Goal: Task Accomplishment & Management: Manage account settings

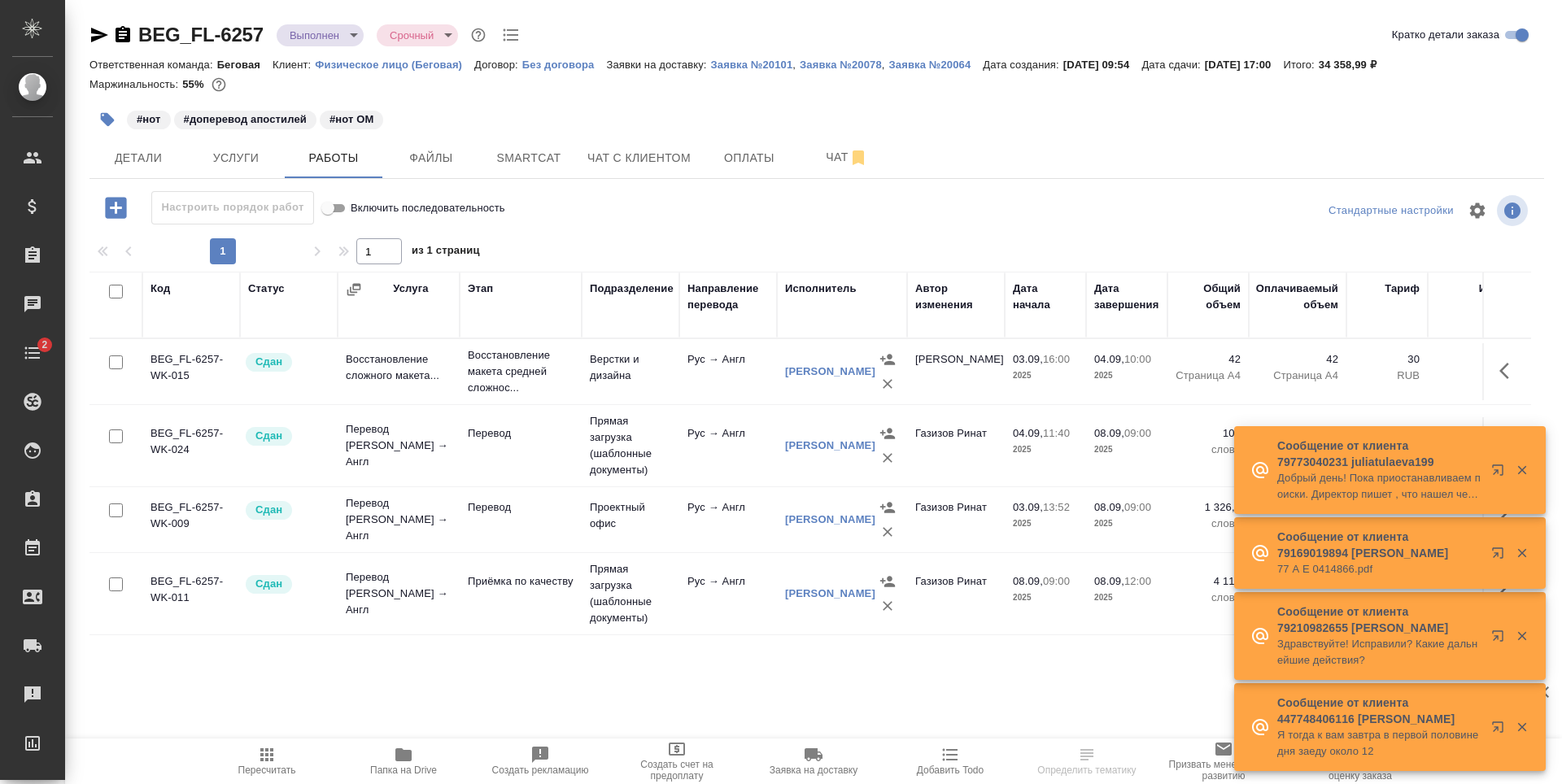
click at [99, 31] on icon "button" at bounding box center [100, 35] width 17 height 14
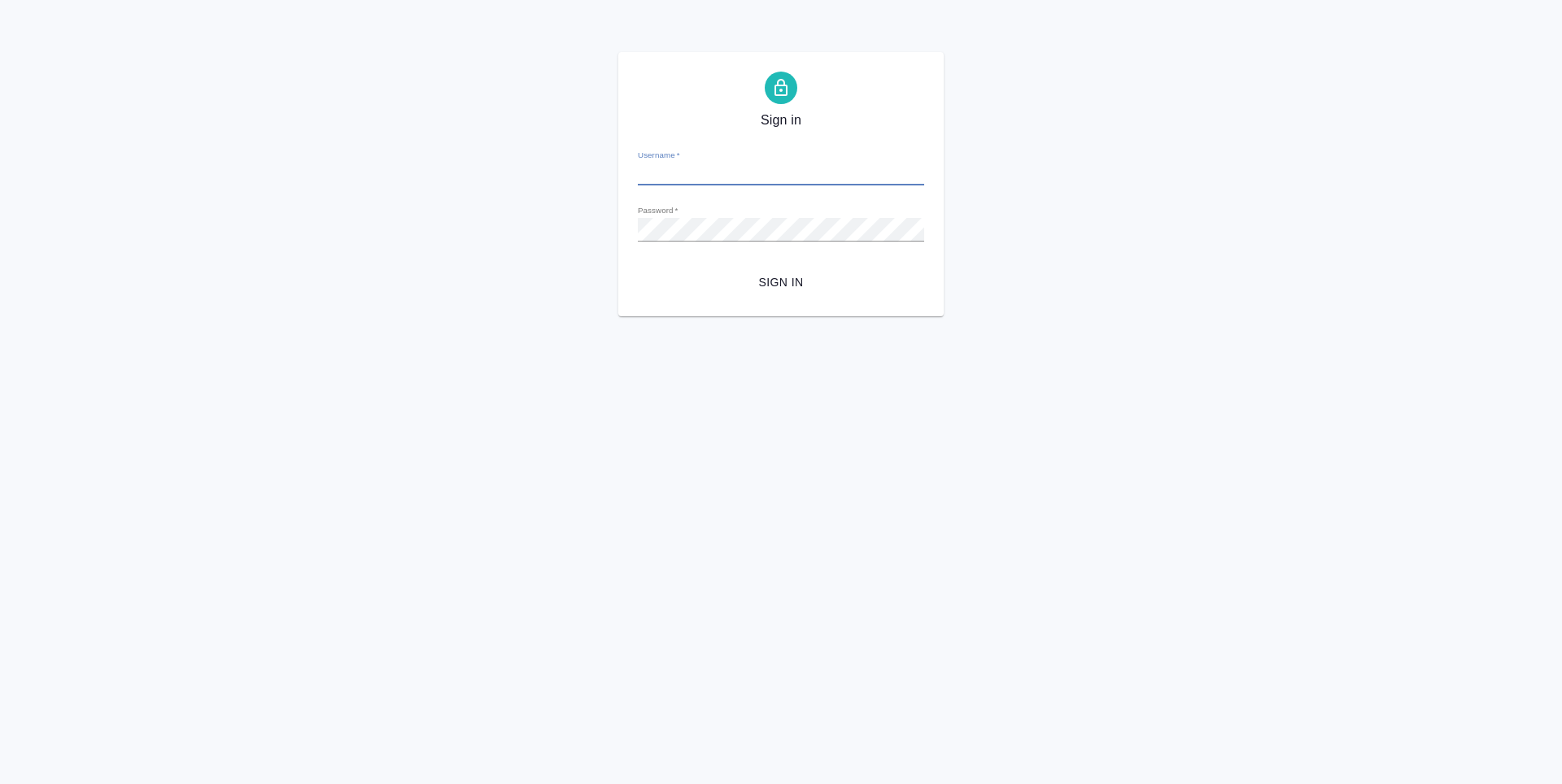
type input "k.antonova@awatera.com"
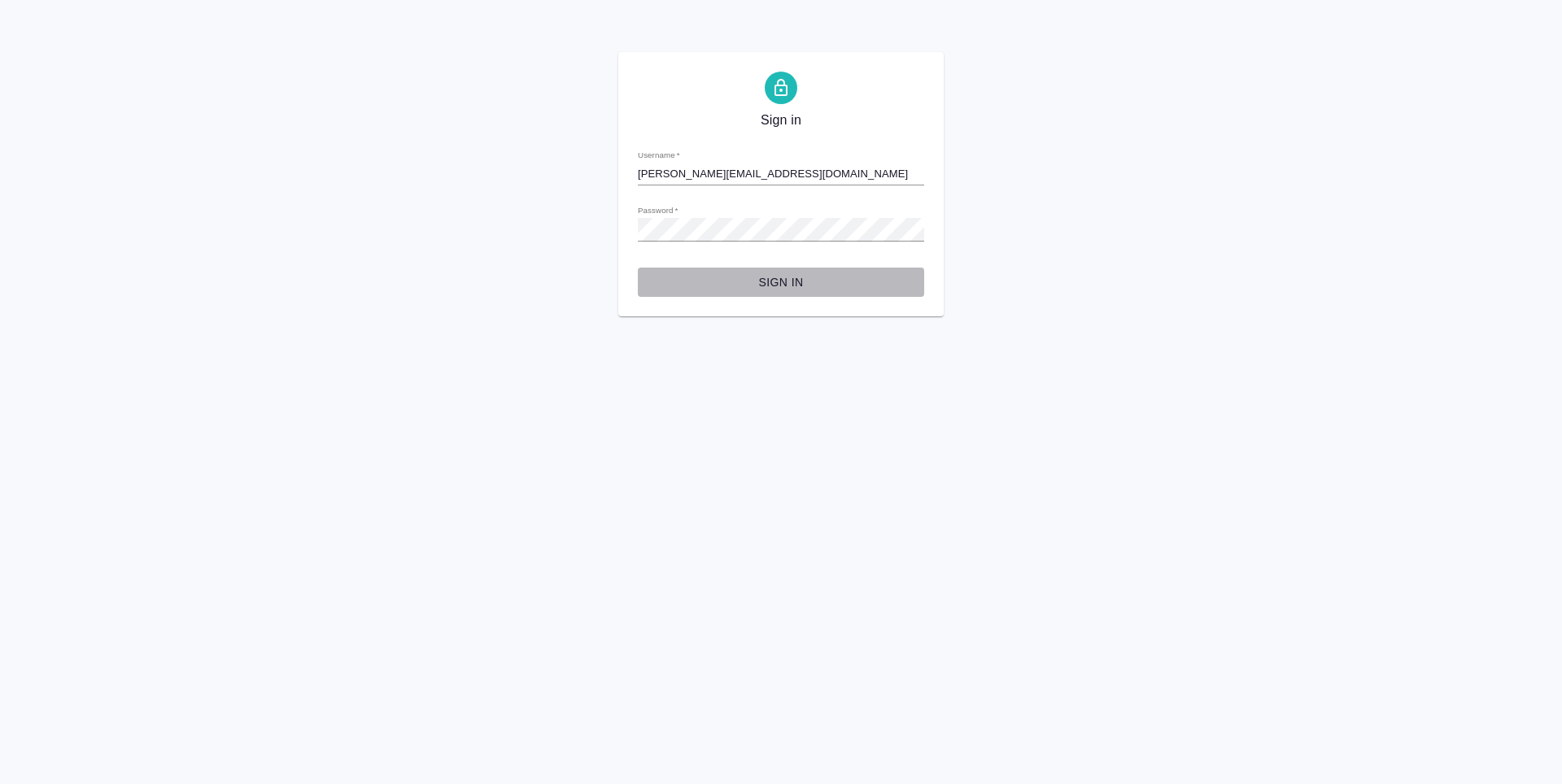
click at [820, 291] on span "Sign in" at bounding box center [781, 282] width 261 height 20
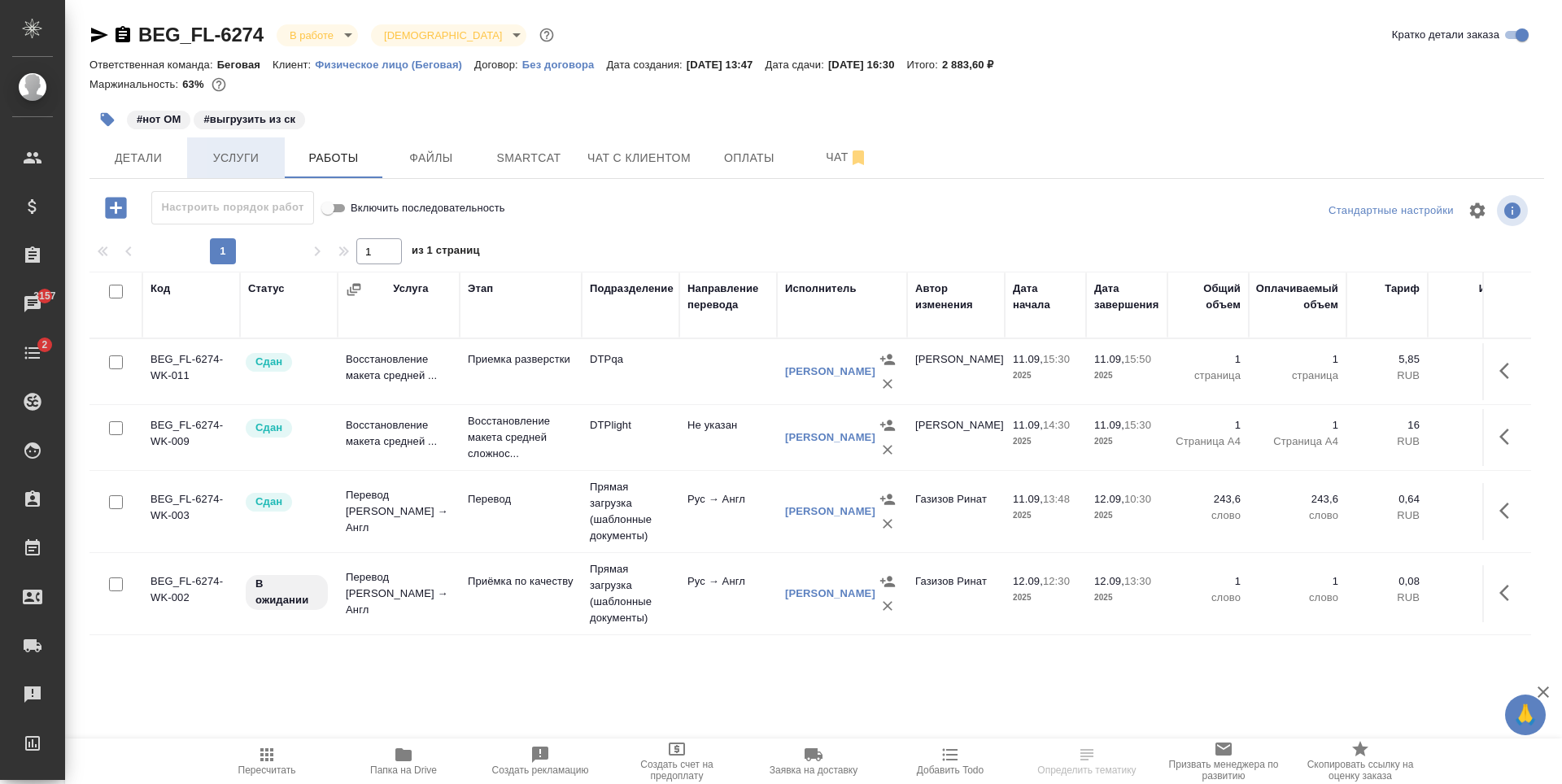
click at [266, 160] on span "Услуги" at bounding box center [235, 158] width 78 height 20
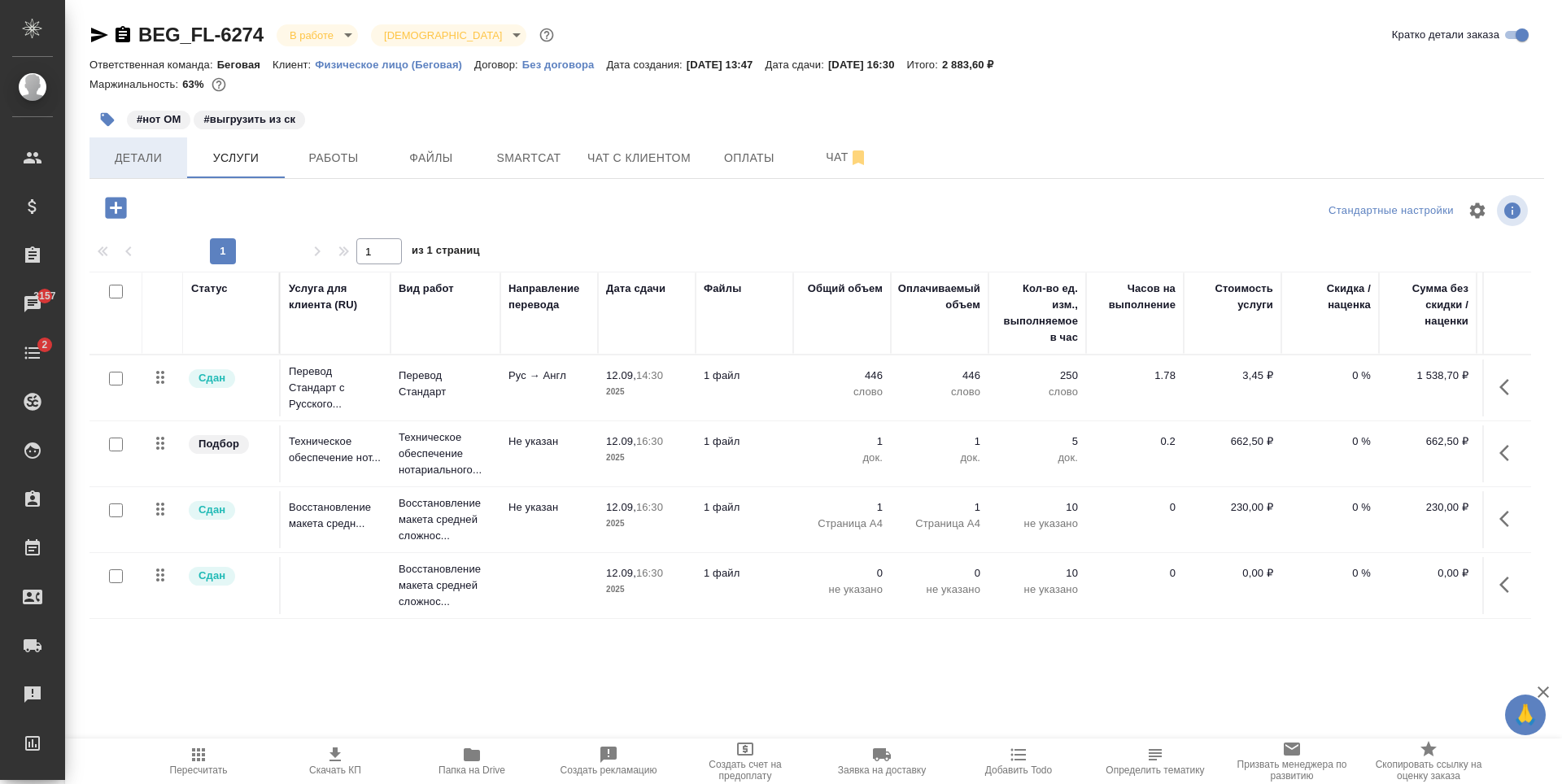
click at [168, 159] on span "Детали" at bounding box center [138, 158] width 78 height 20
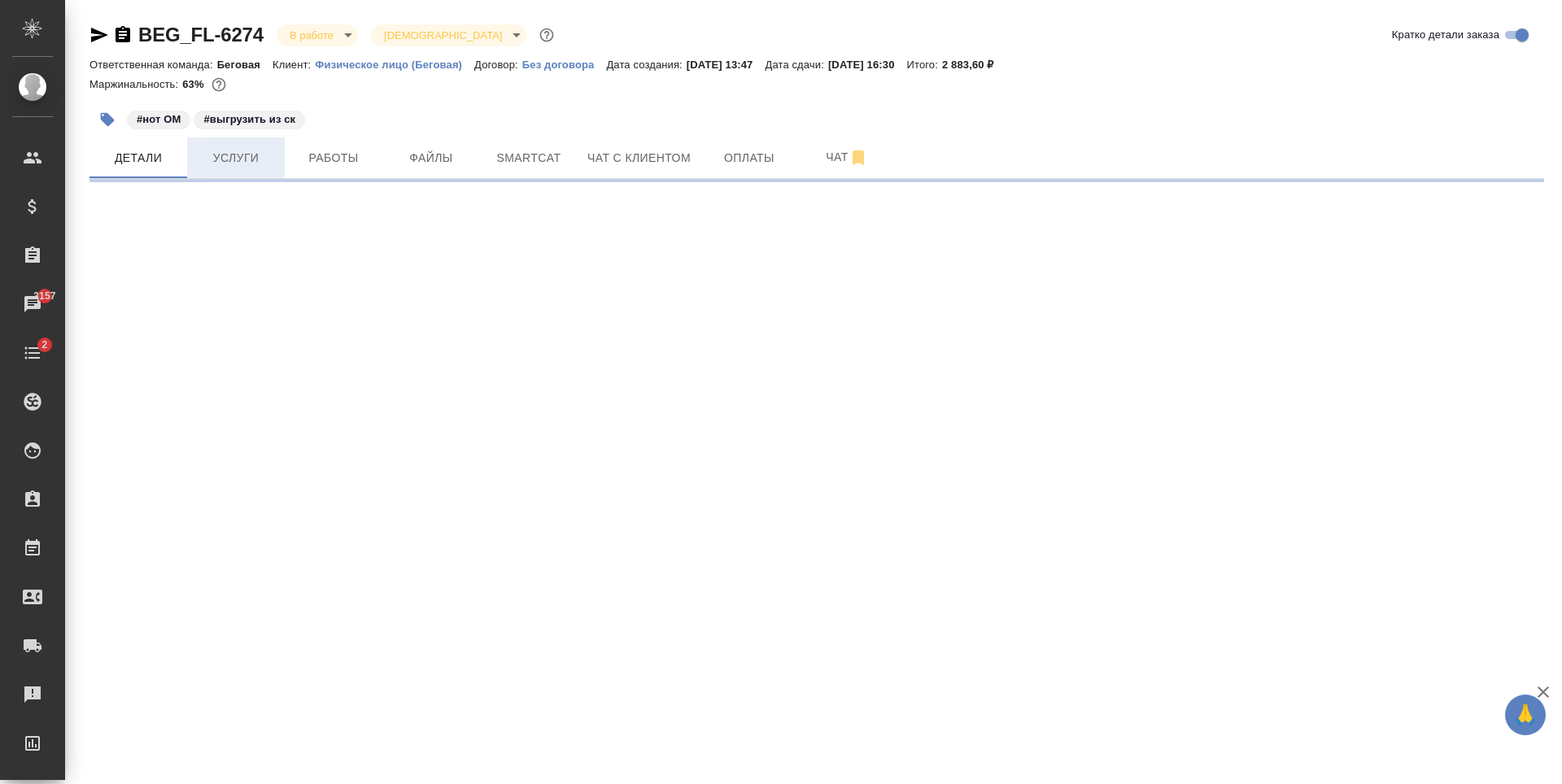
select select "RU"
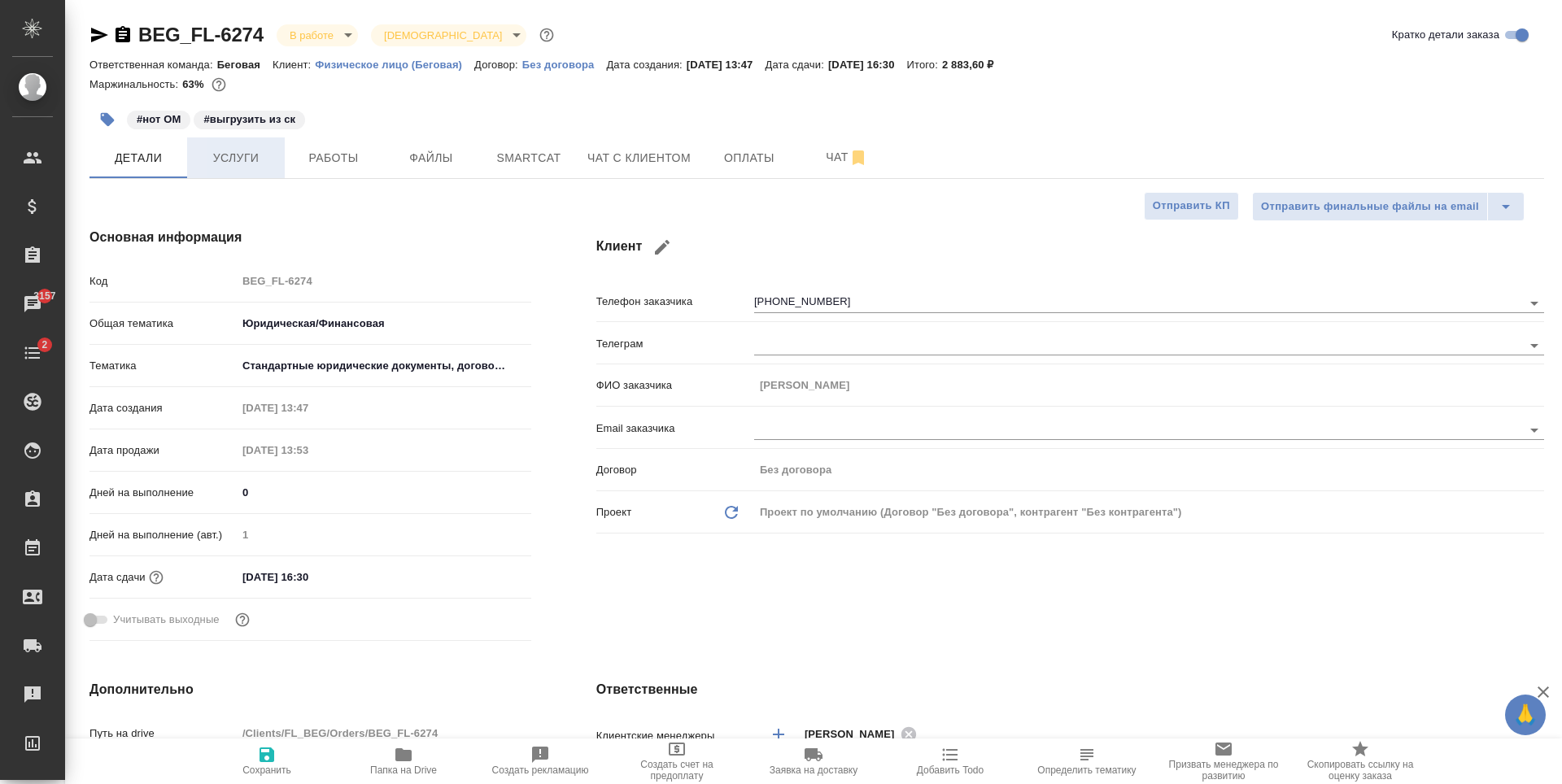
type textarea "x"
click at [228, 168] on span "Услуги" at bounding box center [235, 158] width 78 height 20
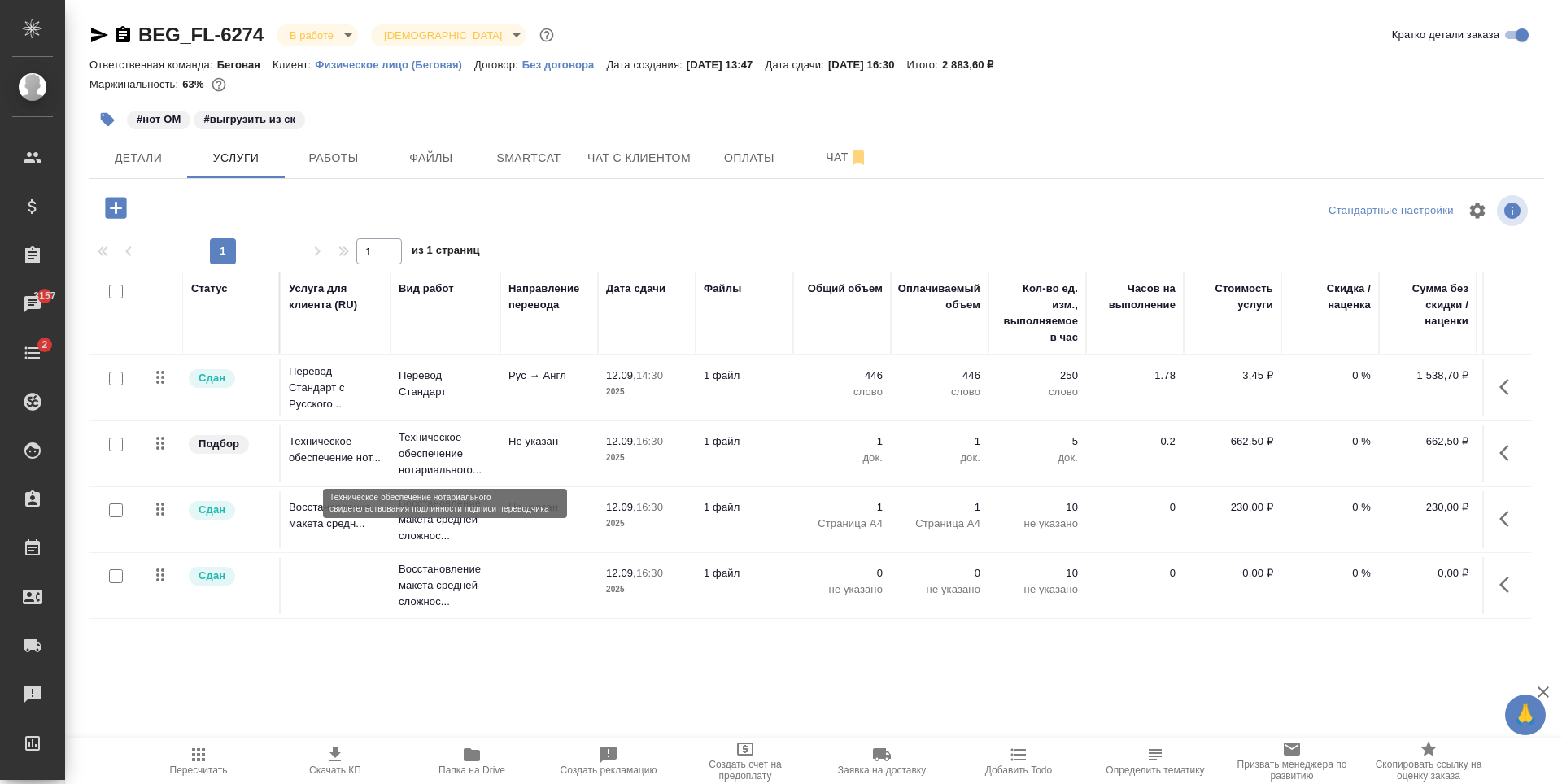
scroll to position [76, 0]
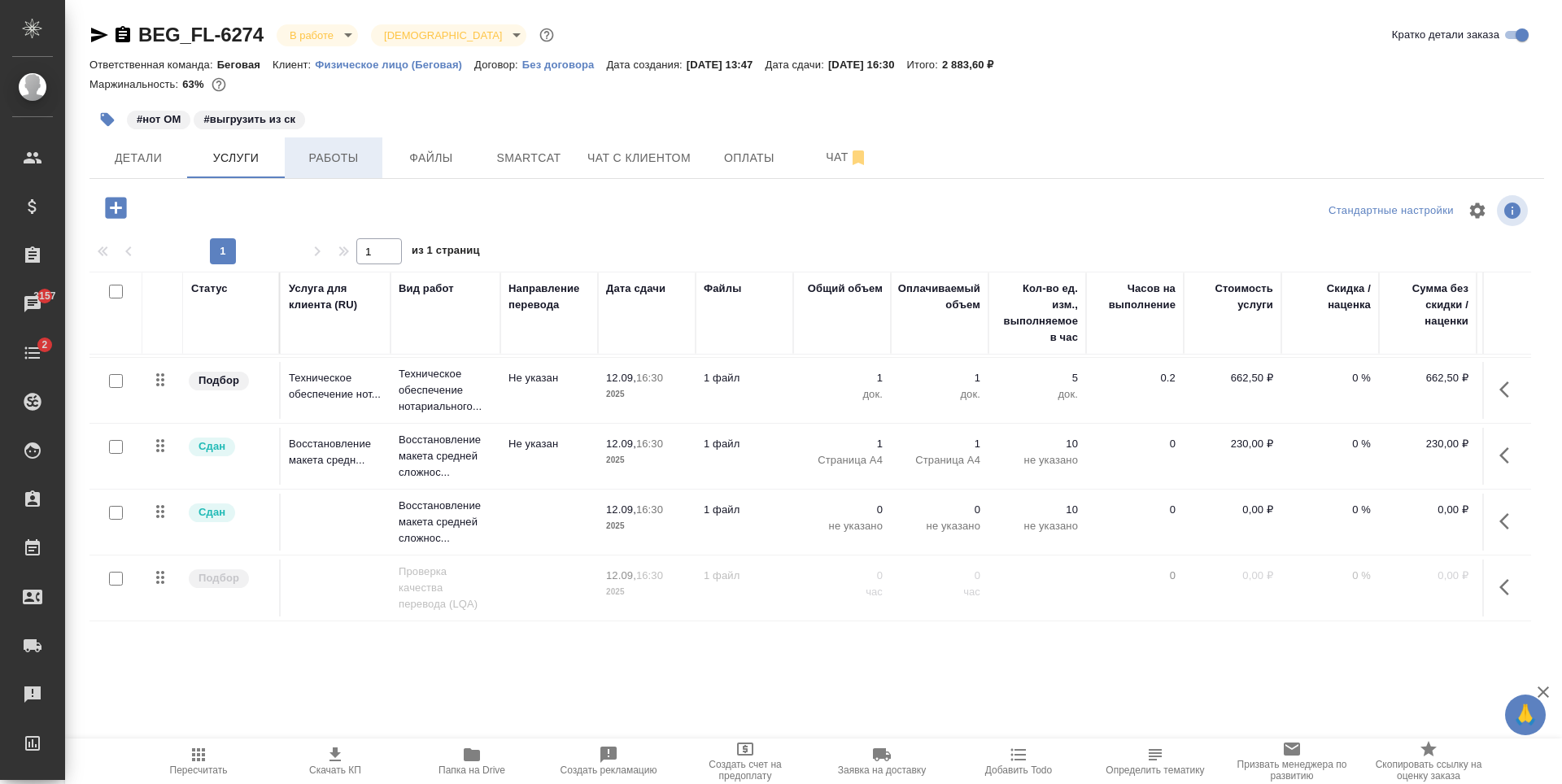
click at [322, 177] on button "Работы" at bounding box center [334, 158] width 98 height 40
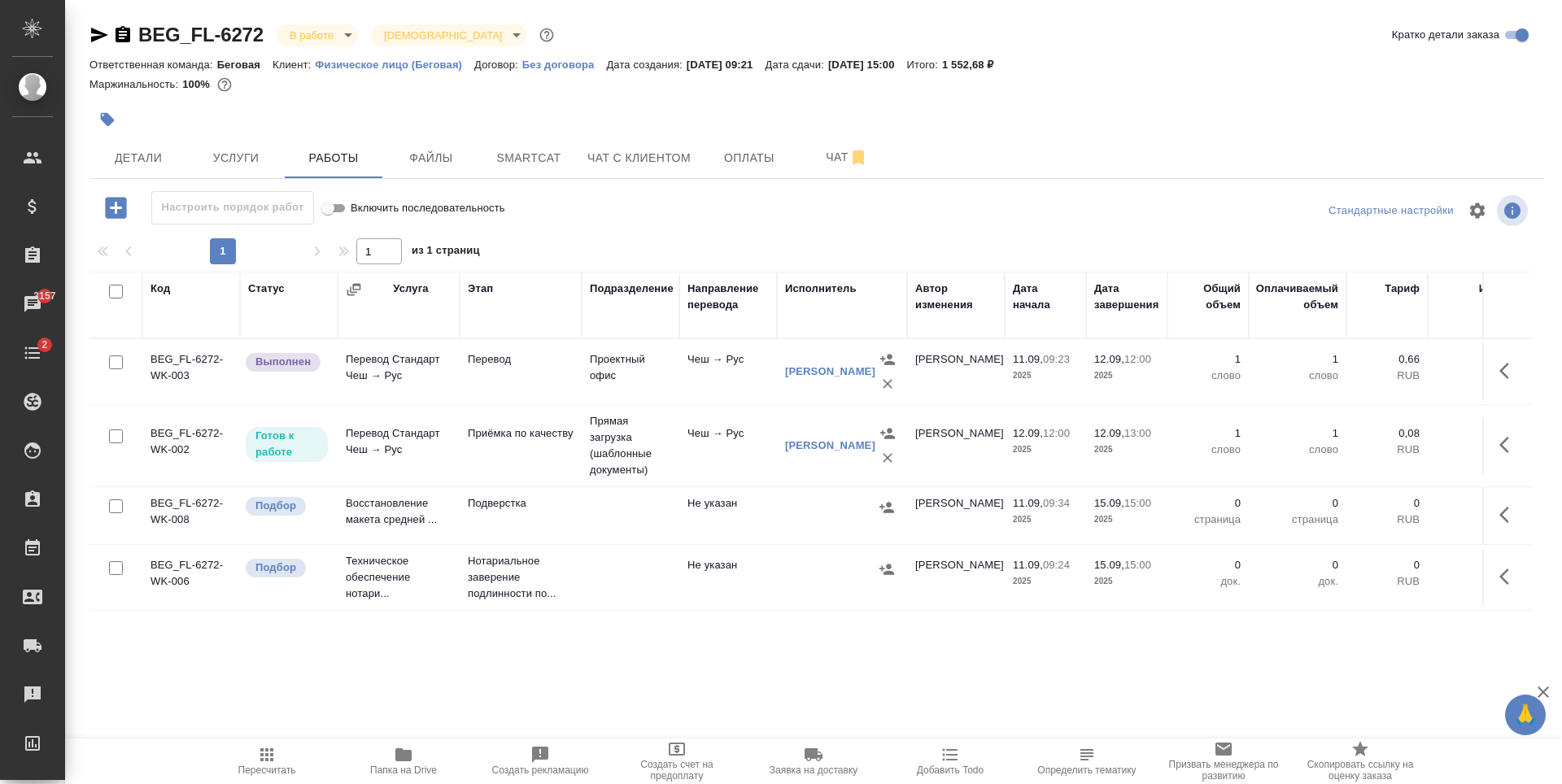
click at [821, 586] on td at bounding box center [842, 577] width 130 height 57
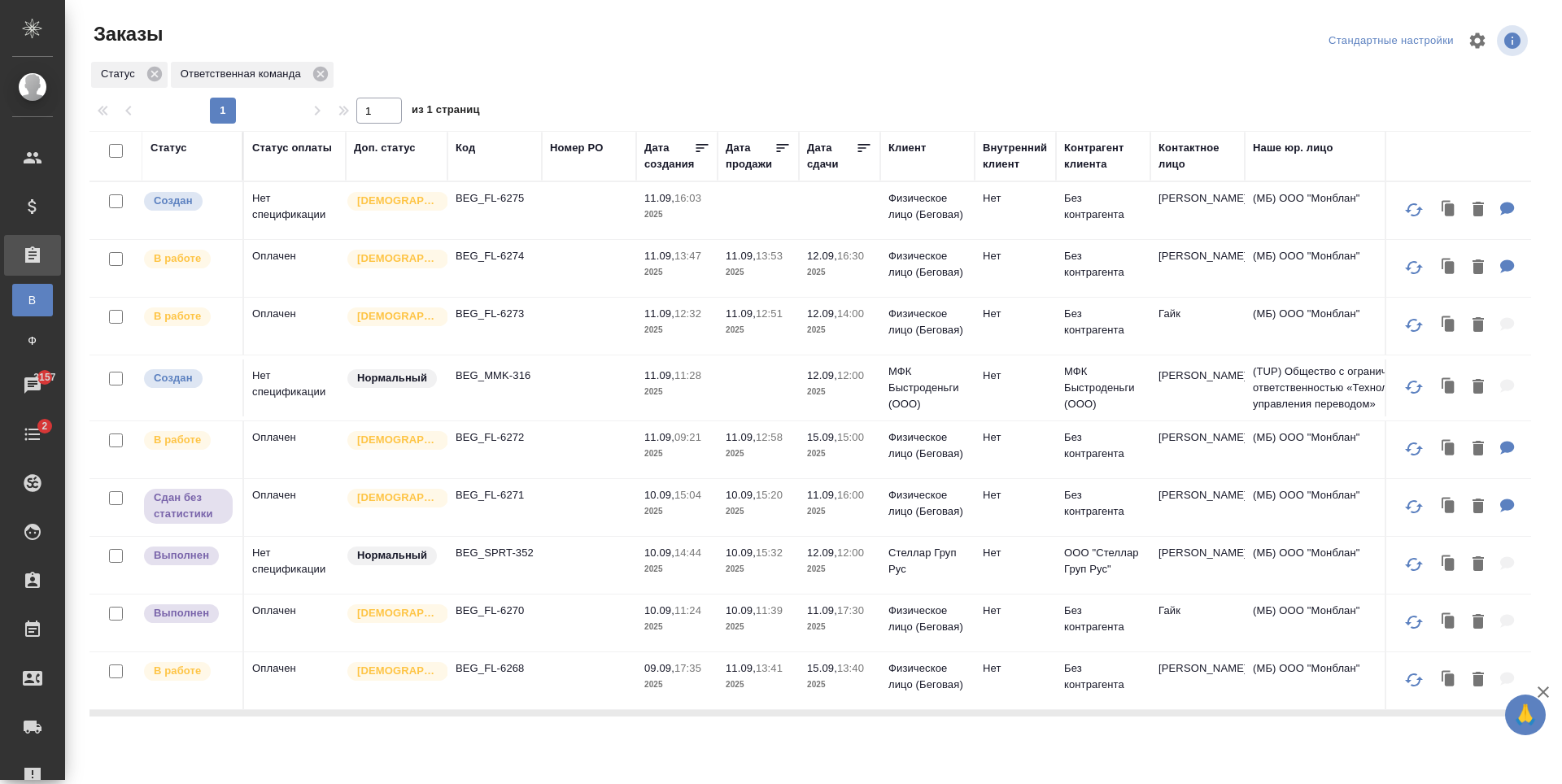
scroll to position [244, 0]
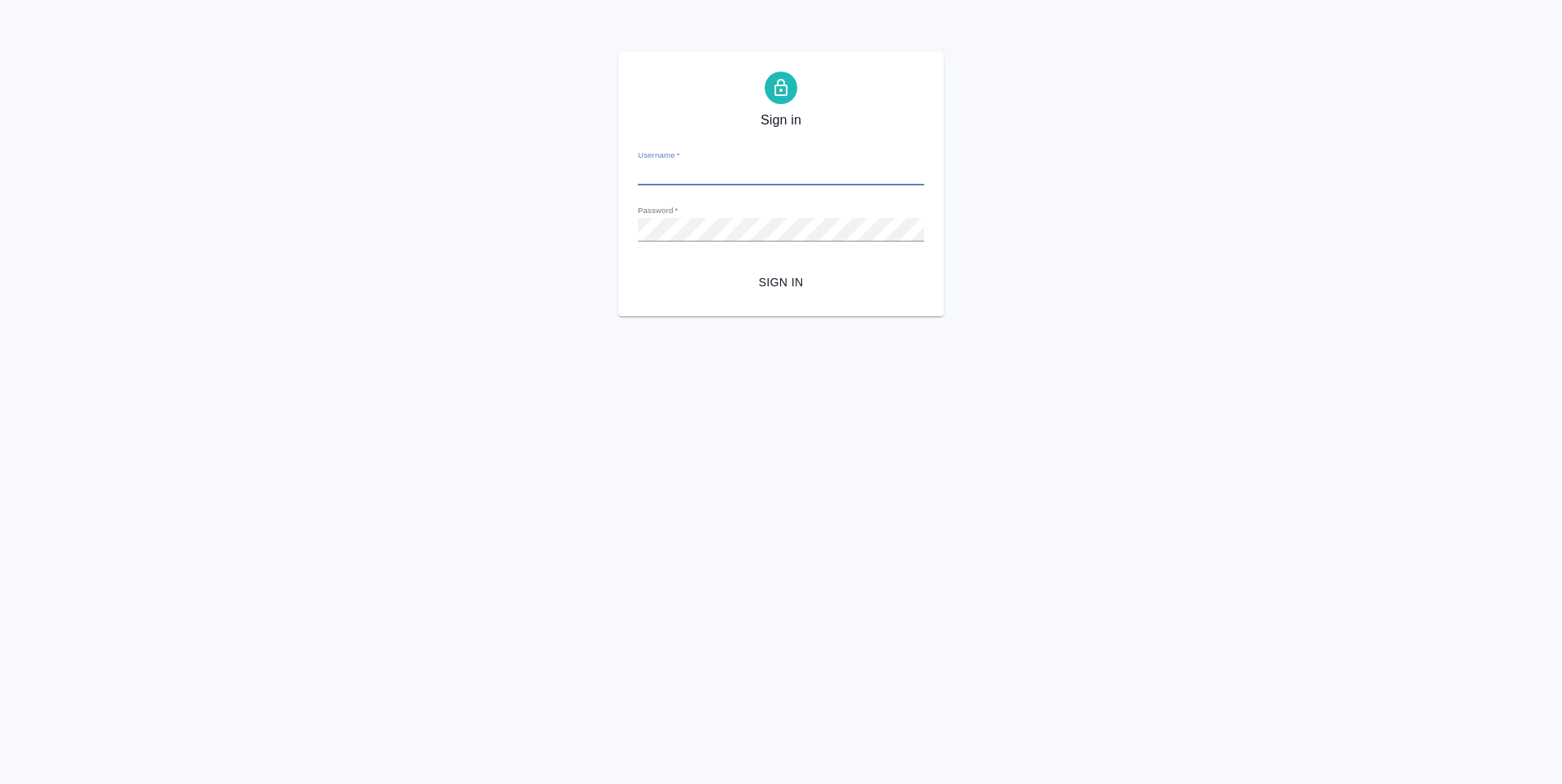
type input "[PERSON_NAME][EMAIL_ADDRESS][DOMAIN_NAME]"
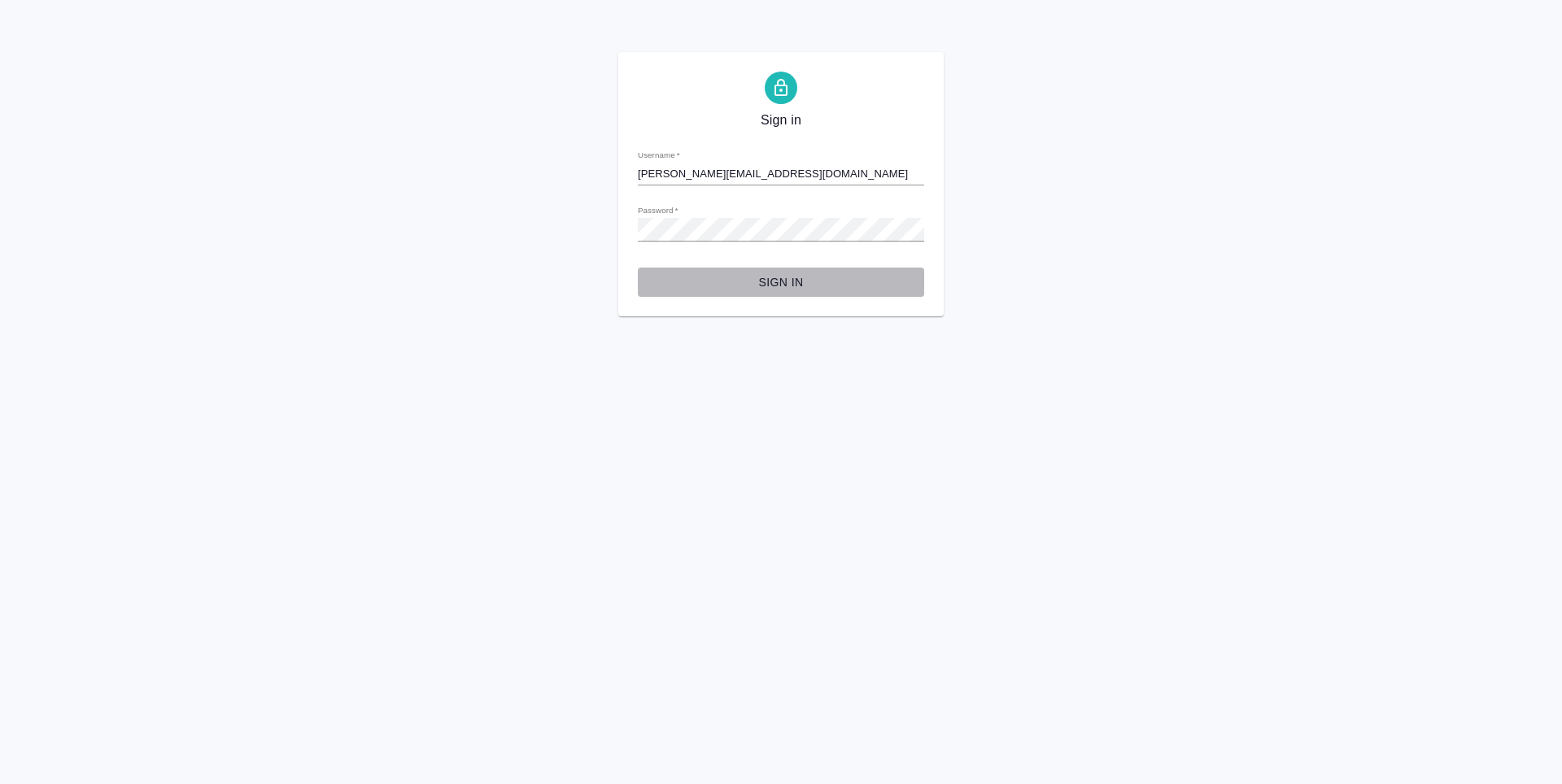
click at [757, 273] on span "Sign in" at bounding box center [781, 282] width 261 height 20
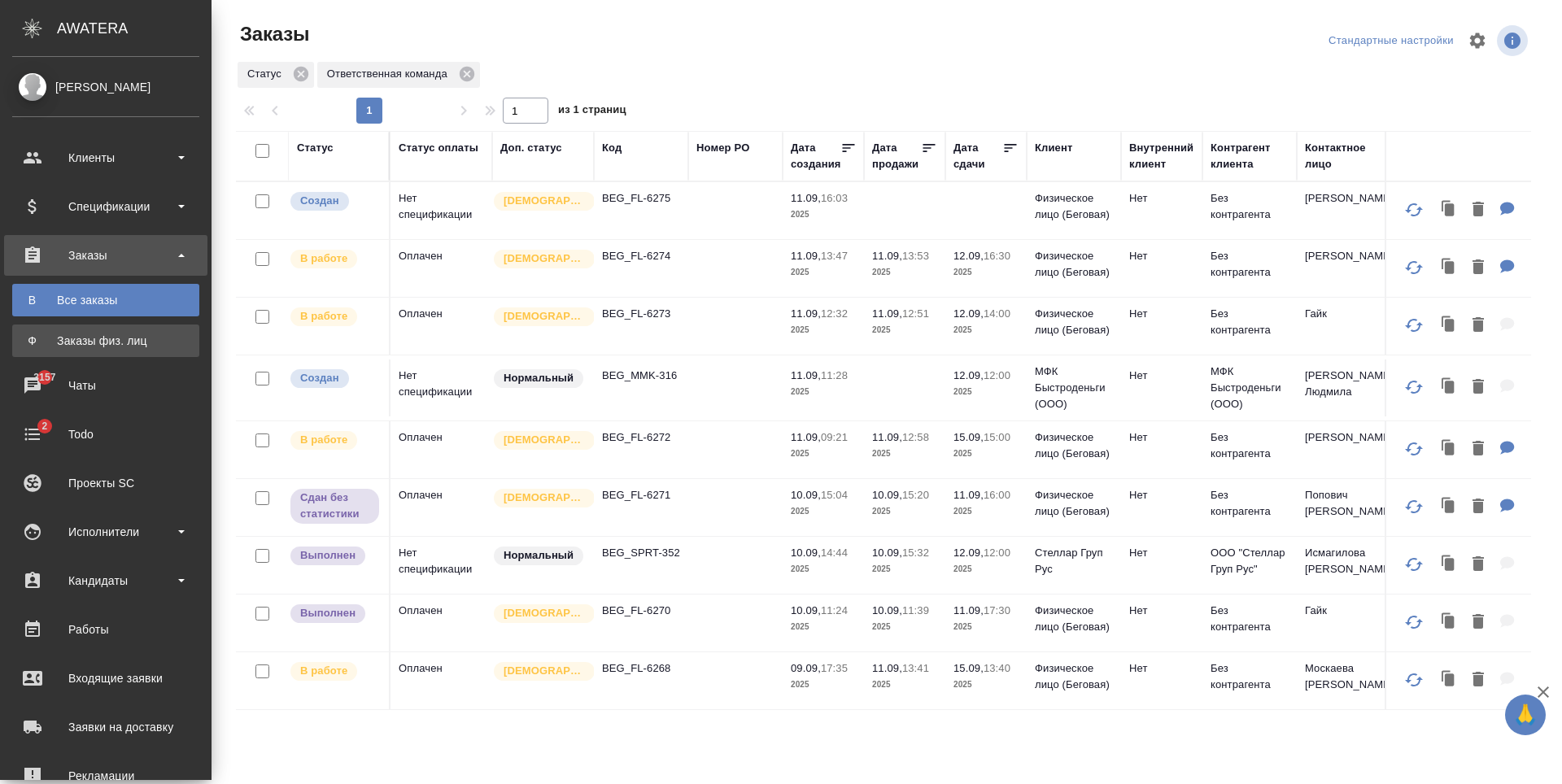
click at [57, 341] on div "Заказы физ. лиц" at bounding box center [105, 341] width 171 height 16
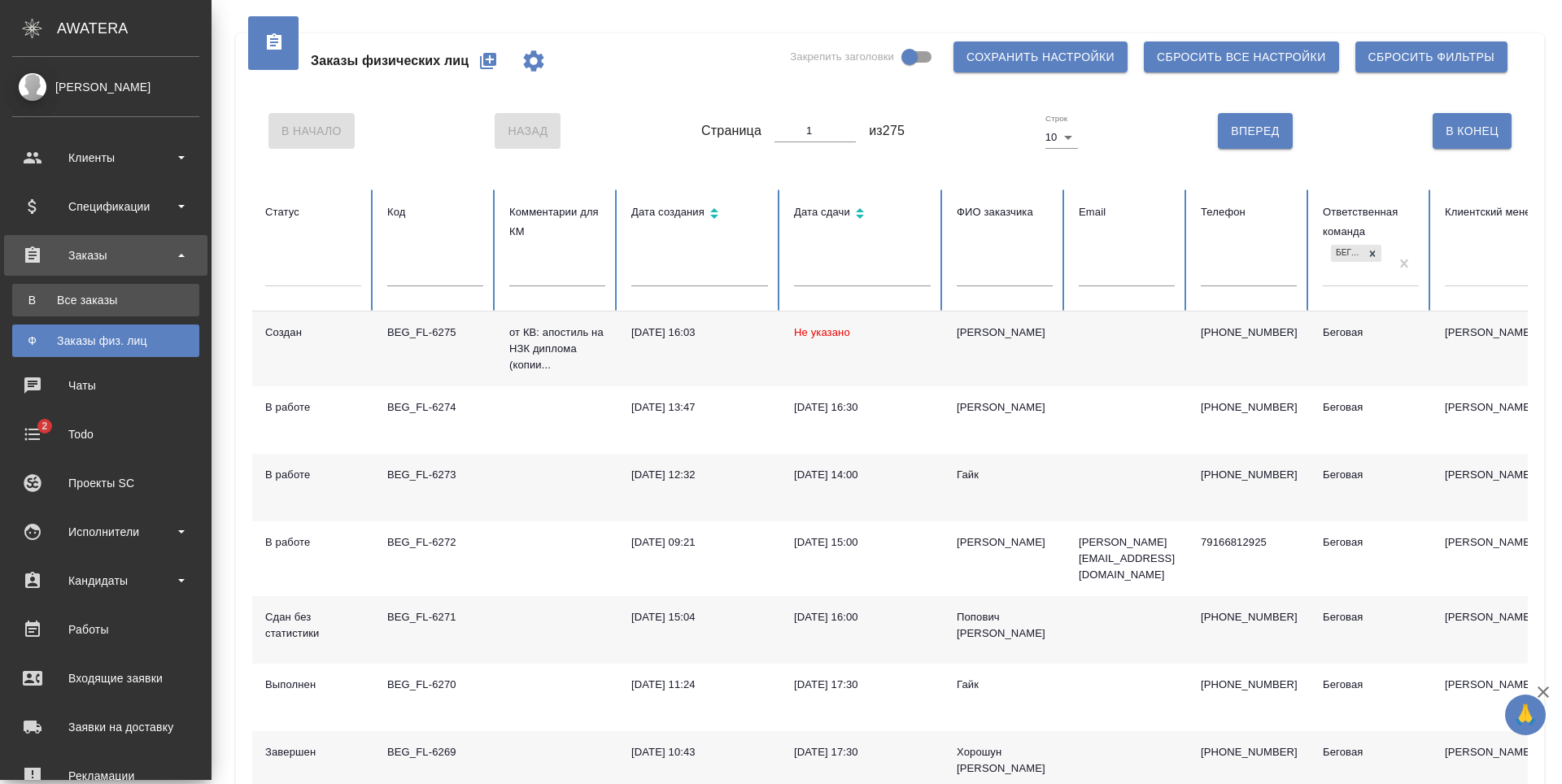
click at [40, 302] on div "Все заказы" at bounding box center [105, 299] width 171 height 16
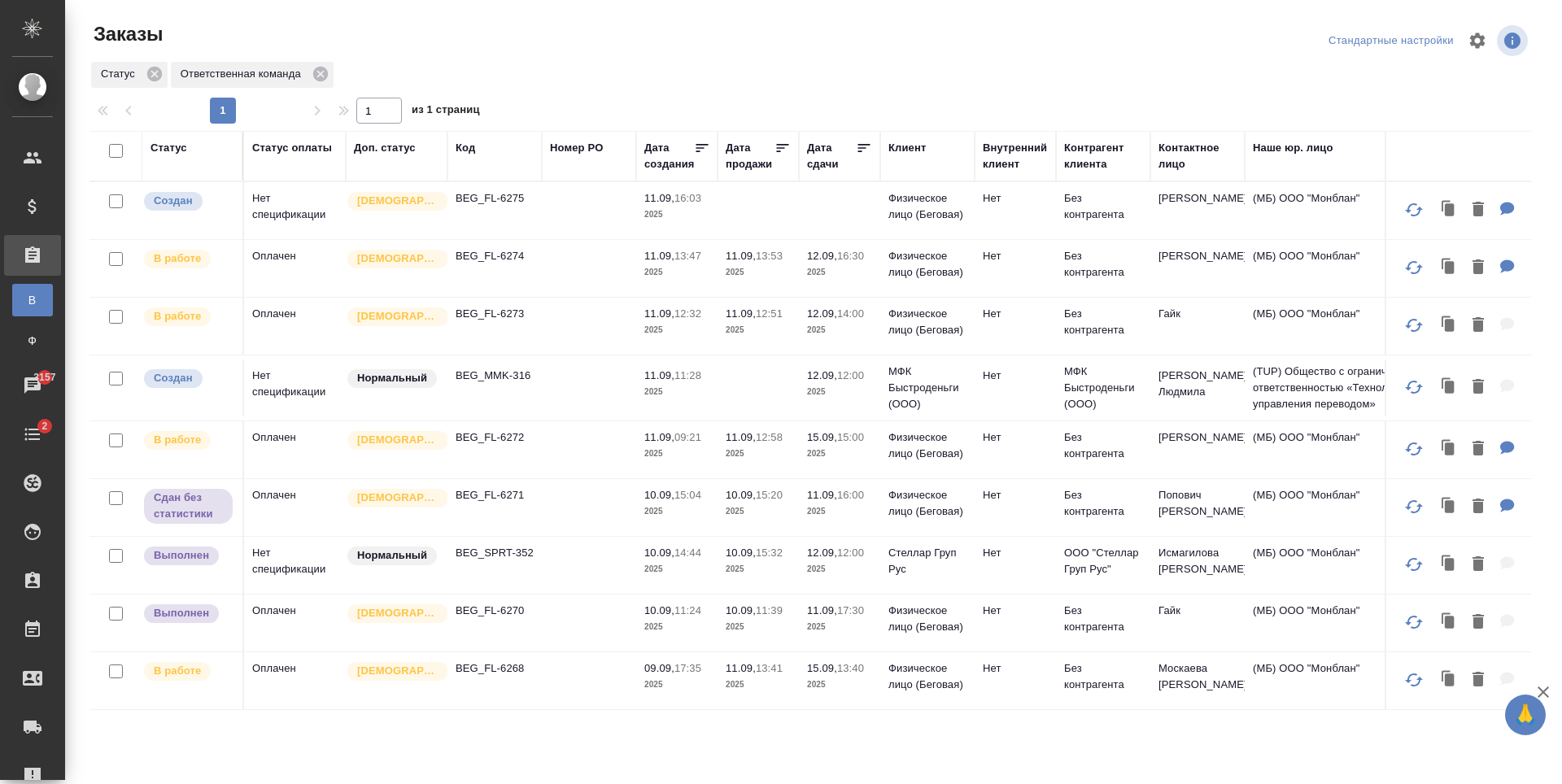
click at [562, 277] on td at bounding box center [590, 269] width 94 height 57
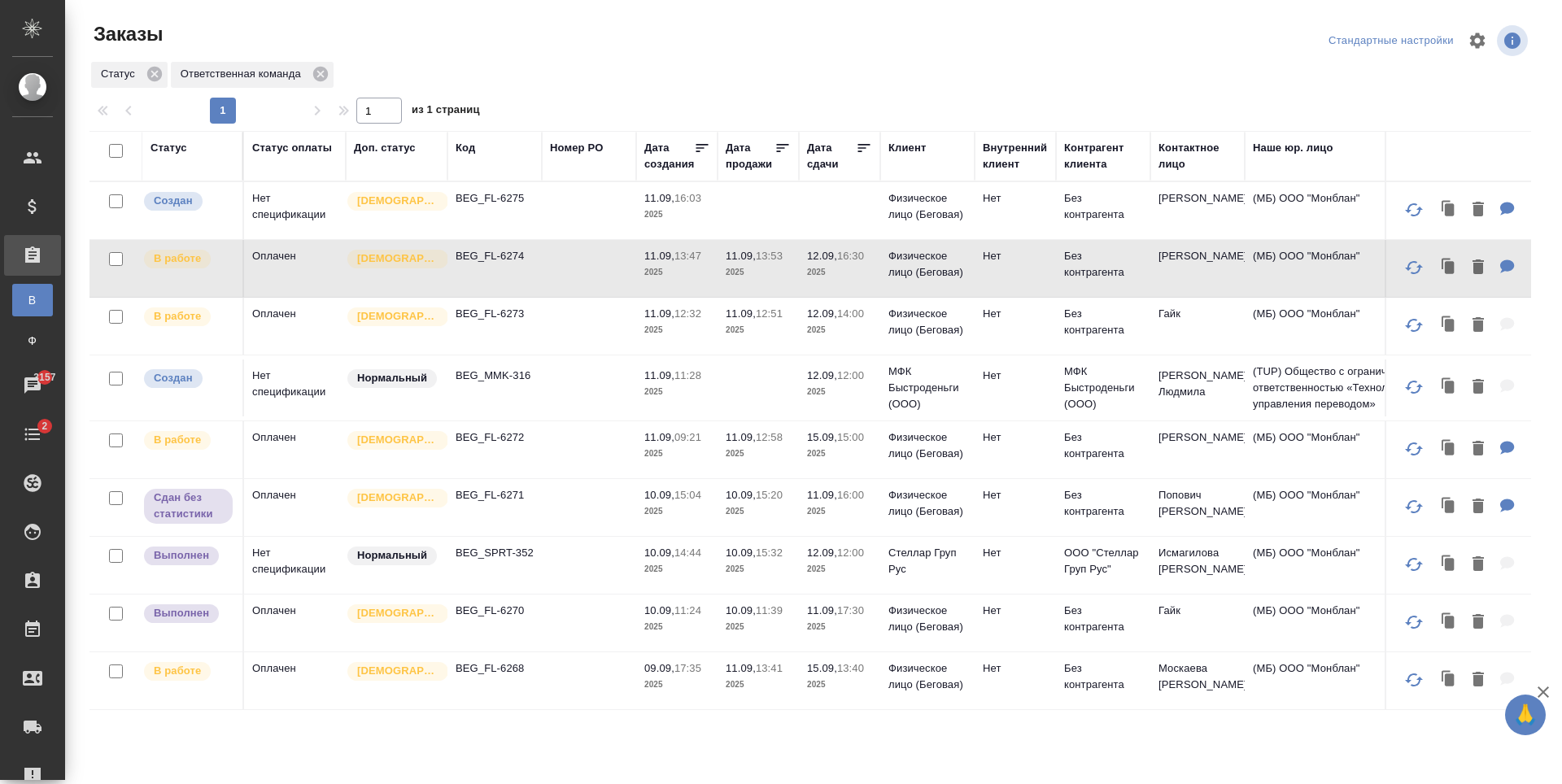
click at [563, 336] on td at bounding box center [590, 326] width 94 height 57
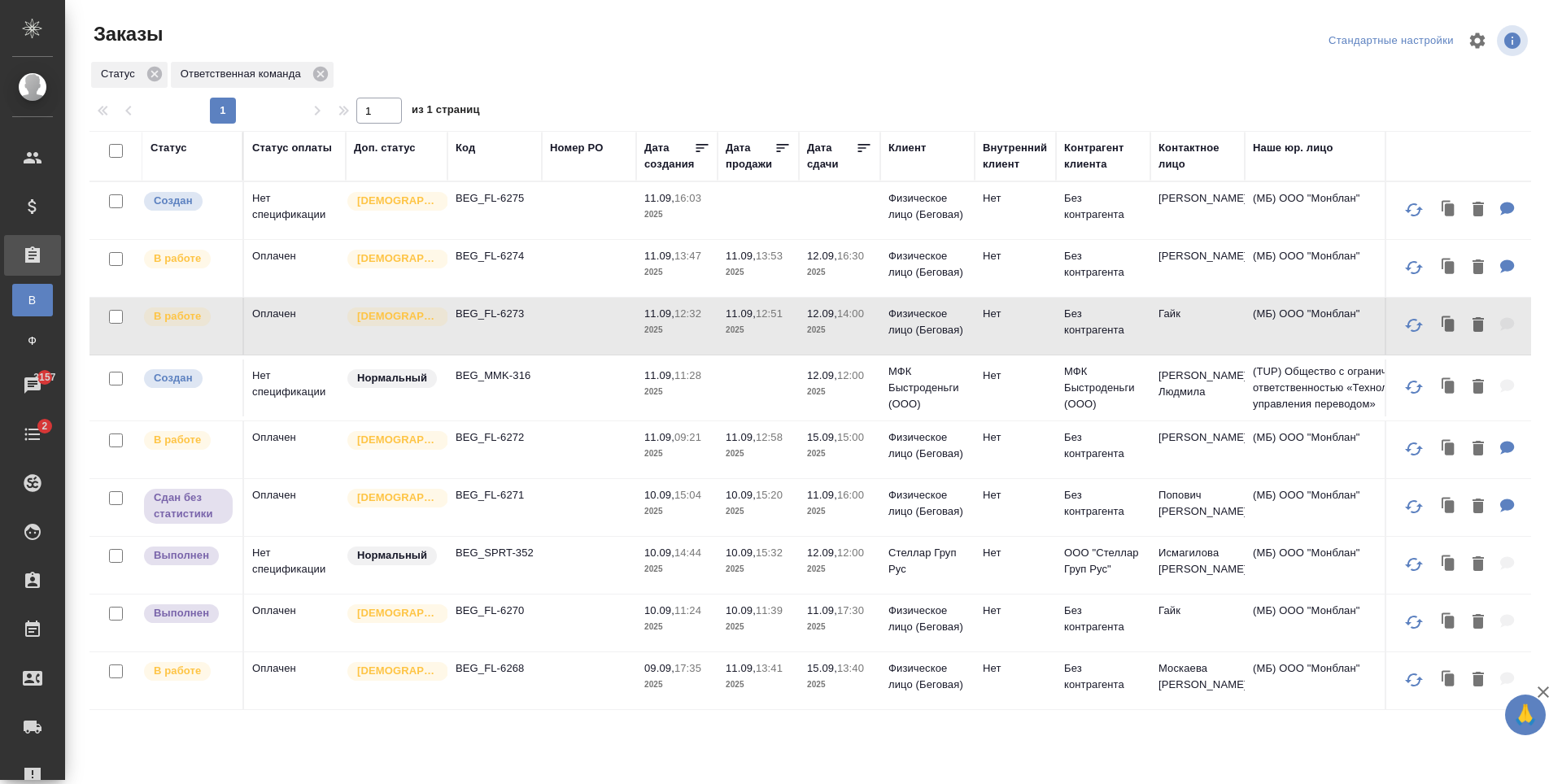
scroll to position [81, 0]
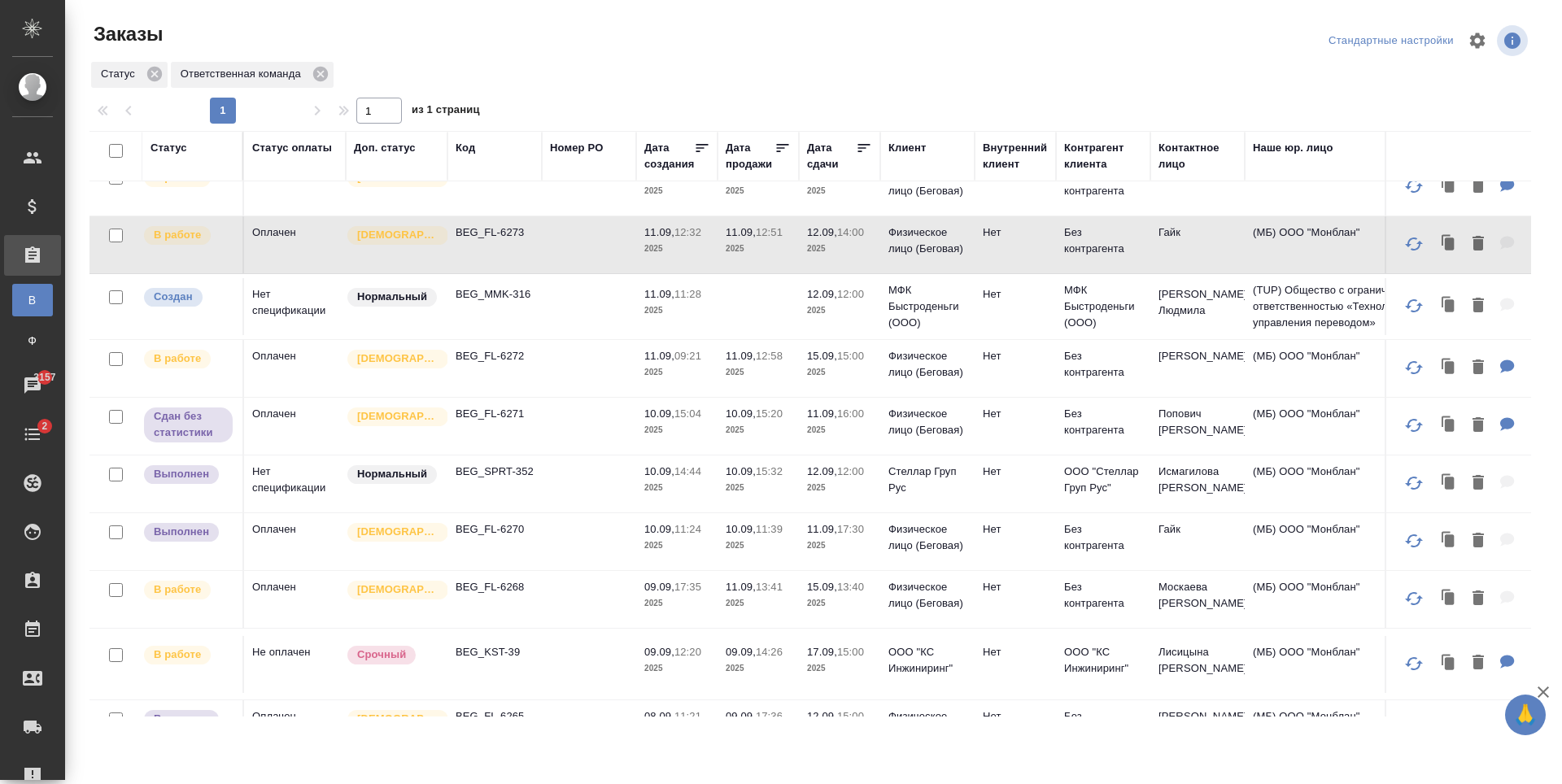
click at [557, 375] on td at bounding box center [590, 368] width 94 height 57
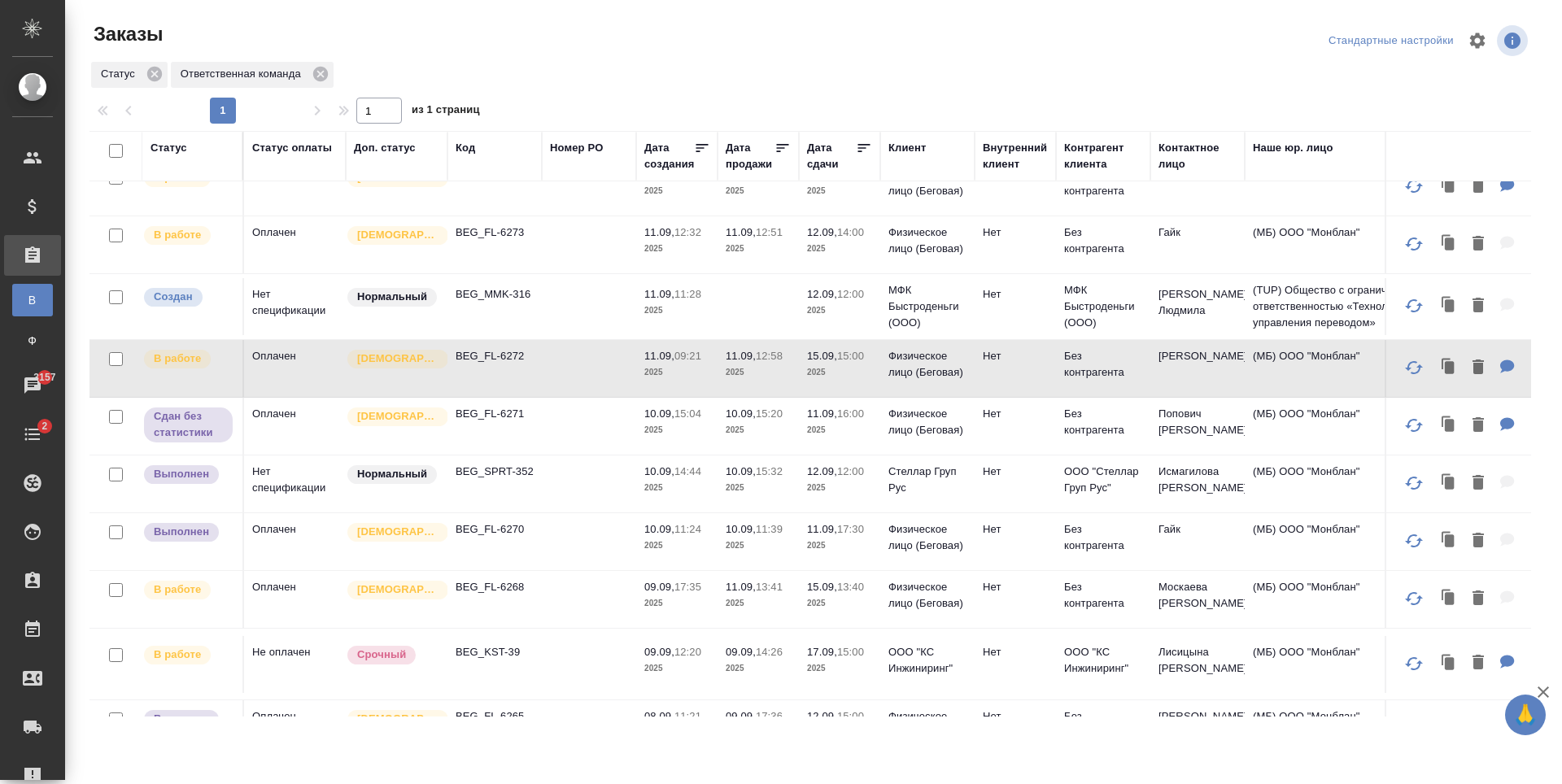
click at [563, 433] on td at bounding box center [590, 427] width 94 height 57
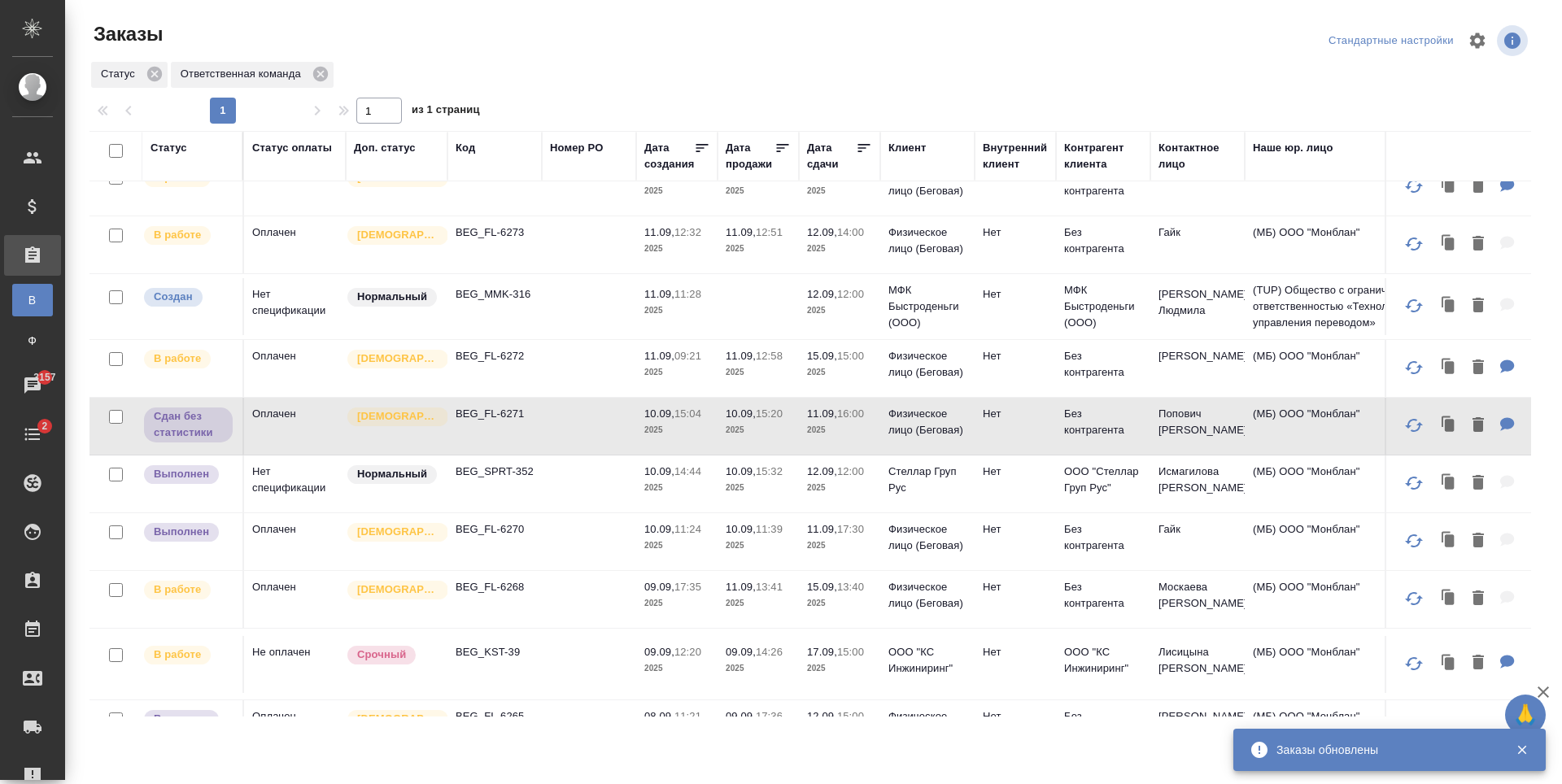
scroll to position [244, 0]
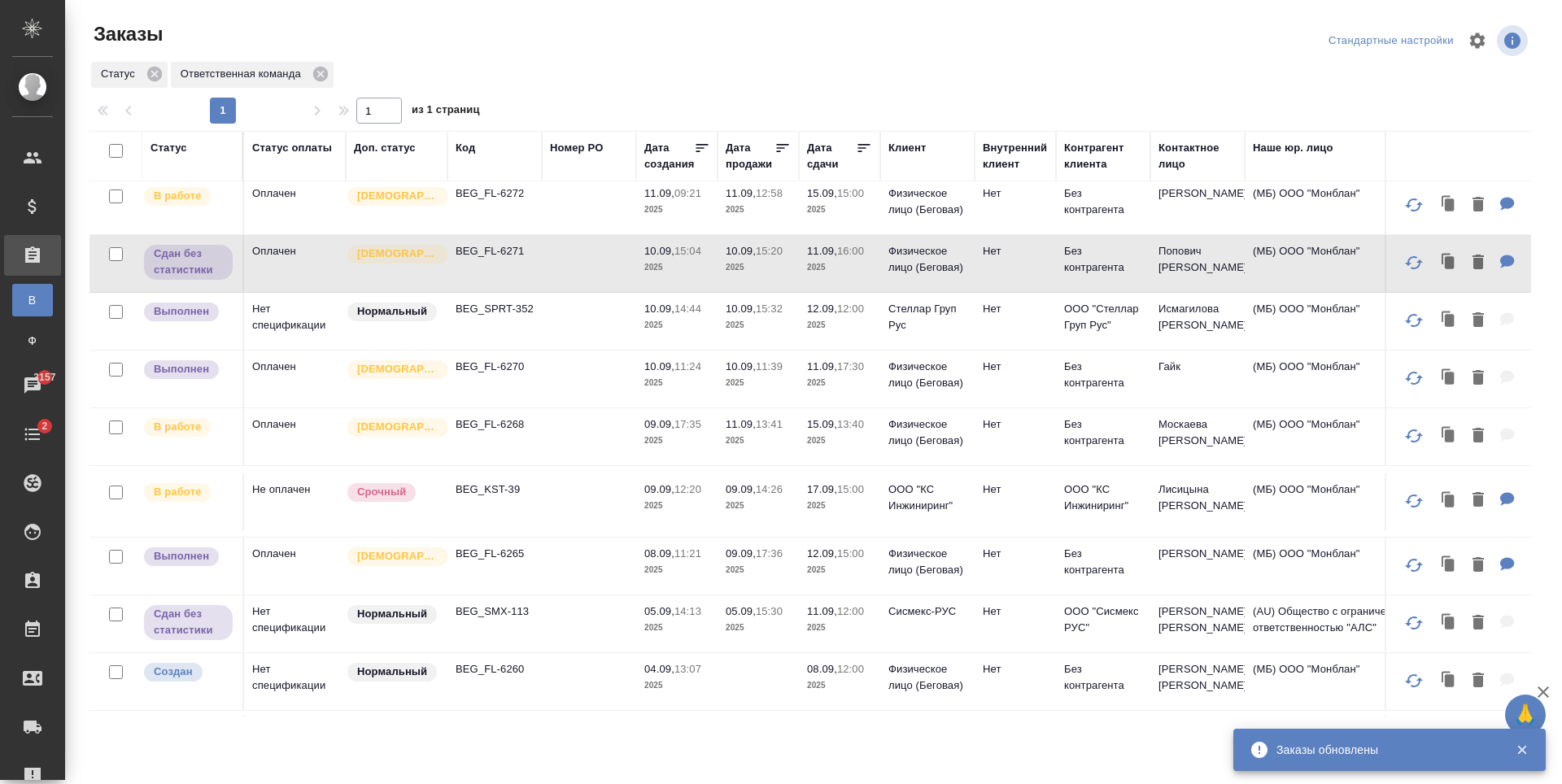
click at [567, 314] on td at bounding box center [590, 321] width 94 height 57
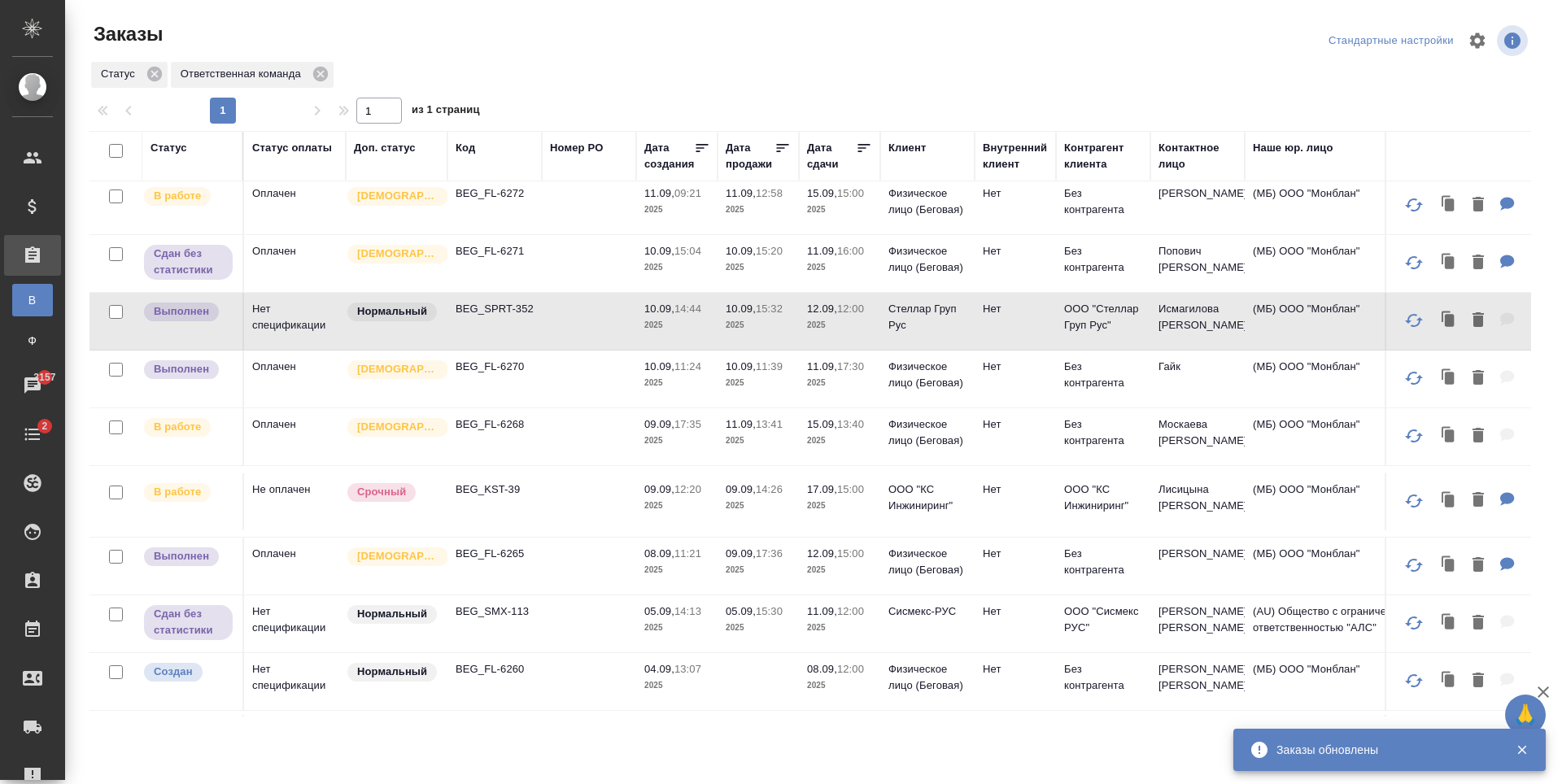
click at [563, 395] on td at bounding box center [590, 379] width 94 height 57
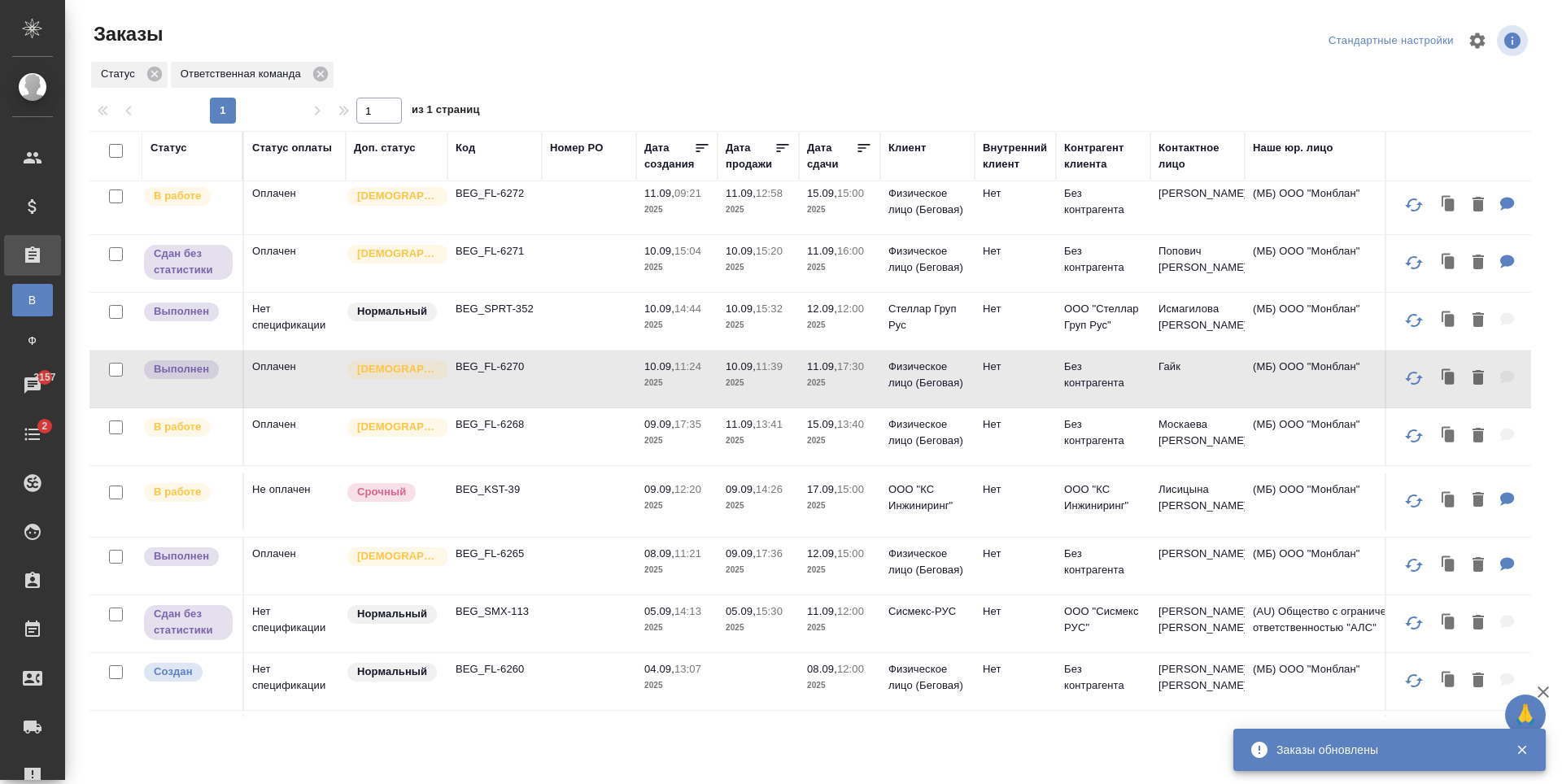
click at [557, 448] on td at bounding box center [590, 437] width 94 height 57
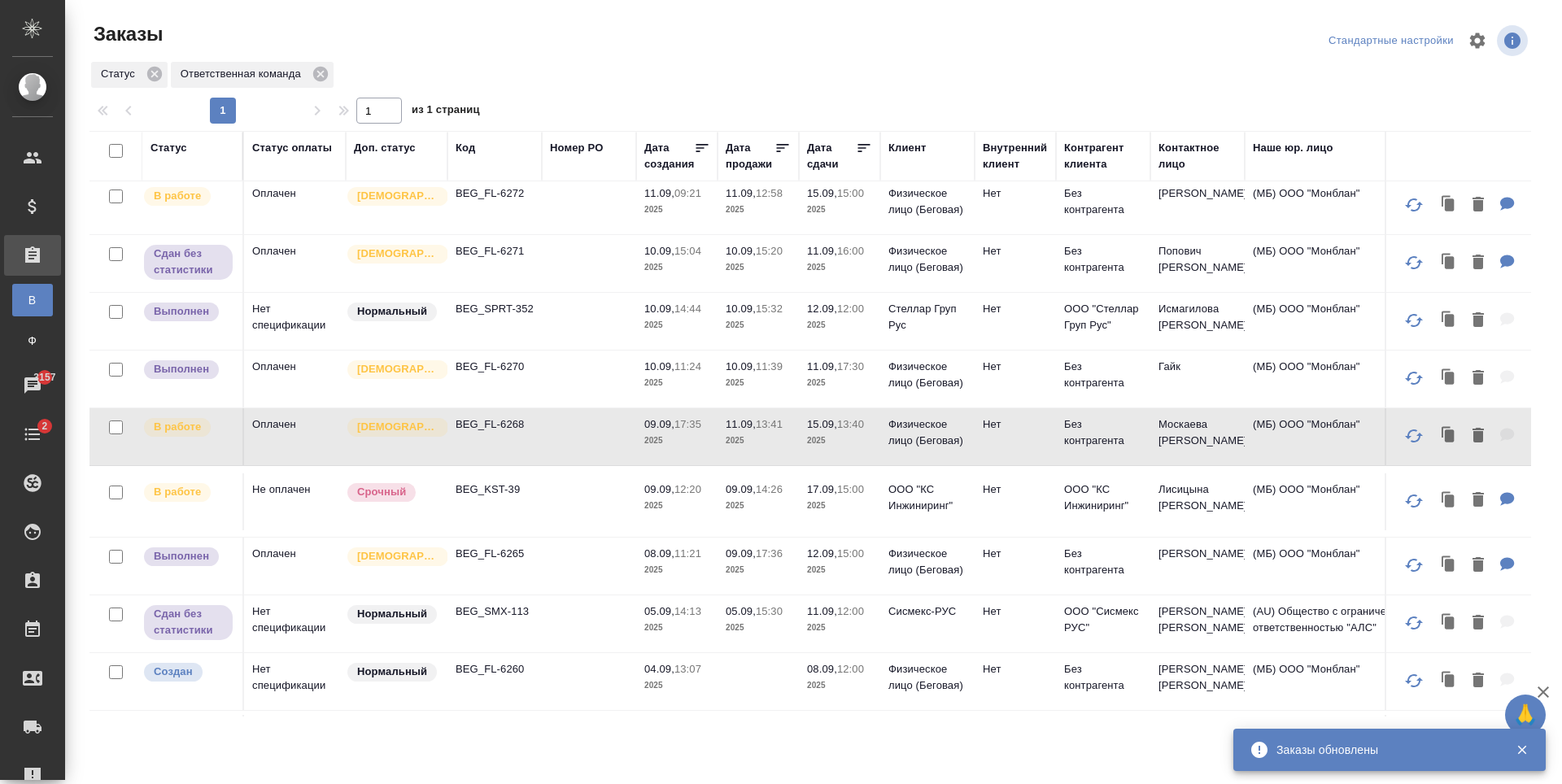
click at [590, 516] on td at bounding box center [590, 502] width 94 height 57
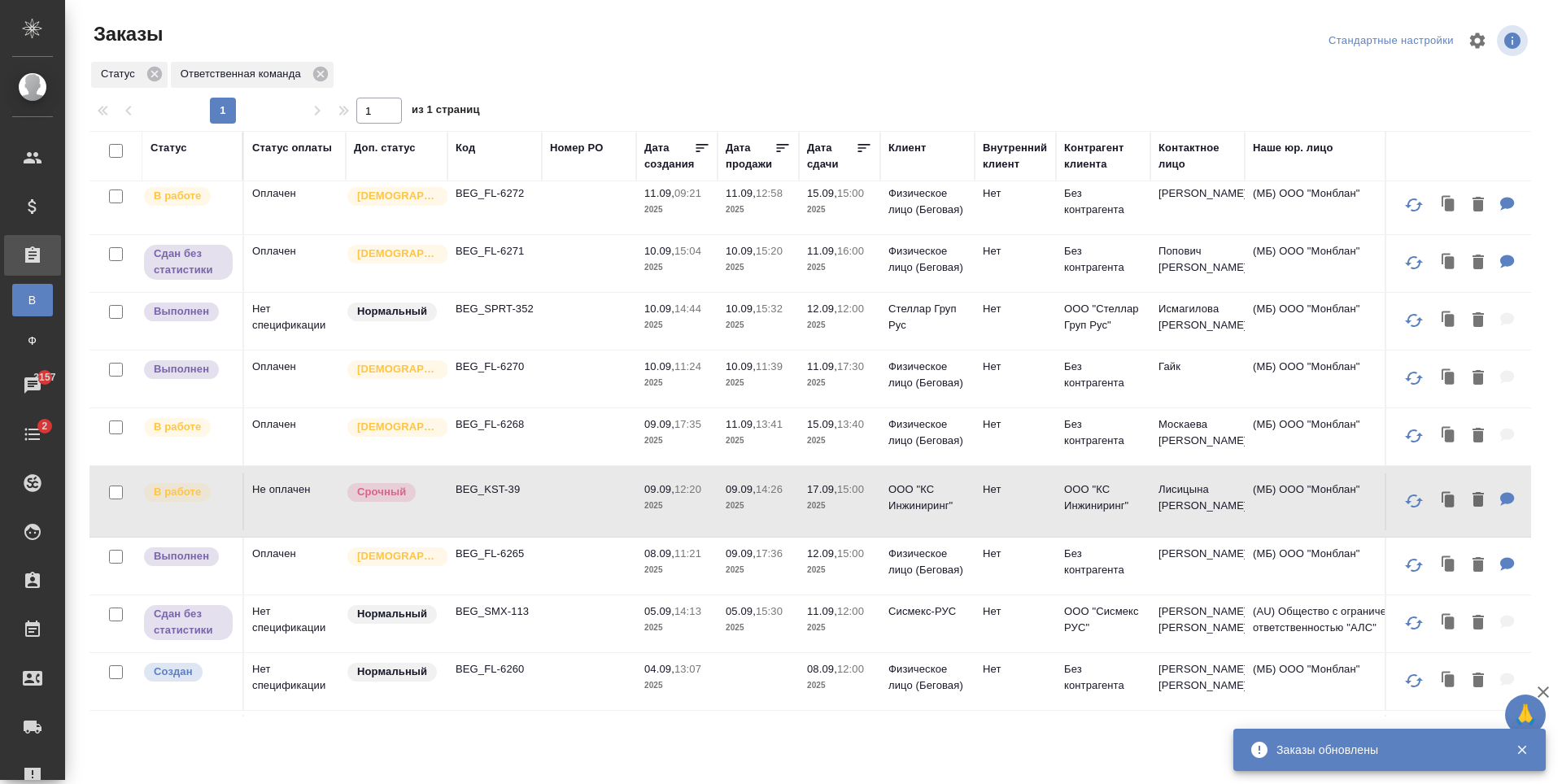
scroll to position [406, 0]
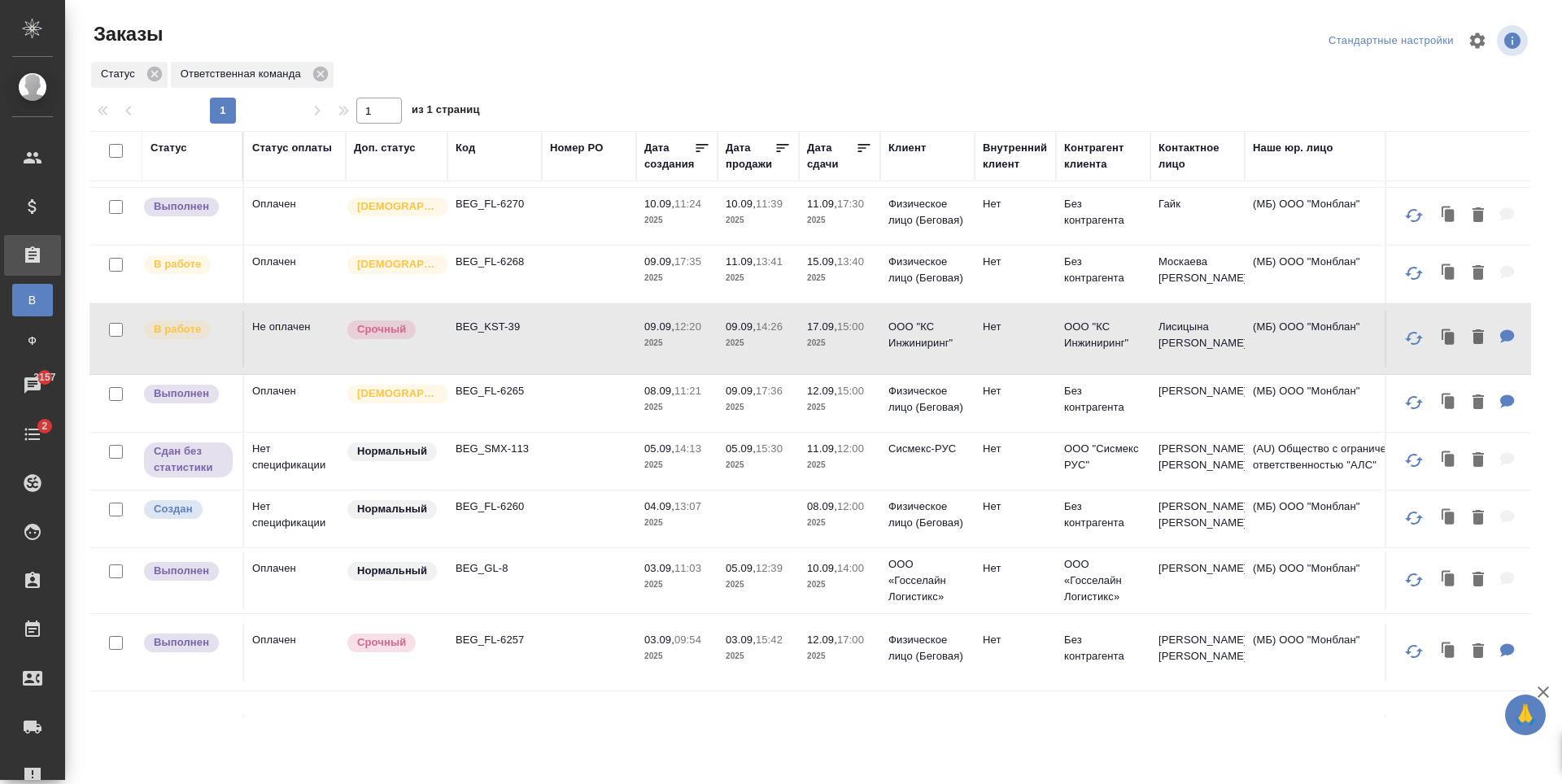
click at [555, 402] on td at bounding box center [590, 404] width 94 height 57
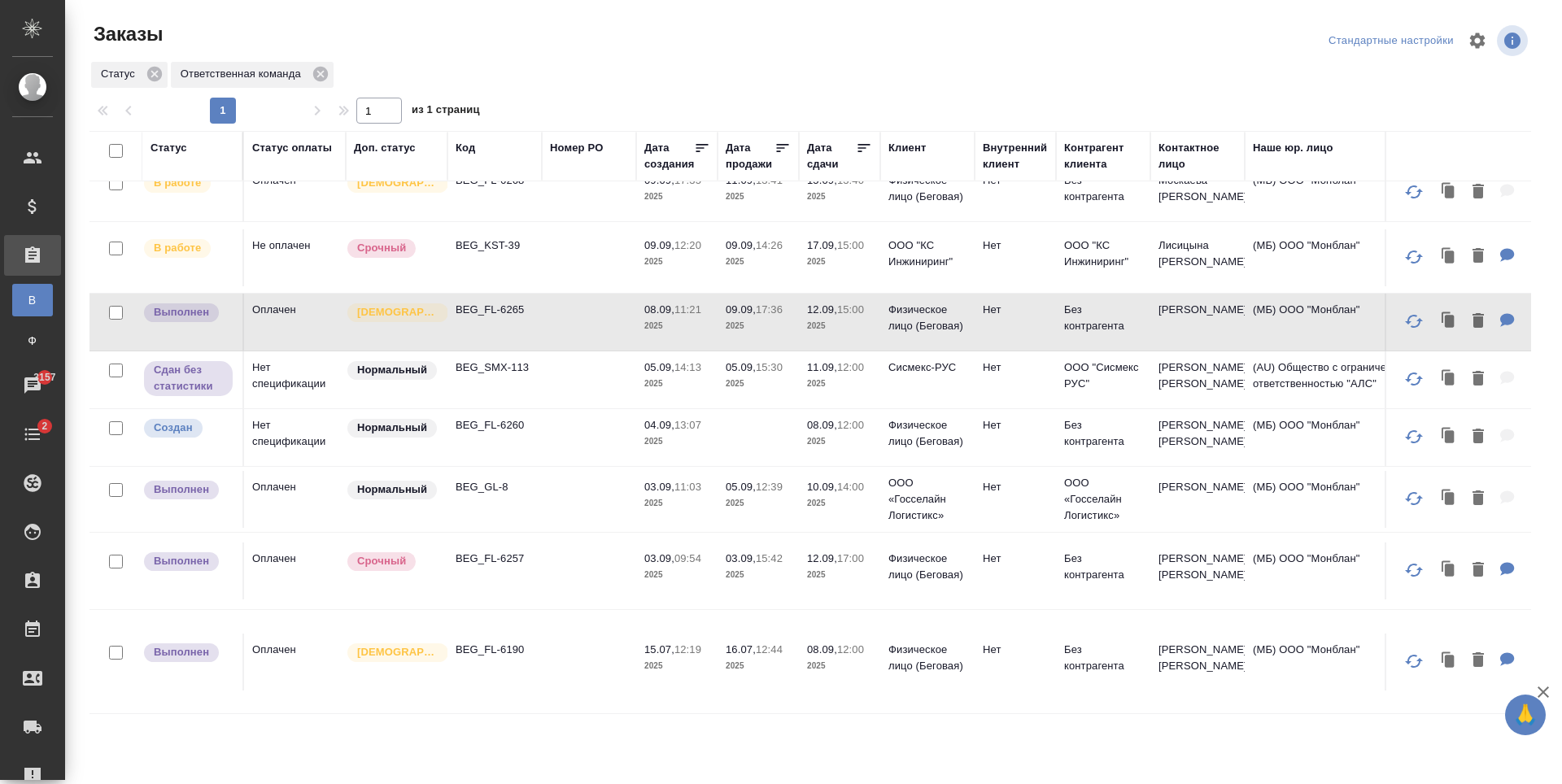
scroll to position [569, 0]
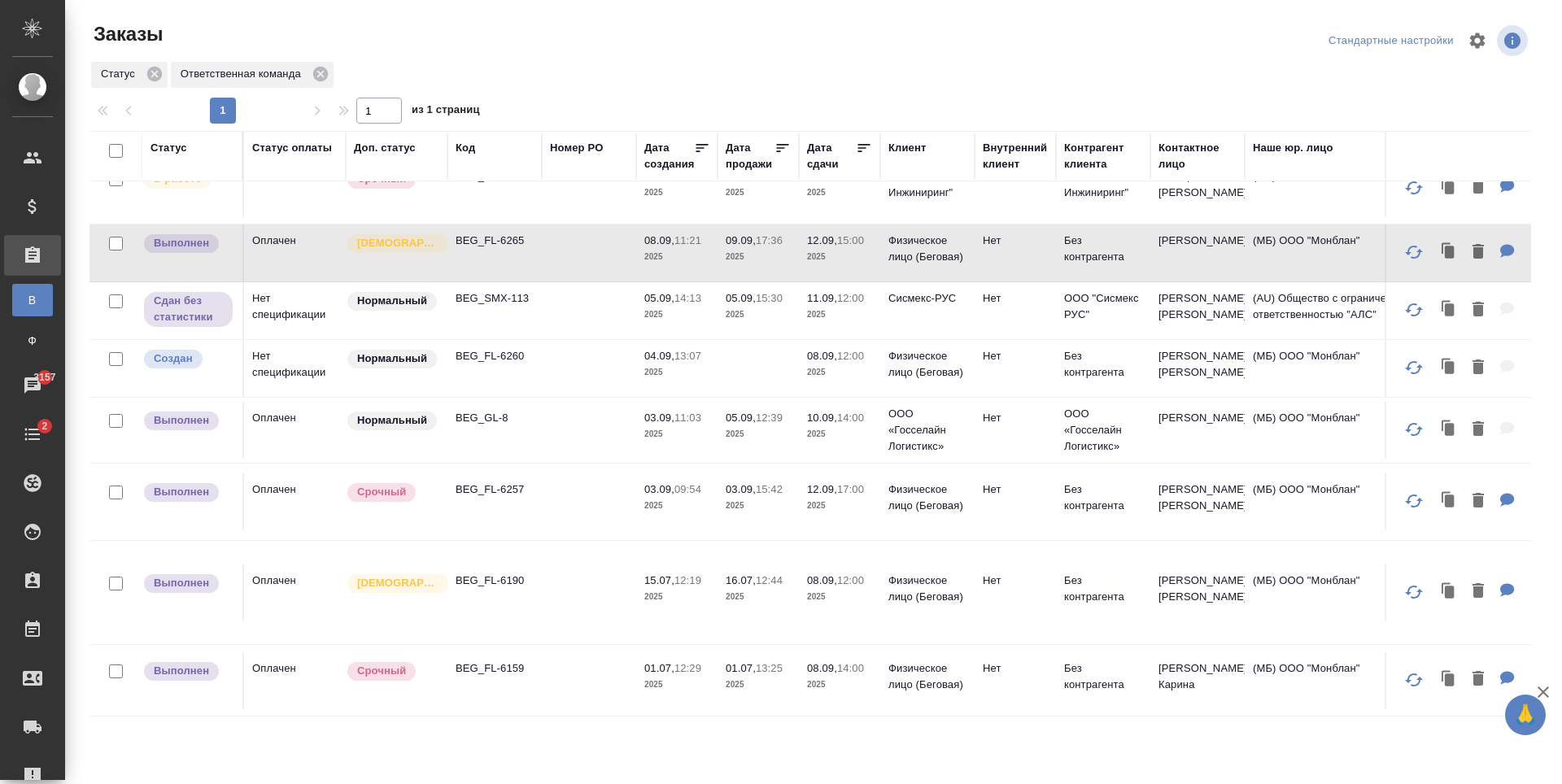
click at [547, 520] on td at bounding box center [590, 502] width 94 height 57
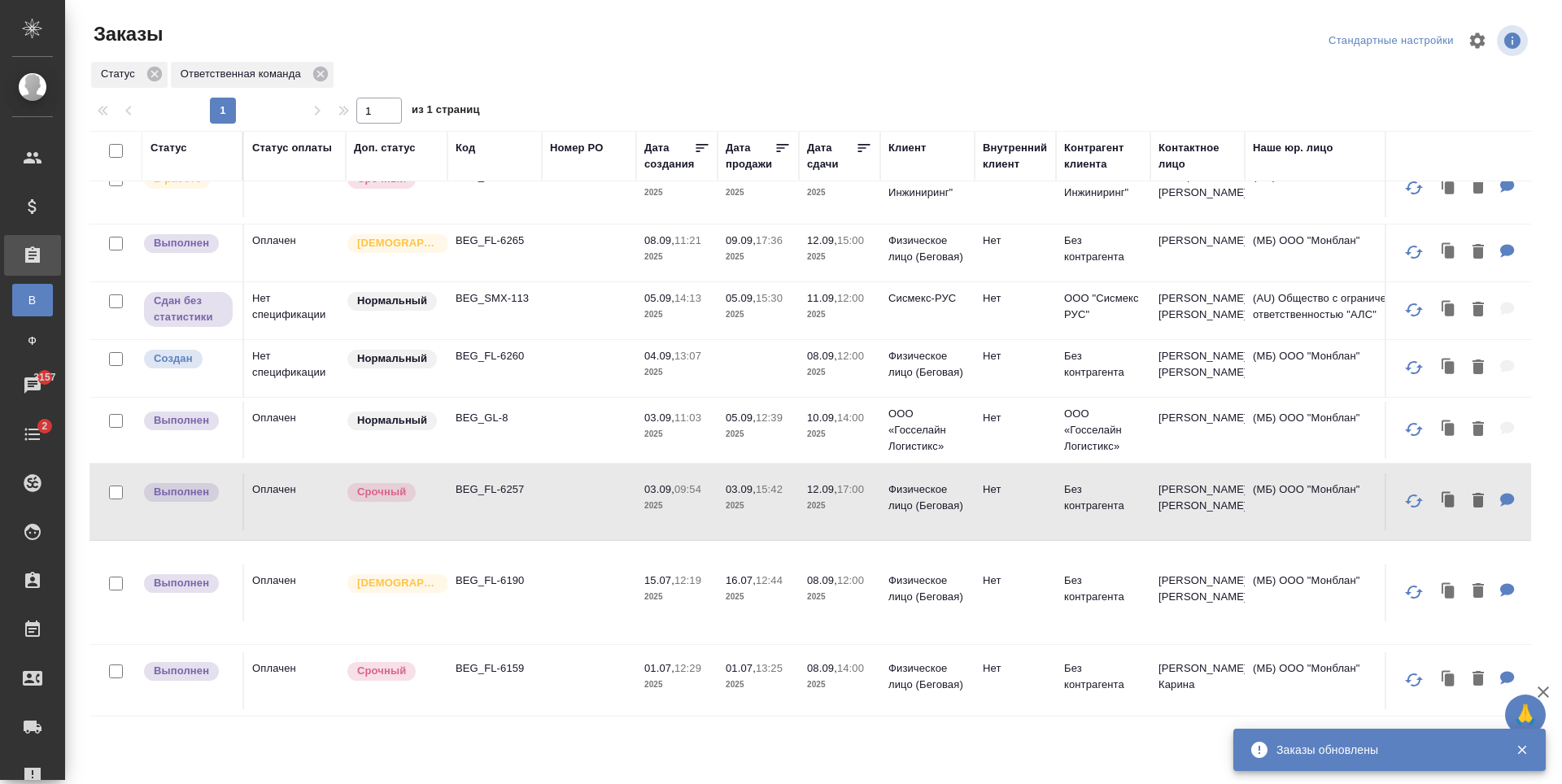
scroll to position [577, 0]
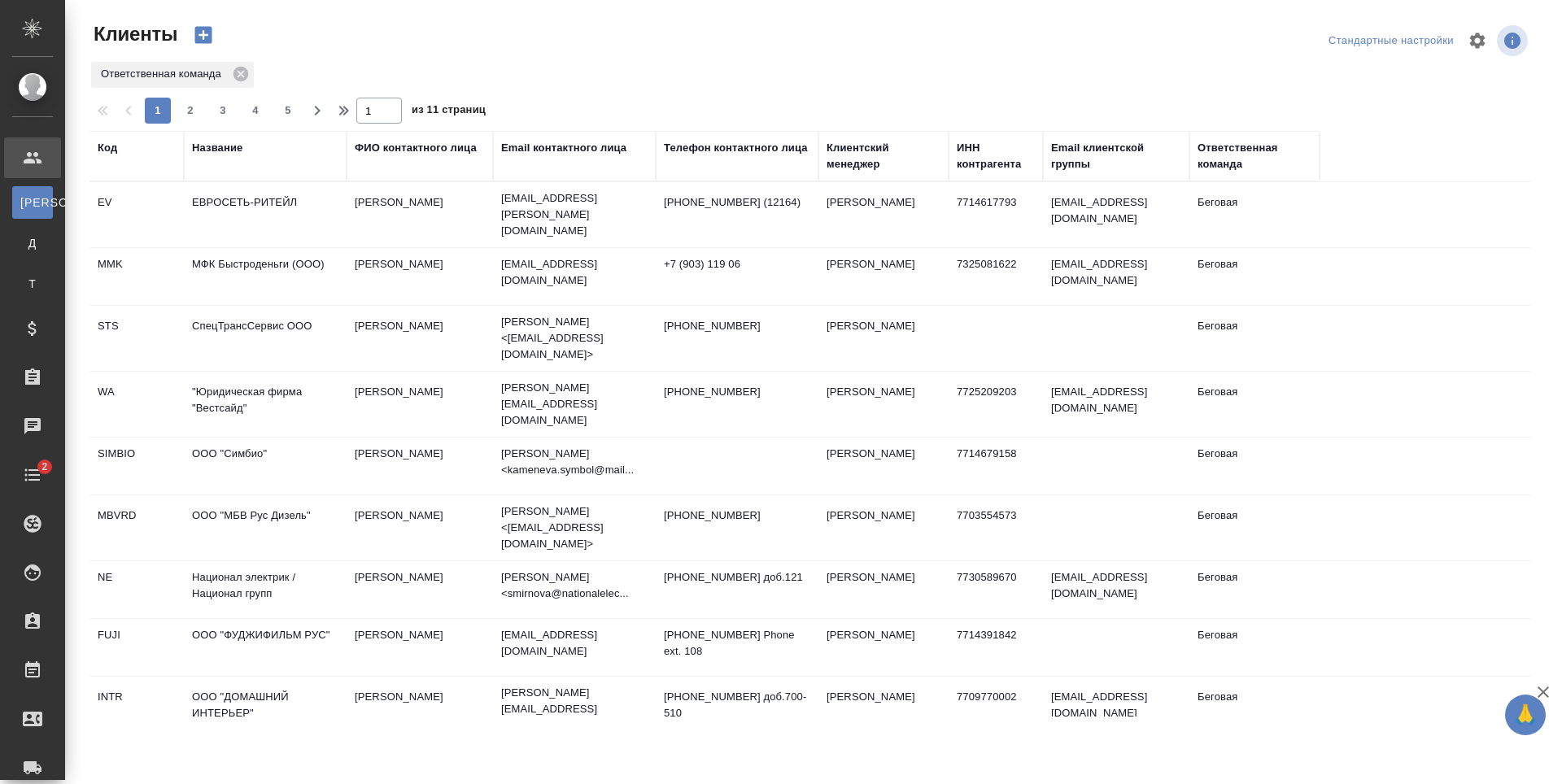
select select "RU"
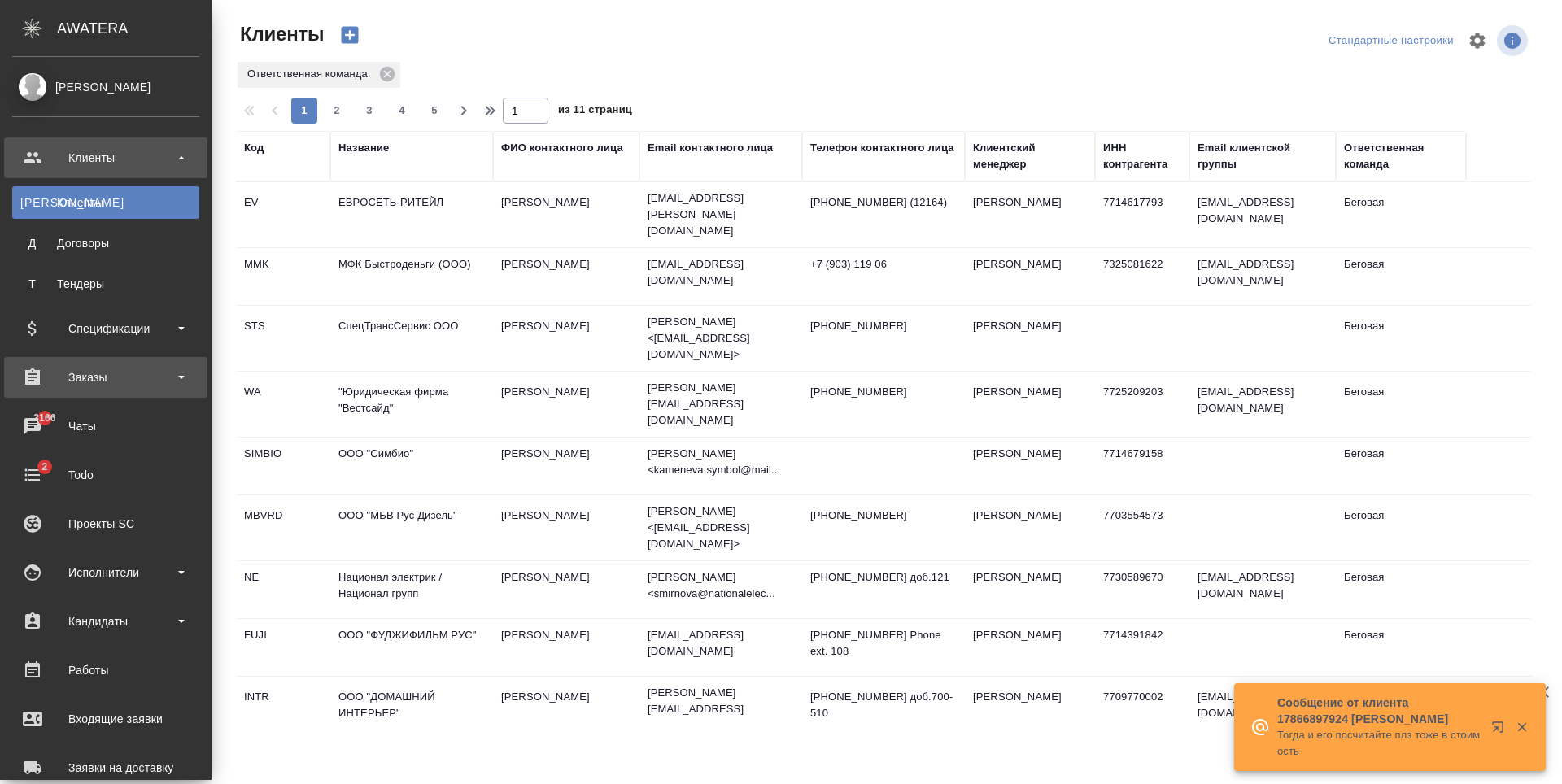
click at [109, 375] on div "Заказы" at bounding box center [105, 377] width 187 height 24
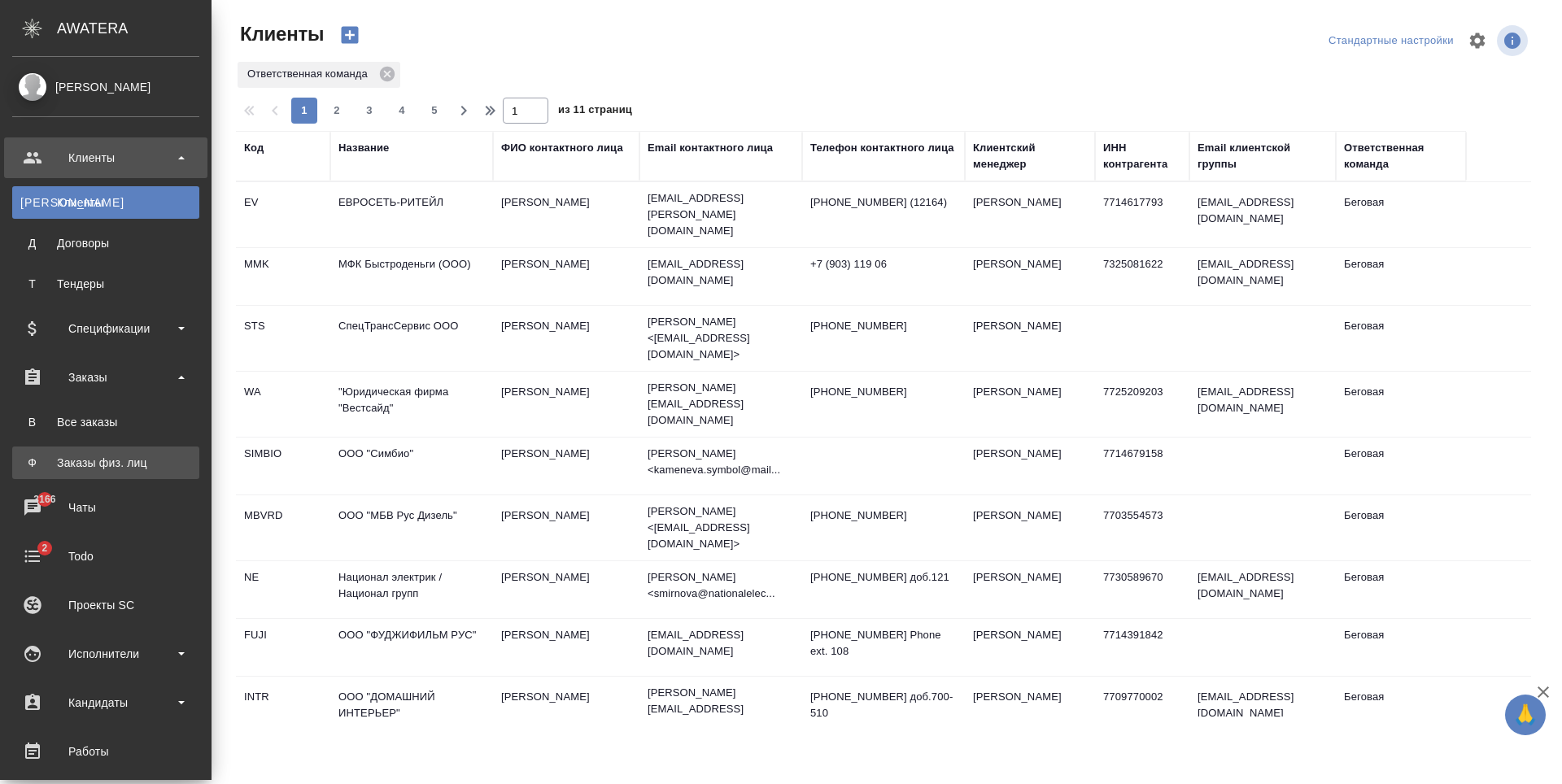
click at [127, 457] on div "Заказы физ. лиц" at bounding box center [105, 462] width 171 height 16
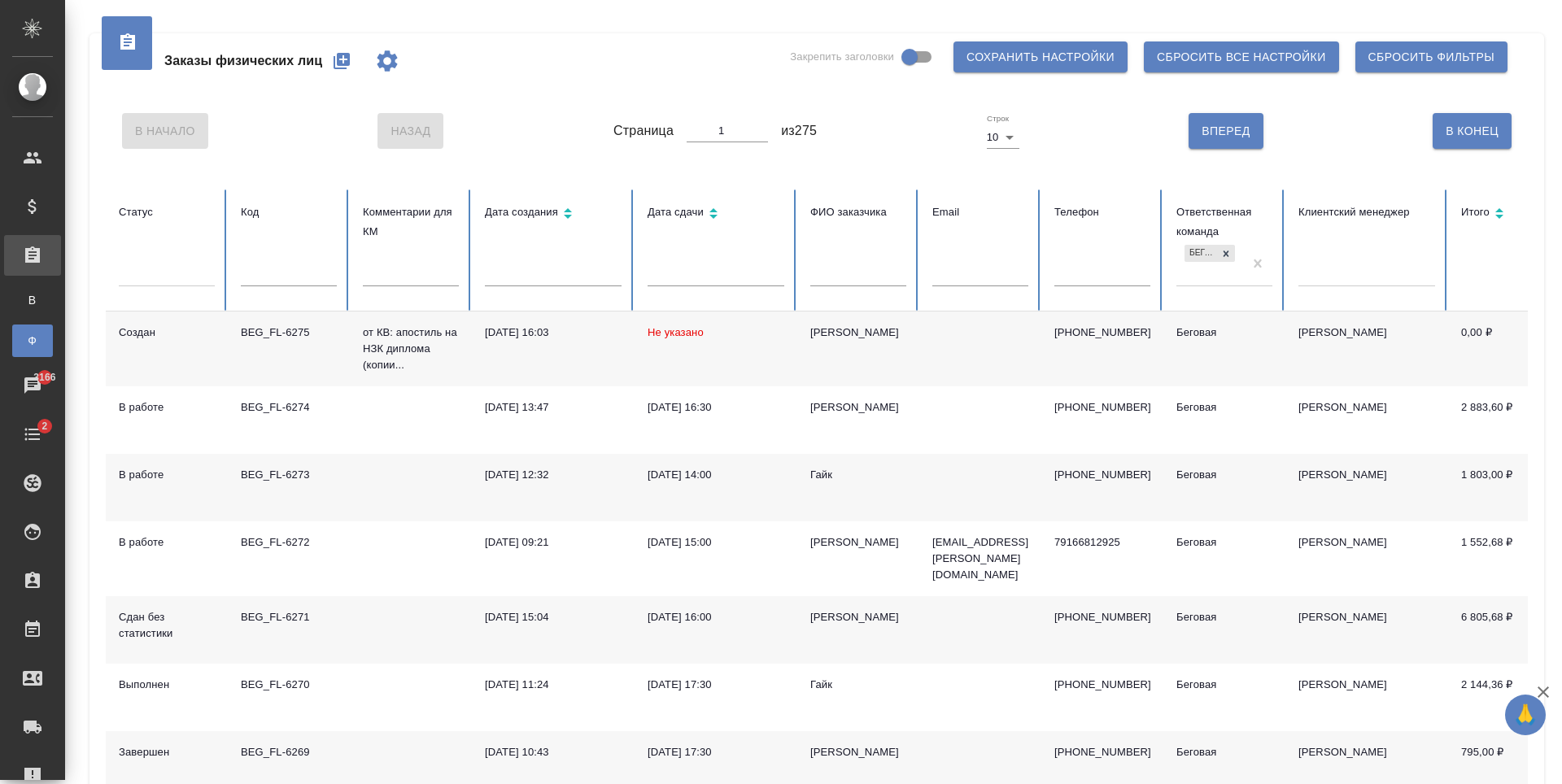
click at [349, 64] on icon "button" at bounding box center [342, 61] width 16 height 16
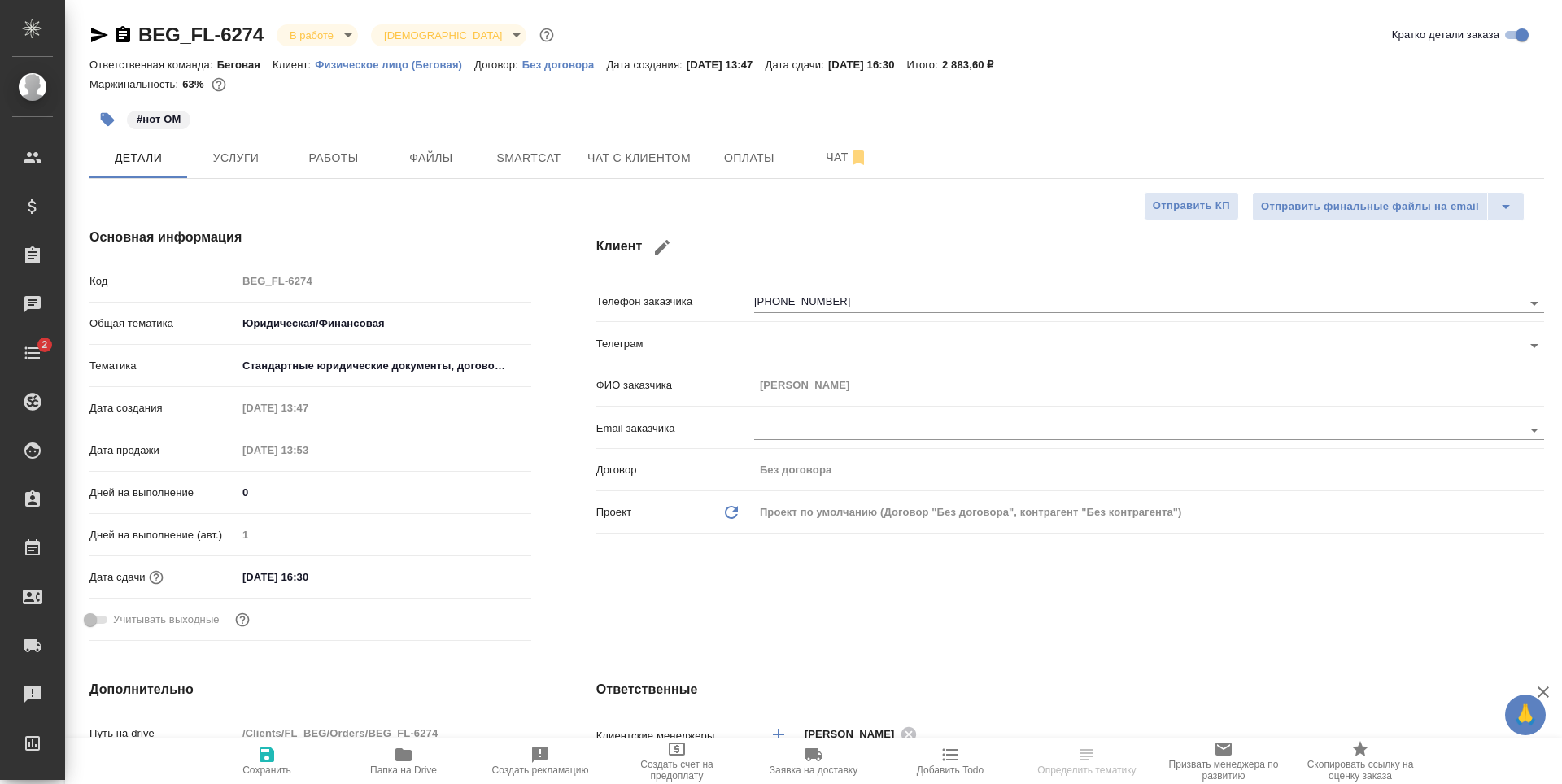
select select "RU"
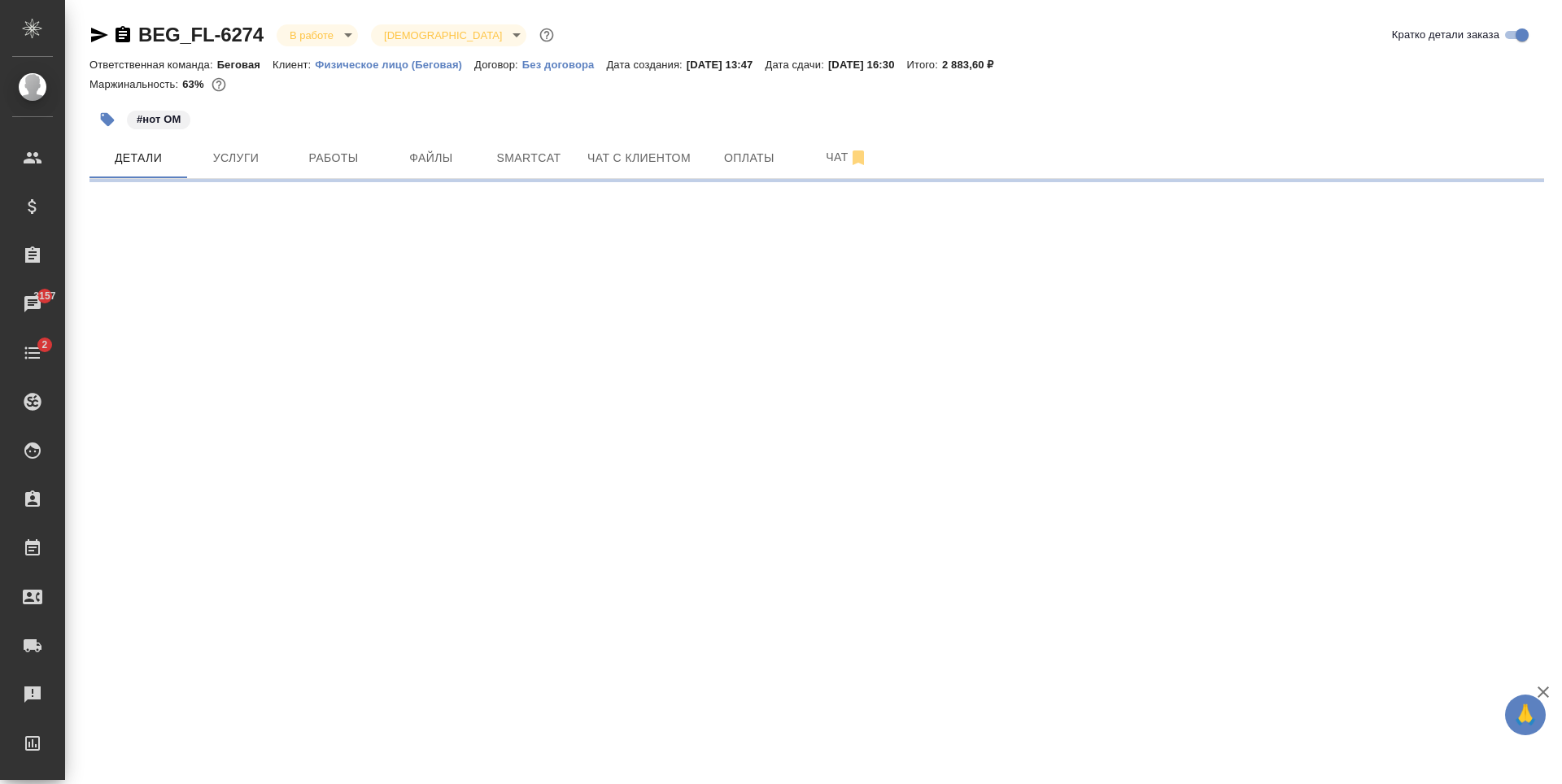
select select "RU"
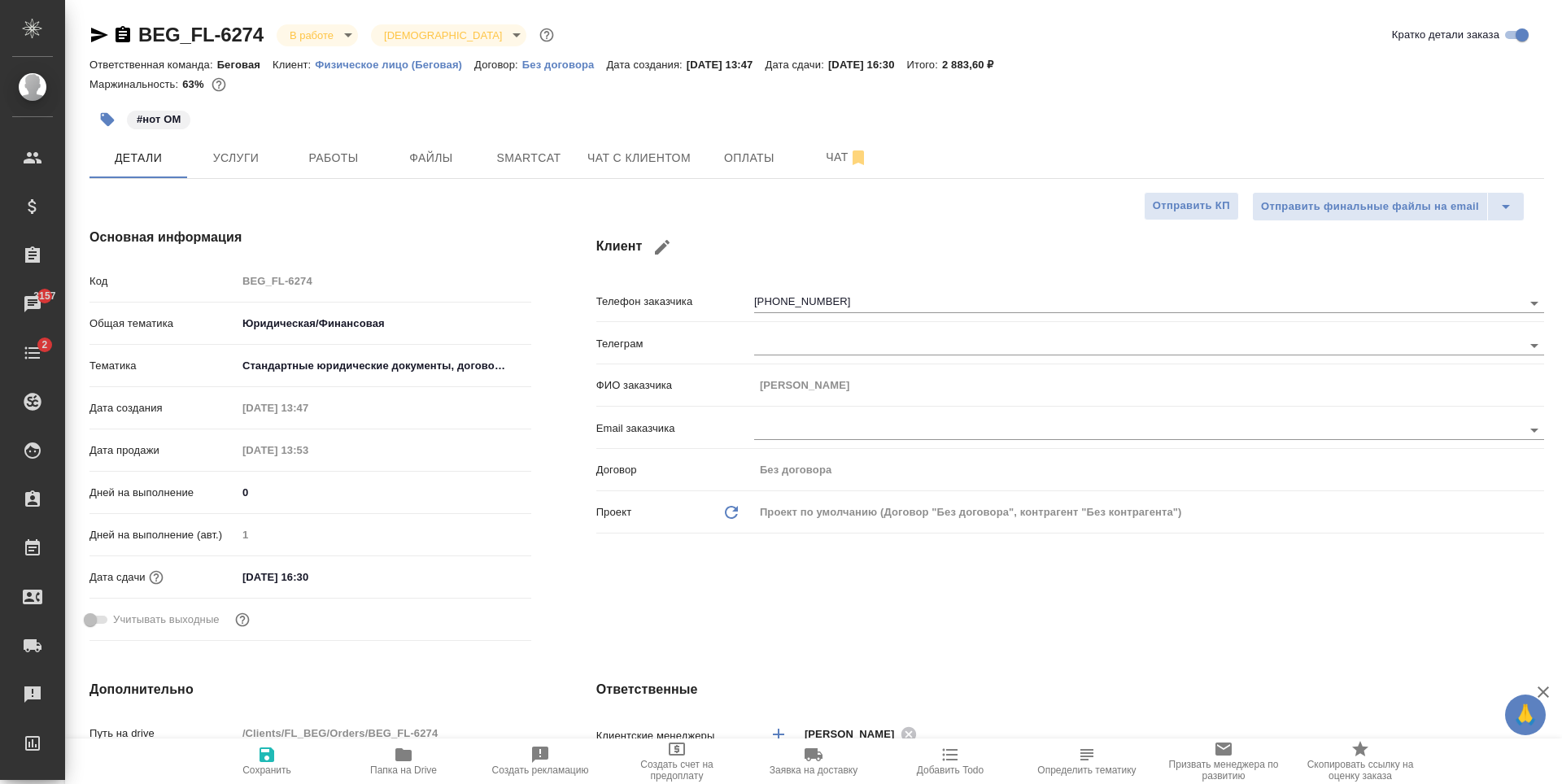
type textarea "x"
select select "RU"
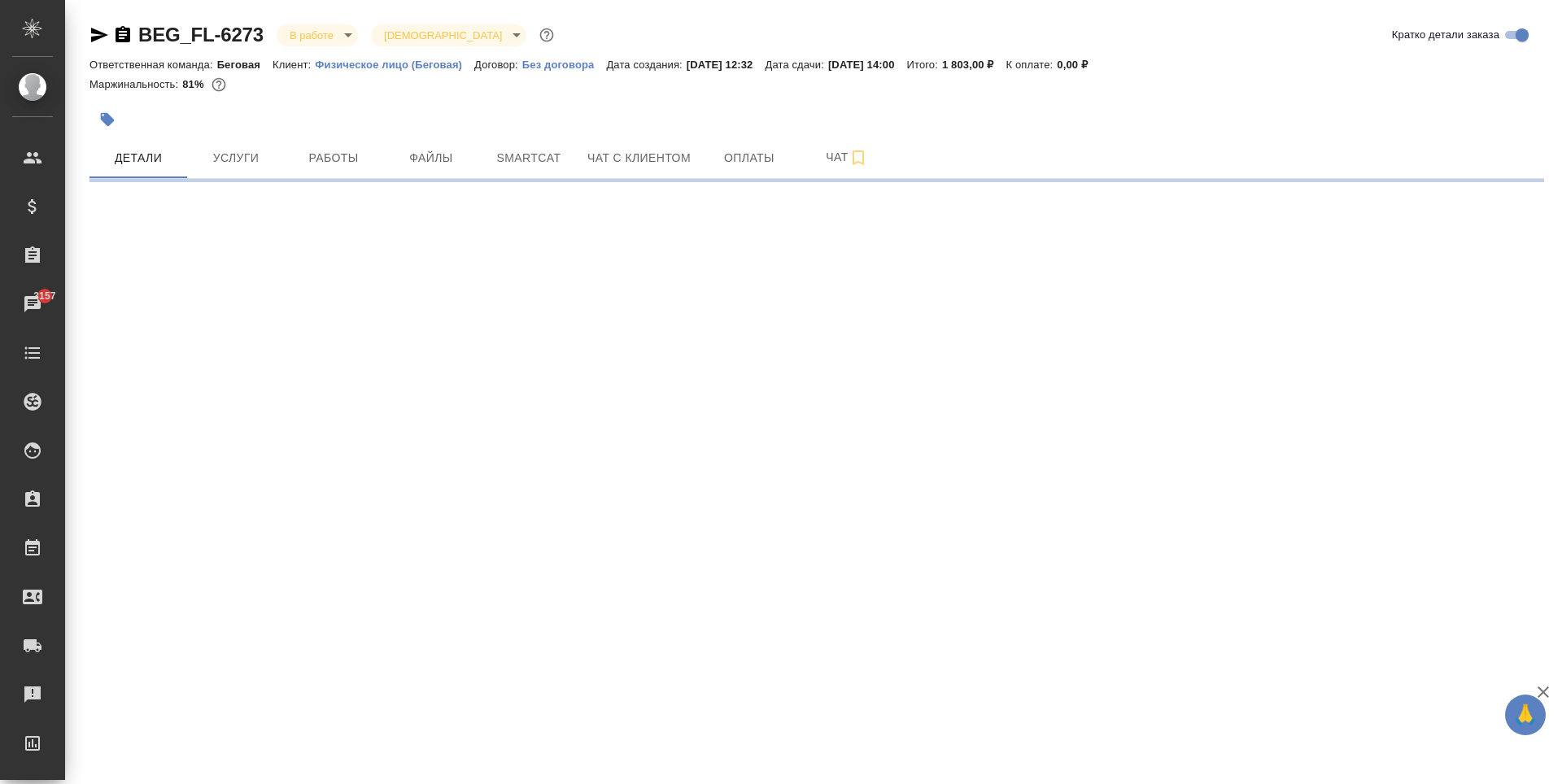
select select "RU"
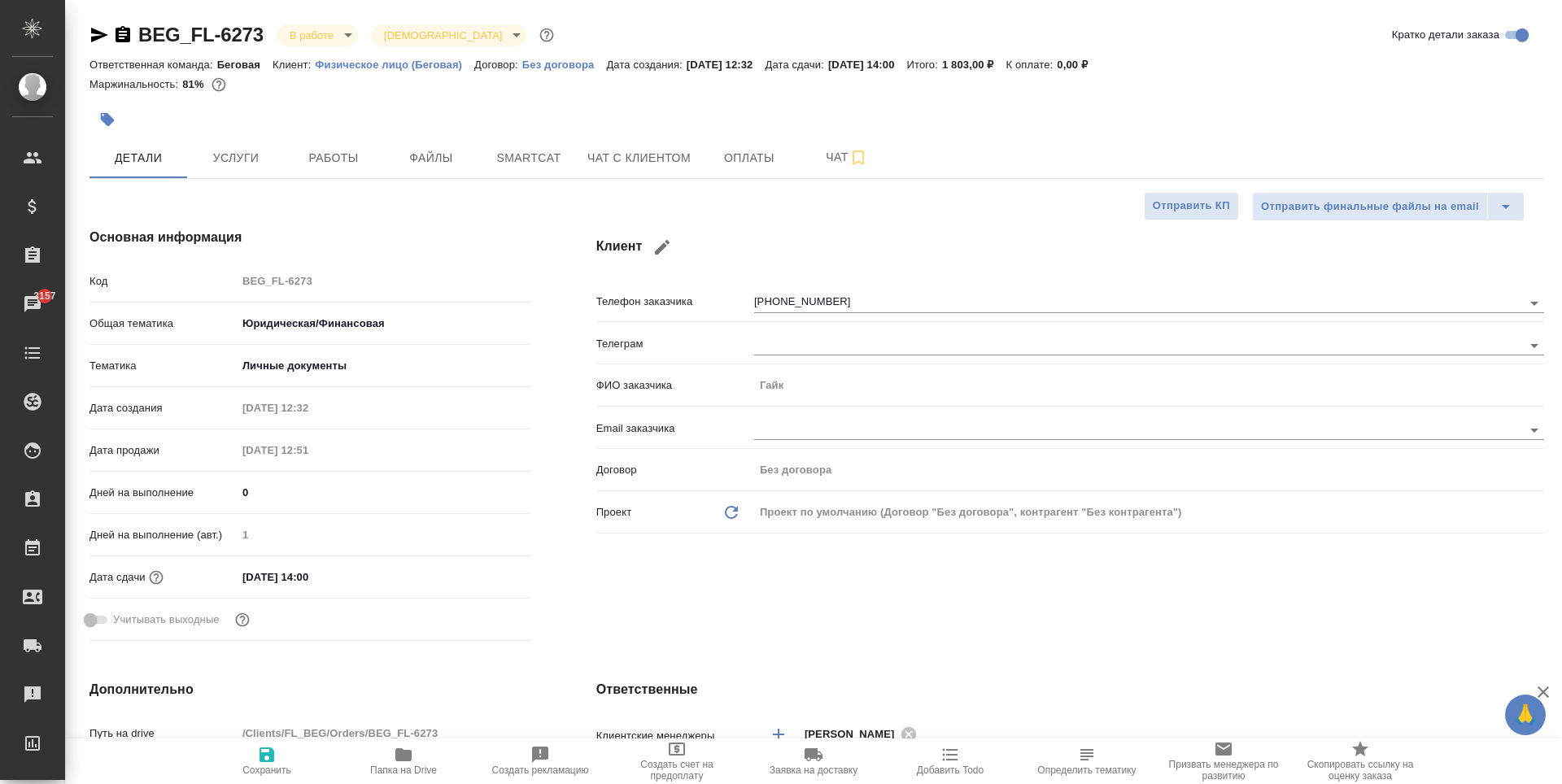
type textarea "x"
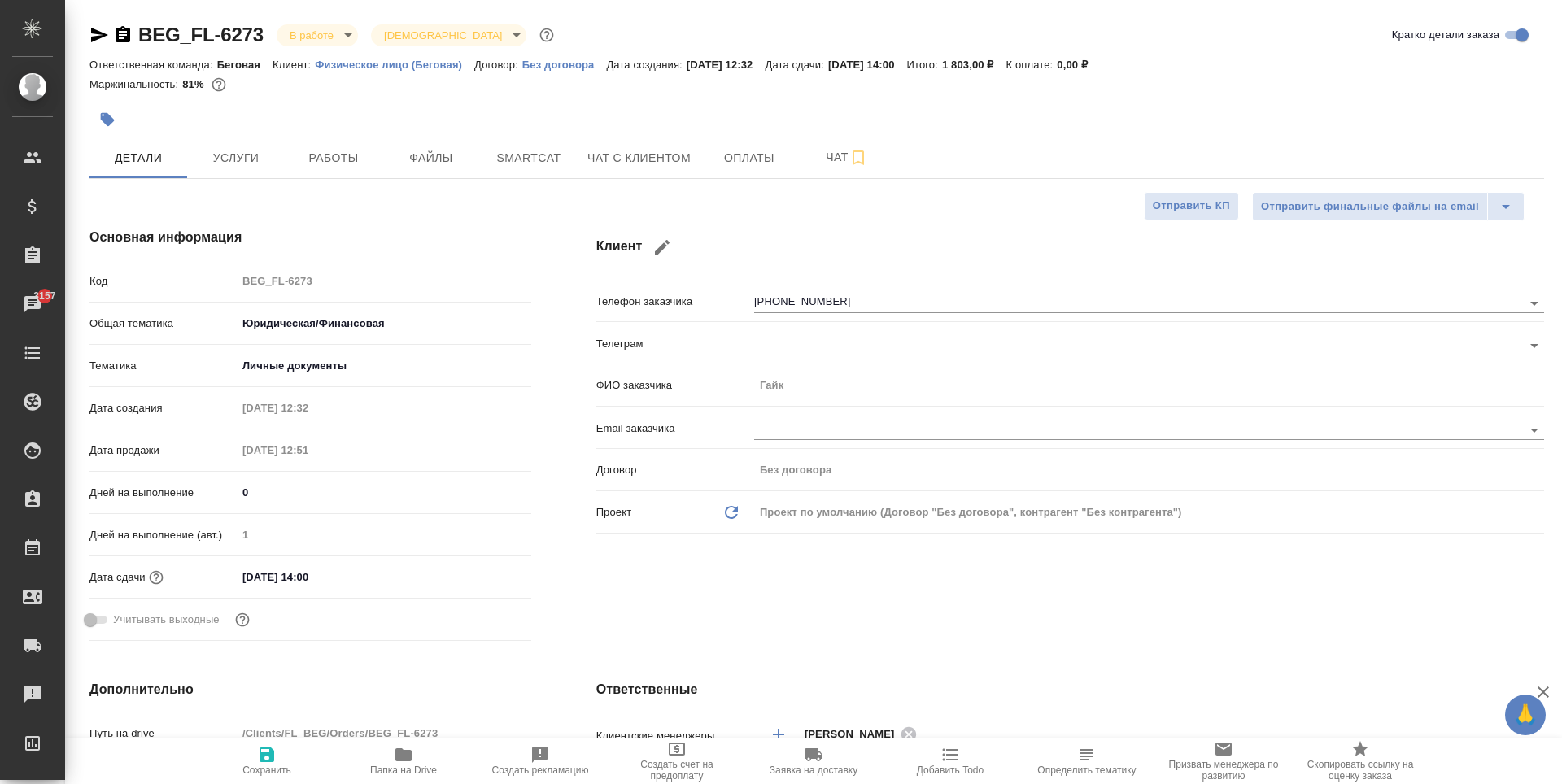
type textarea "x"
click at [660, 171] on button "Чат с клиентом" at bounding box center [639, 158] width 123 height 40
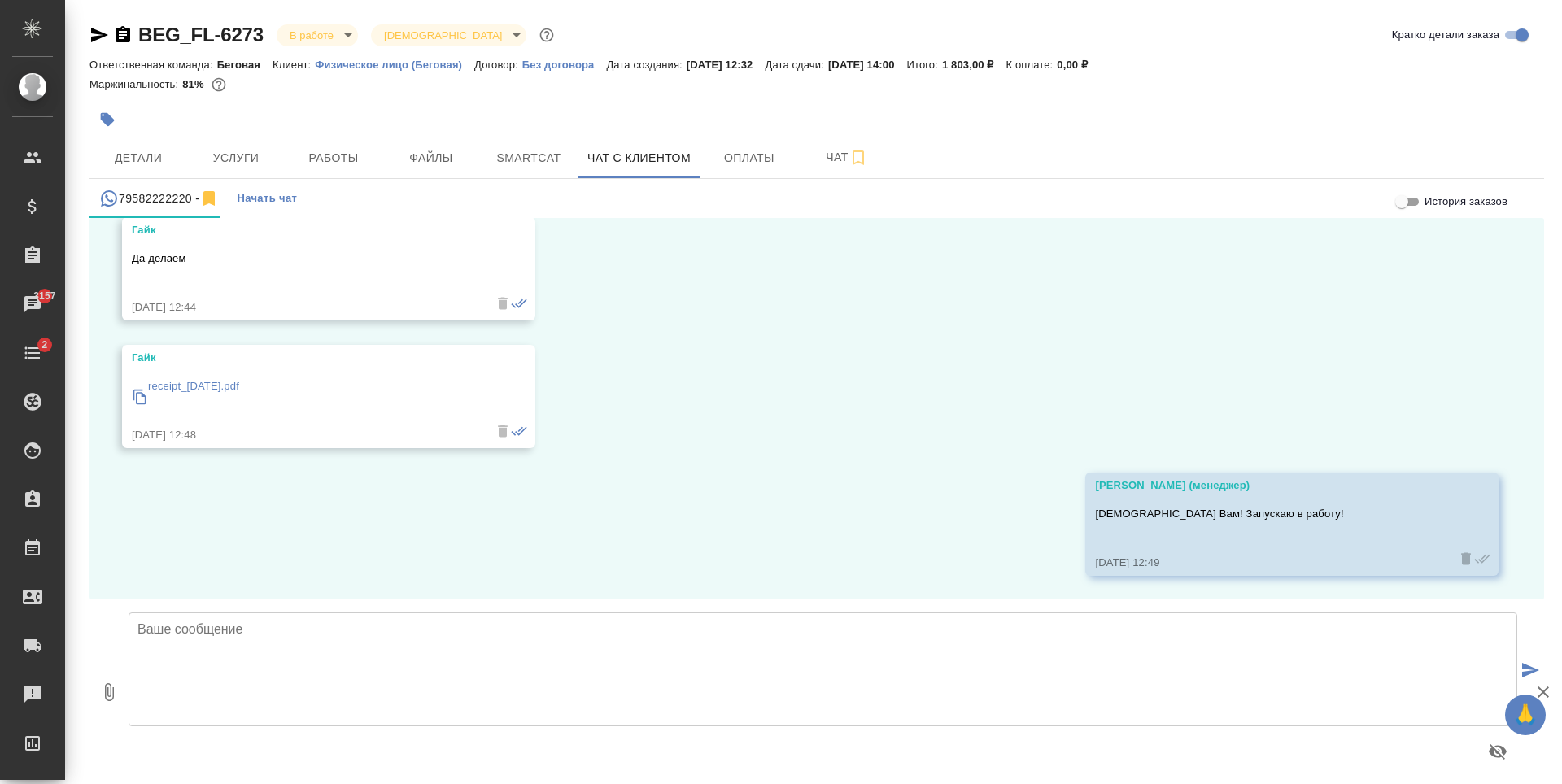
scroll to position [1603, 0]
click at [243, 130] on div at bounding box center [574, 120] width 970 height 35
click at [256, 153] on span "Услуги" at bounding box center [235, 158] width 78 height 20
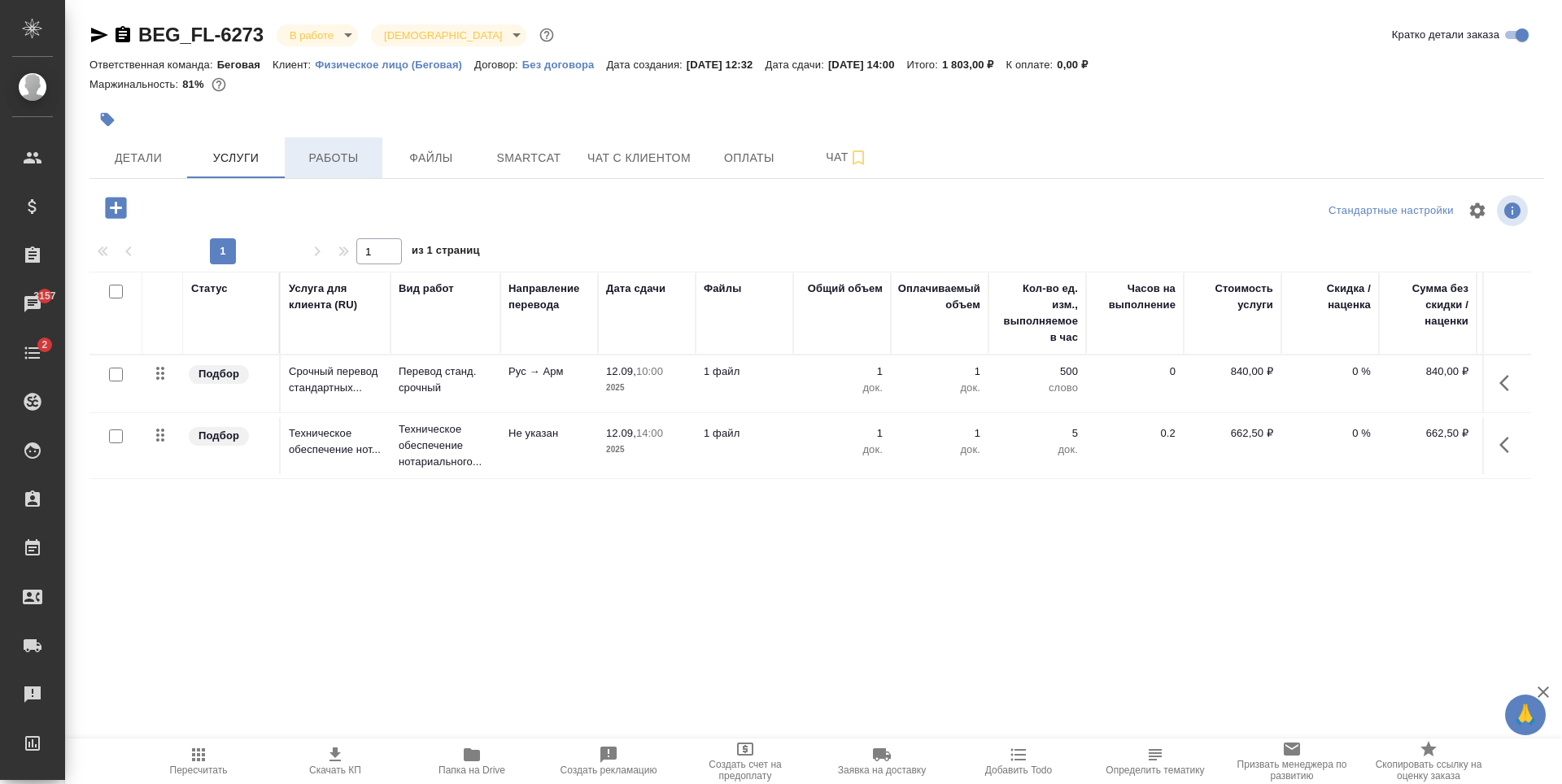
click at [372, 166] on span "Работы" at bounding box center [333, 158] width 78 height 20
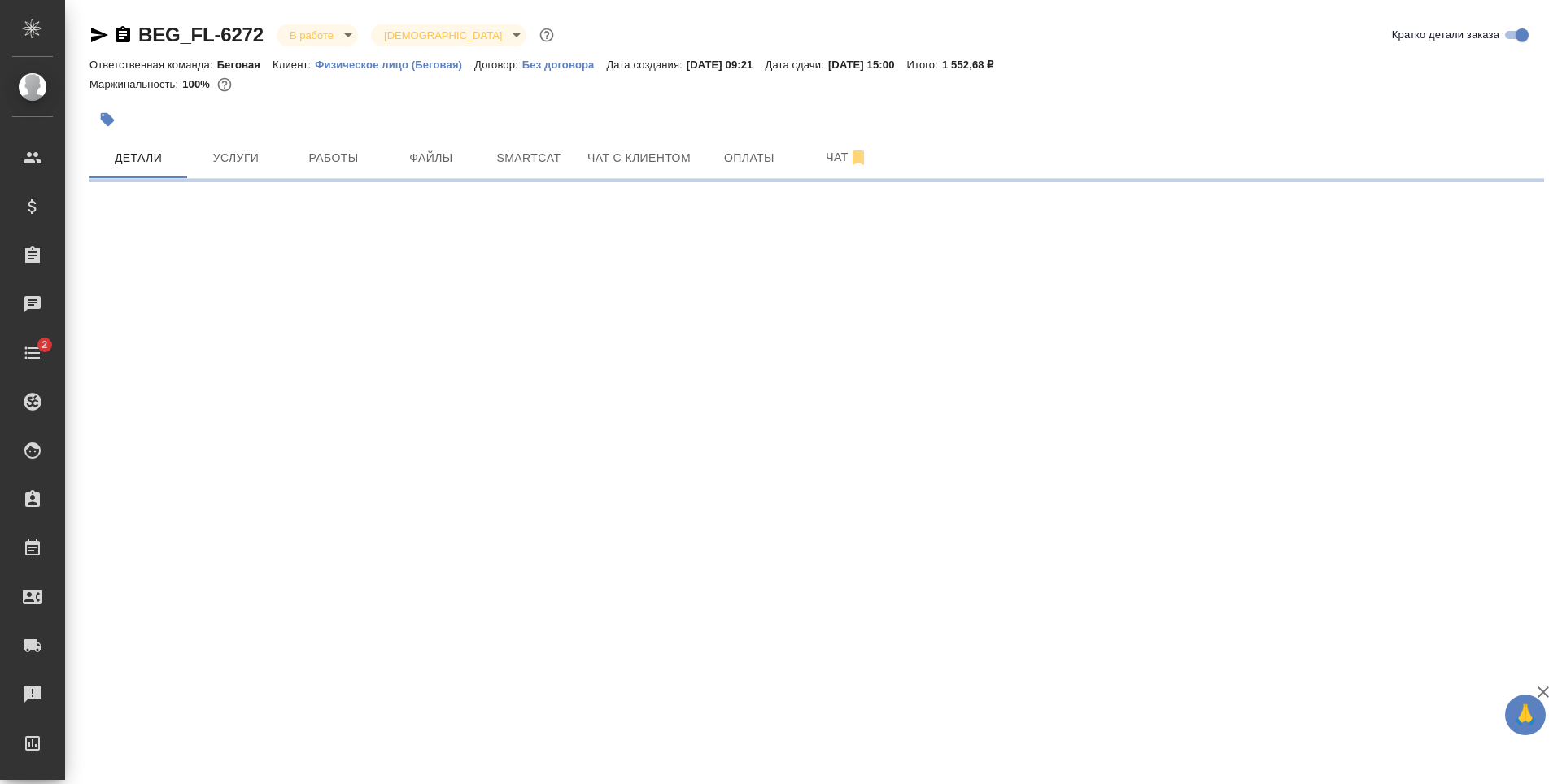
select select "RU"
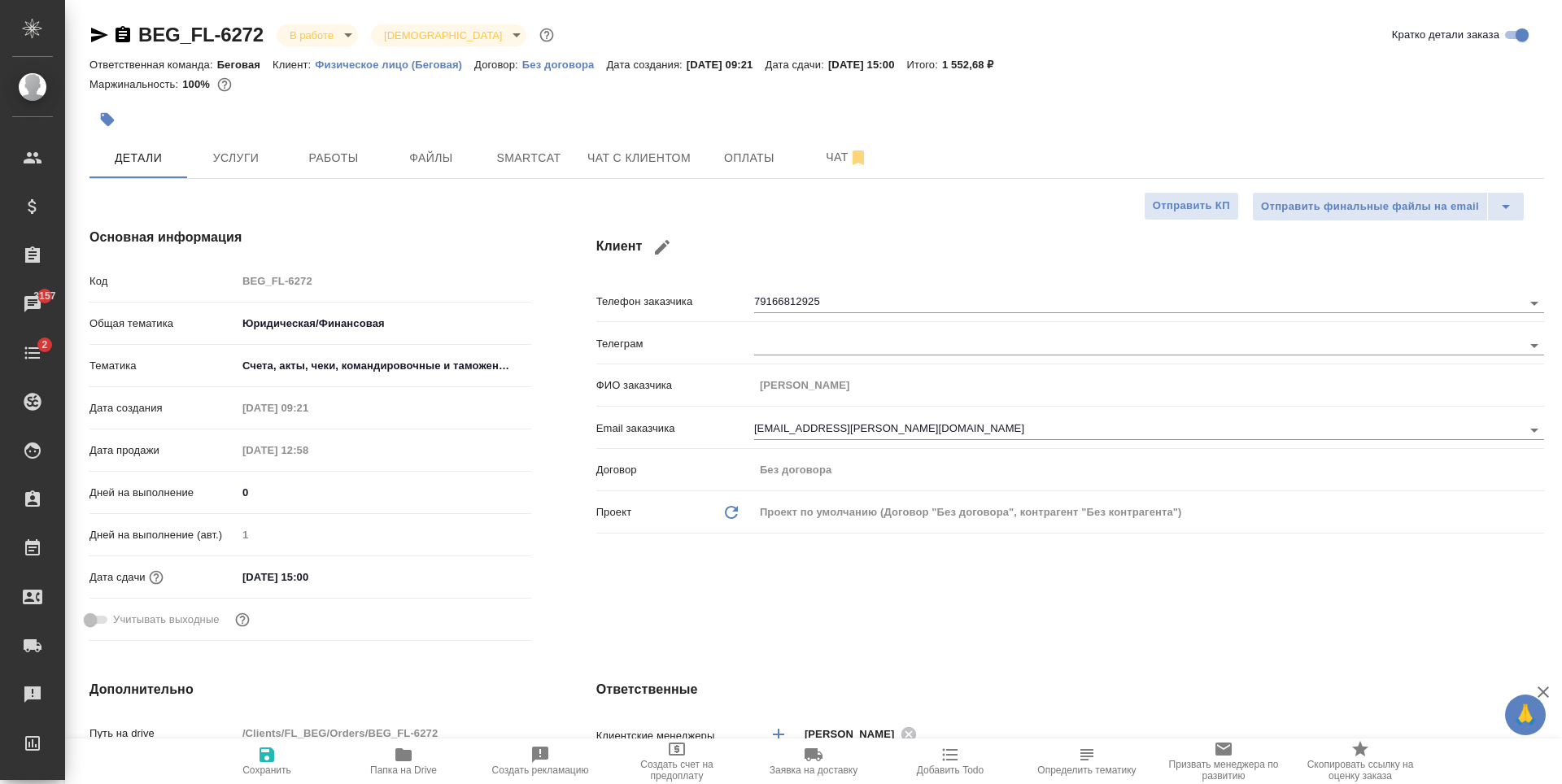
type textarea "x"
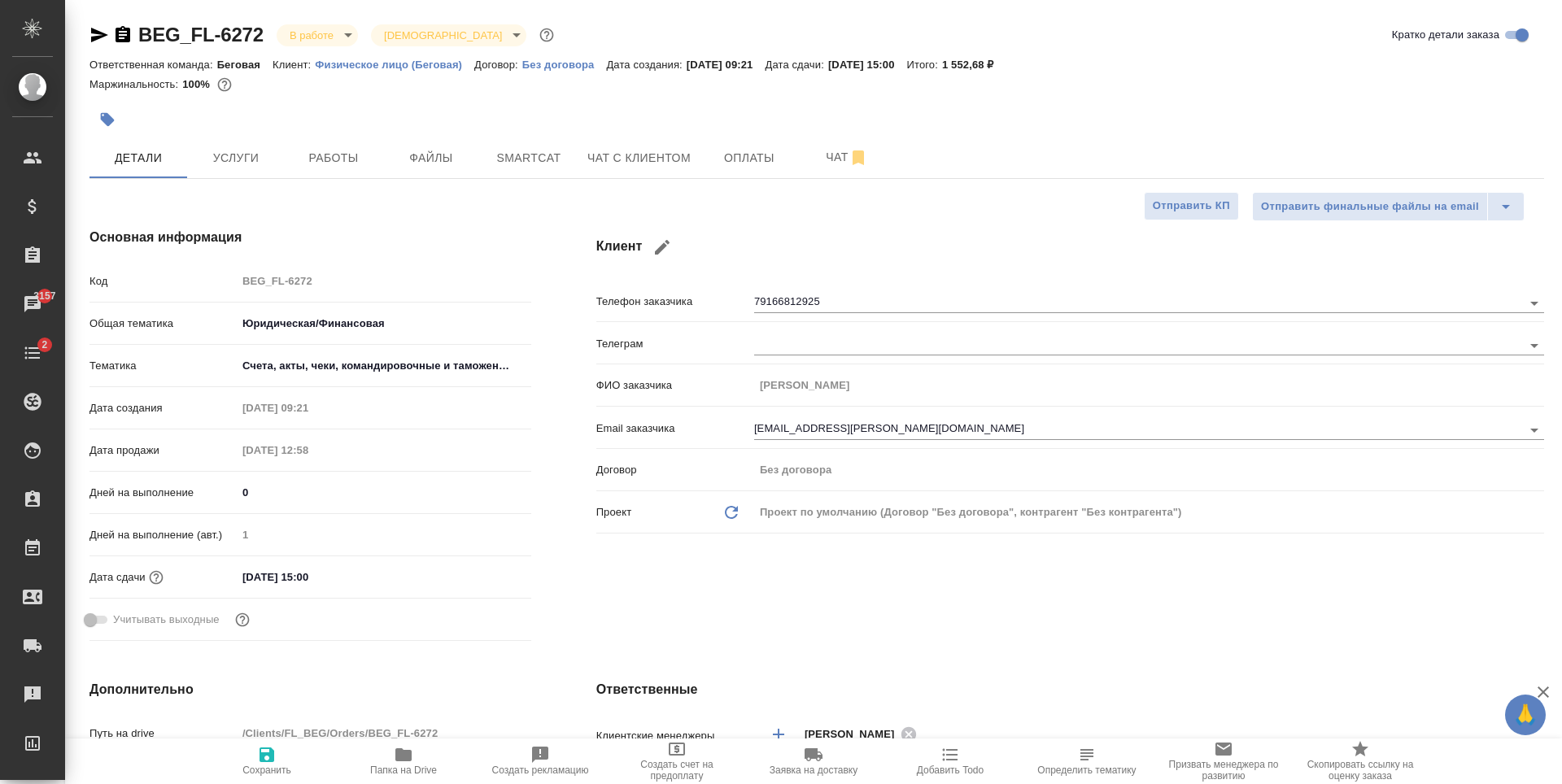
type textarea "x"
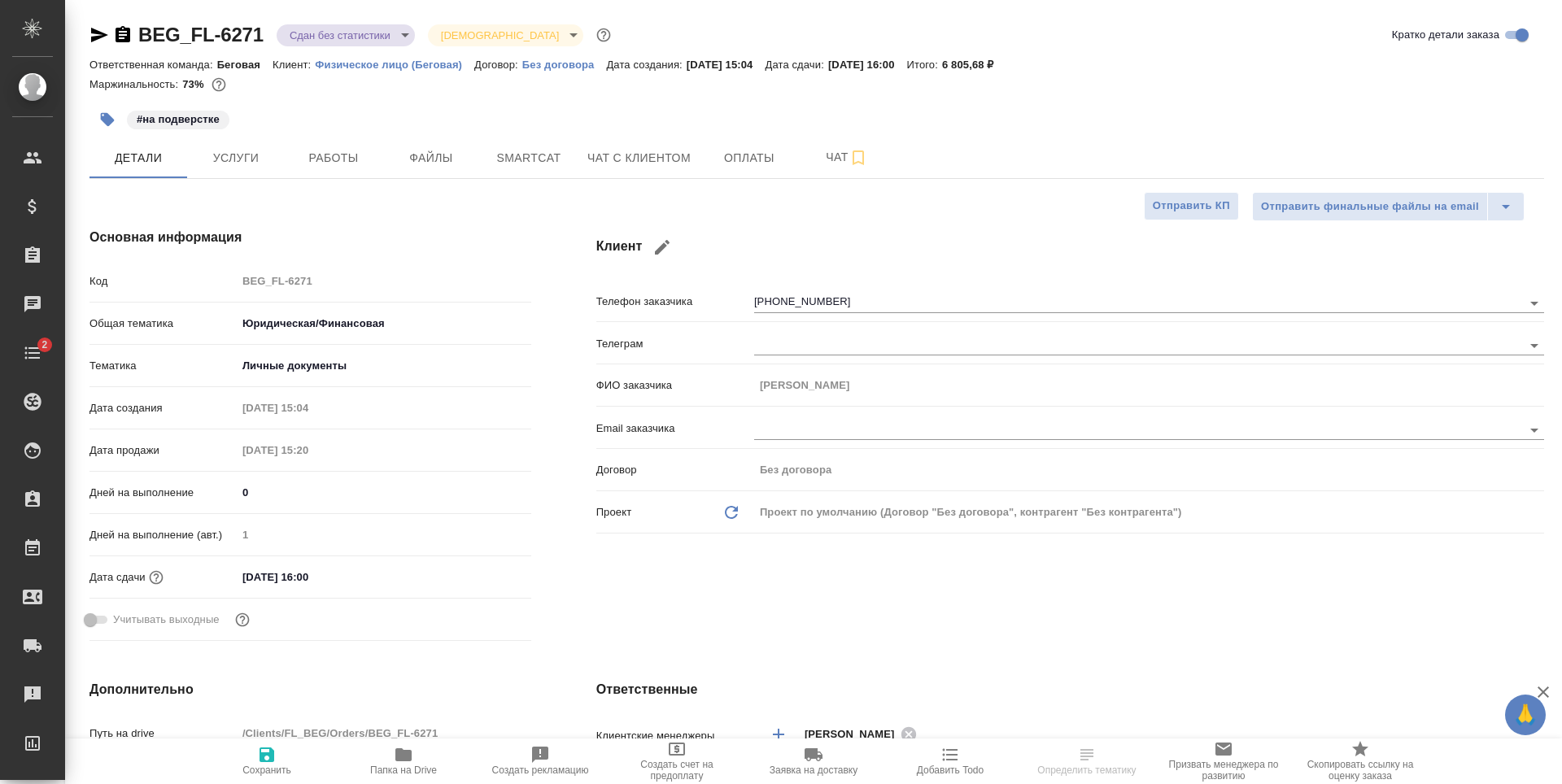
select select "RU"
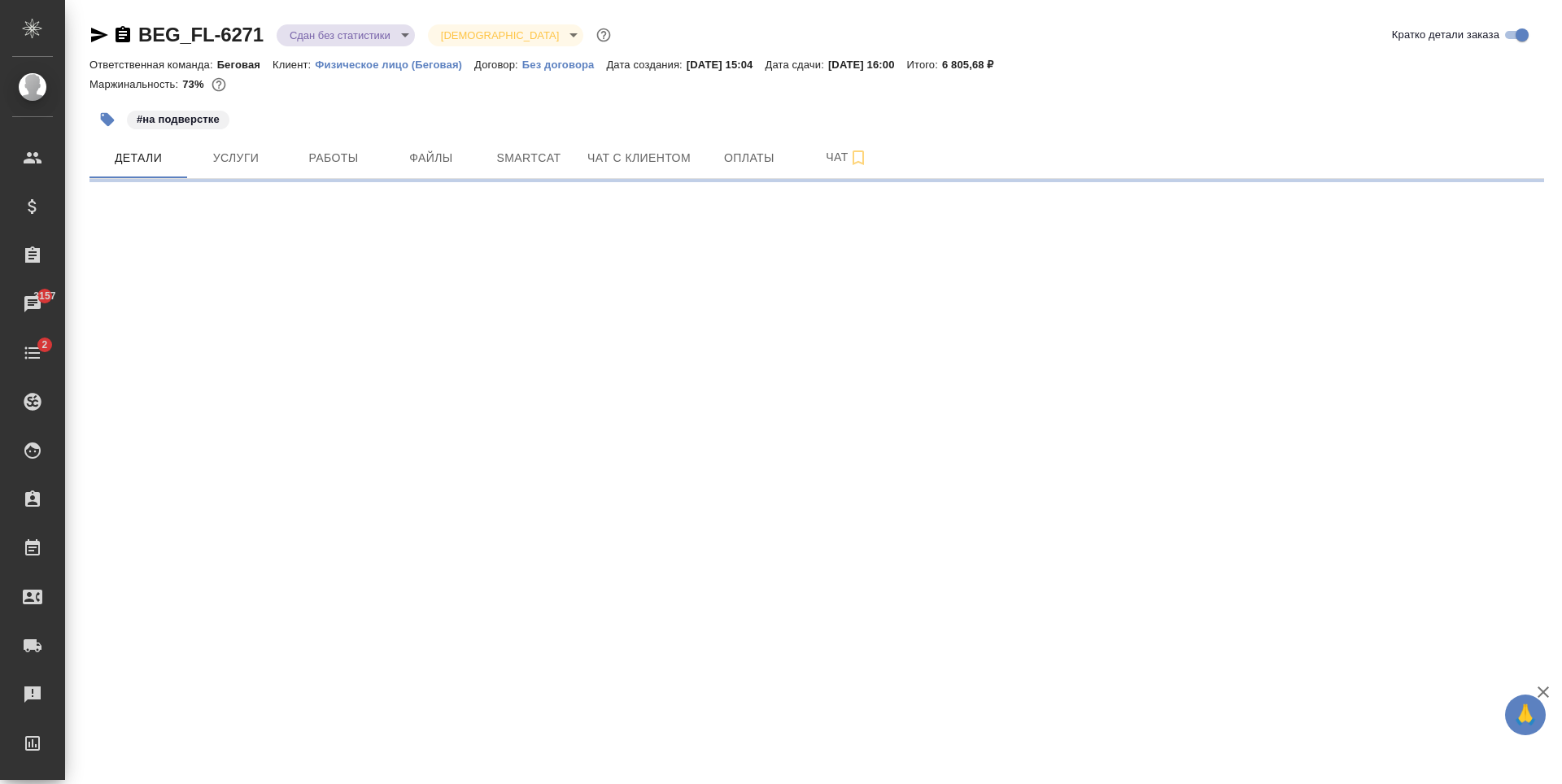
select select "RU"
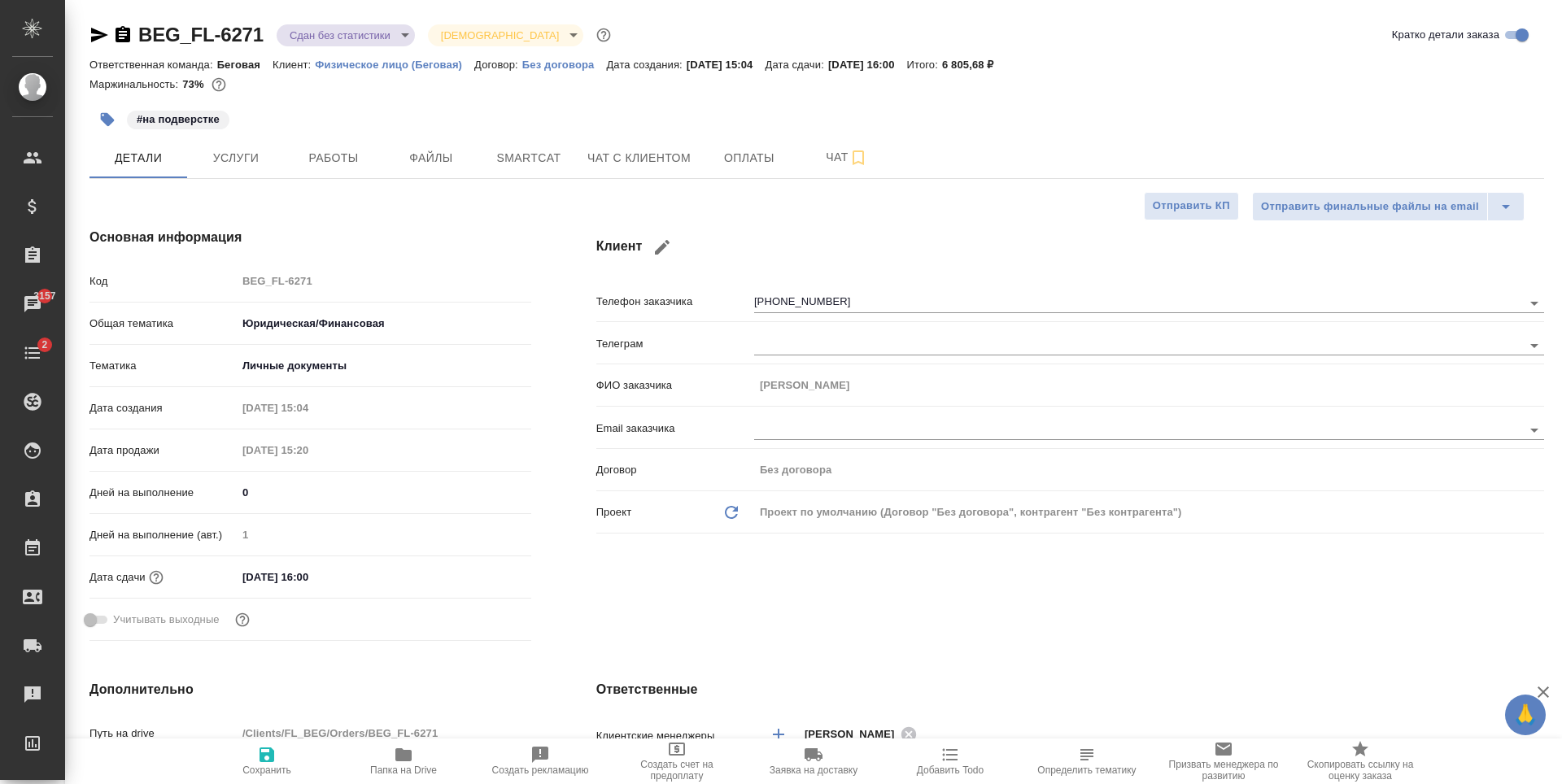
type textarea "x"
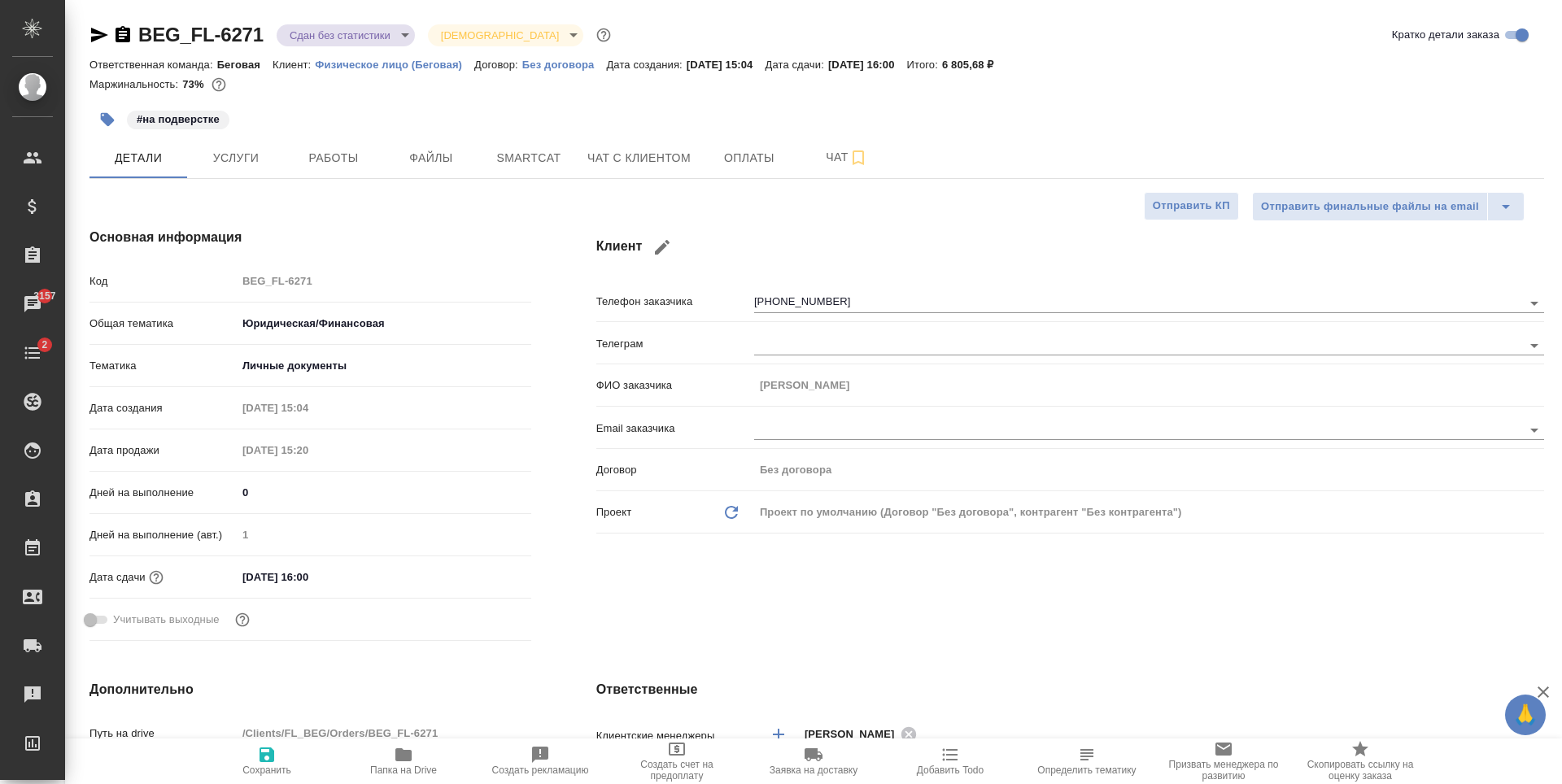
type textarea "x"
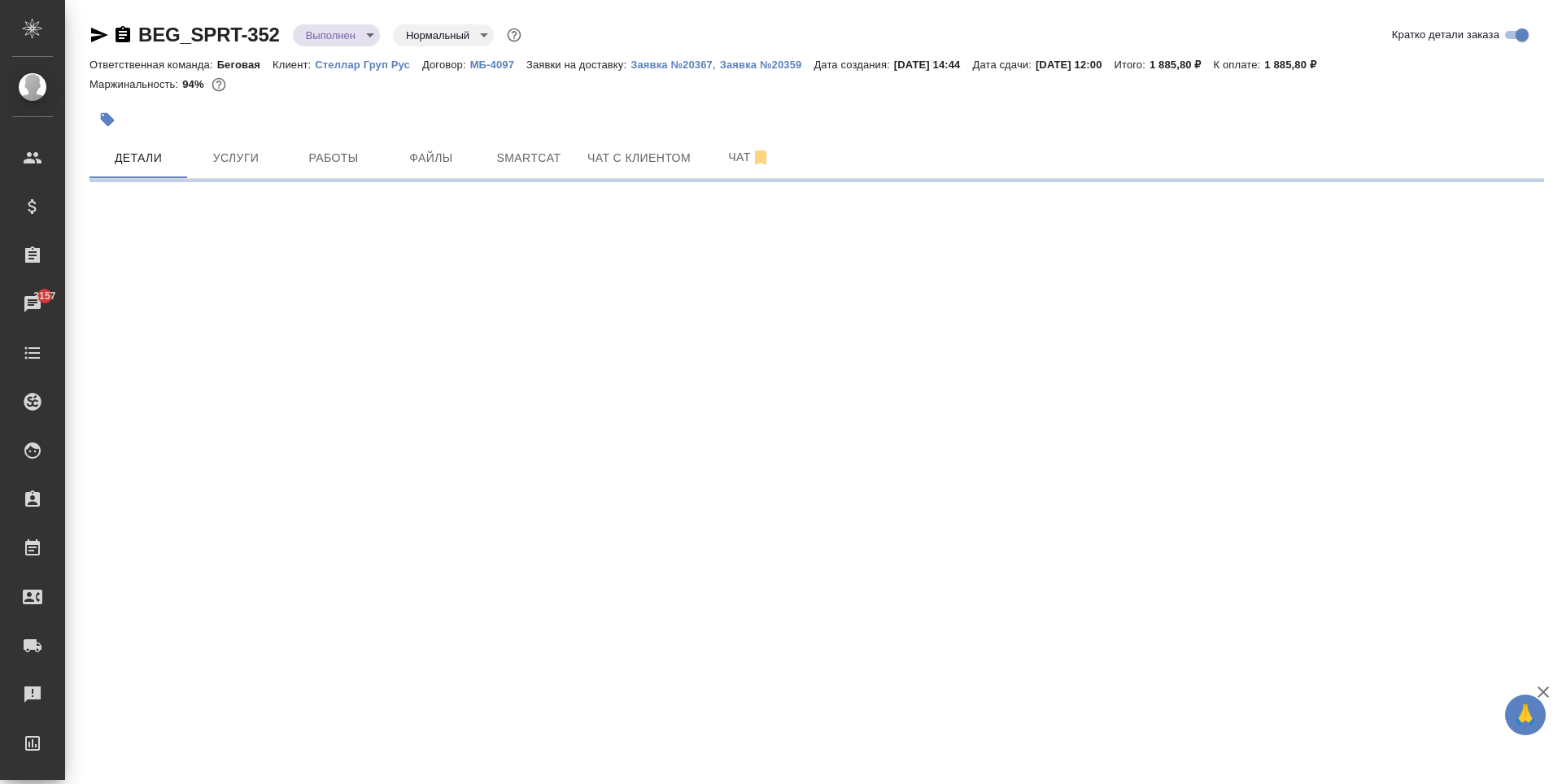
select select "RU"
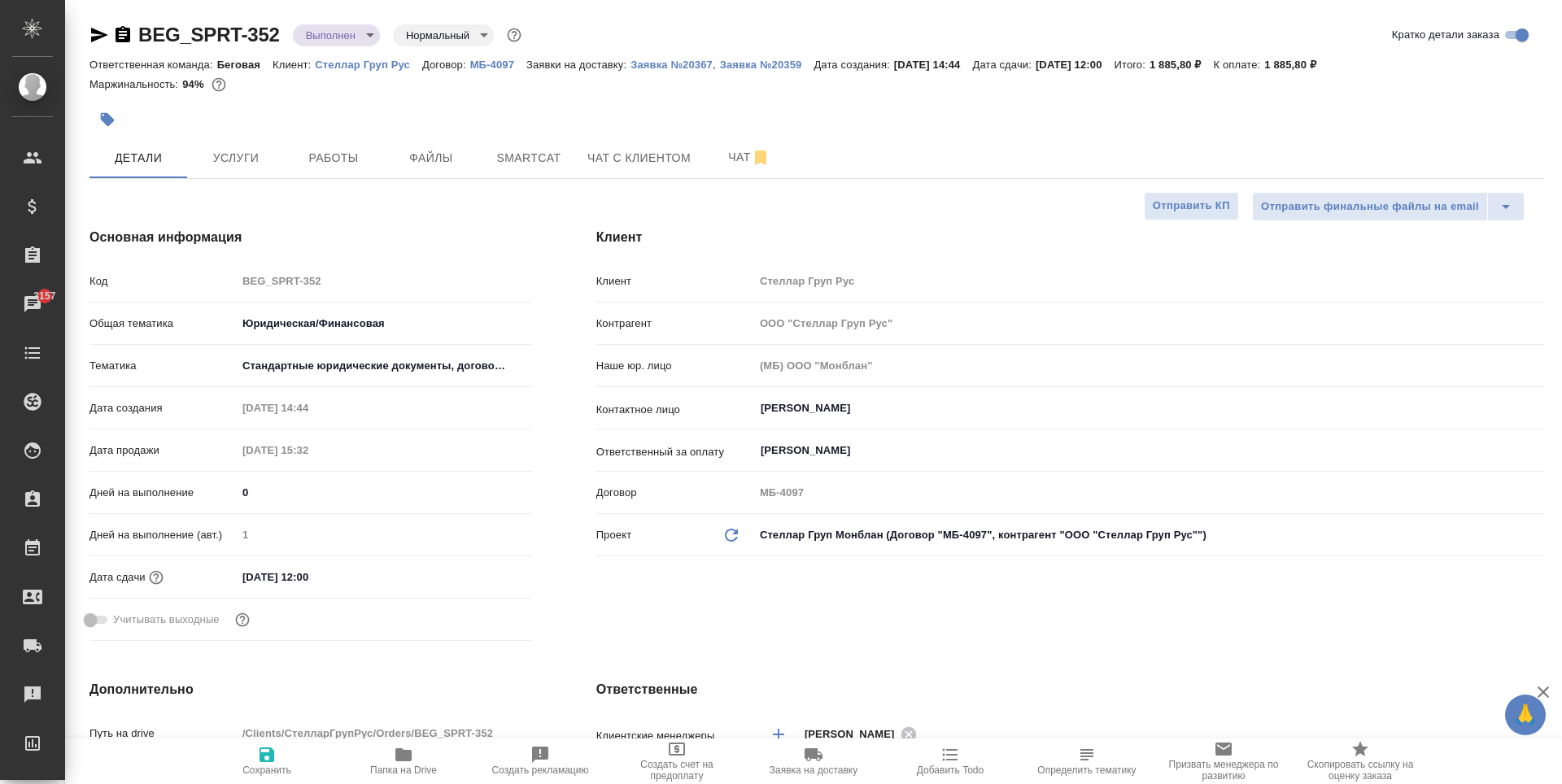
type textarea "x"
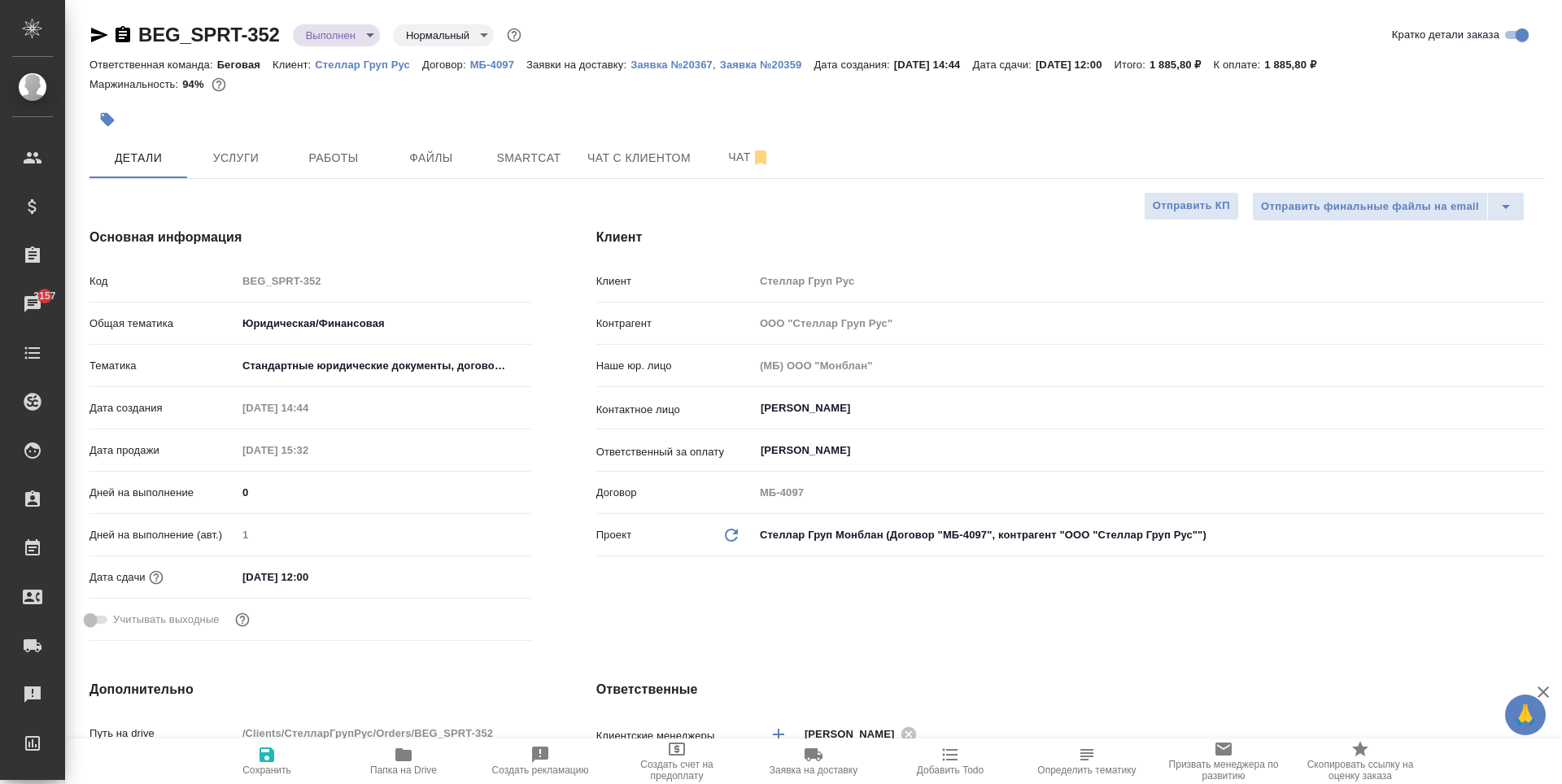
type textarea "x"
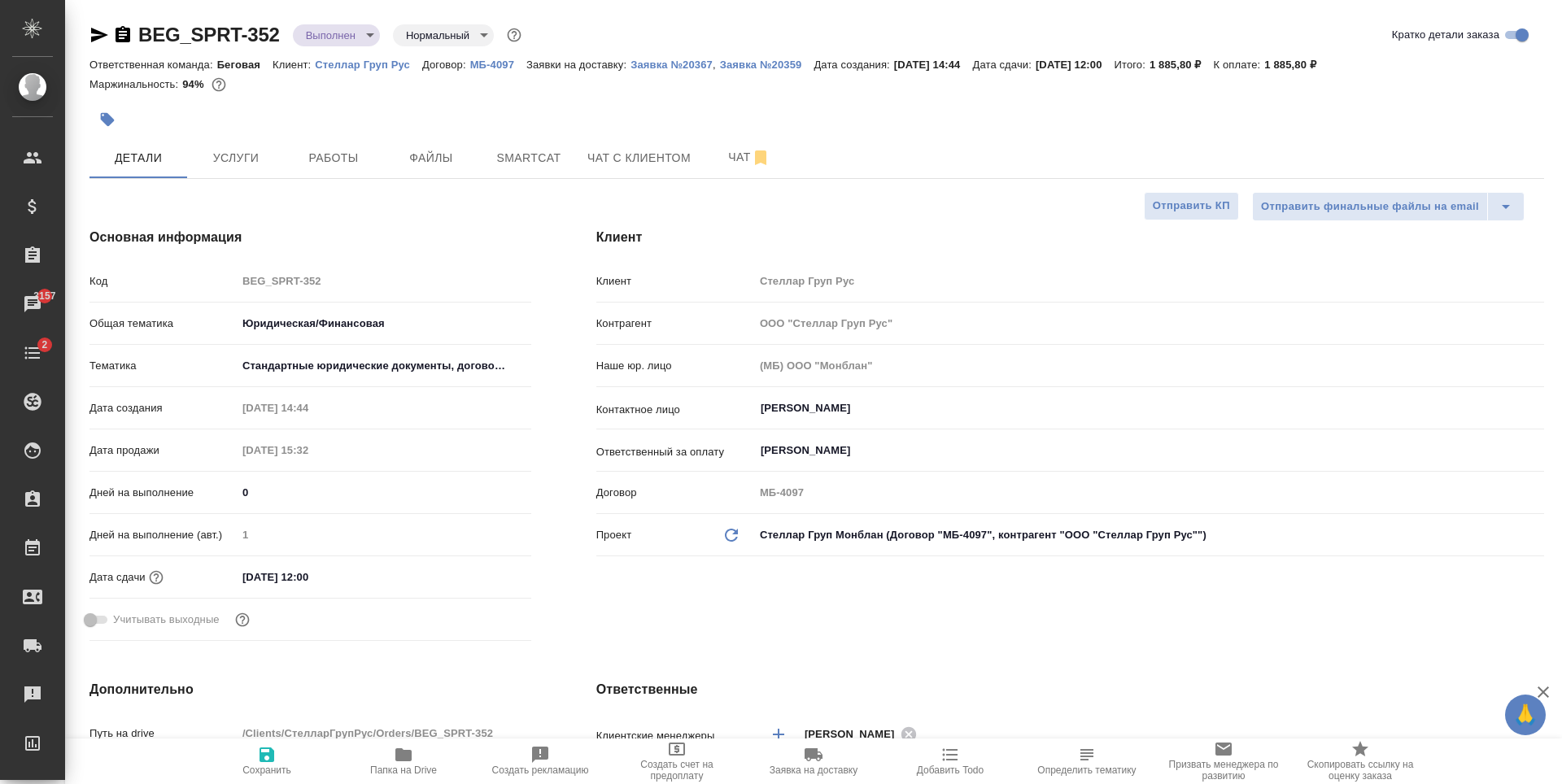
type textarea "x"
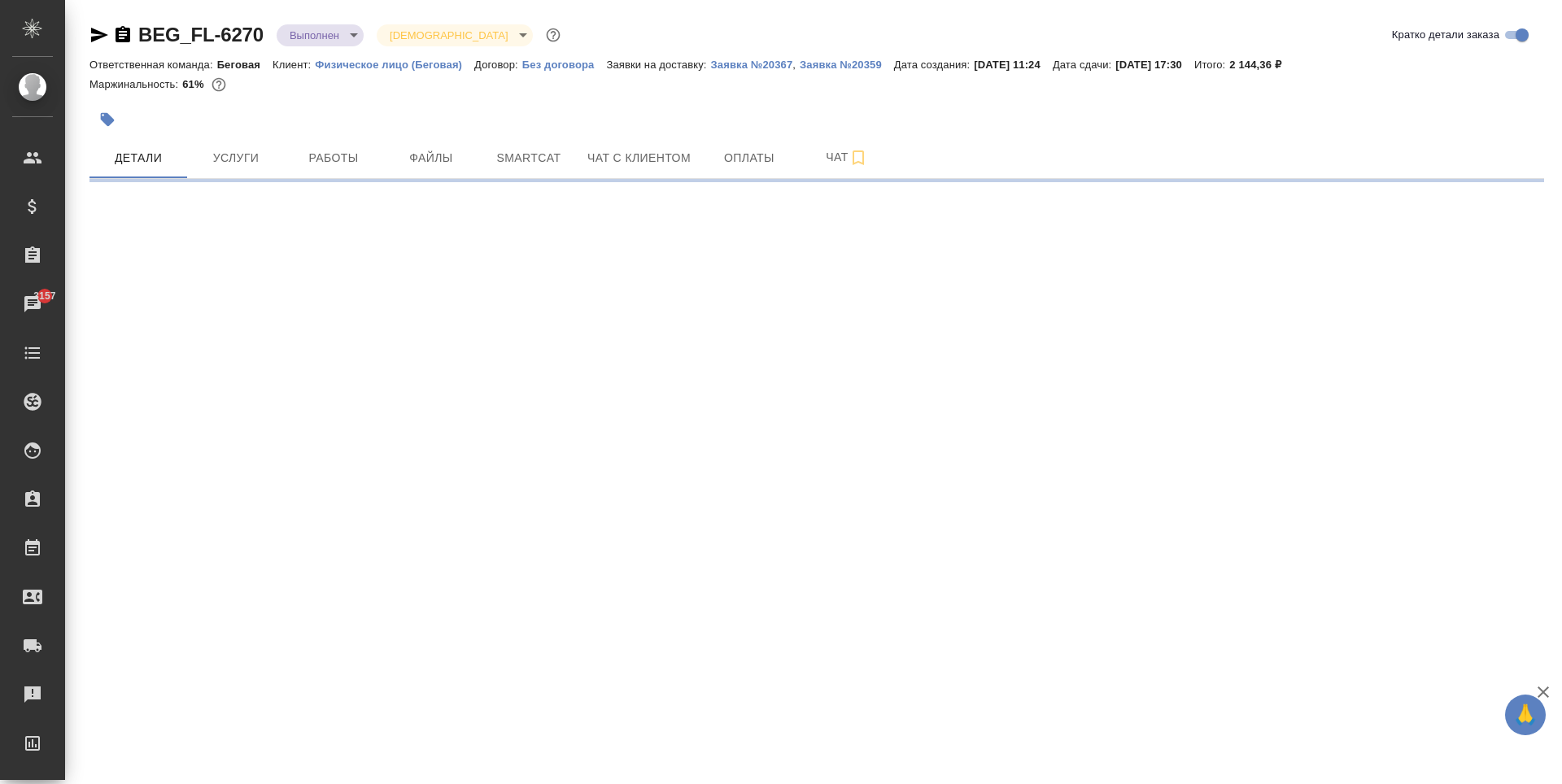
select select "RU"
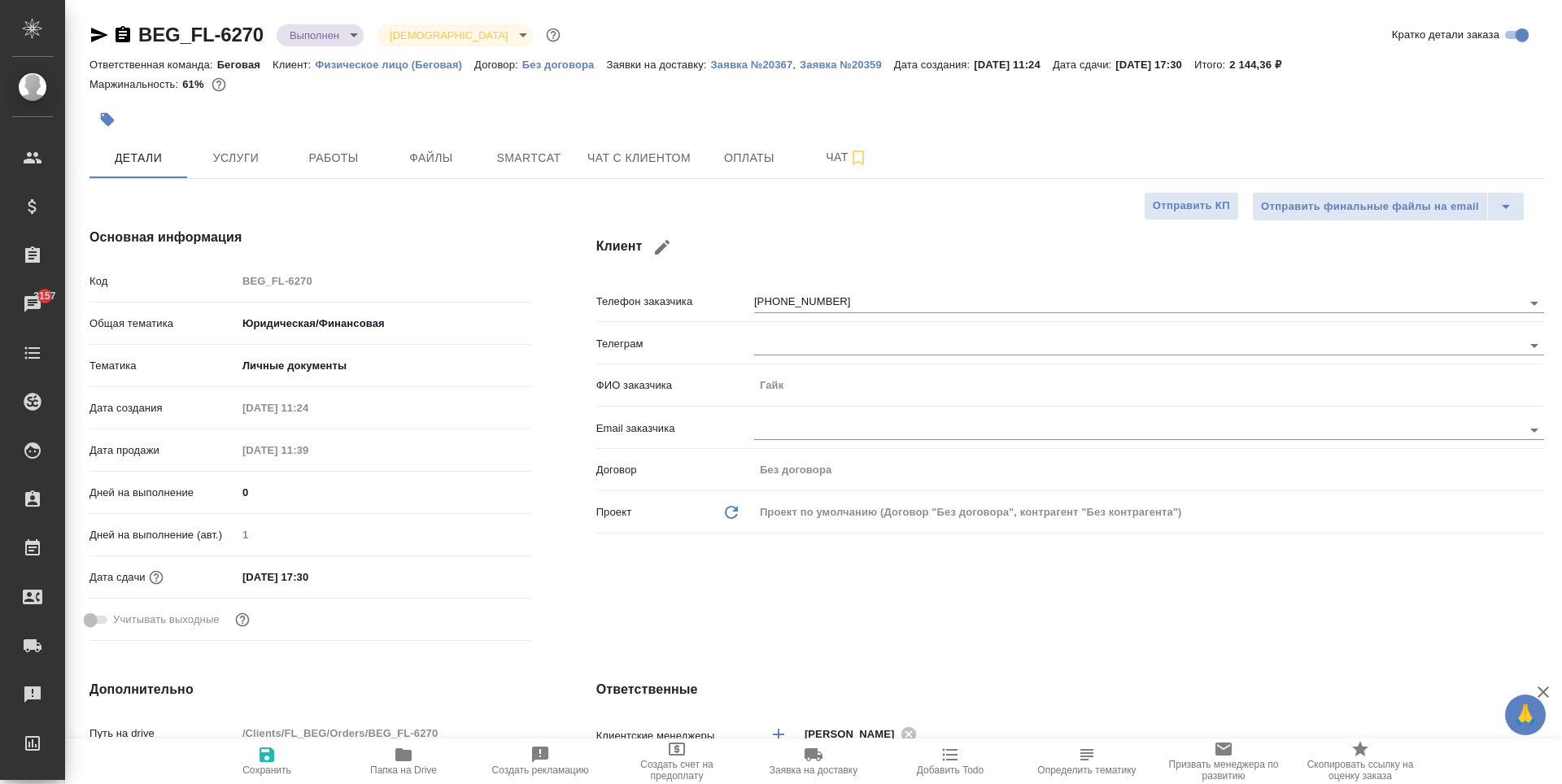
type textarea "x"
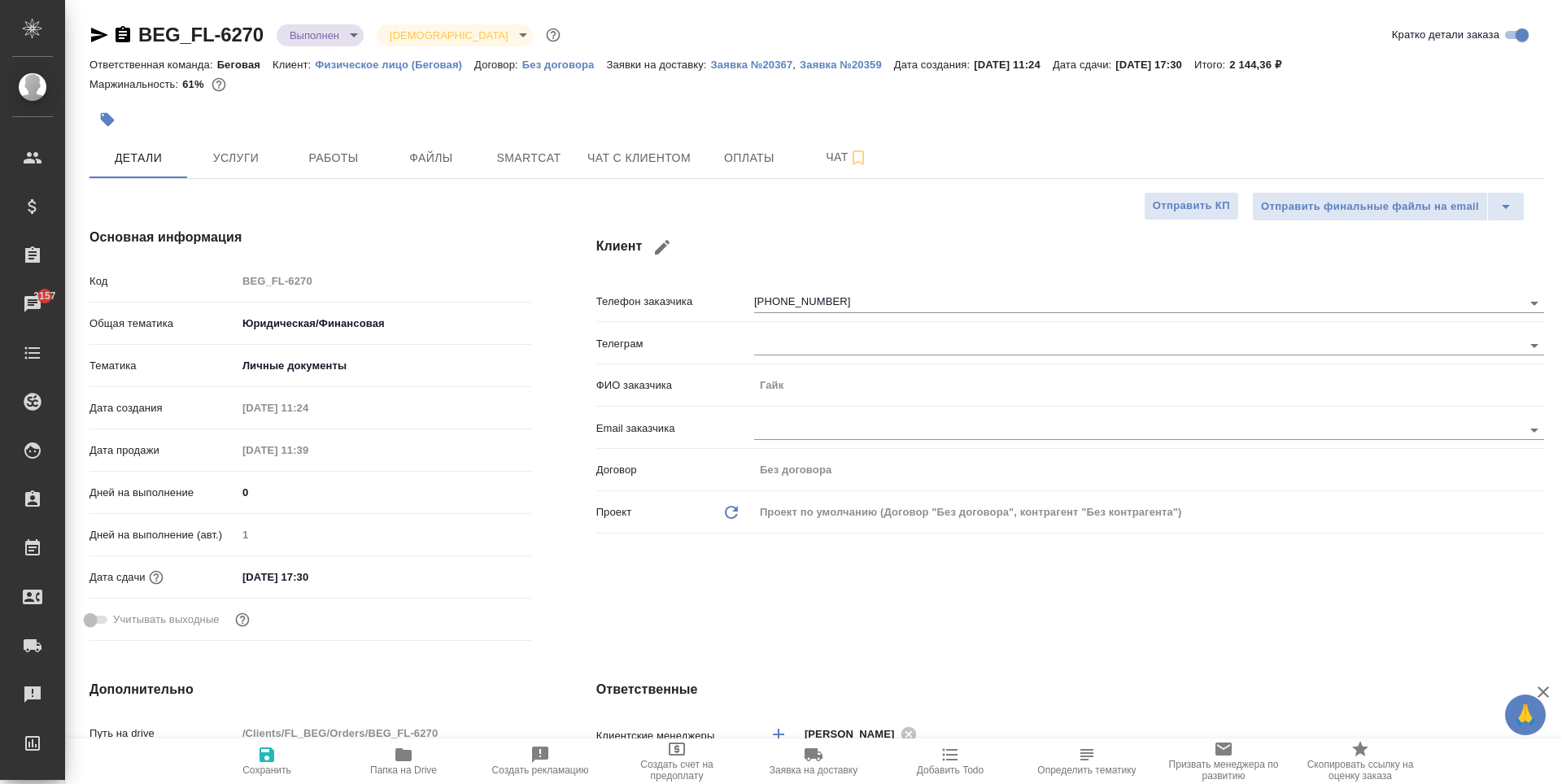
type textarea "x"
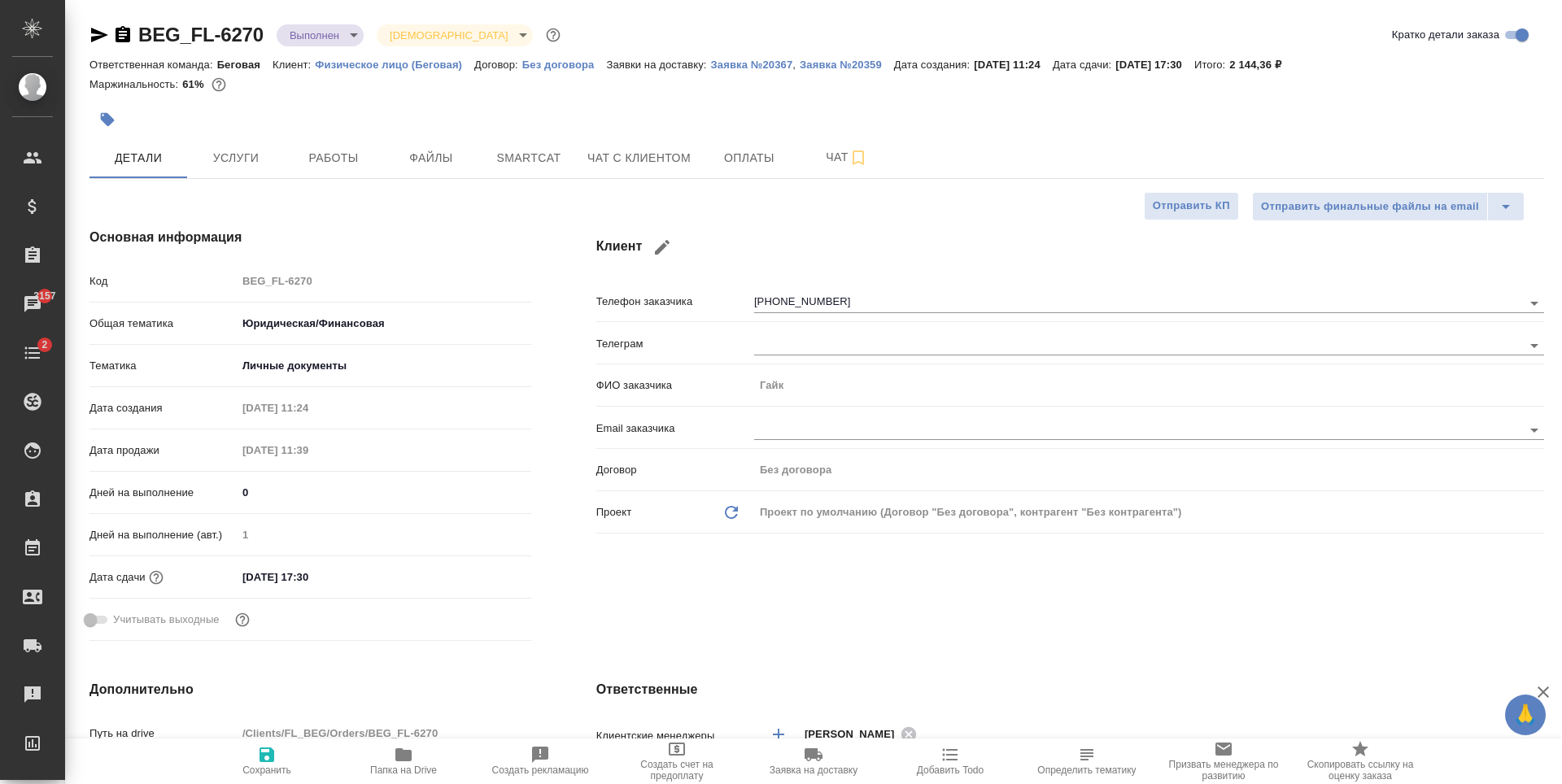
type textarea "x"
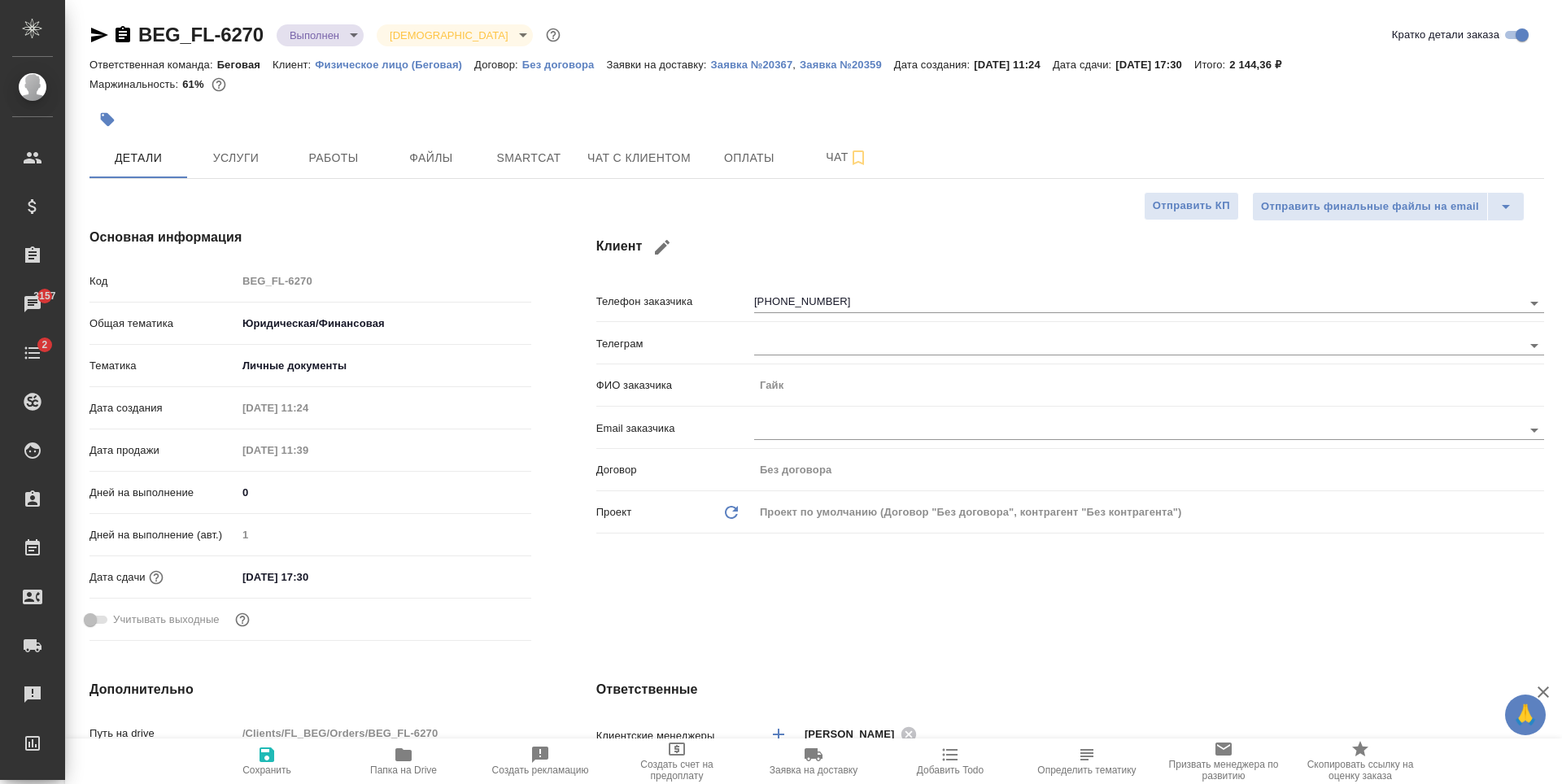
type textarea "x"
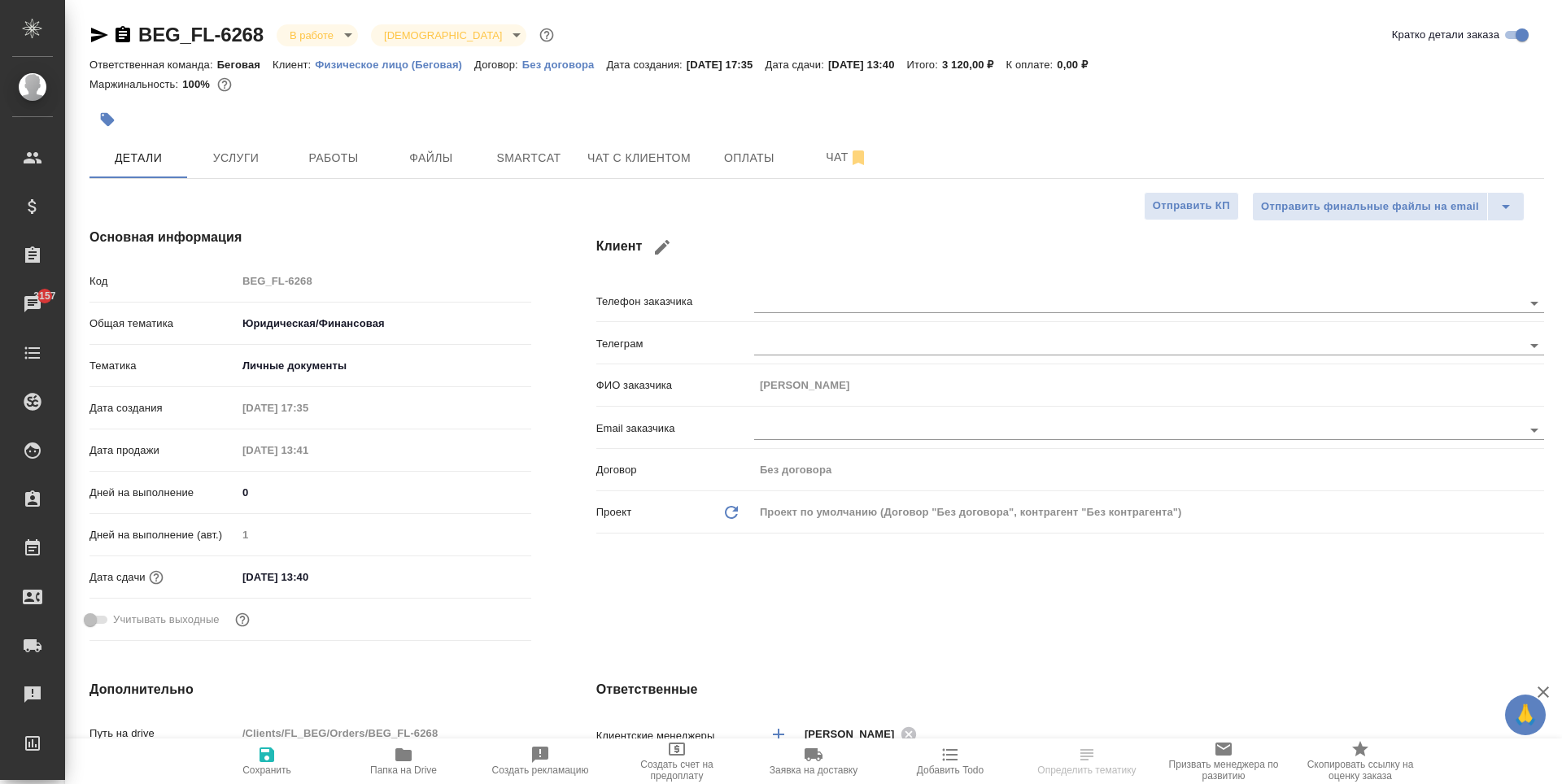
select select "RU"
type textarea "x"
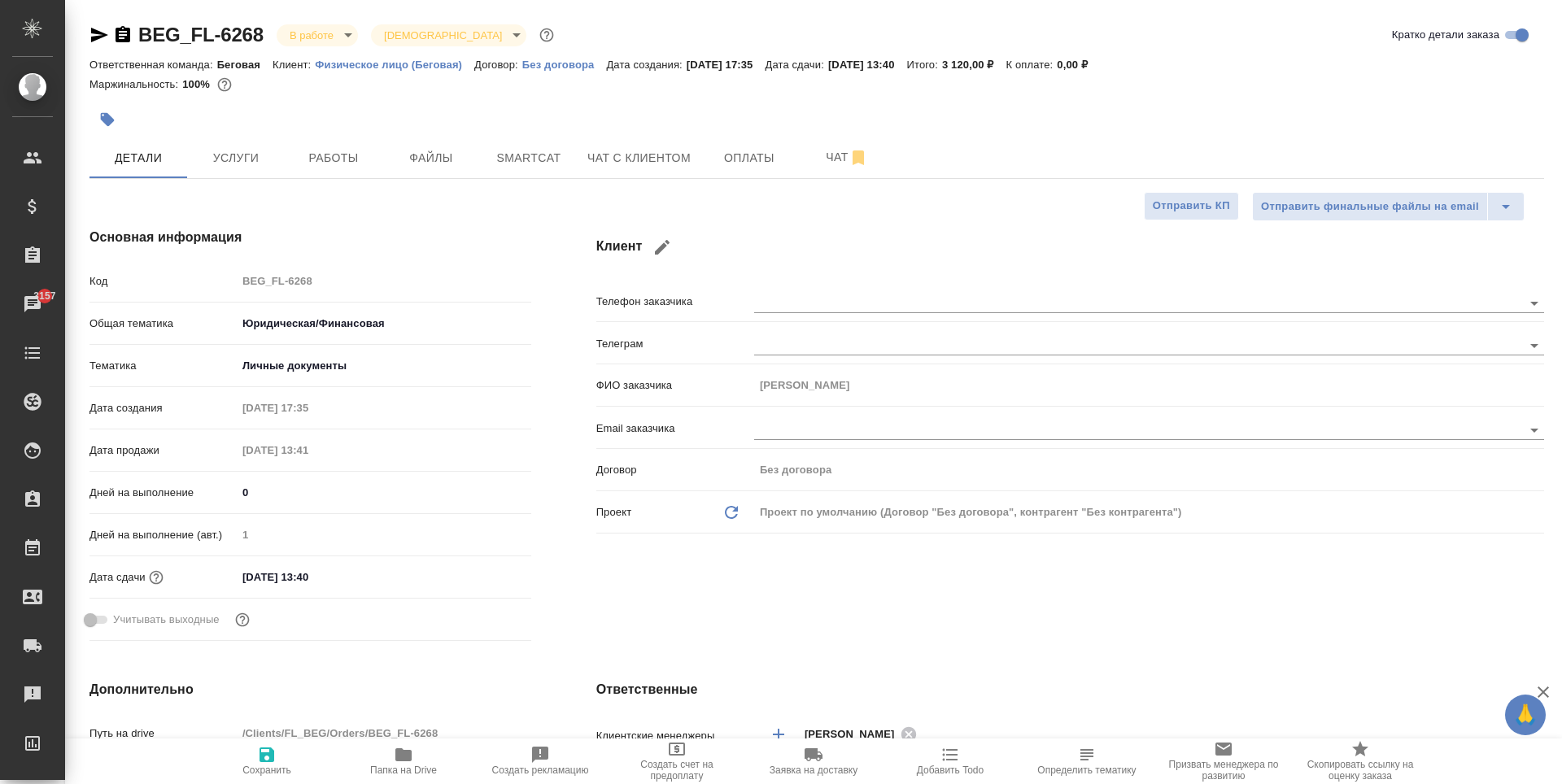
type textarea "x"
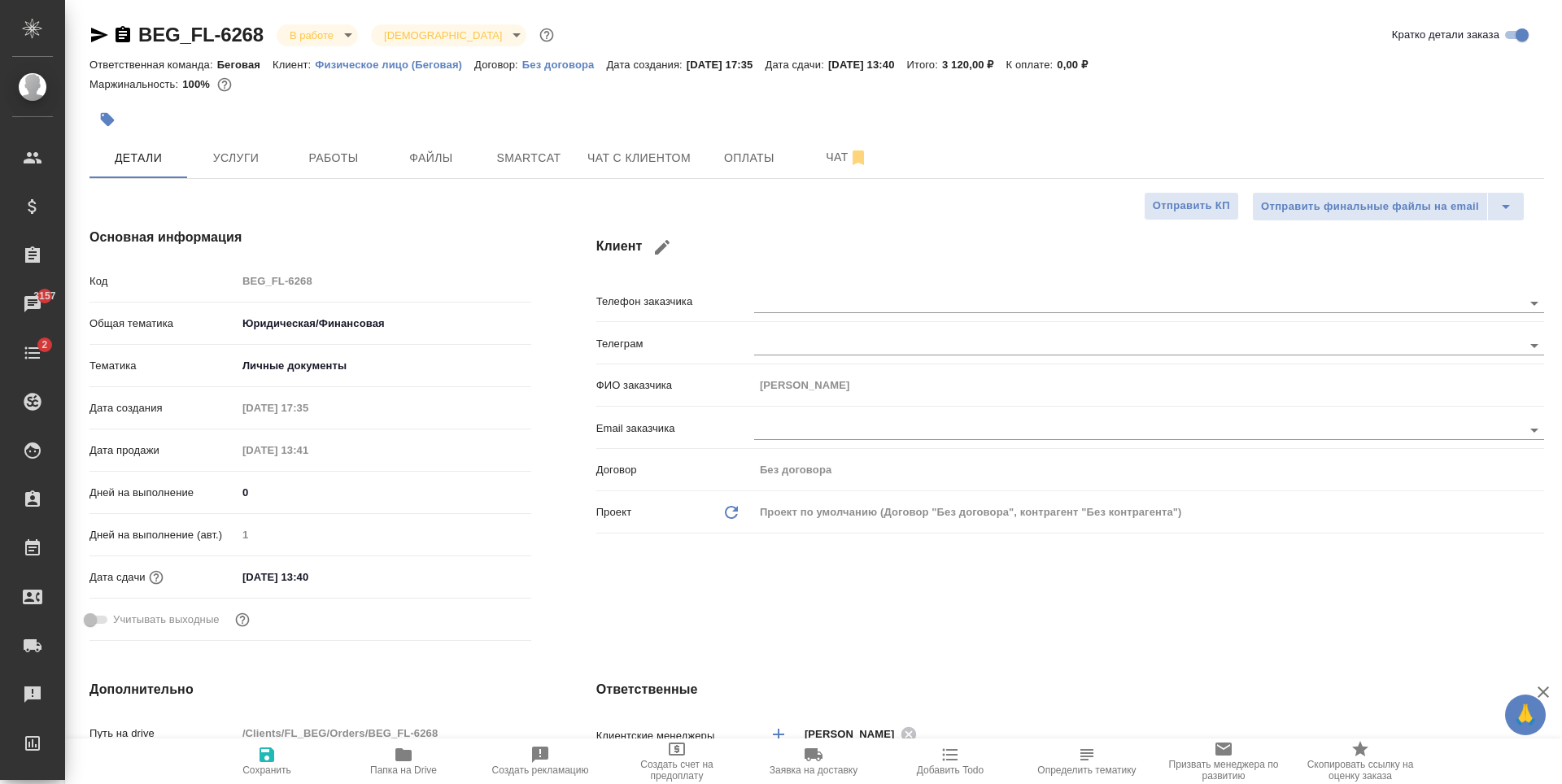
type textarea "x"
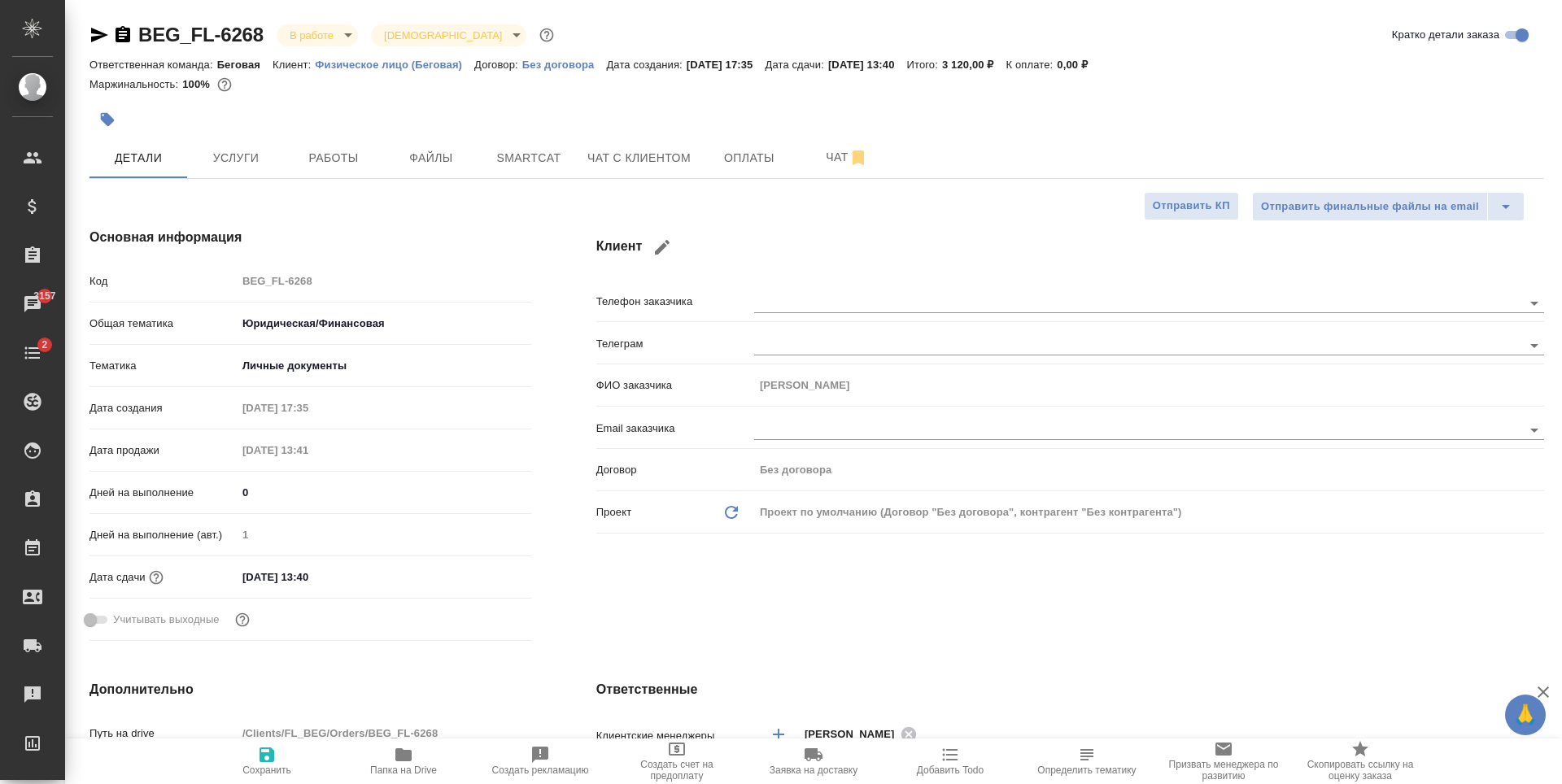
type textarea "x"
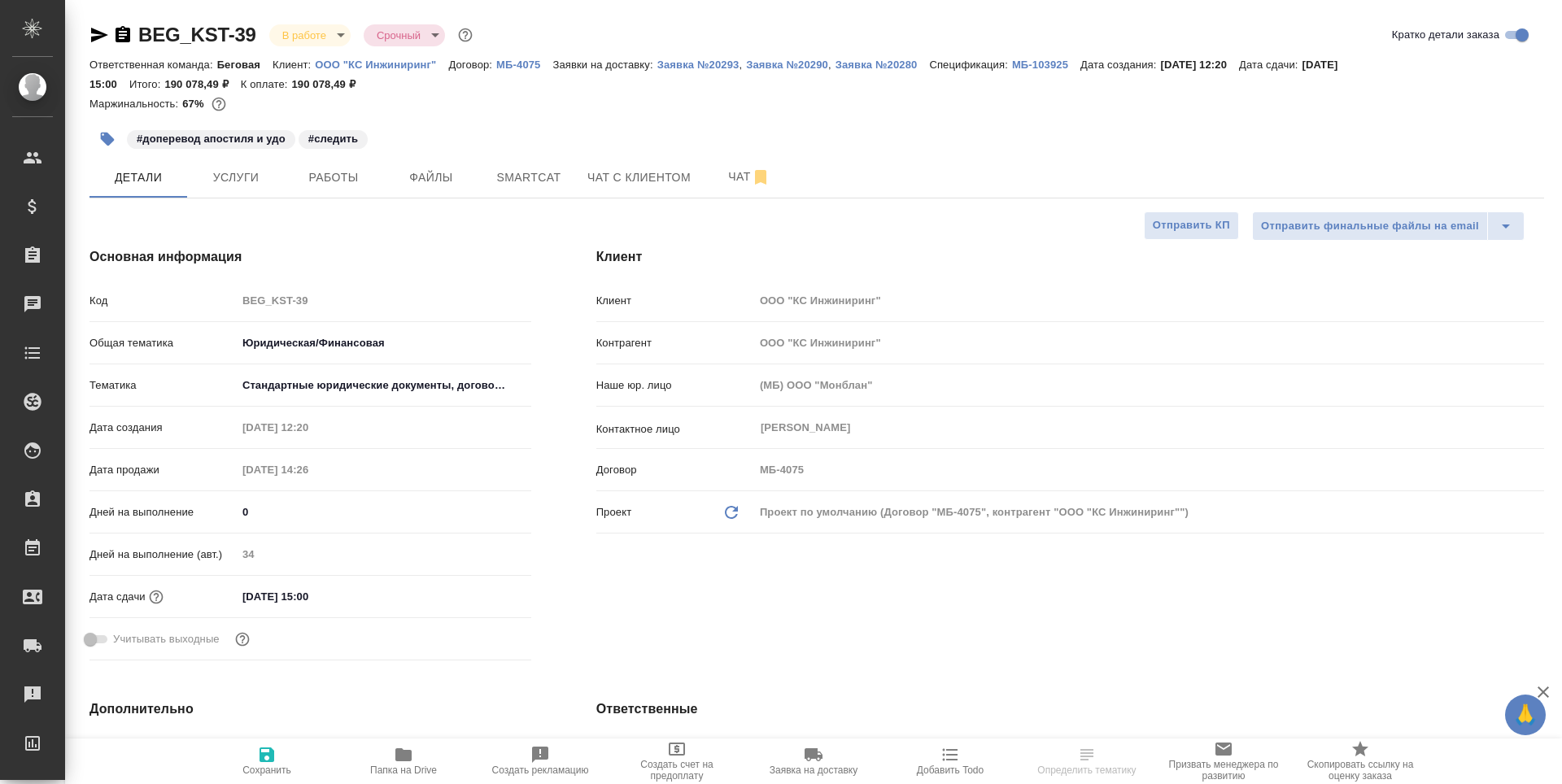
select select "RU"
type textarea "x"
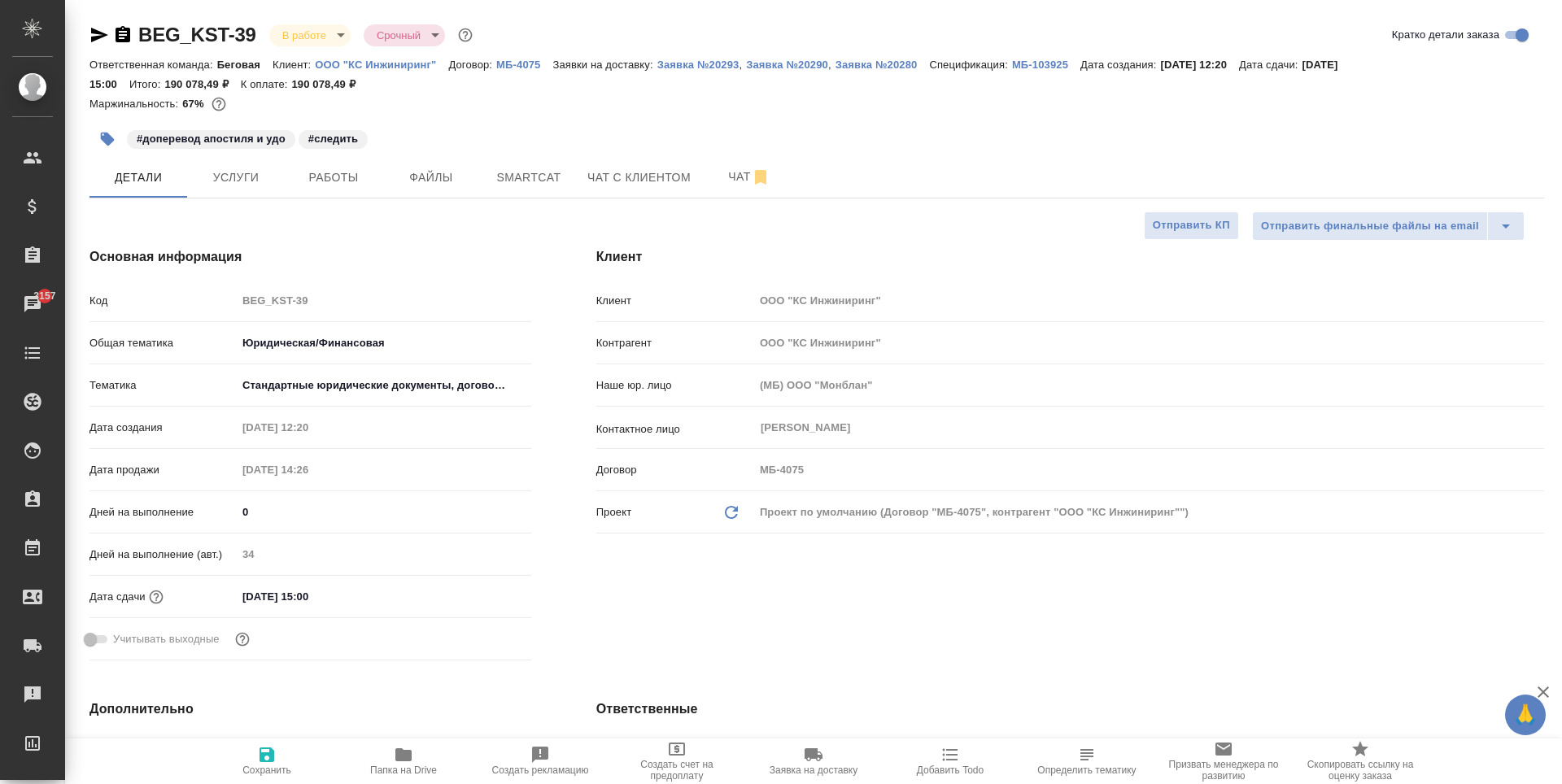
type textarea "x"
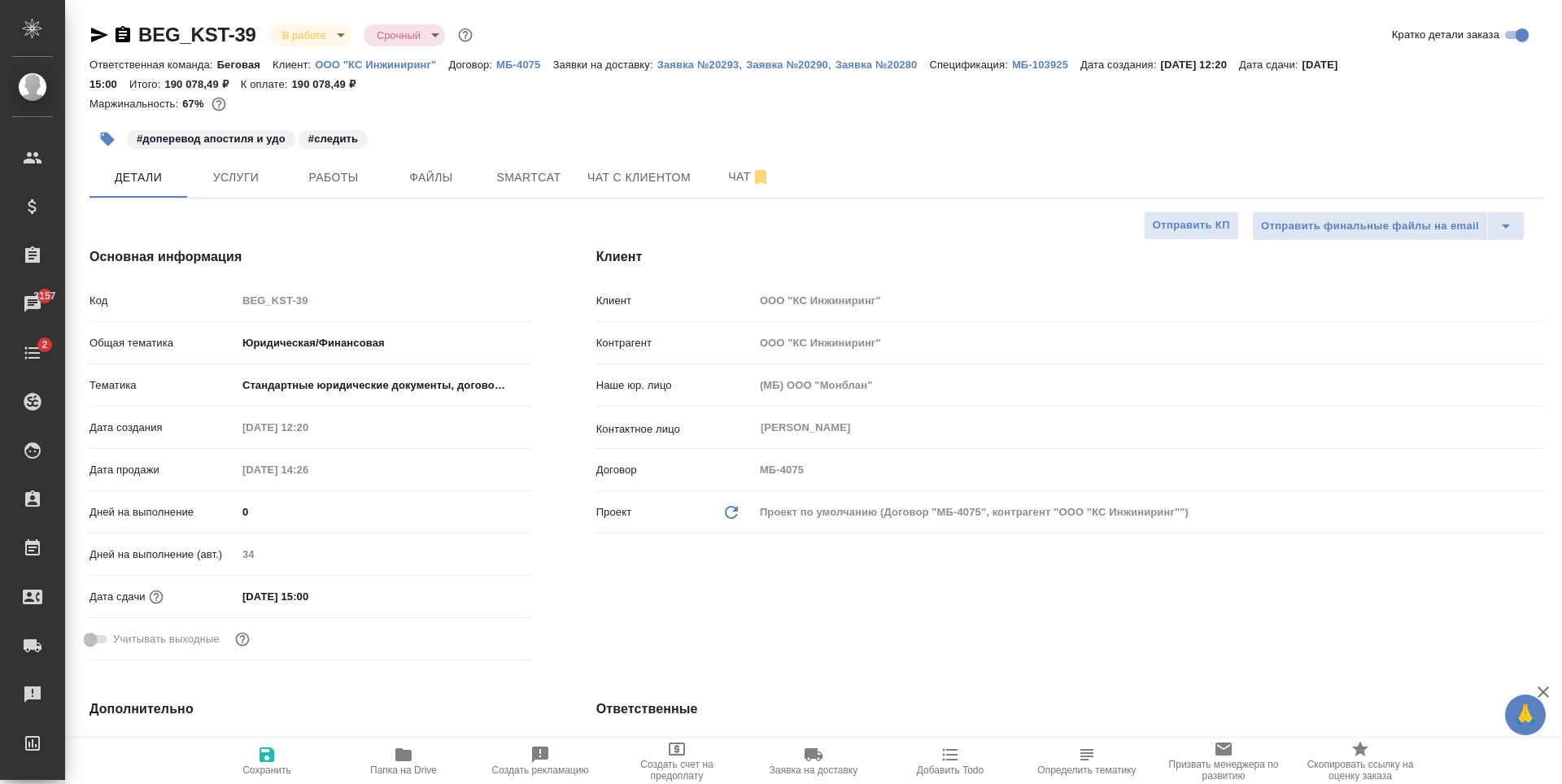
type textarea "x"
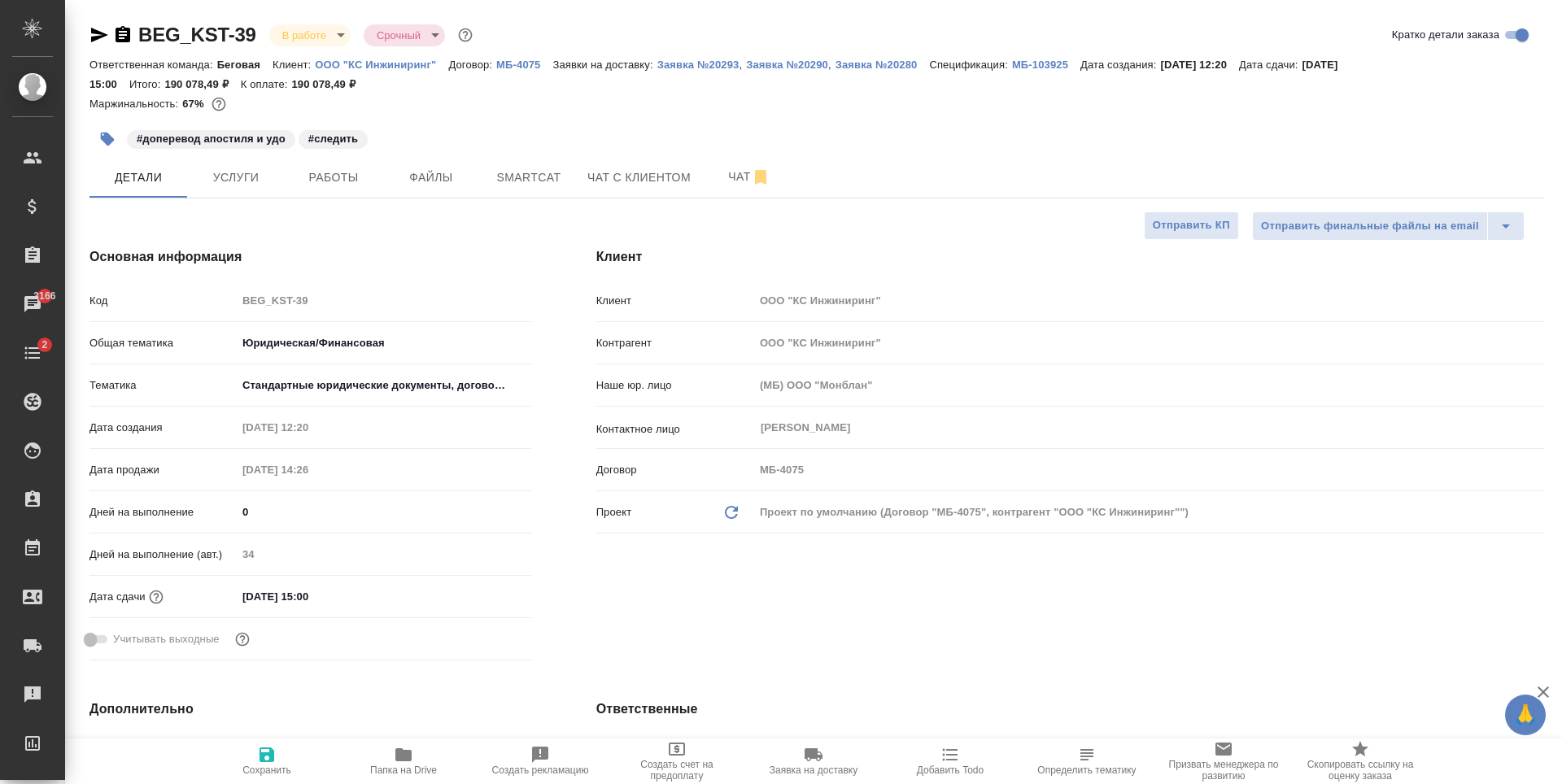
type textarea "x"
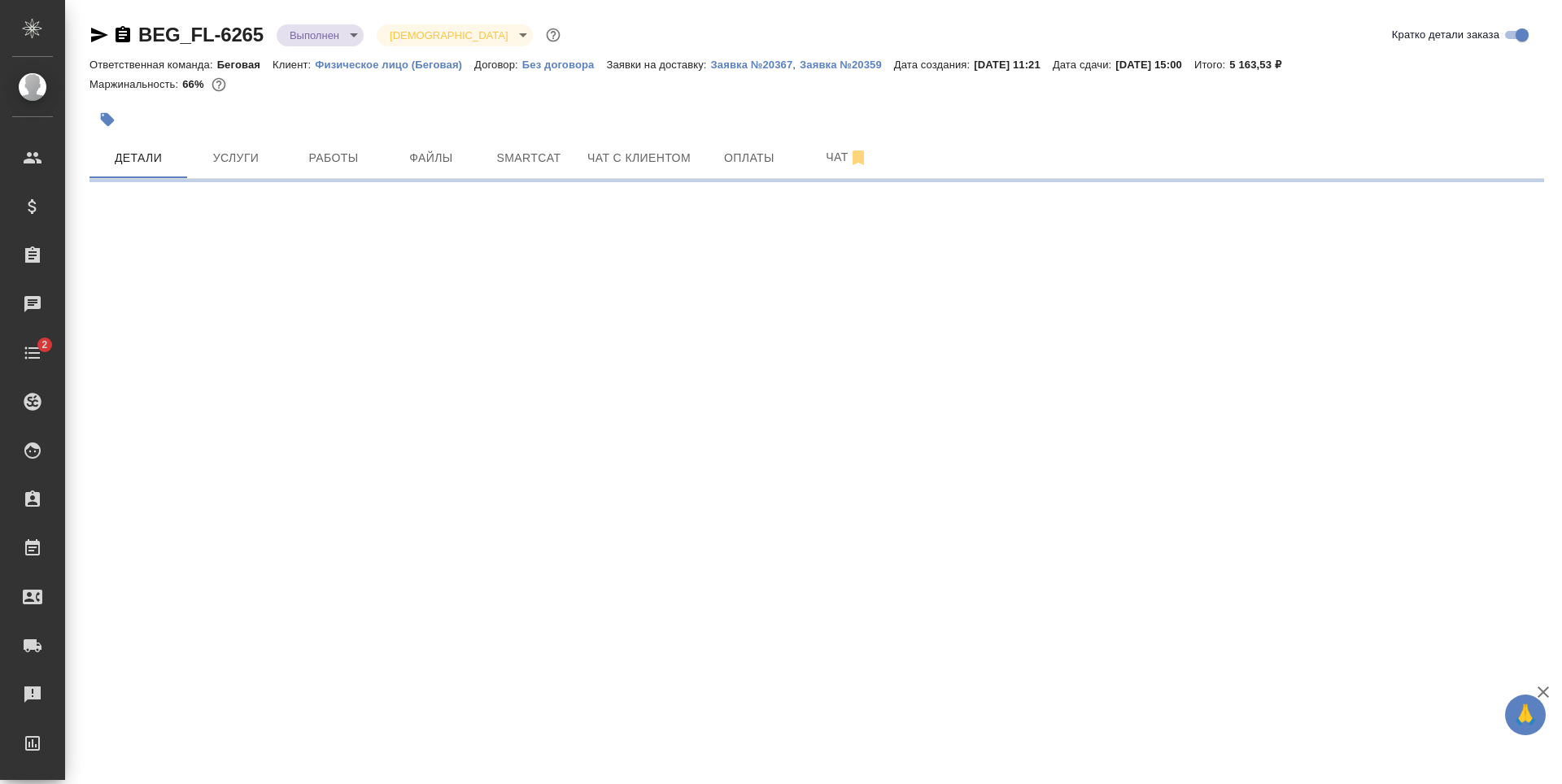
select select "RU"
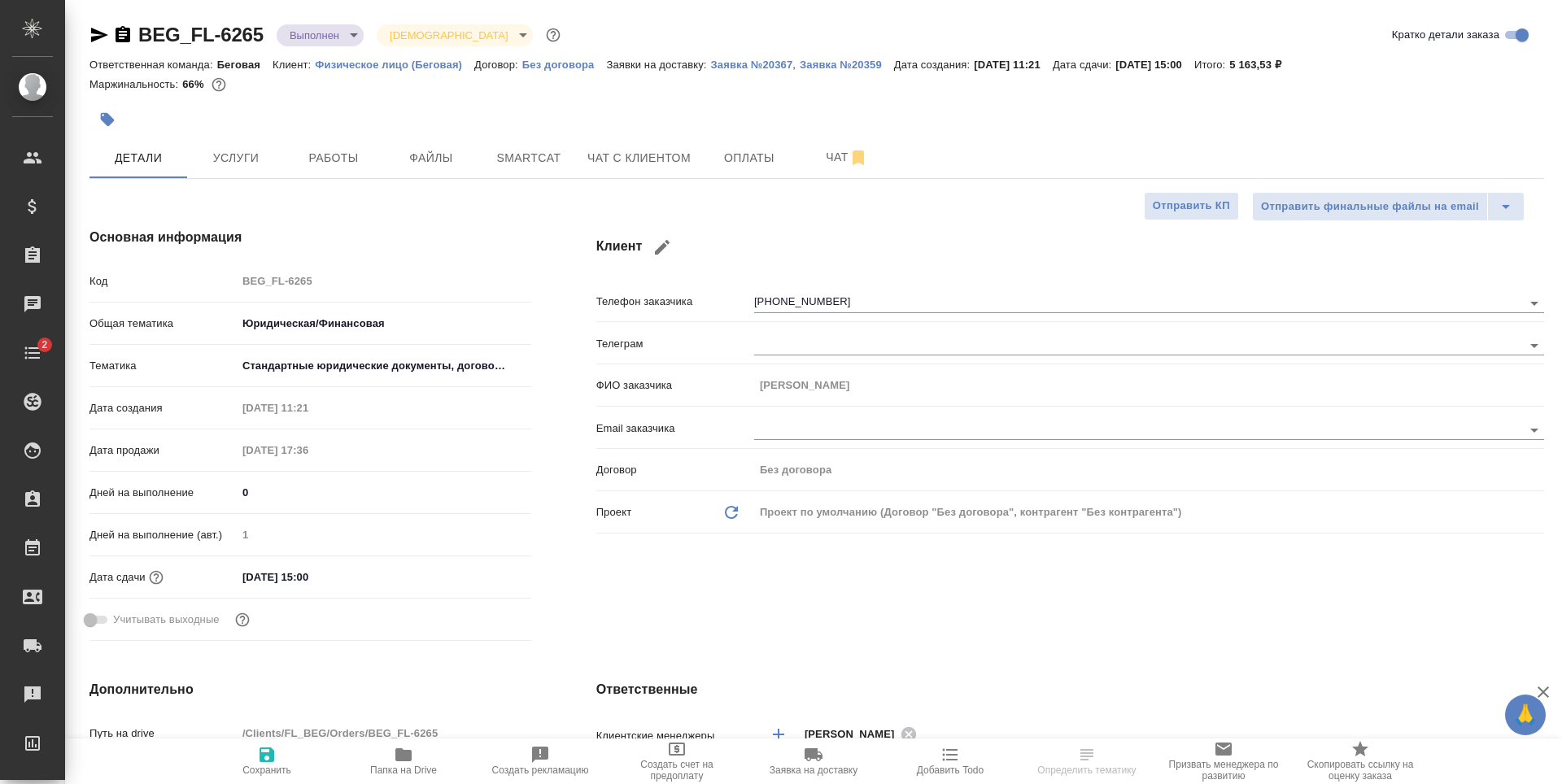
type textarea "x"
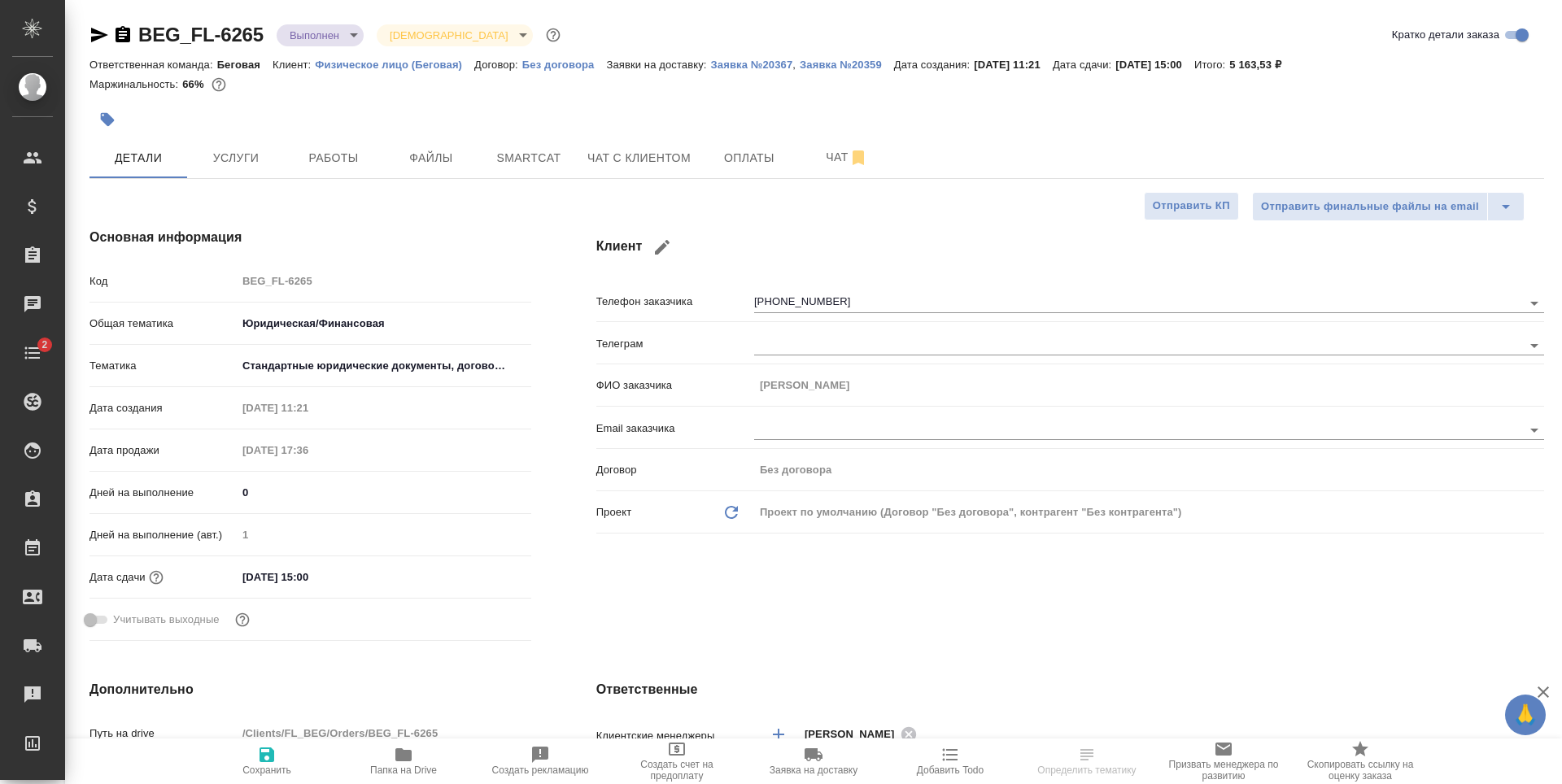
type textarea "x"
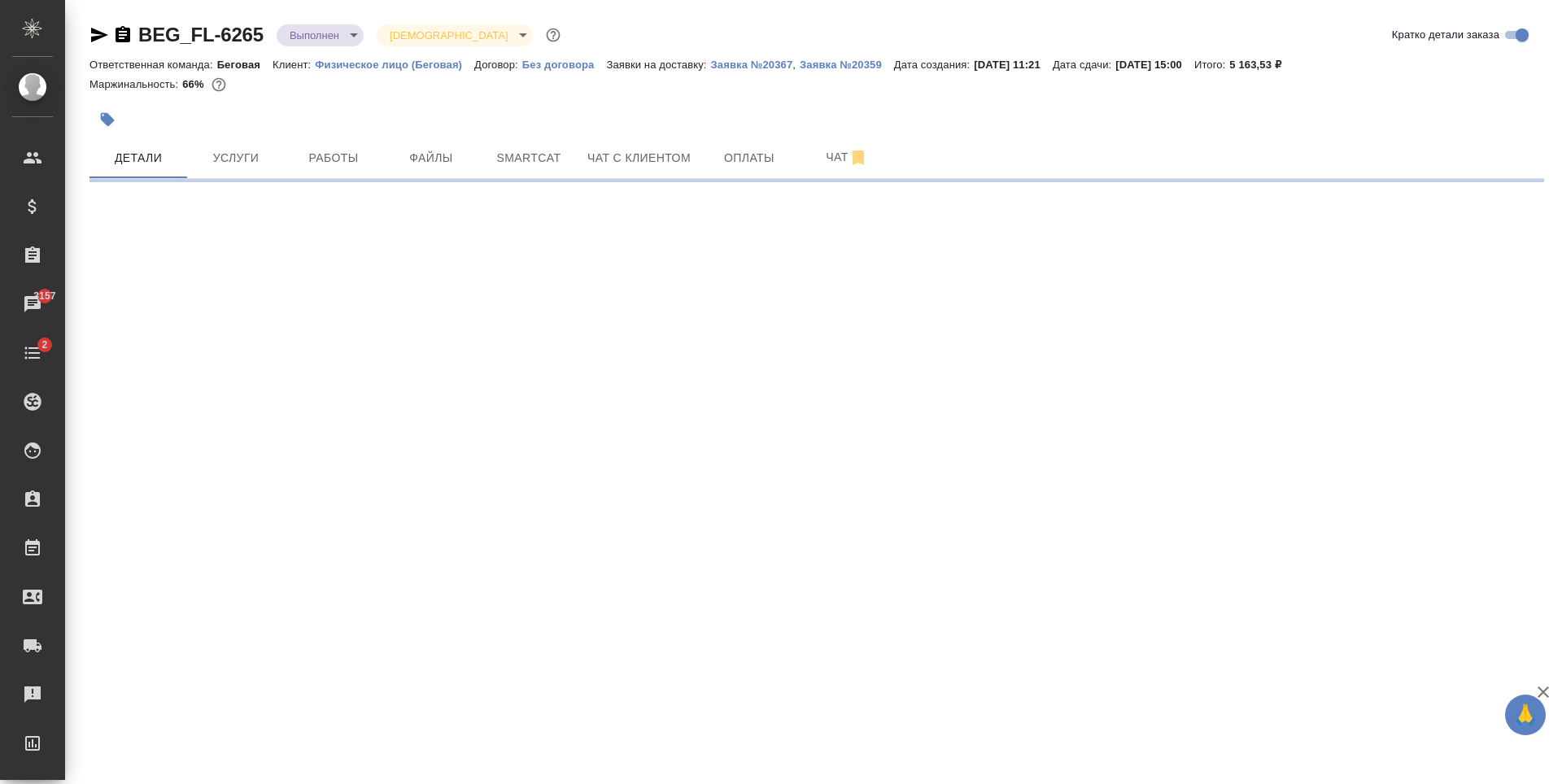
select select "RU"
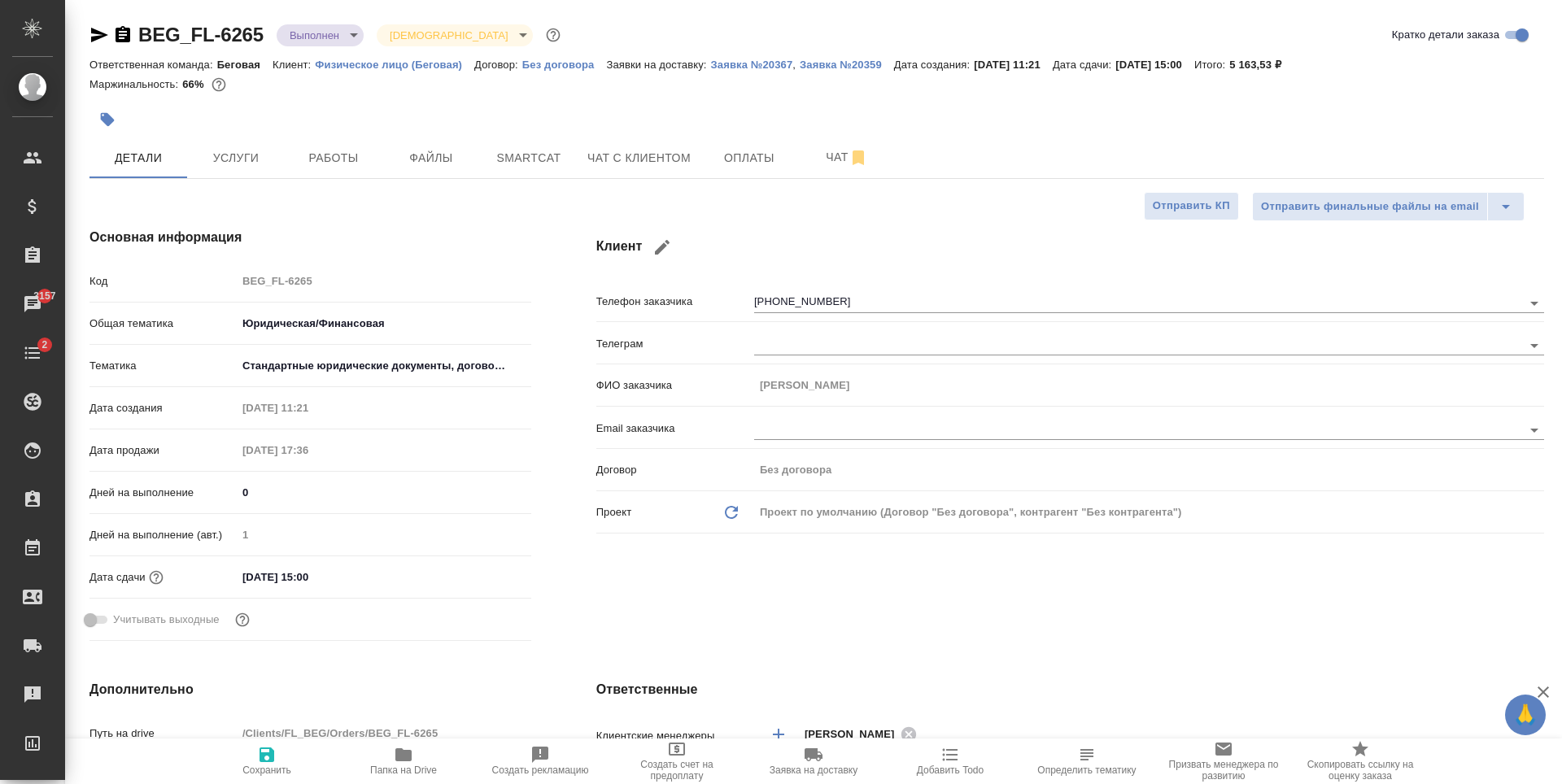
type textarea "x"
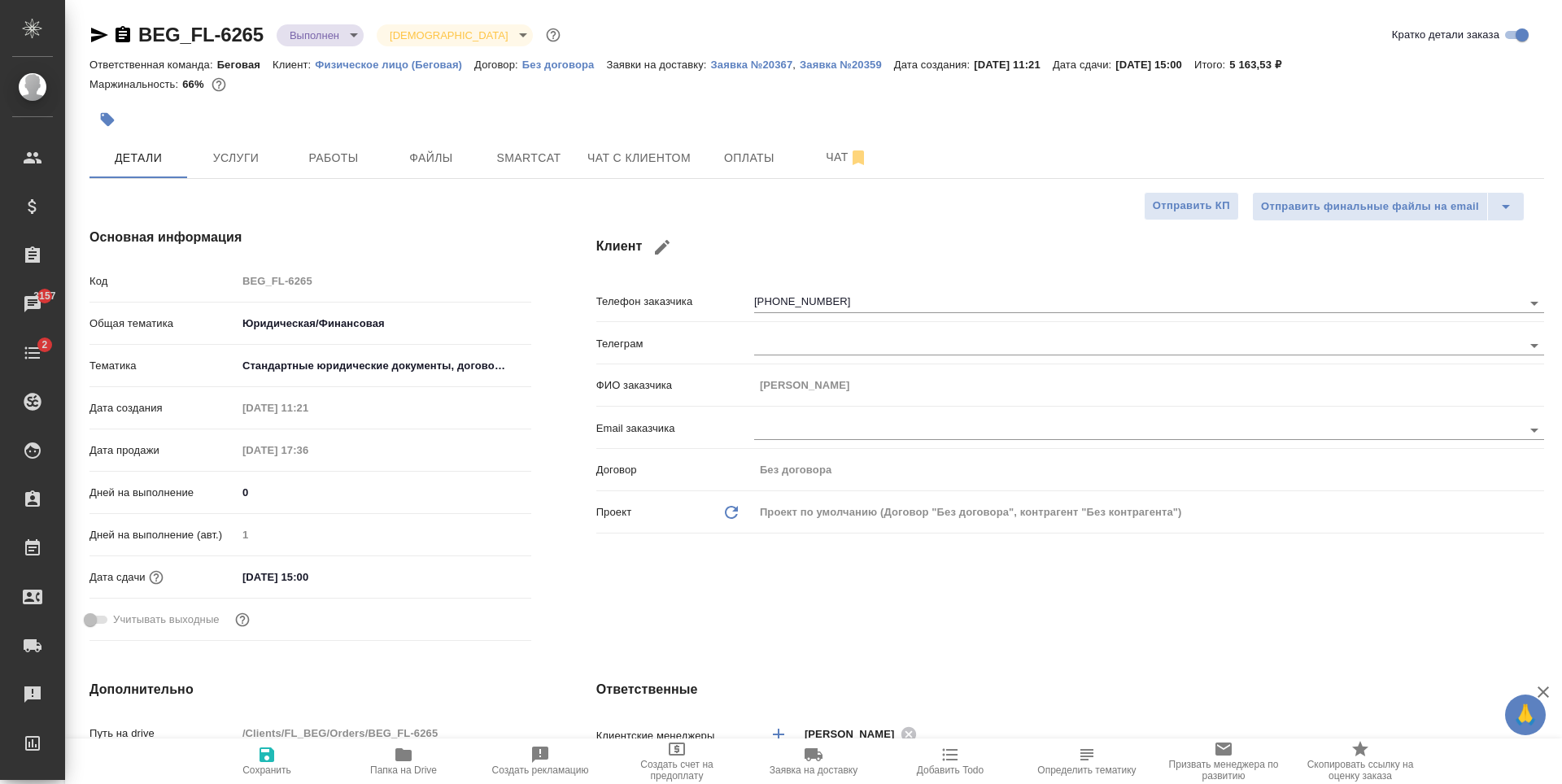
type textarea "x"
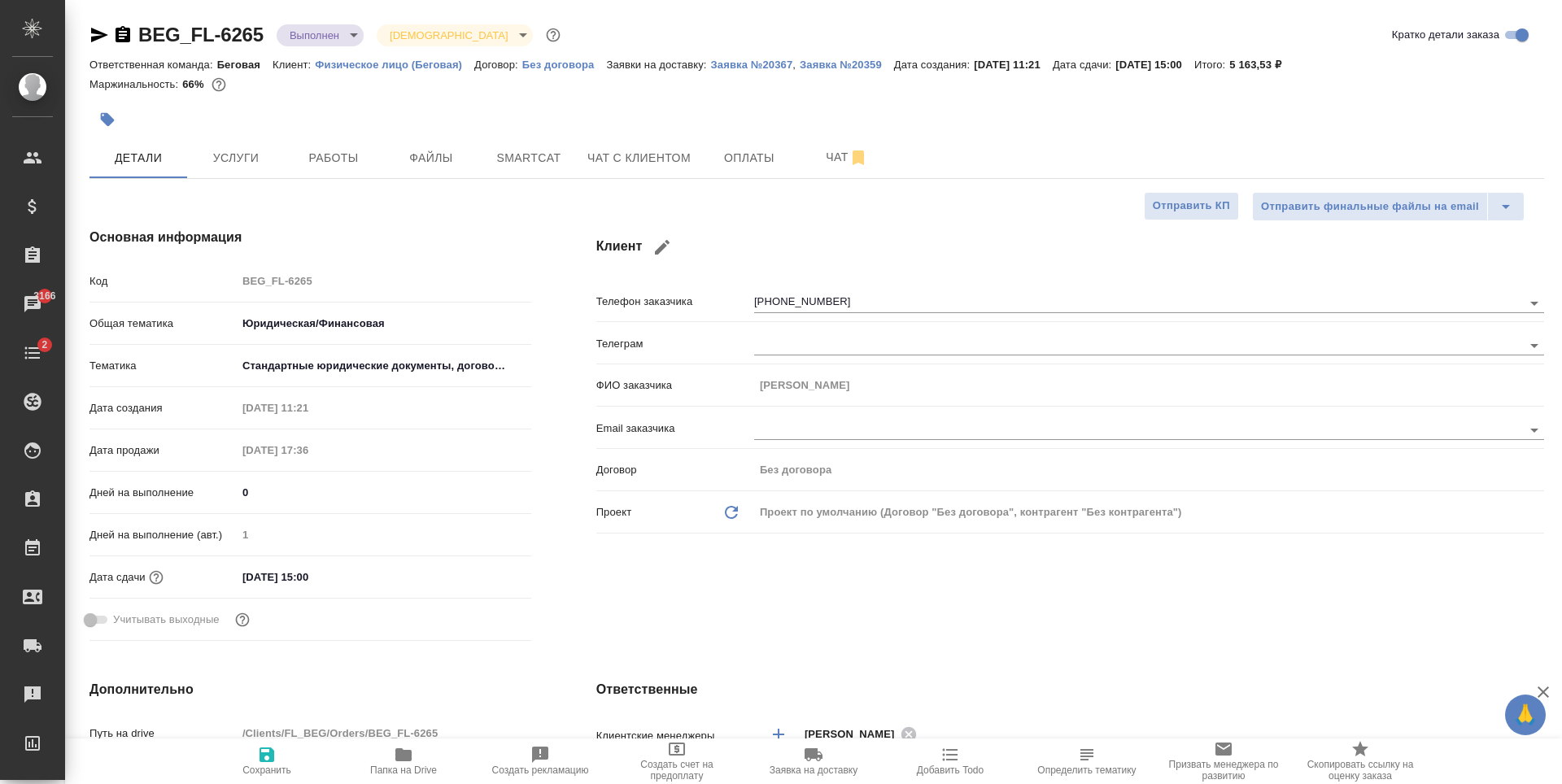
type textarea "x"
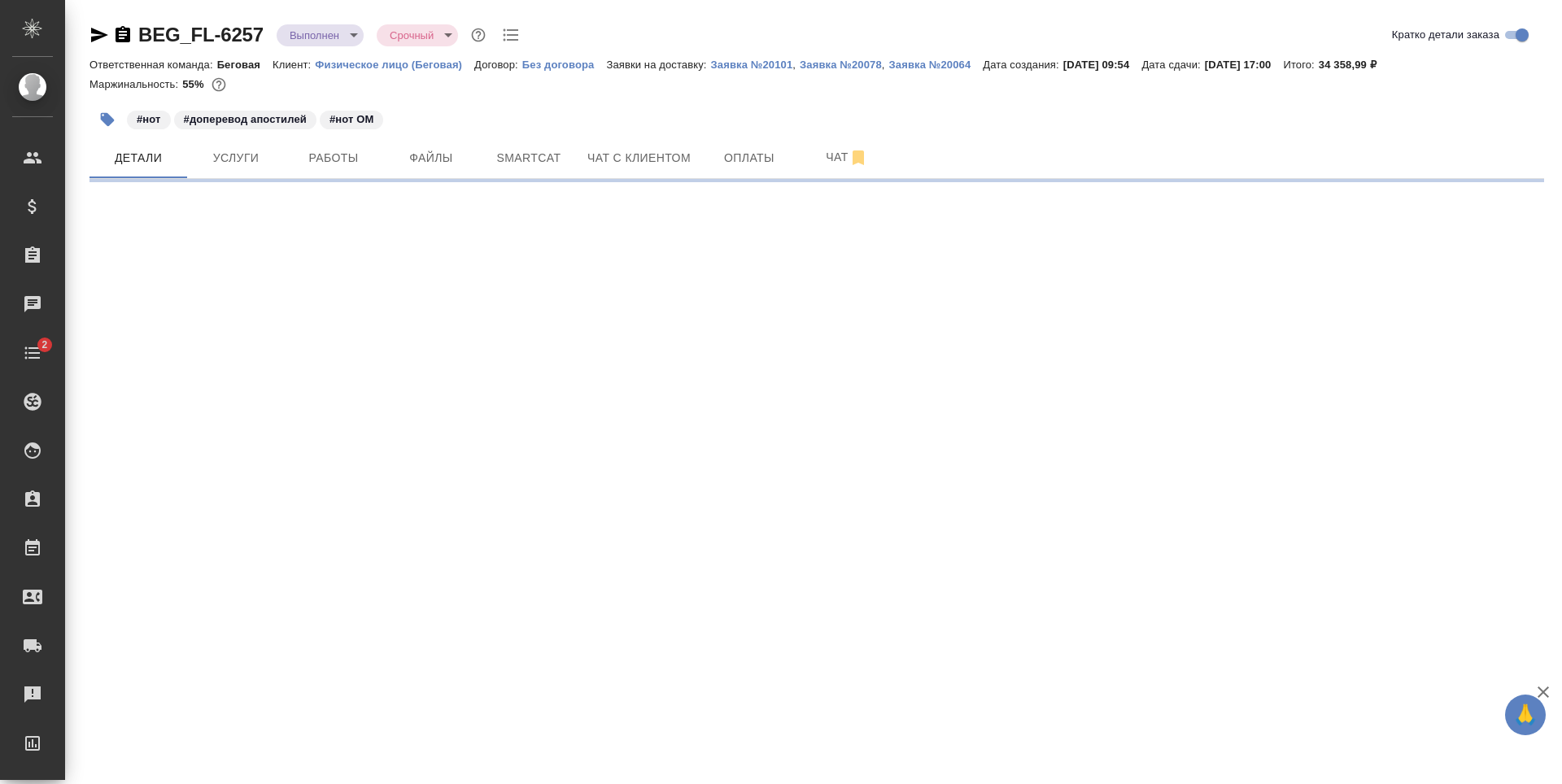
select select "RU"
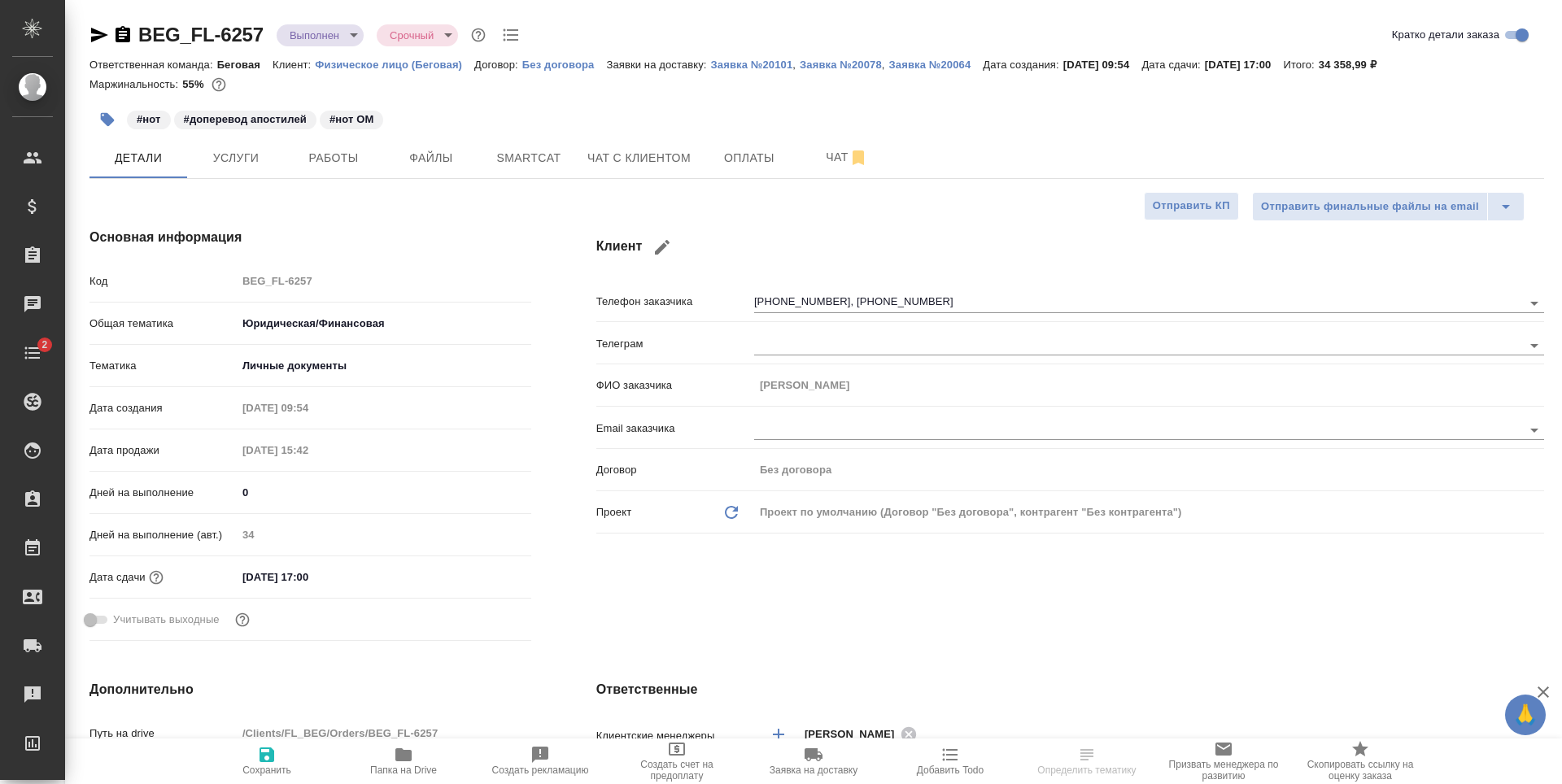
type textarea "x"
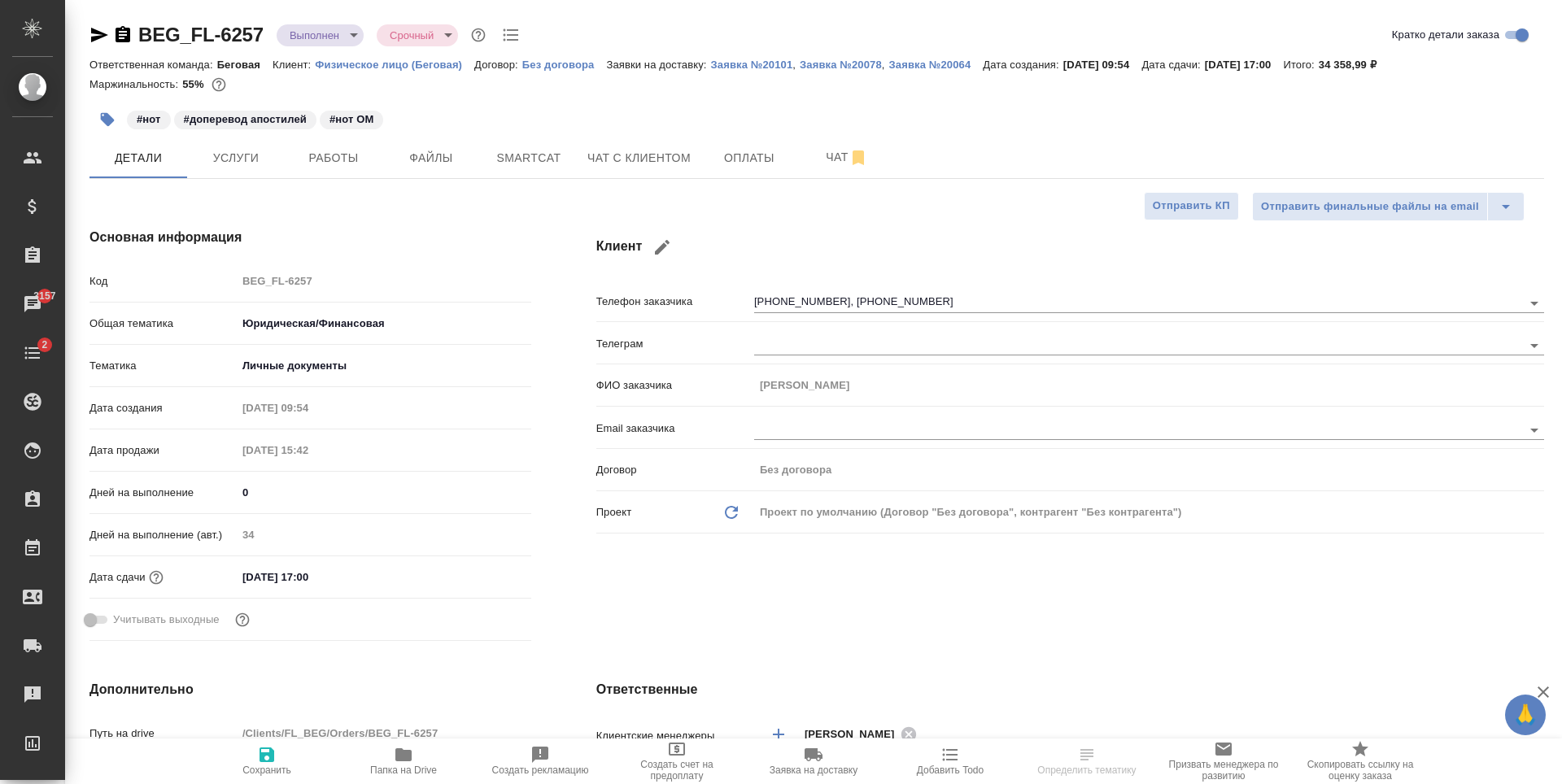
type textarea "x"
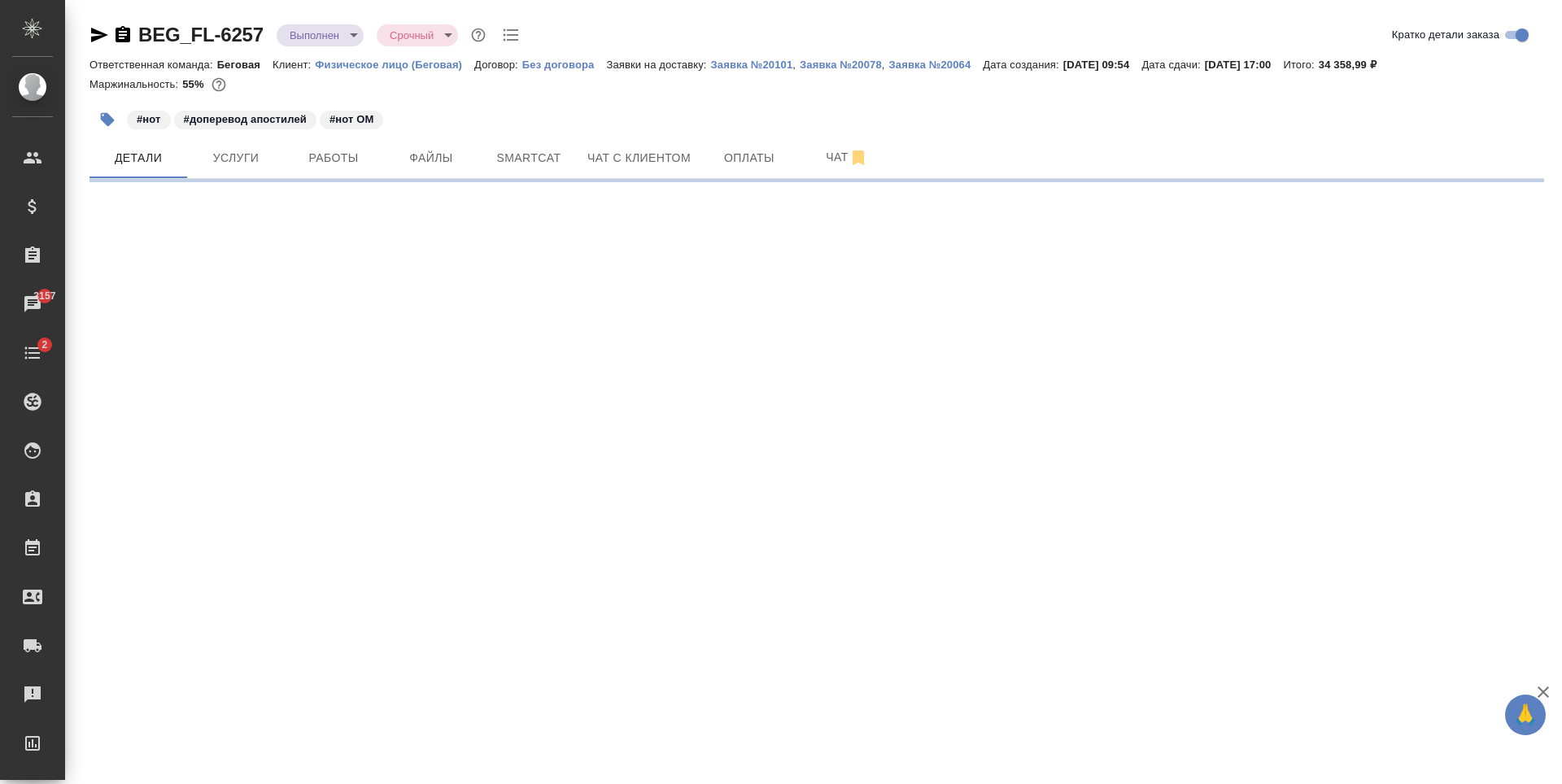
select select "RU"
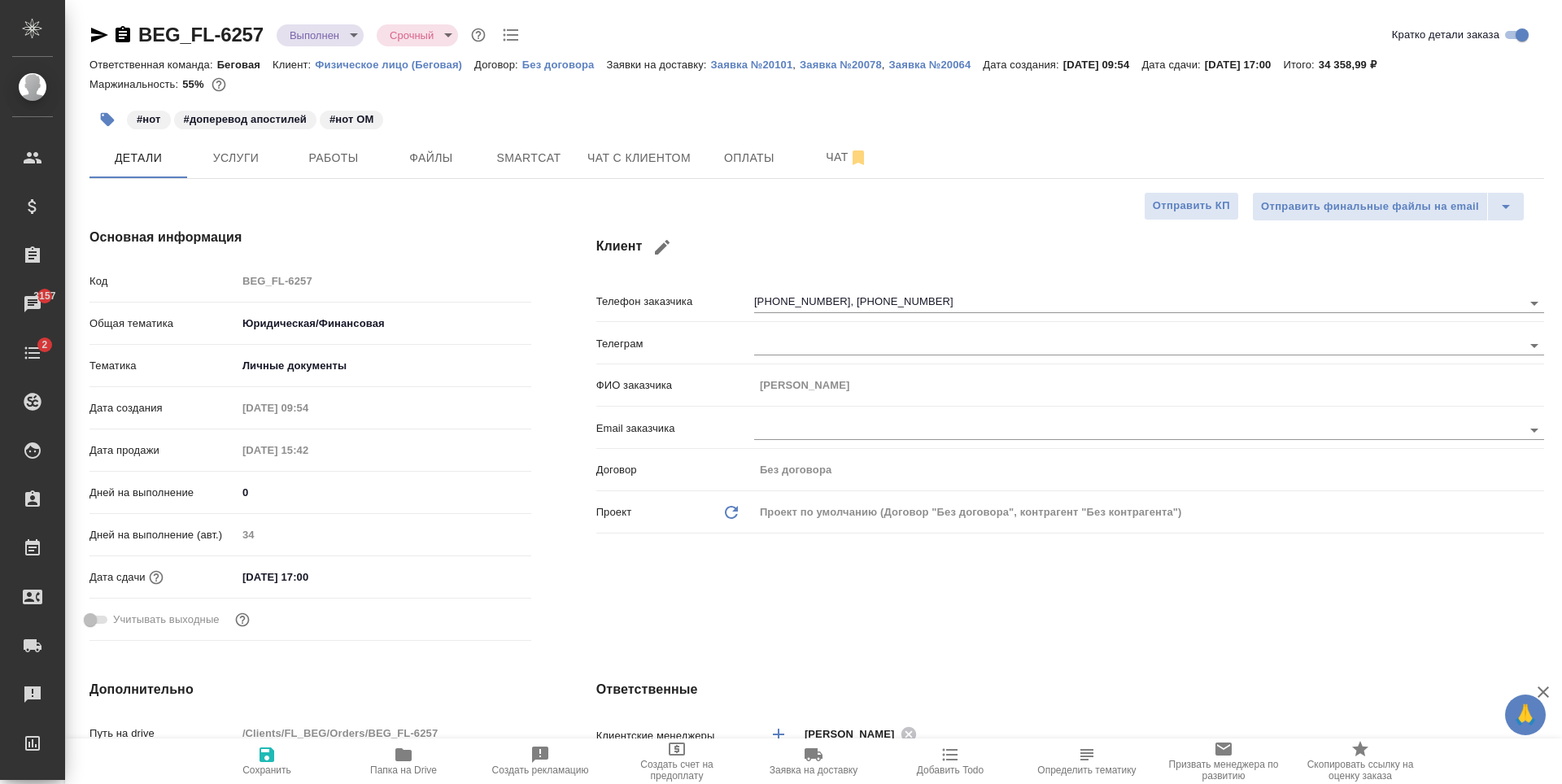
type textarea "x"
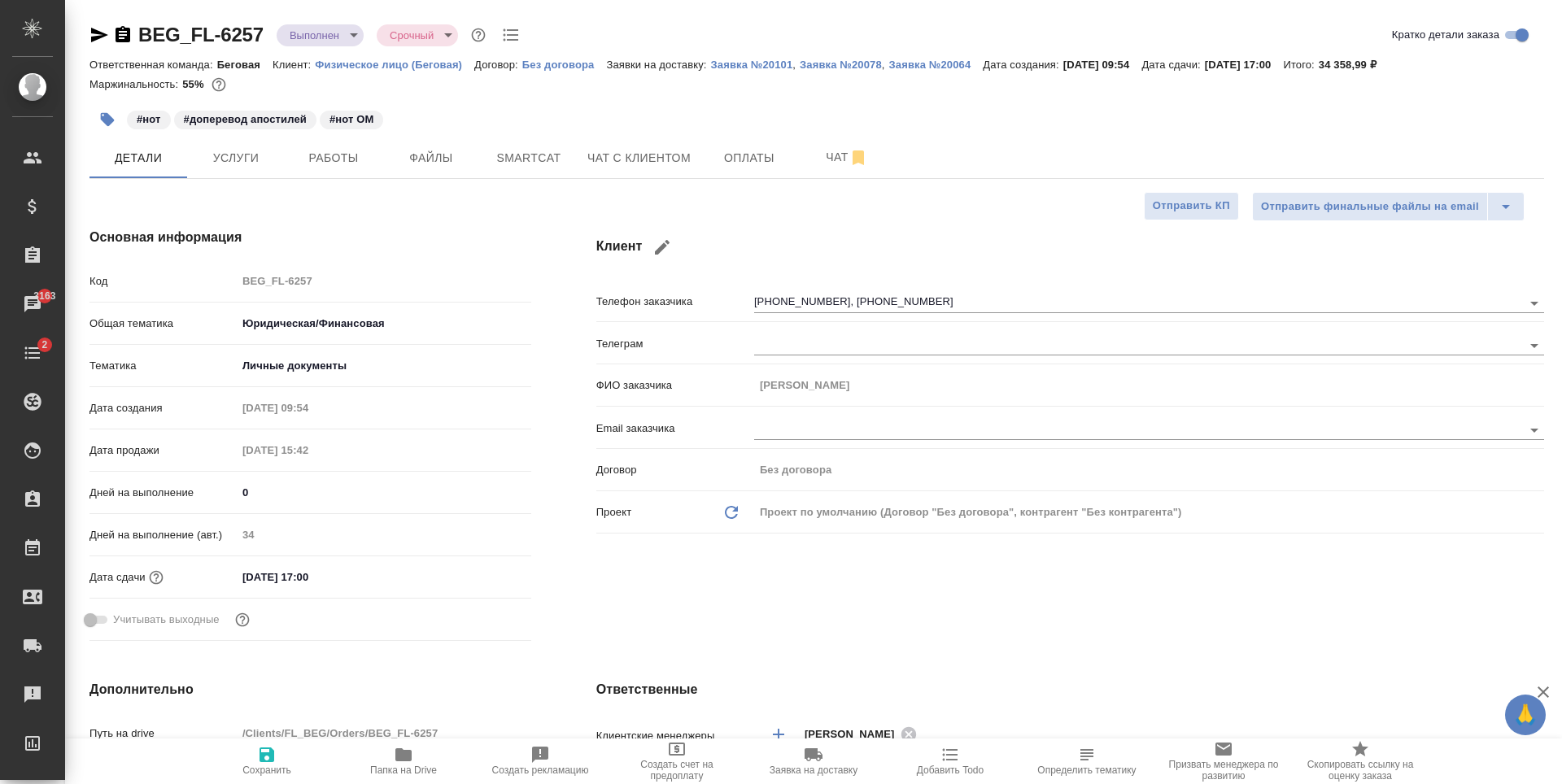
type textarea "x"
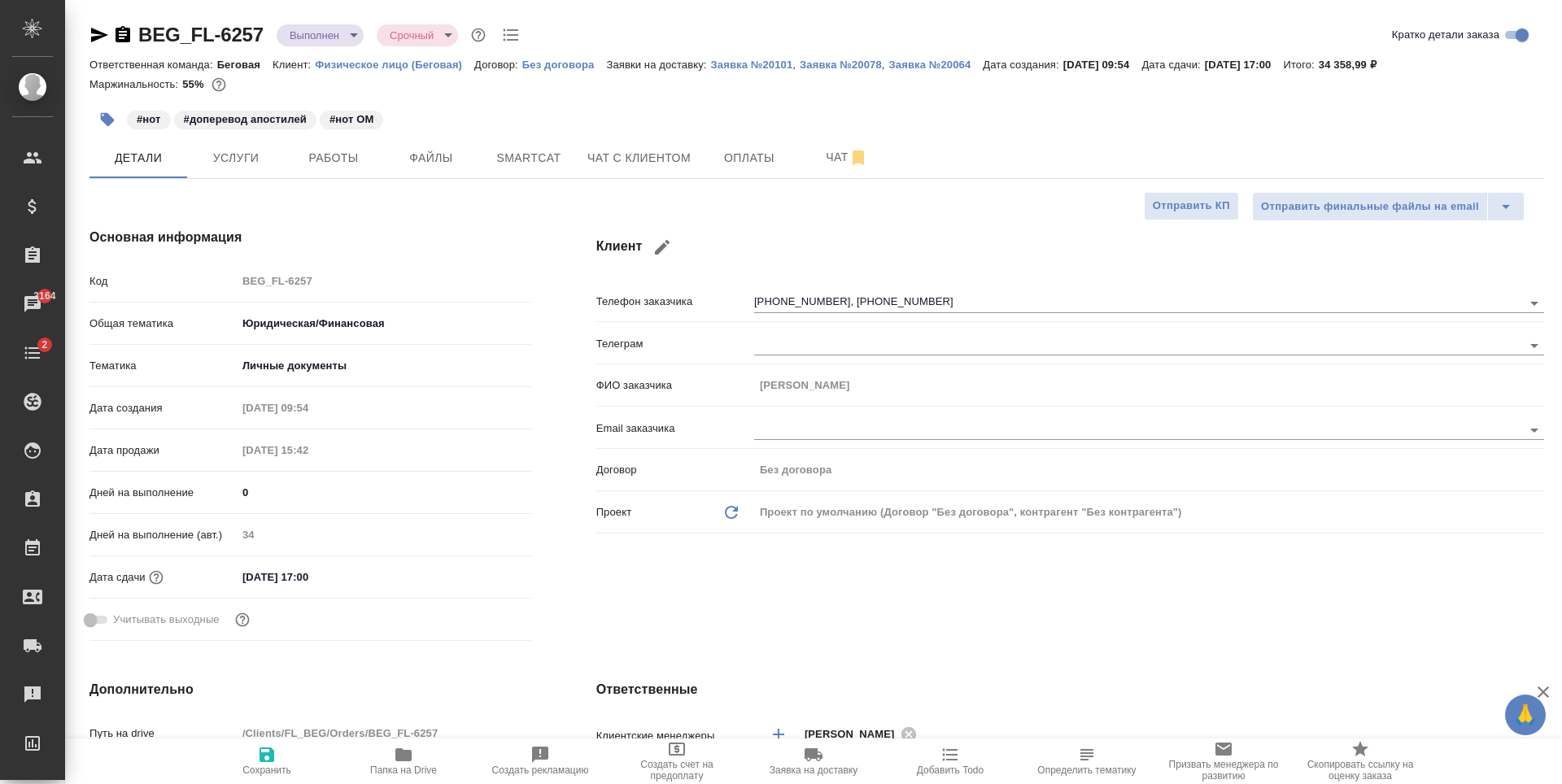
type textarea "x"
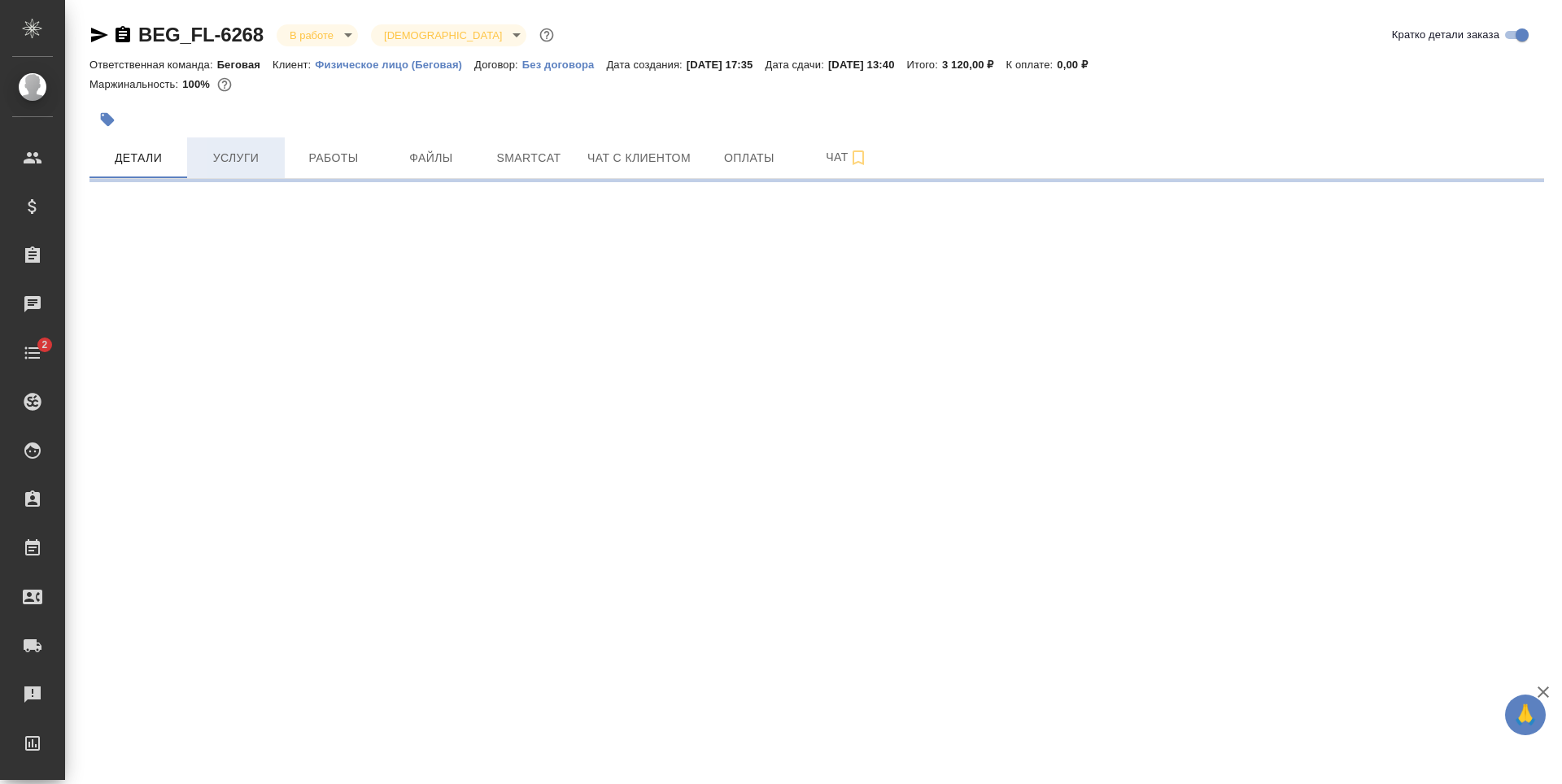
select select "RU"
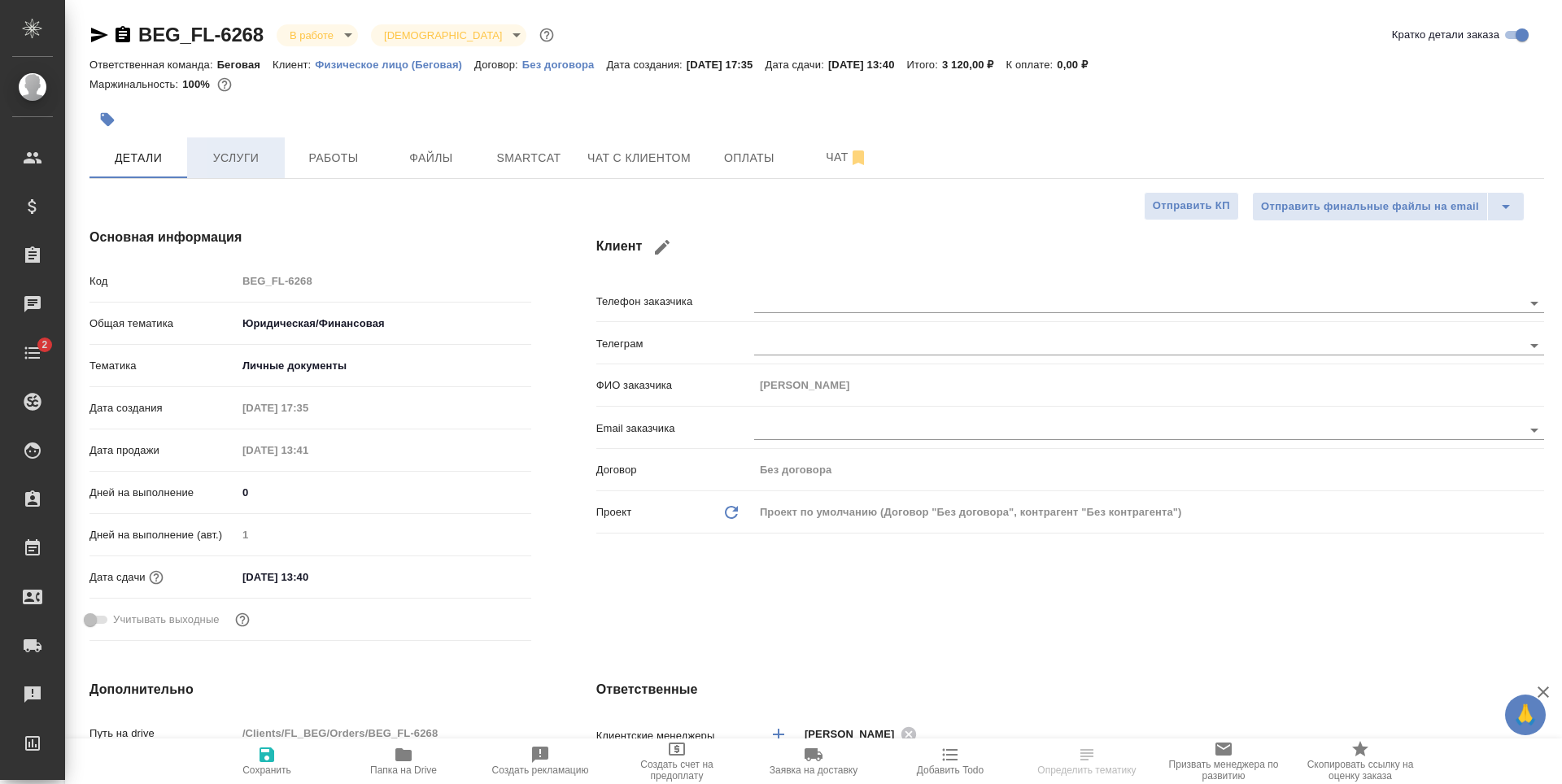
type textarea "x"
click at [266, 169] on button "Услуги" at bounding box center [236, 158] width 98 height 40
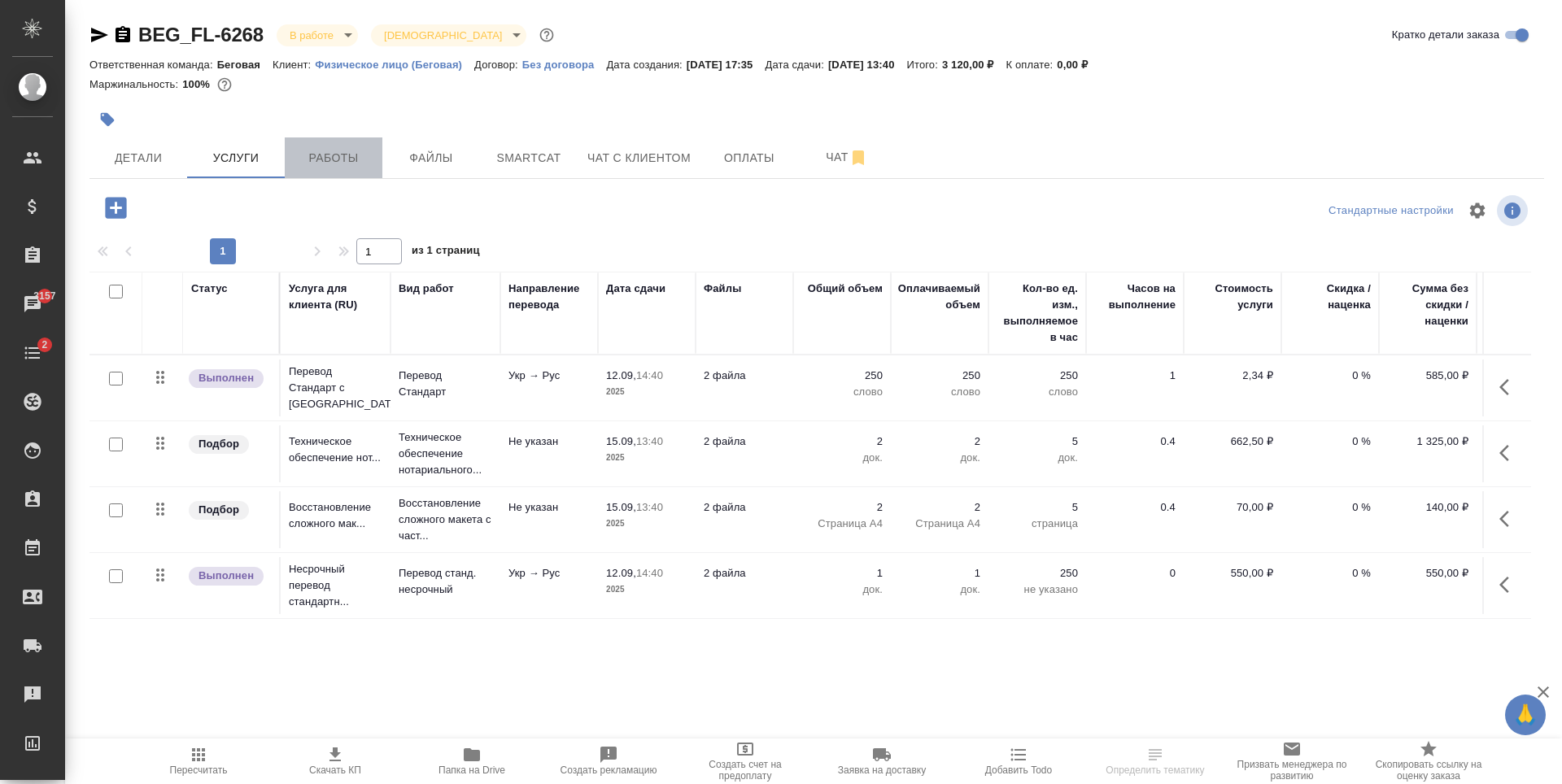
click at [340, 161] on span "Работы" at bounding box center [333, 158] width 78 height 20
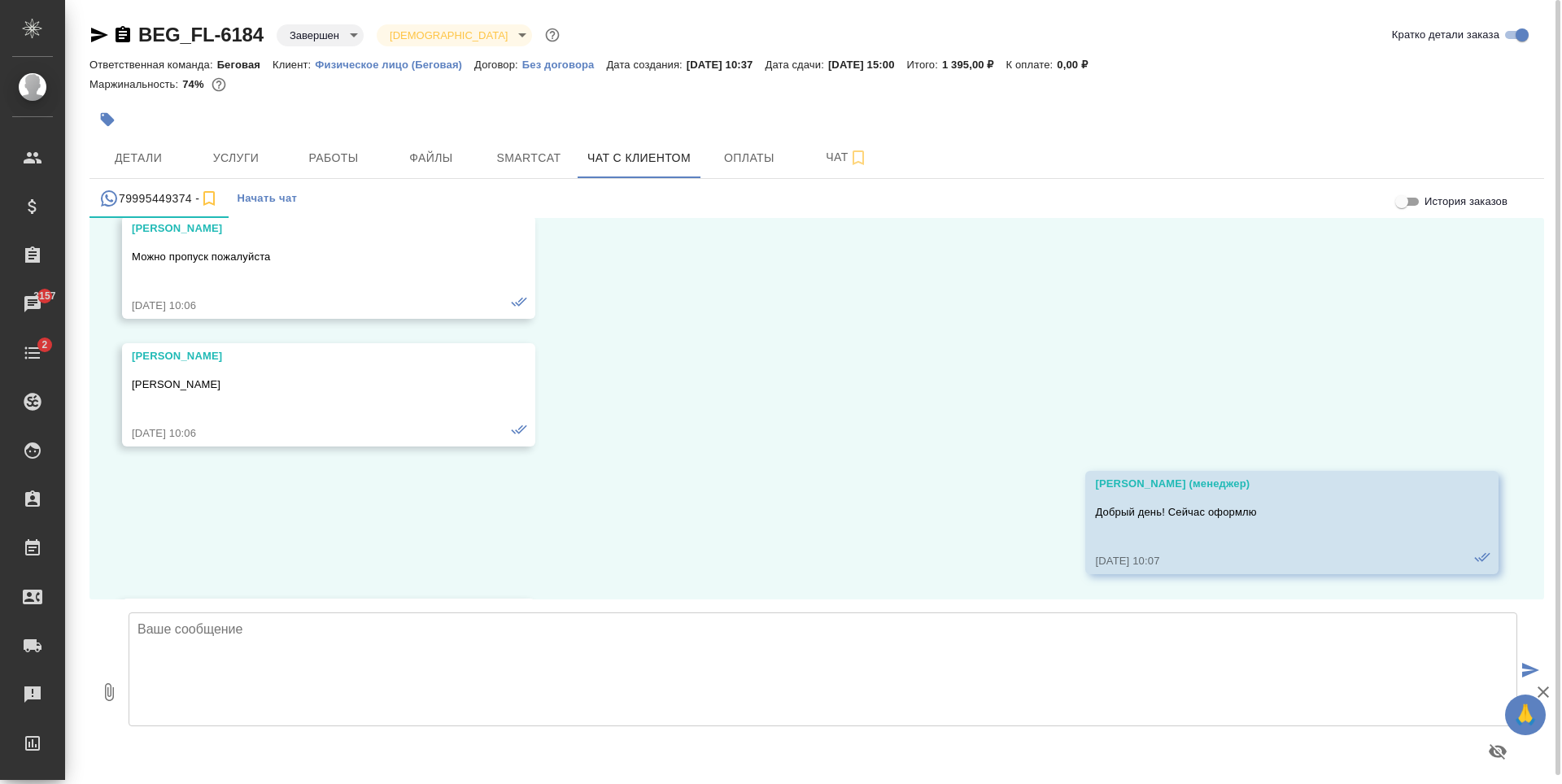
scroll to position [1761, 0]
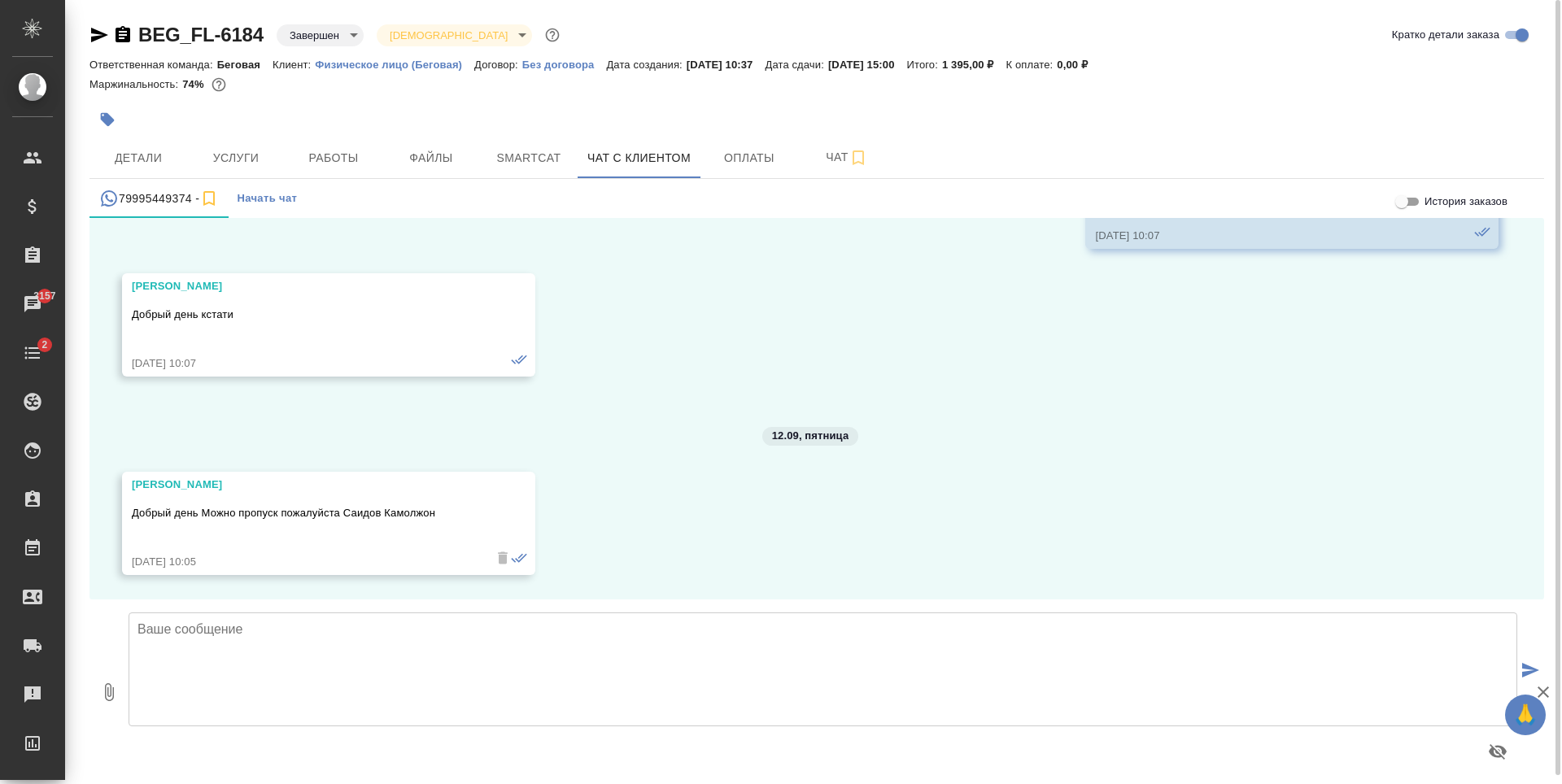
click at [692, 636] on textarea at bounding box center [822, 669] width 1389 height 114
type textarea "Добрый день!"
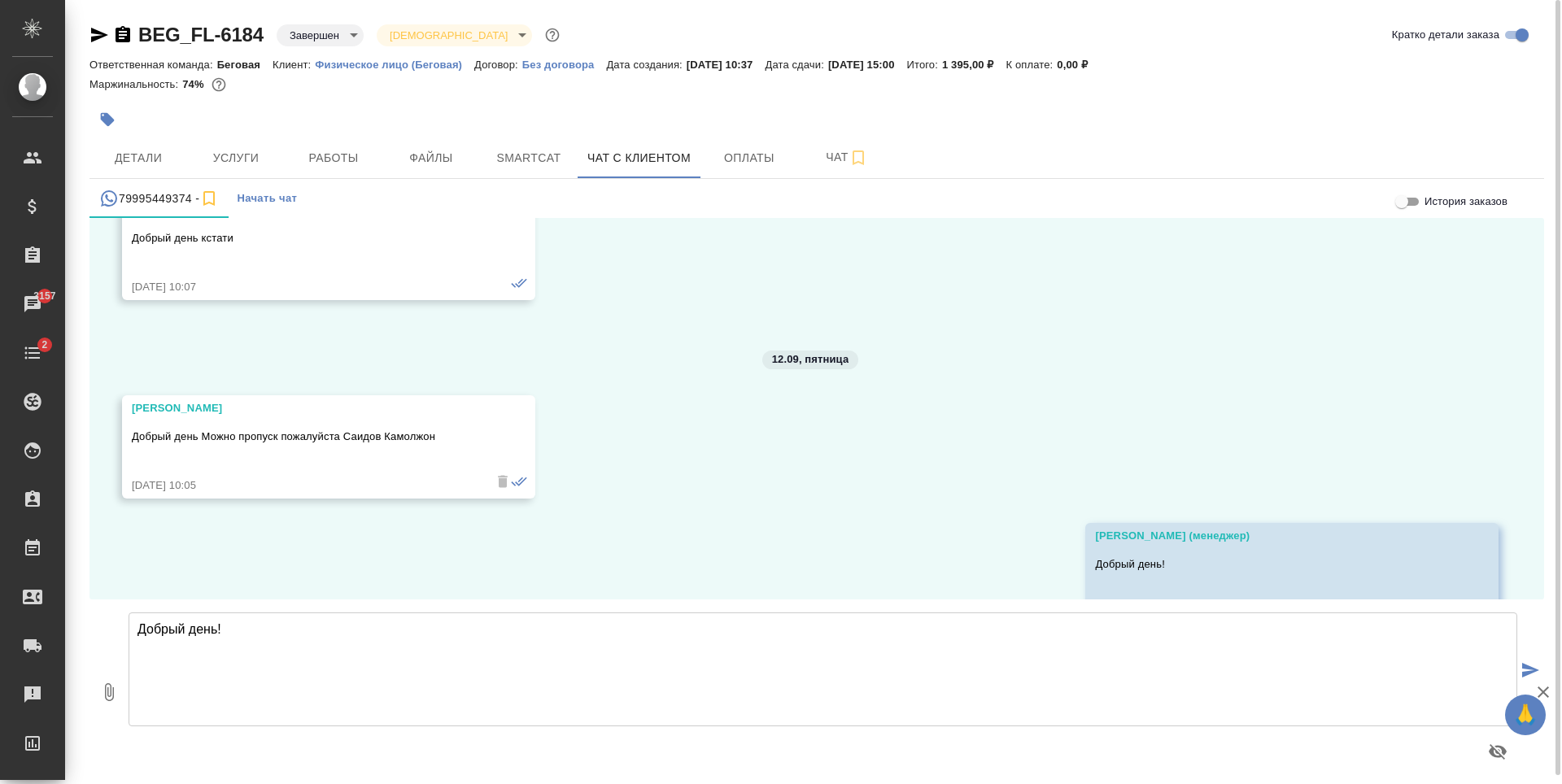
scroll to position [1888, 0]
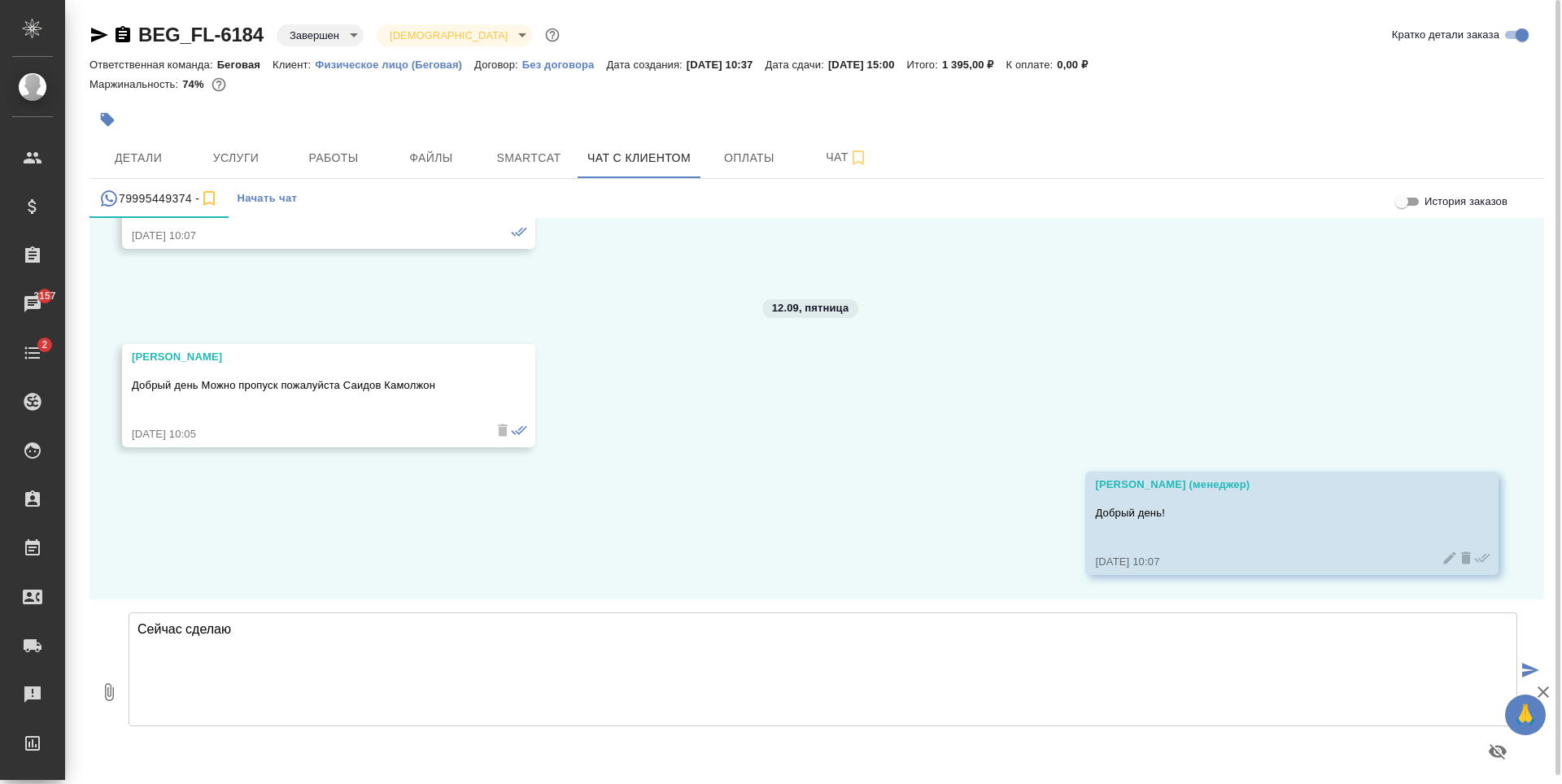
type textarea "Сейчас сделаю"
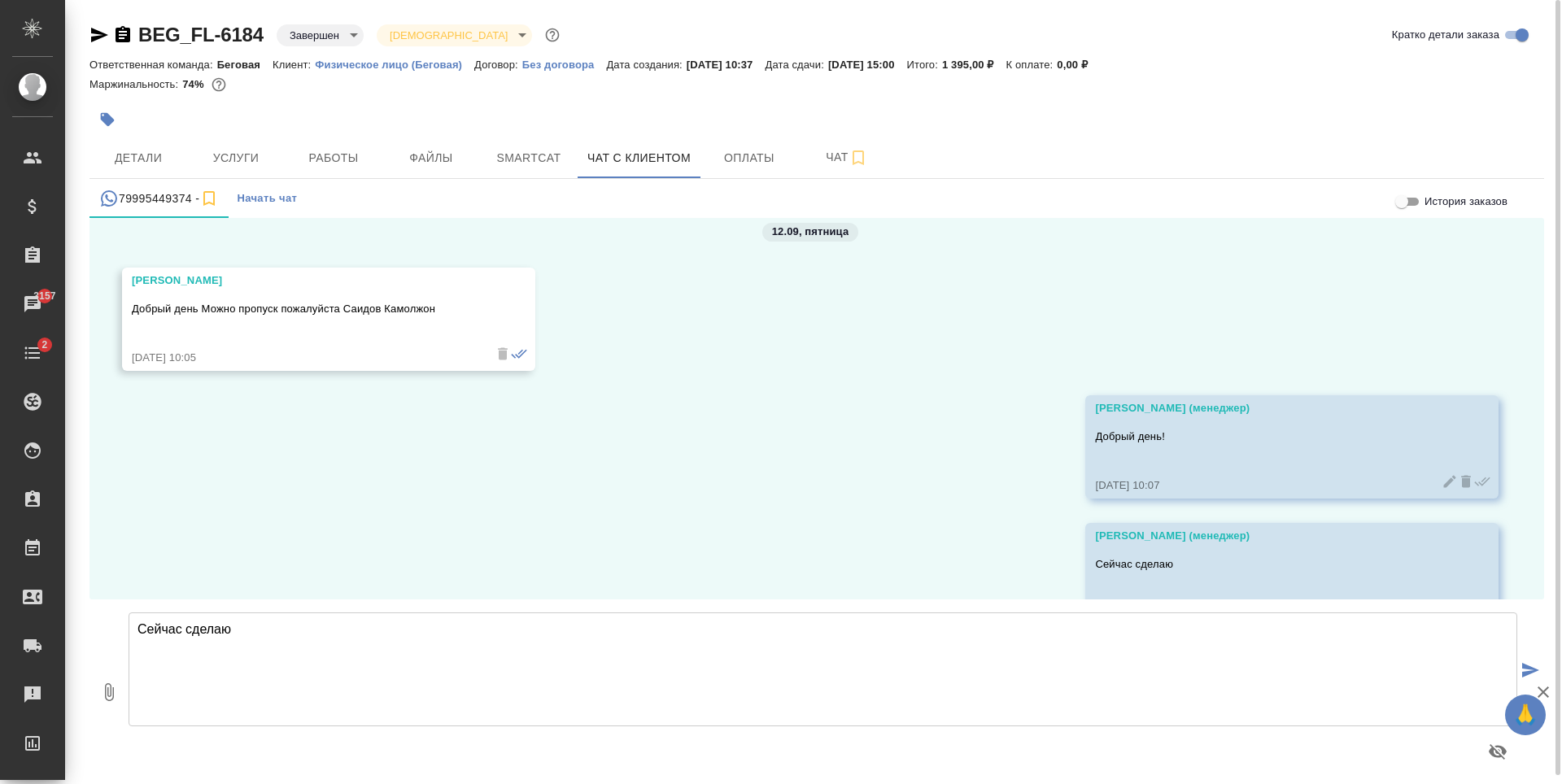
scroll to position [2016, 0]
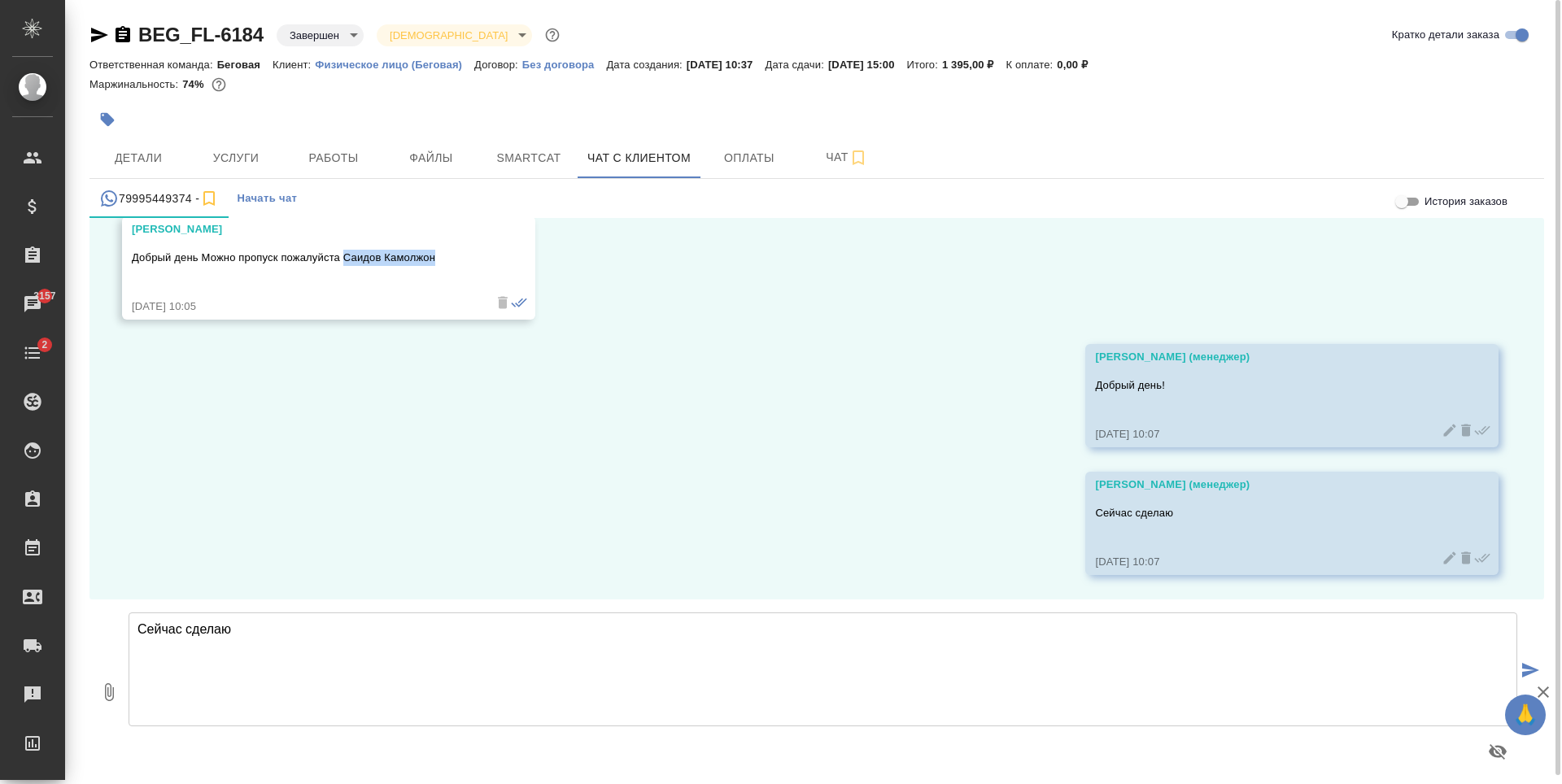
drag, startPoint x: 433, startPoint y: 255, endPoint x: 343, endPoint y: 260, distance: 90.1
click at [343, 260] on p "Добрый день Можно пропуск пожалуйста Саидов Камолжон" at bounding box center [304, 257] width 347 height 16
copy p "Саидов Камолжон"
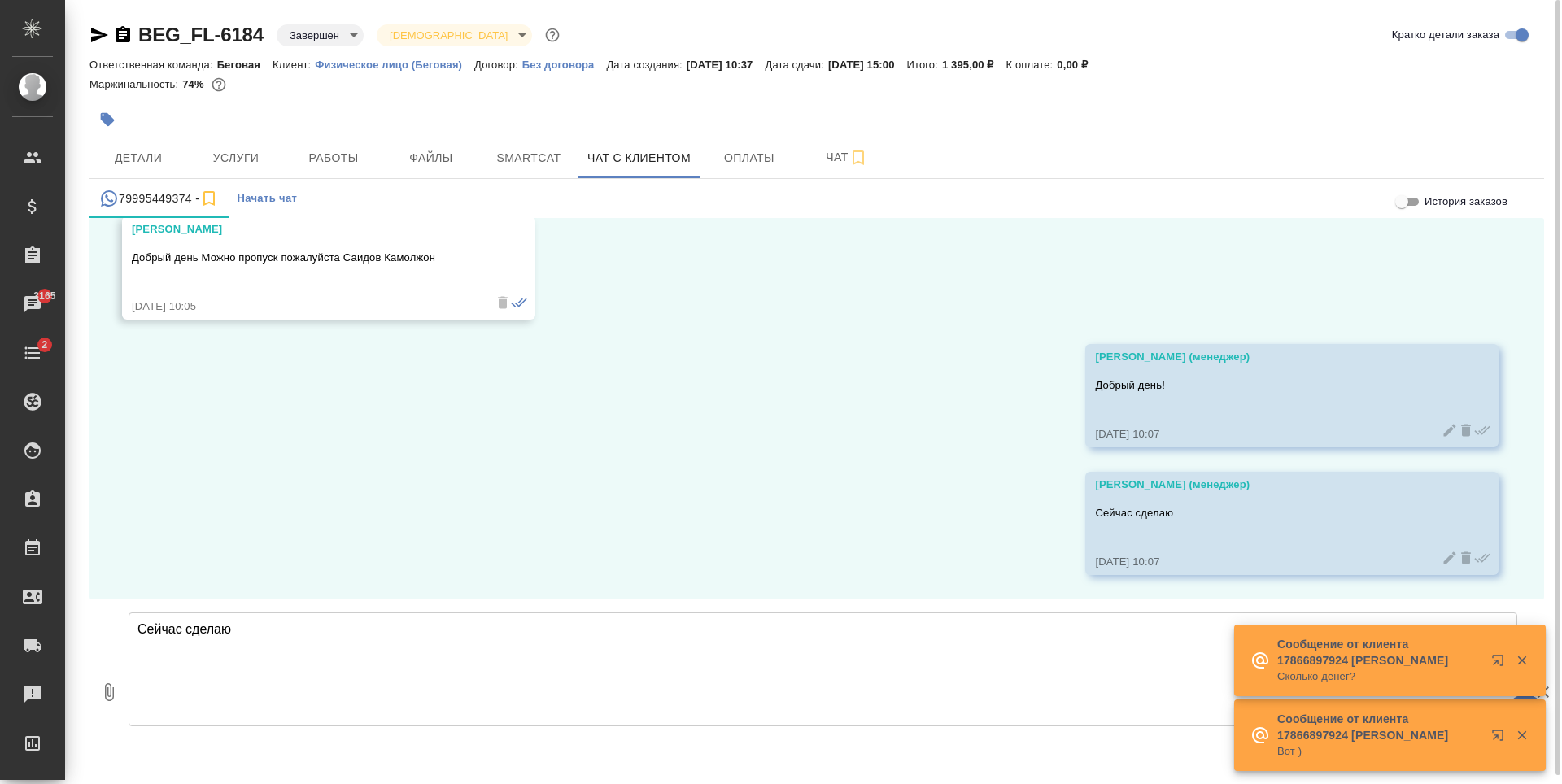
click at [619, 442] on div "14.07, понедельник Прохорова Анастасия (менеджер) Добрый день! 14.07.25, 10:40 …" at bounding box center [816, 409] width 1455 height 381
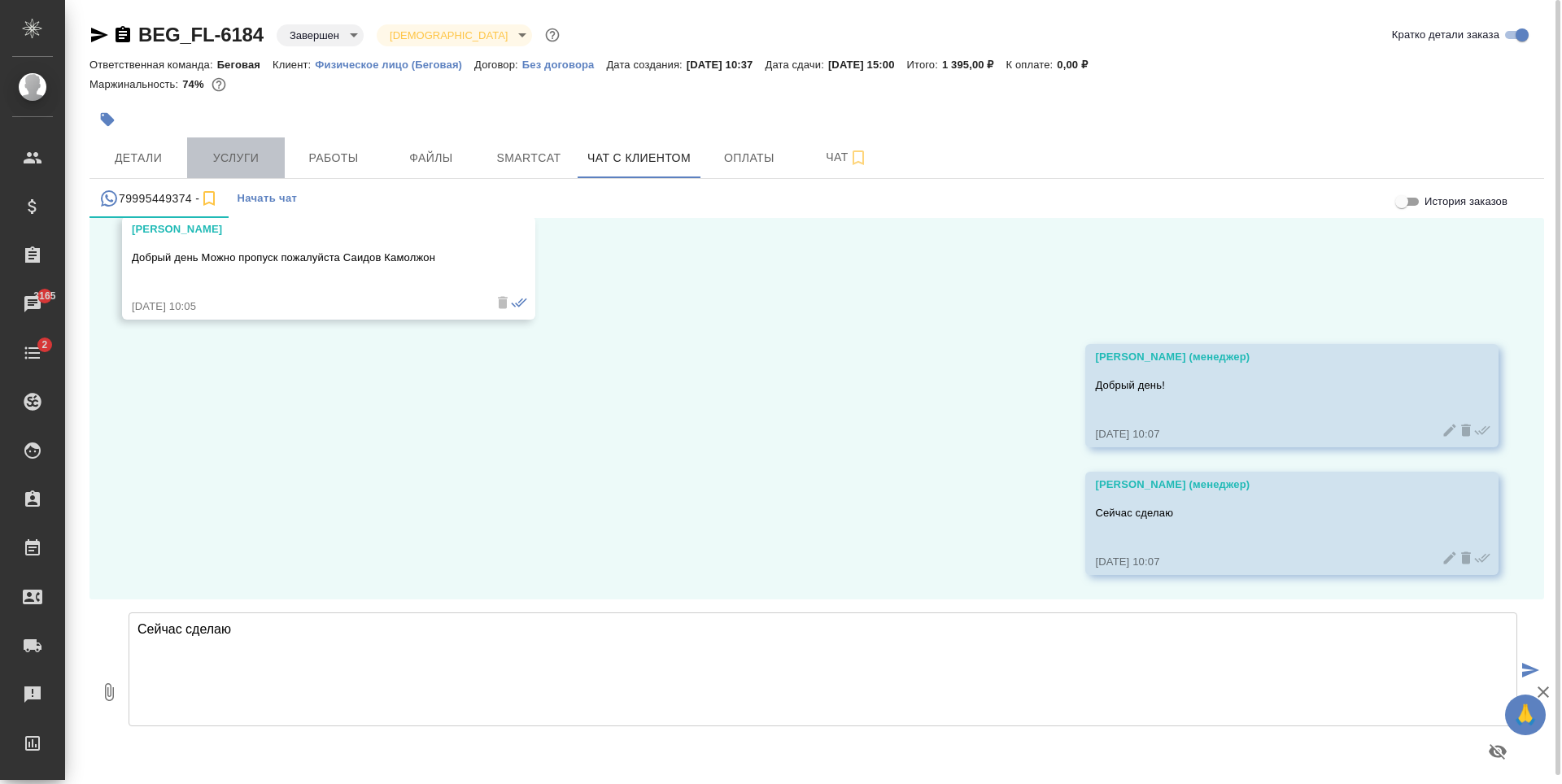
click at [250, 152] on span "Услуги" at bounding box center [235, 158] width 78 height 20
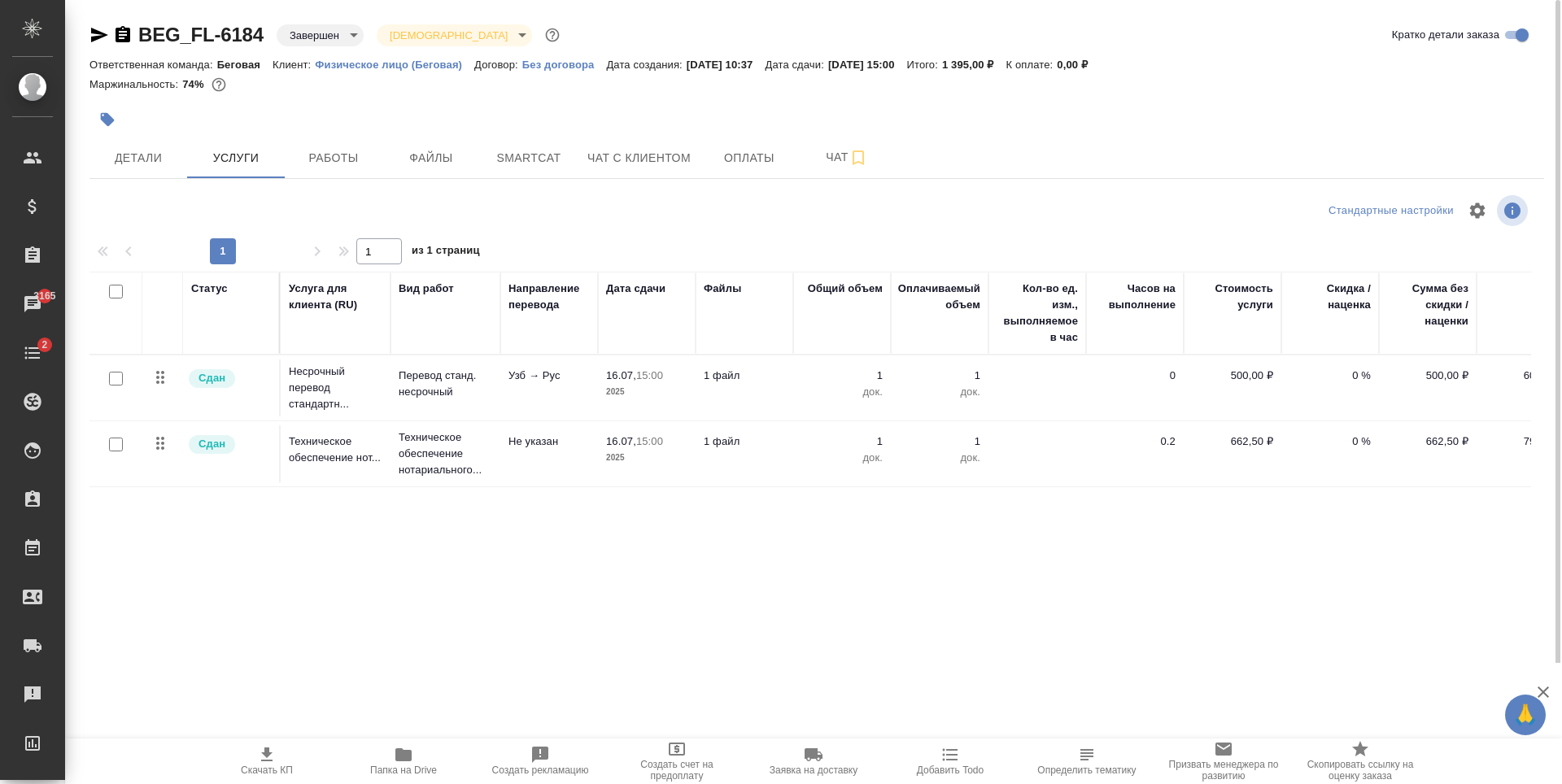
click at [81, 161] on div "BEG_FL-6184 Завершен closed Святая троица holyTrinity Кратко детали заказа Отве…" at bounding box center [817, 331] width 1473 height 663
click at [179, 174] on button "Детали" at bounding box center [138, 158] width 98 height 40
click at [128, 158] on span "Детали" at bounding box center [138, 158] width 78 height 20
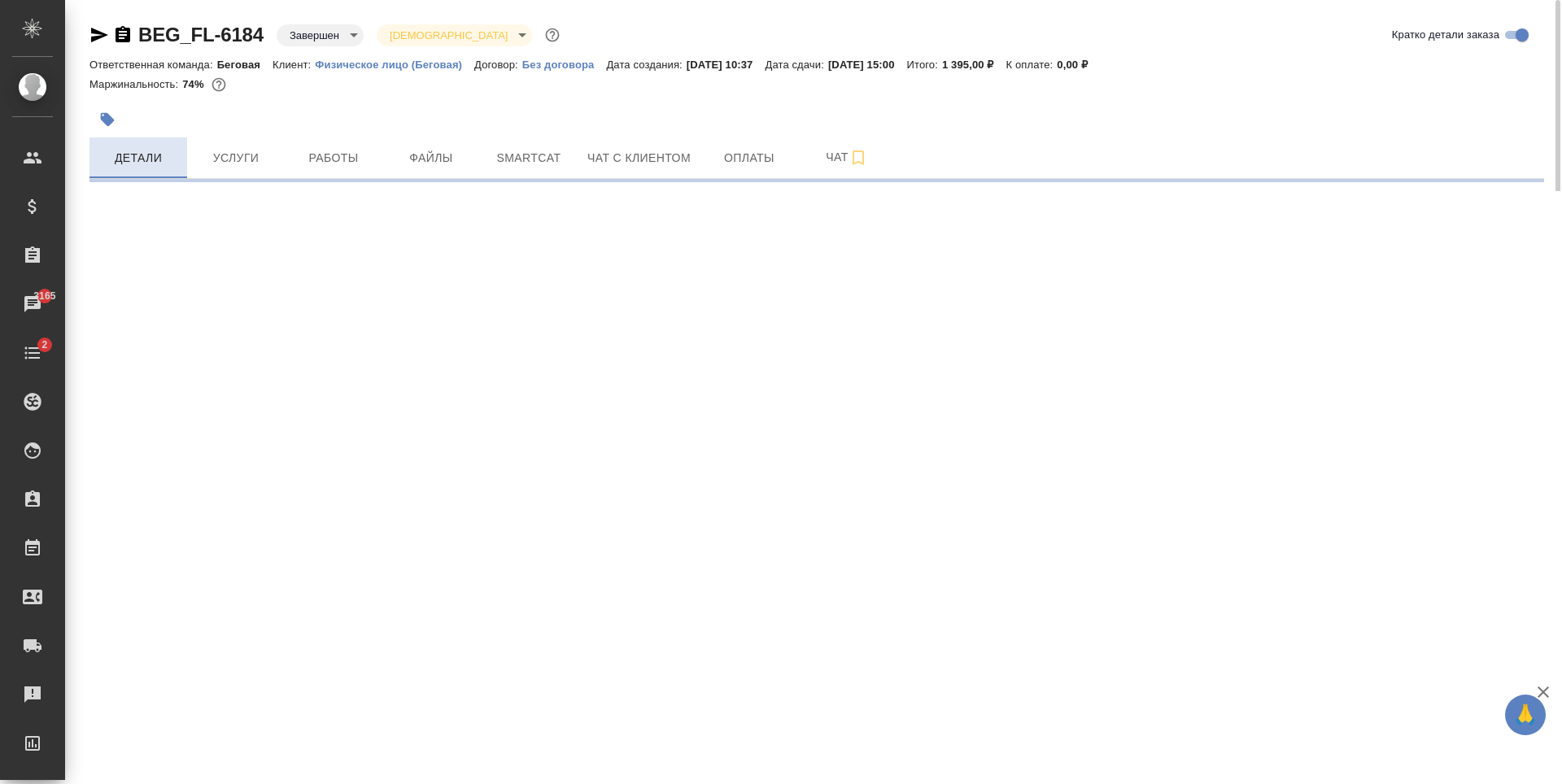
select select "RU"
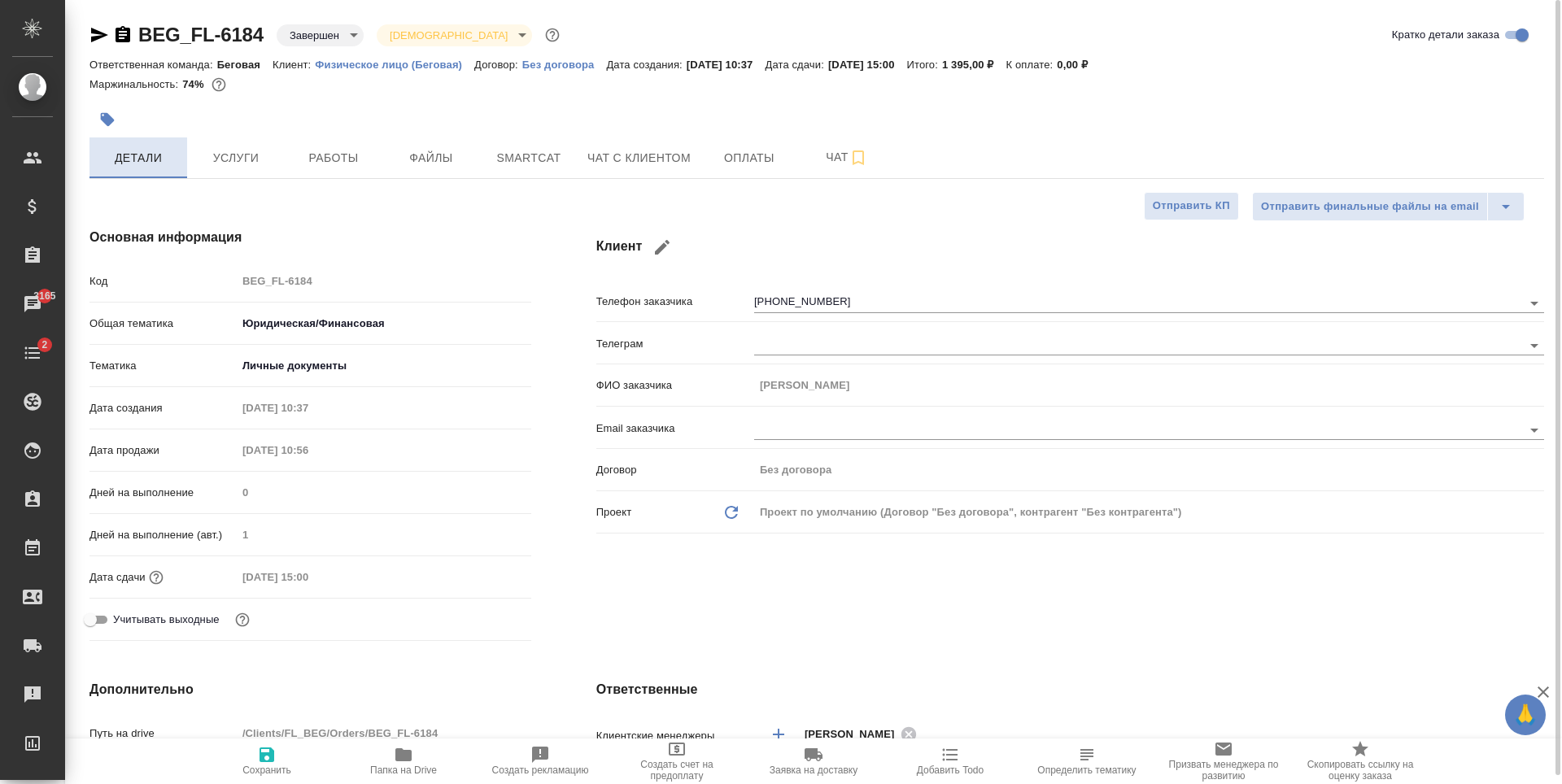
type textarea "x"
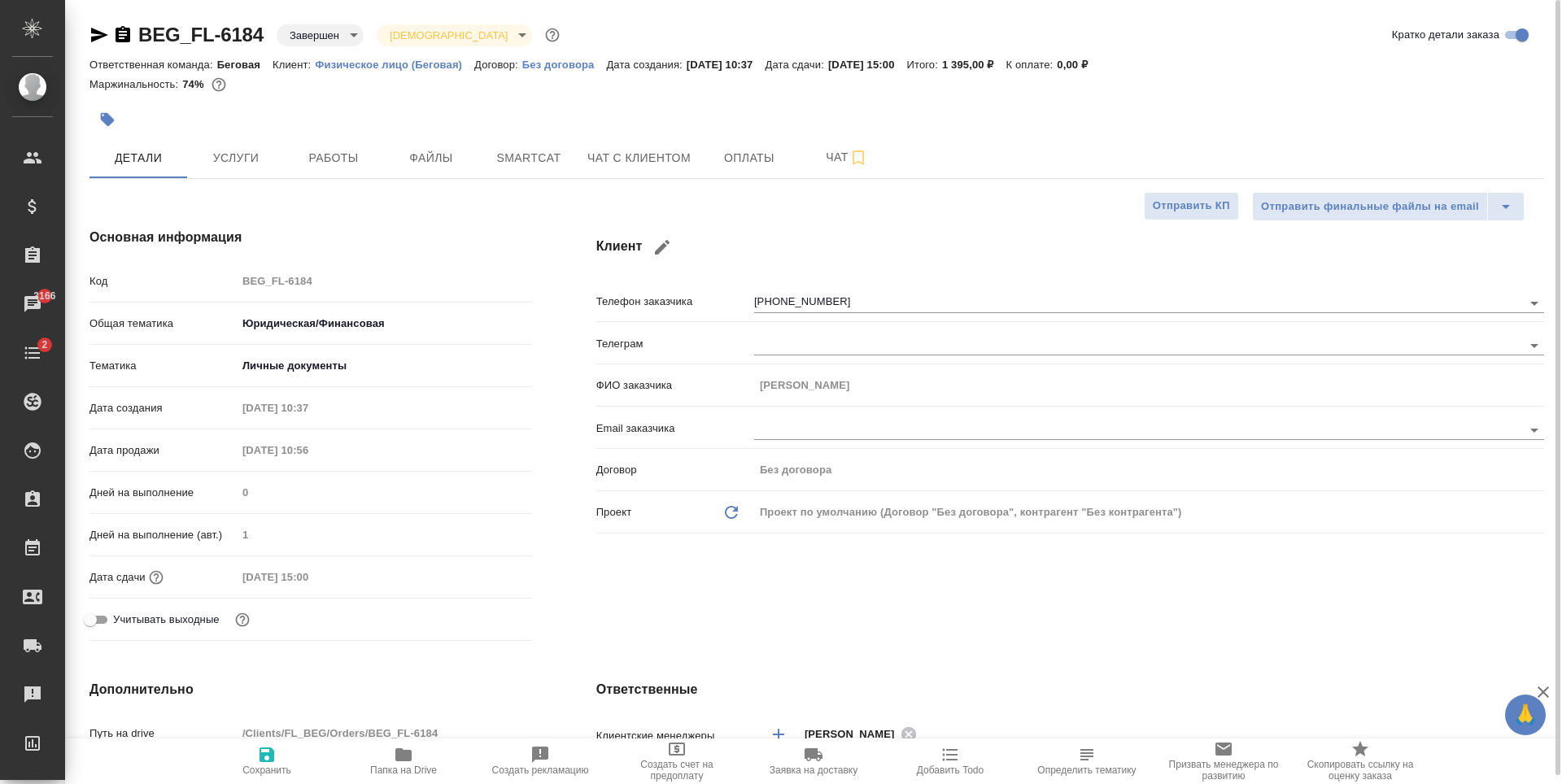
type textarea "x"
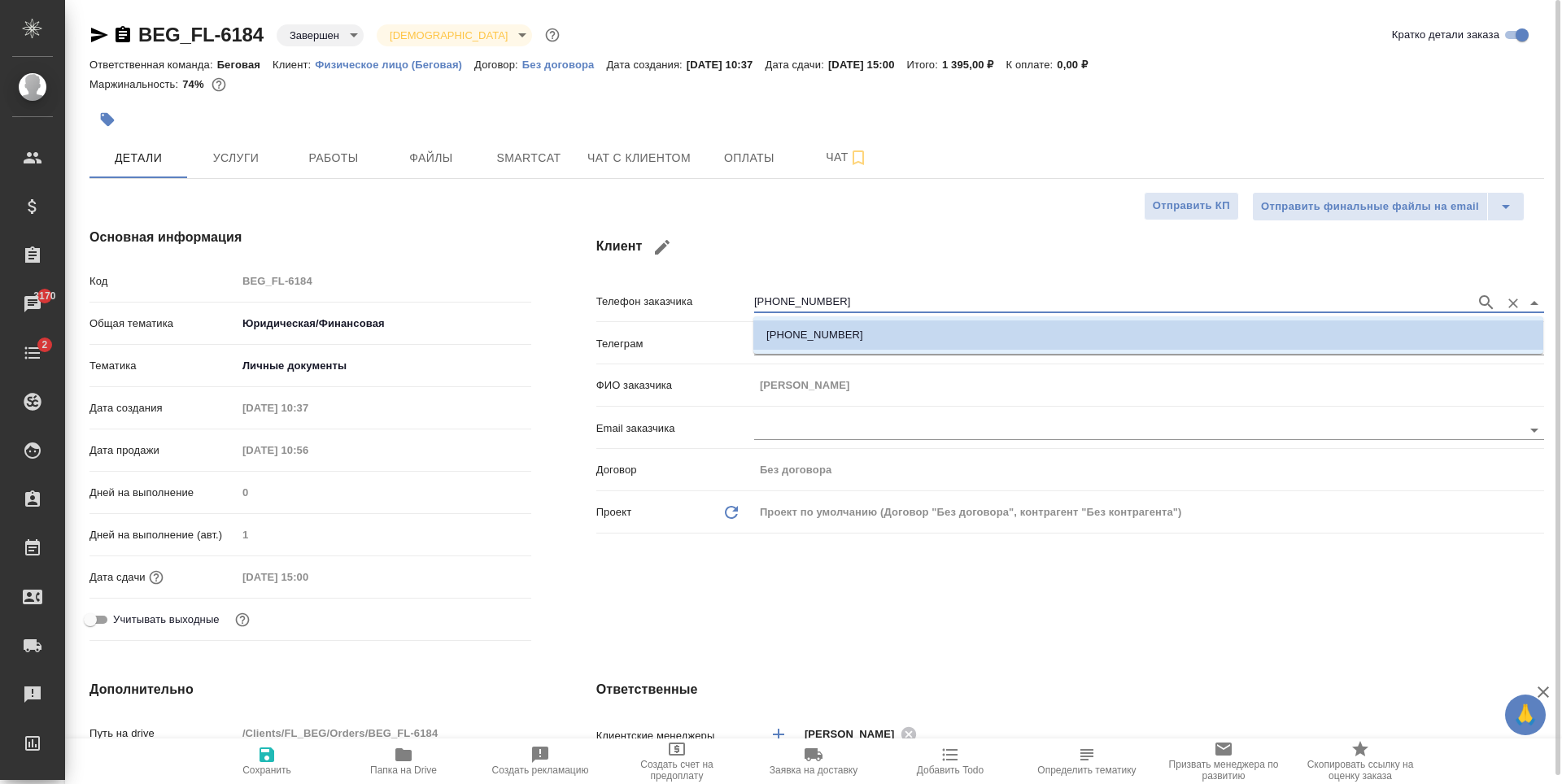
drag, startPoint x: 830, startPoint y: 299, endPoint x: 741, endPoint y: 306, distance: 89.3
click at [741, 306] on div "Телефон заказчика +79995449374" at bounding box center [1070, 301] width 948 height 29
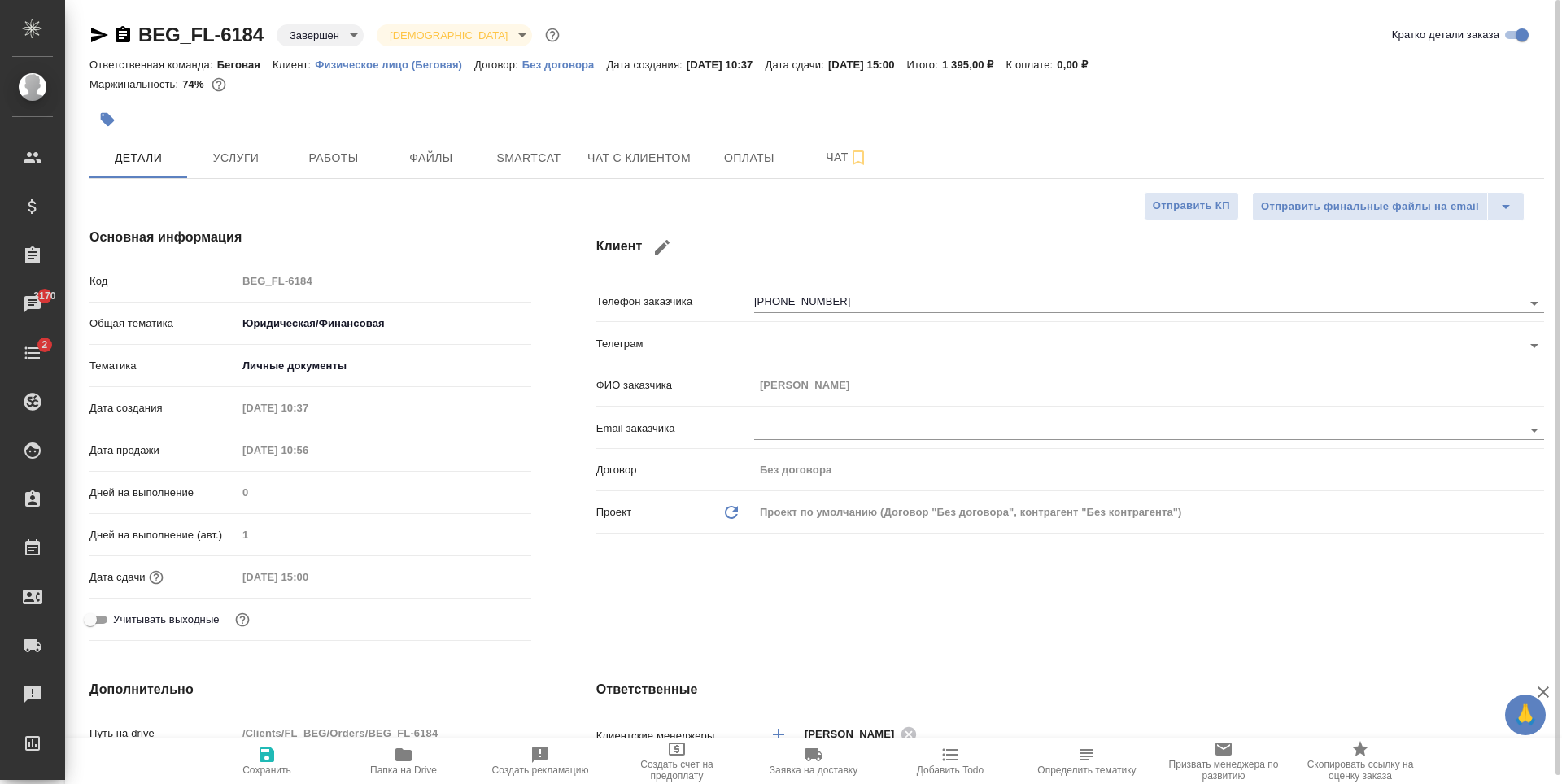
type textarea "x"
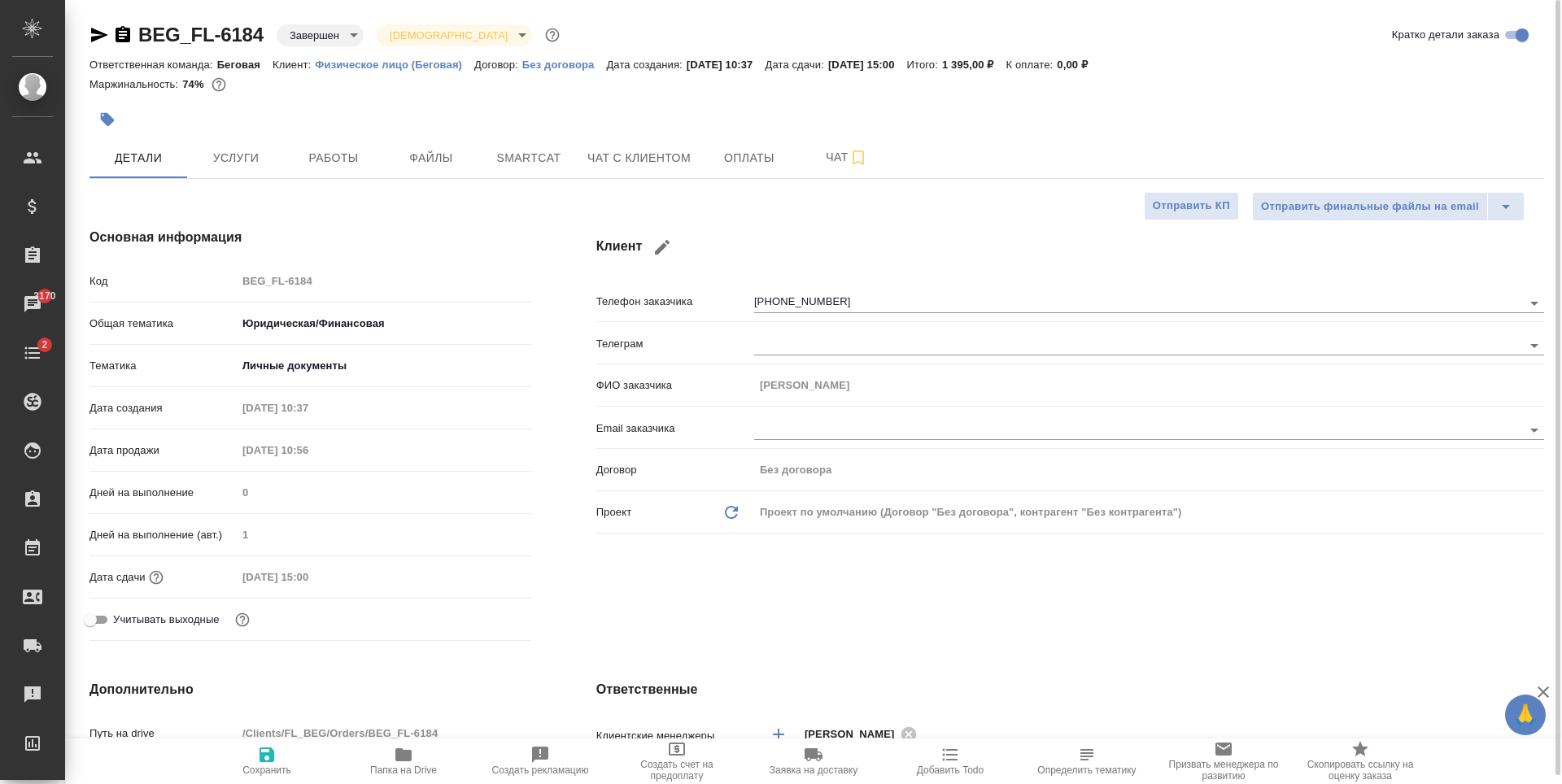
type textarea "x"
click at [902, 271] on div "Клиент Телефон заказчика +79995449374 Телеграм ФИО заказчика Саидов Камолжон Ер…" at bounding box center [1070, 438] width 1013 height 485
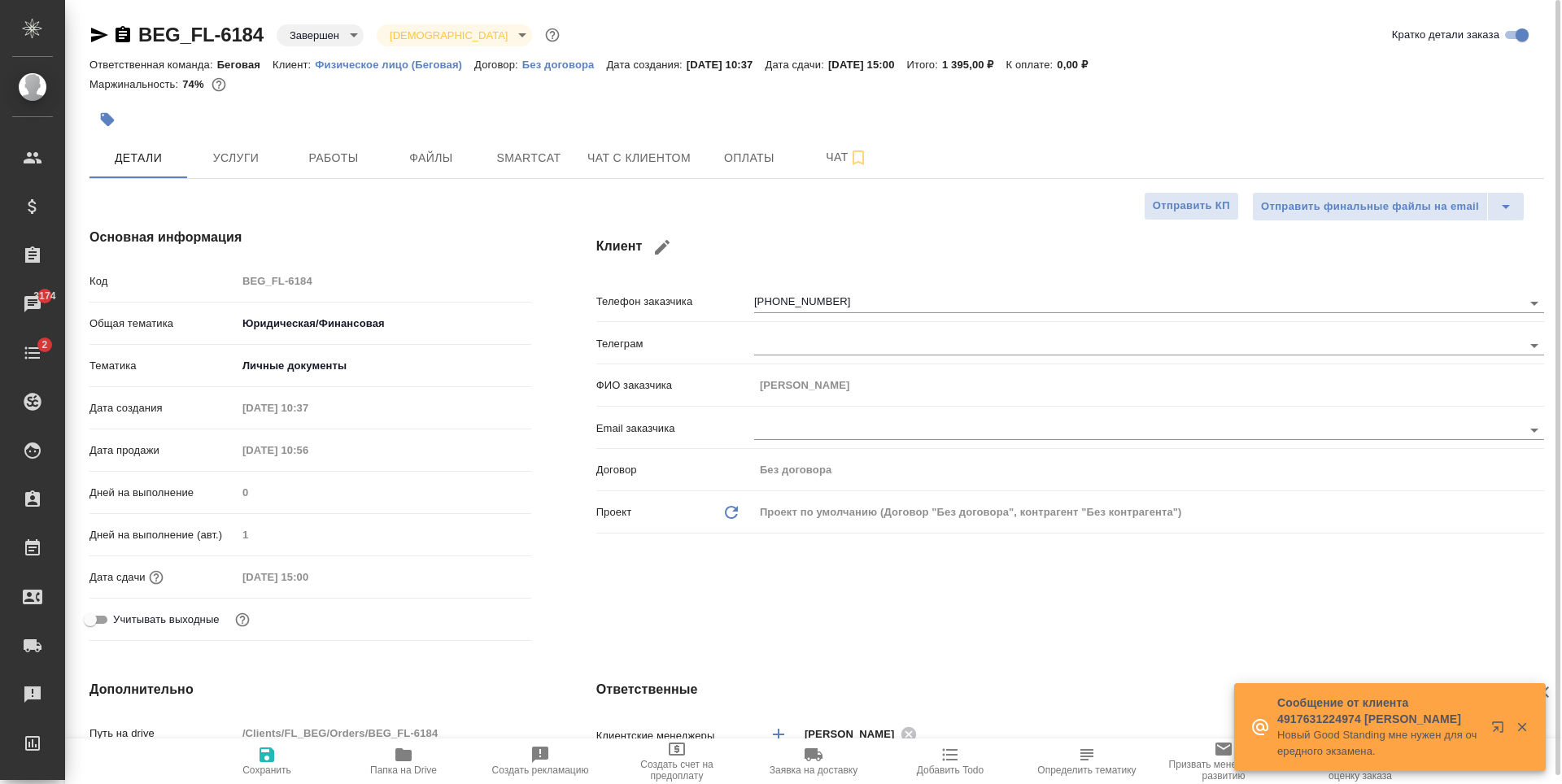
type textarea "x"
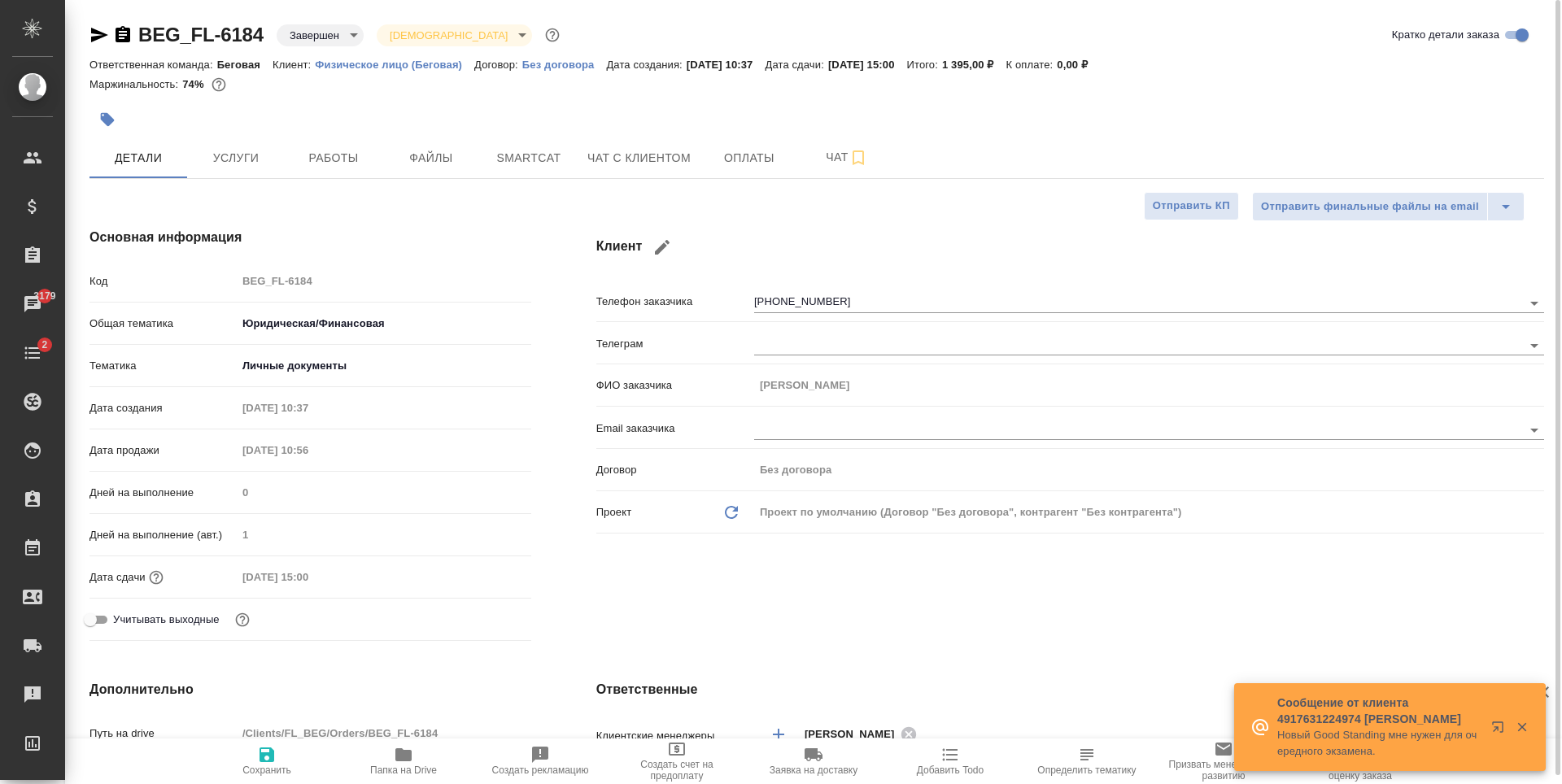
type textarea "x"
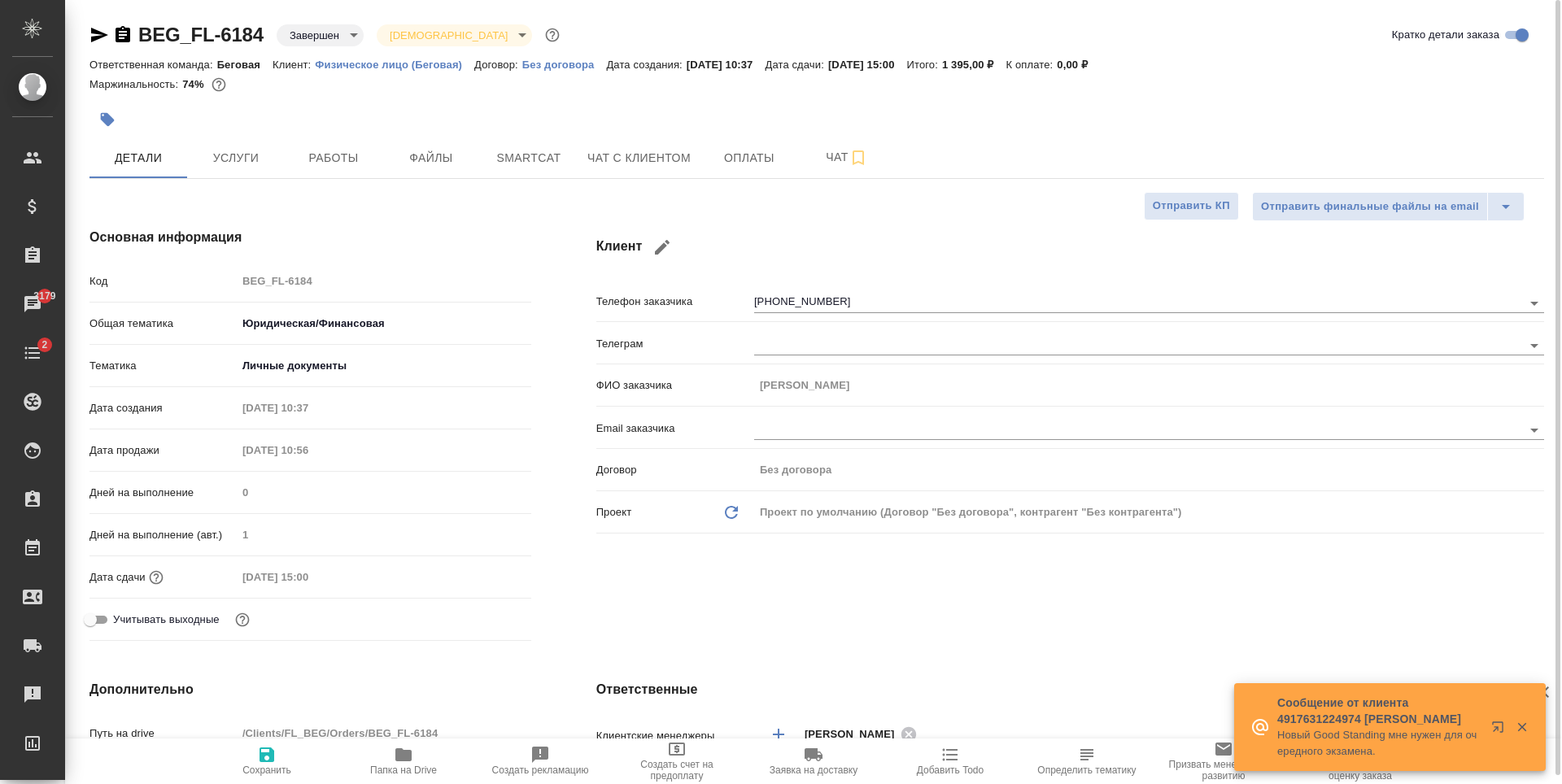
type textarea "x"
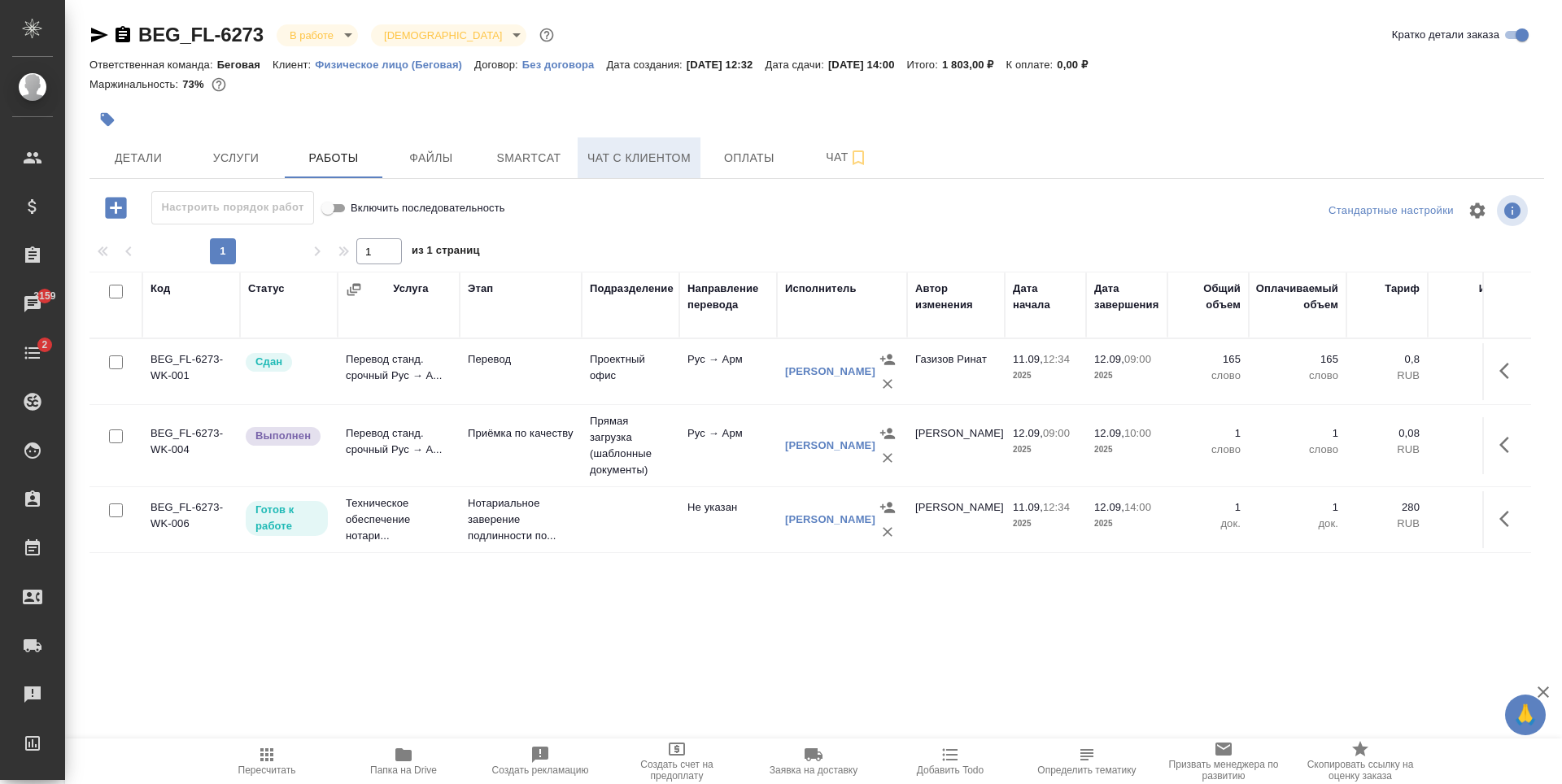
click at [666, 158] on span "Чат с клиентом" at bounding box center [639, 158] width 104 height 20
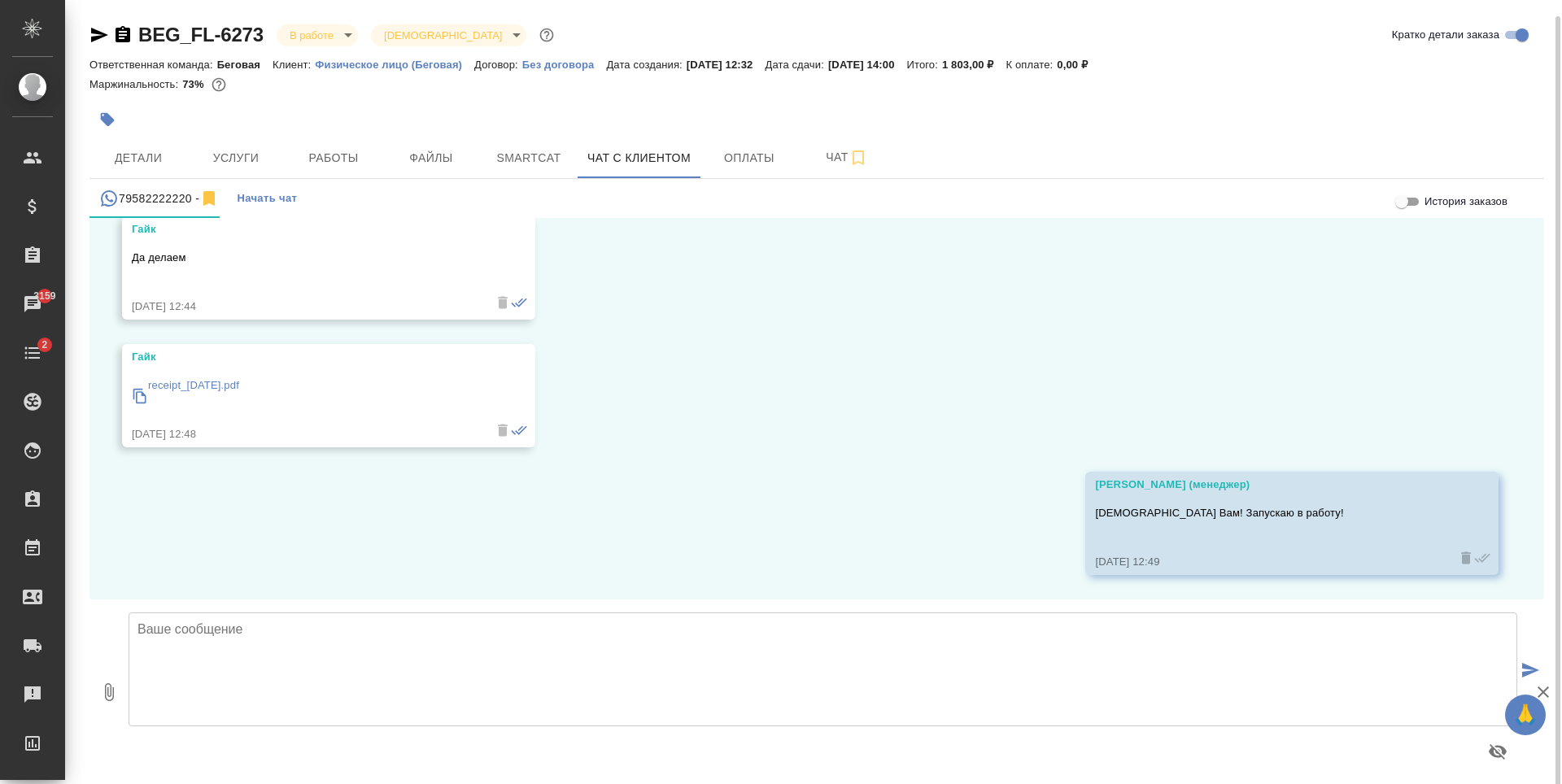
scroll to position [9, 0]
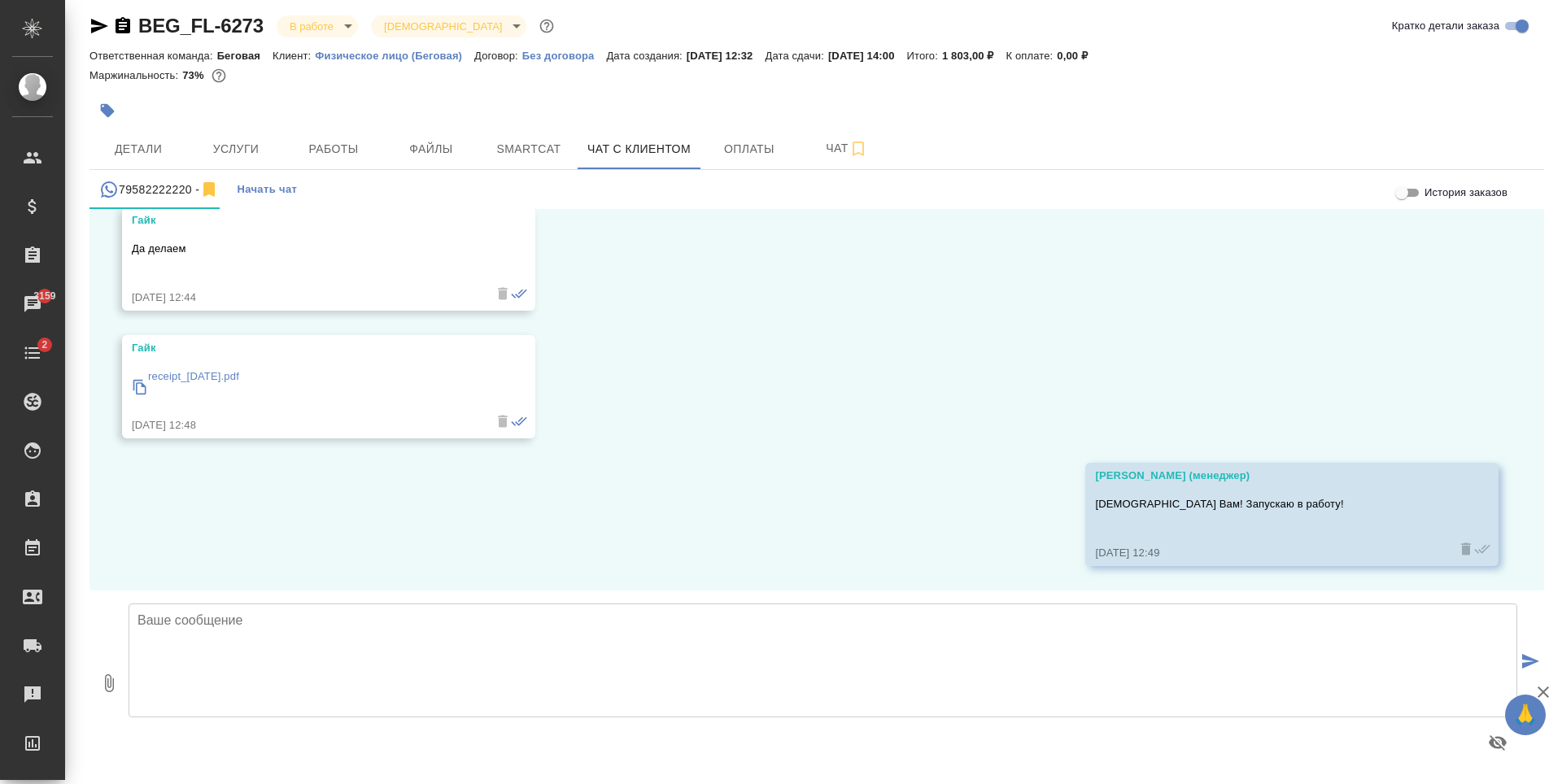
click at [1016, 662] on textarea at bounding box center [822, 660] width 1389 height 114
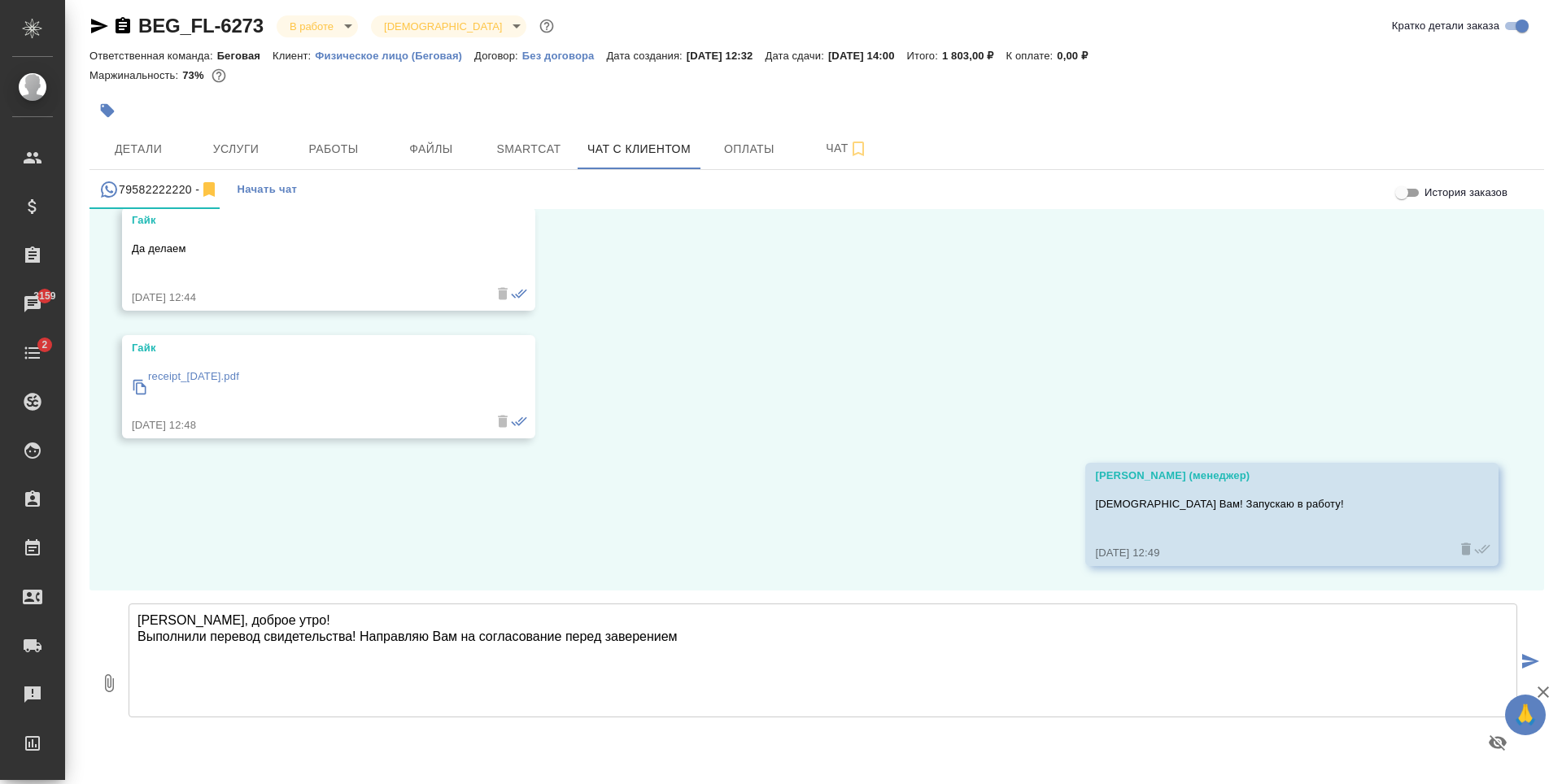
type textarea "[PERSON_NAME], доброе утро! Выполнили перевод свидетельства! Направляю Вам на с…"
click at [115, 687] on icon "button" at bounding box center [109, 683] width 19 height 19
type input "C:\fakepath\СОБЗ-Филиппов.doc"
click at [1522, 655] on icon "submit" at bounding box center [1531, 661] width 17 height 14
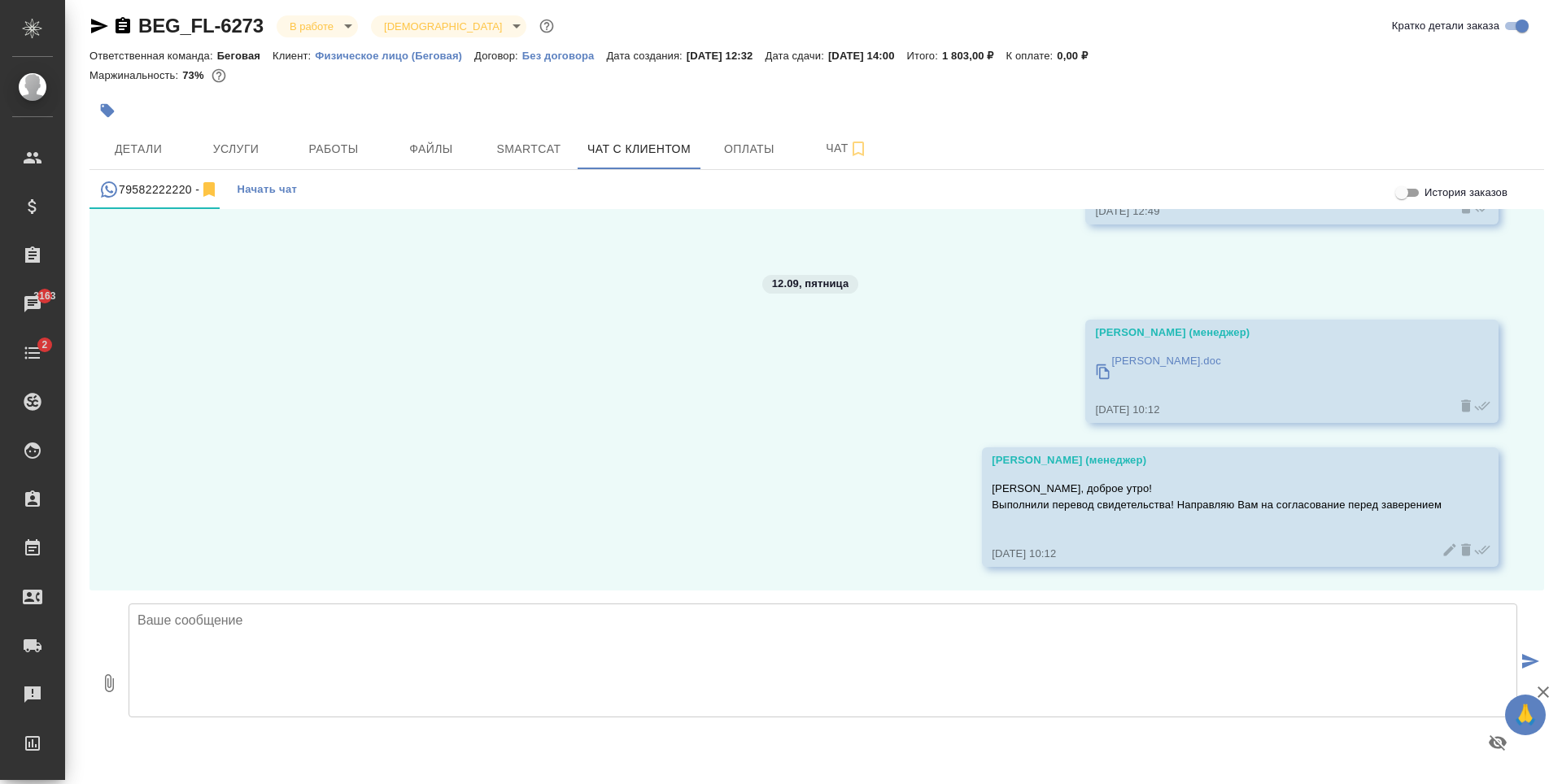
scroll to position [1946, 0]
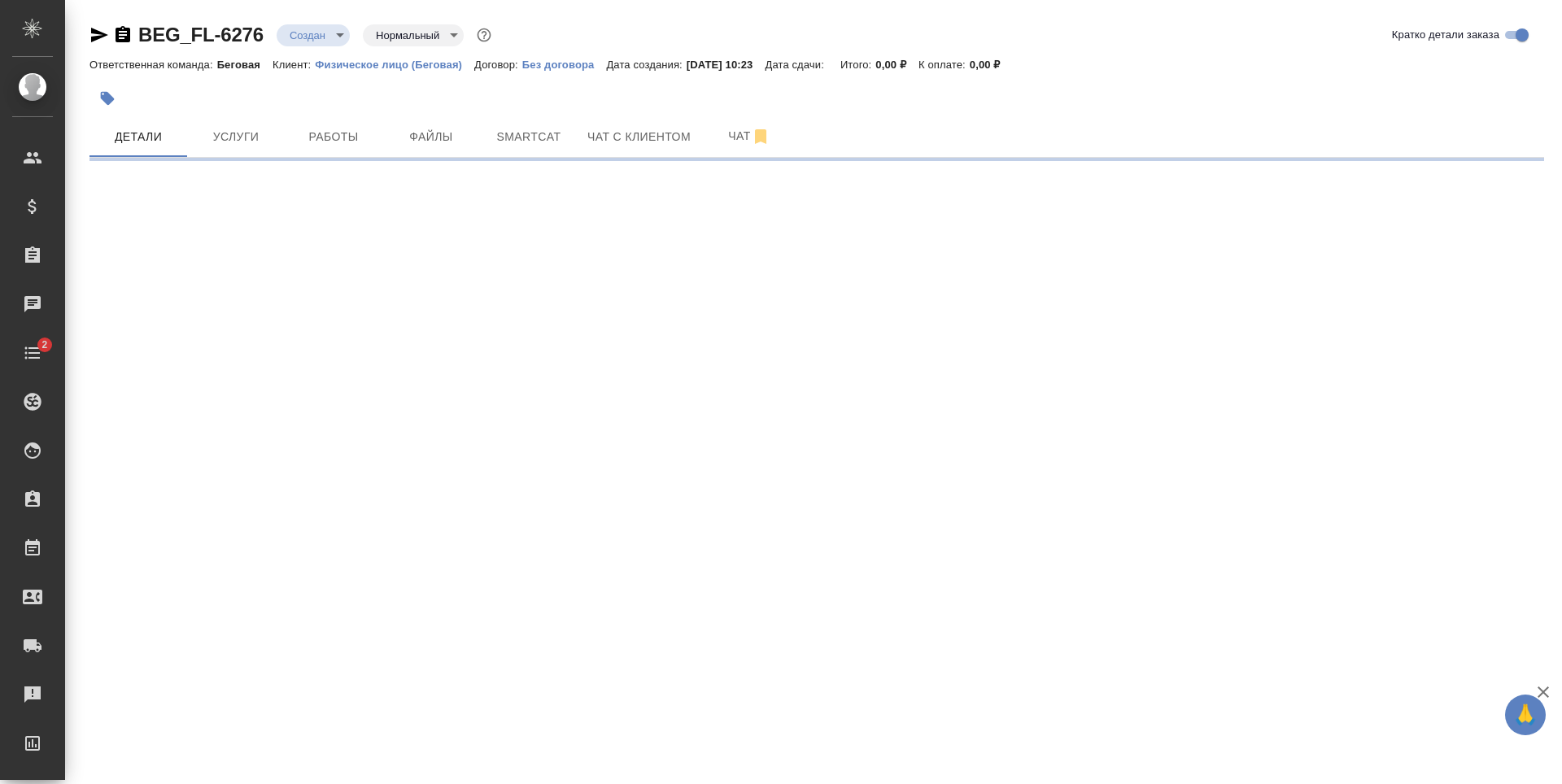
select select "RU"
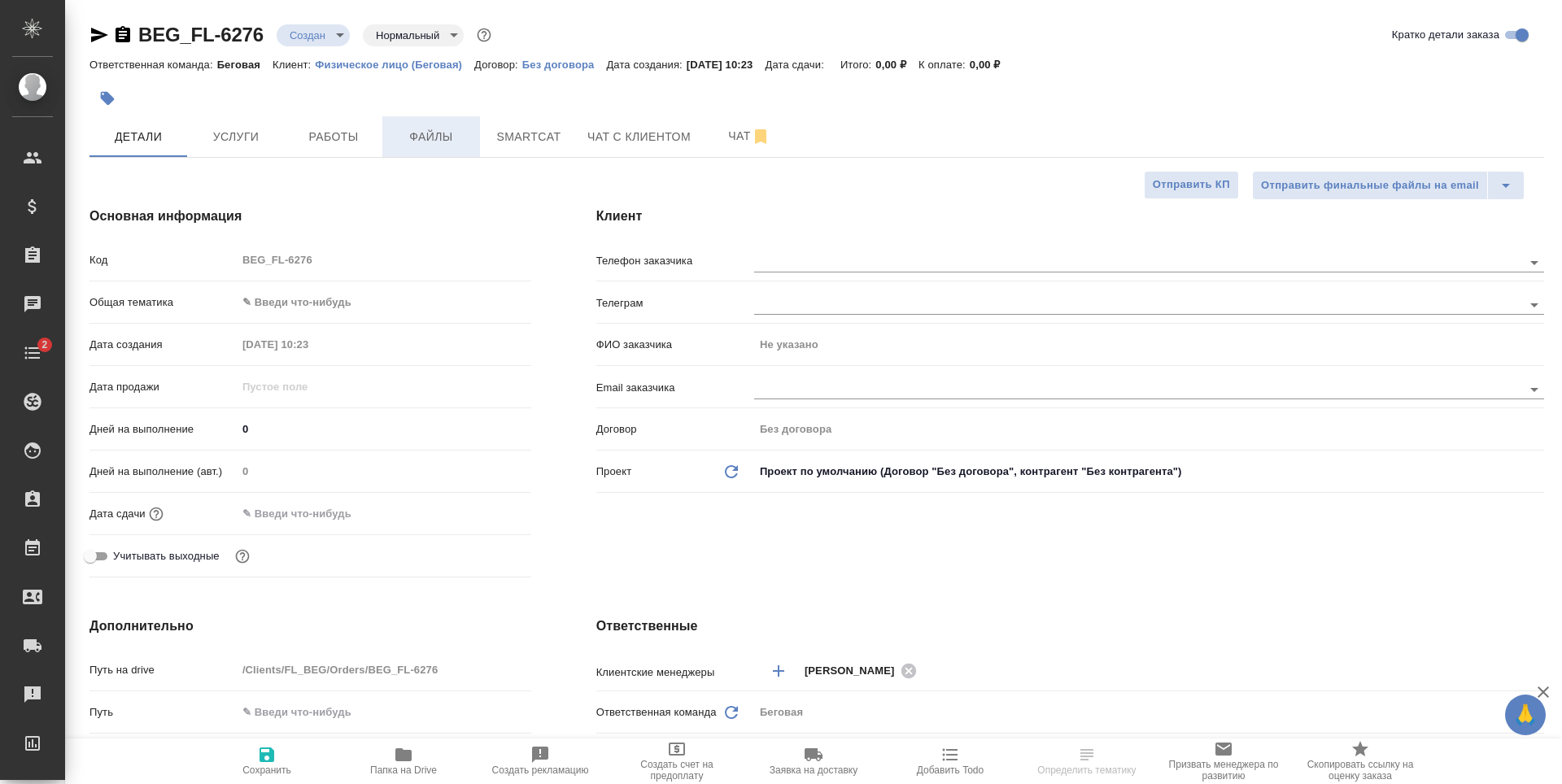
type textarea "x"
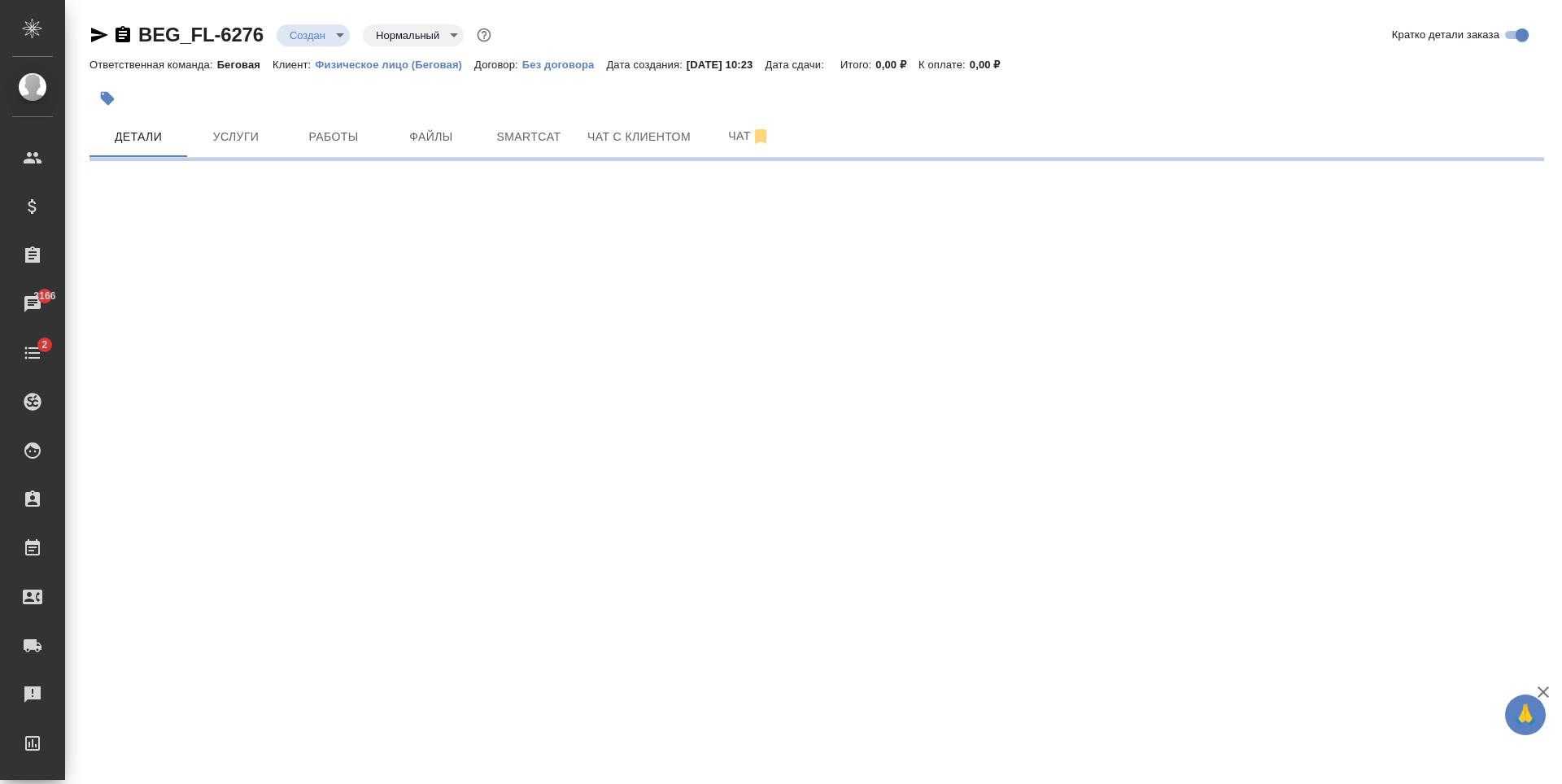
select select "RU"
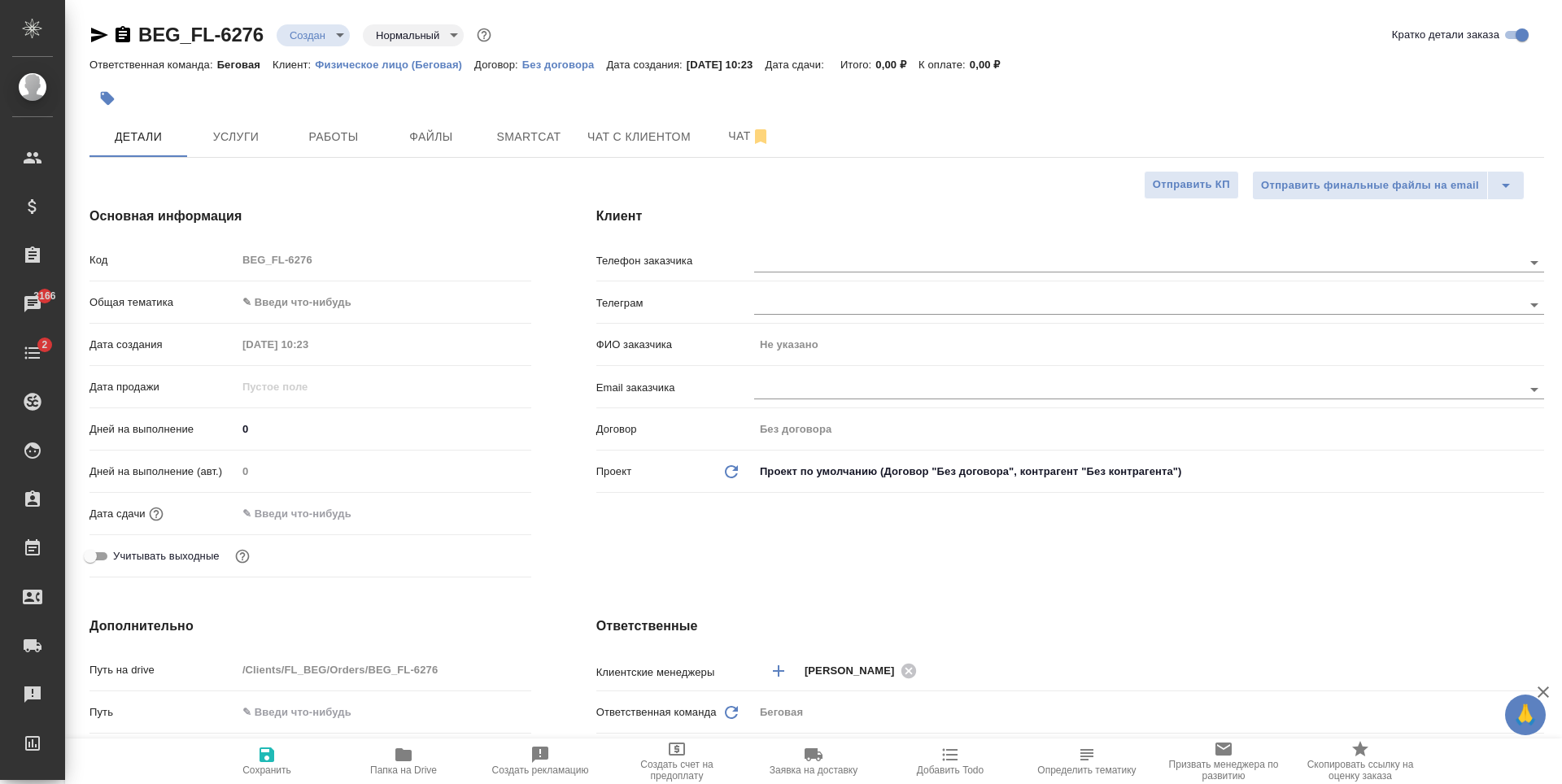
type textarea "x"
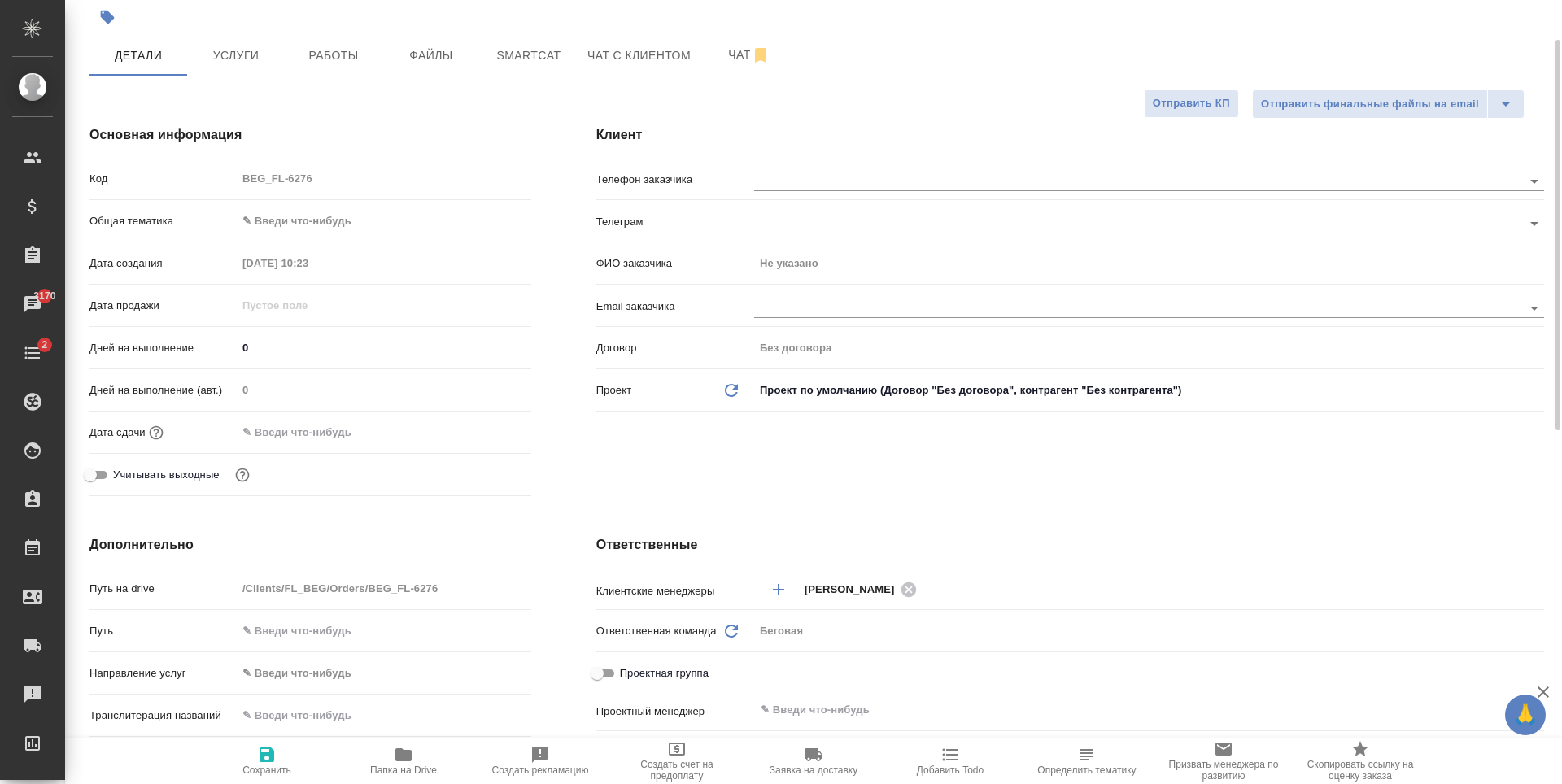
scroll to position [406, 0]
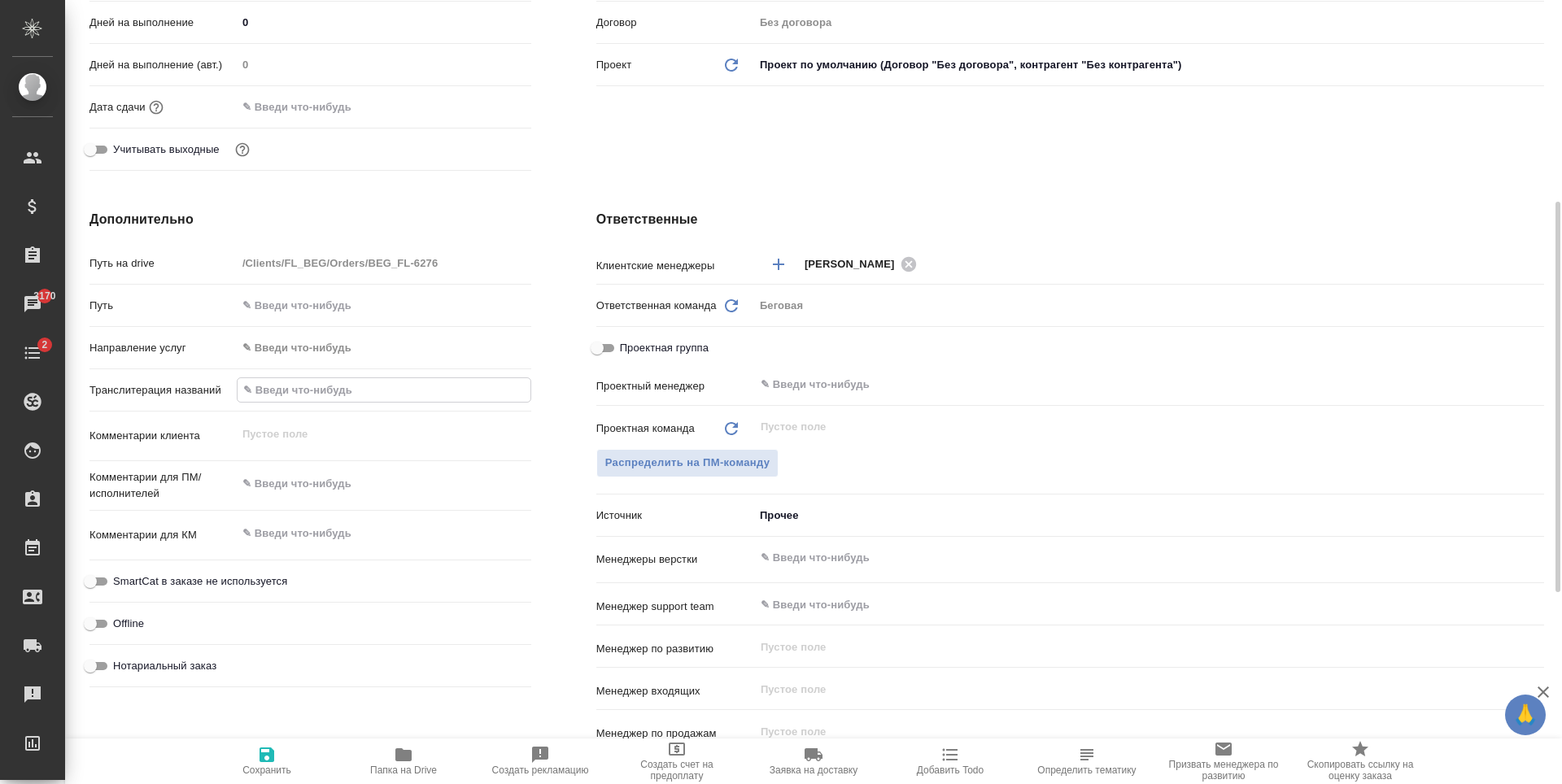
click at [341, 390] on input "text" at bounding box center [384, 390] width 293 height 24
type input "Х"
type textarea "x"
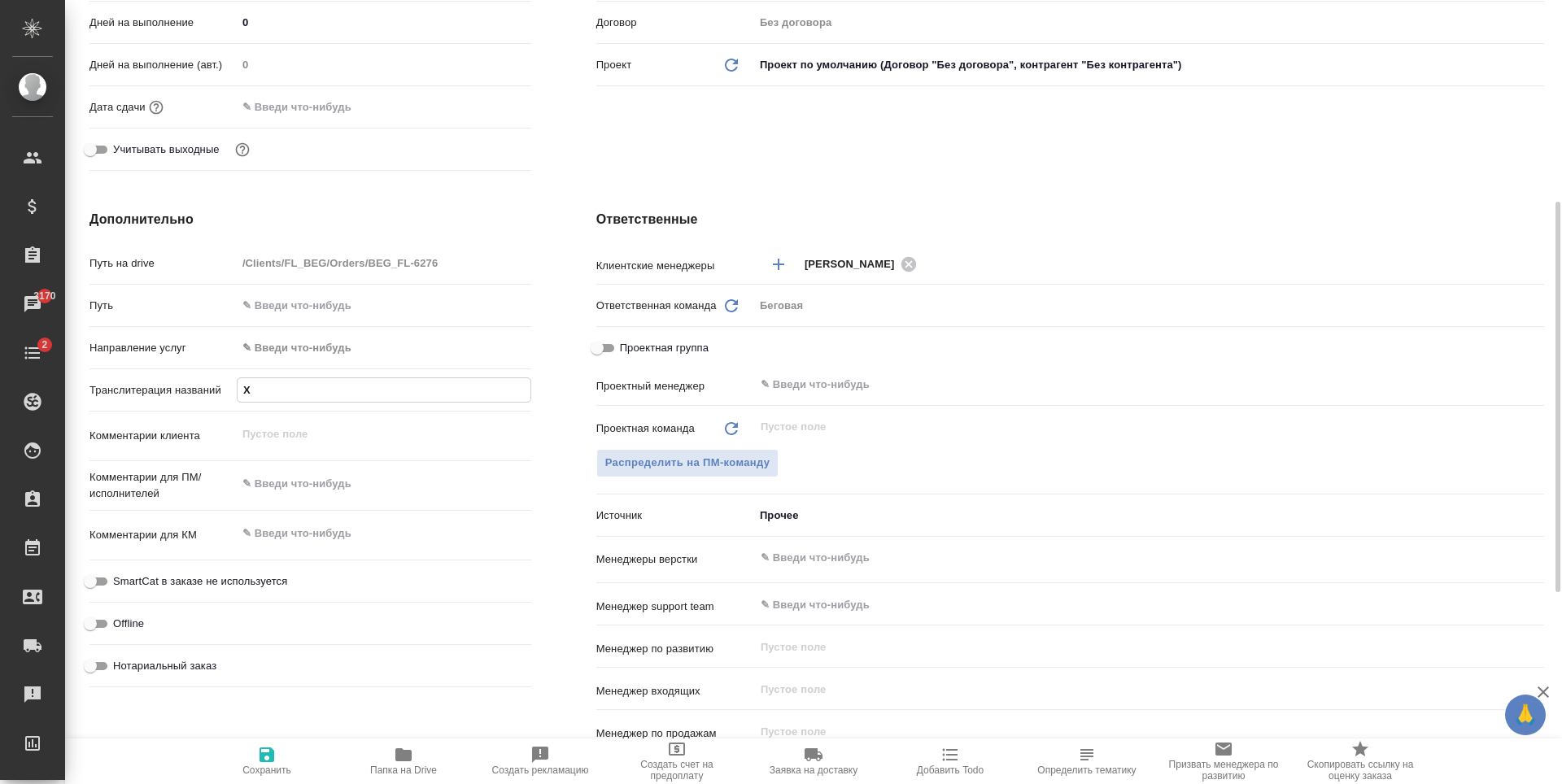
type input "Ха"
type textarea "x"
type input "Хаи"
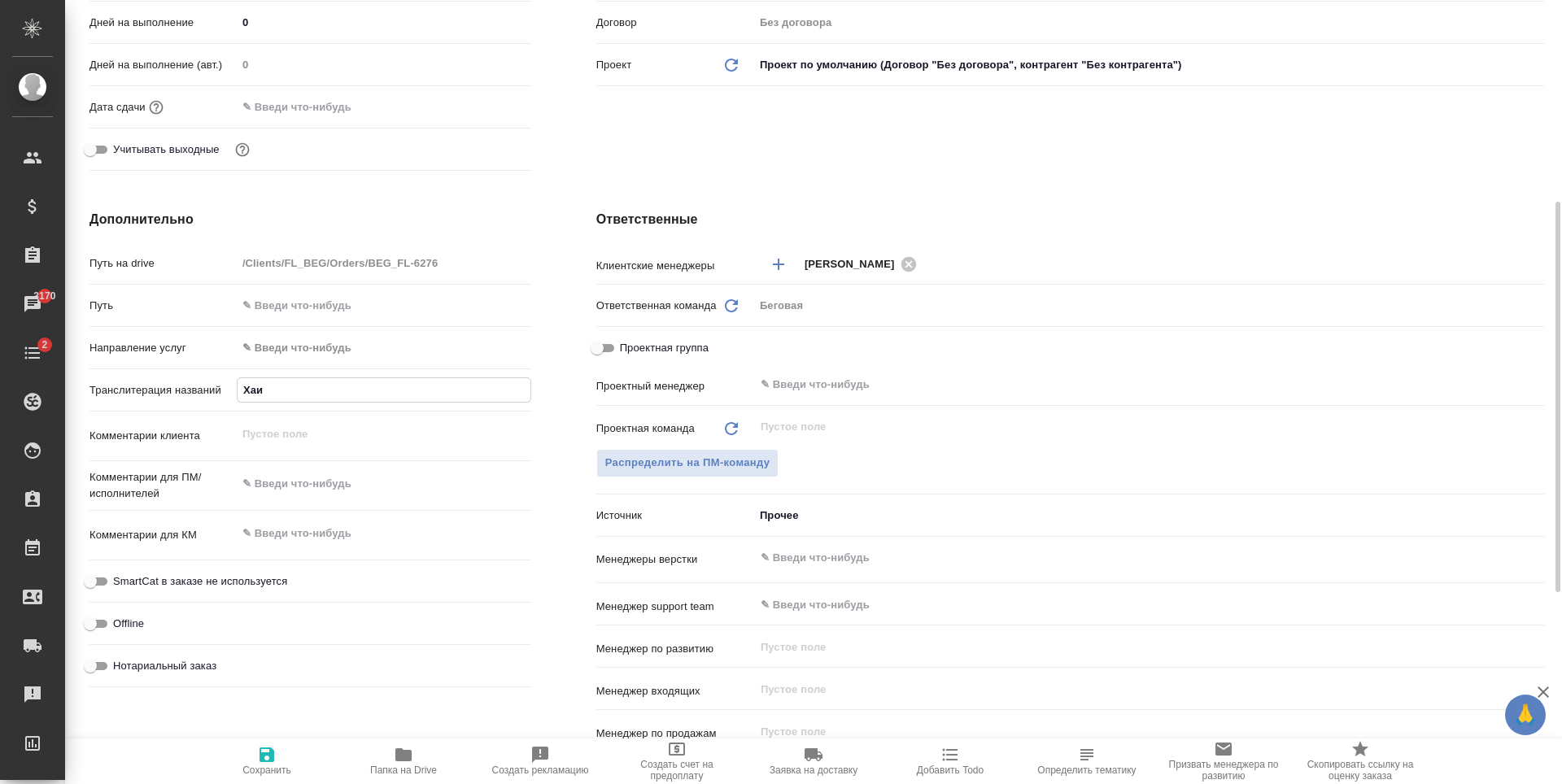
type textarea "x"
type input "Хаит"
type textarea "x"
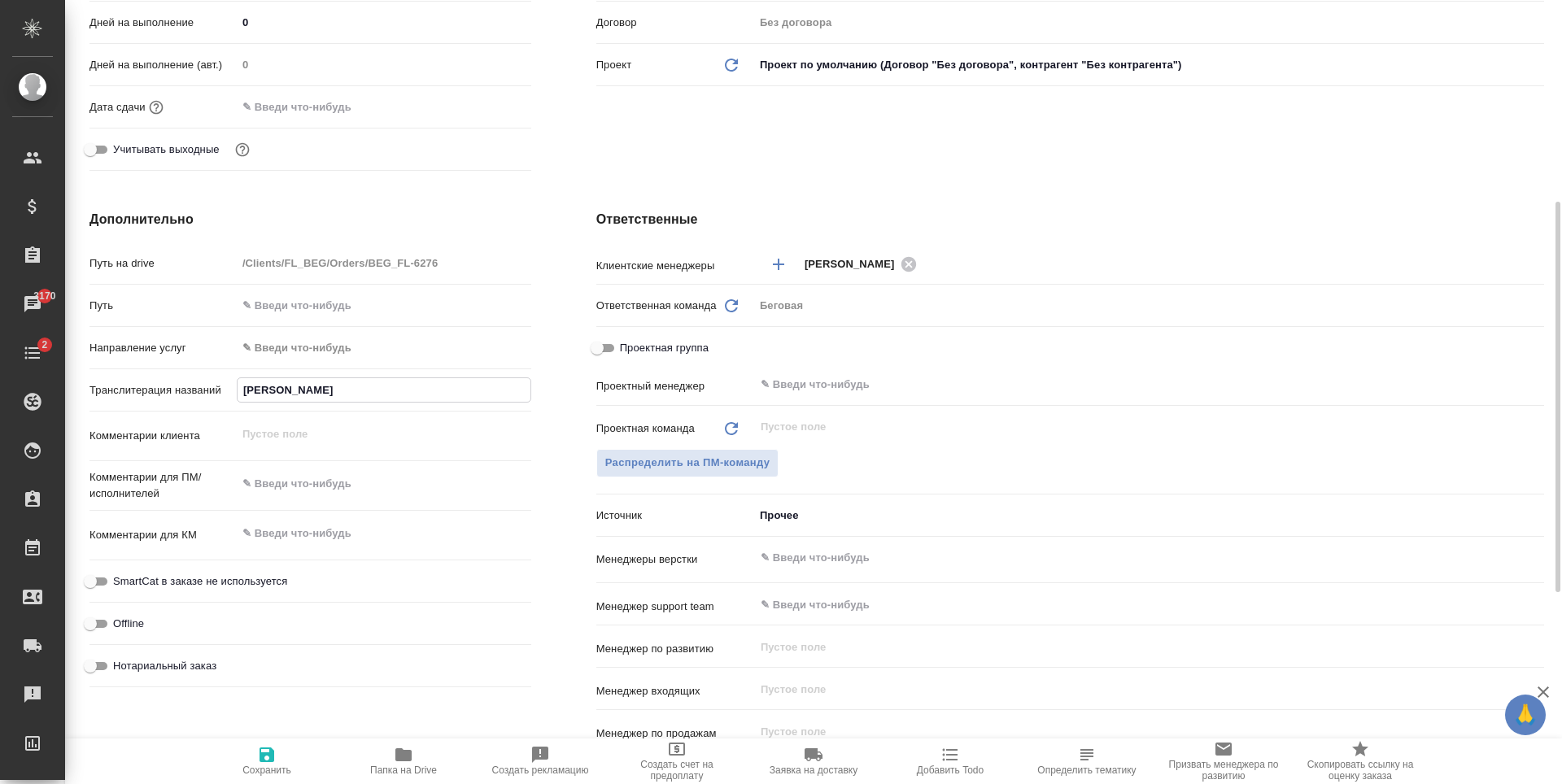
type textarea "x"
type input "Хаитов"
type textarea "x"
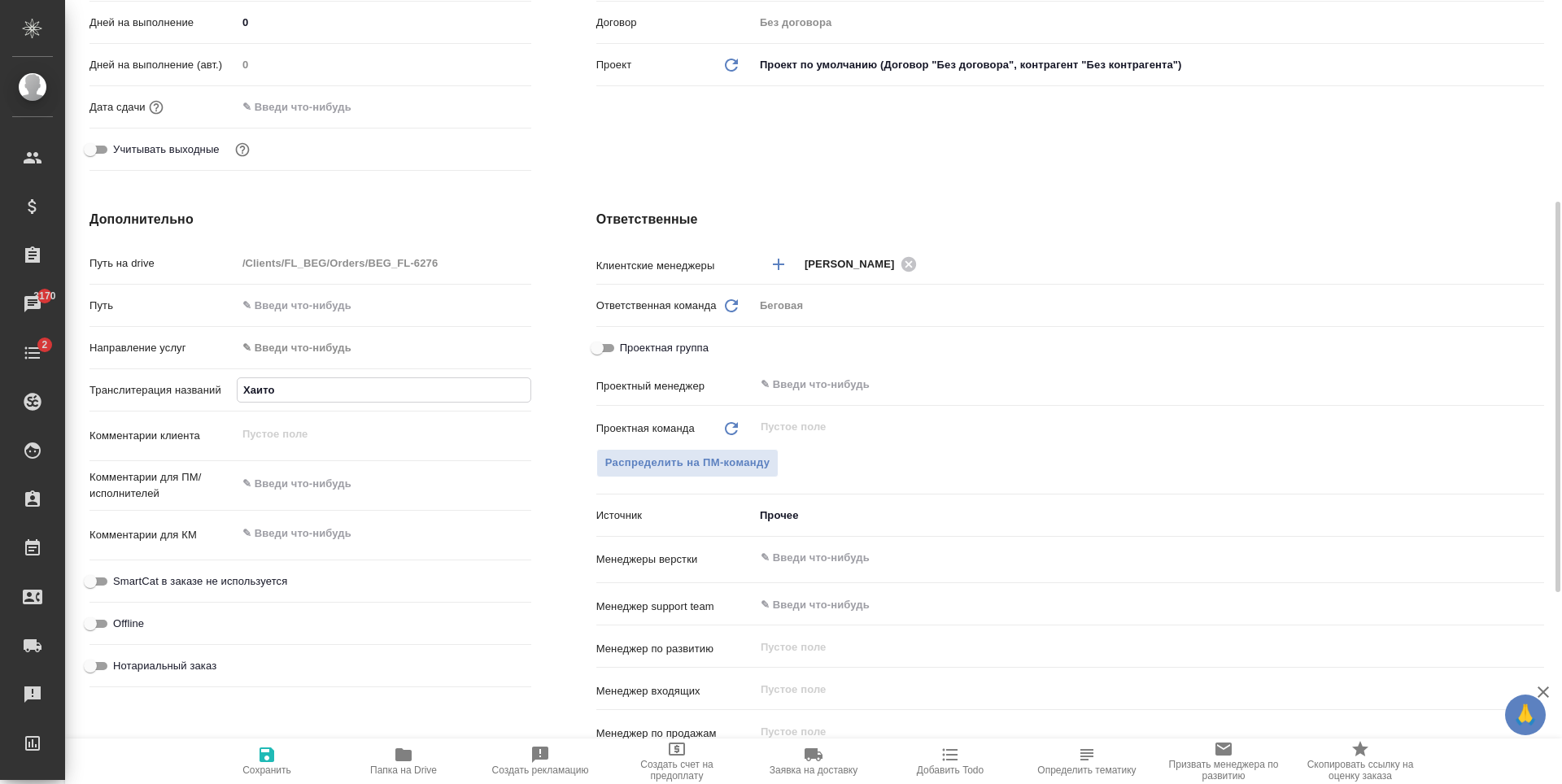
type textarea "x"
type input "Хаитов"
type textarea "x"
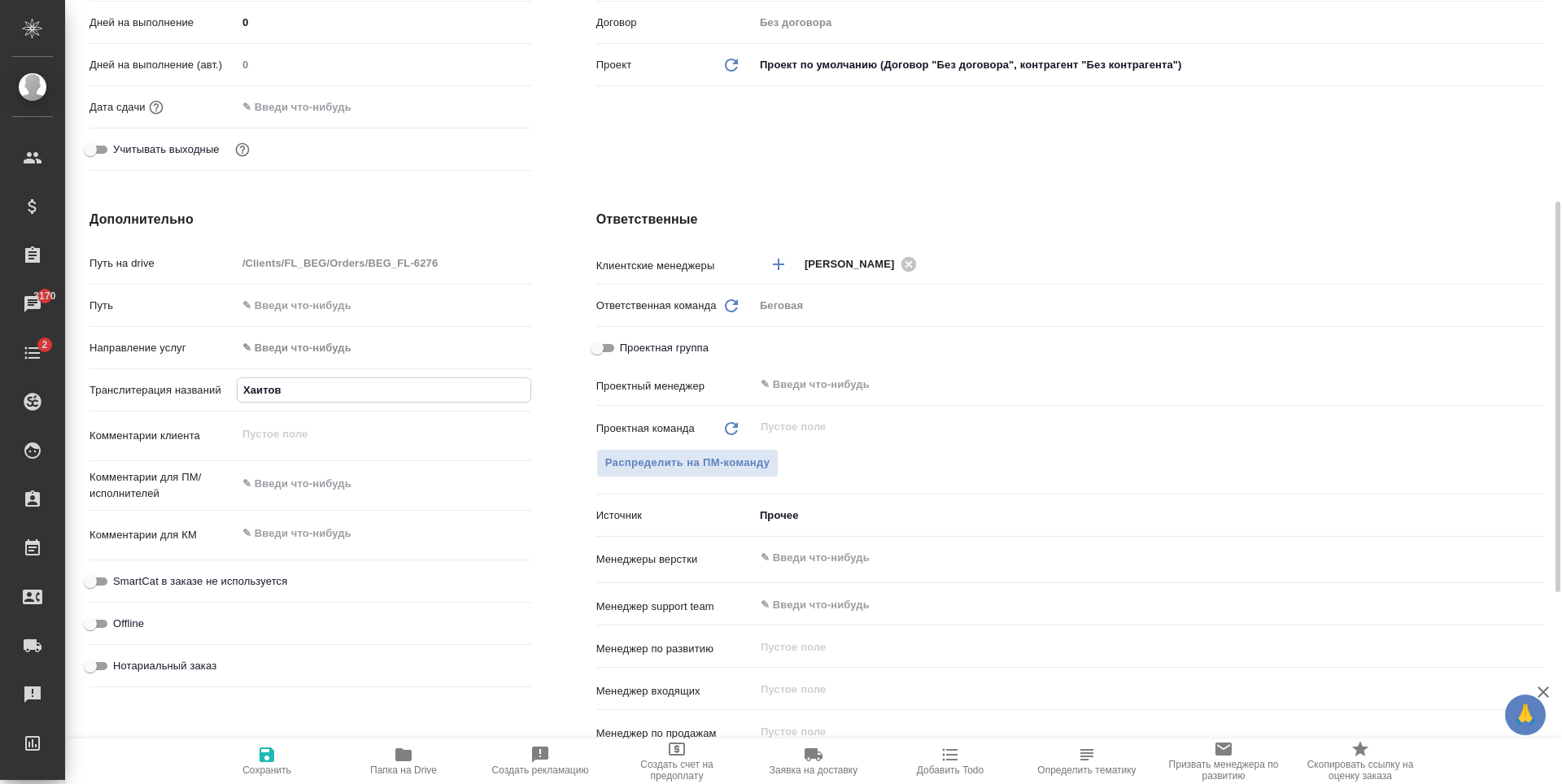
type input "Хаитов К"
type textarea "x"
type input "Хаитов Ку"
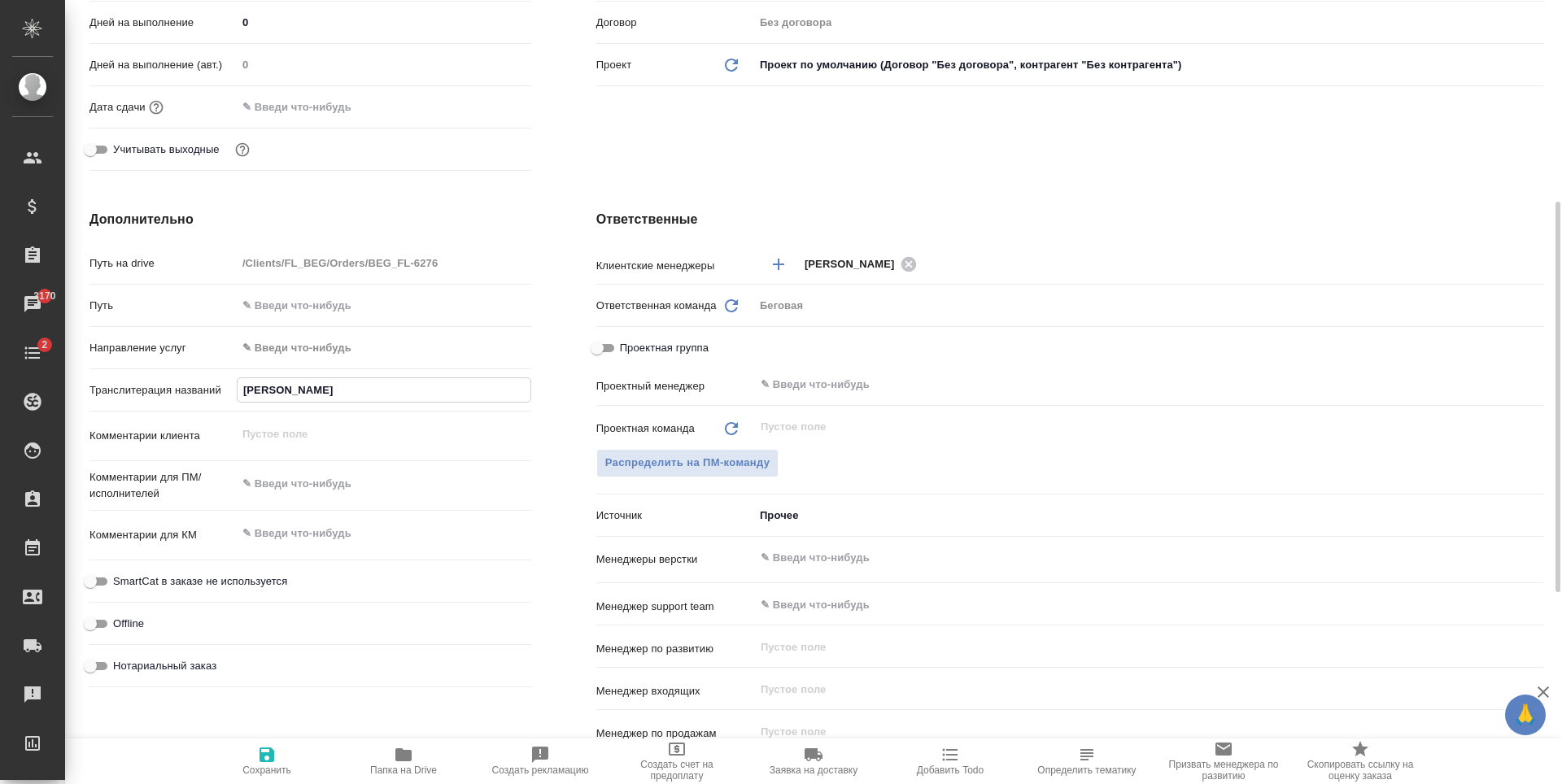
type textarea "x"
type input "Хаитов Кув"
type textarea "x"
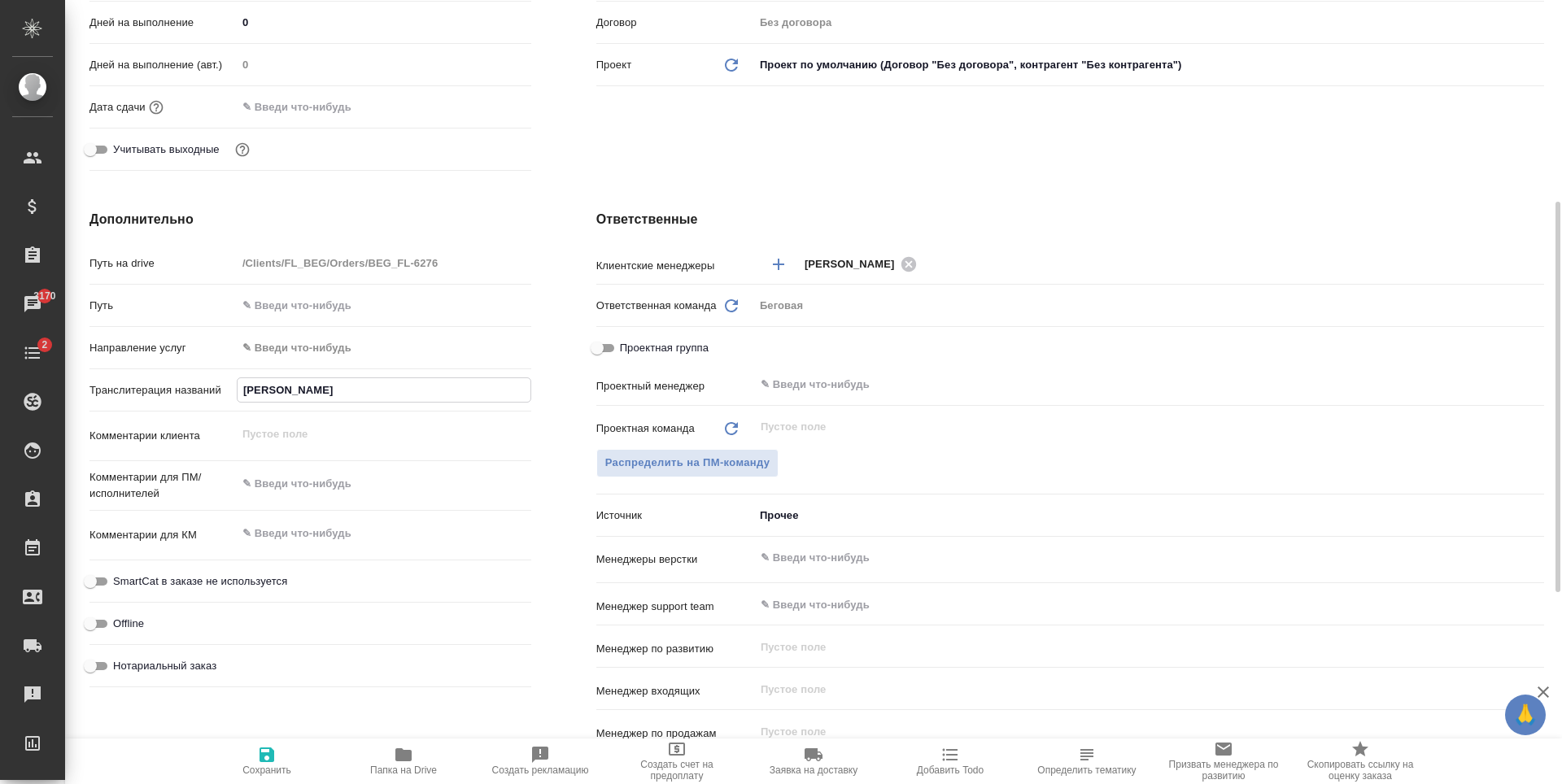
type textarea "x"
type input "Хаитов Куво"
type textarea "x"
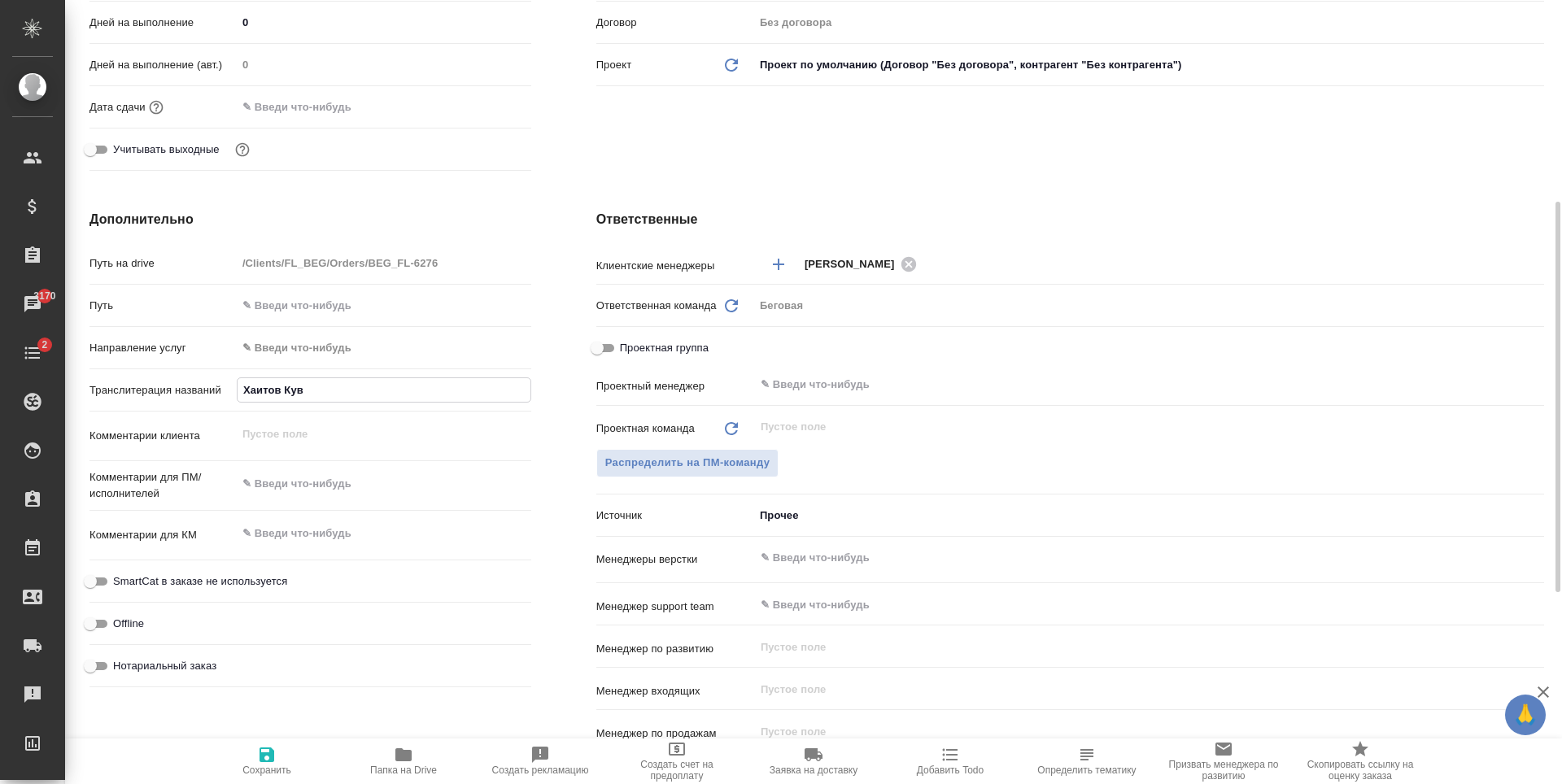
type textarea "x"
type input "Хаитов Кувон"
type textarea "x"
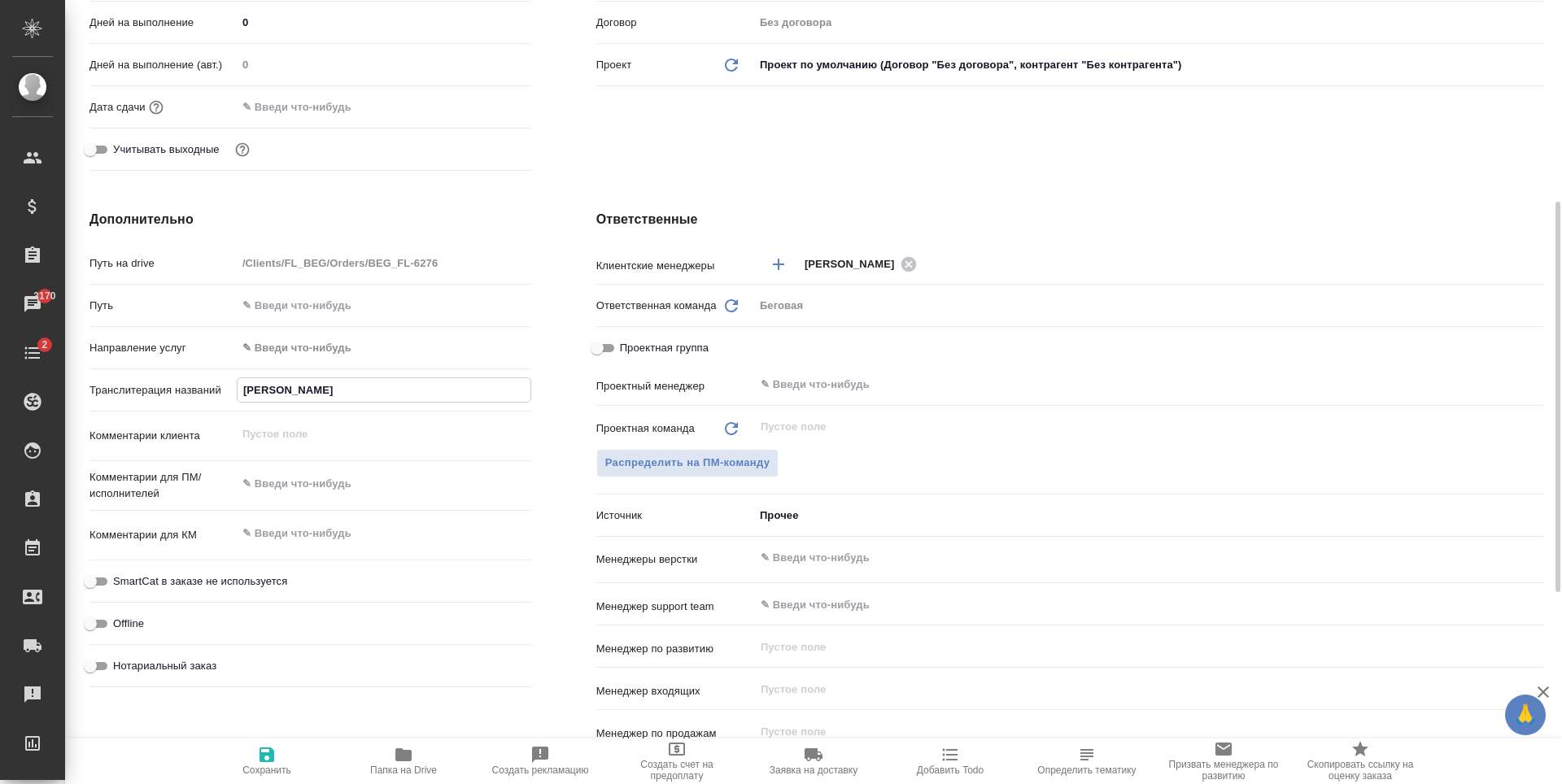
type input "Хаитов Кувонч"
type textarea "x"
type input "Хаитов Кувончб"
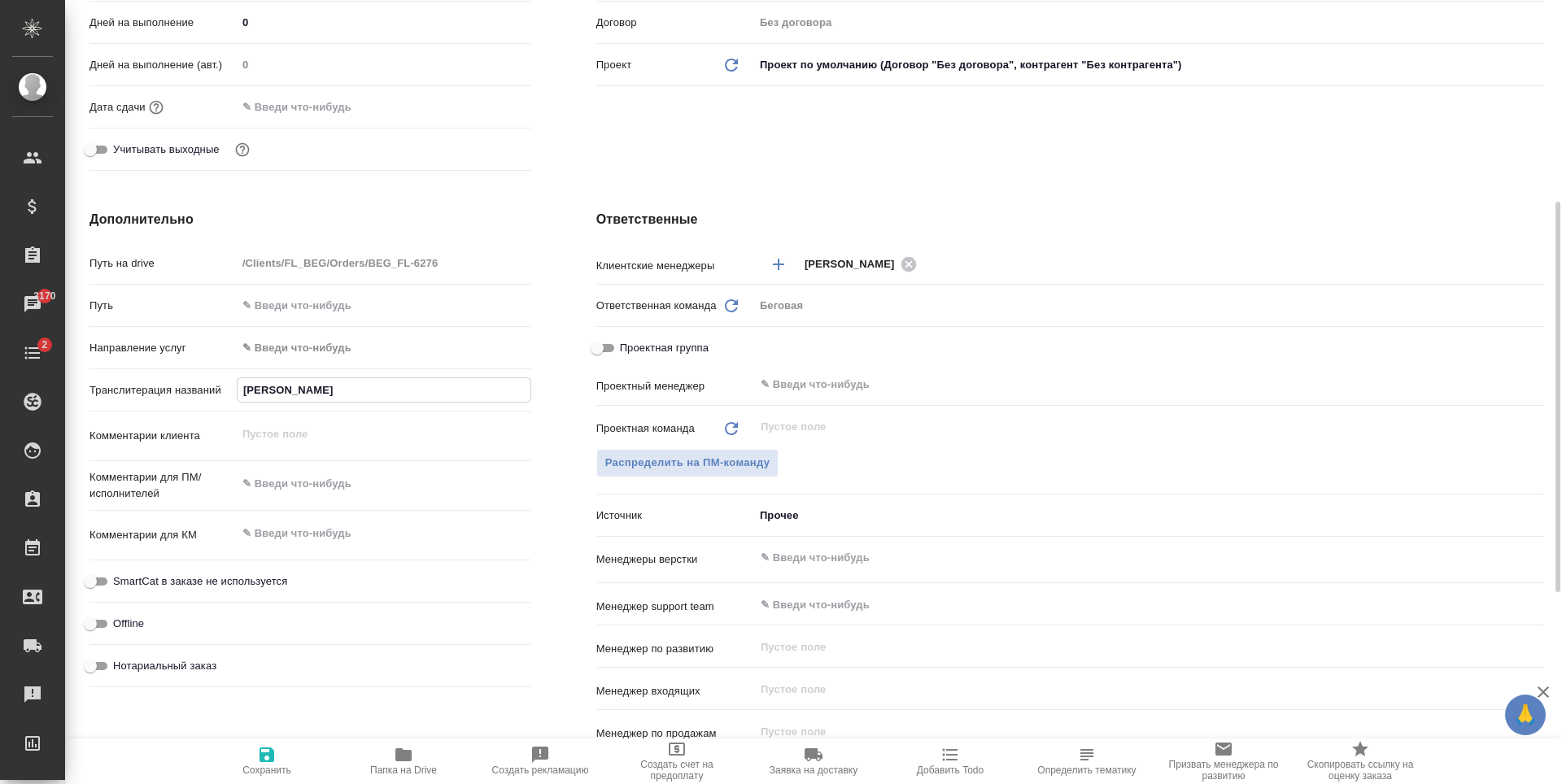
type textarea "x"
type input "Хаитов Кувончбе"
type textarea "x"
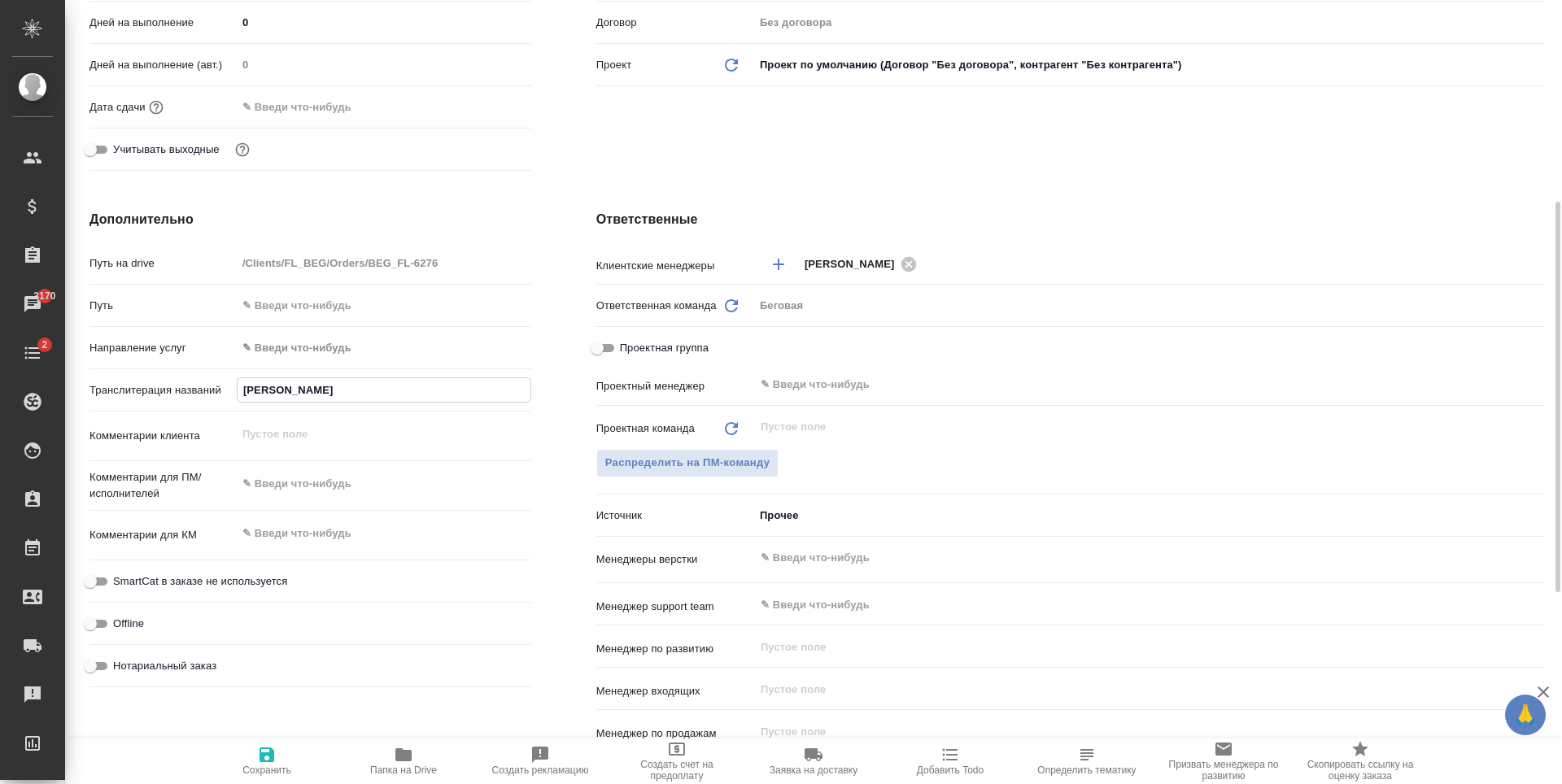
type textarea "x"
type input "Хаитов Кувончбек"
type textarea "x"
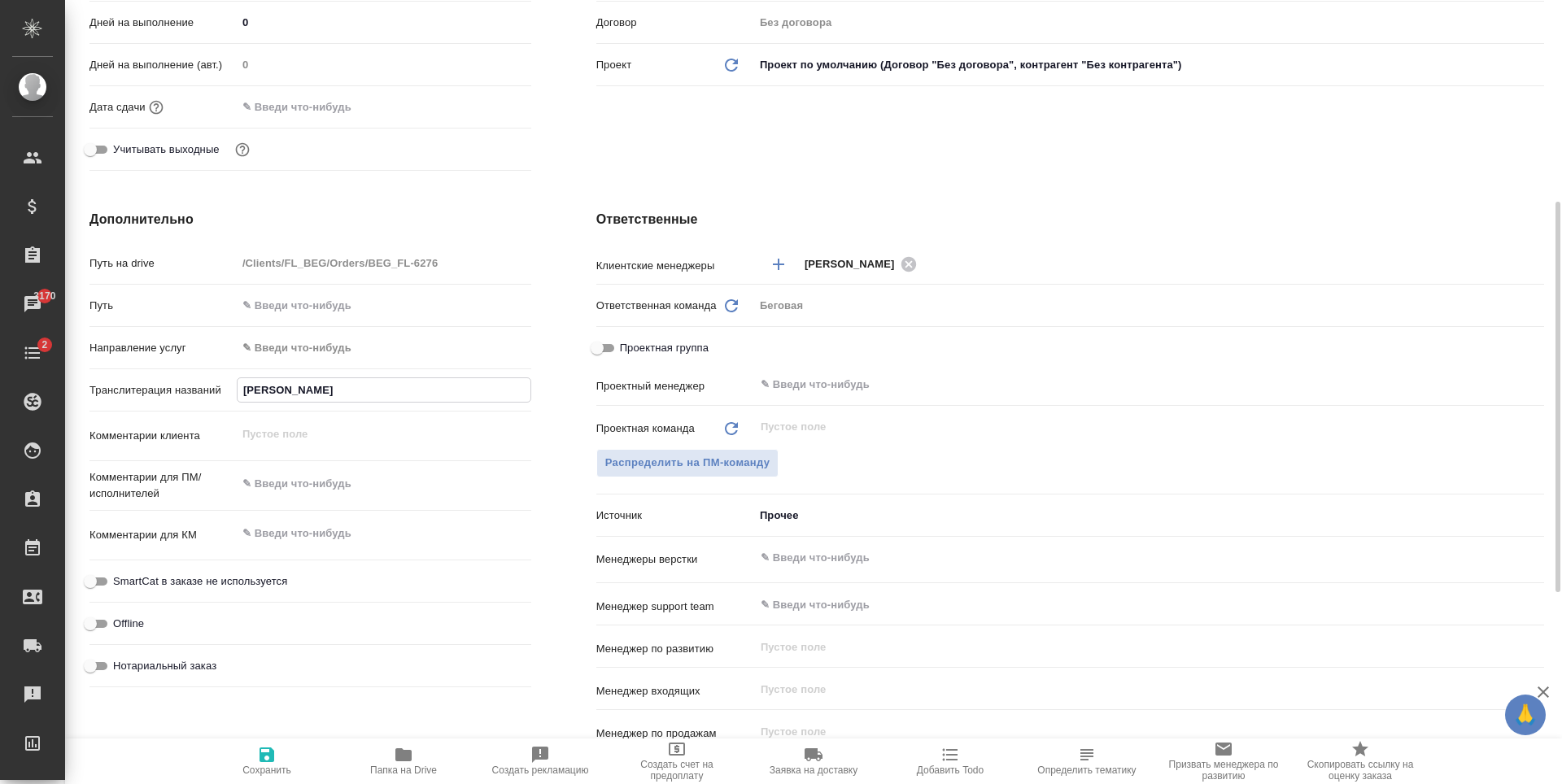
type textarea "x"
type input "Хаитов Кувончбек"
type textarea "x"
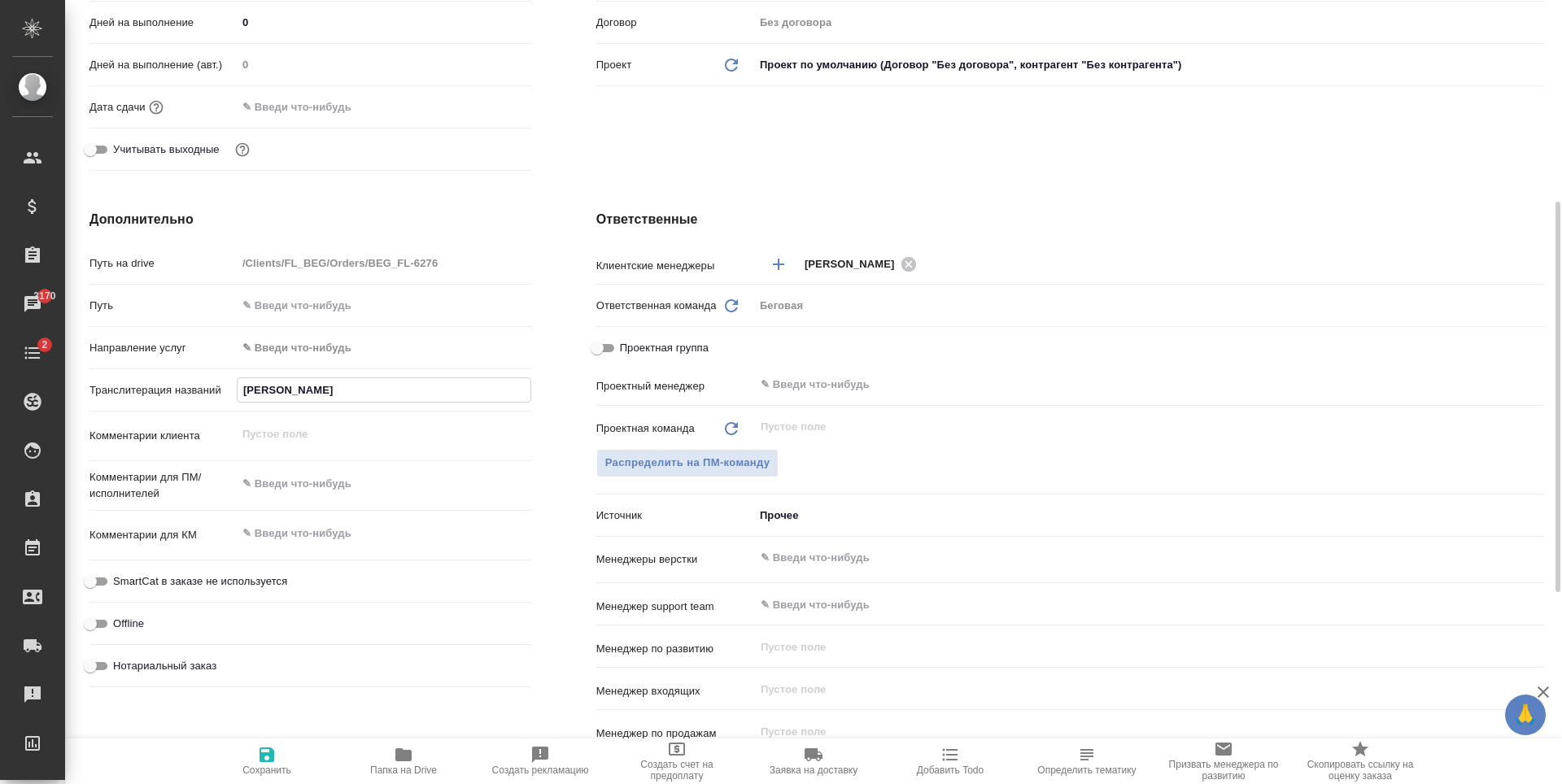
type input "Хаитов Кувончбек Э"
type textarea "x"
type input "Хаитов Кувончбек Эр"
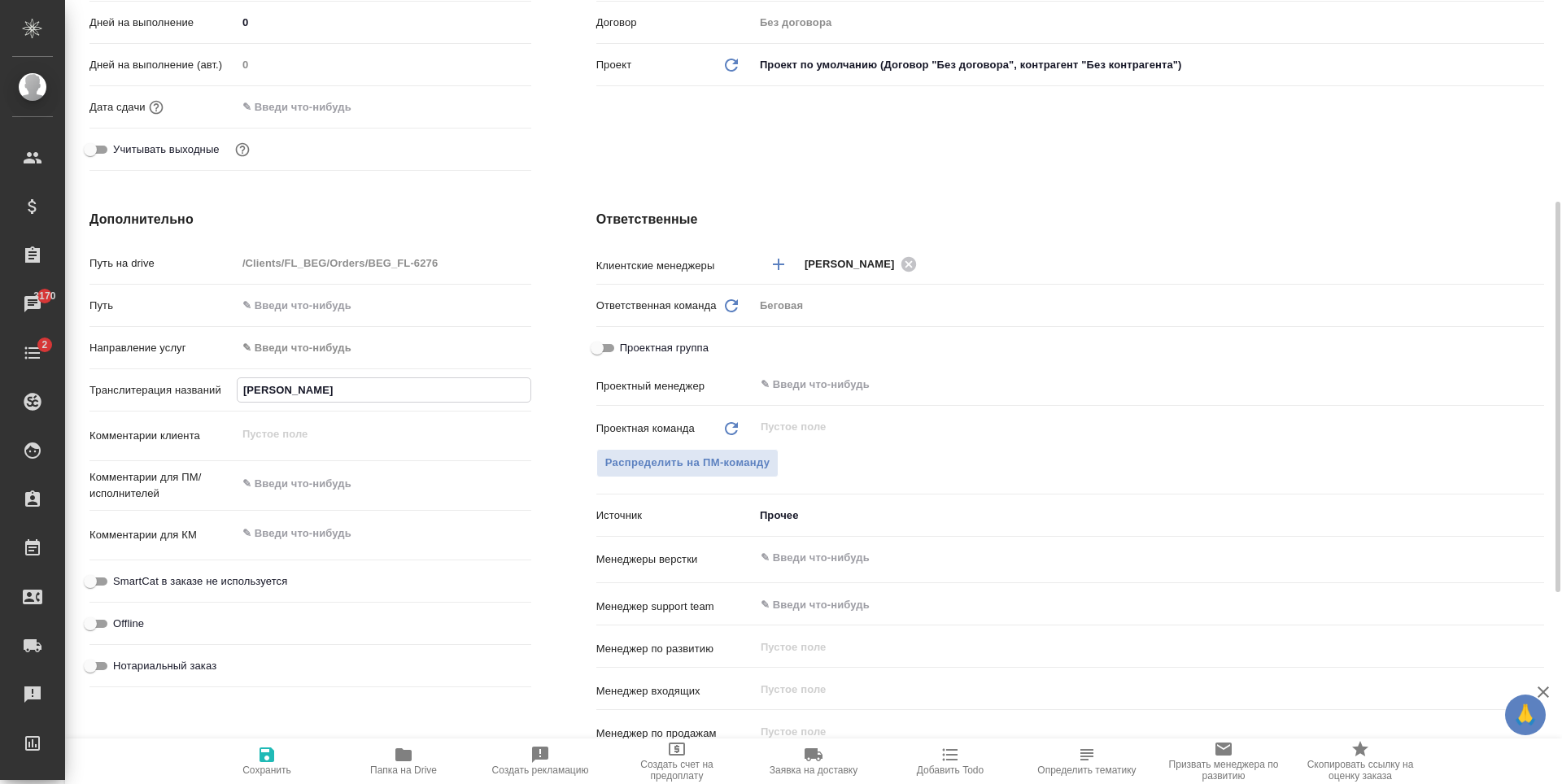
type textarea "x"
type input "Хаитов Кувончбек Эрг"
type textarea "x"
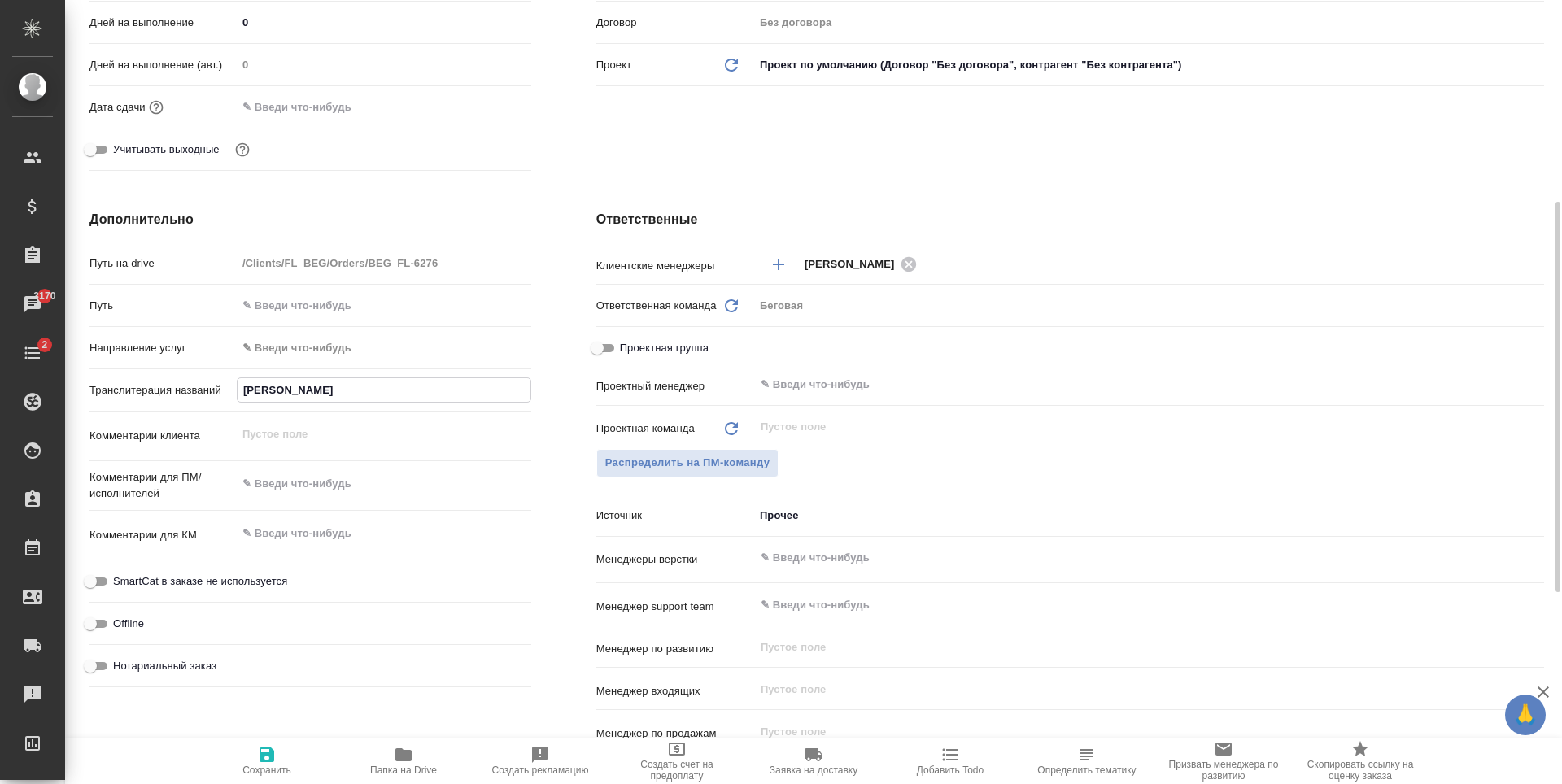
type textarea "x"
type input "Хаитов Кувончбек Эрга"
type textarea "x"
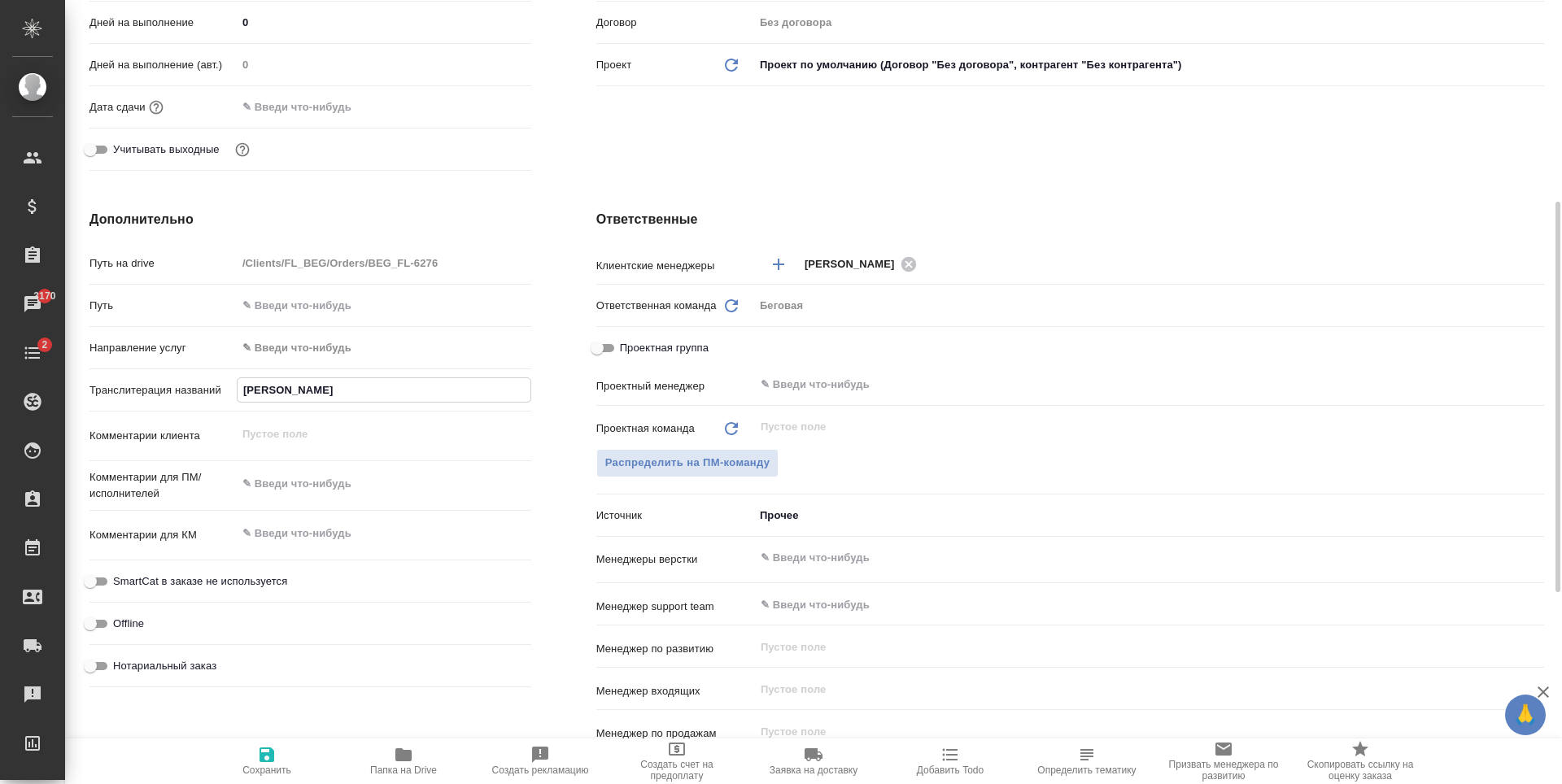
type textarea "x"
type input "Хаитов Кувончбек Эргаш"
type textarea "x"
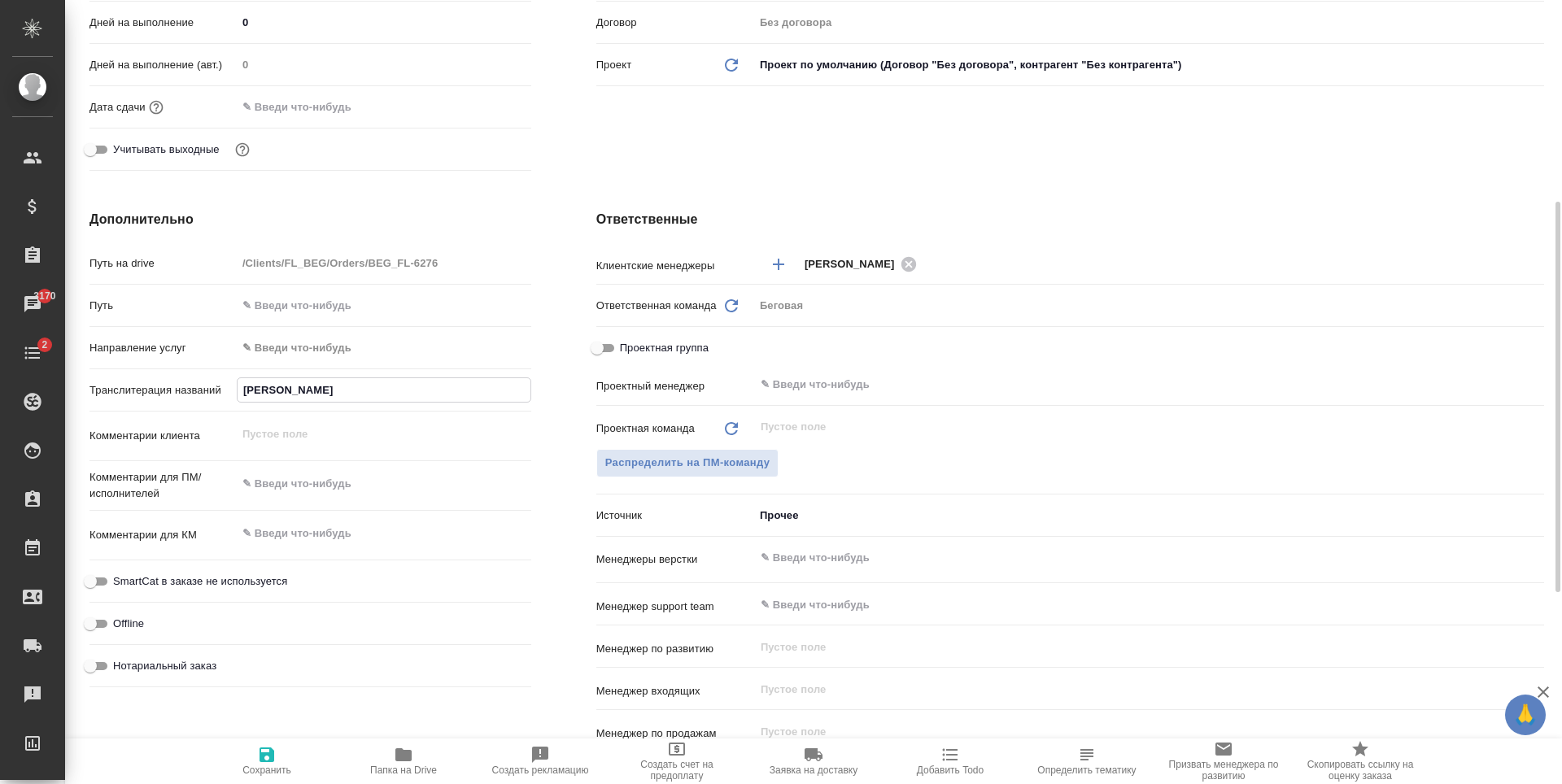
type input "Хаитов Кувончбек Эргаш"
type textarea "x"
type input "Хаитов Кувончбек Эргаш у"
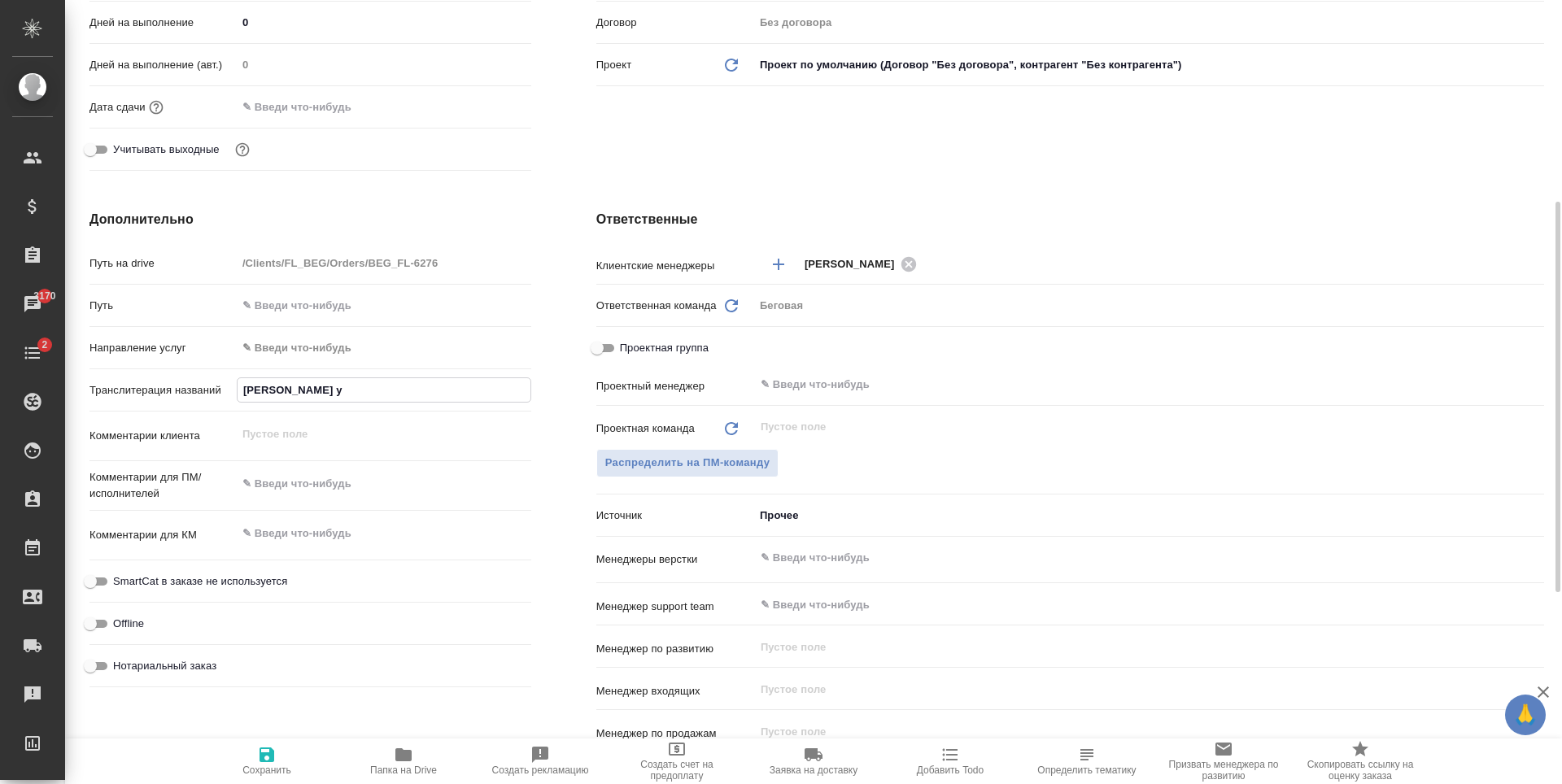
type textarea "x"
type input "Хаитов Кувончбек Эргаш уг"
type textarea "x"
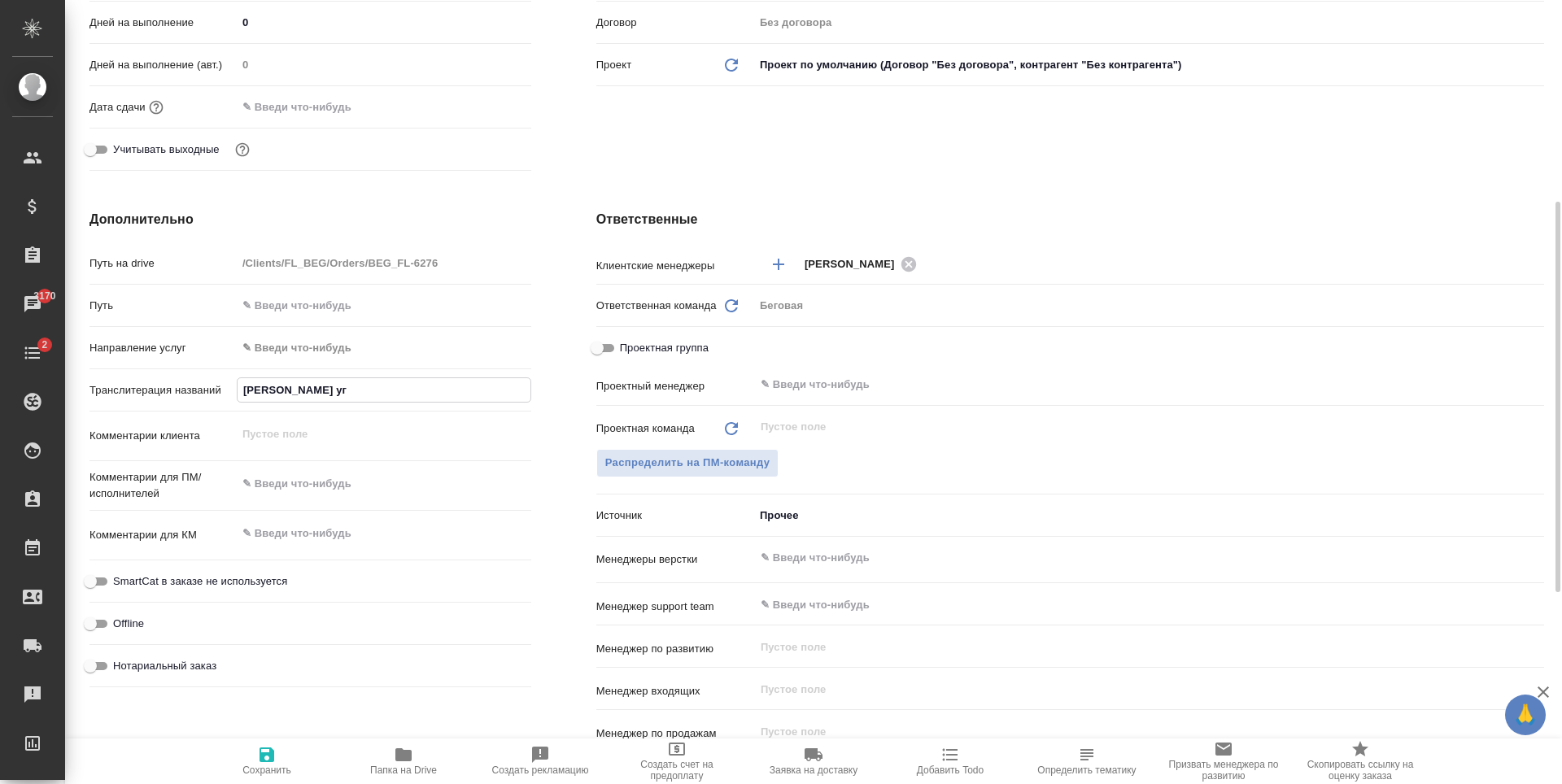
type textarea "x"
type input "Хаитов Кувончбек Эргаш у"
type textarea "x"
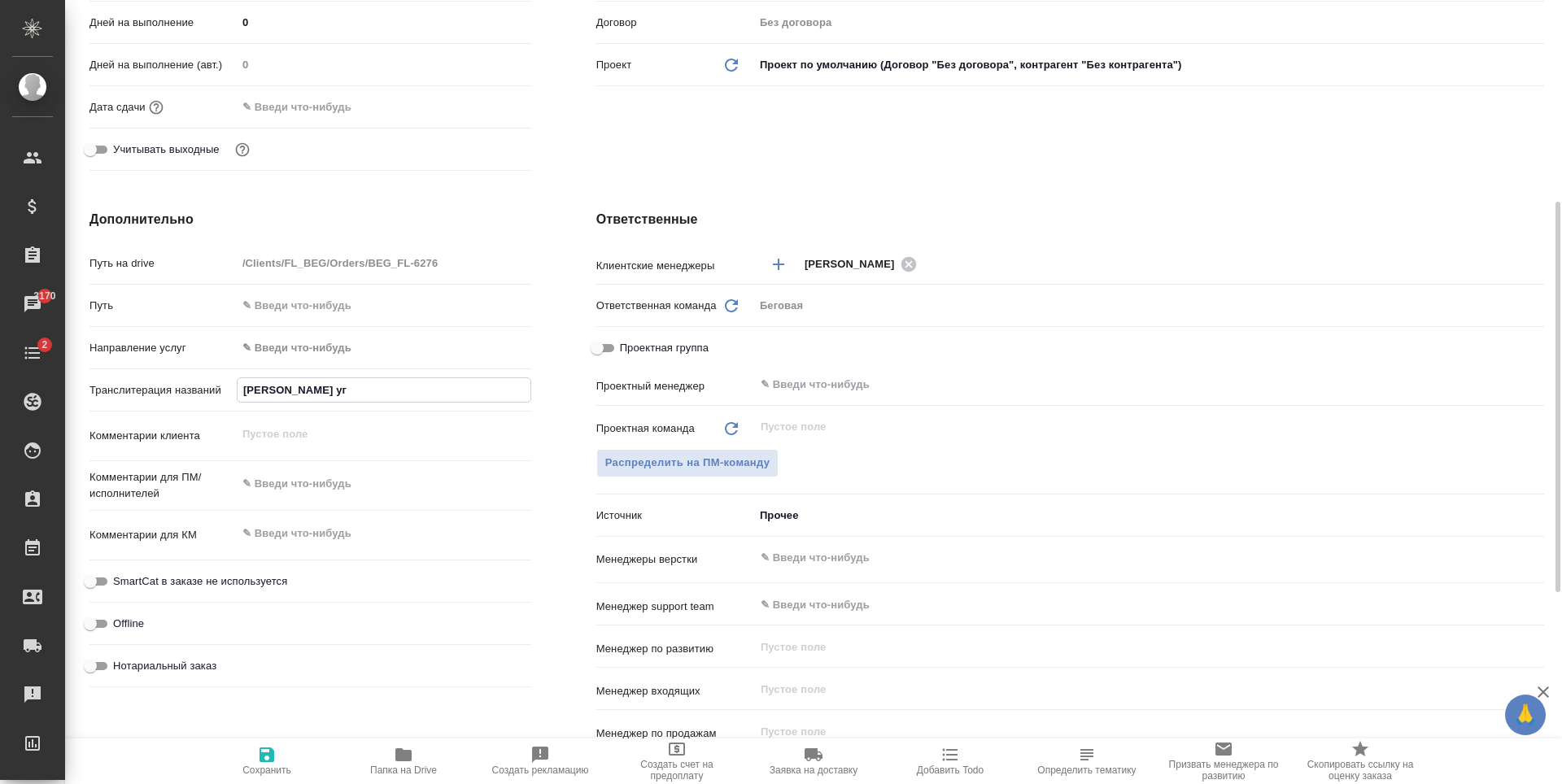
type textarea "x"
type input "Хаитов Кувончбек Эргаш"
type textarea "x"
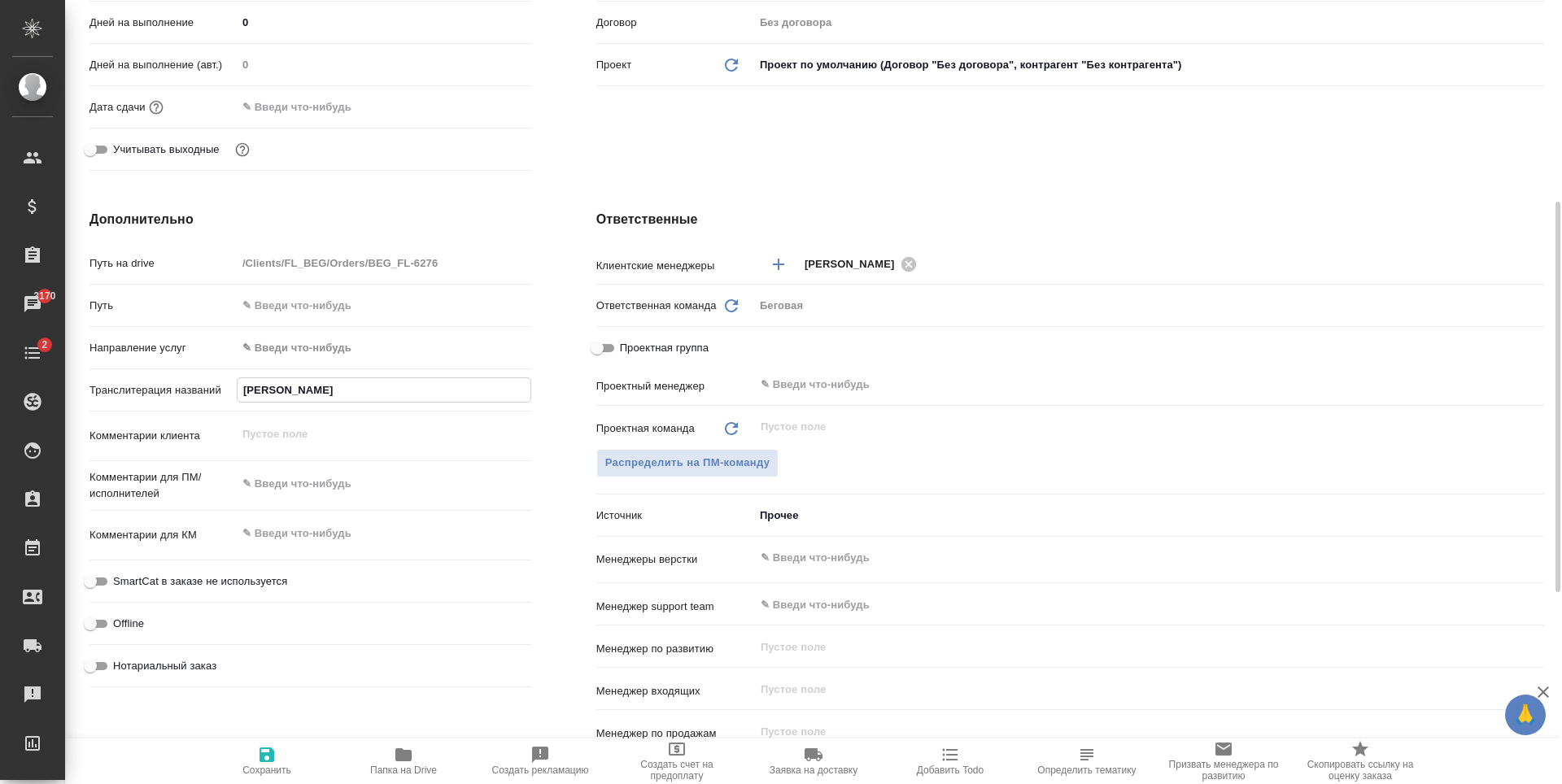
type input "Хаитов Кувончбек Эргаш У"
type textarea "x"
type input "Хаитов Кувончбек Эргаш Уг"
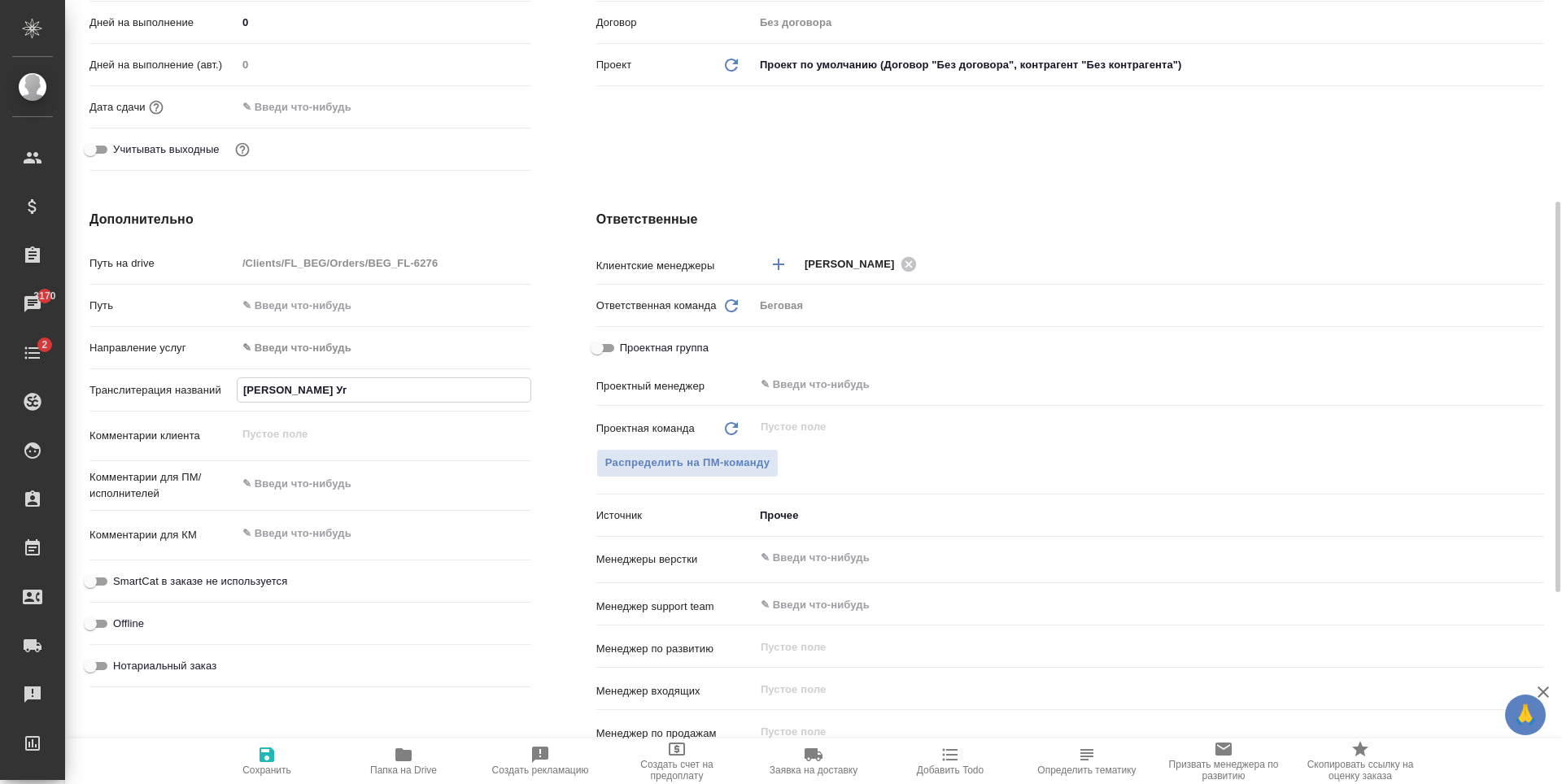
type textarea "x"
type input "[PERSON_NAME] Угли"
type textarea "x"
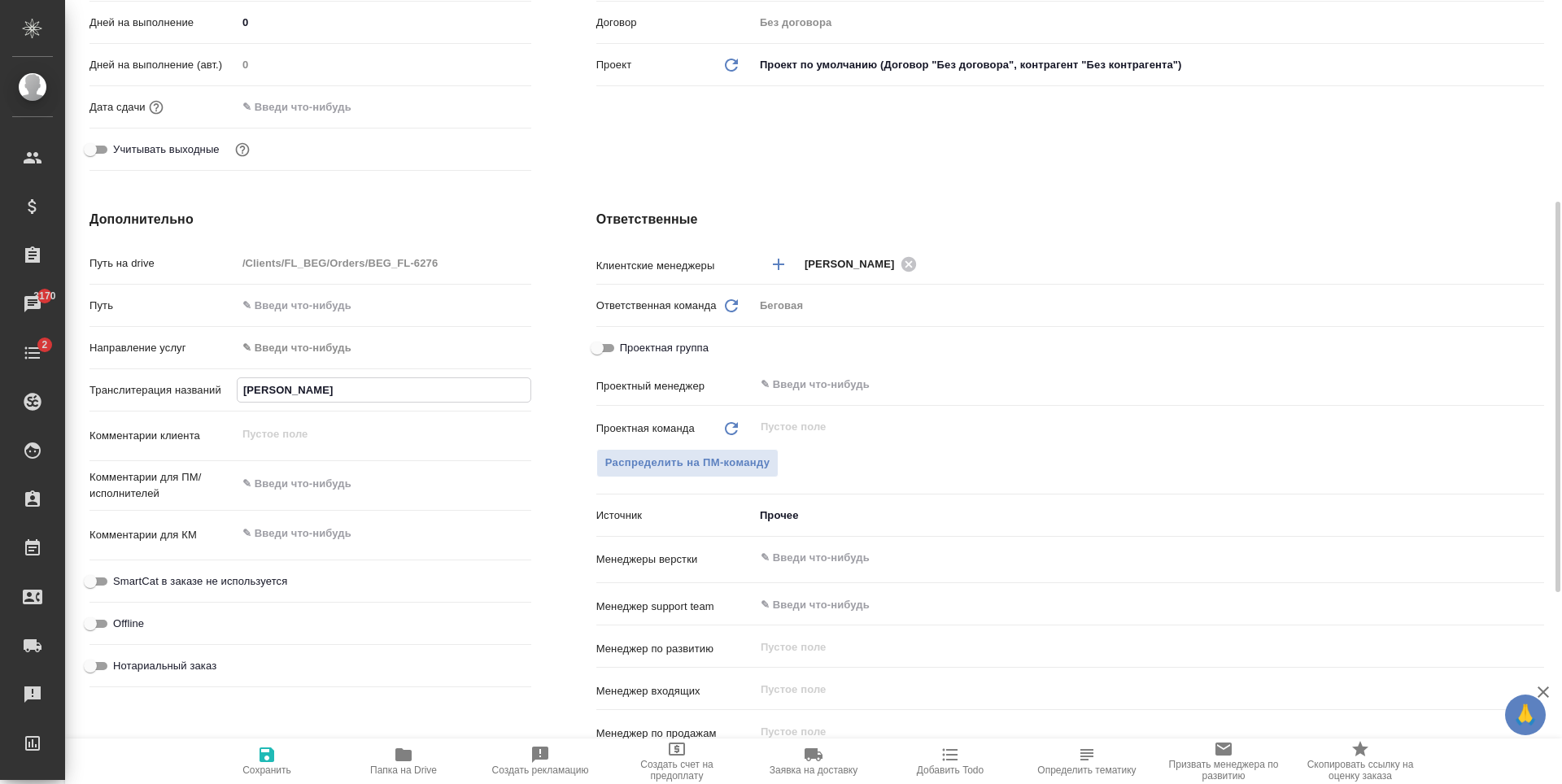
type textarea "x"
type input "[PERSON_NAME] Угли"
click at [274, 760] on icon "button" at bounding box center [267, 754] width 14 height 14
type textarea "x"
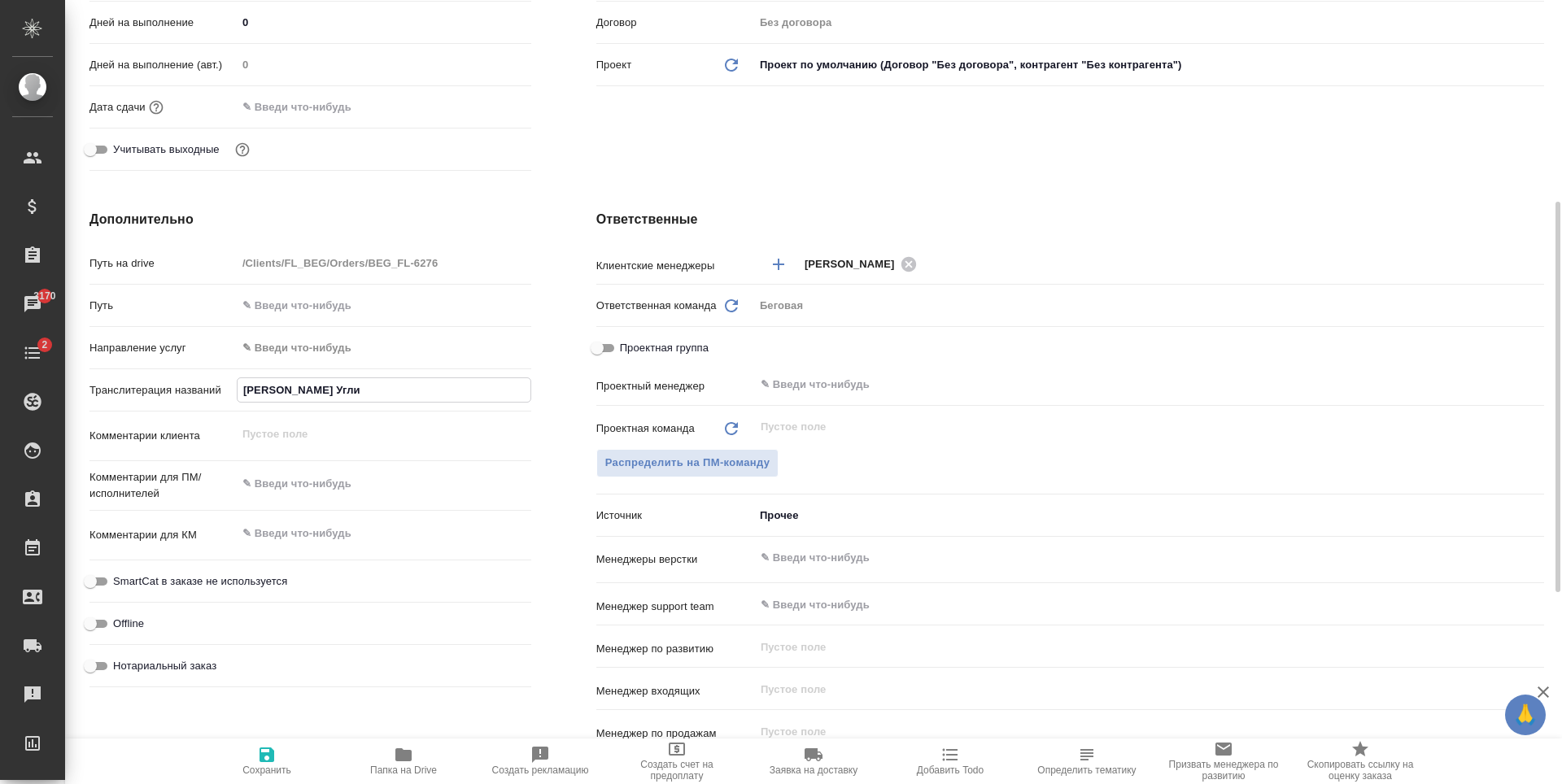
type textarea "x"
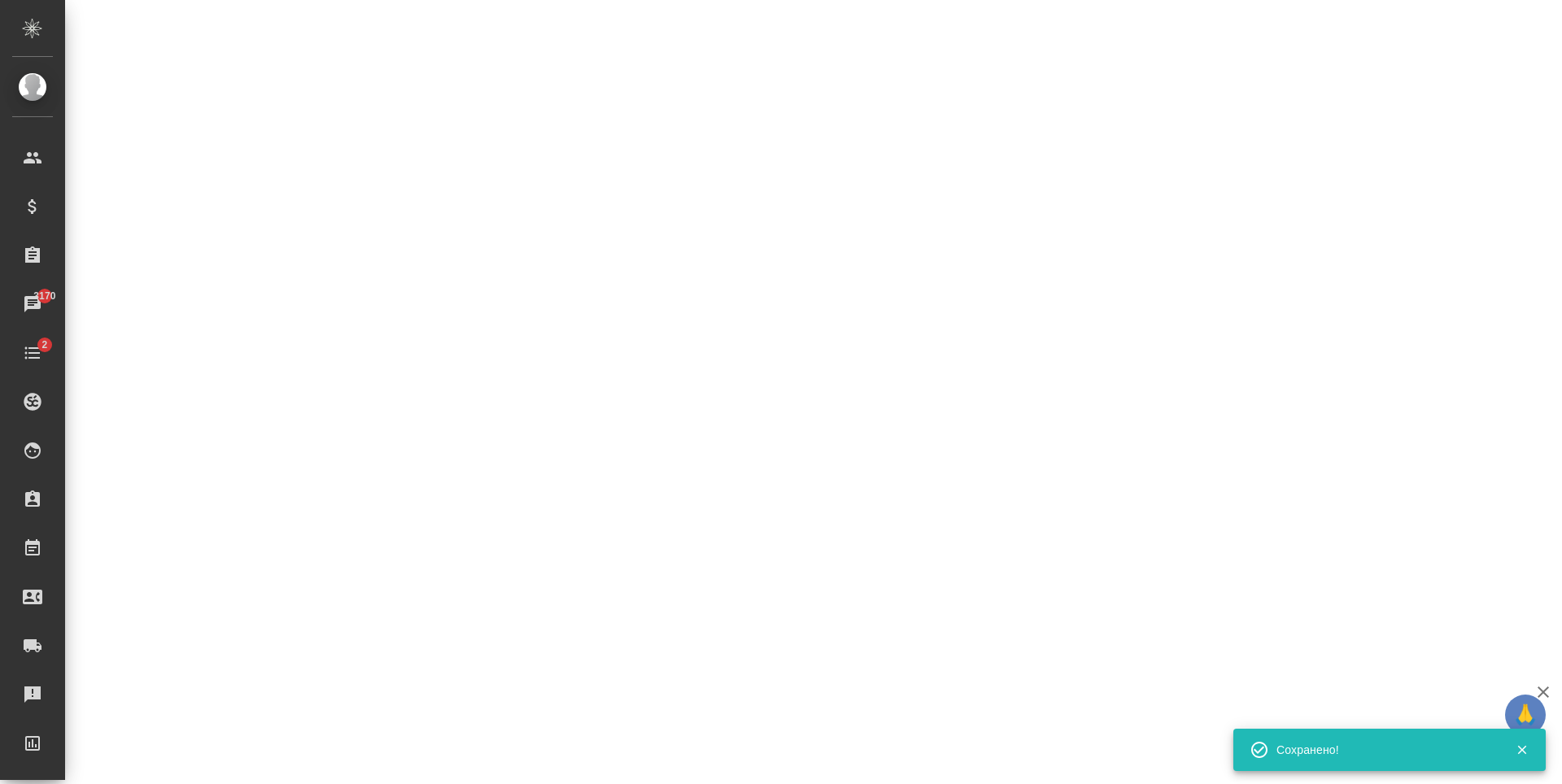
select select "RU"
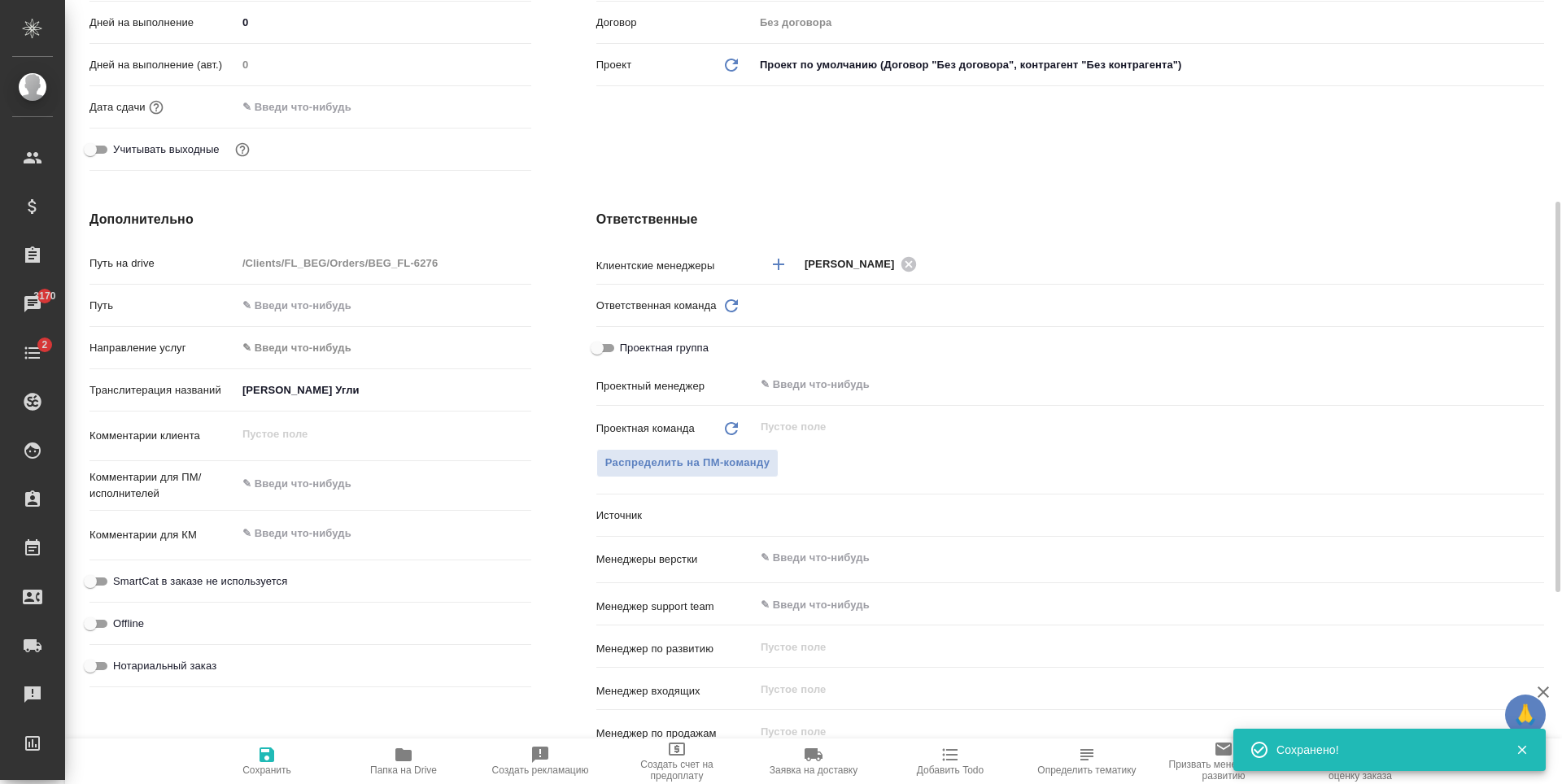
type textarea "x"
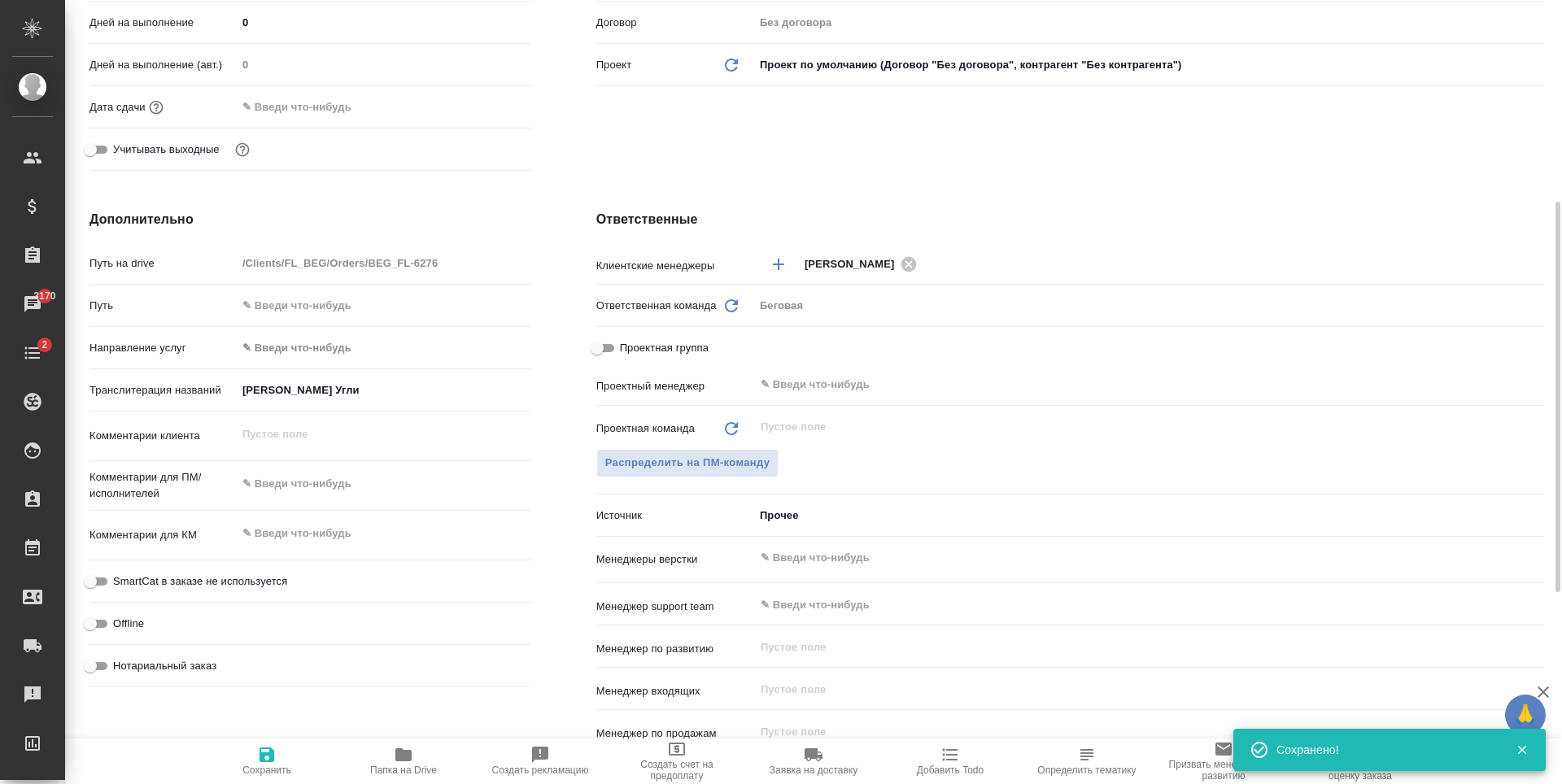
type textarea "x"
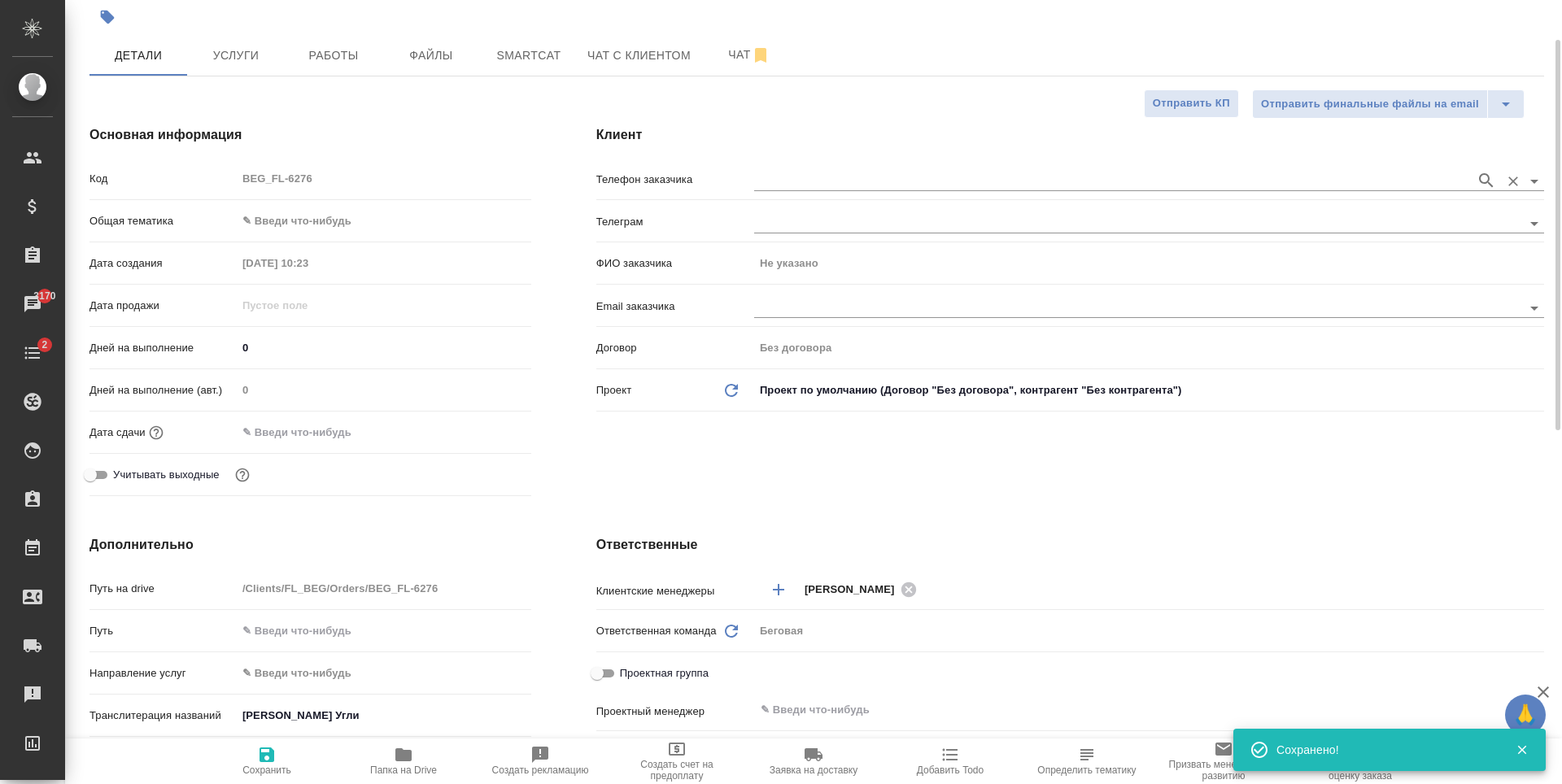
click at [838, 176] on input "text" at bounding box center [1111, 180] width 714 height 19
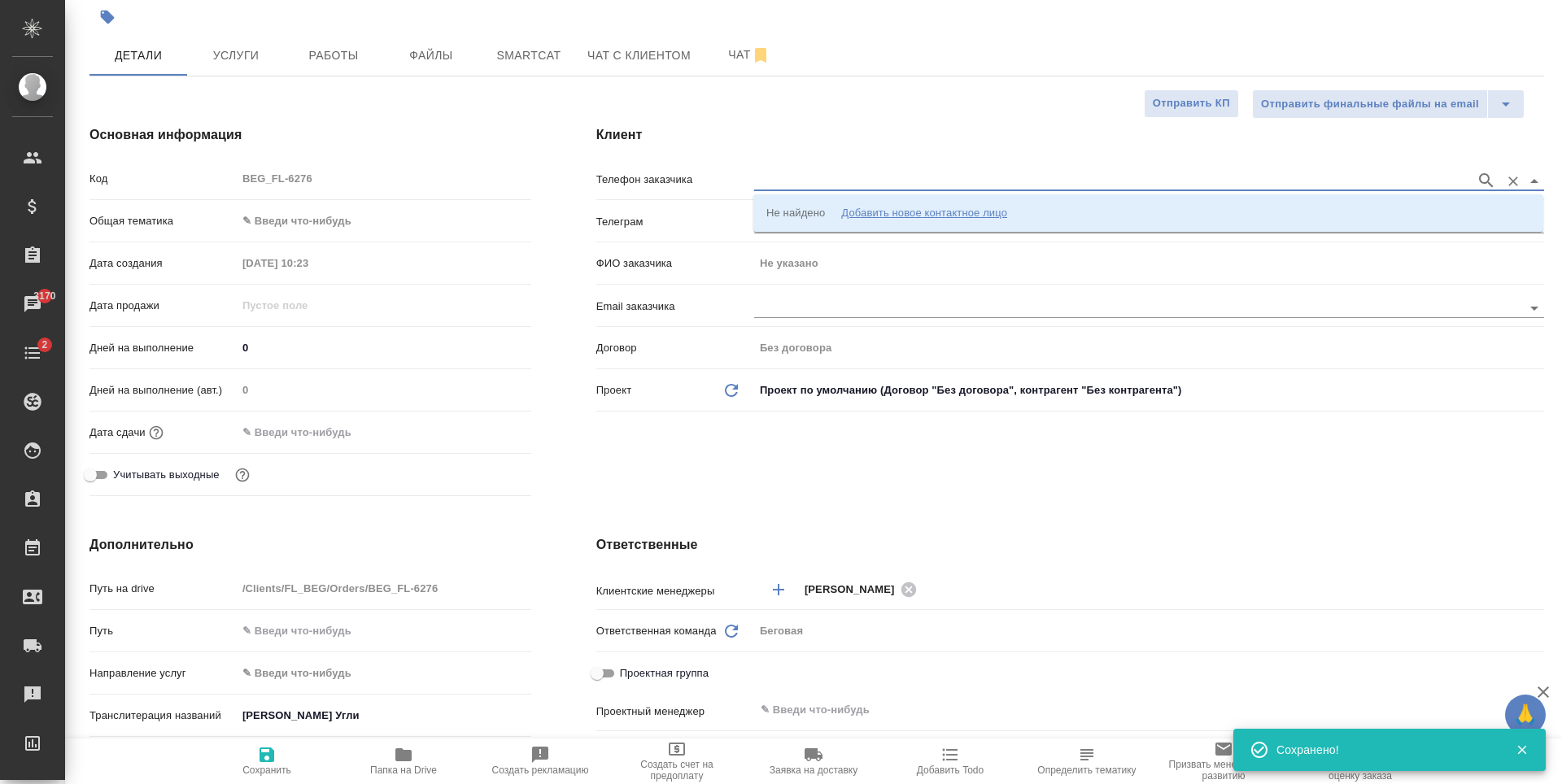
paste input "+79995449374"
type input "+79995449374"
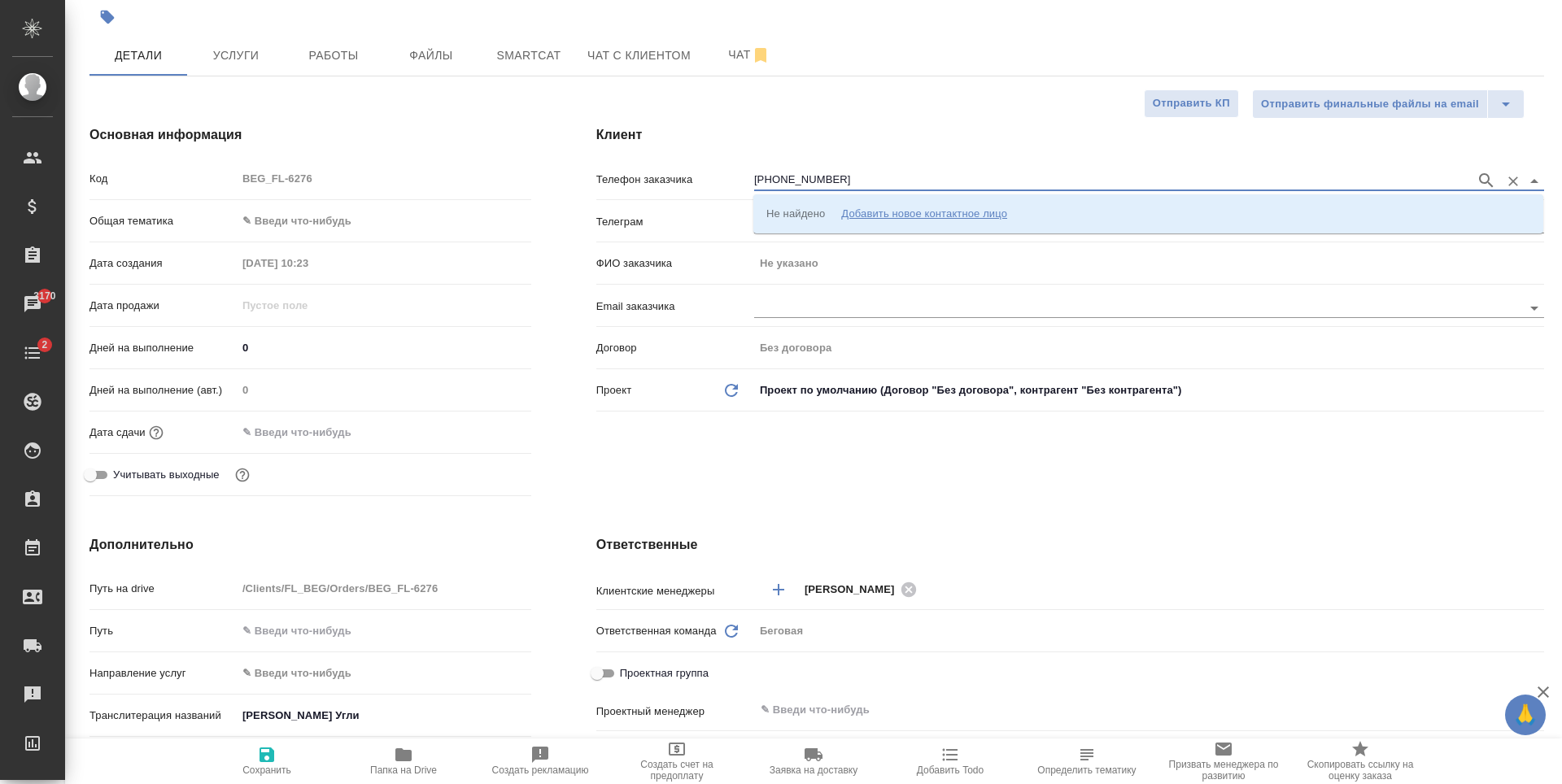
click at [1484, 175] on icon "button" at bounding box center [1486, 180] width 13 height 13
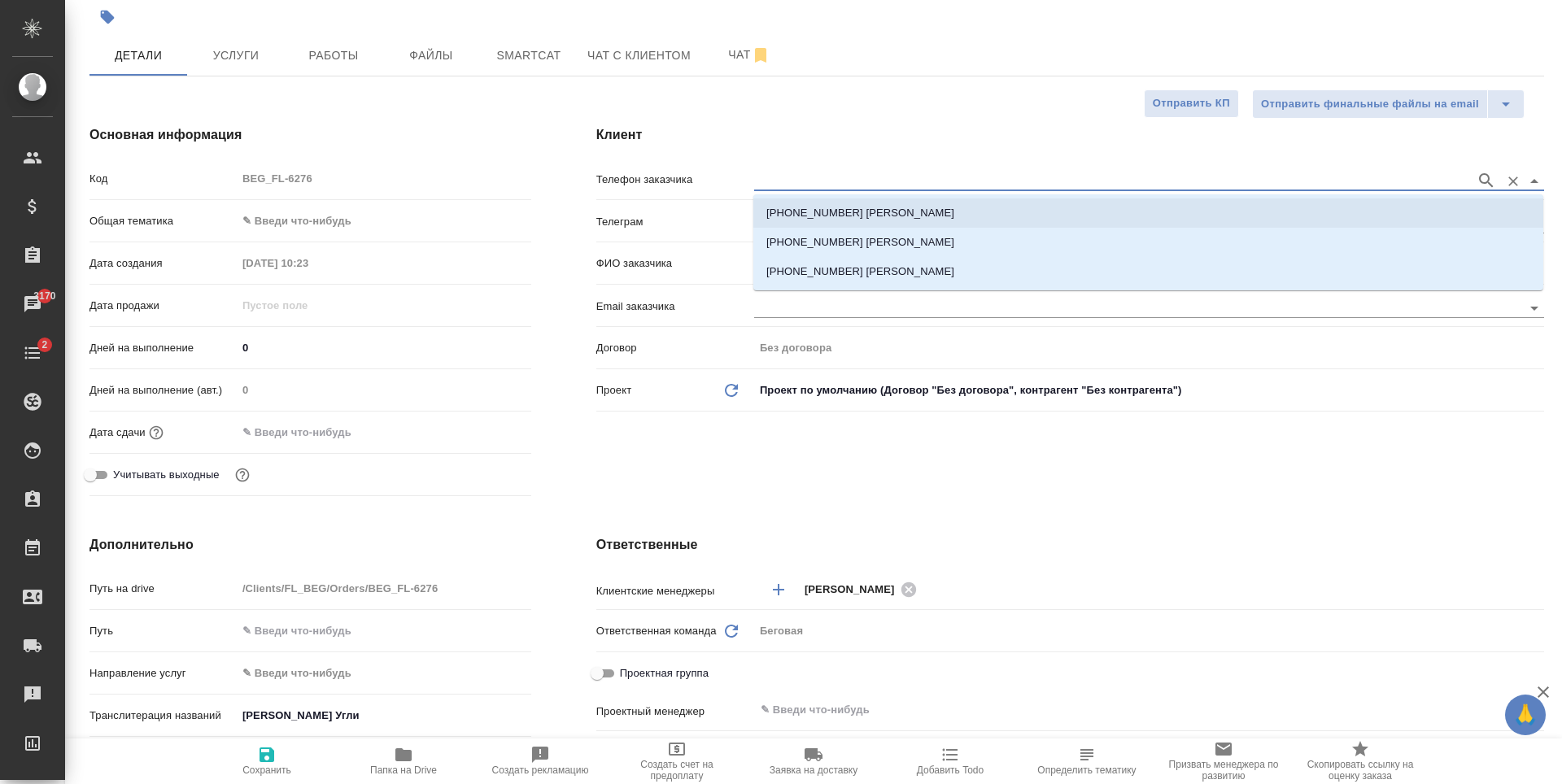
click at [955, 219] on p "+79995449374 Саидов Камолжон Еркинович" at bounding box center [860, 212] width 188 height 16
type input "+79995449374 Саидов Камолжон Еркинович"
type input "Саидов Камолжон Еркинович"
type textarea "x"
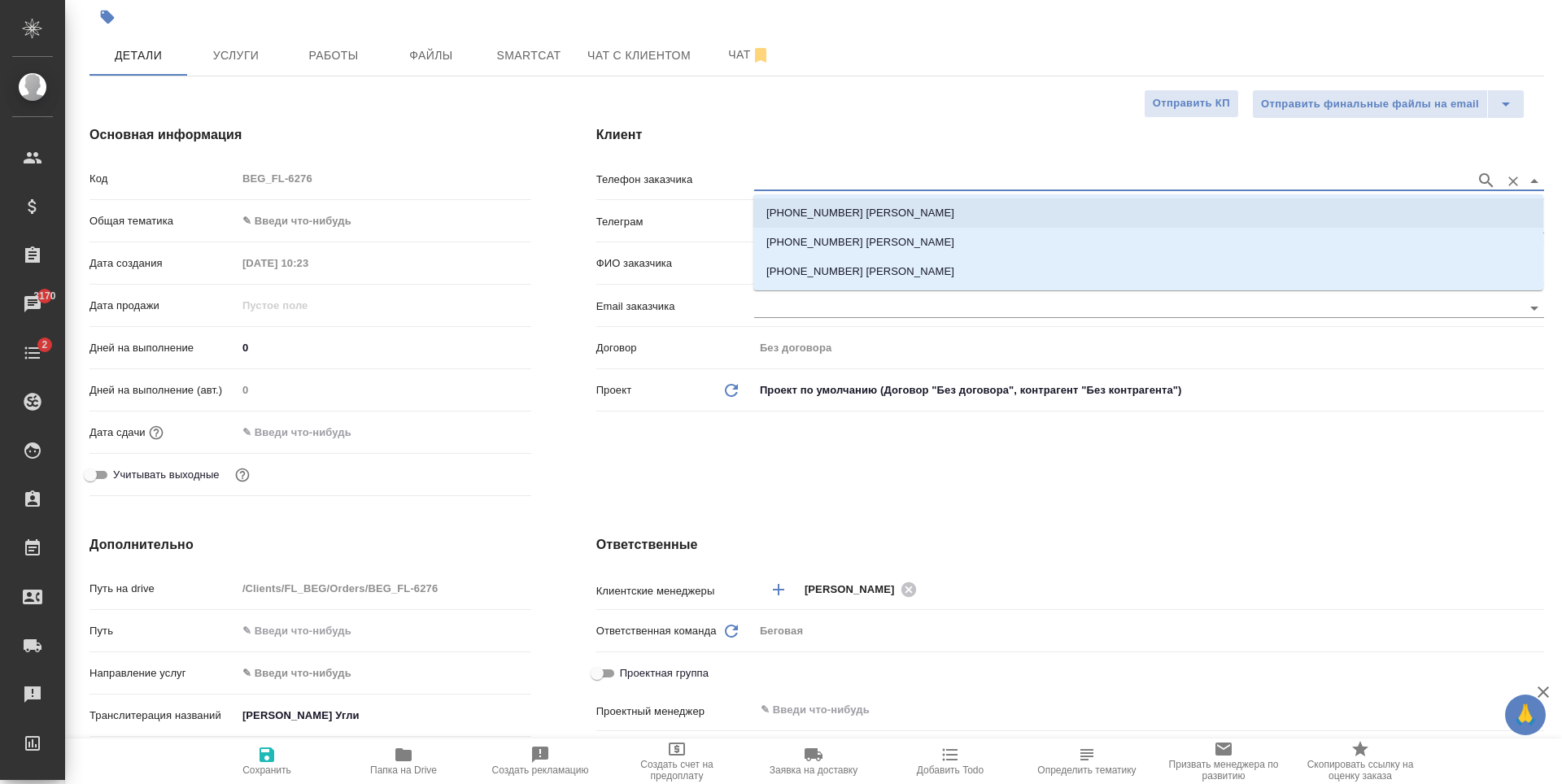
type textarea "x"
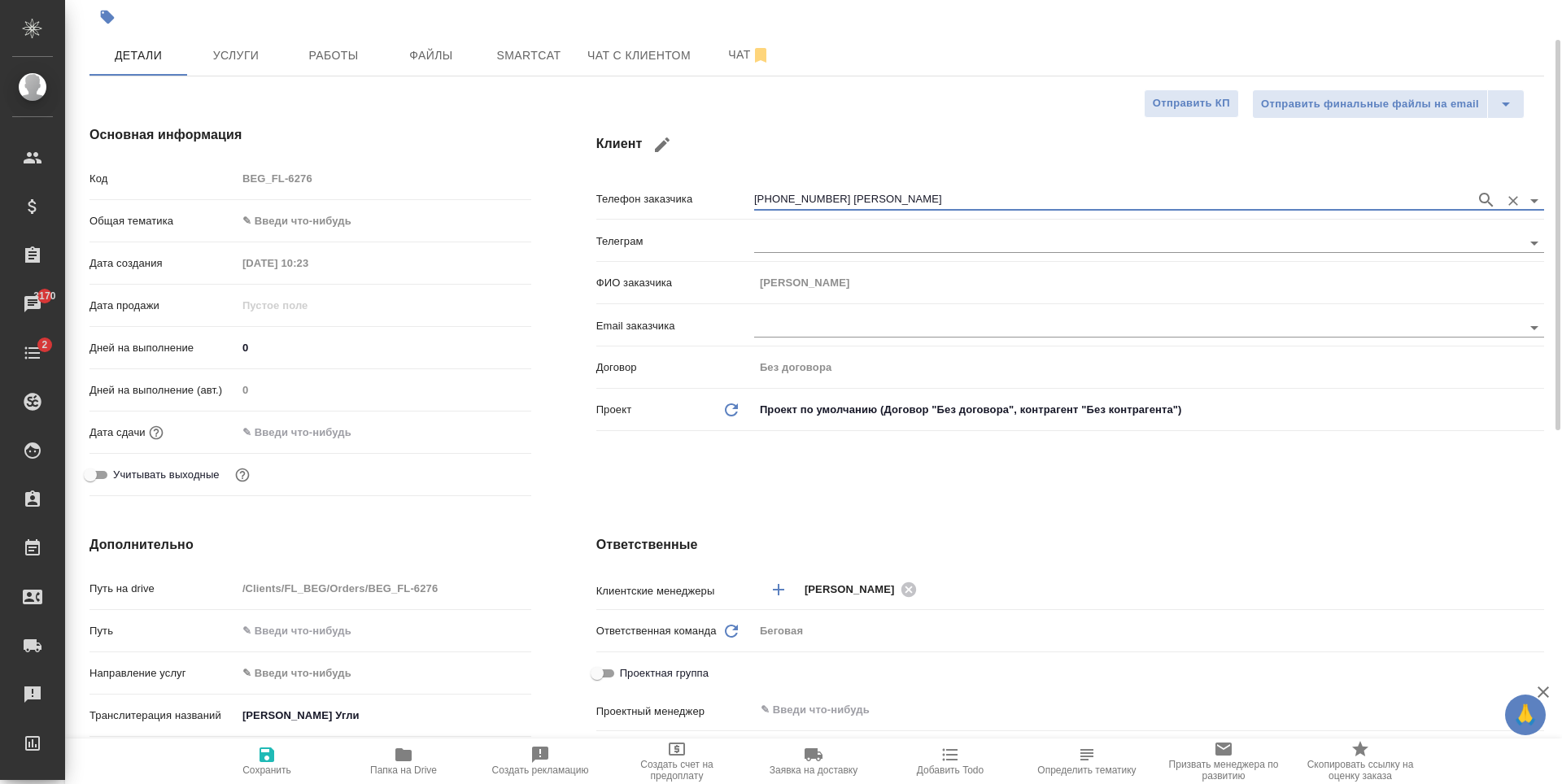
type input "+79995449374 Саидов Камолжон Еркинович"
click at [275, 749] on icon "button" at bounding box center [267, 754] width 19 height 19
type textarea "x"
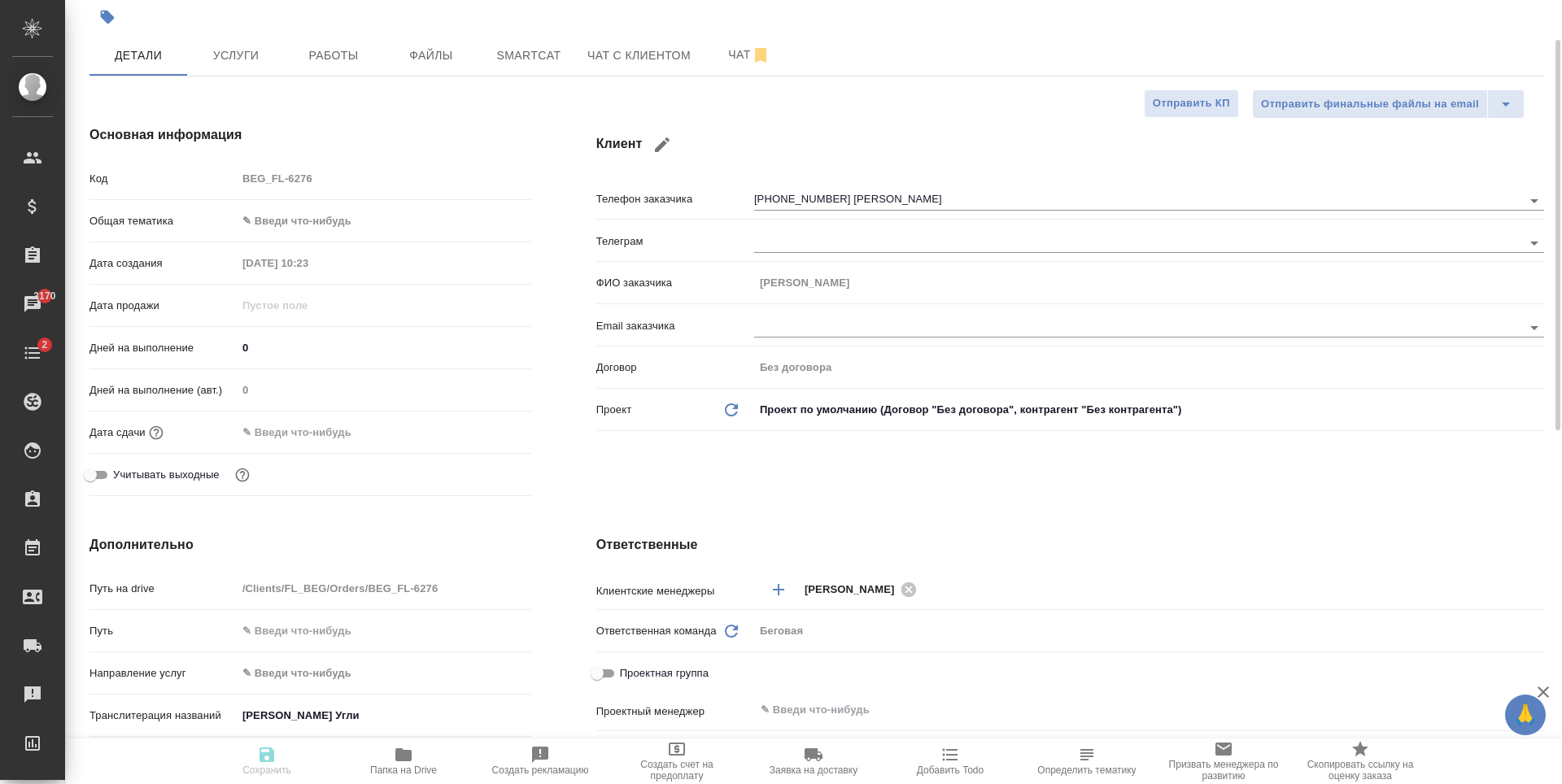
type textarea "x"
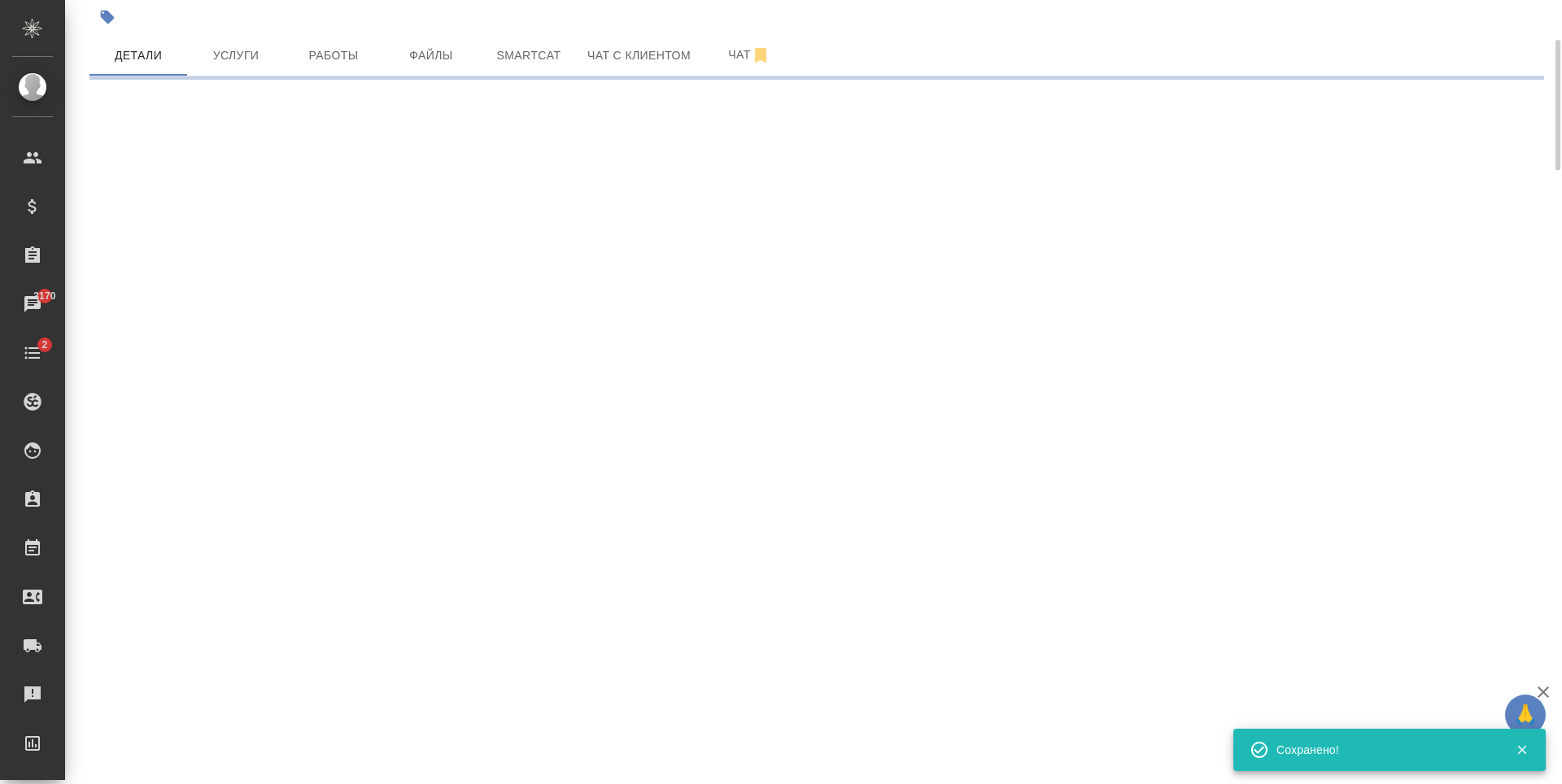
type input "holyTrinity"
click at [240, 55] on span "Услуги" at bounding box center [235, 56] width 78 height 20
select select "RU"
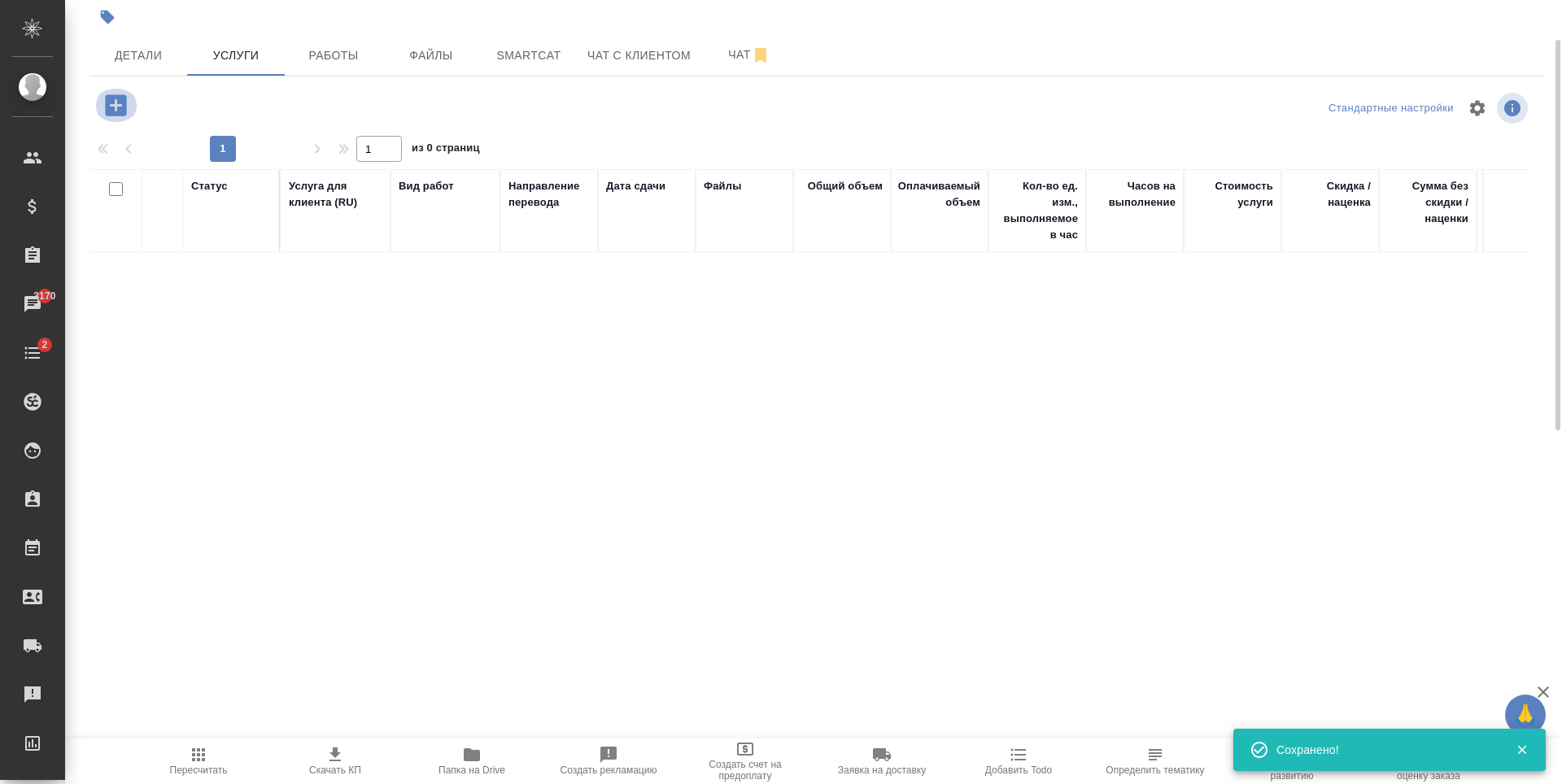
click at [117, 113] on icon "button" at bounding box center [115, 105] width 21 height 21
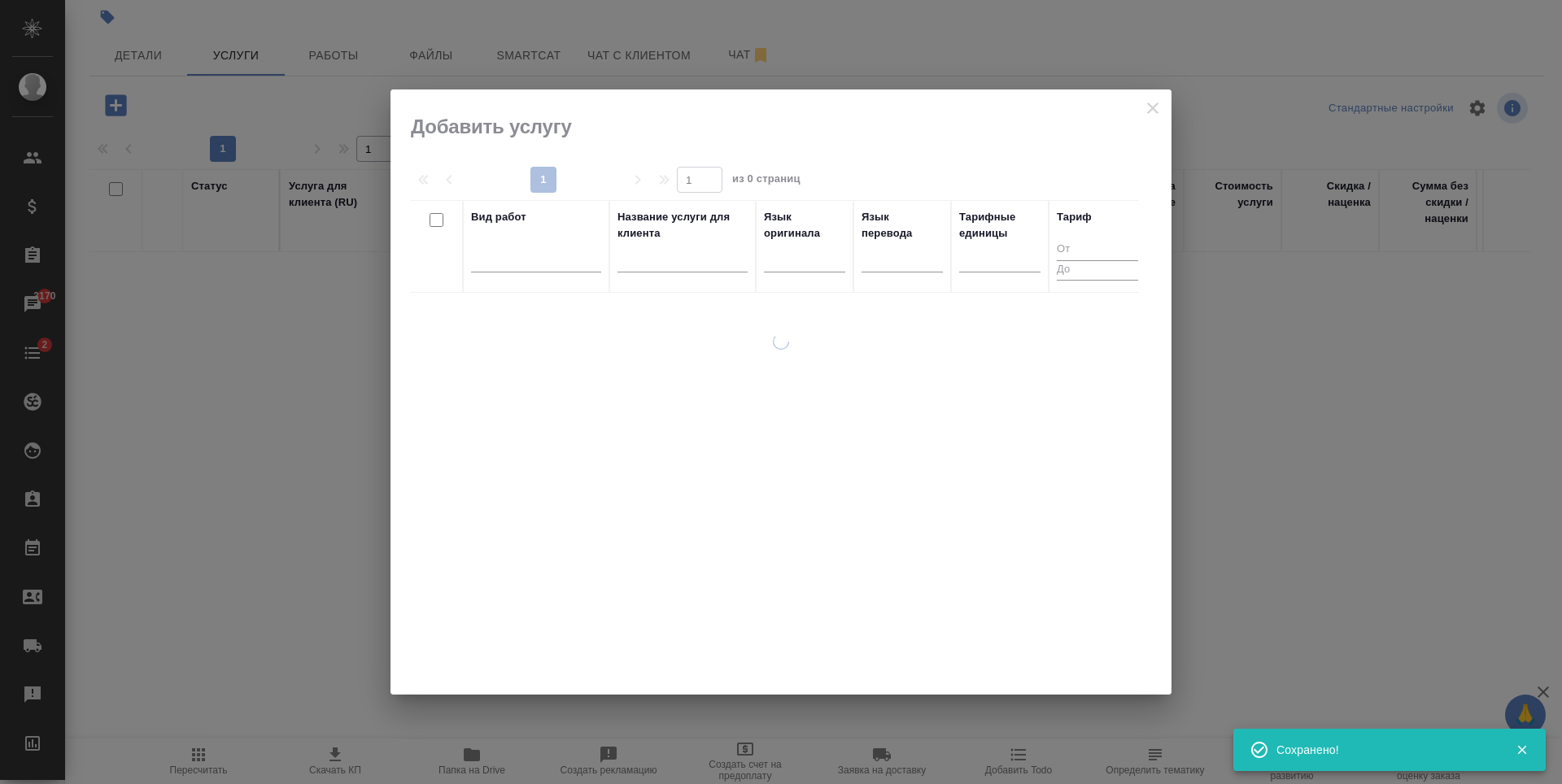
click at [520, 273] on div at bounding box center [536, 263] width 130 height 42
click at [516, 266] on div at bounding box center [536, 255] width 130 height 24
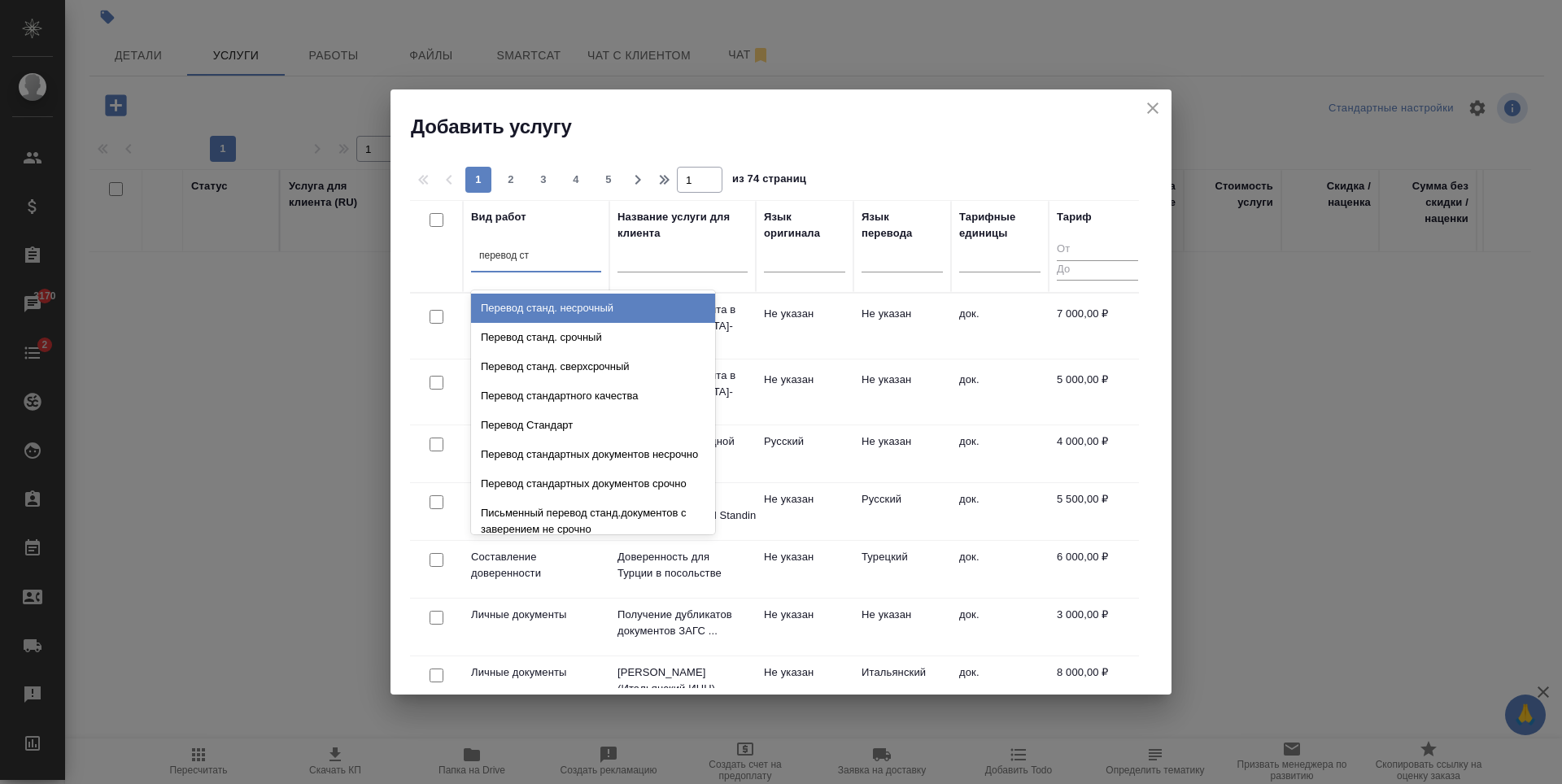
type input "перевод ста"
click at [560, 306] on div "Перевод станд. несрочный" at bounding box center [593, 308] width 244 height 30
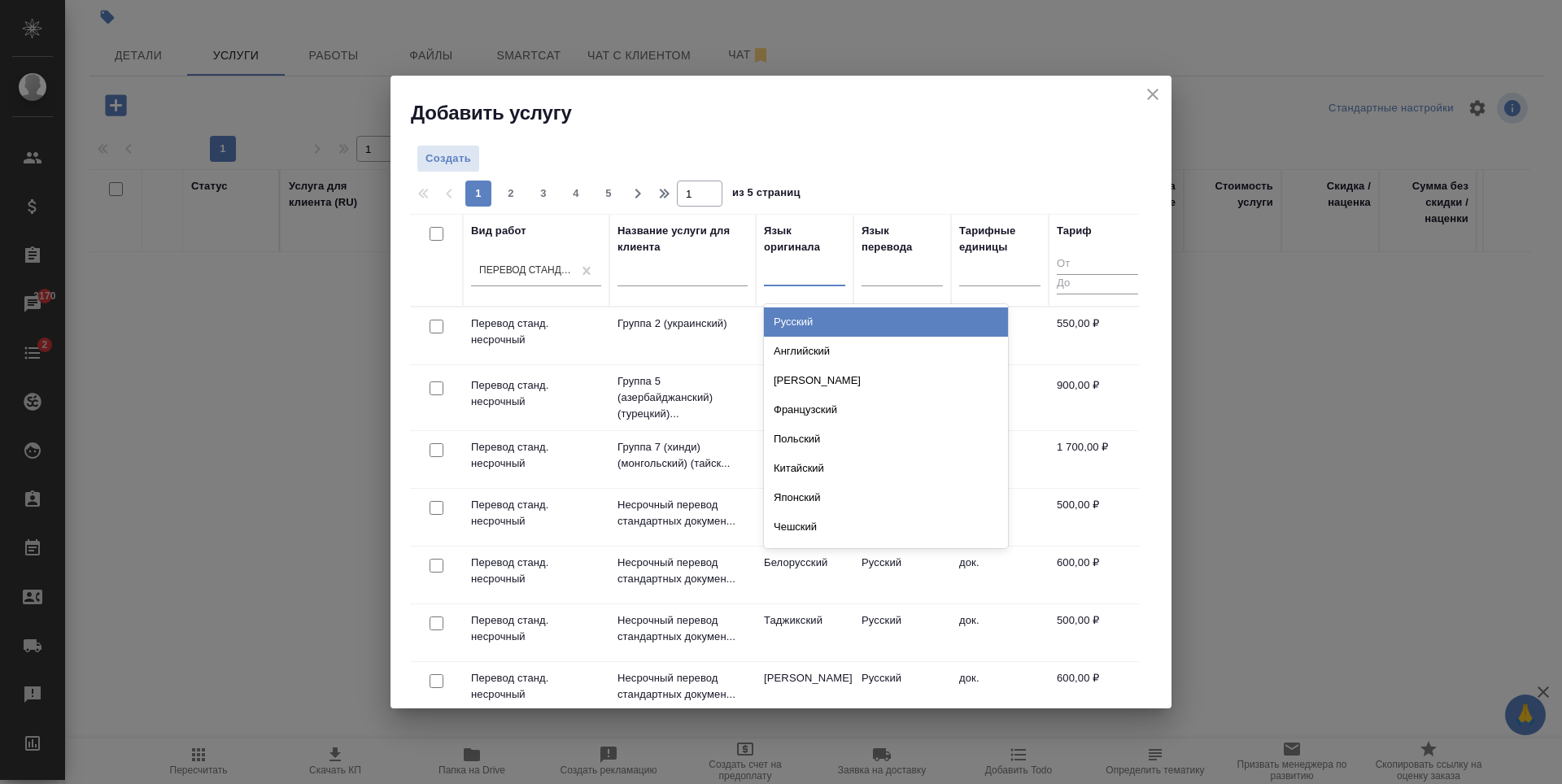
click at [786, 277] on div at bounding box center [805, 271] width 81 height 24
type input "узбе"
click at [805, 317] on div "Узбекский" at bounding box center [886, 322] width 244 height 30
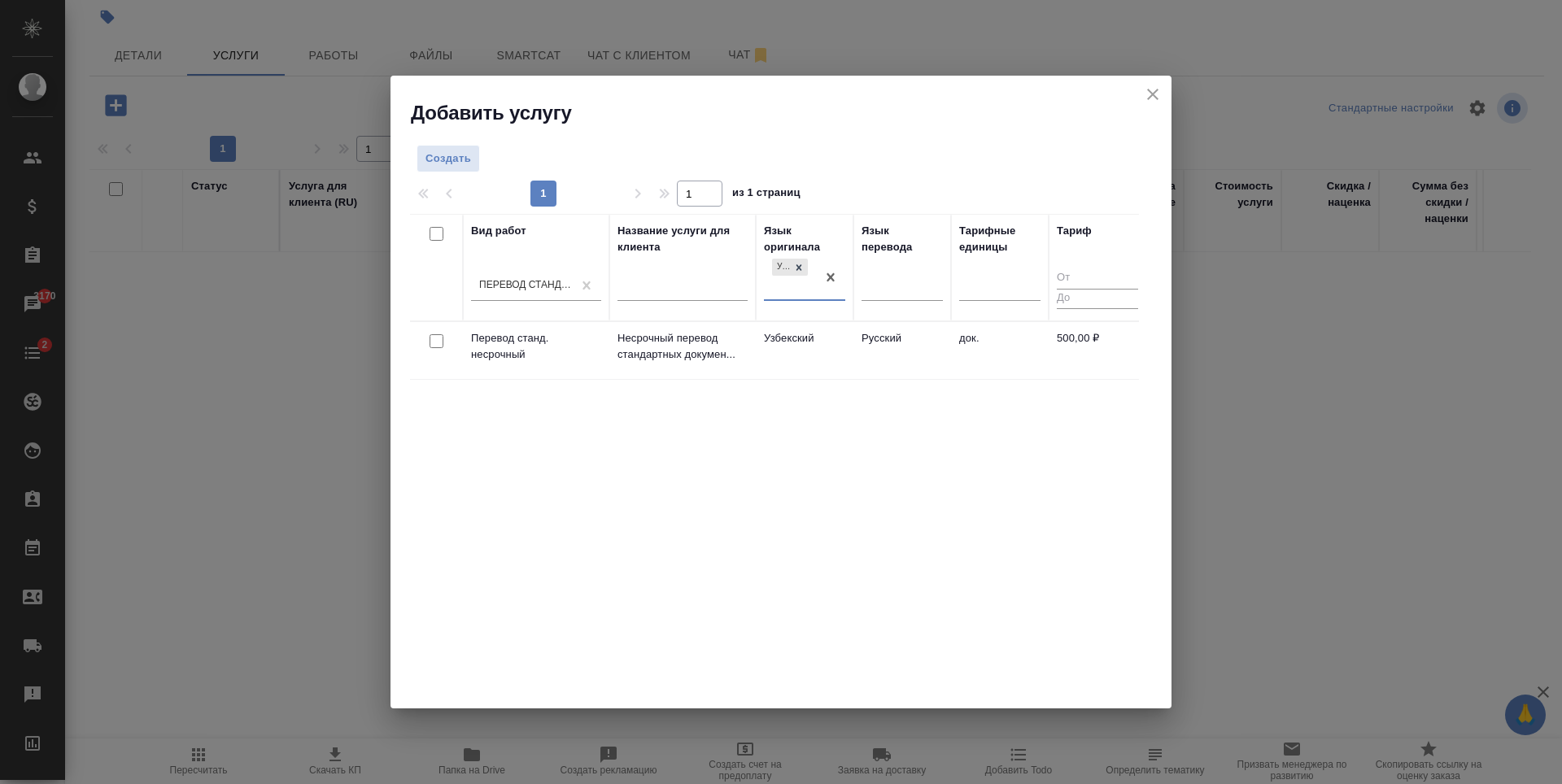
click at [829, 360] on td "Узбекский" at bounding box center [805, 351] width 98 height 57
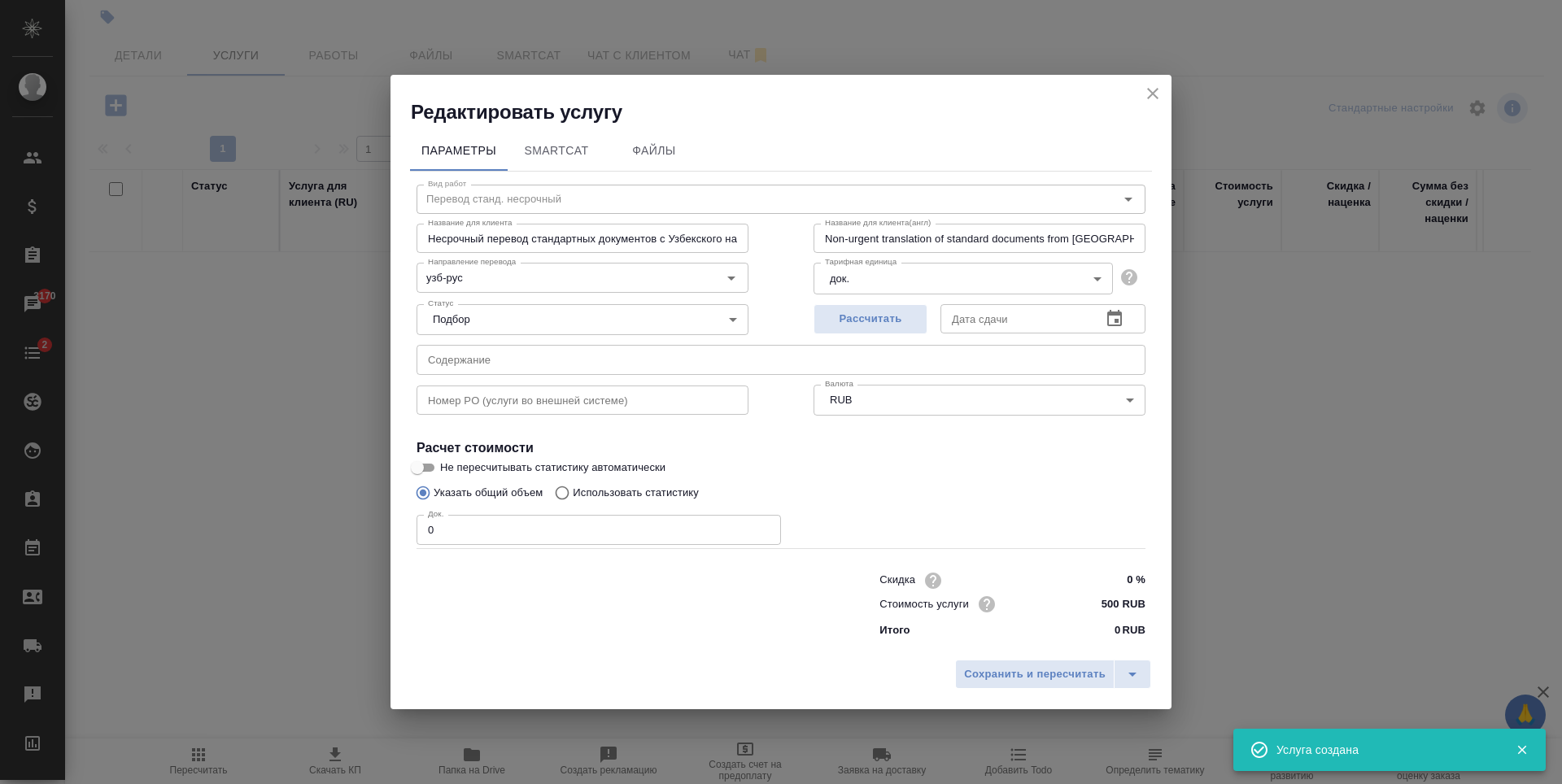
click at [511, 524] on input "0" at bounding box center [599, 529] width 364 height 30
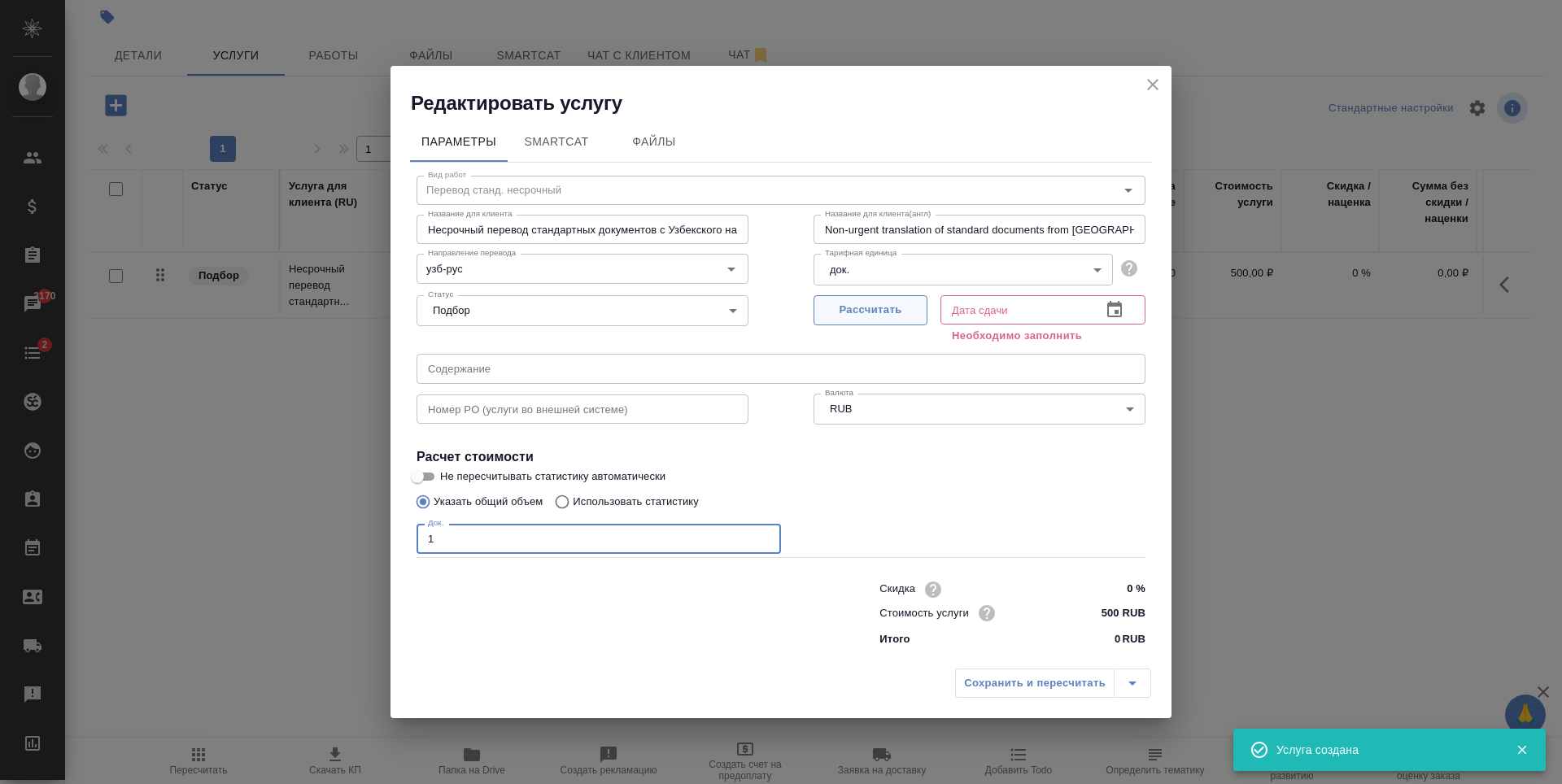
type input "1"
click at [899, 314] on span "Рассчитать" at bounding box center [870, 310] width 96 height 19
type input "[DATE] 10:32"
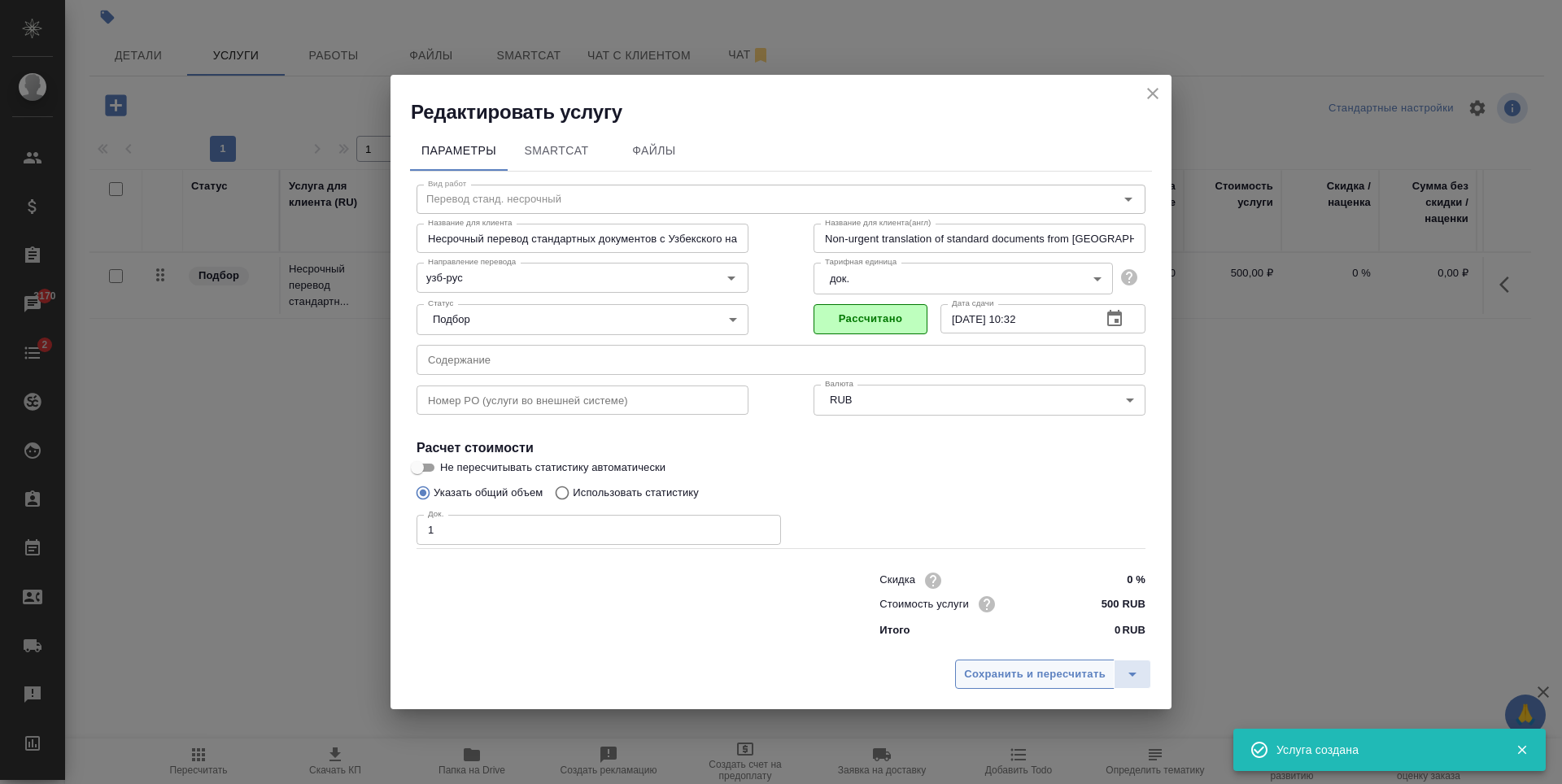
click at [1049, 668] on span "Сохранить и пересчитать" at bounding box center [1035, 674] width 142 height 19
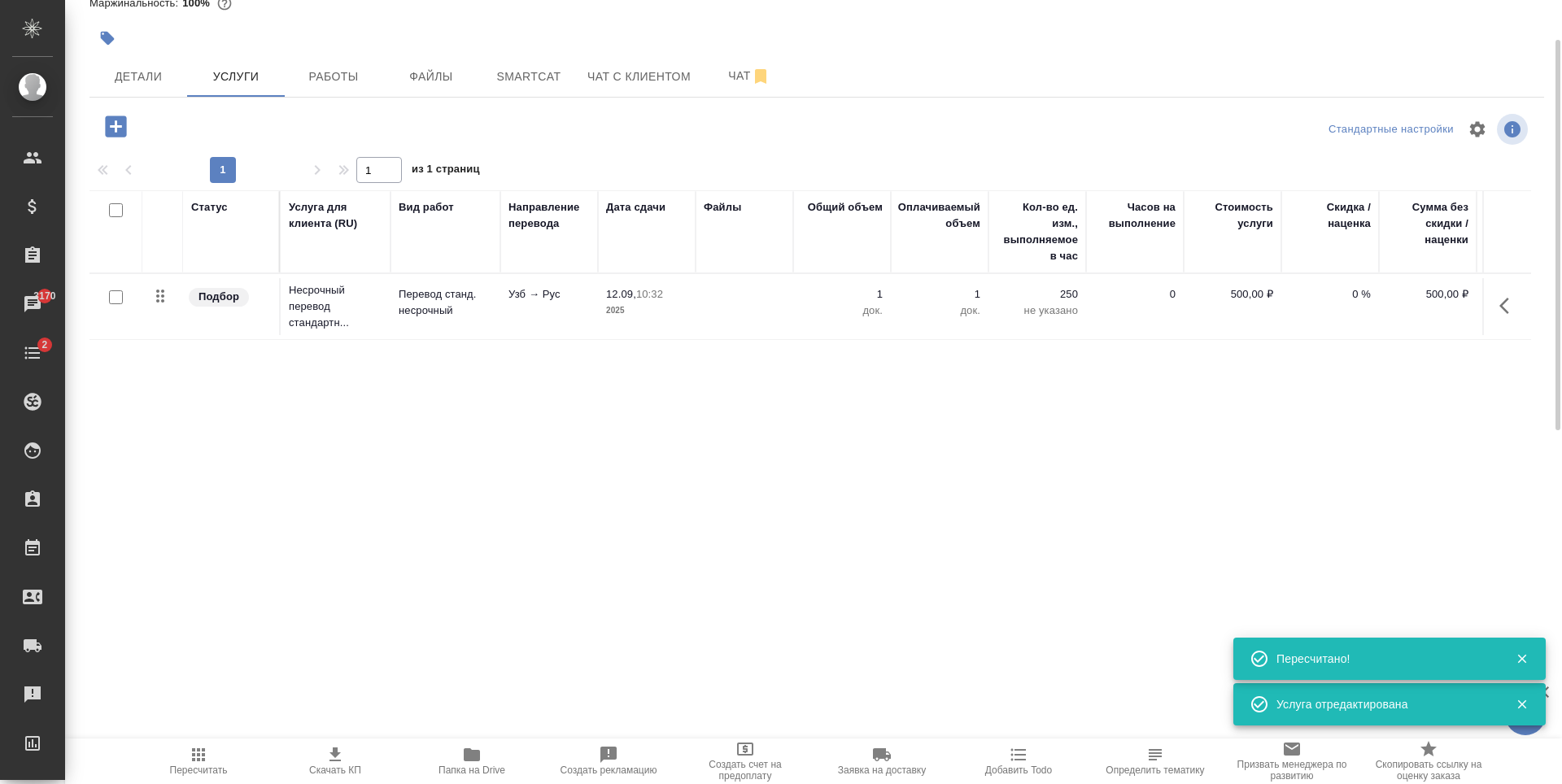
click at [124, 107] on div "BEG_FL-6276 Создан new Святая троица holyTrinity Кратко детали заказа Ответстве…" at bounding box center [817, 250] width 1473 height 663
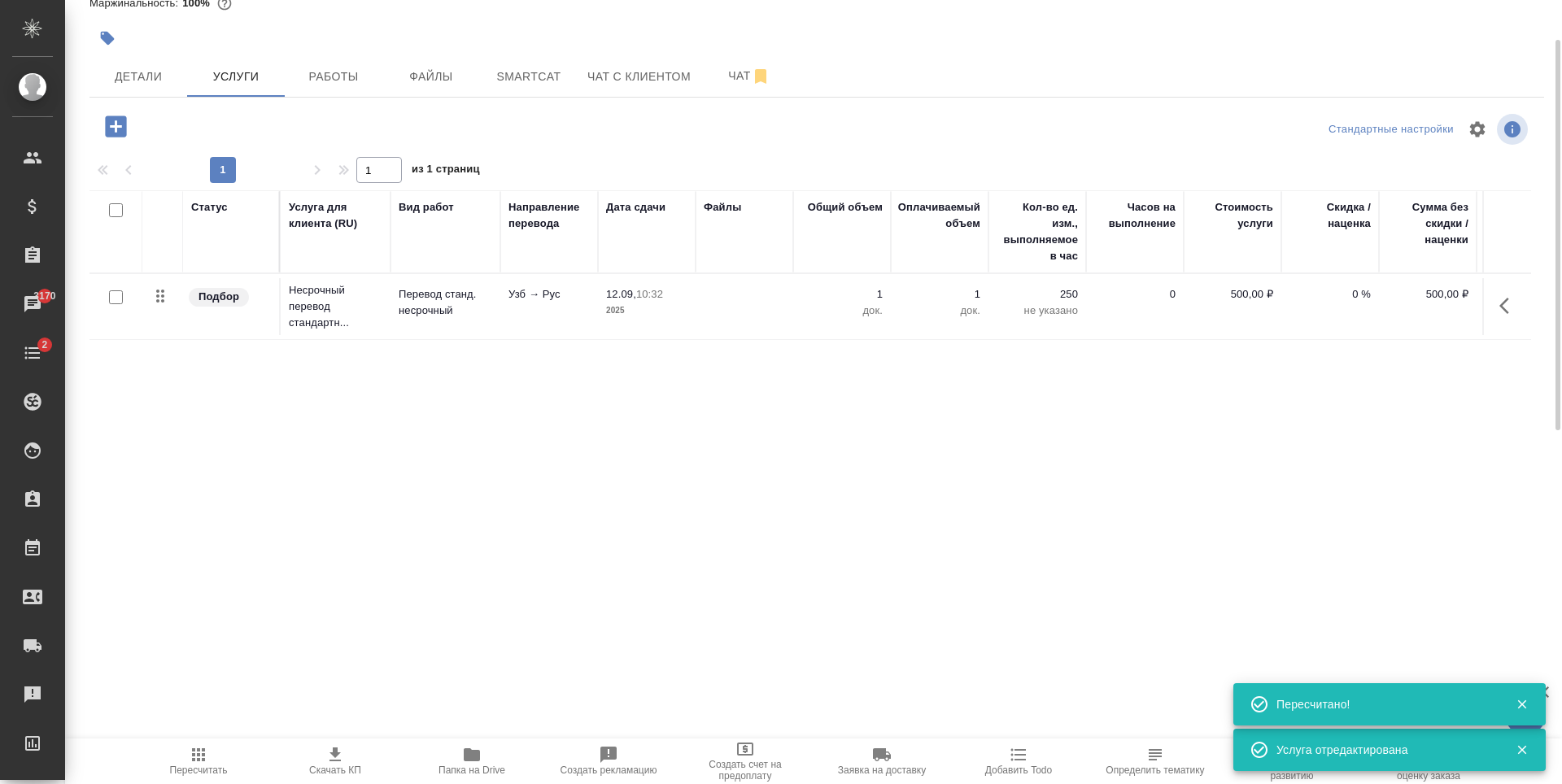
click at [121, 120] on icon "button" at bounding box center [115, 126] width 21 height 21
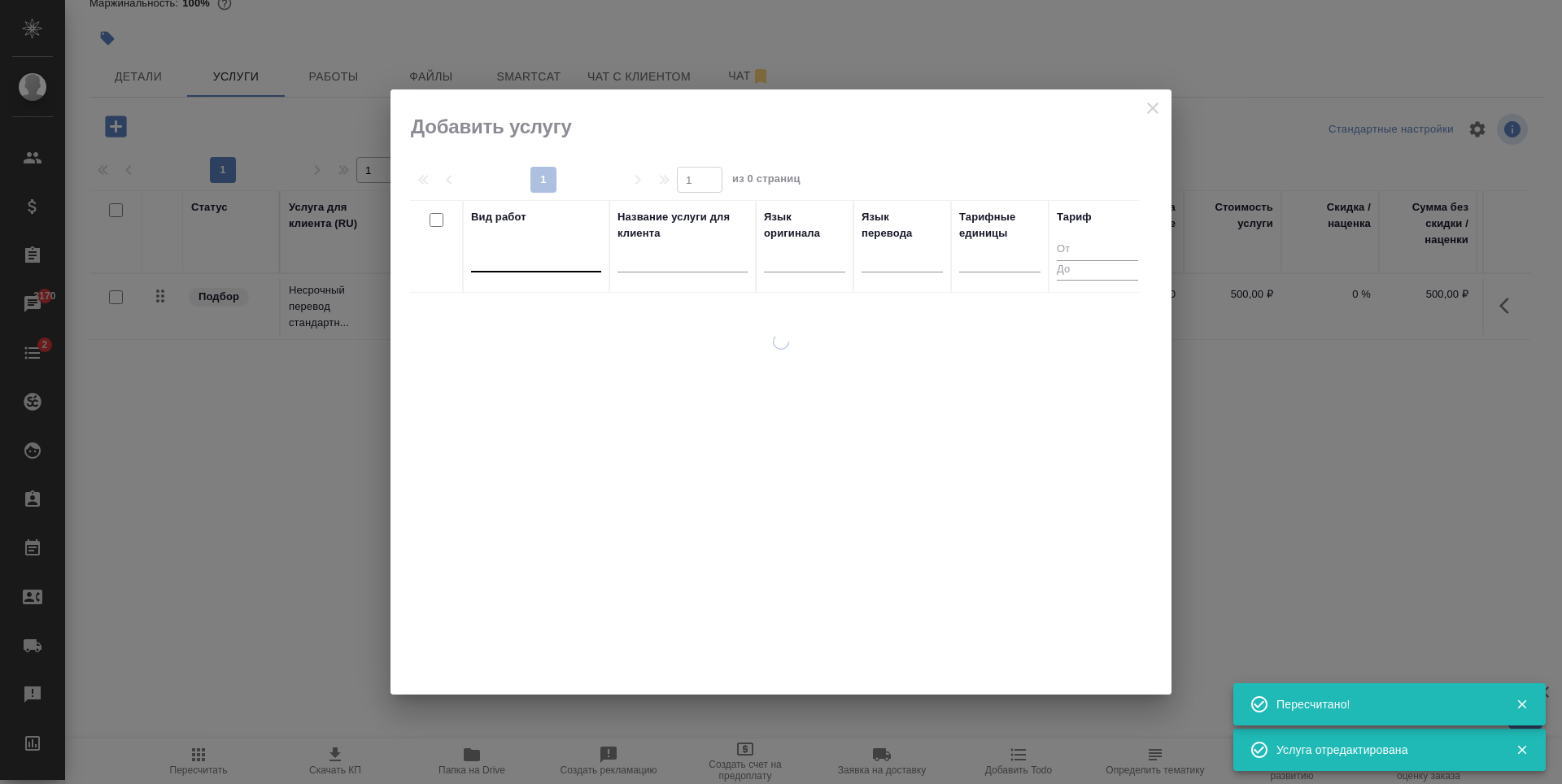
click at [592, 261] on div at bounding box center [536, 255] width 130 height 24
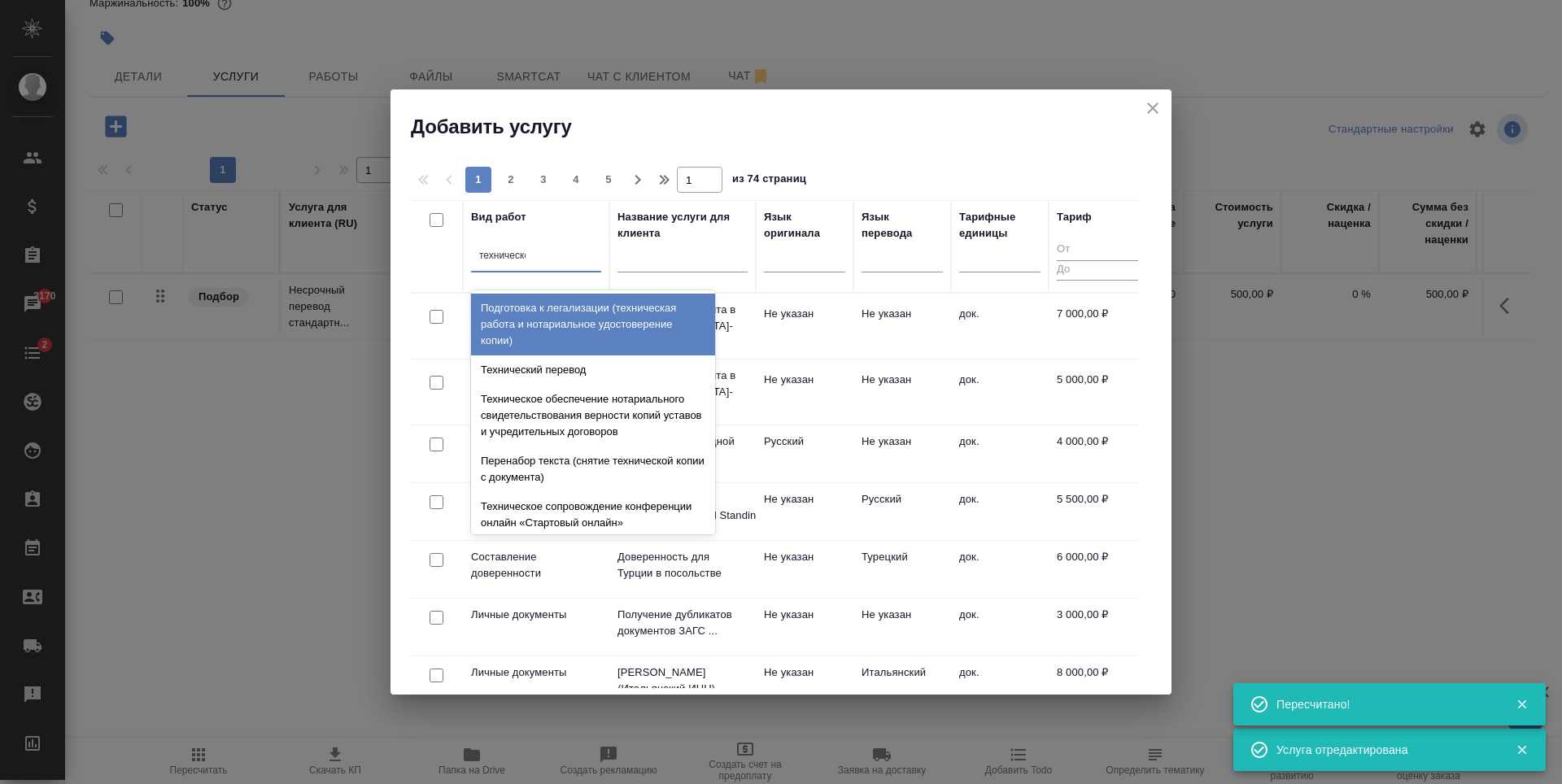
type input "техническое"
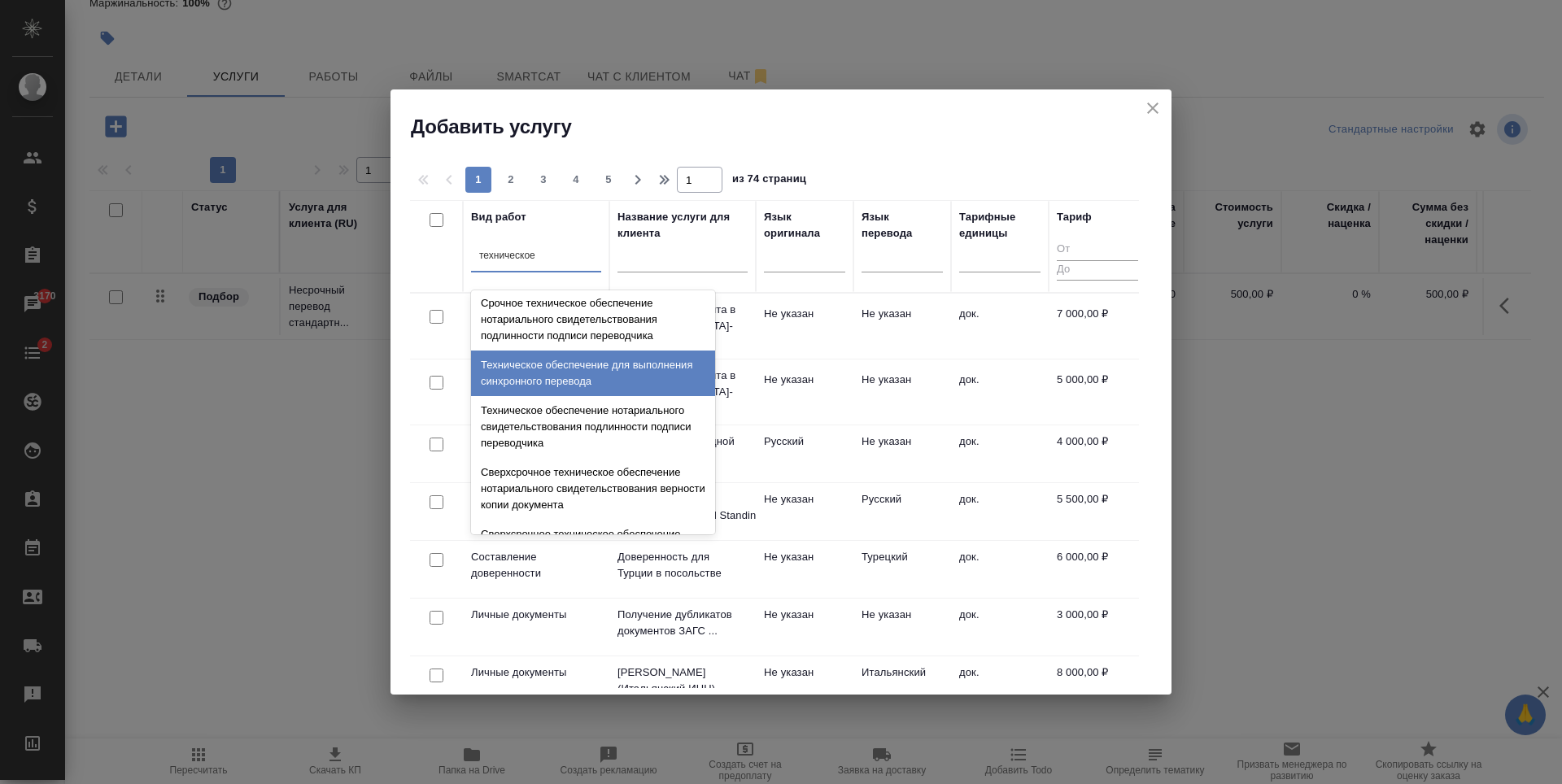
scroll to position [244, 0]
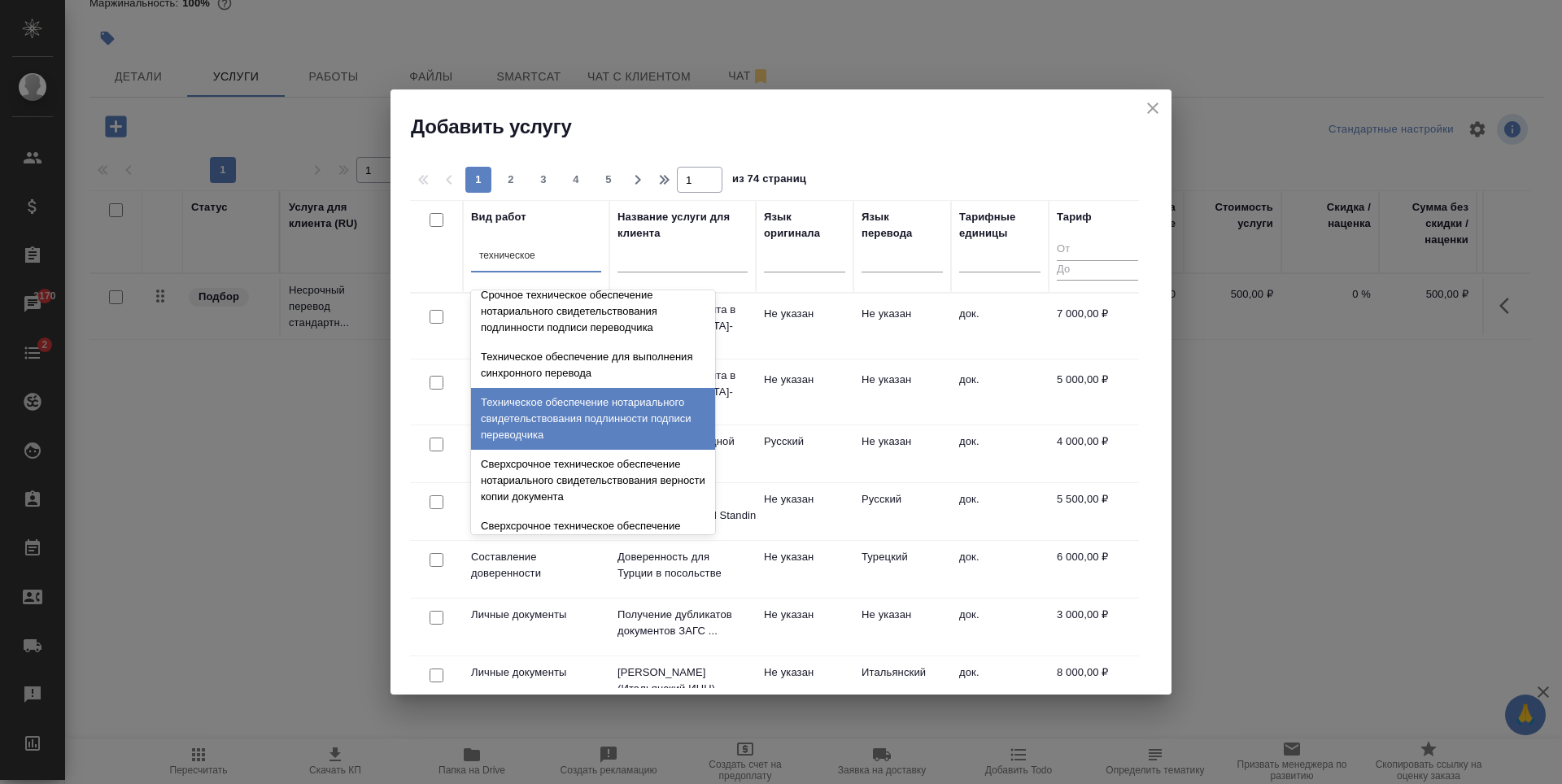
click at [601, 417] on div "Техническое обеспечение нотариального свидетельствования подлинности подписи пе…" at bounding box center [593, 418] width 244 height 62
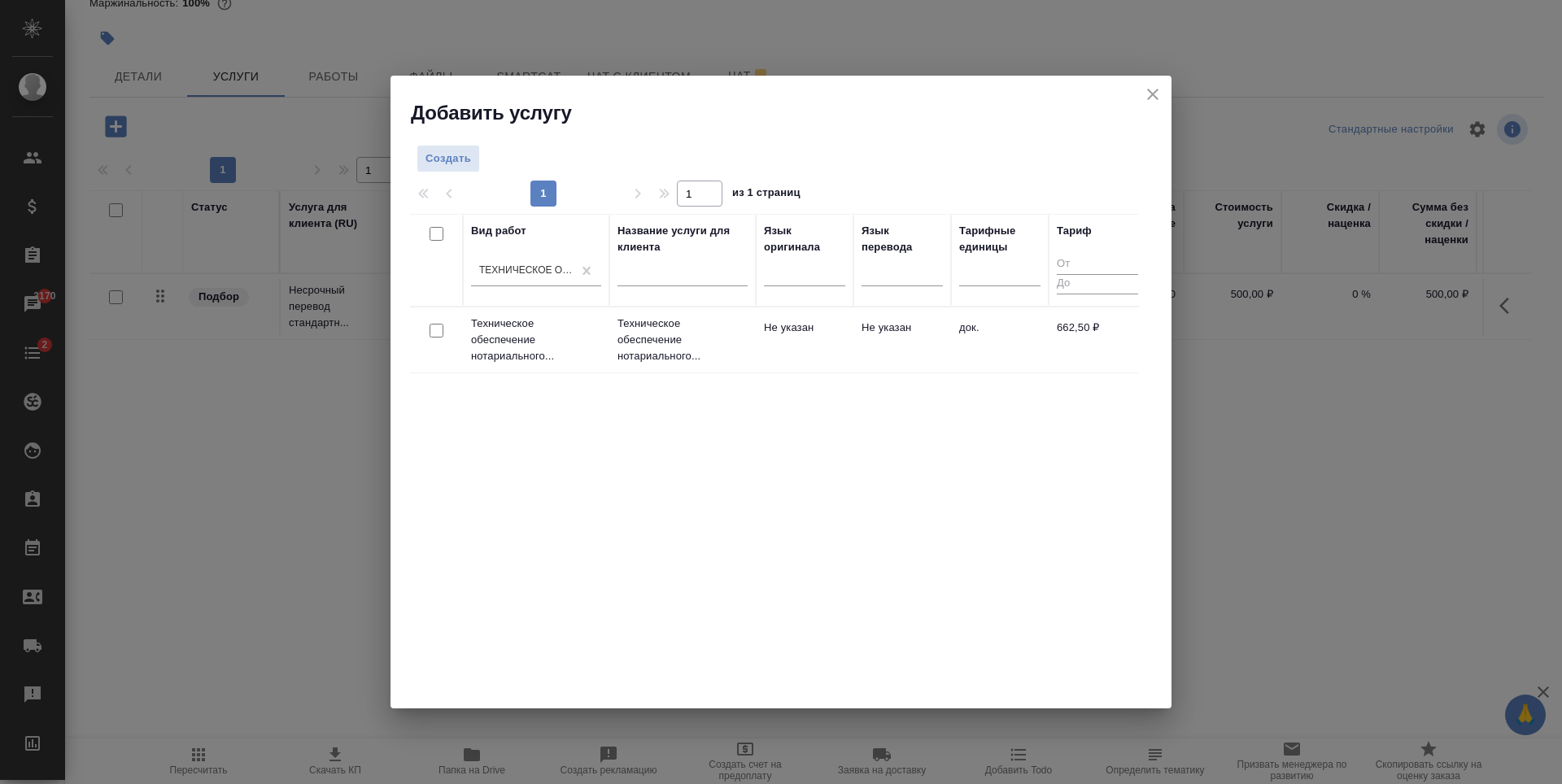
click at [756, 361] on td "Не указан" at bounding box center [805, 341] width 98 height 57
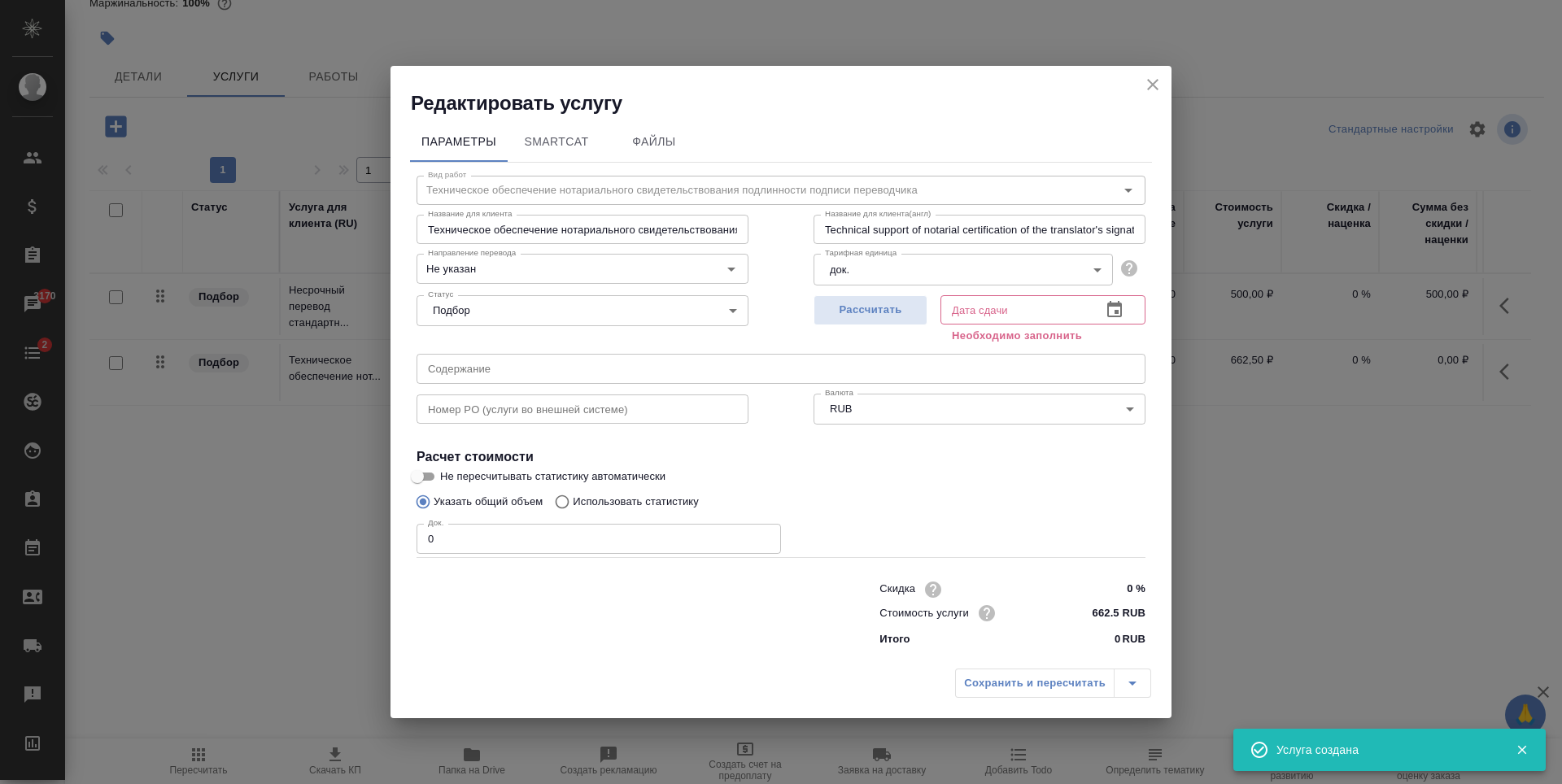
click at [512, 519] on div "Док. 0 Док." at bounding box center [599, 537] width 364 height 39
click at [623, 543] on input "0" at bounding box center [599, 538] width 364 height 30
type input "1"
click at [909, 312] on span "Рассчитать" at bounding box center [870, 310] width 96 height 19
type input "12.09.2025 10:44"
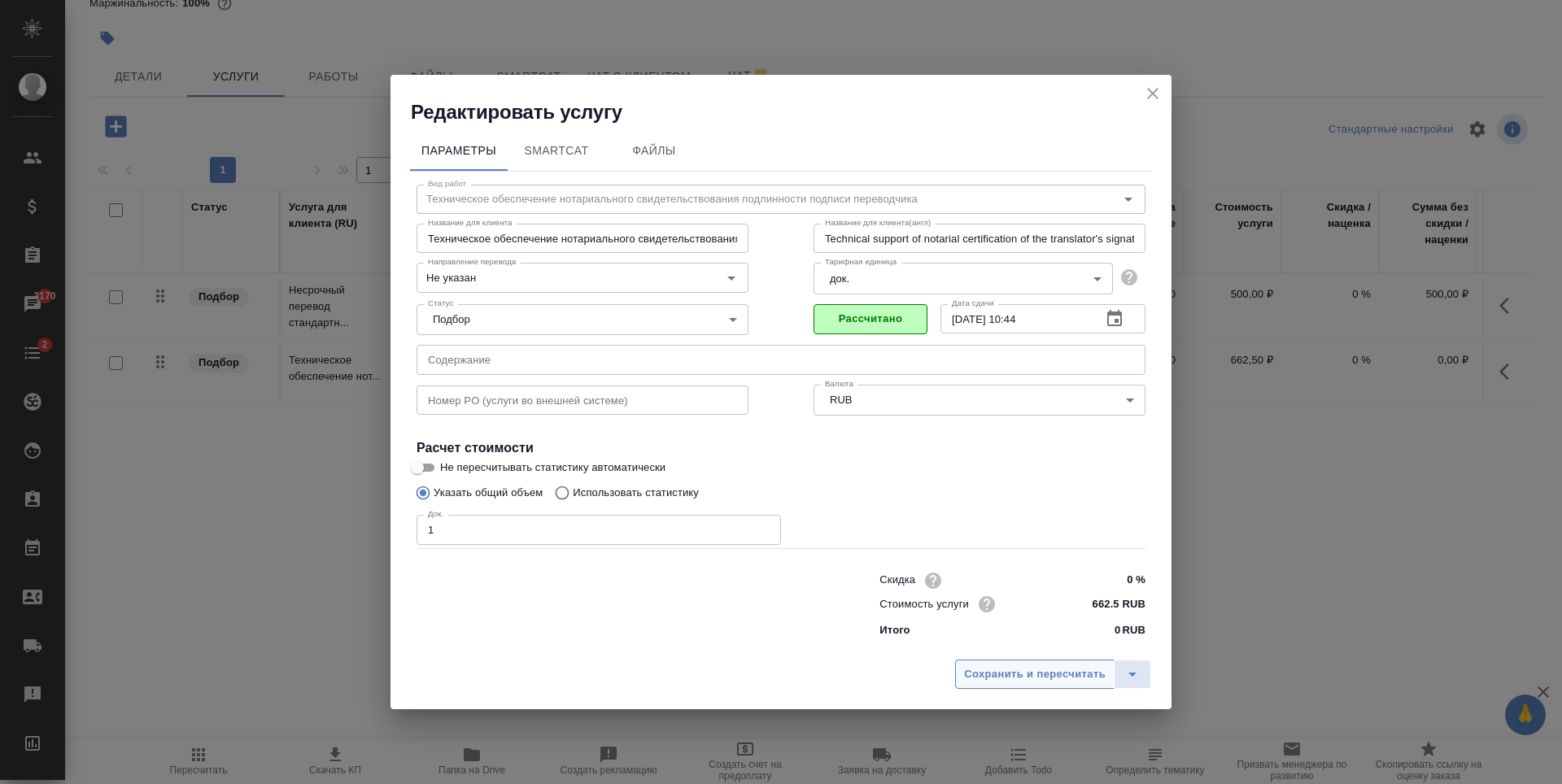
click at [1042, 670] on span "Сохранить и пересчитать" at bounding box center [1035, 674] width 142 height 19
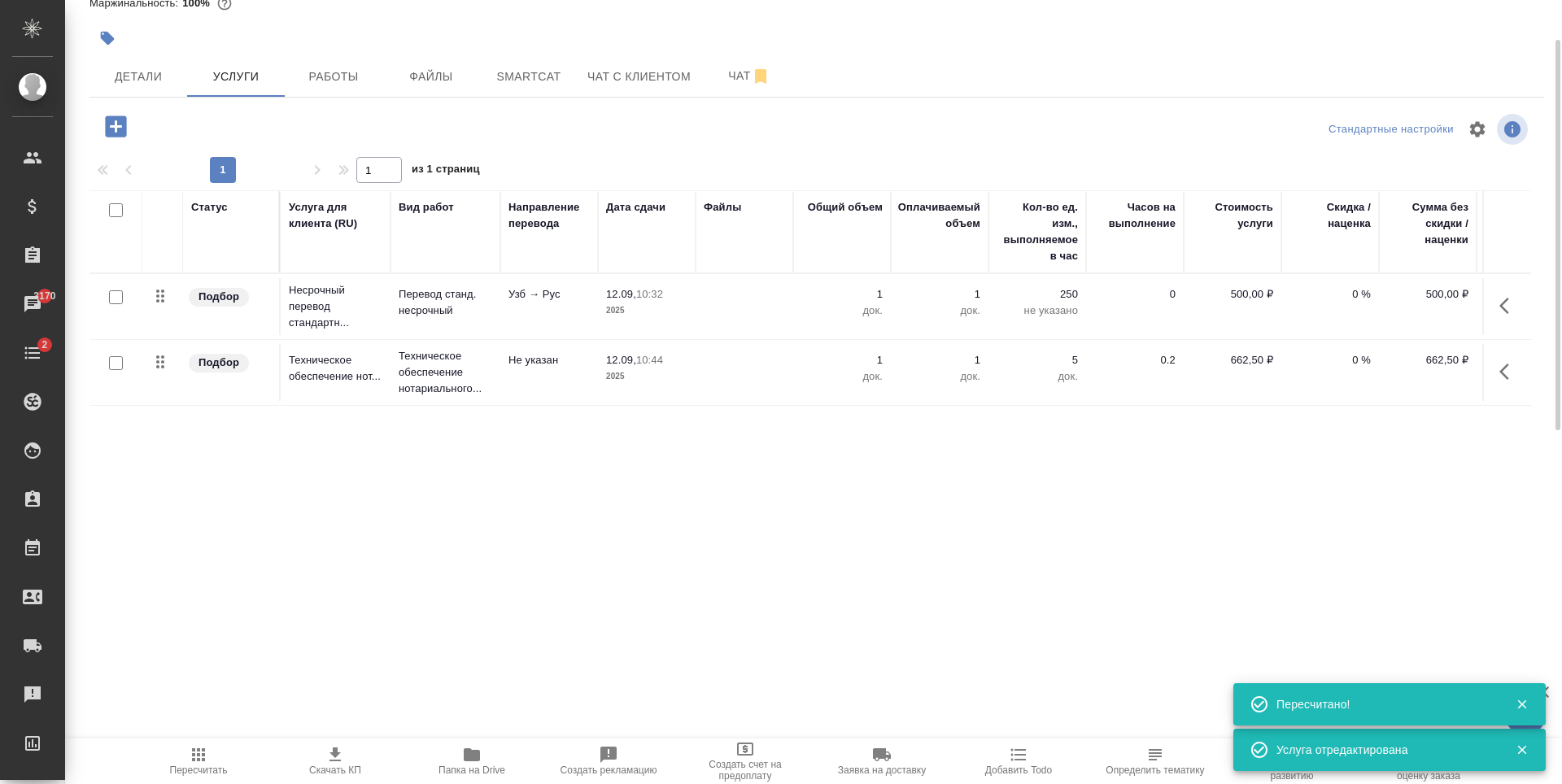
scroll to position [0, 0]
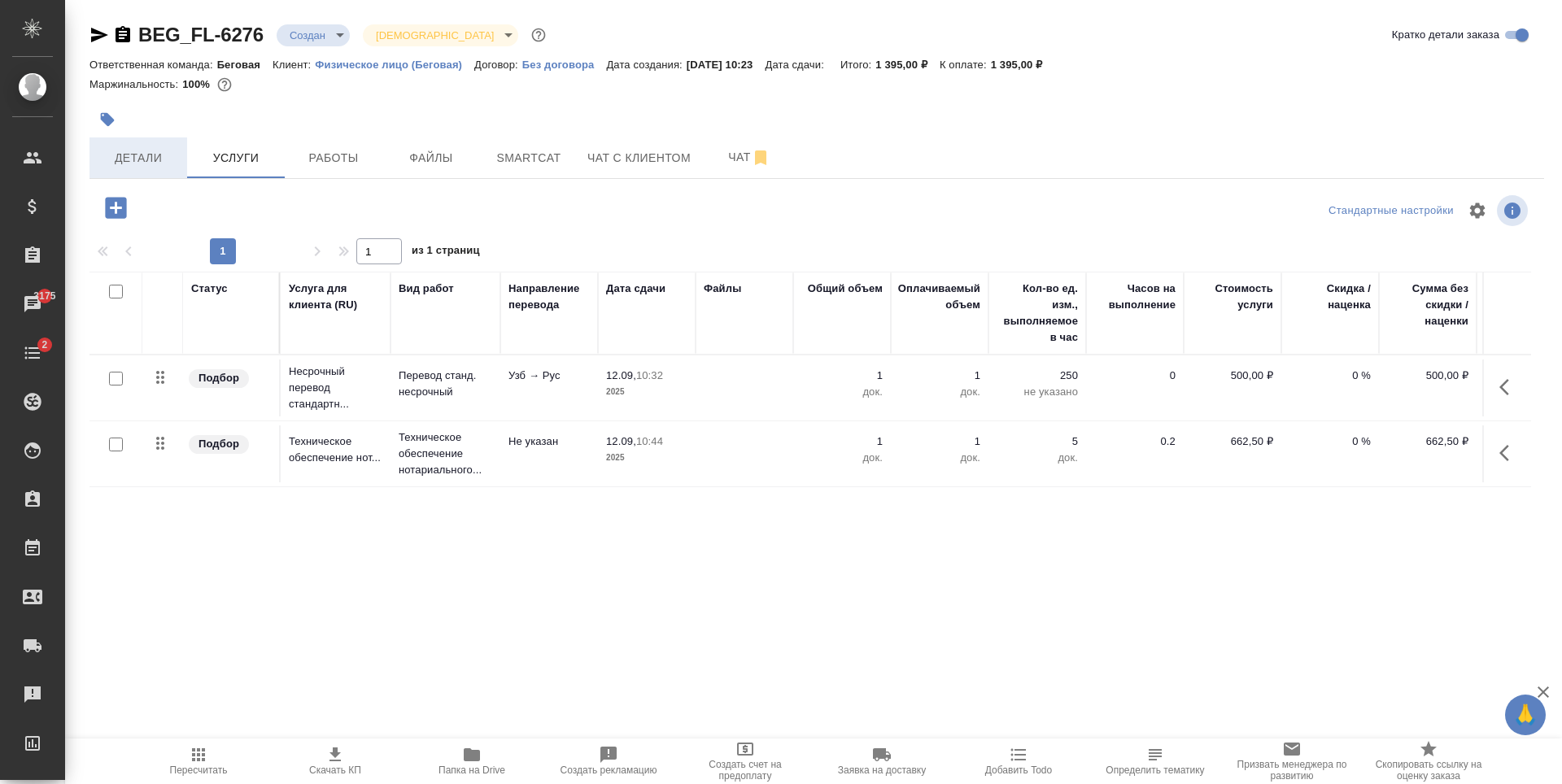
click at [168, 167] on span "Детали" at bounding box center [138, 158] width 78 height 20
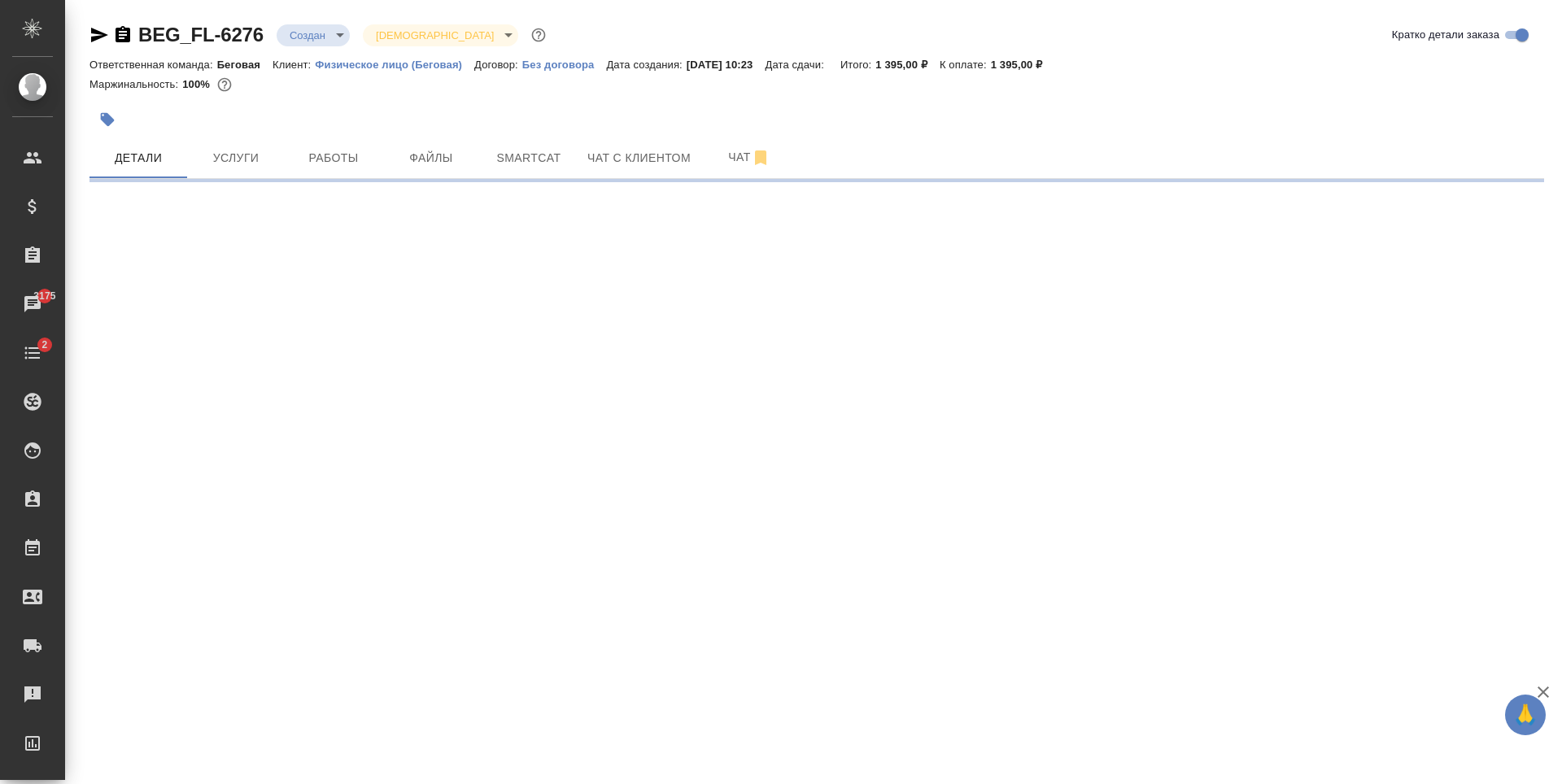
select select "RU"
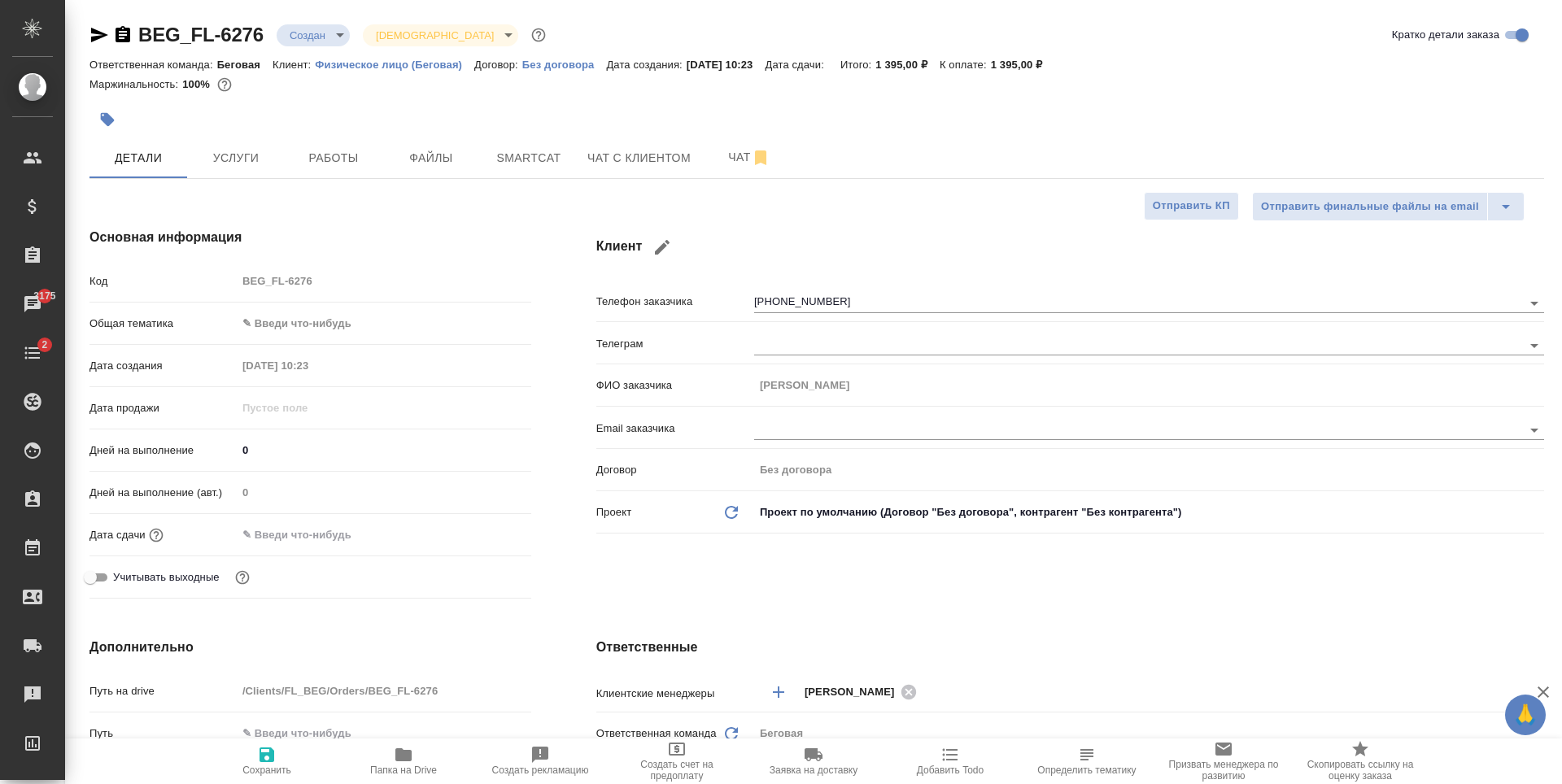
type textarea "x"
click at [300, 330] on body "🙏 .cls-1 fill:#fff; AWATERA Antonova Kristina Клиенты Спецификации Заказы 3175 …" at bounding box center [781, 392] width 1562 height 784
click at [322, 474] on li "Юридическая/Финансовая" at bounding box center [384, 480] width 294 height 26
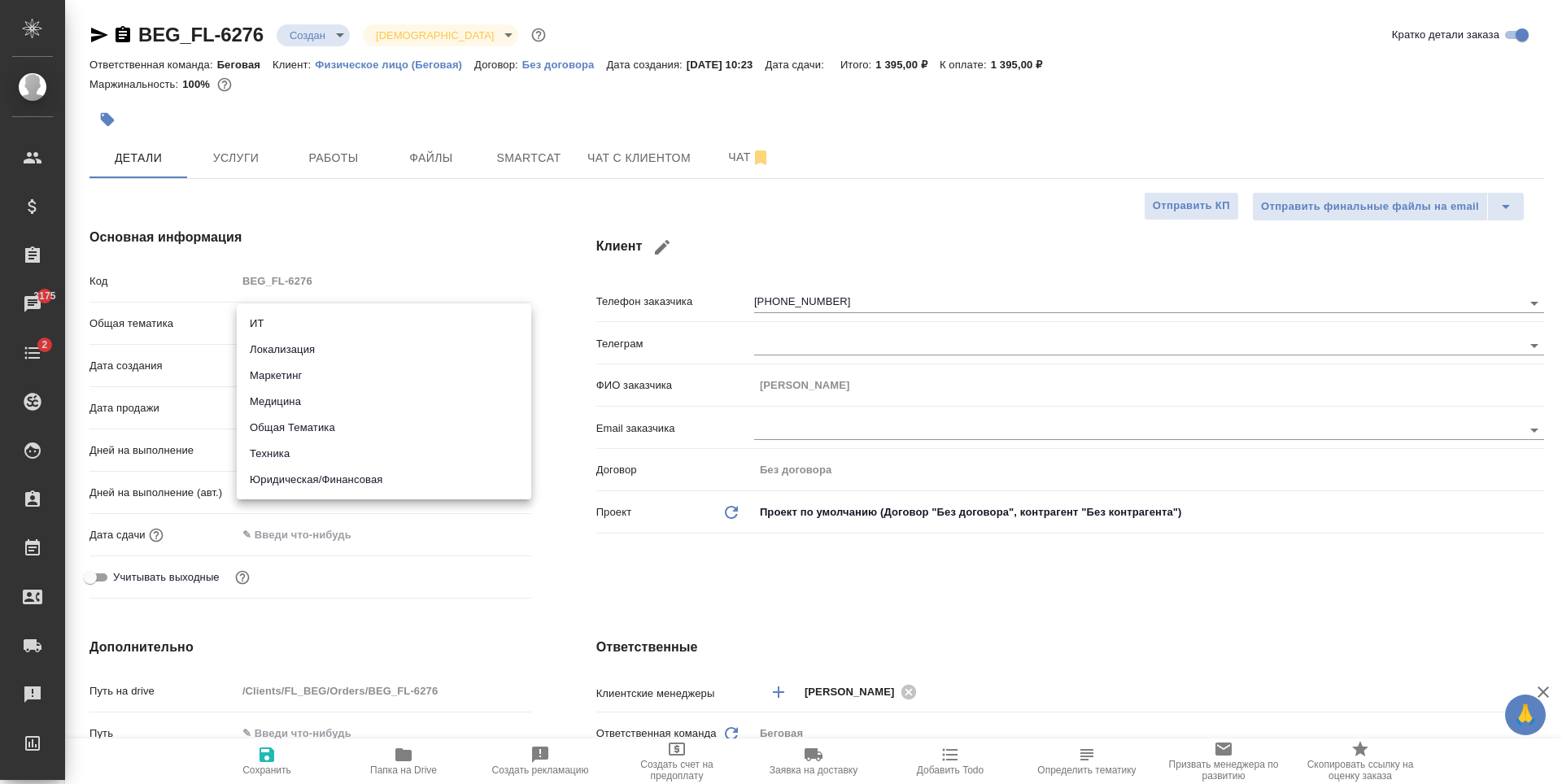
type input "yr-fn"
type textarea "x"
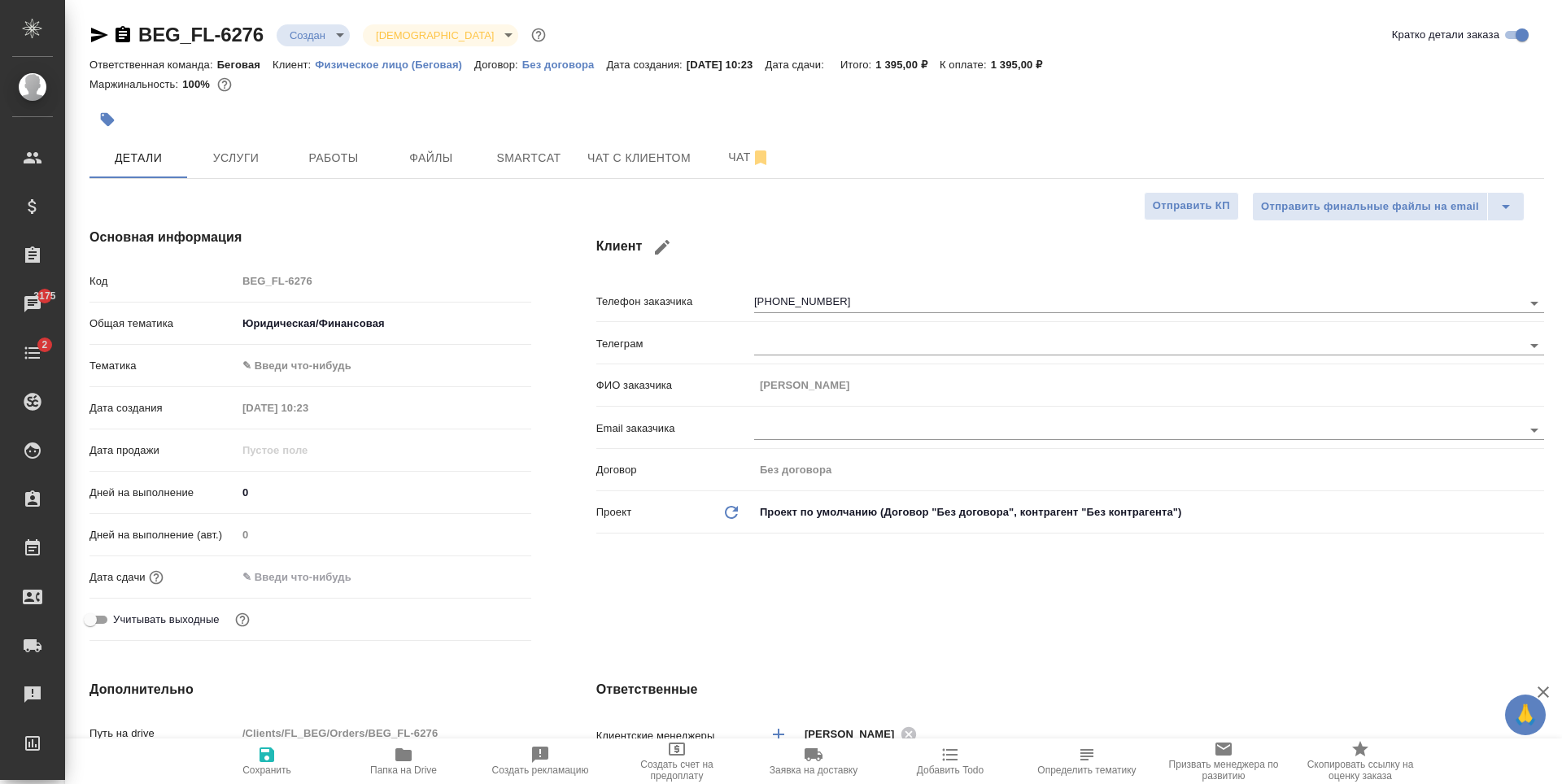
click at [334, 377] on body "🙏 .cls-1 fill:#fff; AWATERA Antonova Kristina Клиенты Спецификации Заказы 3175 …" at bounding box center [781, 392] width 1562 height 784
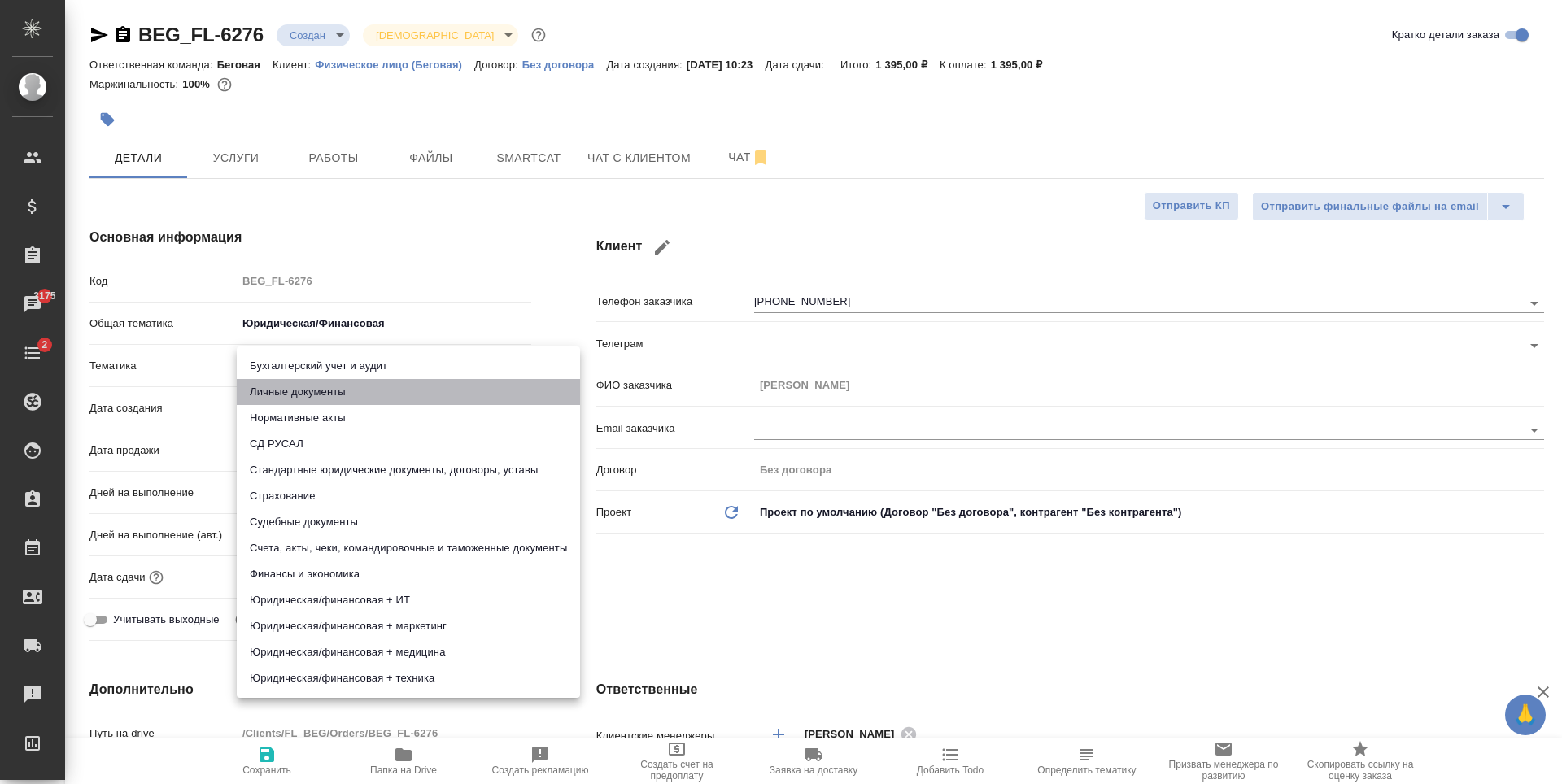
click at [336, 386] on li "Личные документы" at bounding box center [408, 392] width 343 height 26
type textarea "x"
type input "5a8b8b956a9677013d343cfe"
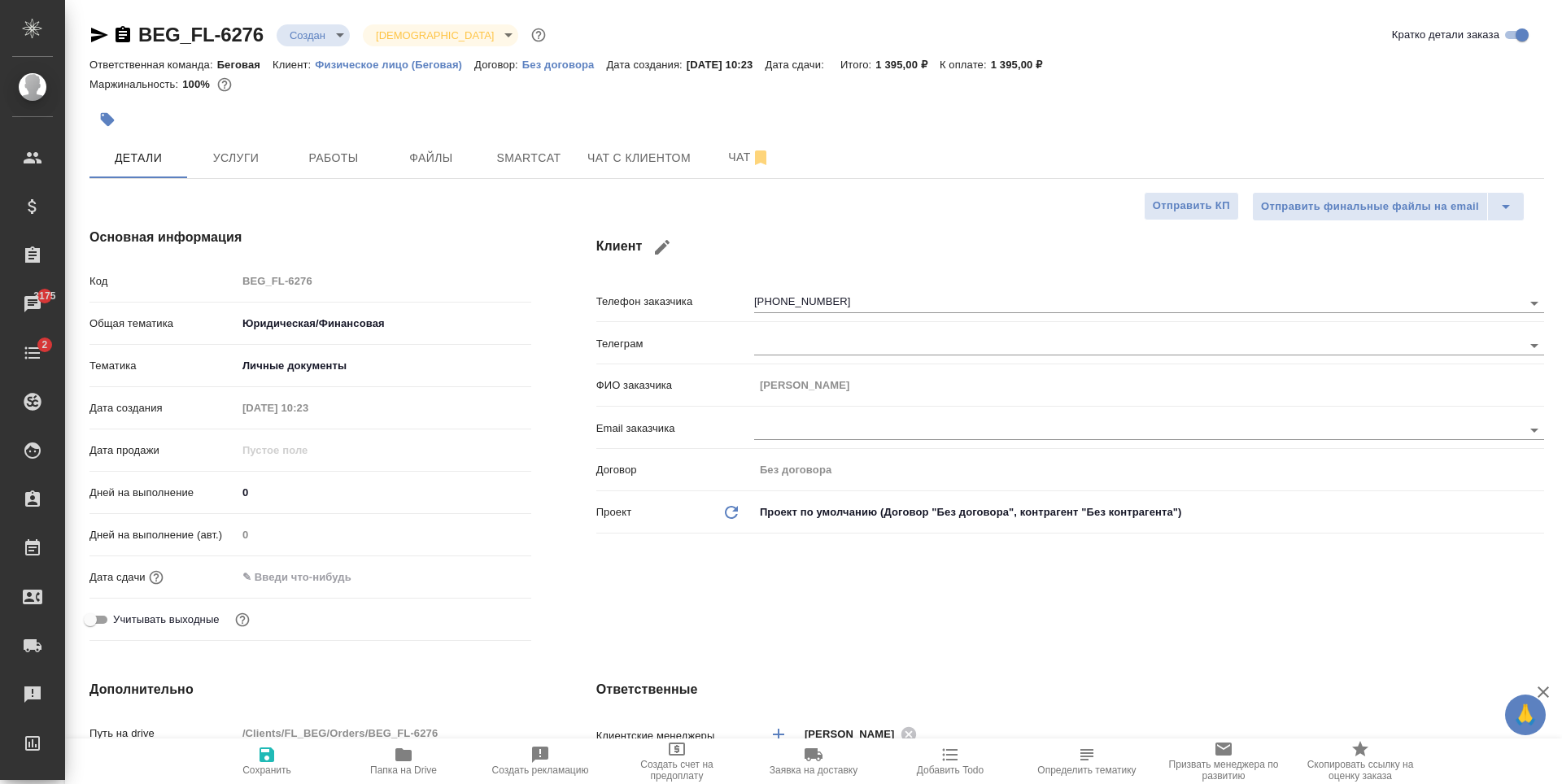
click at [328, 587] on input "text" at bounding box center [308, 577] width 143 height 24
click at [486, 577] on icon "button" at bounding box center [483, 574] width 14 height 16
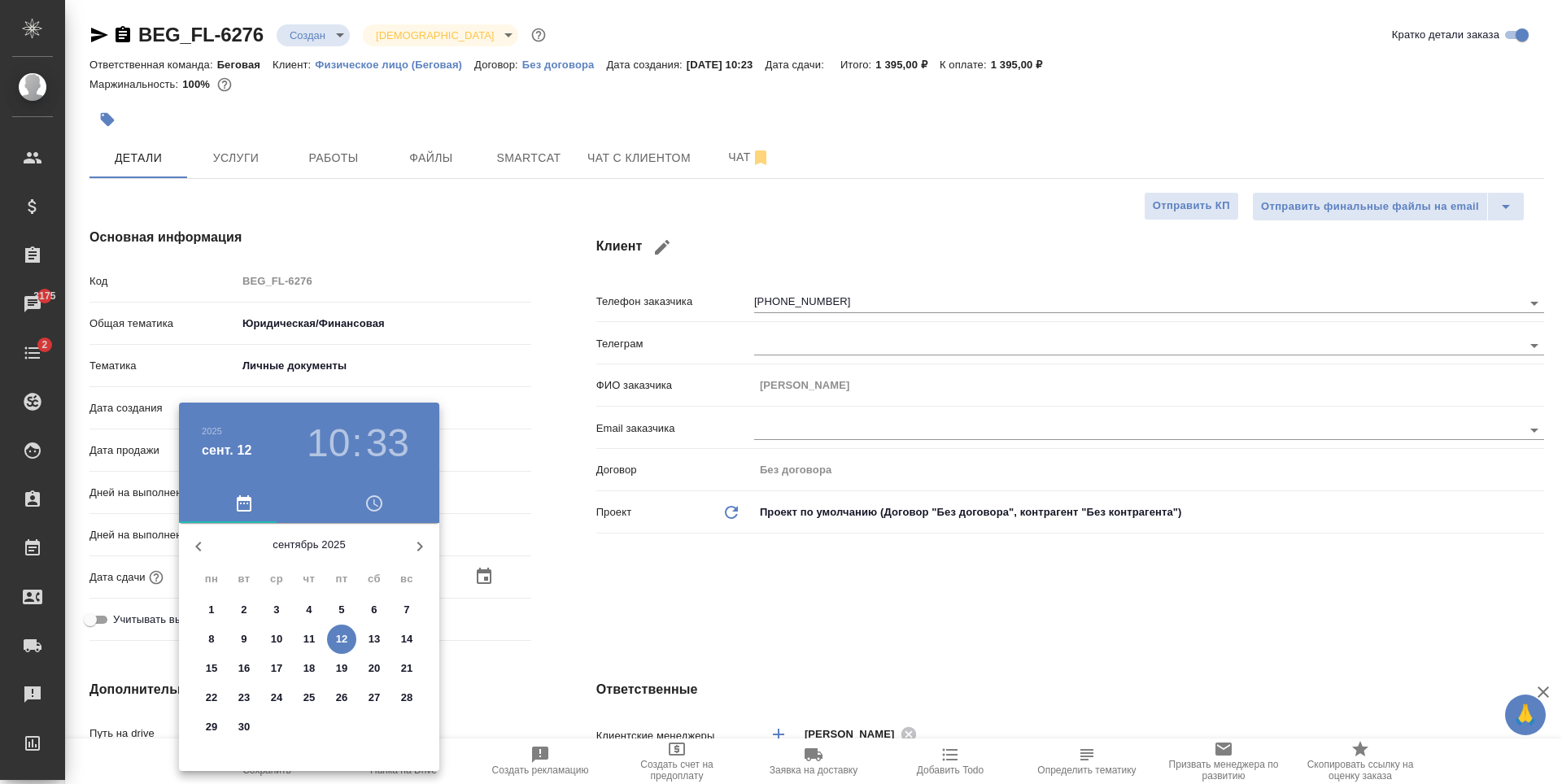
click at [213, 668] on p "15" at bounding box center [212, 668] width 12 height 16
type input "15.09.2025 10:33"
type textarea "x"
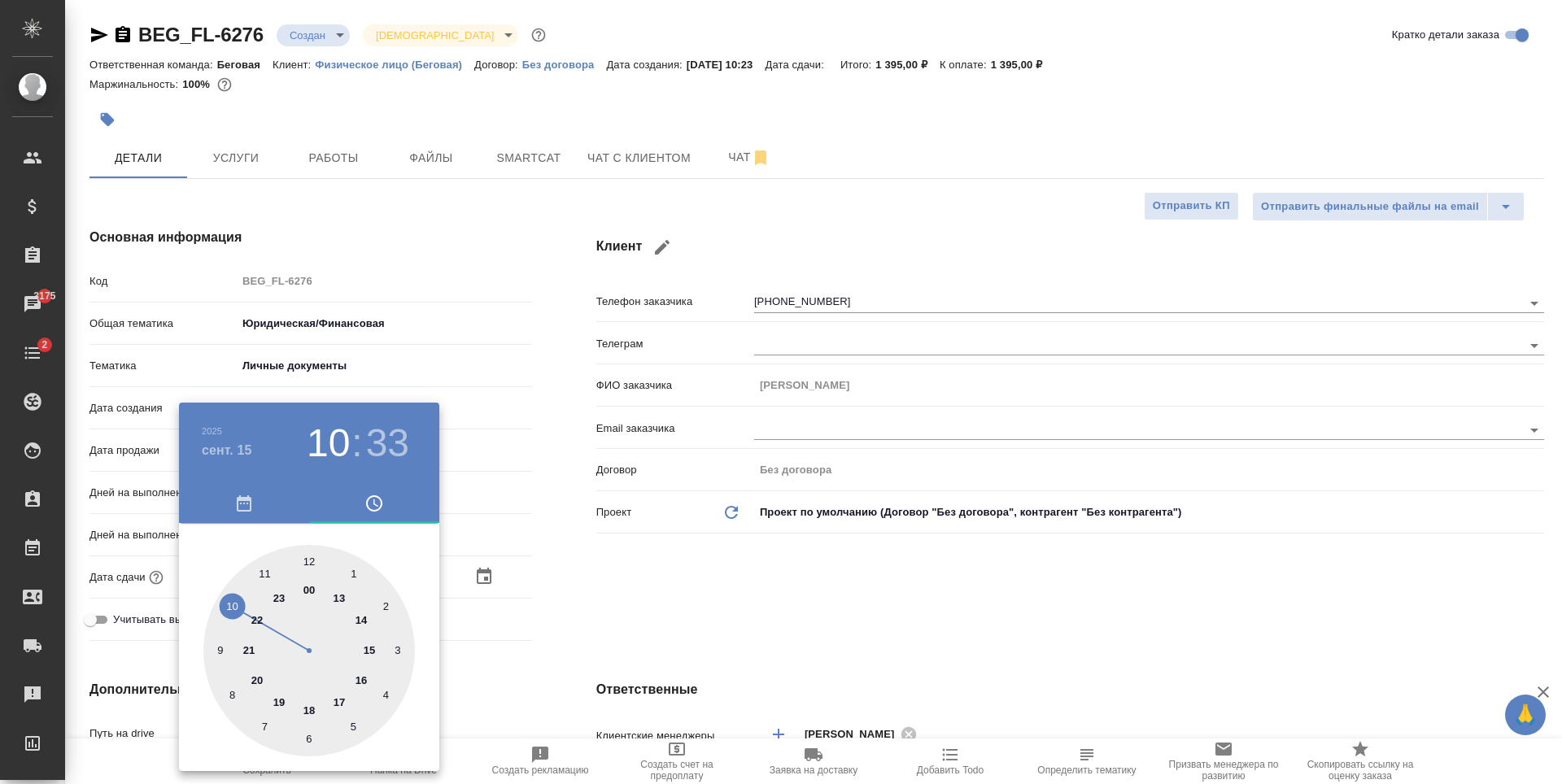
click at [377, 443] on h3 "33" at bounding box center [387, 443] width 43 height 46
click at [315, 560] on div at bounding box center [309, 650] width 212 height 212
type input "15.09.2025 10:01"
type textarea "x"
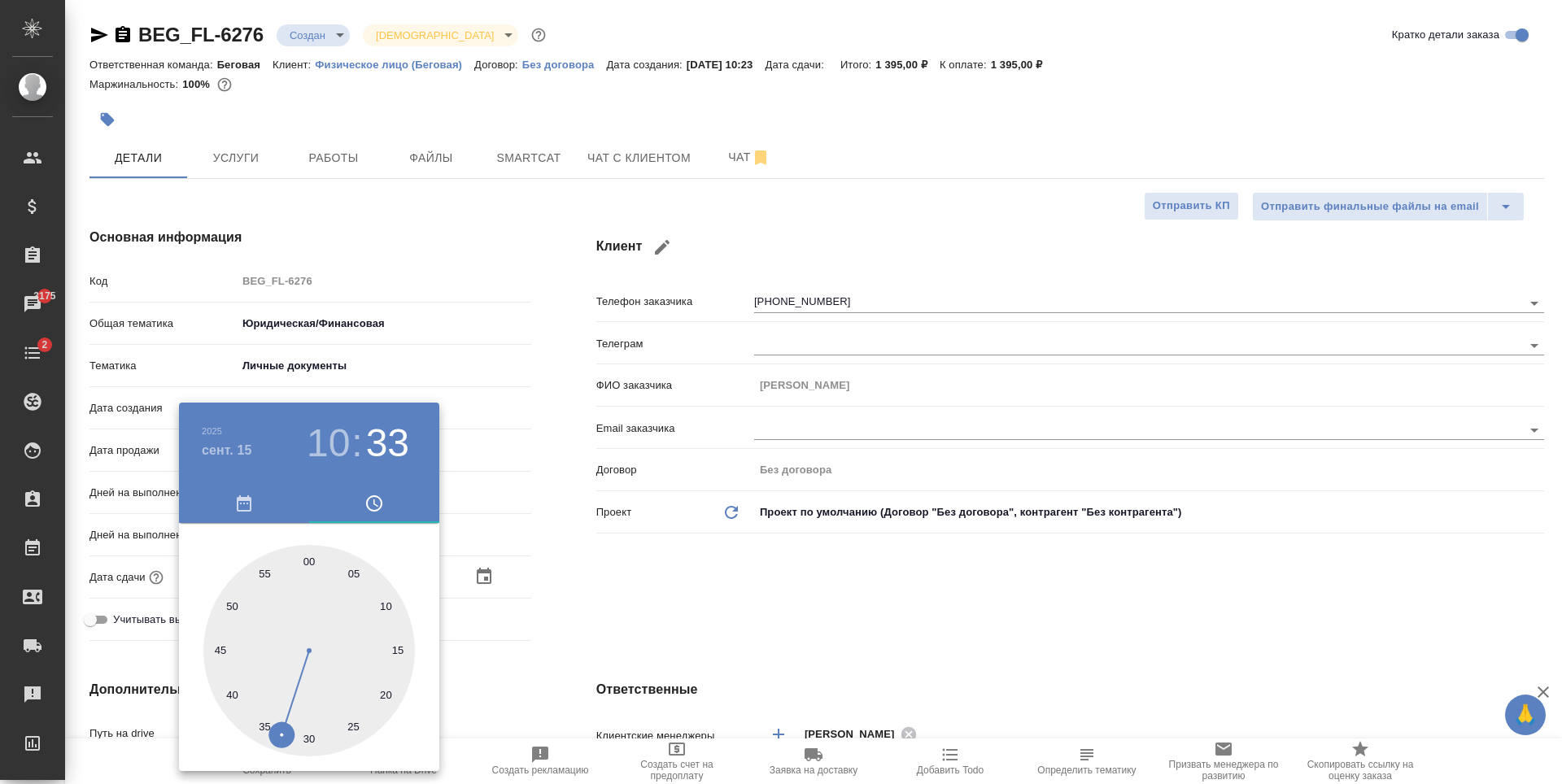
type textarea "x"
click at [311, 558] on div at bounding box center [309, 650] width 212 height 212
type input "15.09.2025 10:00"
type textarea "x"
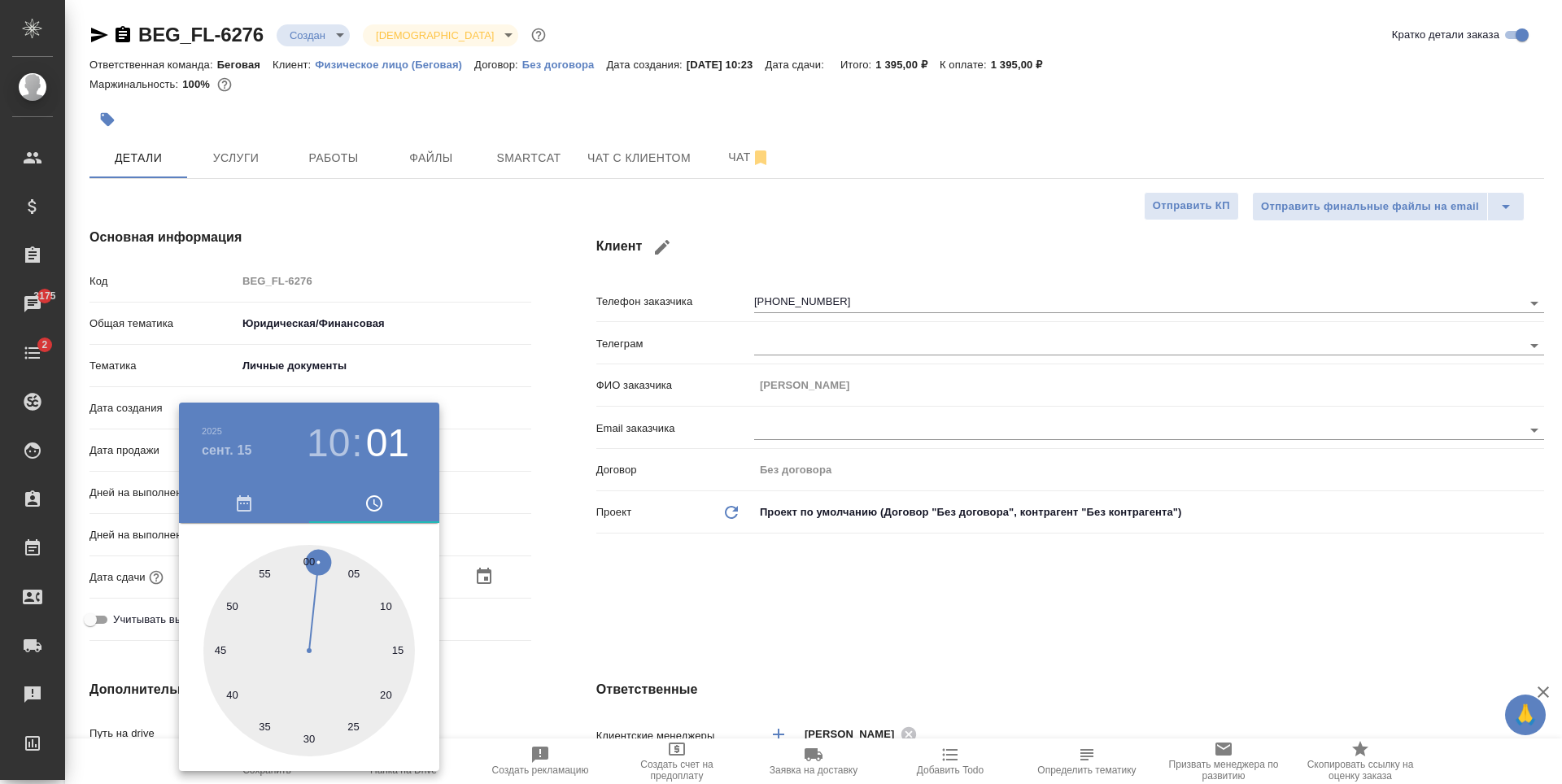
type textarea "x"
click at [601, 564] on div at bounding box center [781, 392] width 1562 height 784
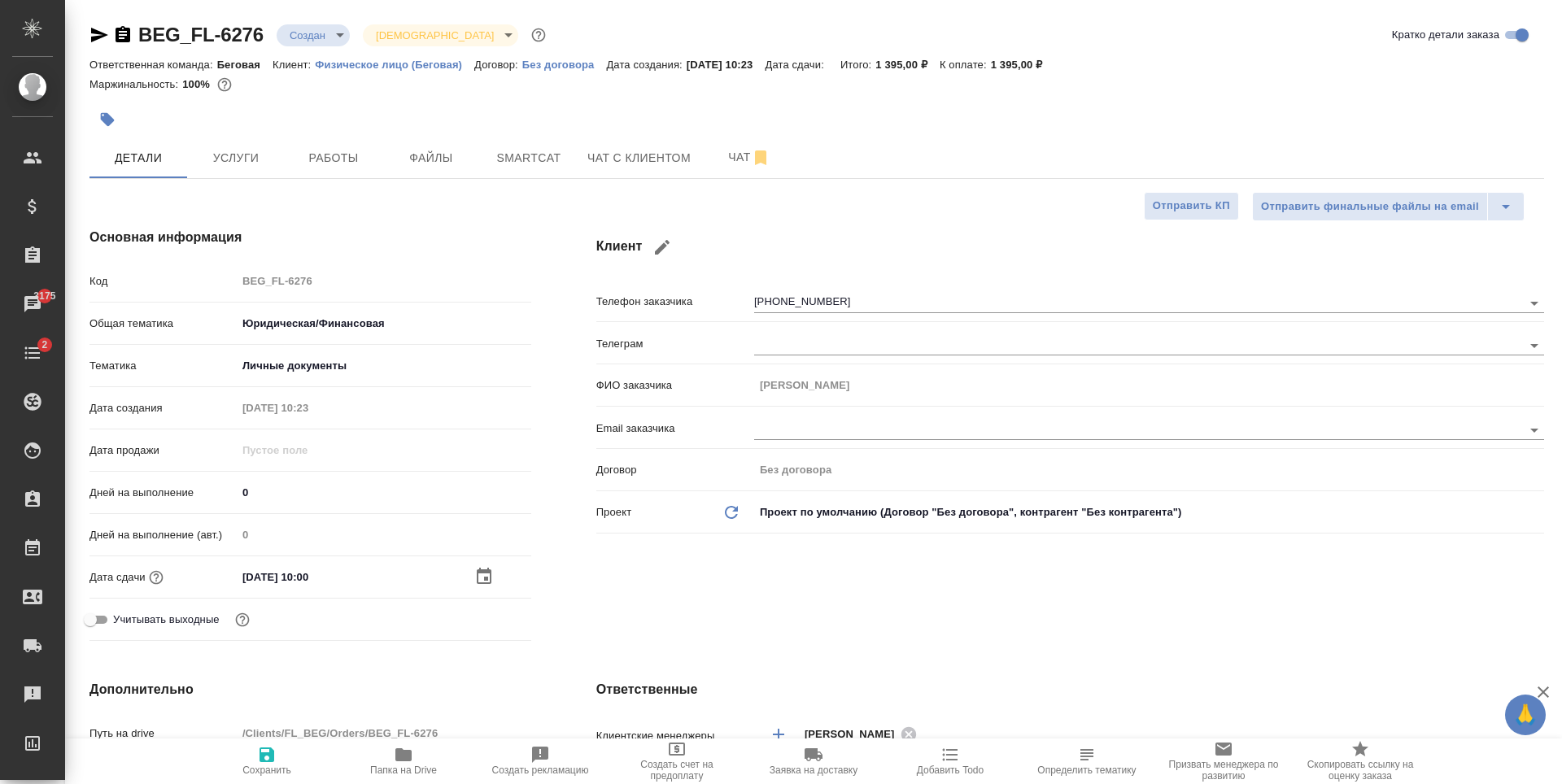
drag, startPoint x: 273, startPoint y: 760, endPoint x: 276, endPoint y: 745, distance: 15.3
click at [272, 760] on icon "button" at bounding box center [267, 754] width 14 height 14
type textarea "x"
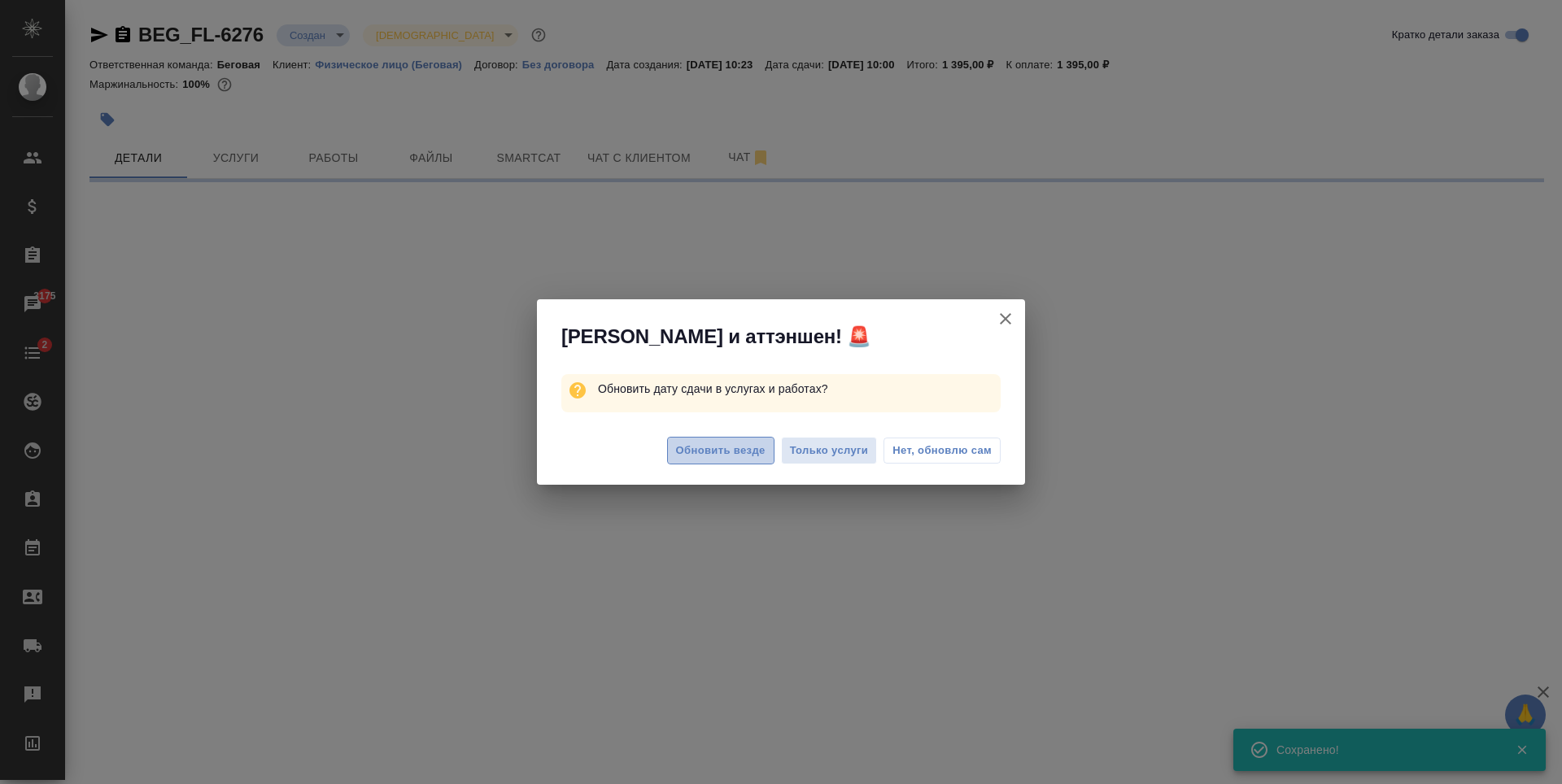
click at [751, 442] on span "Обновить везде" at bounding box center [721, 451] width 89 height 19
select select "RU"
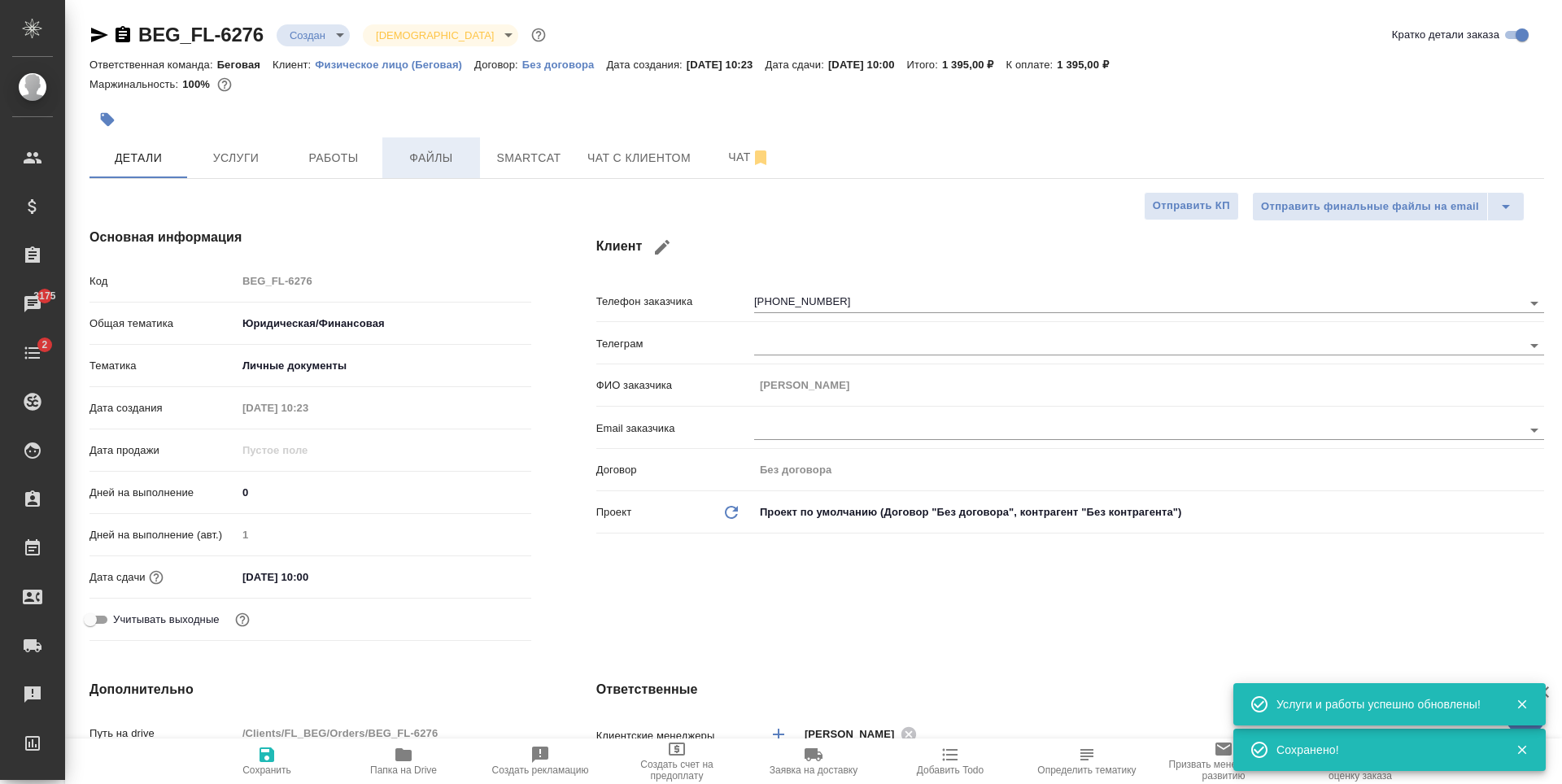
type textarea "x"
click at [433, 143] on button "Файлы" at bounding box center [431, 158] width 98 height 40
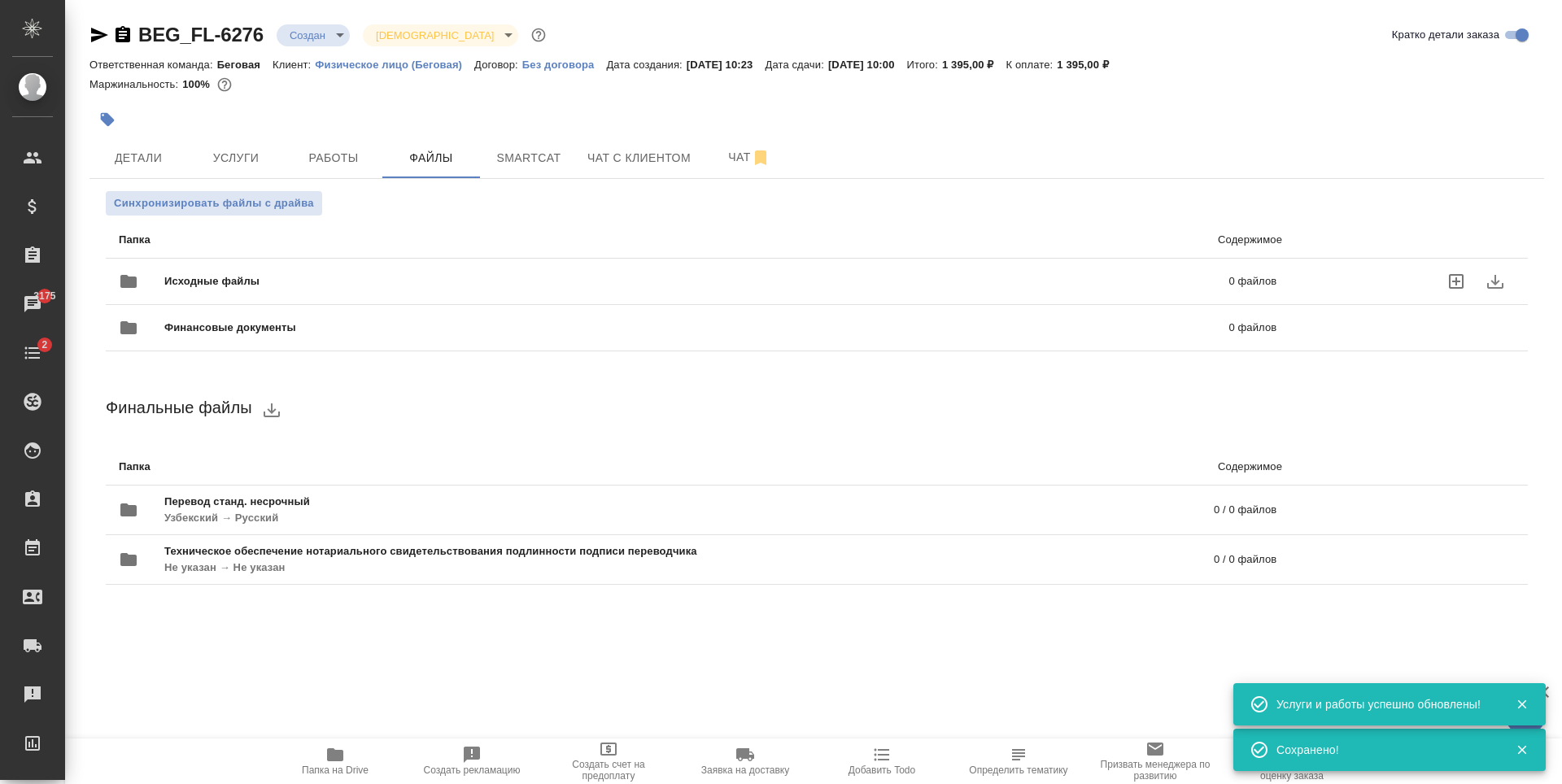
drag, startPoint x: 148, startPoint y: 254, endPoint x: 148, endPoint y: 275, distance: 21.0
click at [148, 260] on div "Исходные файлы 0 файлов" at bounding box center [698, 281] width 1190 height 72
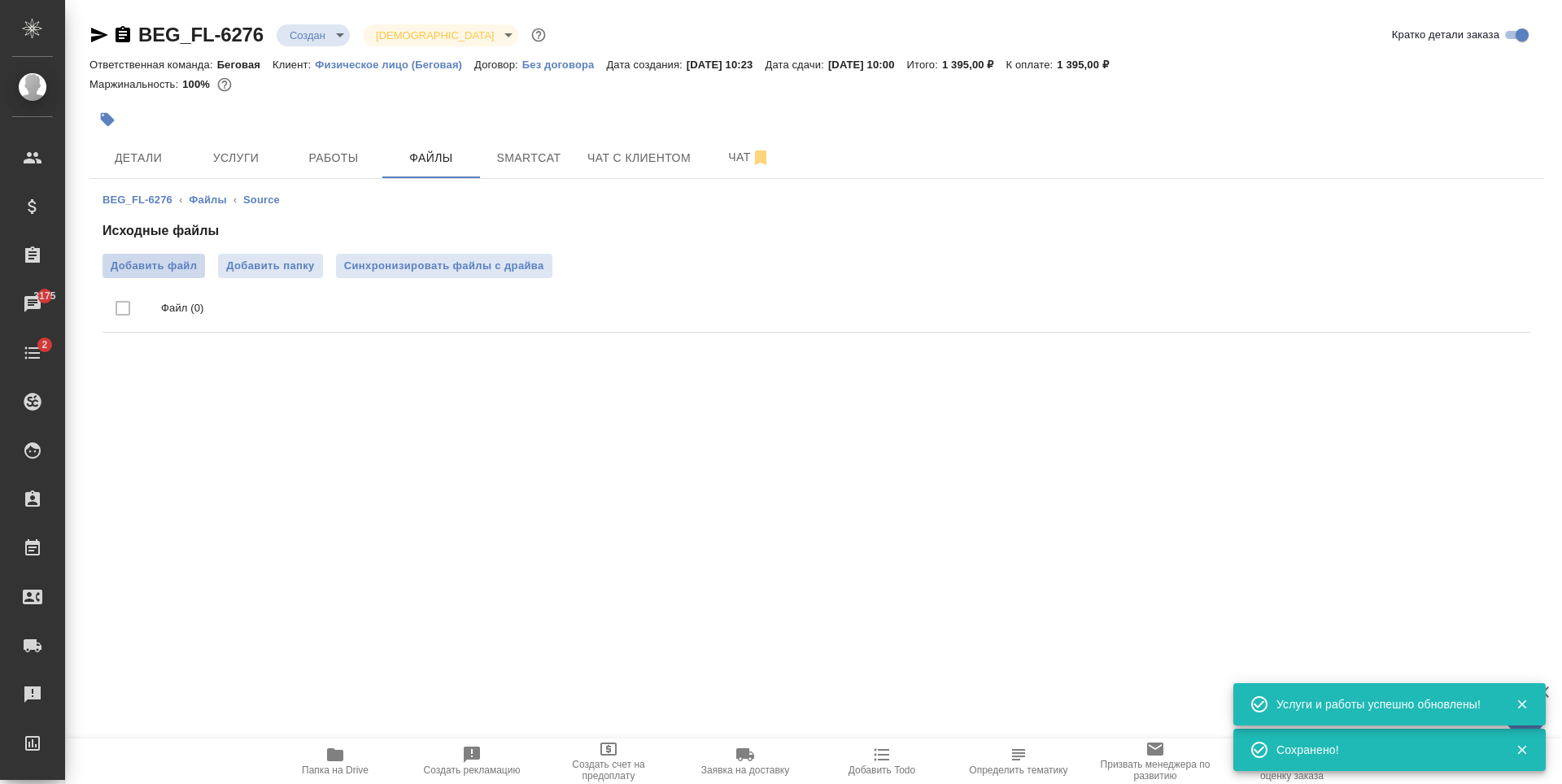
click at [154, 266] on span "Добавить файл" at bounding box center [154, 266] width 86 height 16
click at [0, 0] on input "Добавить файл" at bounding box center [0, 0] width 0 height 0
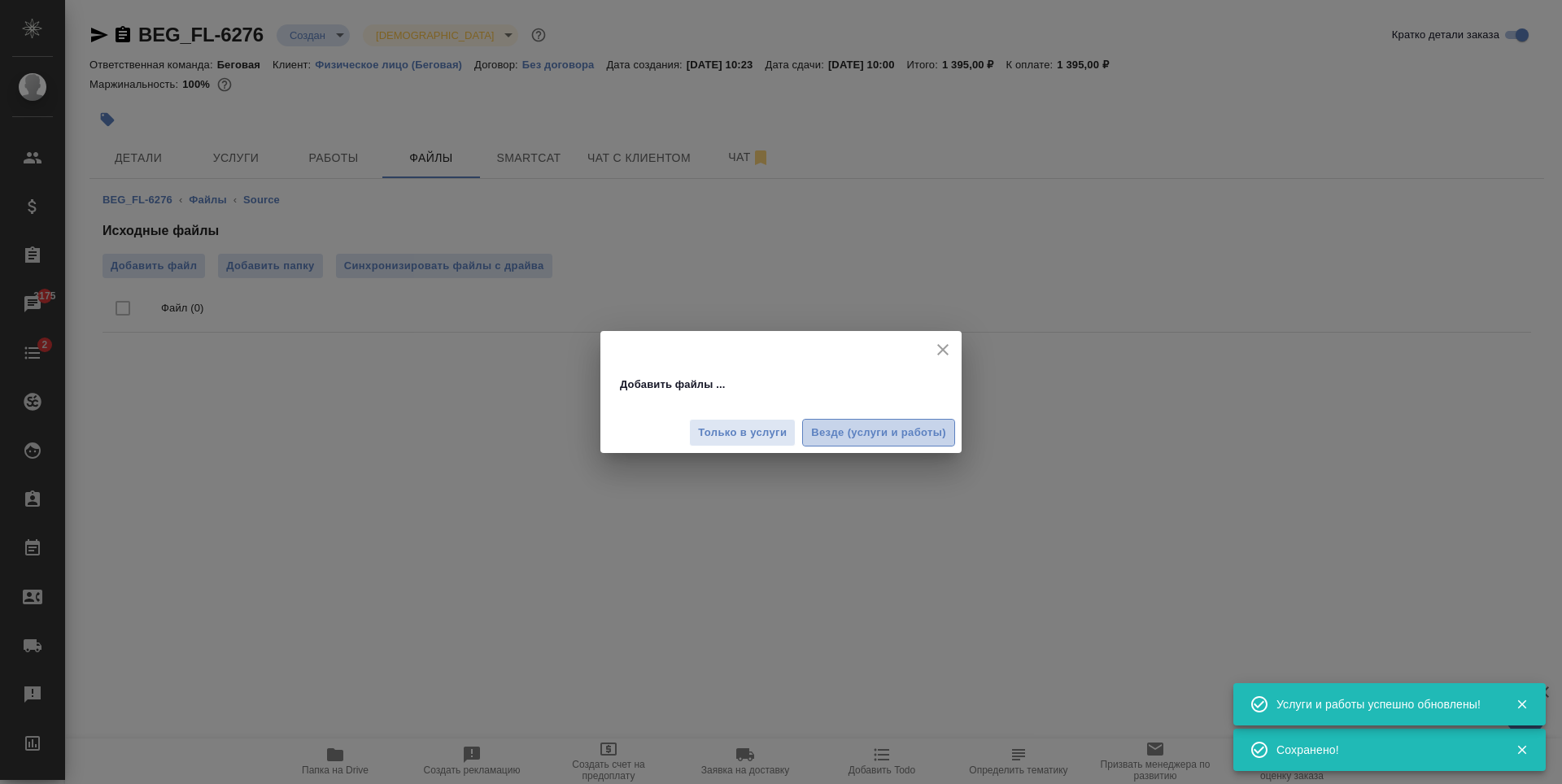
click at [832, 424] on span "Везде (услуги и работы)" at bounding box center [879, 433] width 135 height 19
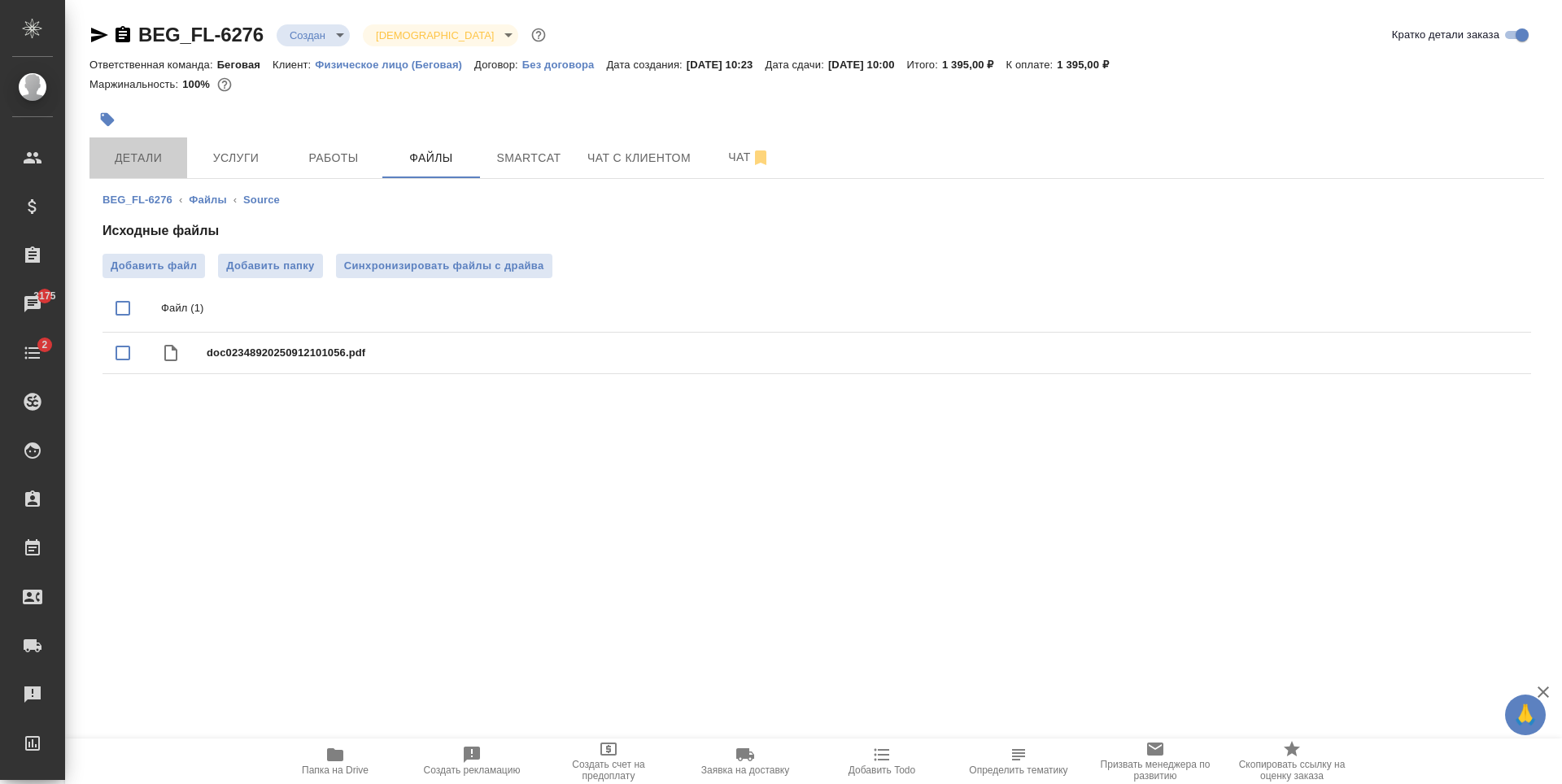
click at [156, 159] on span "Детали" at bounding box center [138, 158] width 78 height 20
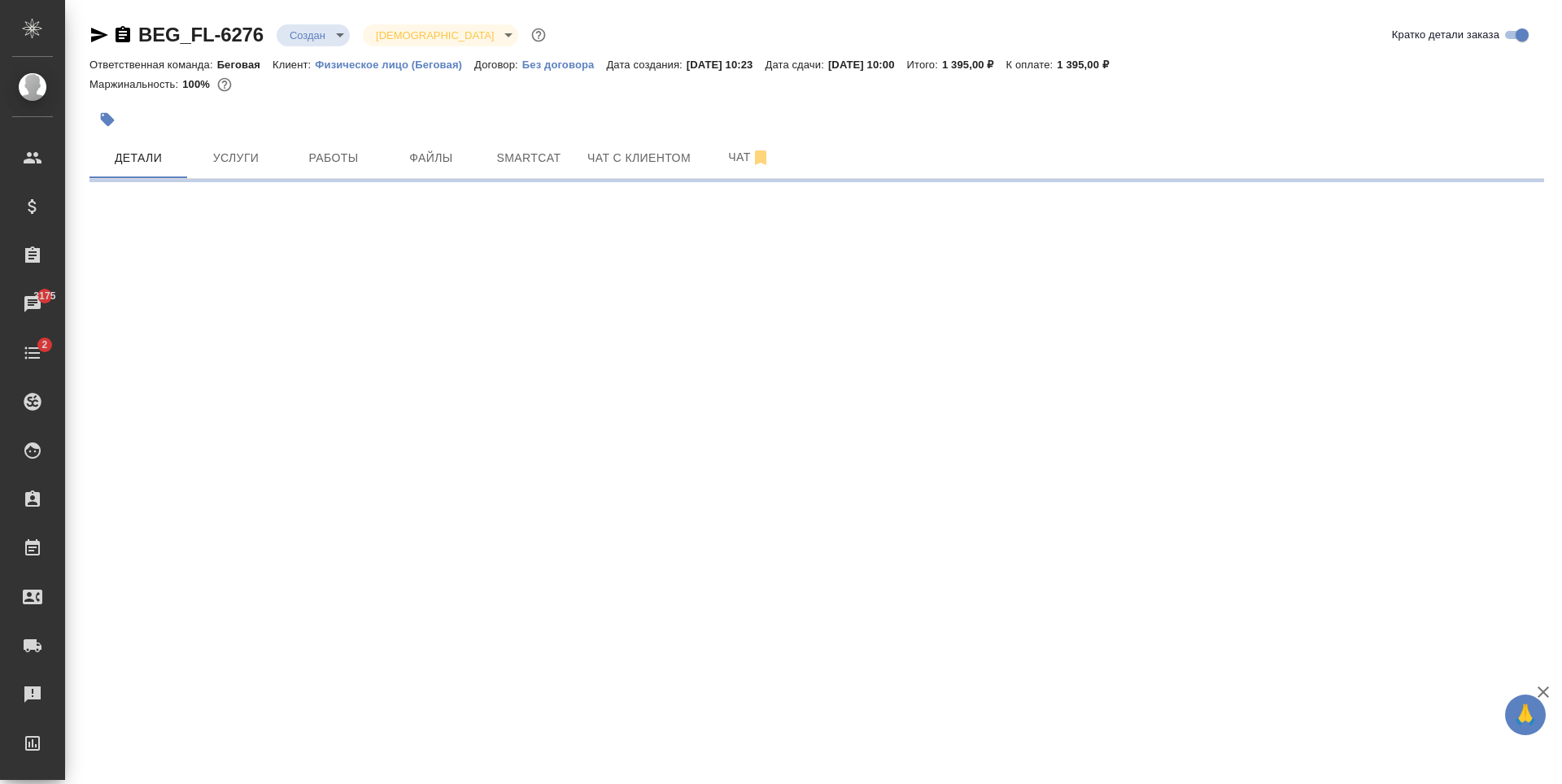
select select "RU"
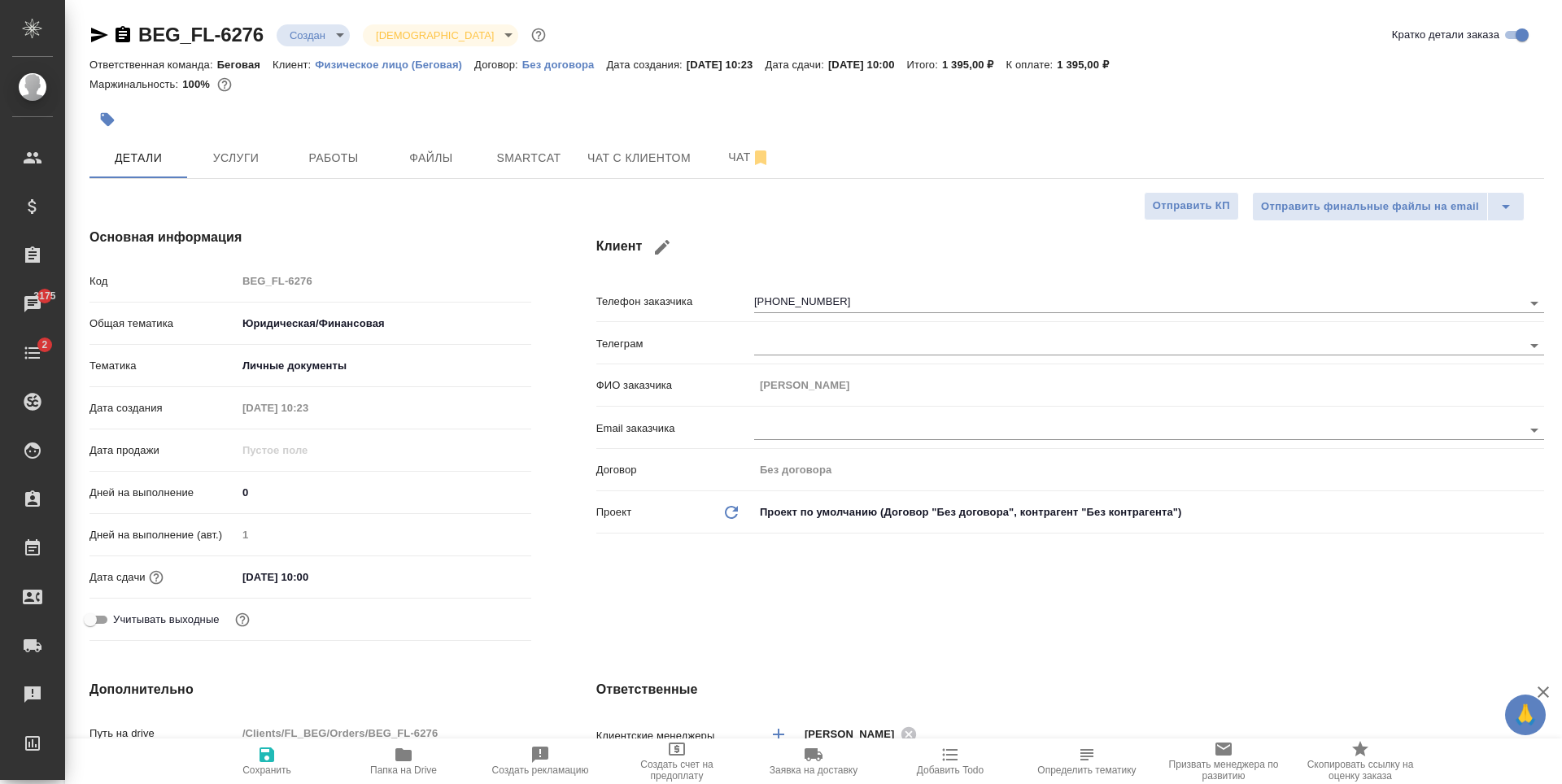
type textarea "x"
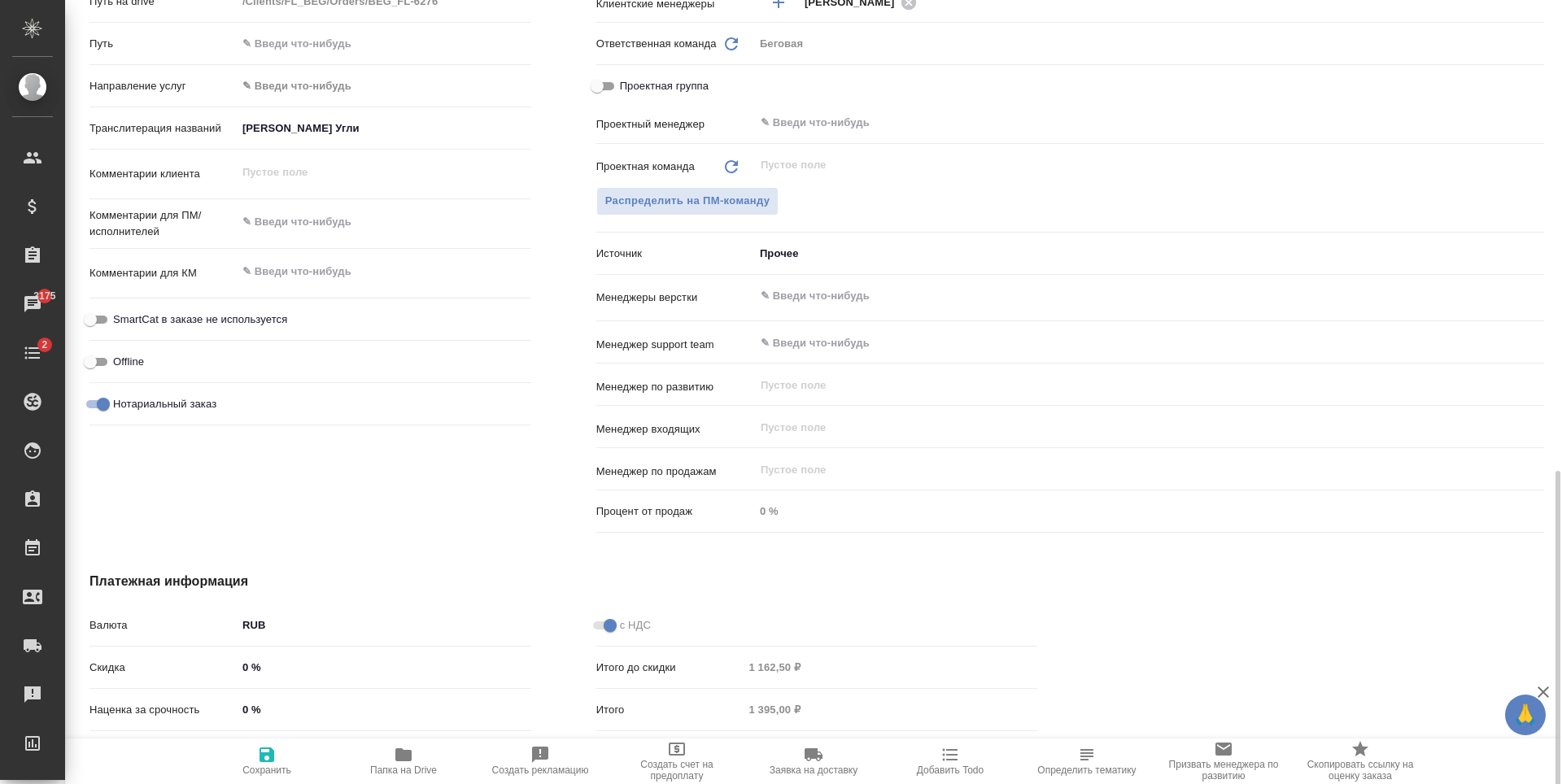
scroll to position [854, 0]
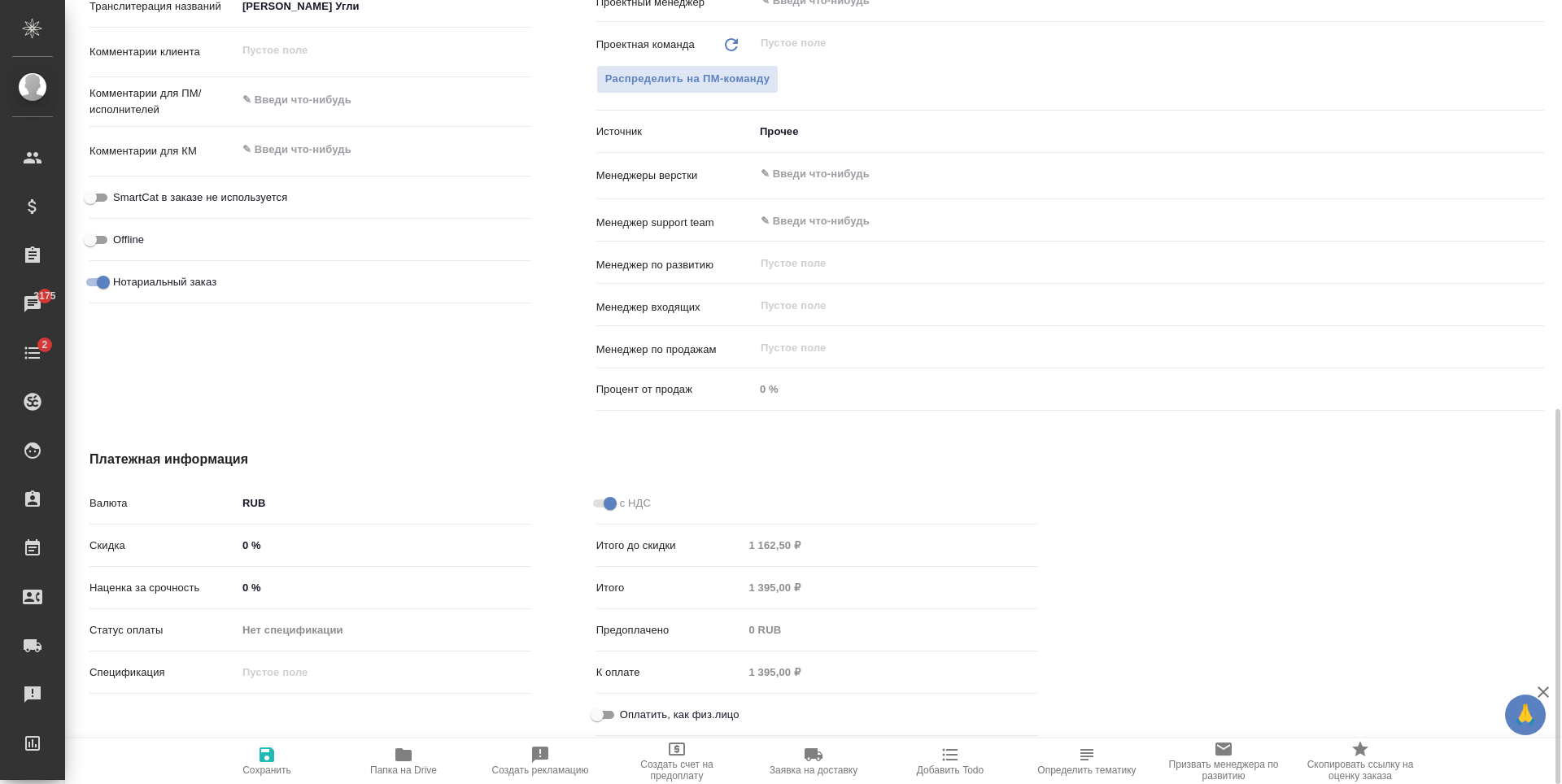
click at [610, 713] on input "Оплатить, как физ.лицо" at bounding box center [596, 714] width 58 height 19
checkbox input "true"
type textarea "x"
click at [277, 765] on span "Сохранить" at bounding box center [267, 771] width 49 height 12
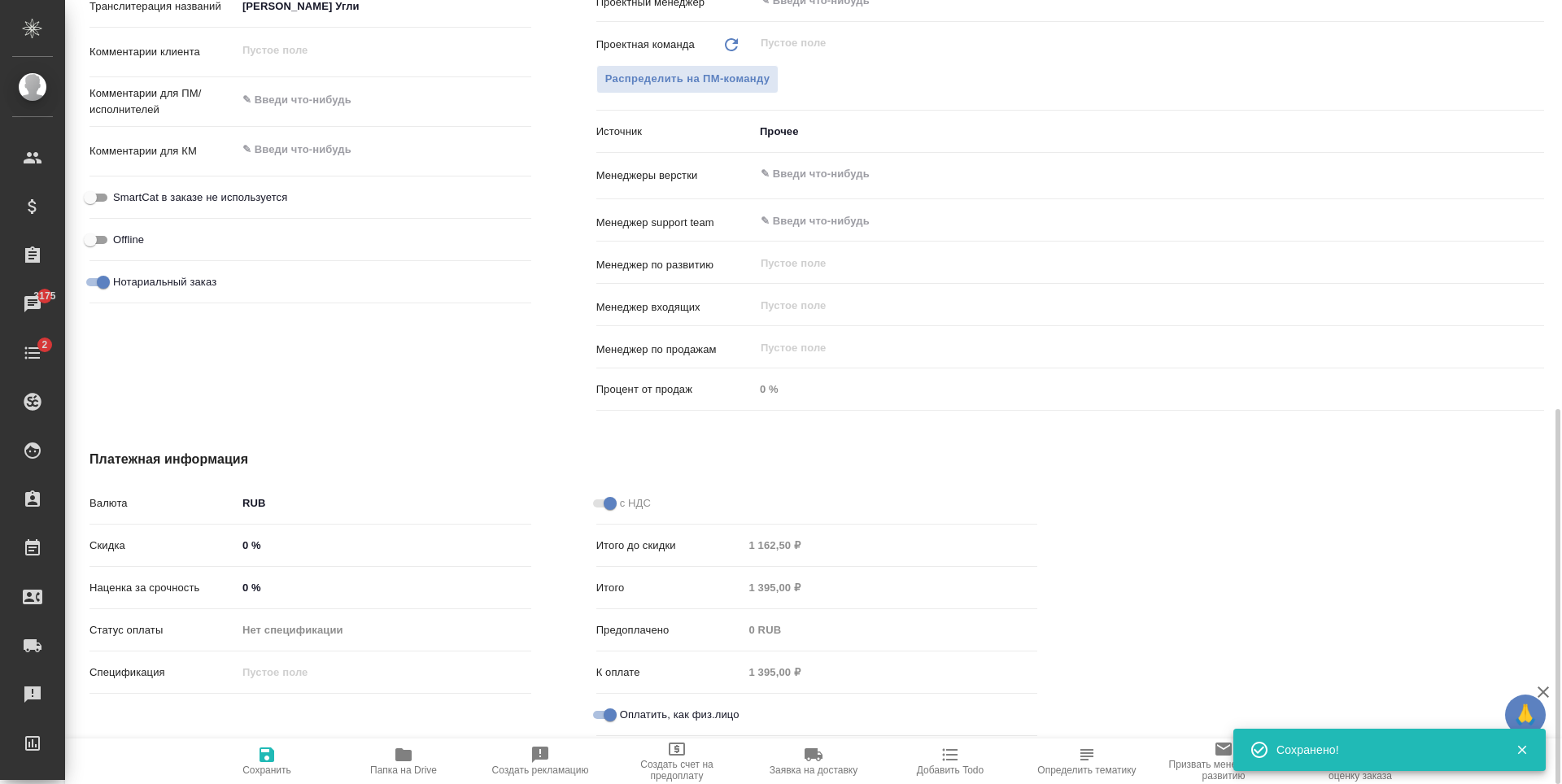
scroll to position [691, 0]
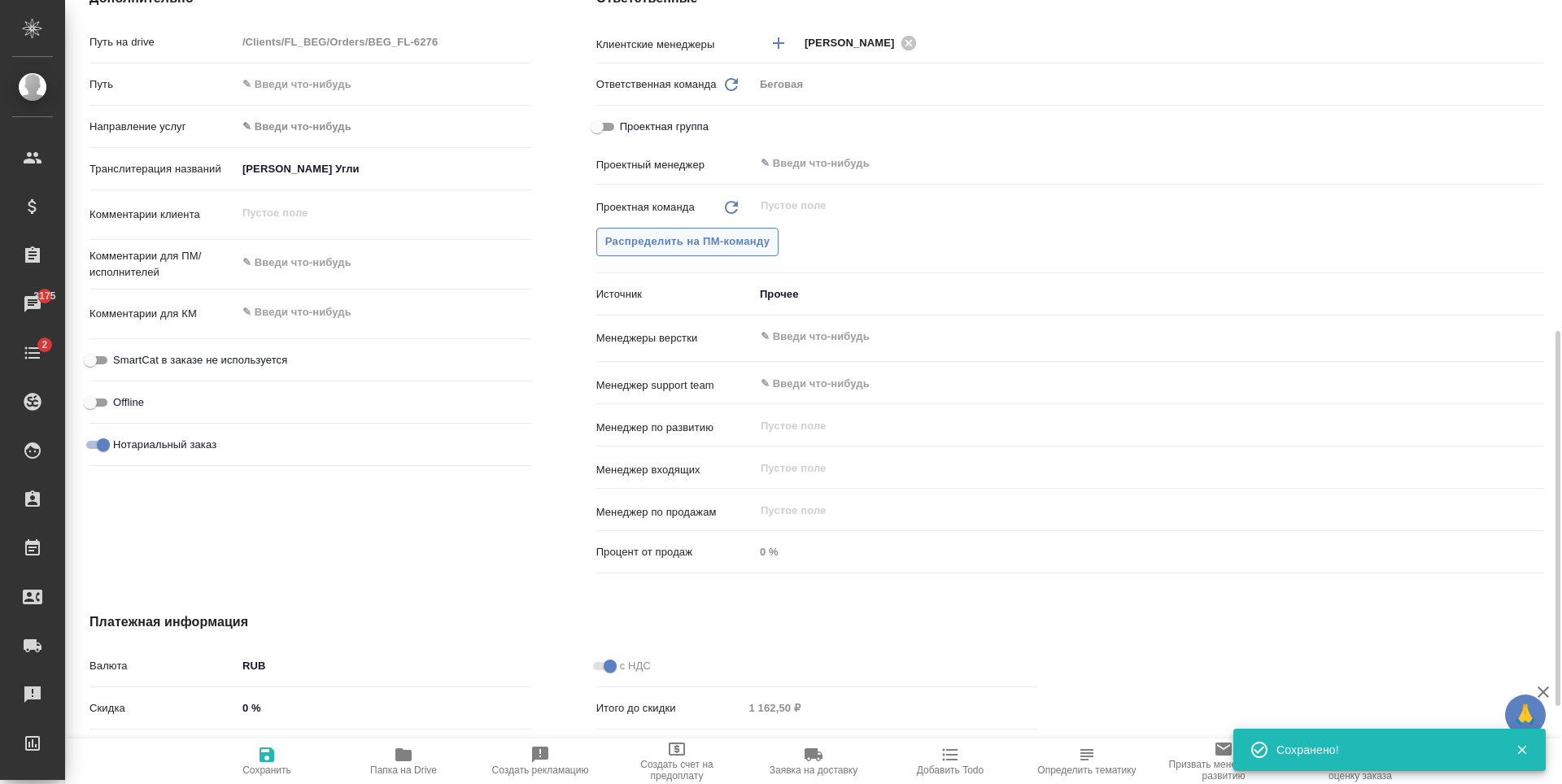
click at [758, 244] on span "Распределить на ПМ-команду" at bounding box center [688, 242] width 165 height 19
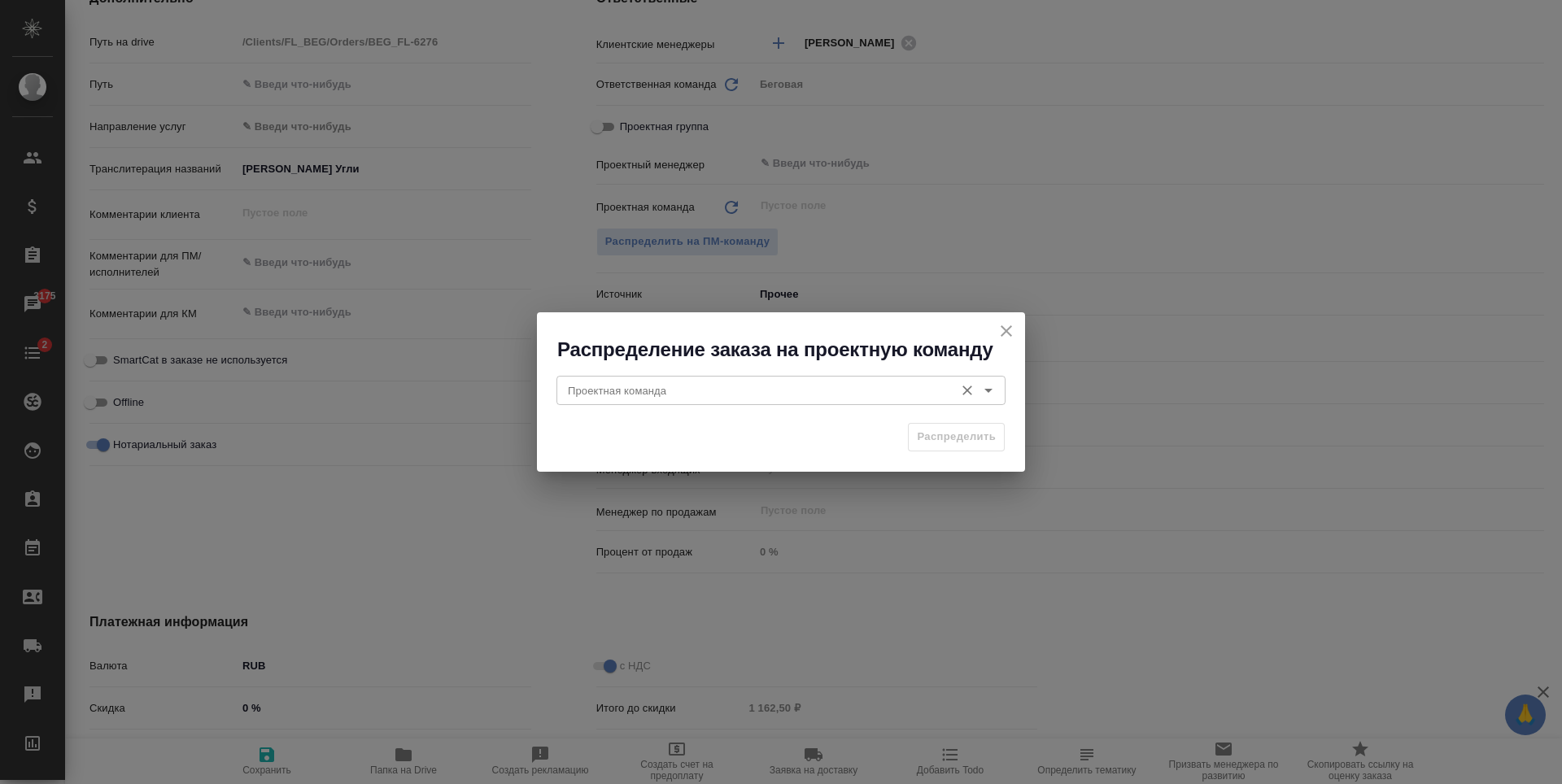
click at [747, 382] on input "Проектная команда" at bounding box center [754, 390] width 385 height 19
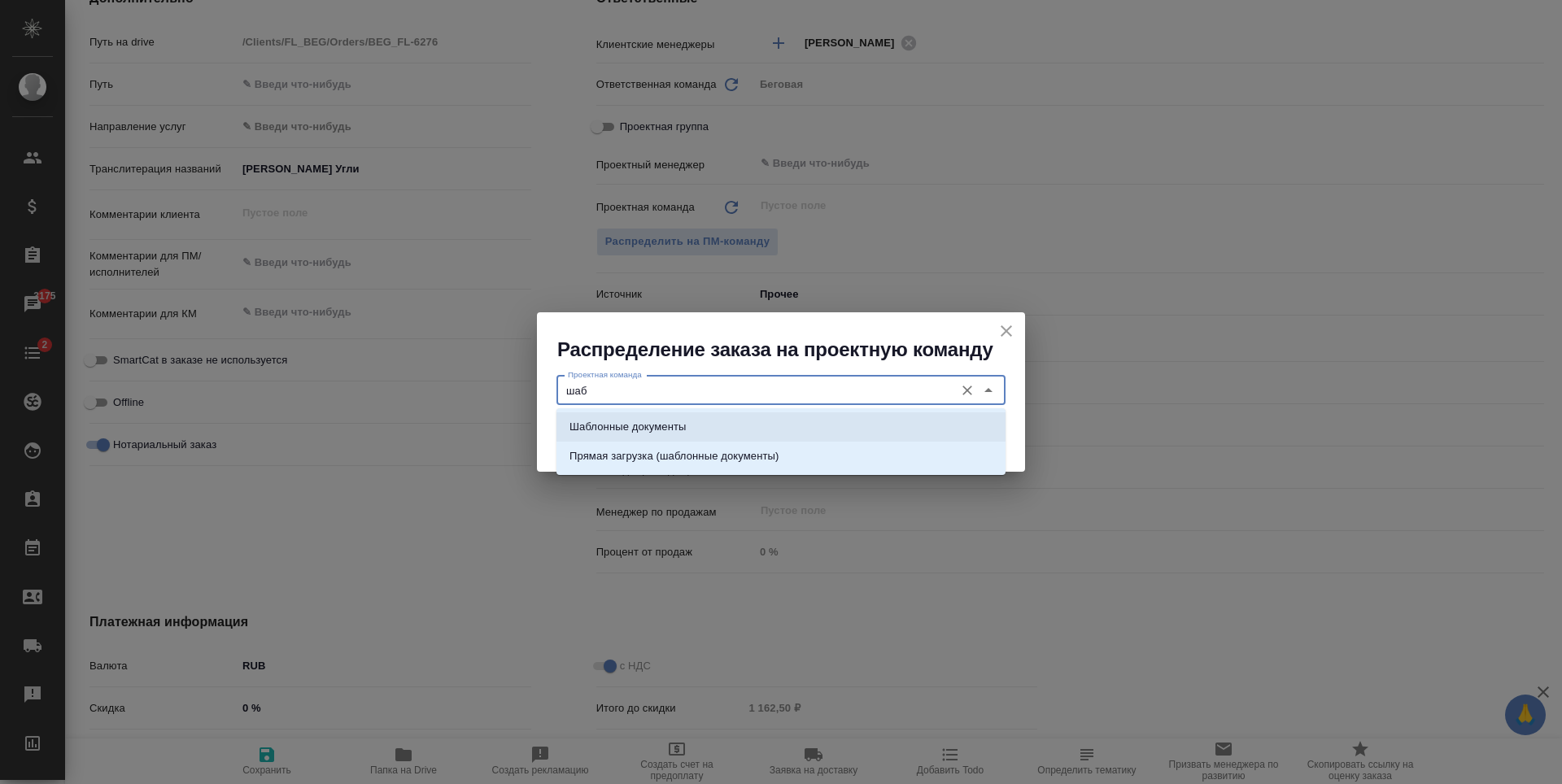
click at [720, 429] on li "Шаблонные документы" at bounding box center [781, 427] width 450 height 30
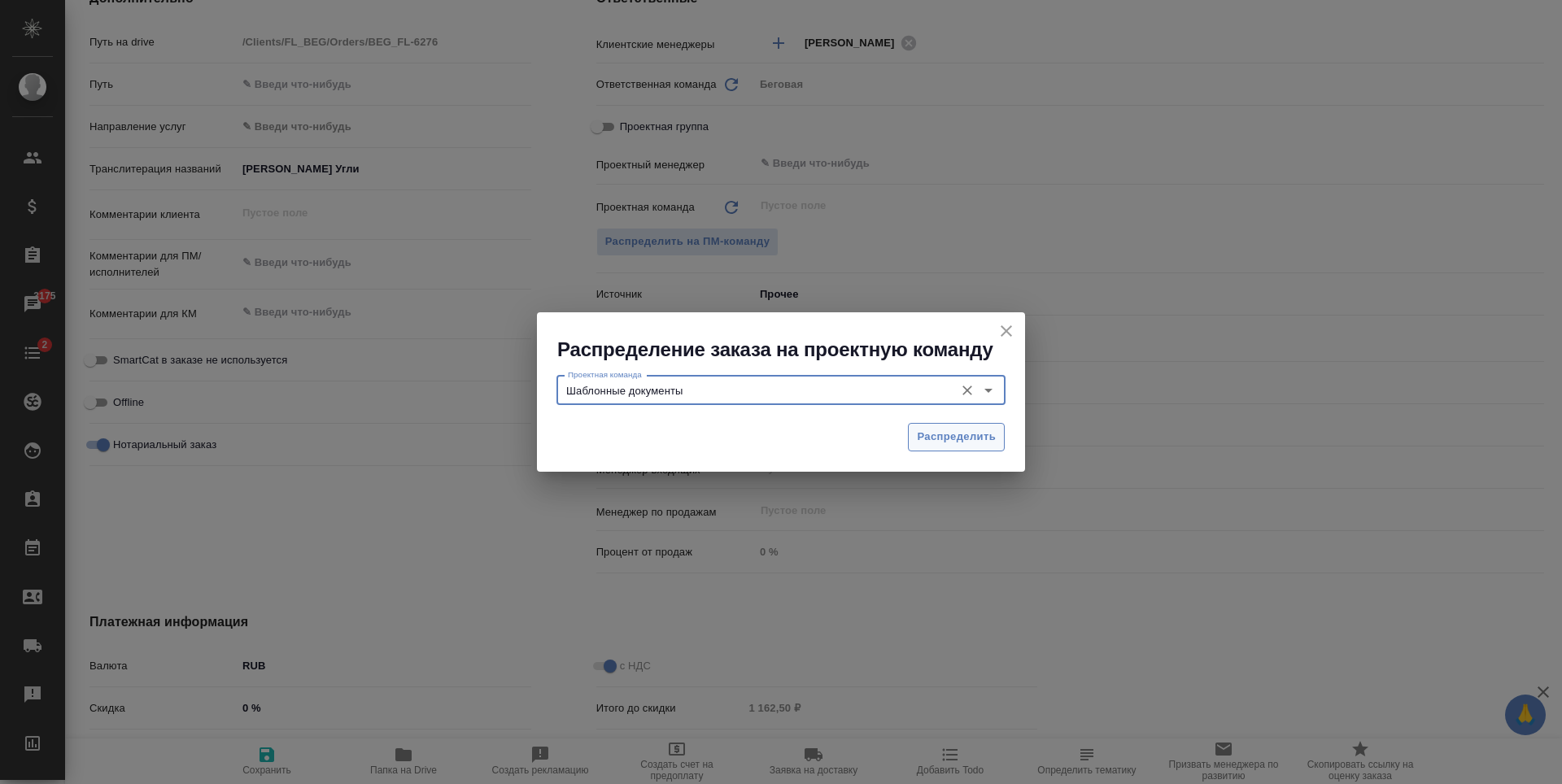
click at [961, 427] on button "Распределить" at bounding box center [956, 438] width 97 height 29
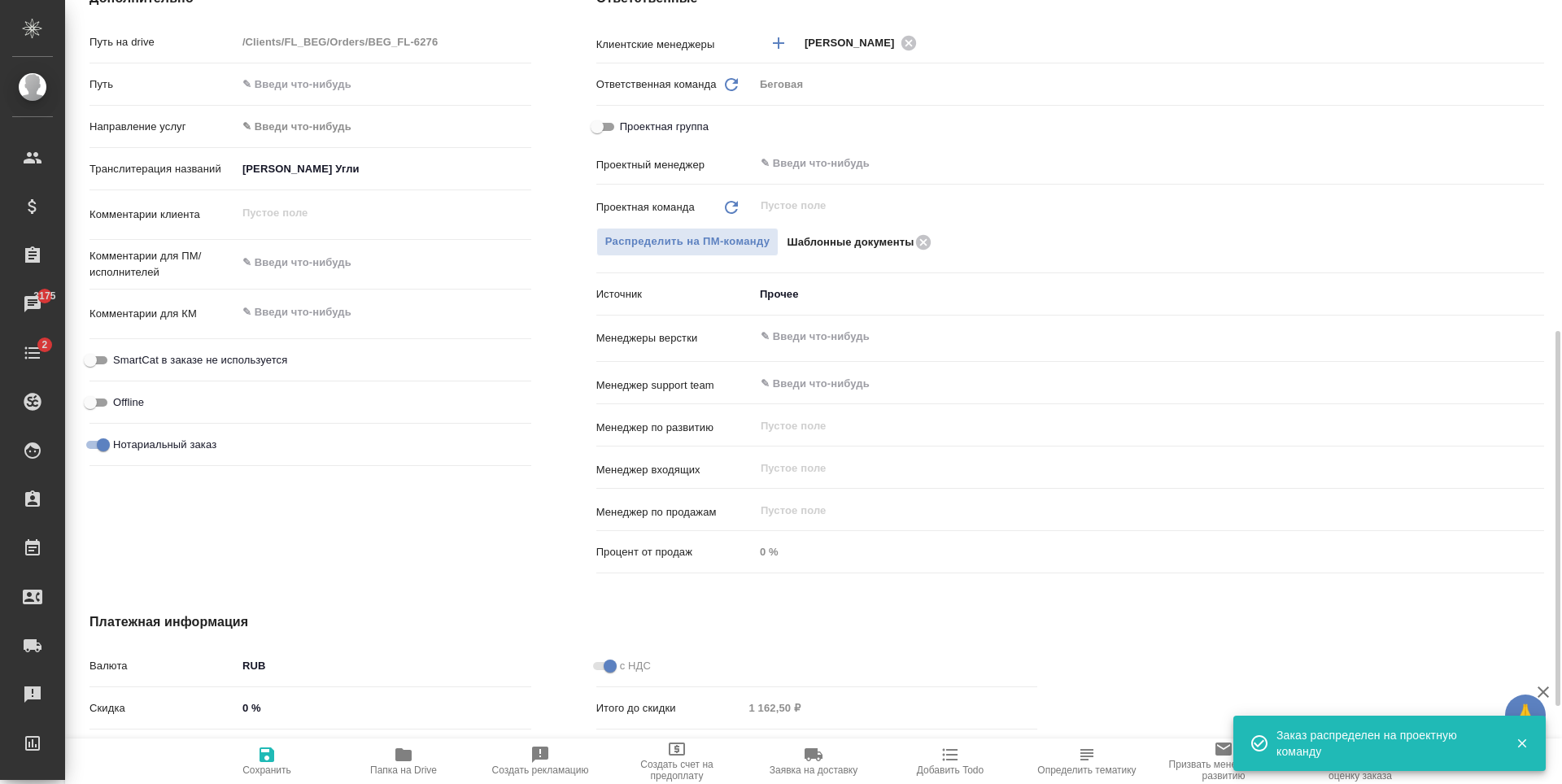
click at [271, 753] on icon "button" at bounding box center [267, 754] width 14 height 14
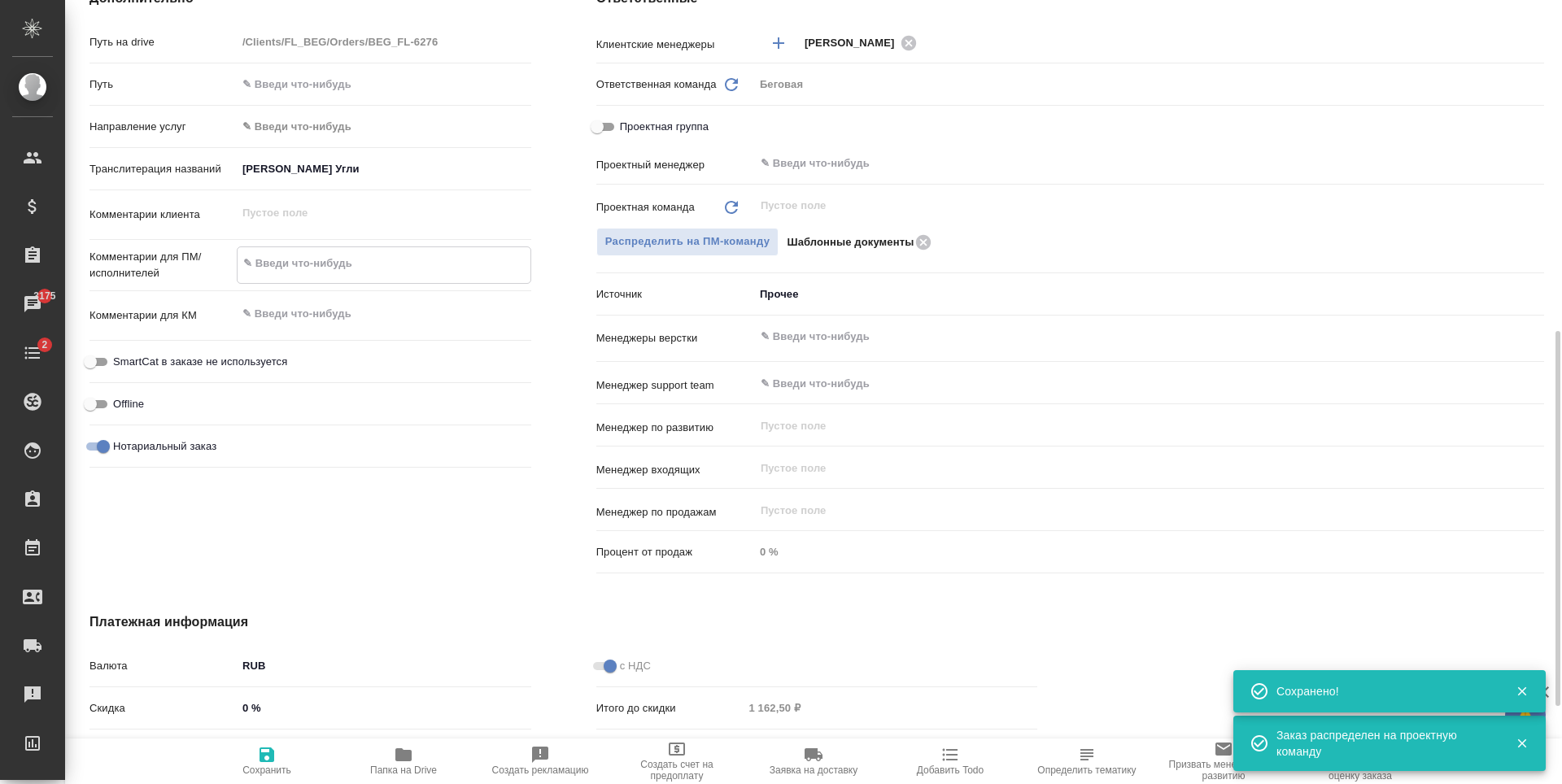
click at [381, 275] on textarea at bounding box center [384, 263] width 293 height 28
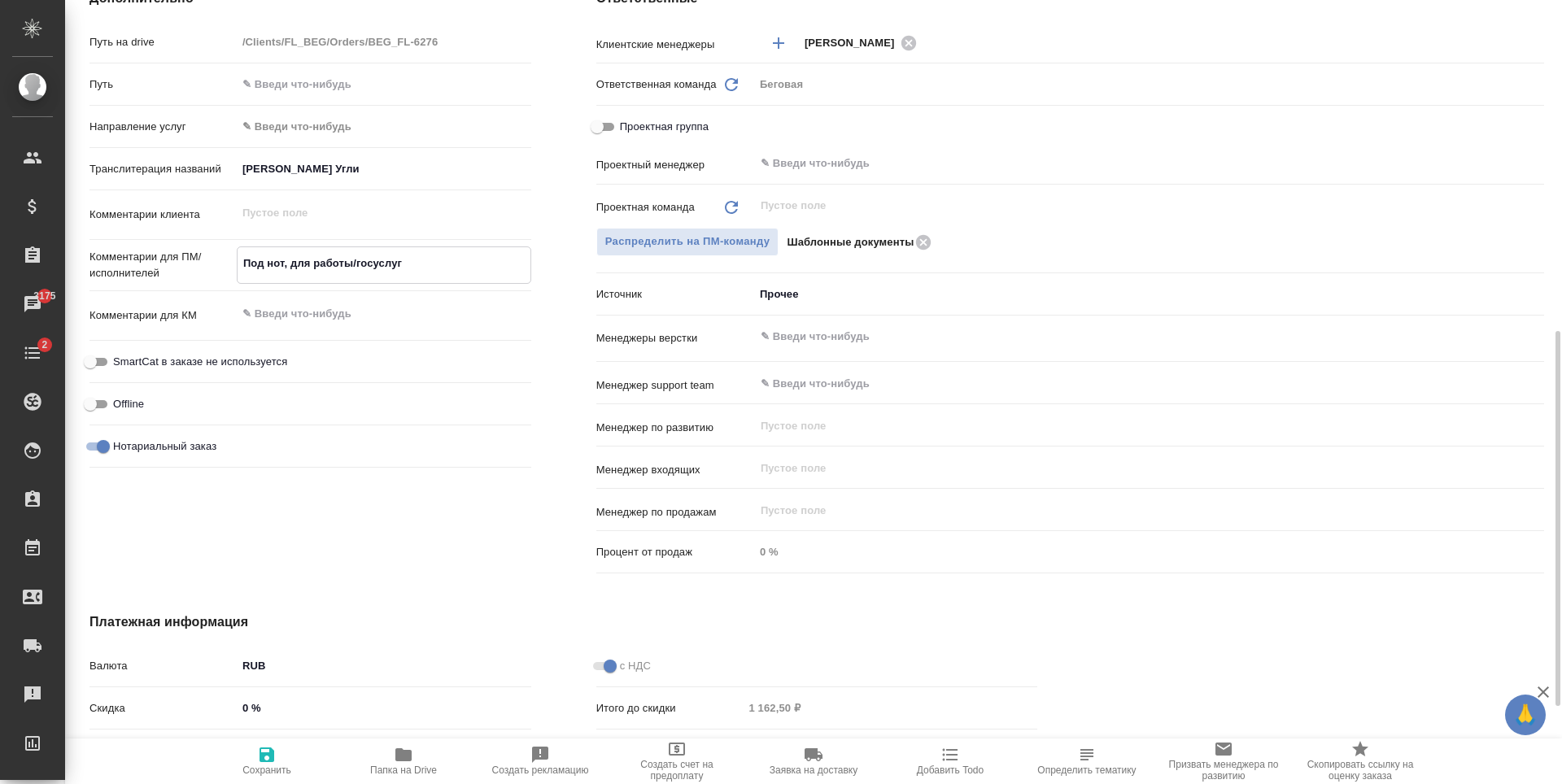
click at [278, 738] on button "Сохранить" at bounding box center [267, 761] width 137 height 46
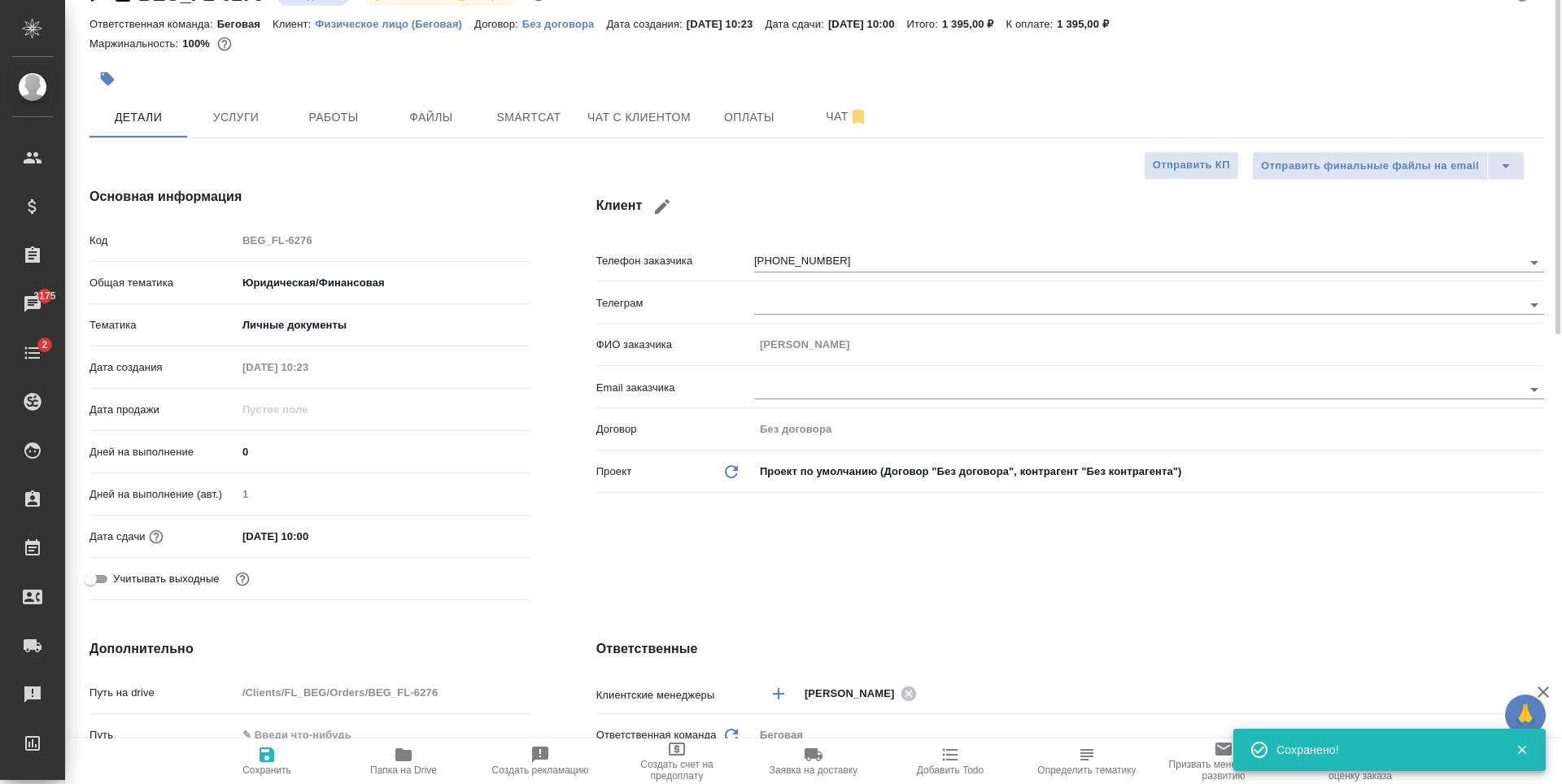
scroll to position [0, 0]
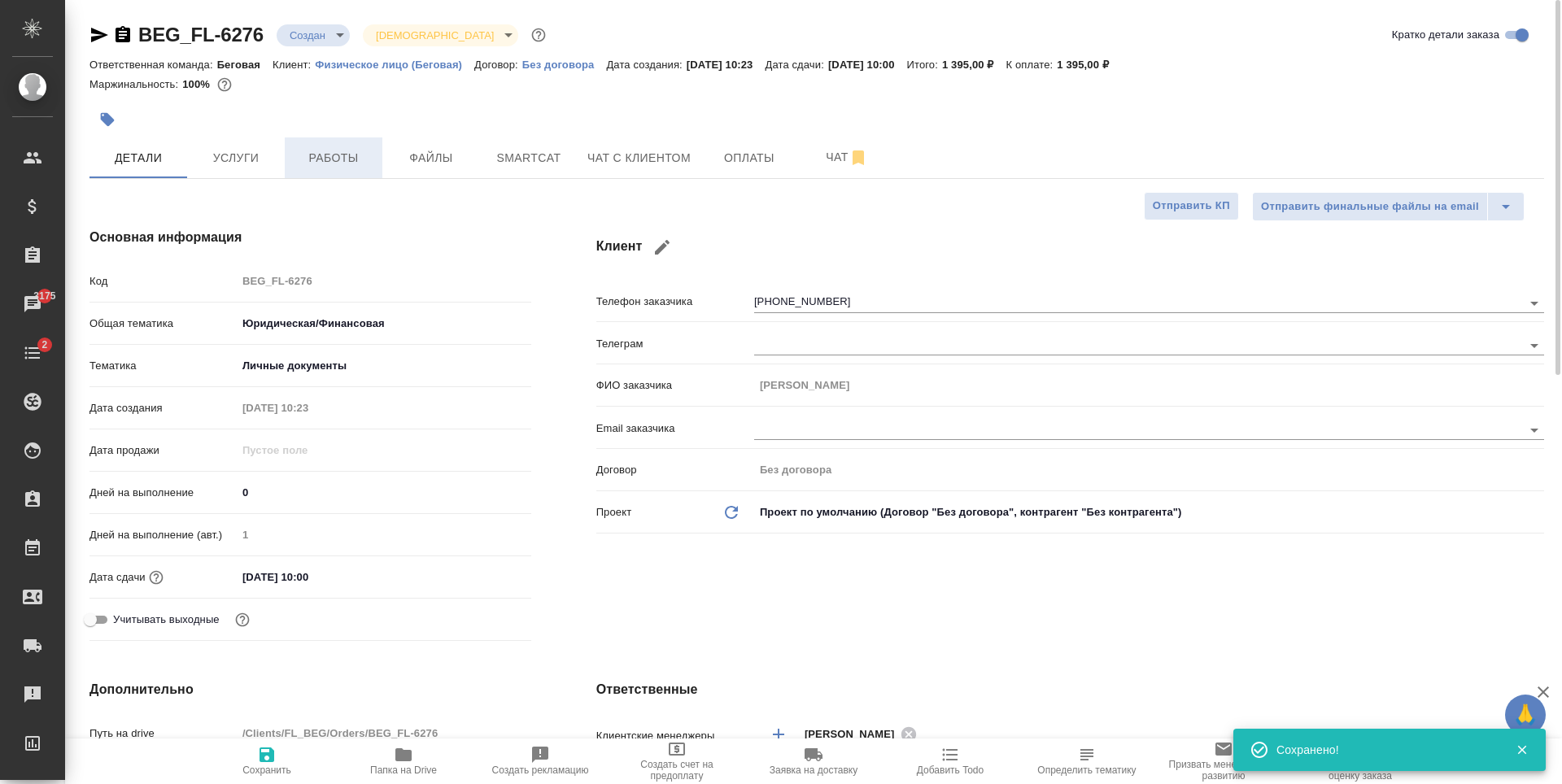
click at [308, 173] on button "Работы" at bounding box center [334, 158] width 98 height 40
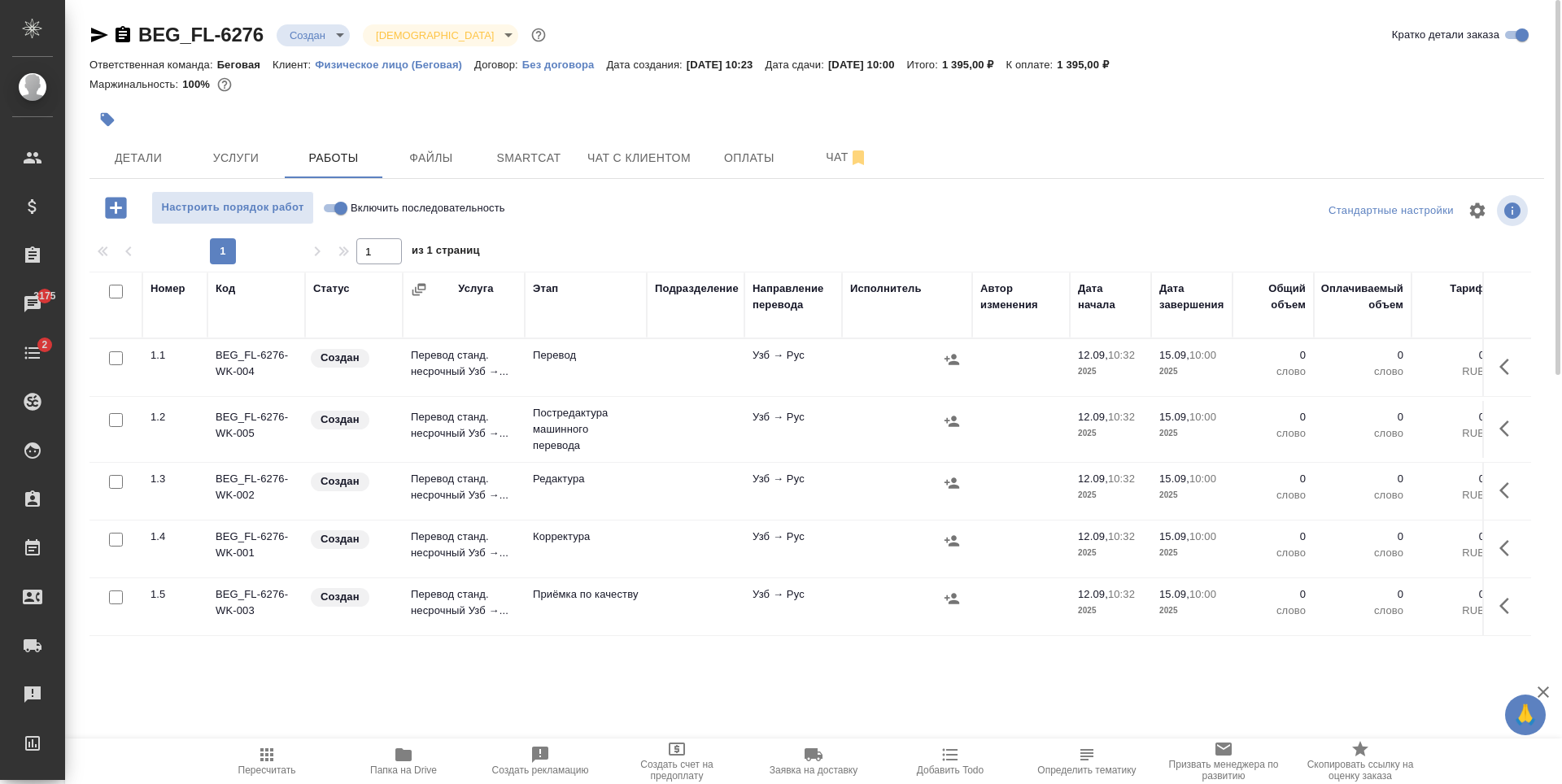
click at [112, 422] on input "checkbox" at bounding box center [116, 420] width 13 height 13
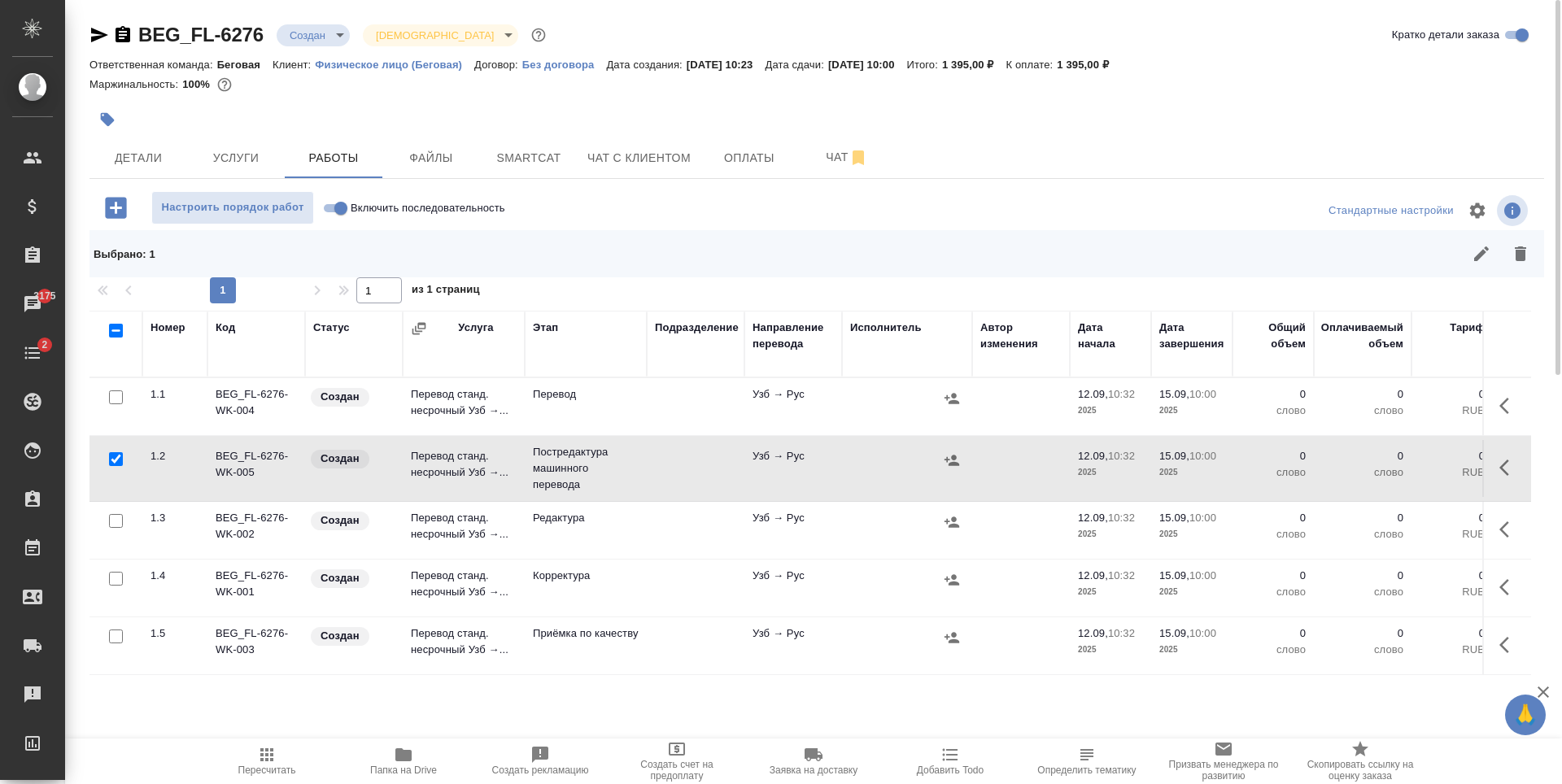
click at [119, 522] on input "checkbox" at bounding box center [116, 521] width 13 height 13
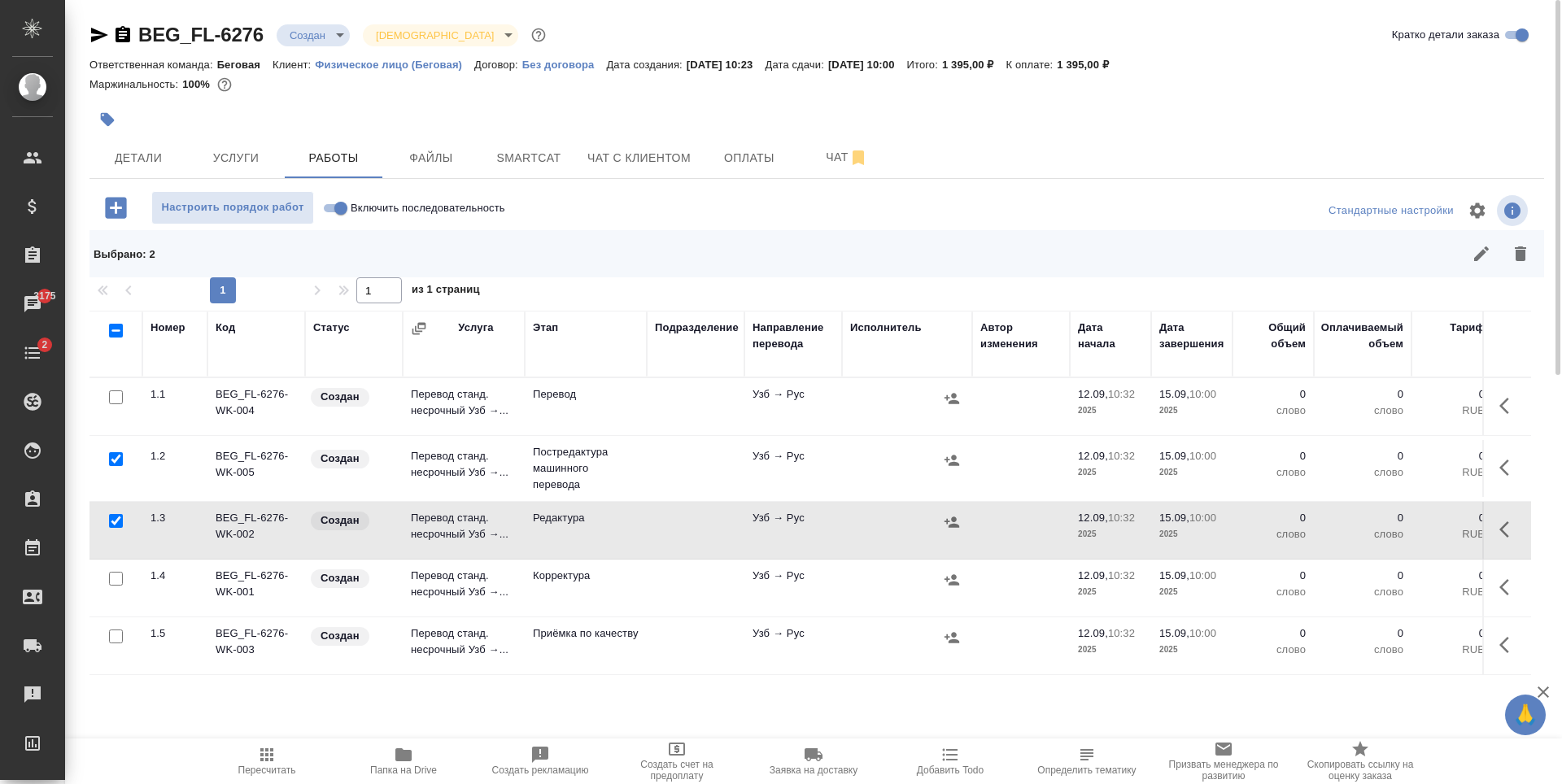
click at [110, 581] on input "checkbox" at bounding box center [116, 578] width 13 height 13
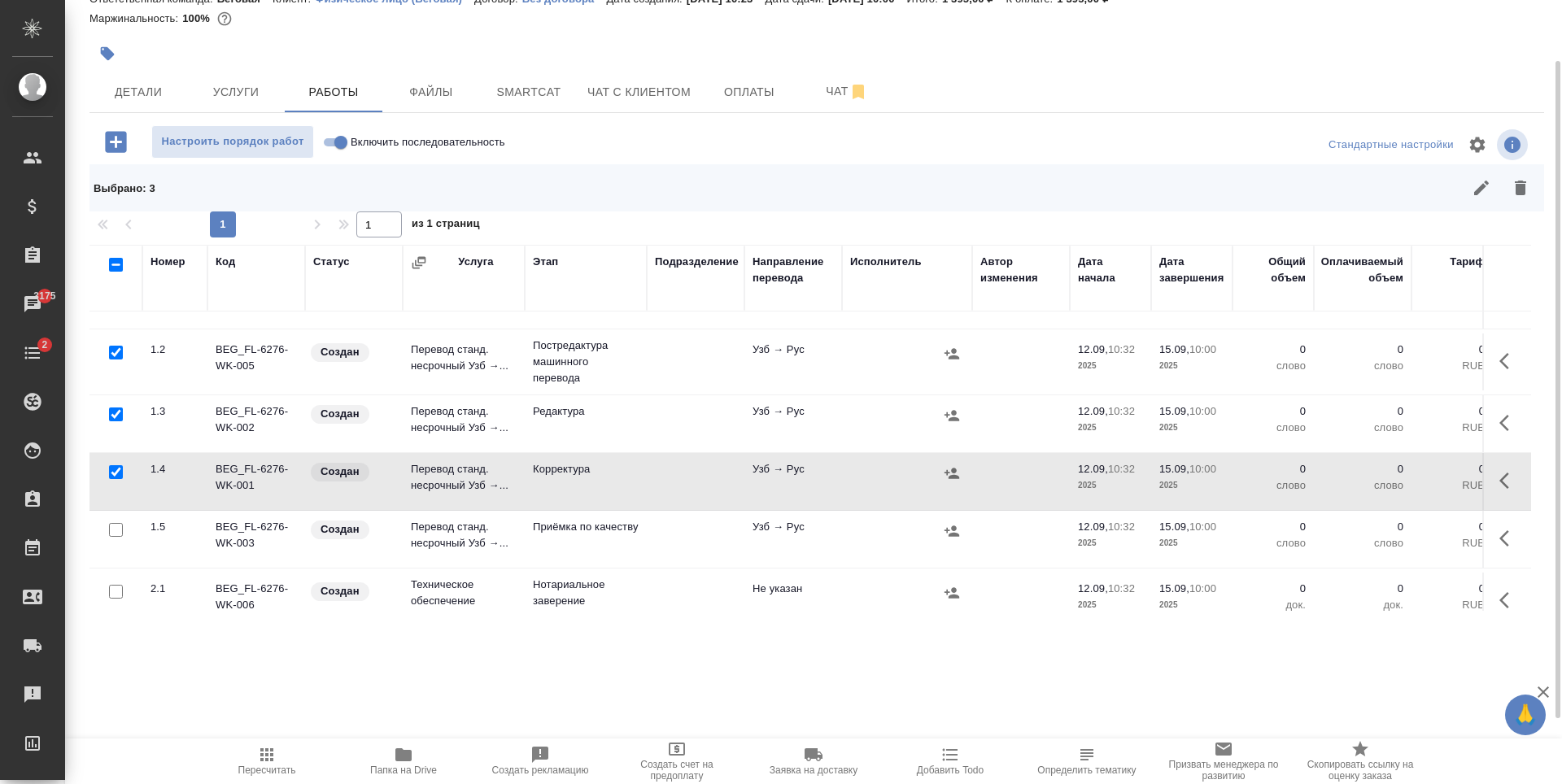
scroll to position [77, 0]
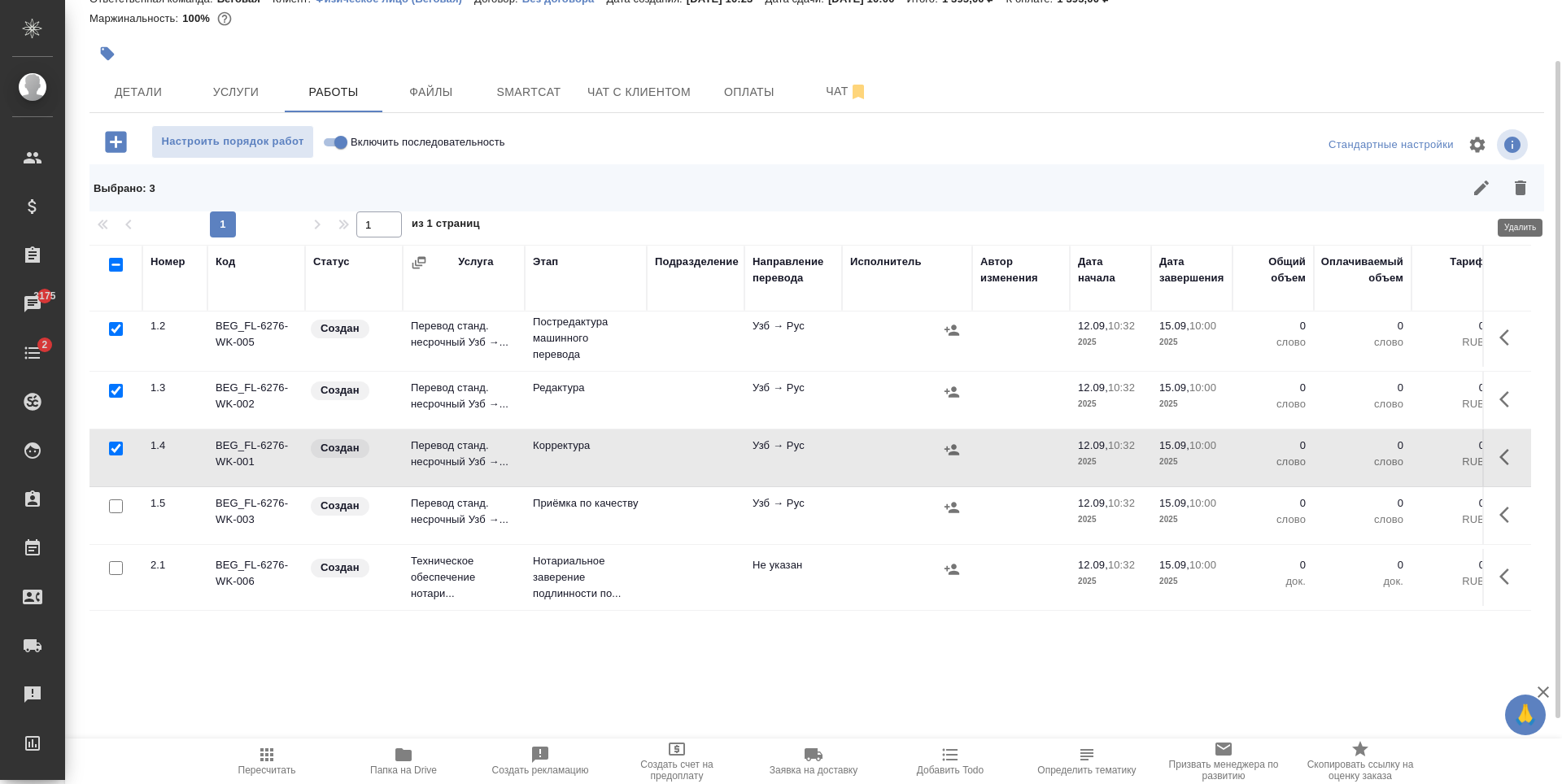
click at [1521, 173] on button "button" at bounding box center [1521, 188] width 39 height 39
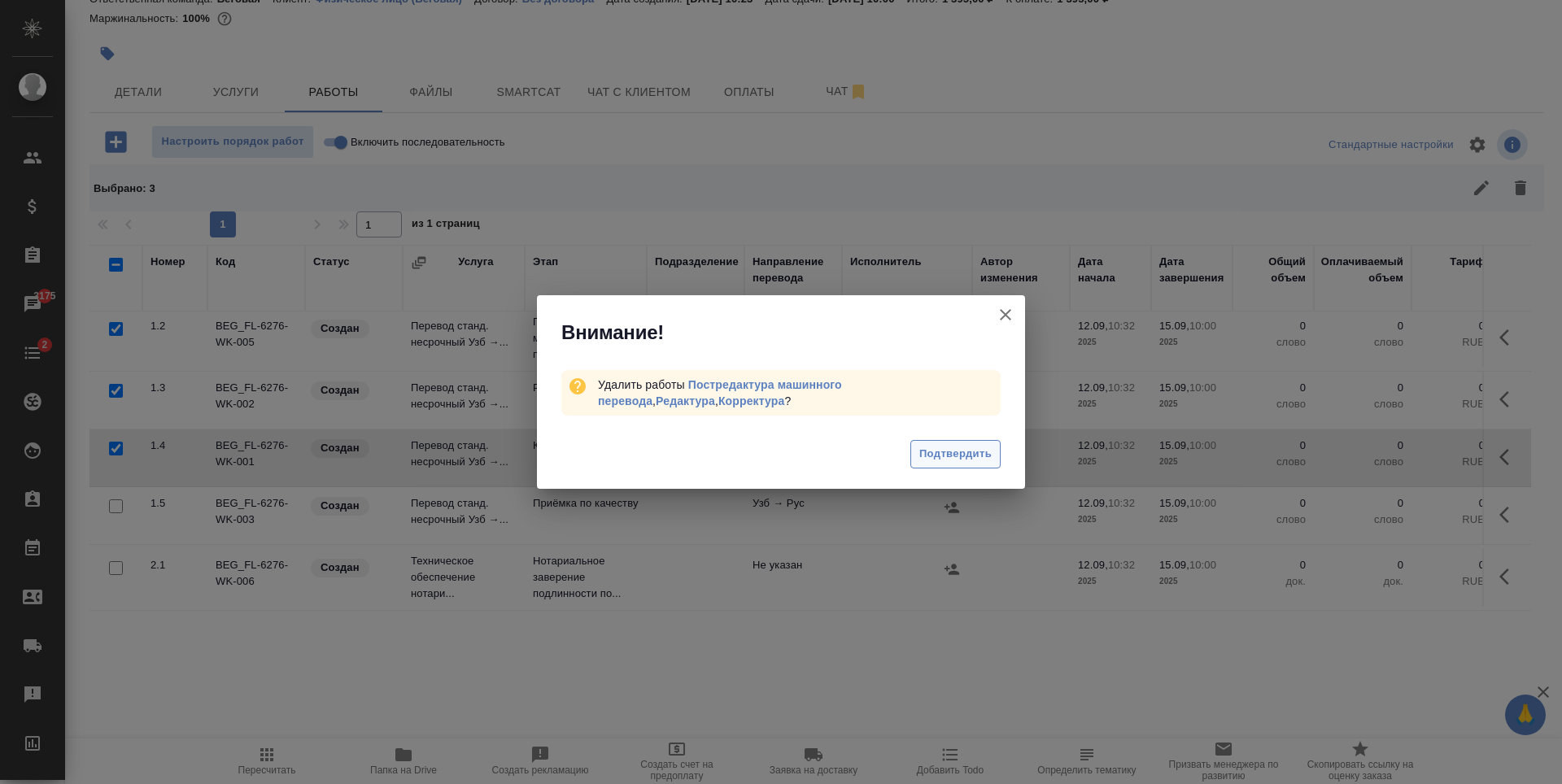
click at [994, 446] on button "Подтвердить" at bounding box center [956, 454] width 90 height 29
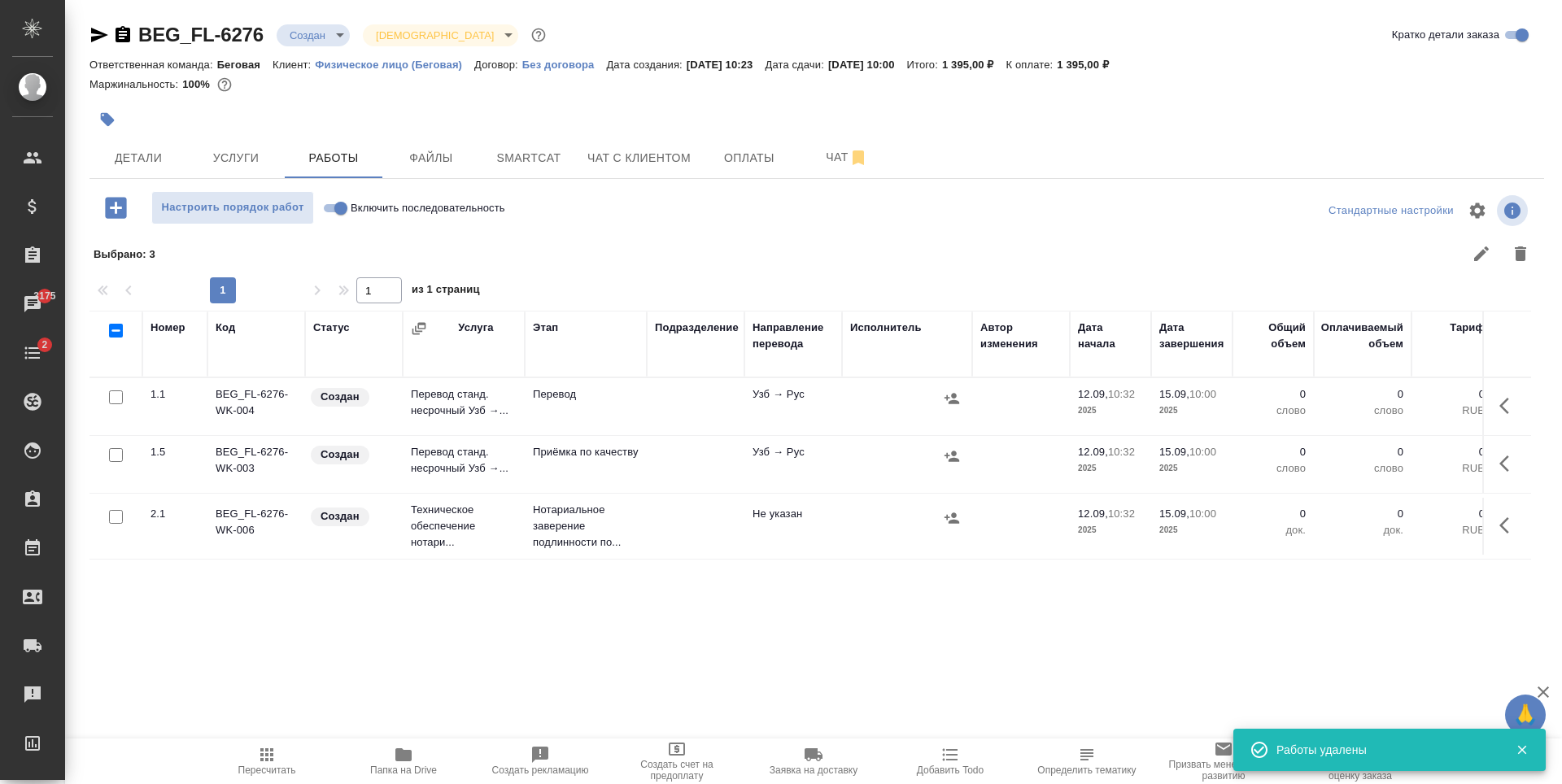
scroll to position [0, 0]
click at [636, 401] on p "Перевод" at bounding box center [585, 394] width 105 height 16
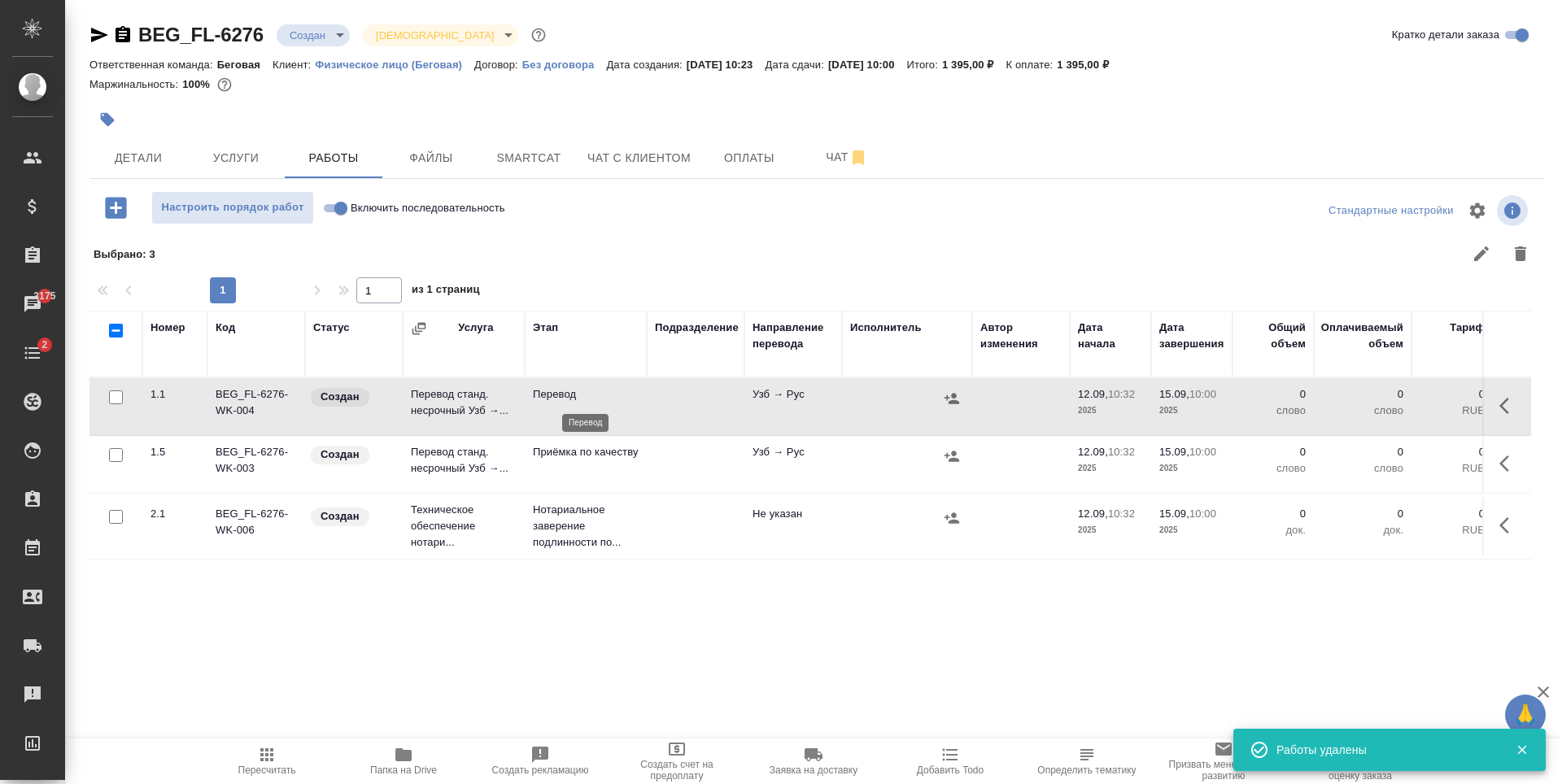
click at [636, 401] on p "Перевод" at bounding box center [585, 394] width 105 height 16
click at [671, 457] on td at bounding box center [696, 464] width 98 height 57
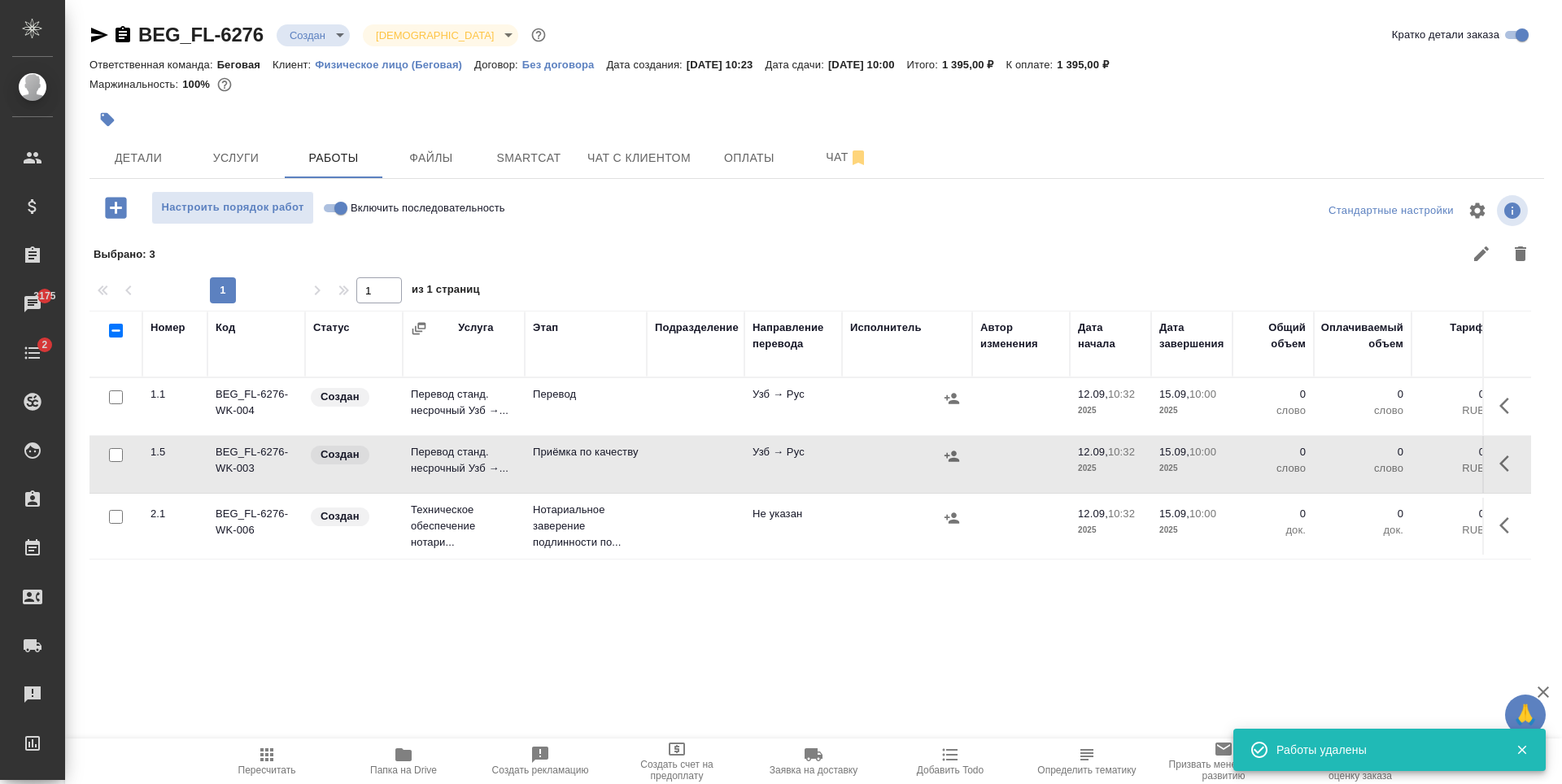
click at [671, 457] on td at bounding box center [696, 464] width 98 height 57
click at [718, 474] on td at bounding box center [696, 464] width 98 height 57
click at [735, 164] on span "Оплаты" at bounding box center [749, 158] width 78 height 20
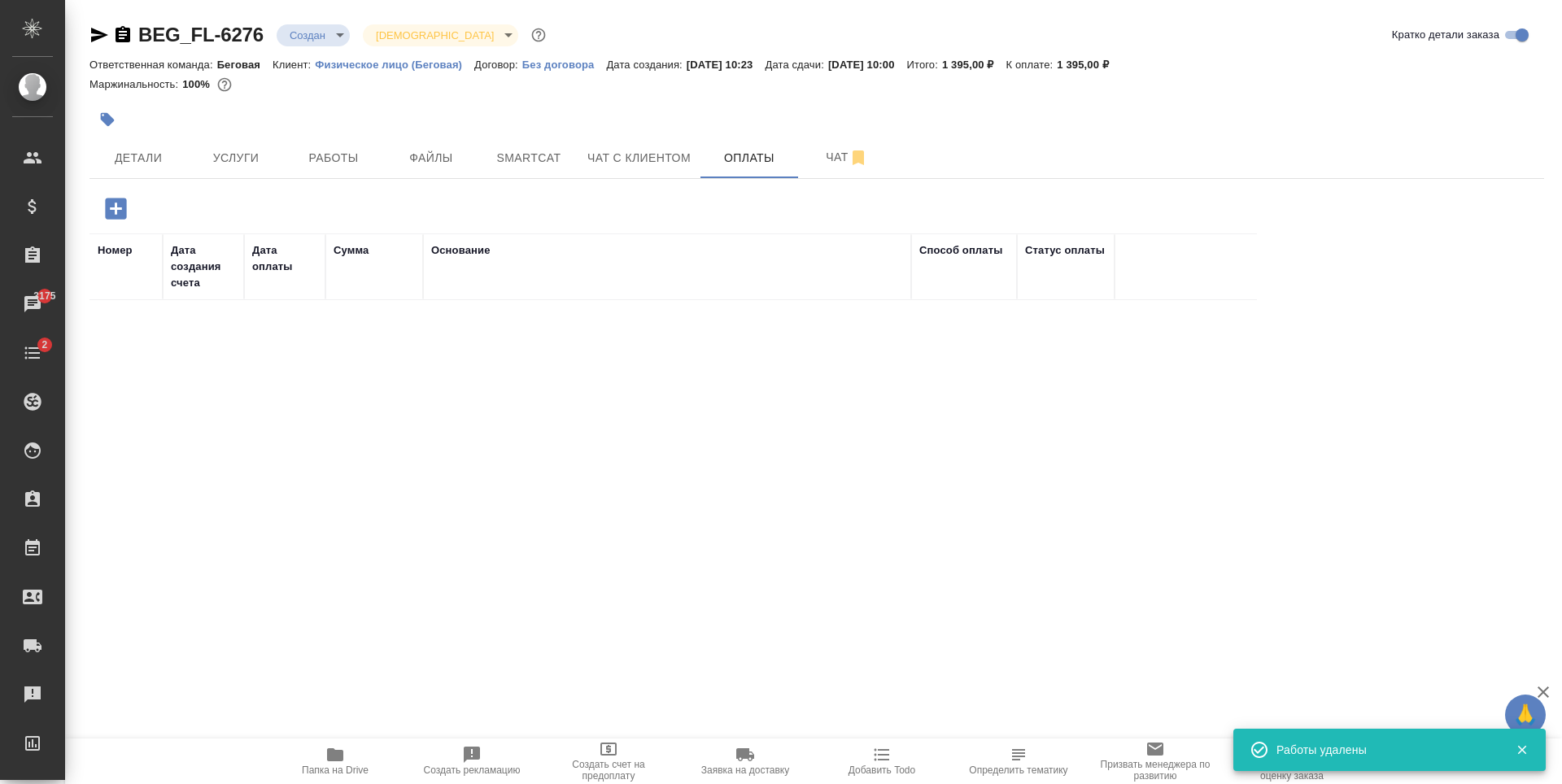
click at [124, 202] on icon "button" at bounding box center [115, 207] width 21 height 21
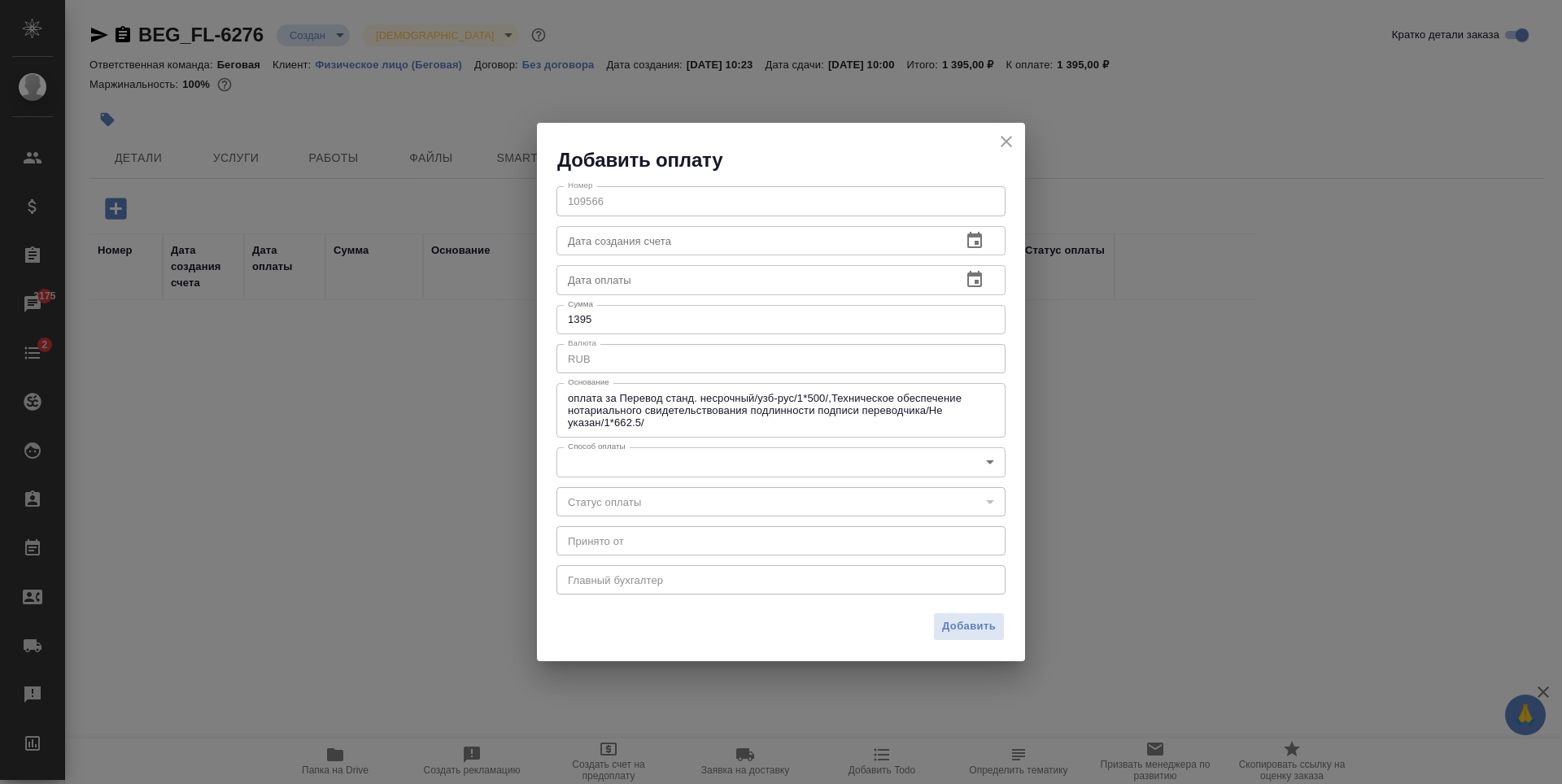
click at [784, 460] on body "🙏 .cls-1 fill:#fff; AWATERA Antonova Kristina Клиенты Спецификации Заказы 3175 …" at bounding box center [781, 392] width 1562 height 784
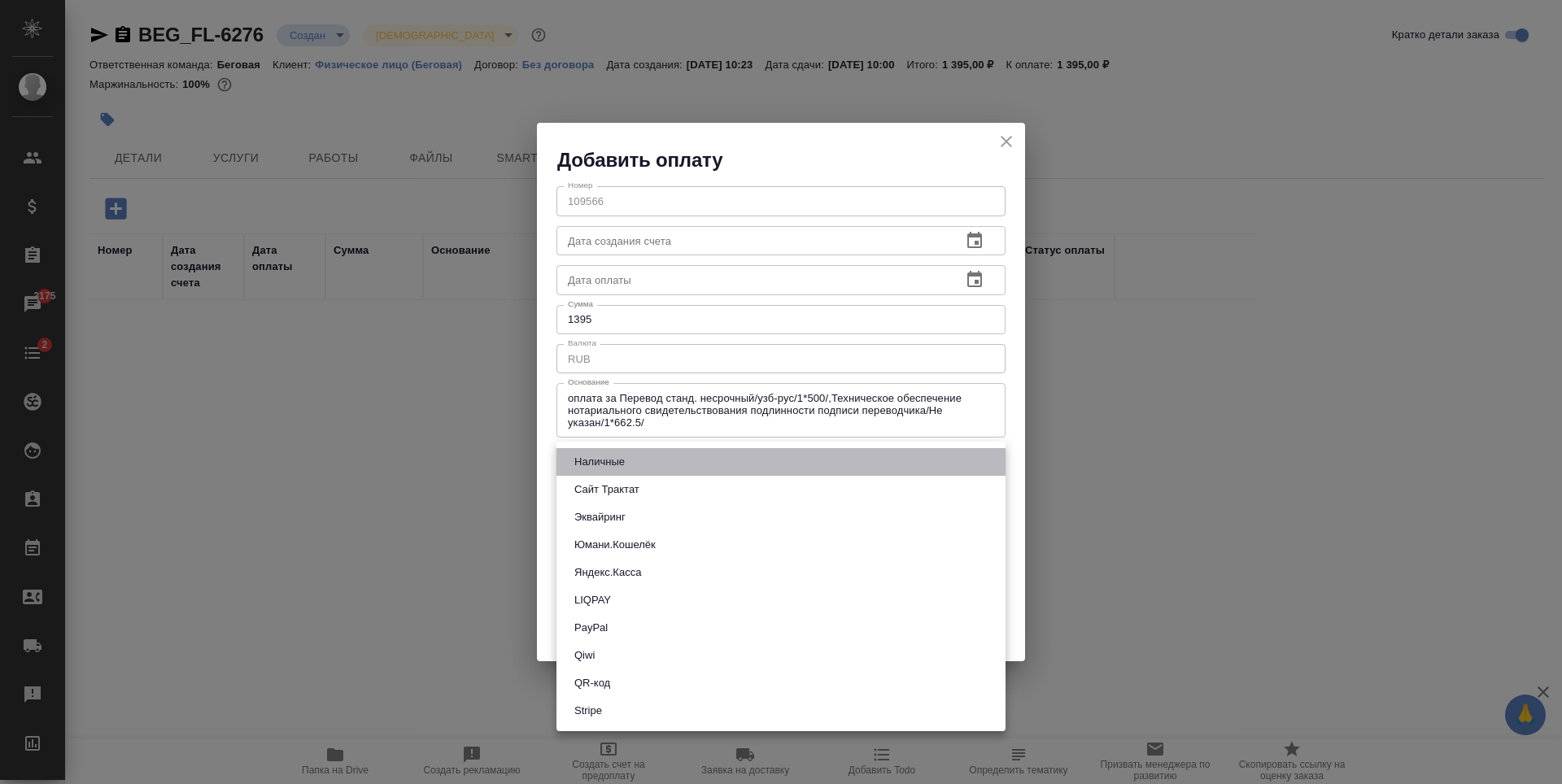
click at [667, 463] on li "Наличные" at bounding box center [781, 462] width 450 height 28
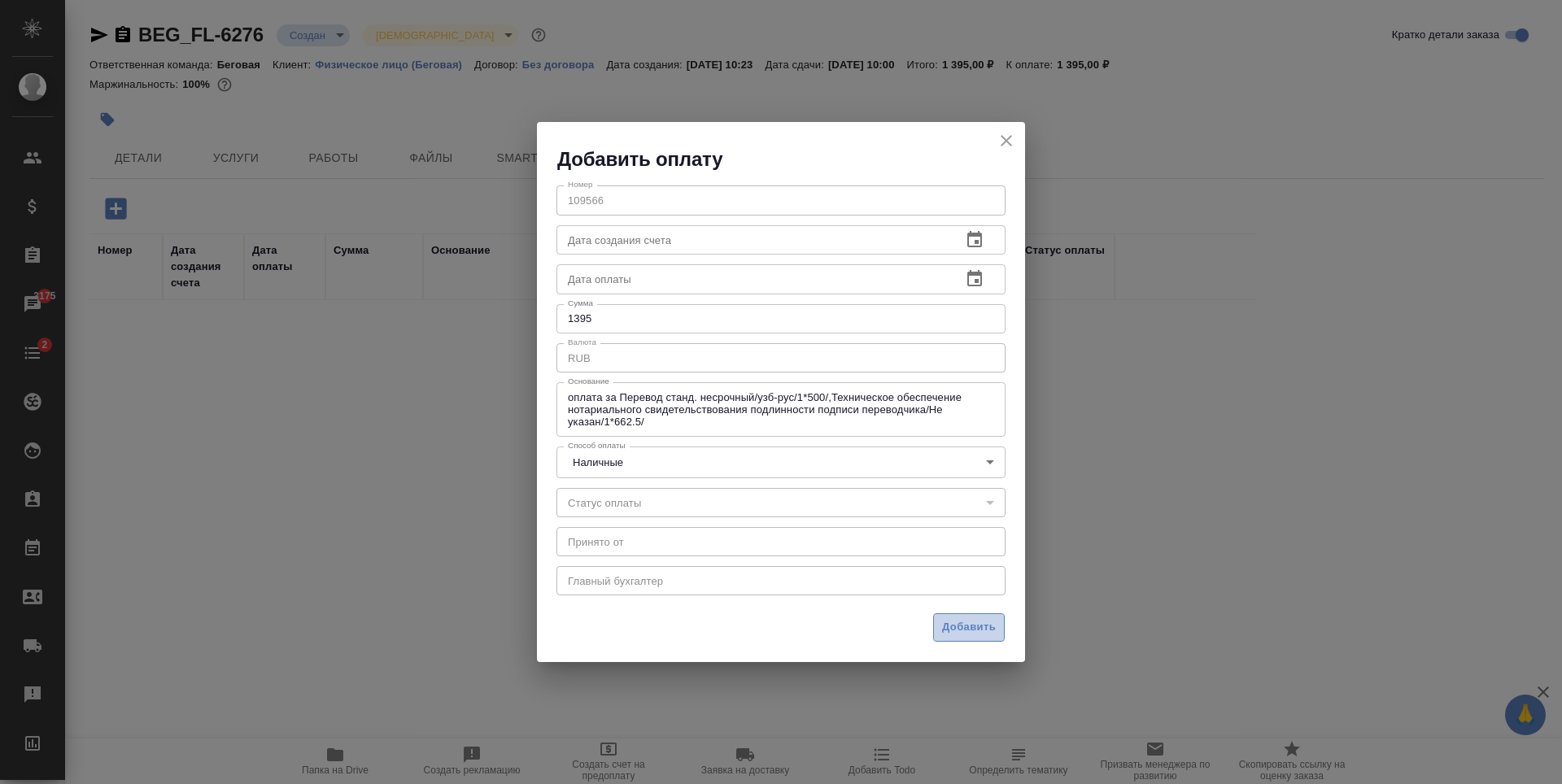
click at [972, 620] on span "Добавить" at bounding box center [969, 627] width 54 height 19
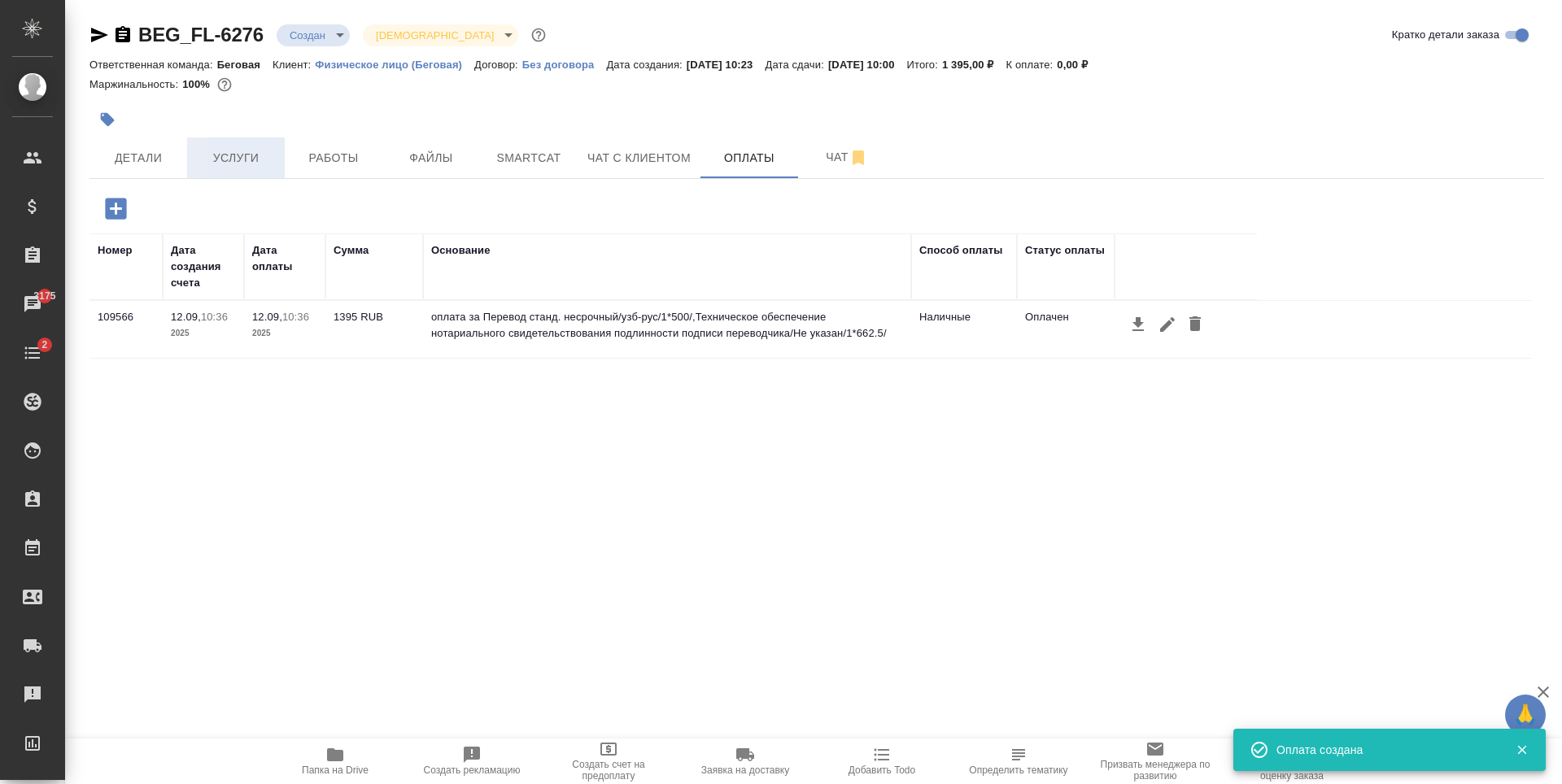
click at [241, 165] on span "Услуги" at bounding box center [235, 158] width 78 height 20
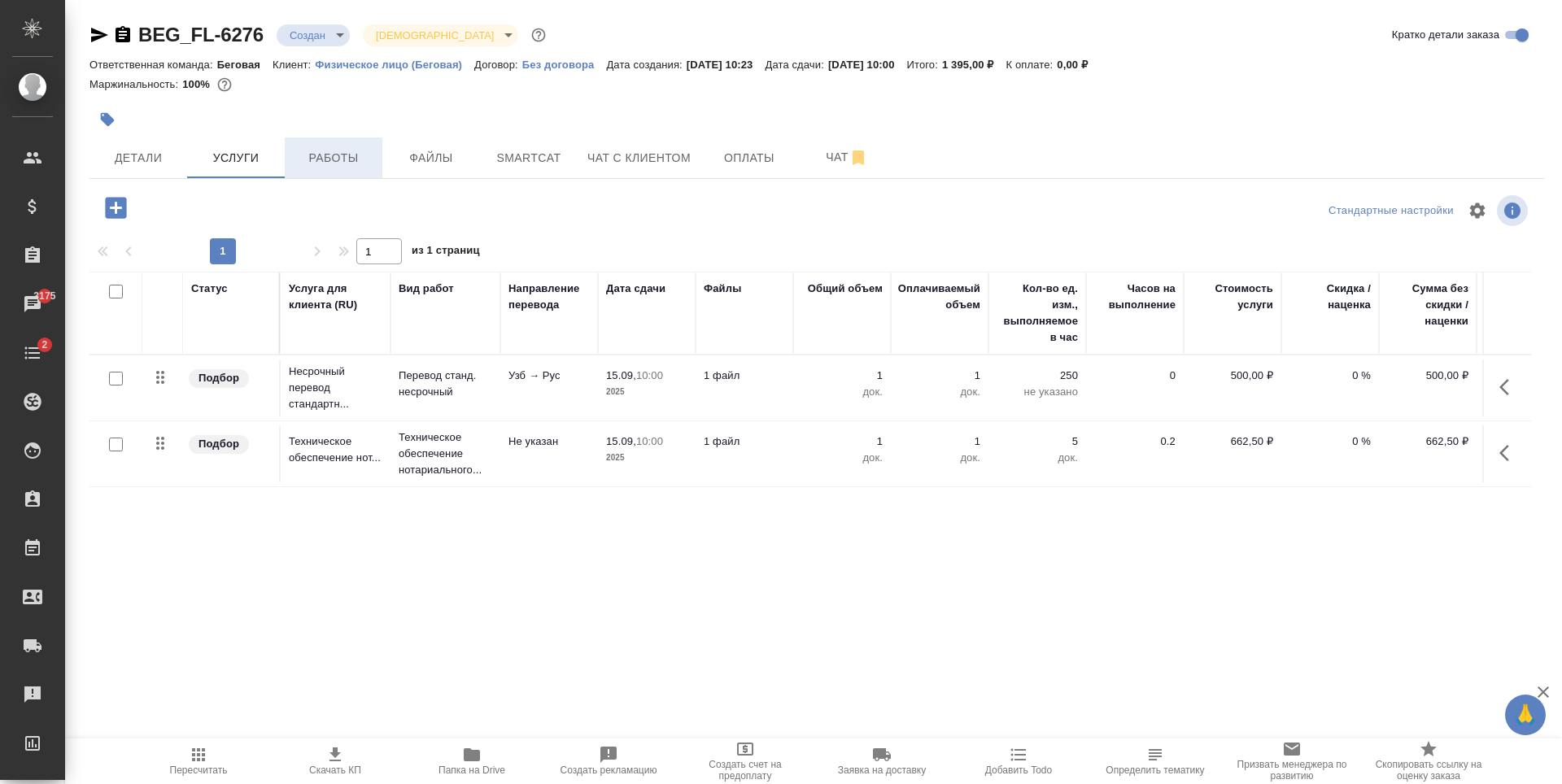
click at [343, 176] on button "Работы" at bounding box center [334, 158] width 98 height 40
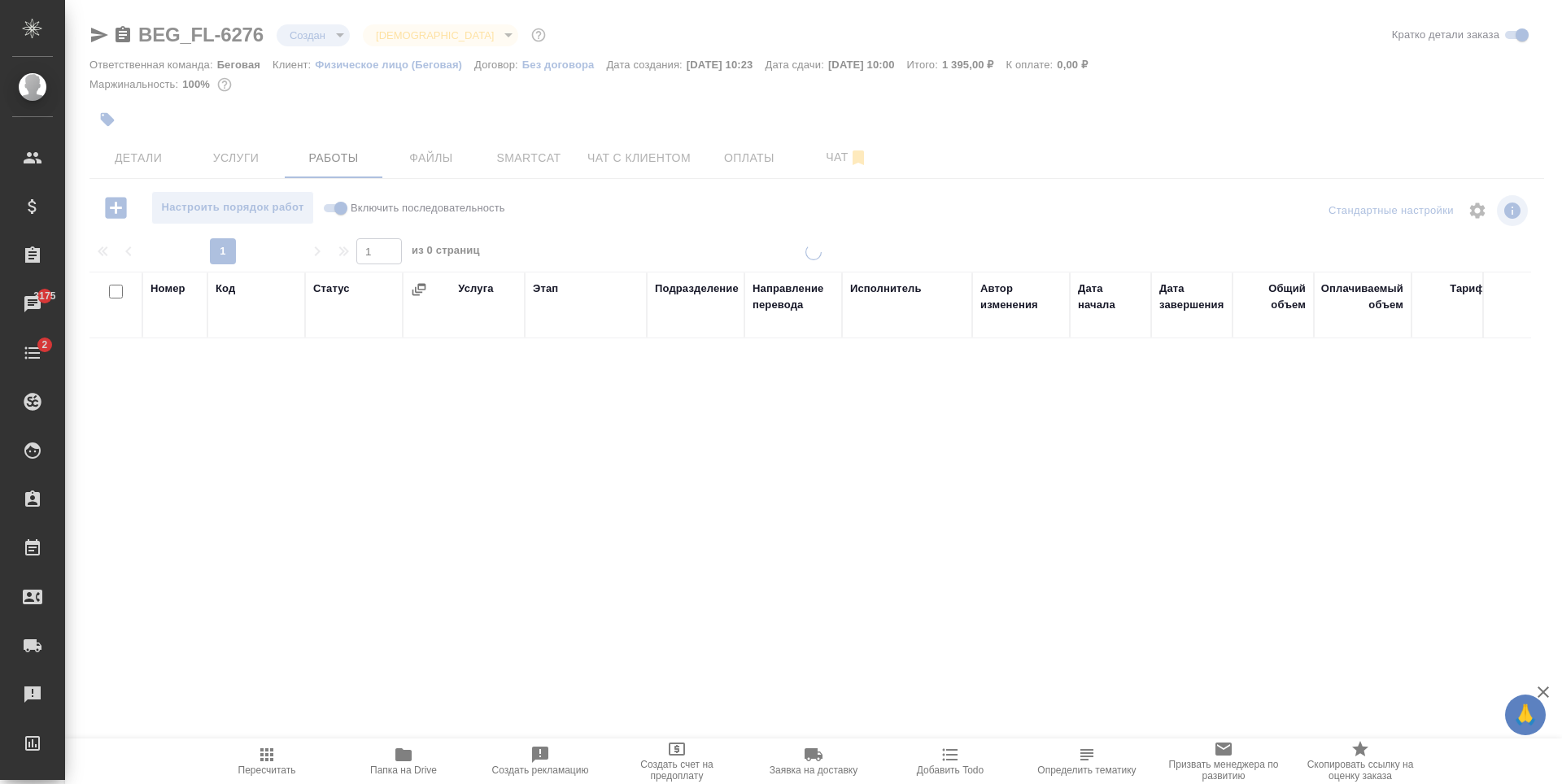
click at [316, 28] on body "🙏 .cls-1 fill:#fff; AWATERA Antonova Kristina Клиенты Спецификации Заказы 3175 …" at bounding box center [781, 392] width 1562 height 784
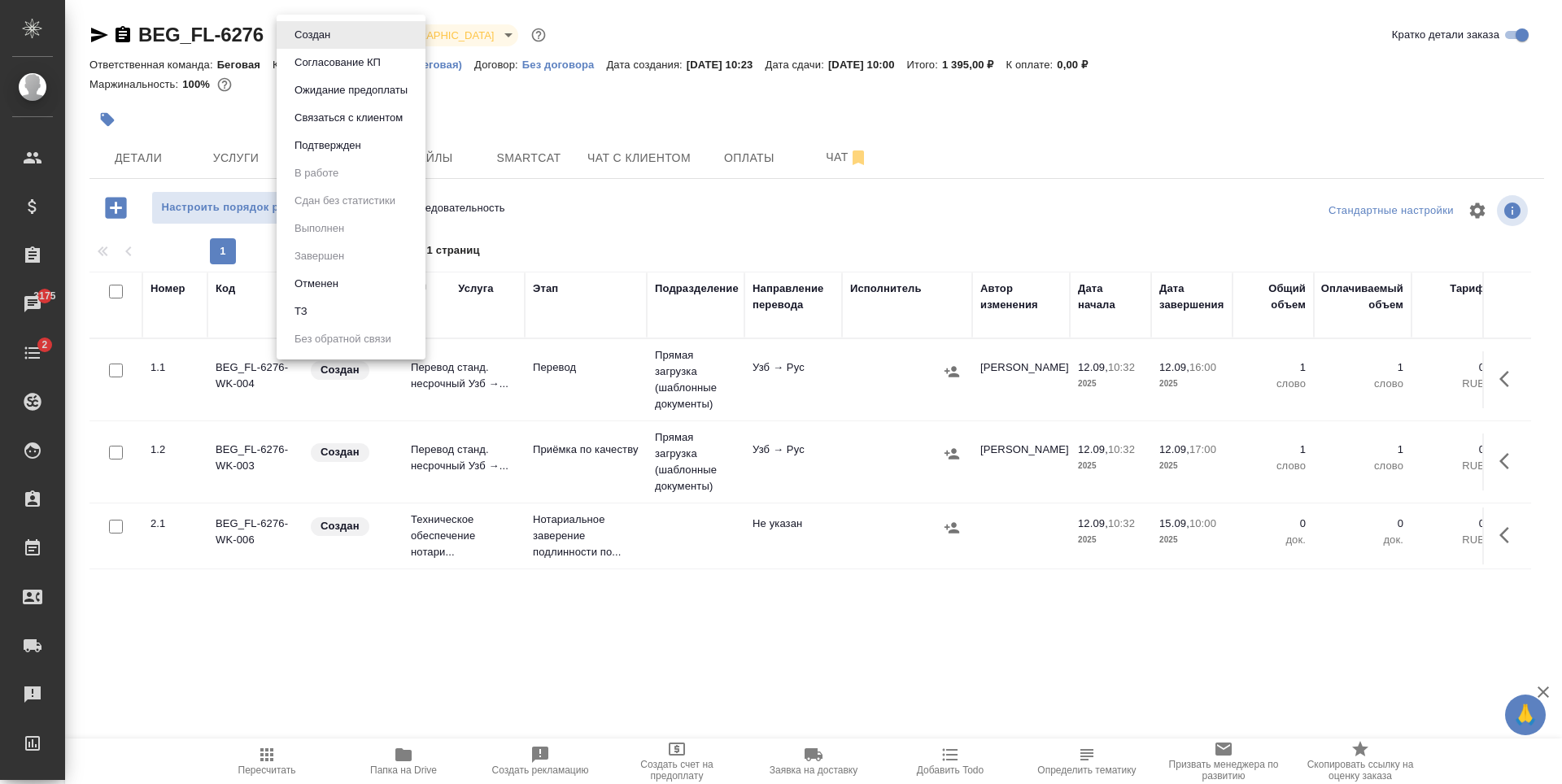
click at [377, 139] on li "Подтвержден" at bounding box center [351, 145] width 149 height 28
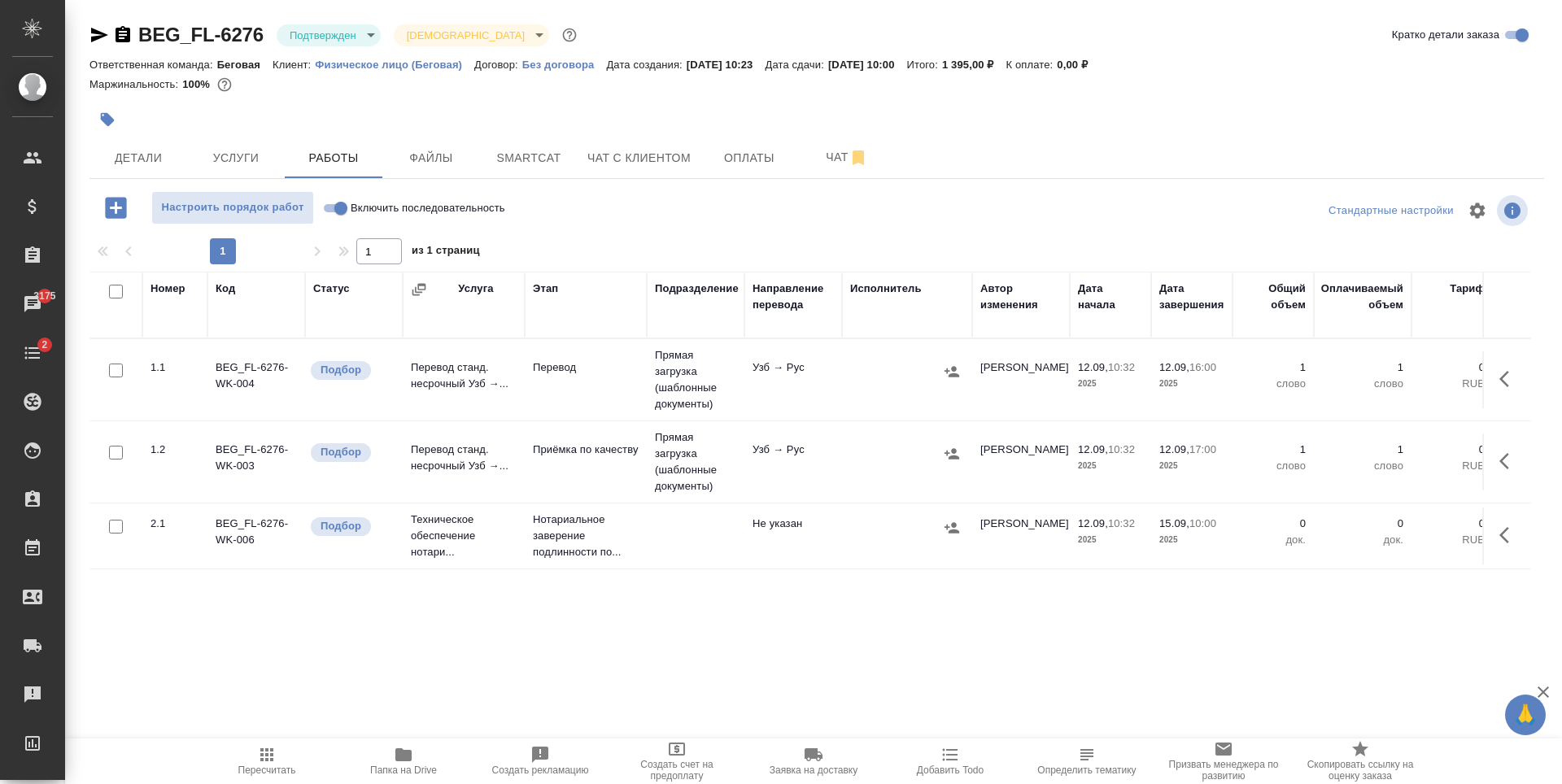
click at [708, 566] on tr "2.1 BEG_FL-6276-WK-006 Подбор Техническое обеспечение нотари... Нотариальное за…" at bounding box center [1043, 536] width 1908 height 66
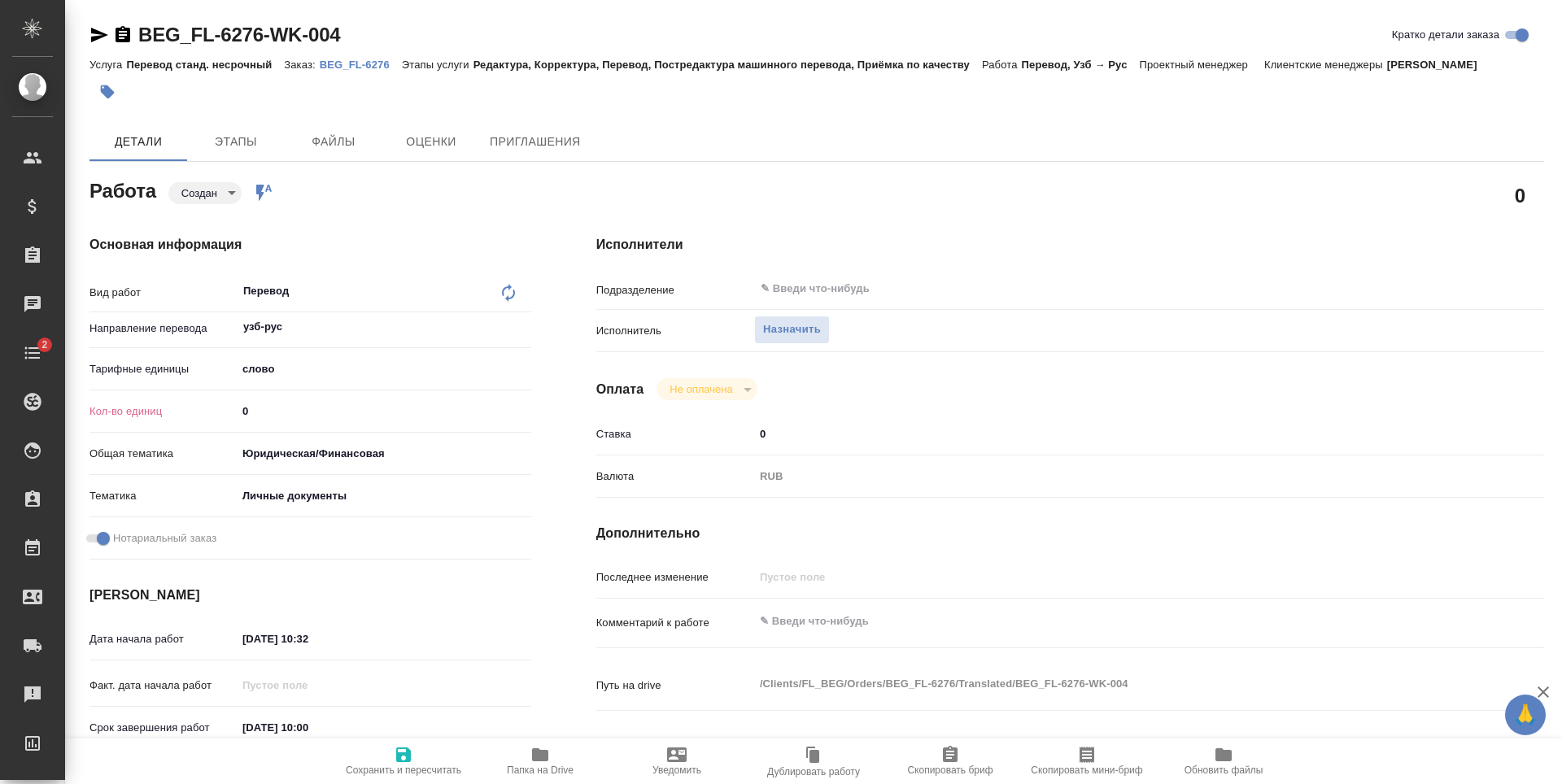
click at [304, 406] on input "0" at bounding box center [384, 411] width 294 height 24
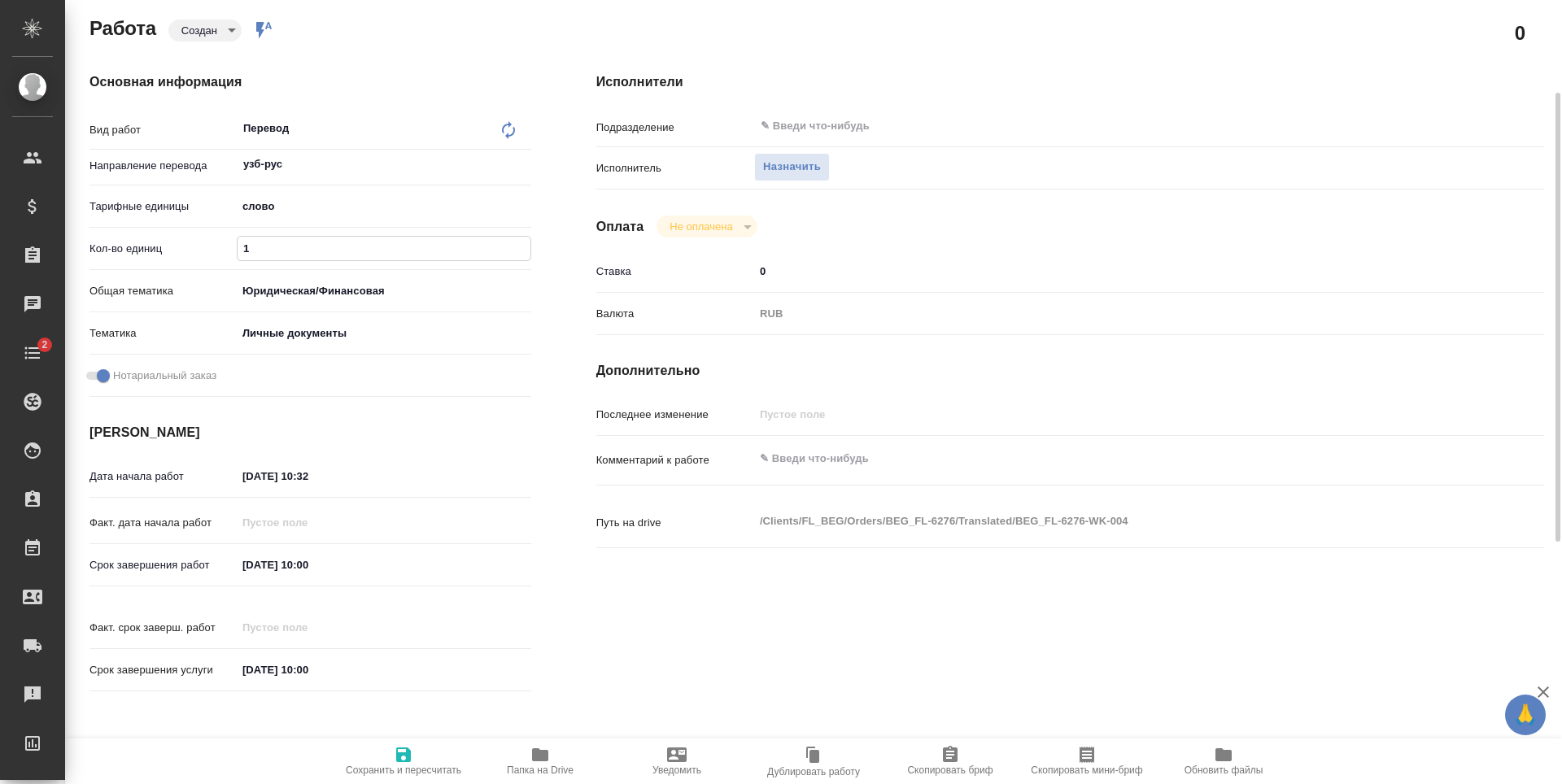
type input "1"
click at [336, 564] on input "[DATE] 10:00" at bounding box center [308, 565] width 143 height 24
click at [472, 561] on div "[DATE] 10:00" at bounding box center [384, 565] width 294 height 24
click at [487, 559] on icon "button" at bounding box center [483, 563] width 14 height 16
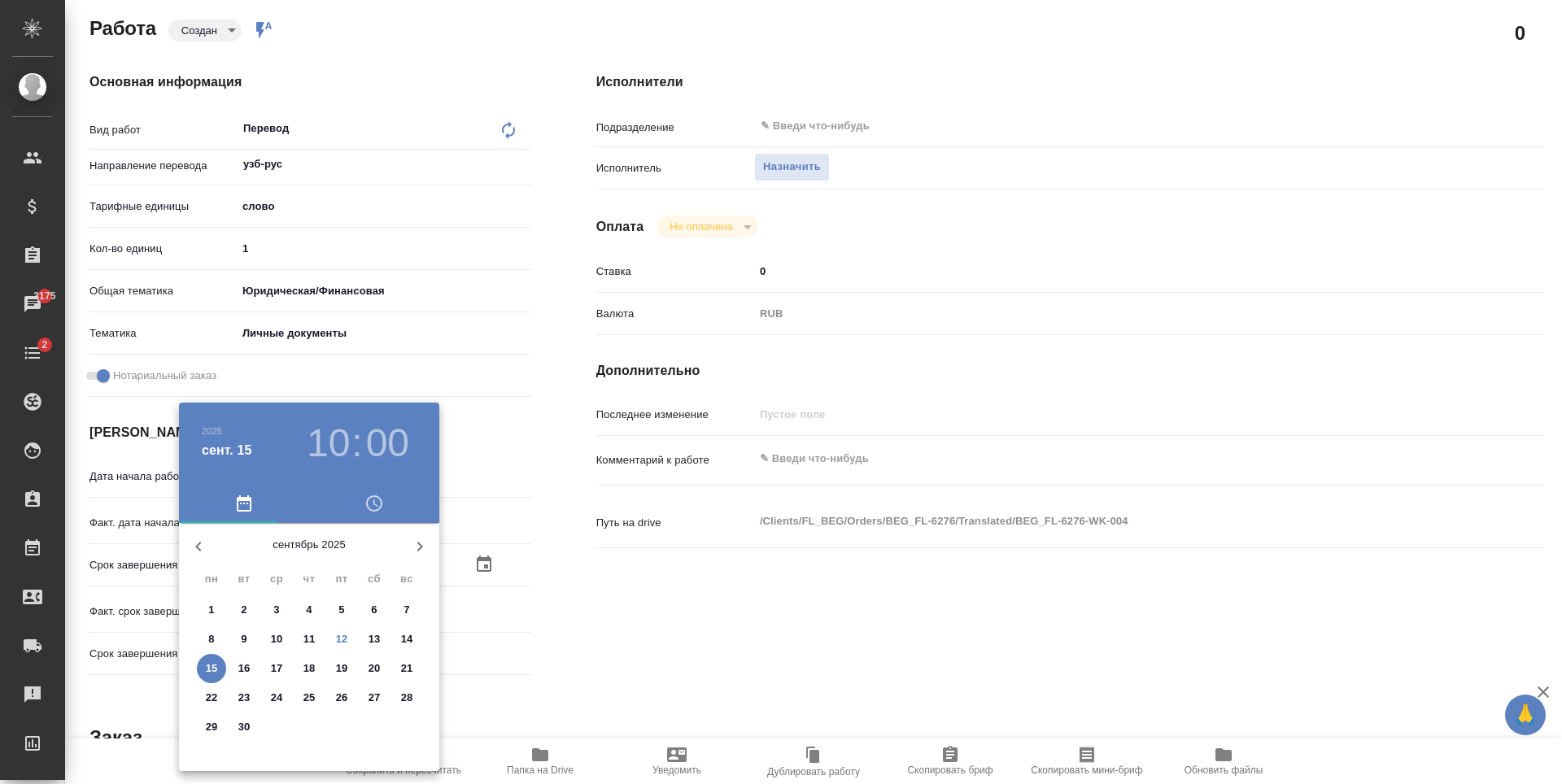
click at [349, 643] on span "12" at bounding box center [342, 639] width 30 height 16
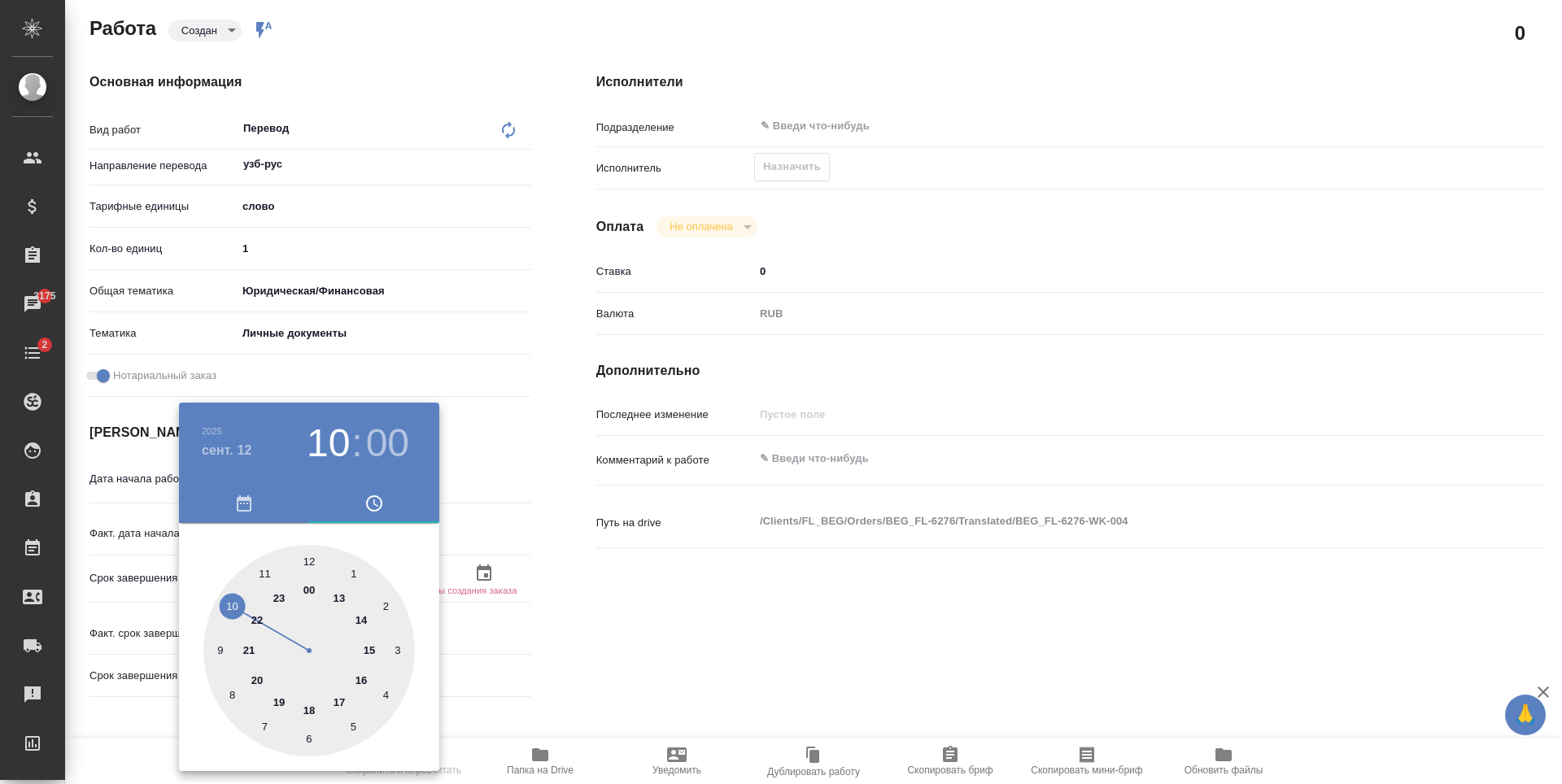
click at [362, 679] on div at bounding box center [309, 650] width 212 height 212
type input "[DATE] 16:00"
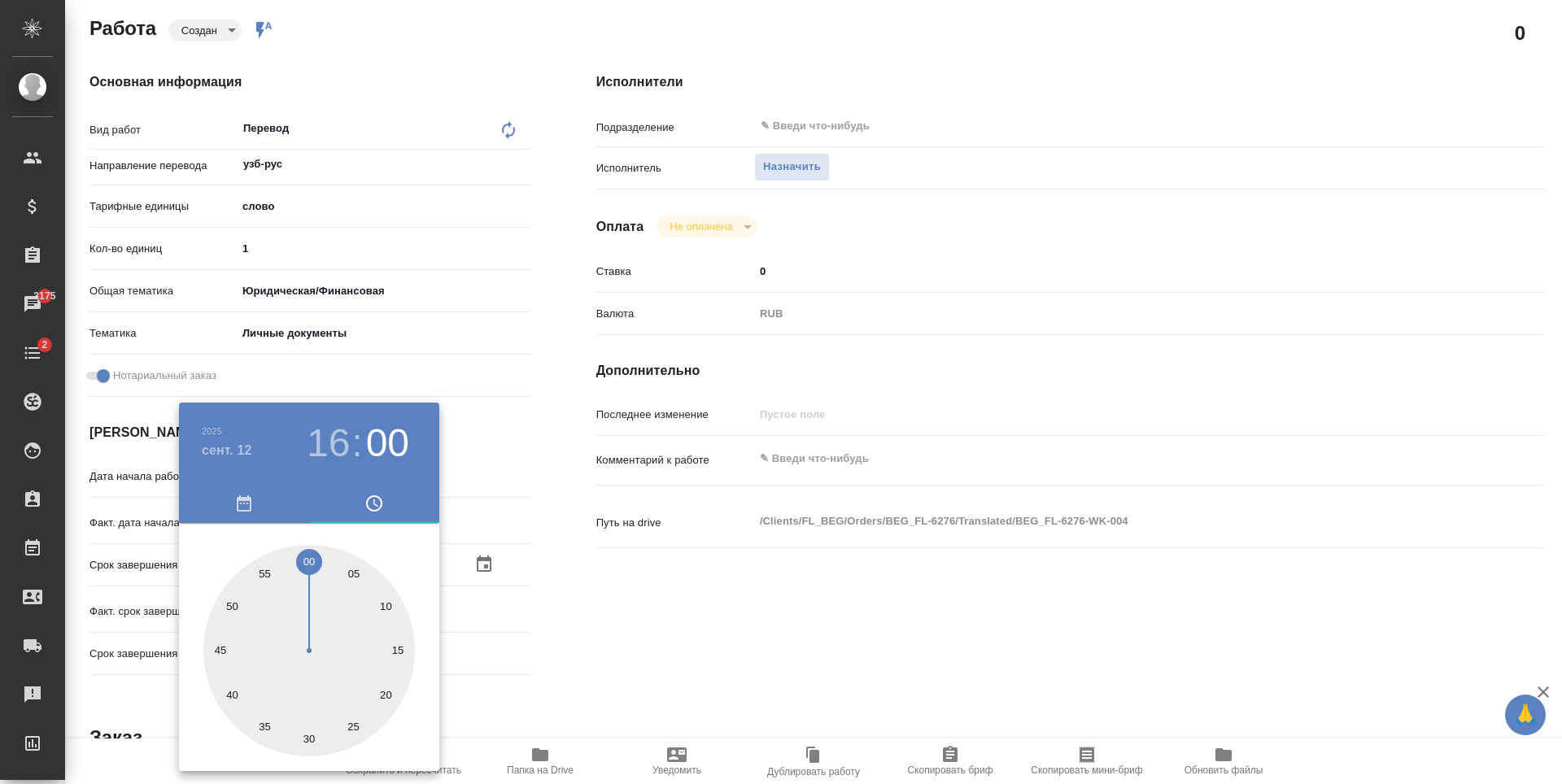
click at [664, 610] on div at bounding box center [781, 392] width 1562 height 784
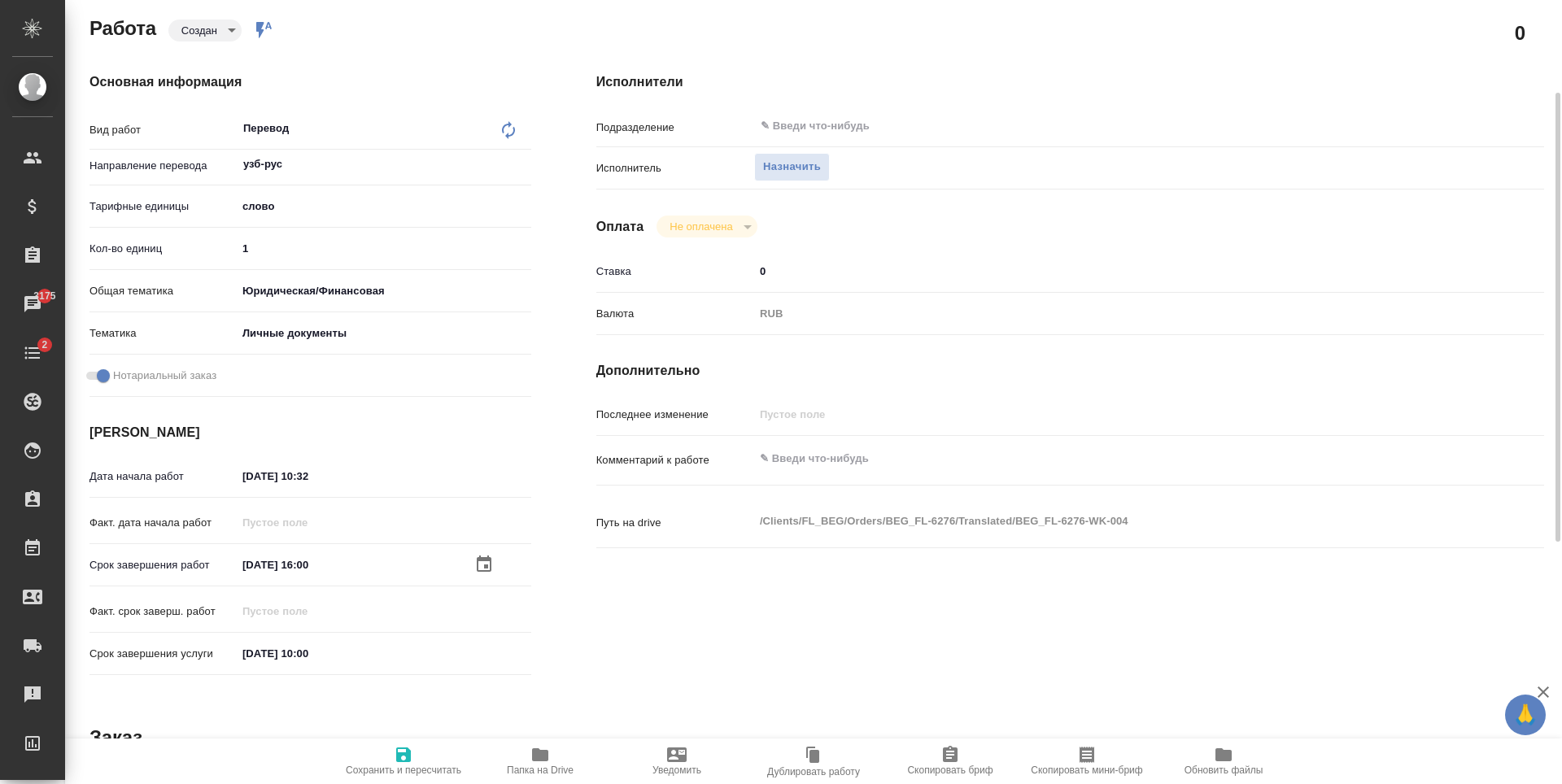
click at [386, 750] on span "Сохранить и пересчитать" at bounding box center [403, 760] width 117 height 31
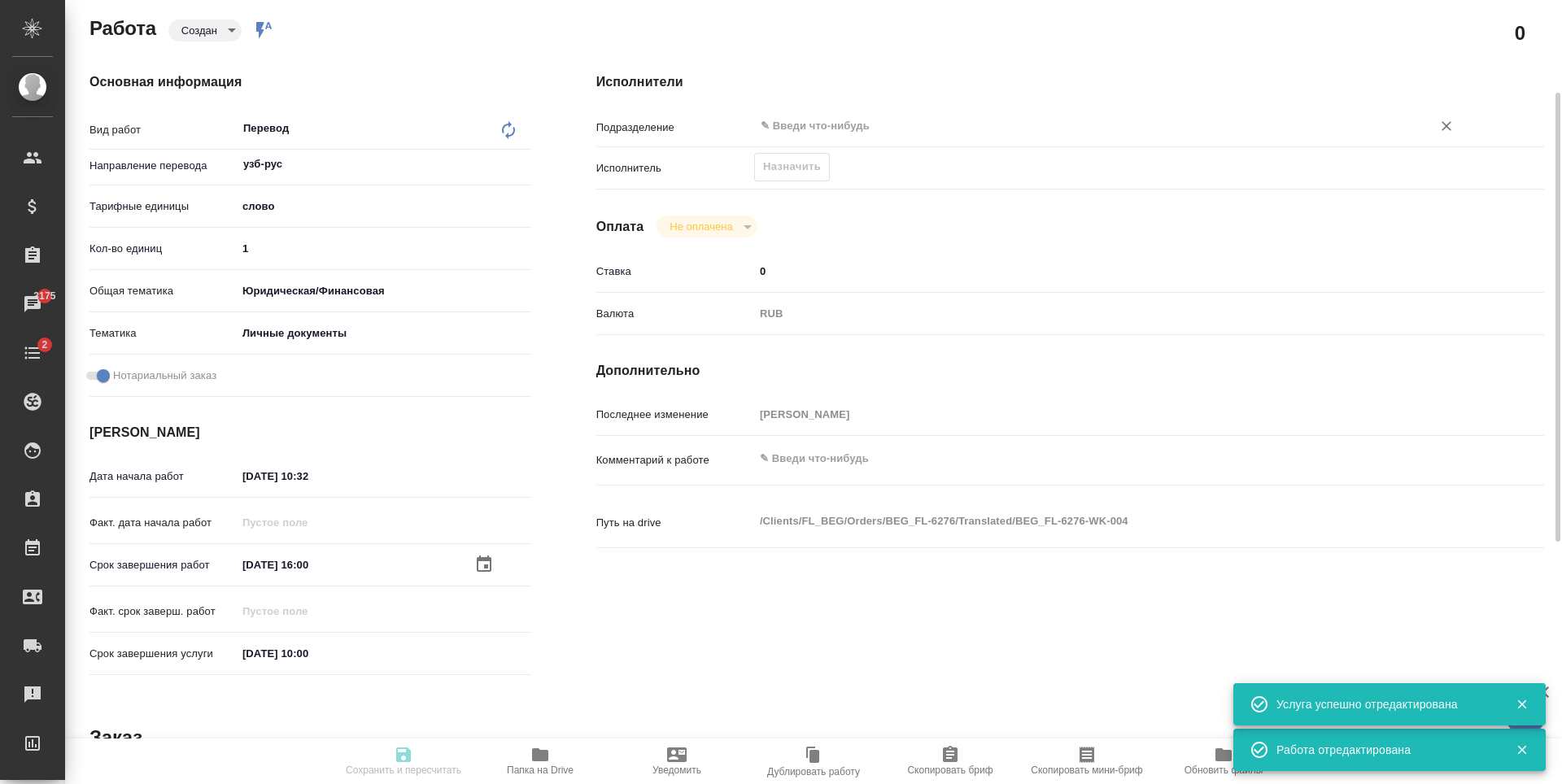
type input "created"
type input "узб-рус"
type input "5a8b1489cc6b4906c91bfd90"
type input "1"
type input "yr-fn"
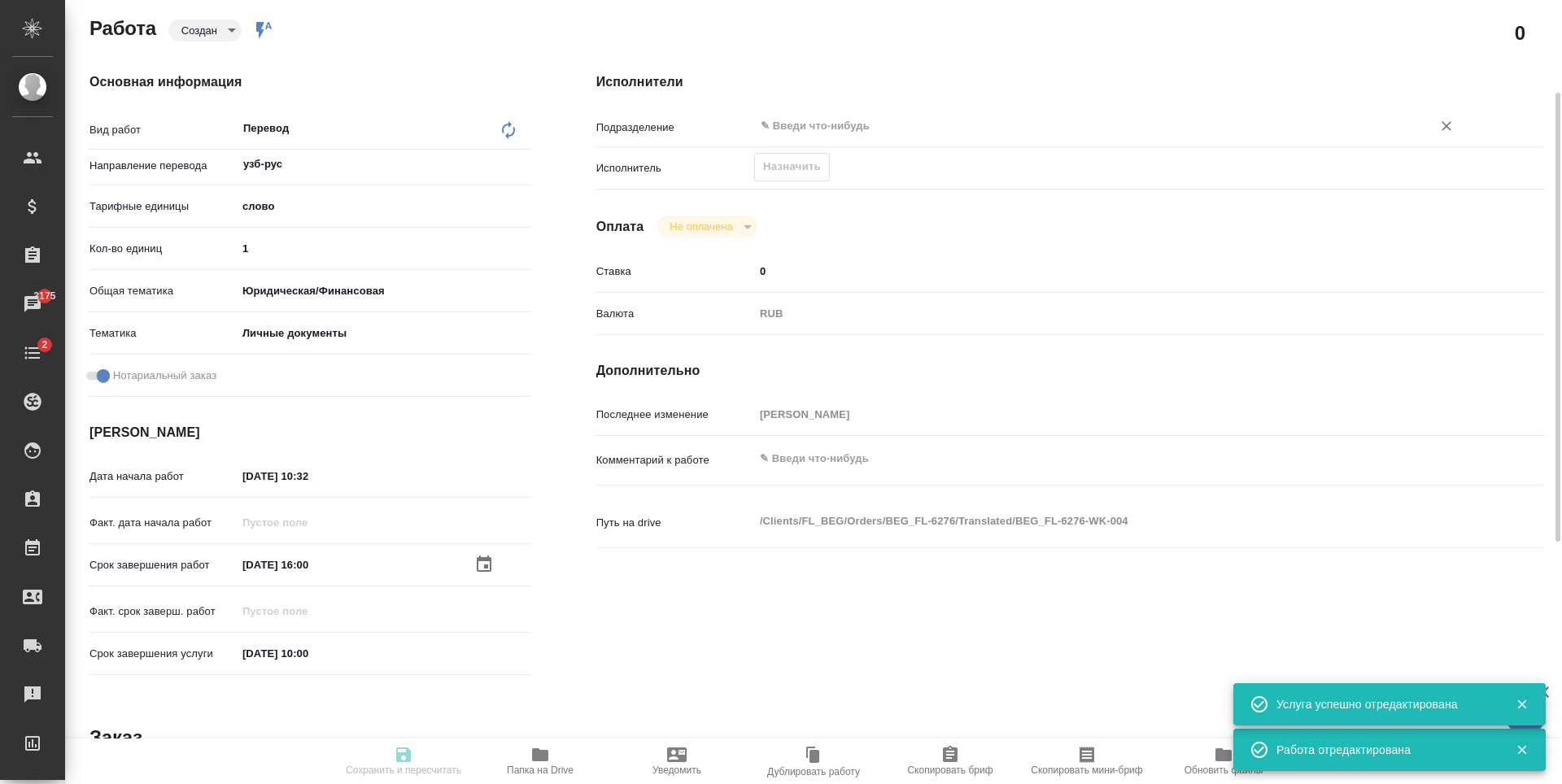
type input "5a8b8b956a9677013d343cfe"
checkbox input "true"
type input "[DATE] 10:32"
type input "12.09.2025 16:00"
type input "[DATE] 10:00"
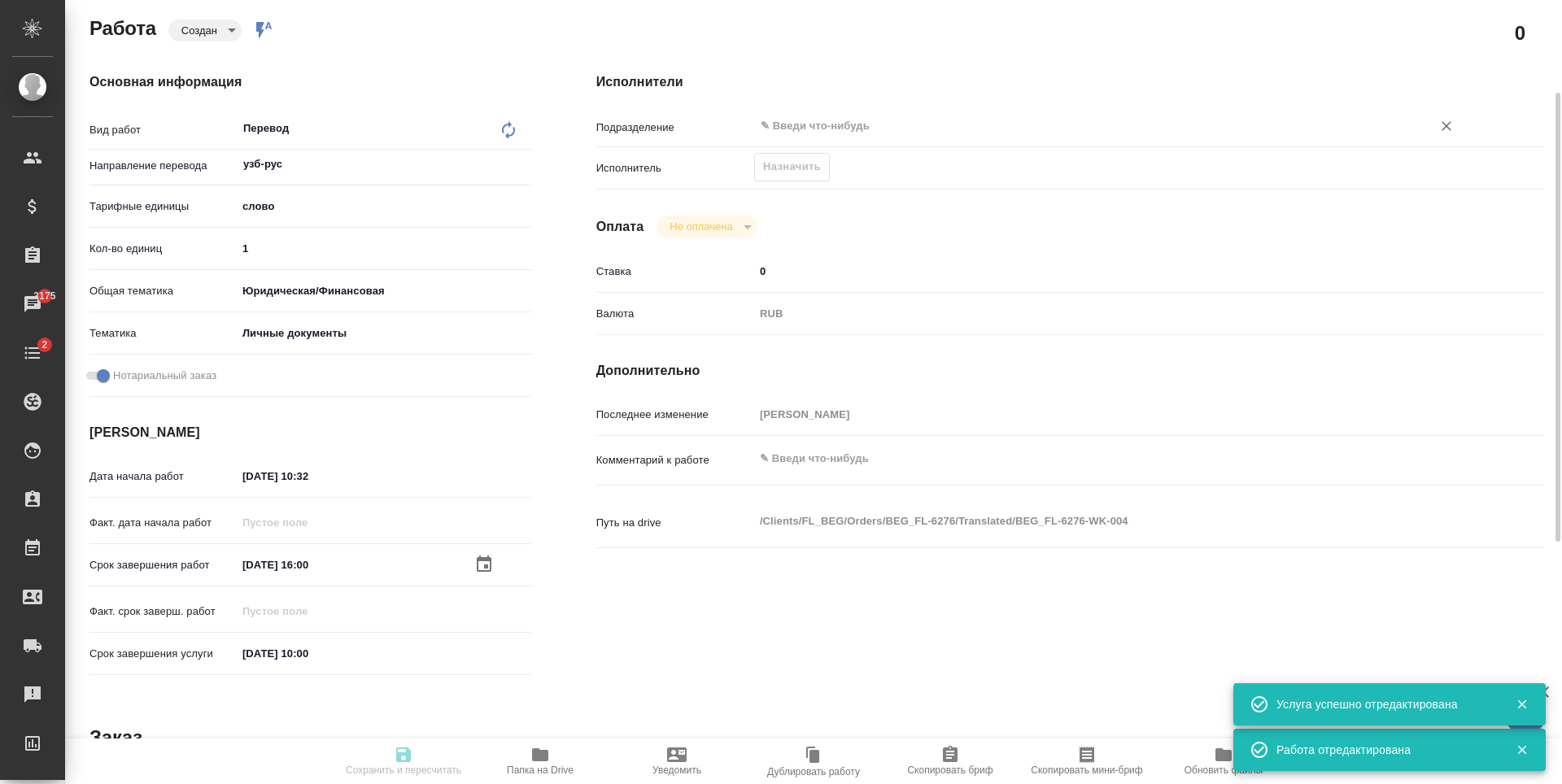
type input "notPayed"
type input "0"
type input "RUB"
type input "[PERSON_NAME]"
type input "BEG_FL-6276"
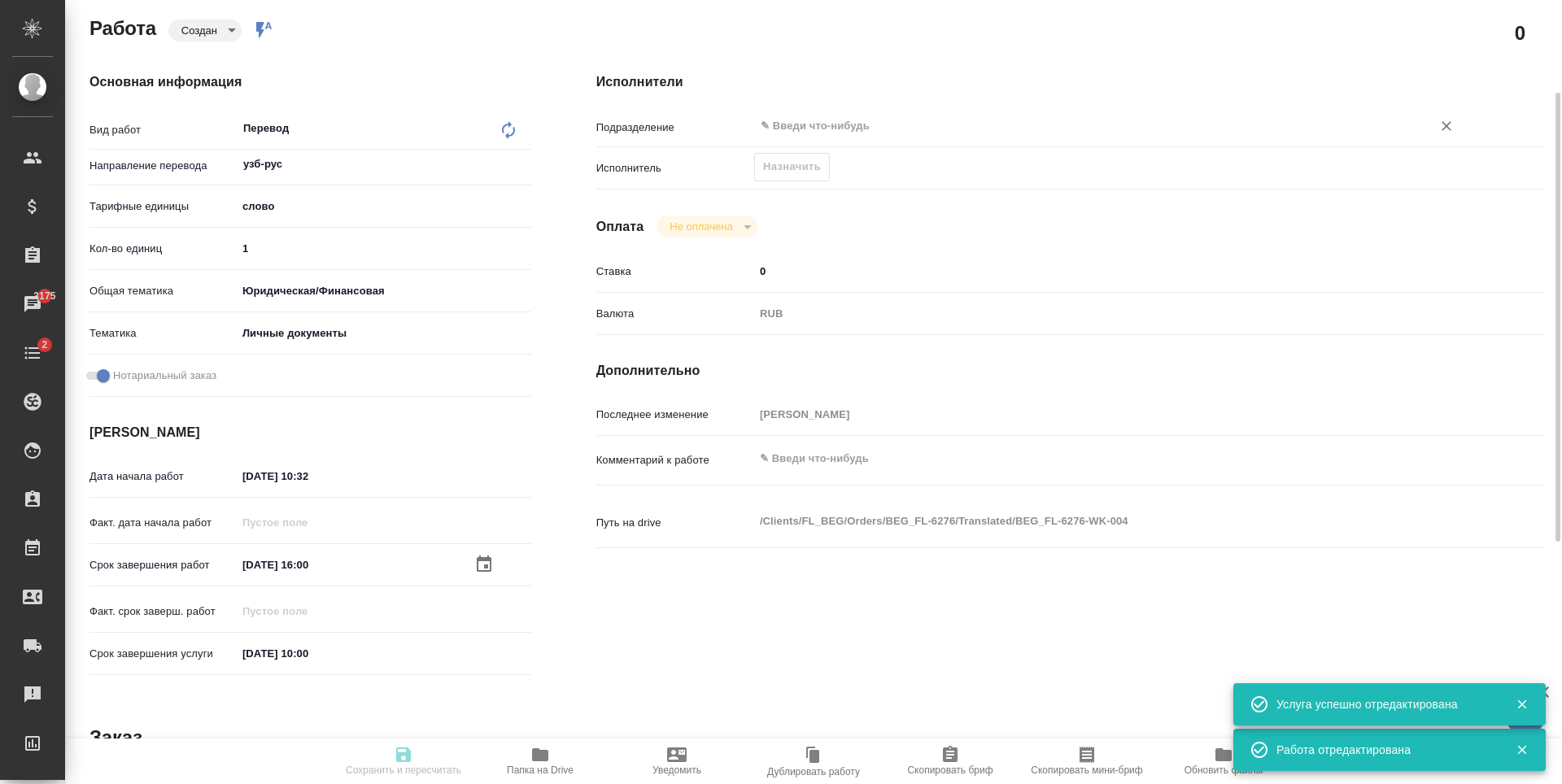
type input "Перевод станд. несрочный"
type input "Редактура, Корректура, Перевод, Постредактура машинного перевода, Приёмка по ка…"
type input "[PERSON_NAME]"
type input "/Clients/FL_BEG/Orders/BEG_FL-6276"
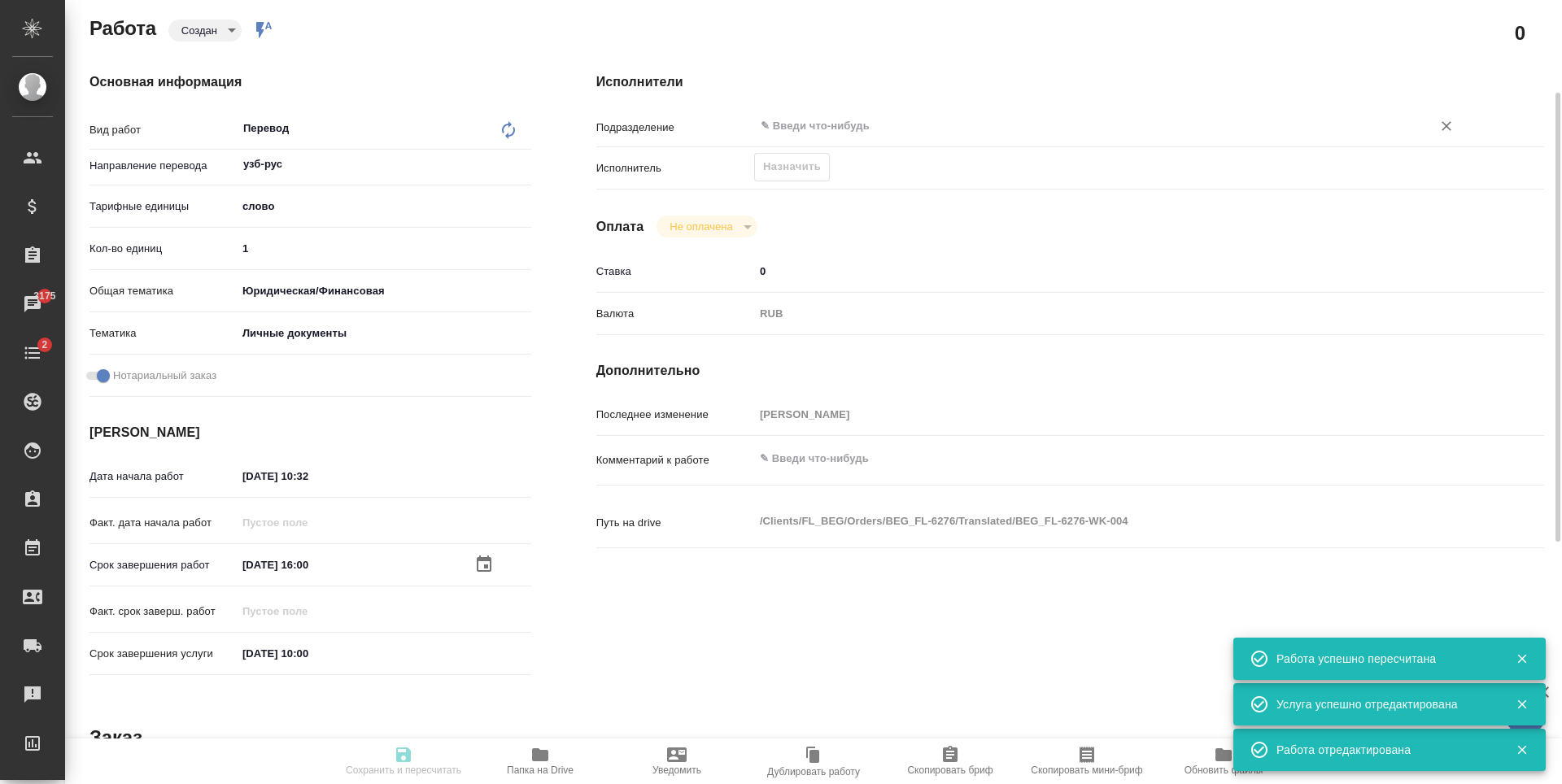
type input "created"
type input "узб-рус"
type input "5a8b1489cc6b4906c91bfd90"
type input "1"
type input "yr-fn"
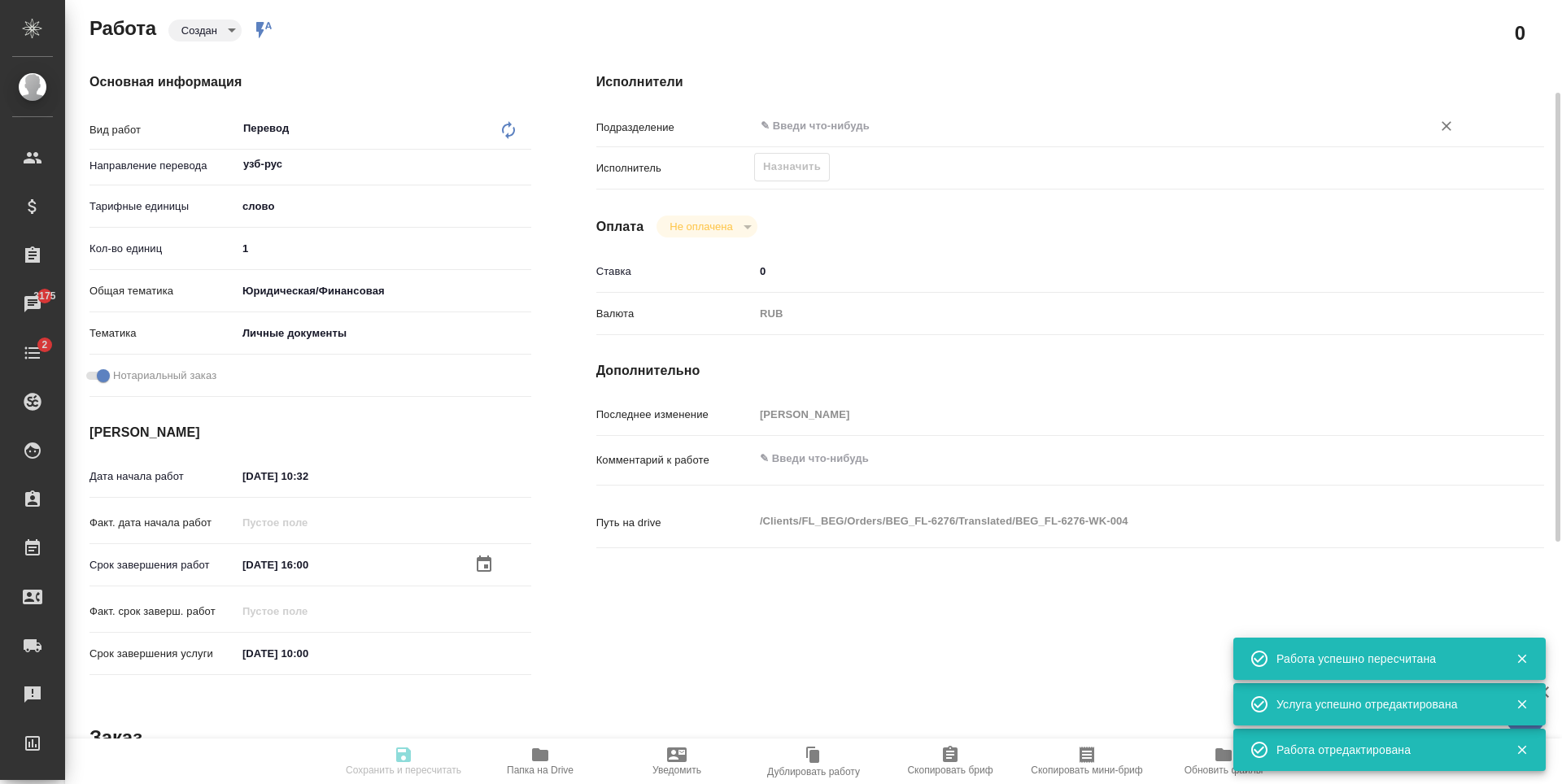
type input "5a8b8b956a9677013d343cfe"
checkbox input "true"
type input "[DATE] 10:32"
type input "12.09.2025 16:00"
type input "[DATE] 10:00"
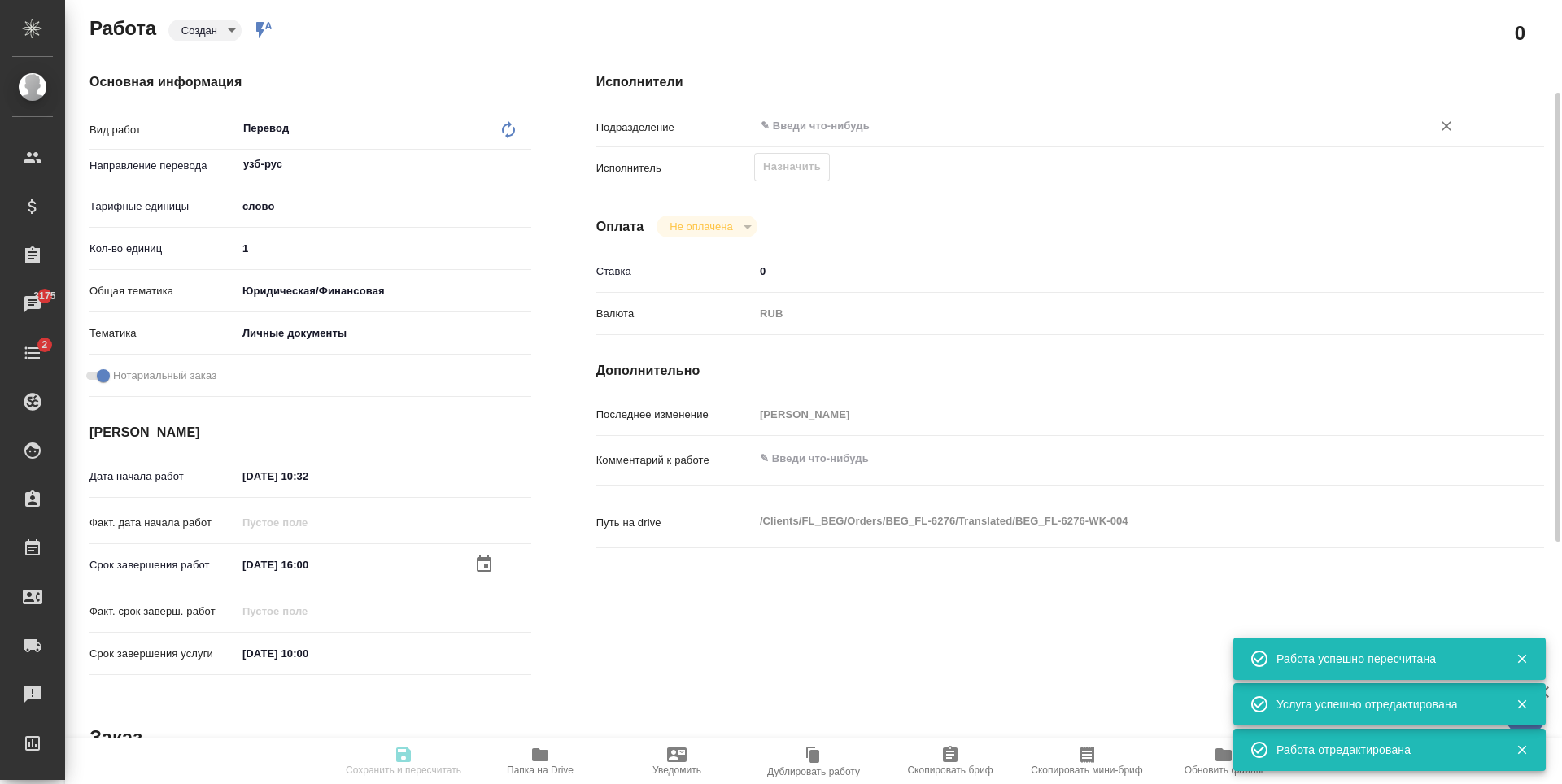
type input "notPayed"
type input "0"
type input "RUB"
type input "[PERSON_NAME]"
type input "BEG_FL-6276"
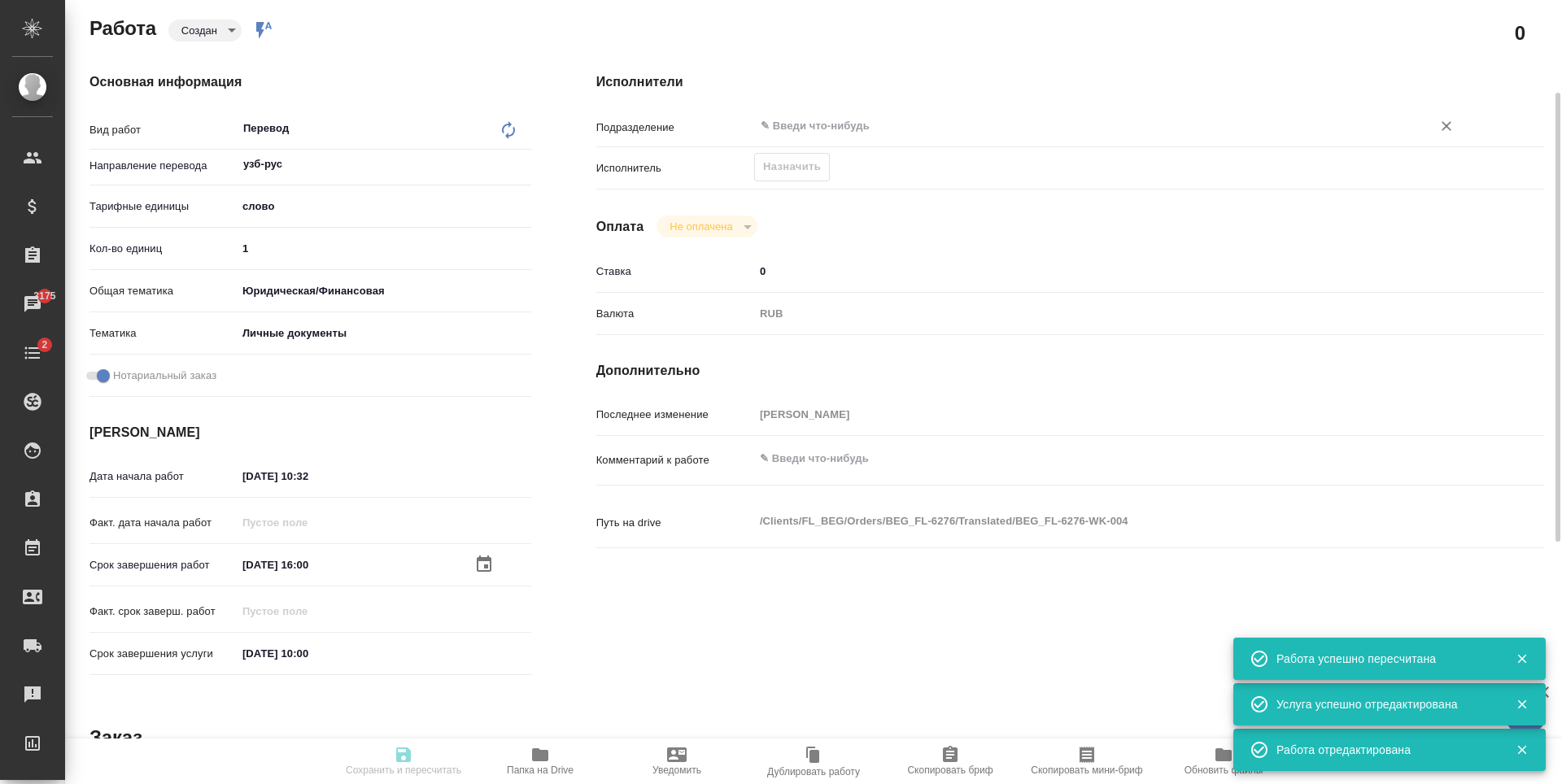
type input "Перевод станд. несрочный"
type input "Редактура, Корректура, Перевод, Постредактура машинного перевода, Приёмка по ка…"
type input "[PERSON_NAME]"
type input "/Clients/FL_BEG/Orders/BEG_FL-6276"
click at [831, 115] on div "​" at bounding box center [1109, 126] width 711 height 30
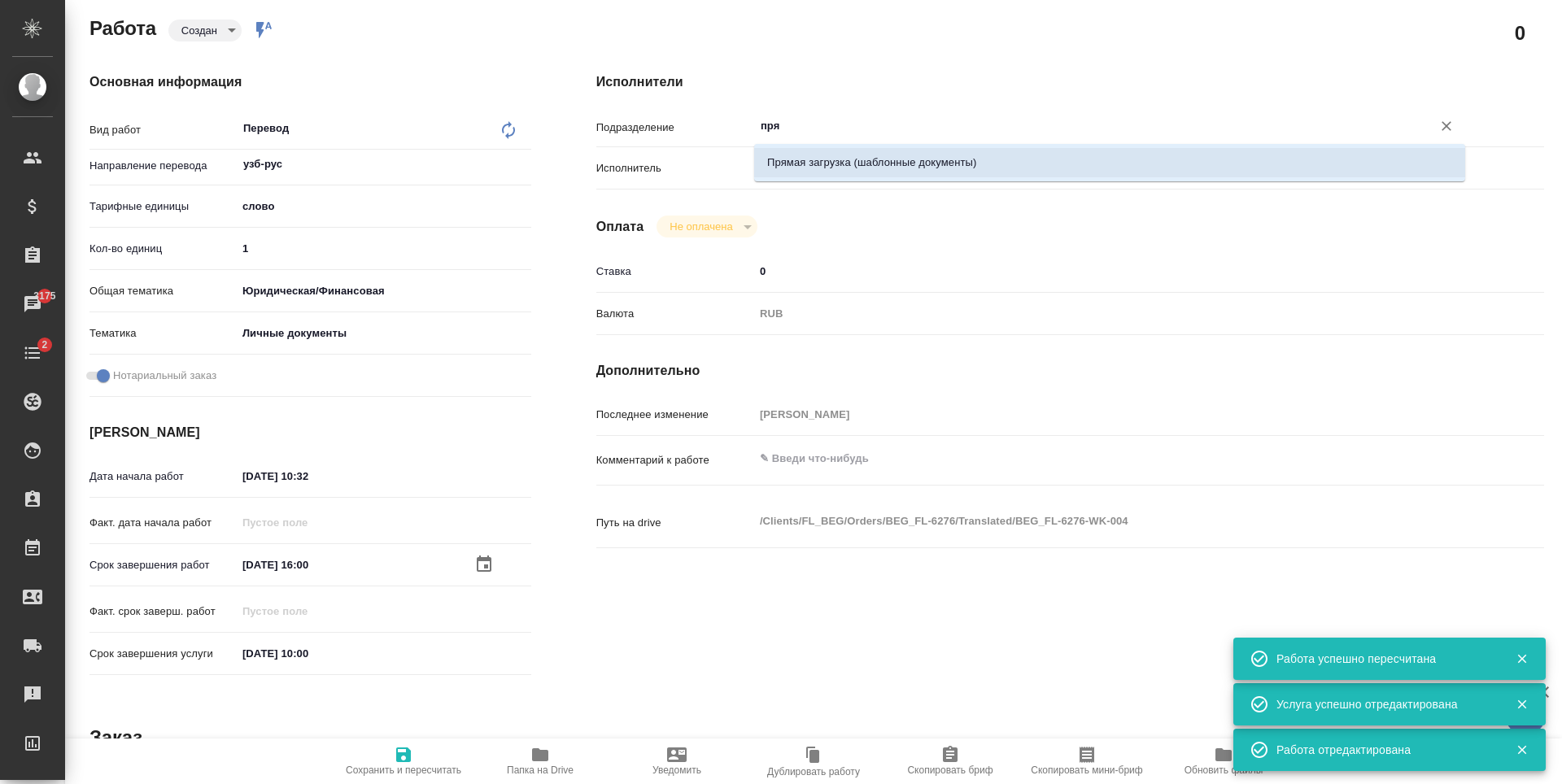
click at [880, 169] on li "Прямая загрузка (шаблонные документы)" at bounding box center [1109, 163] width 711 height 30
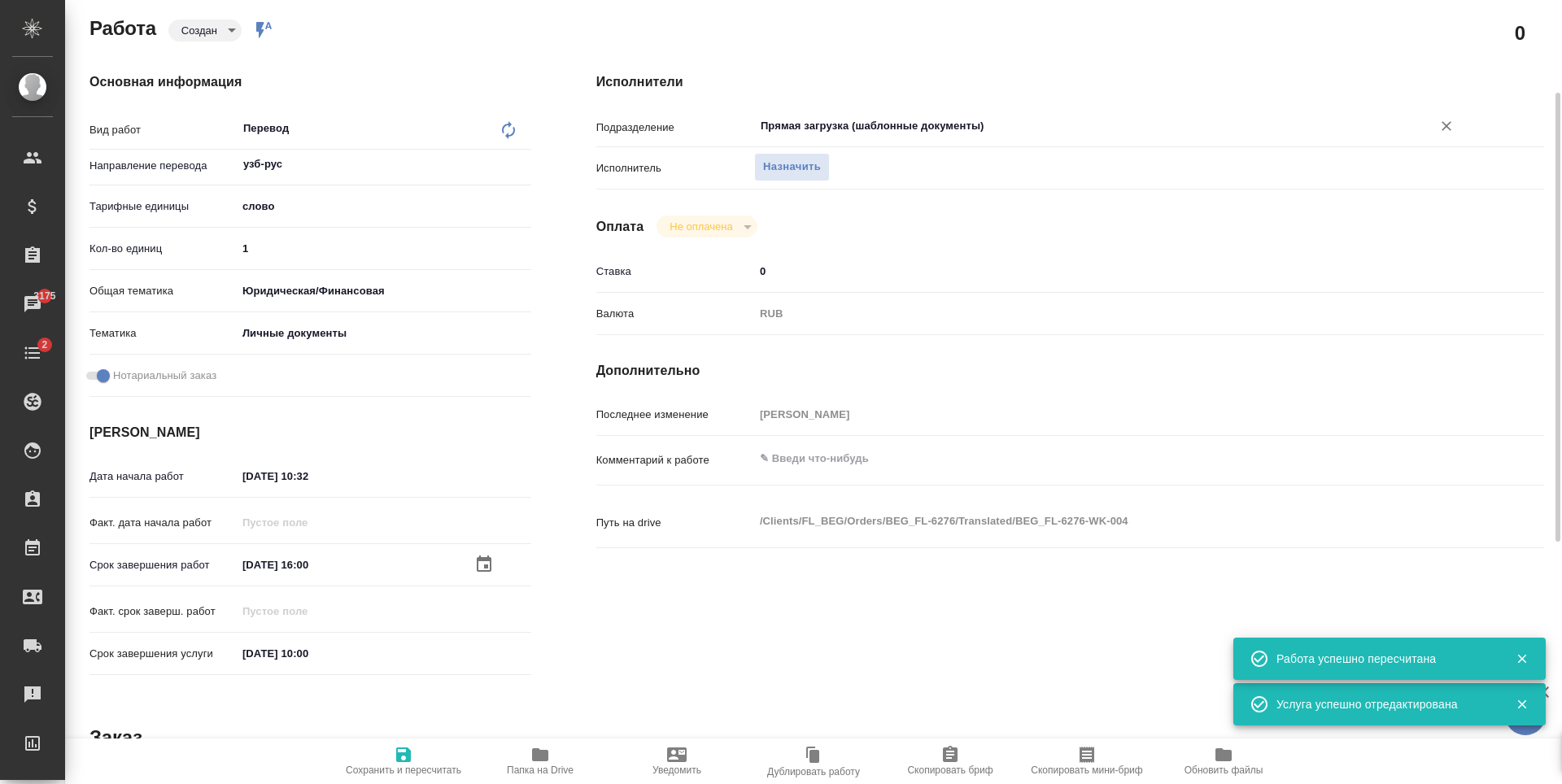
type input "Прямая загрузка (шаблонные документы)"
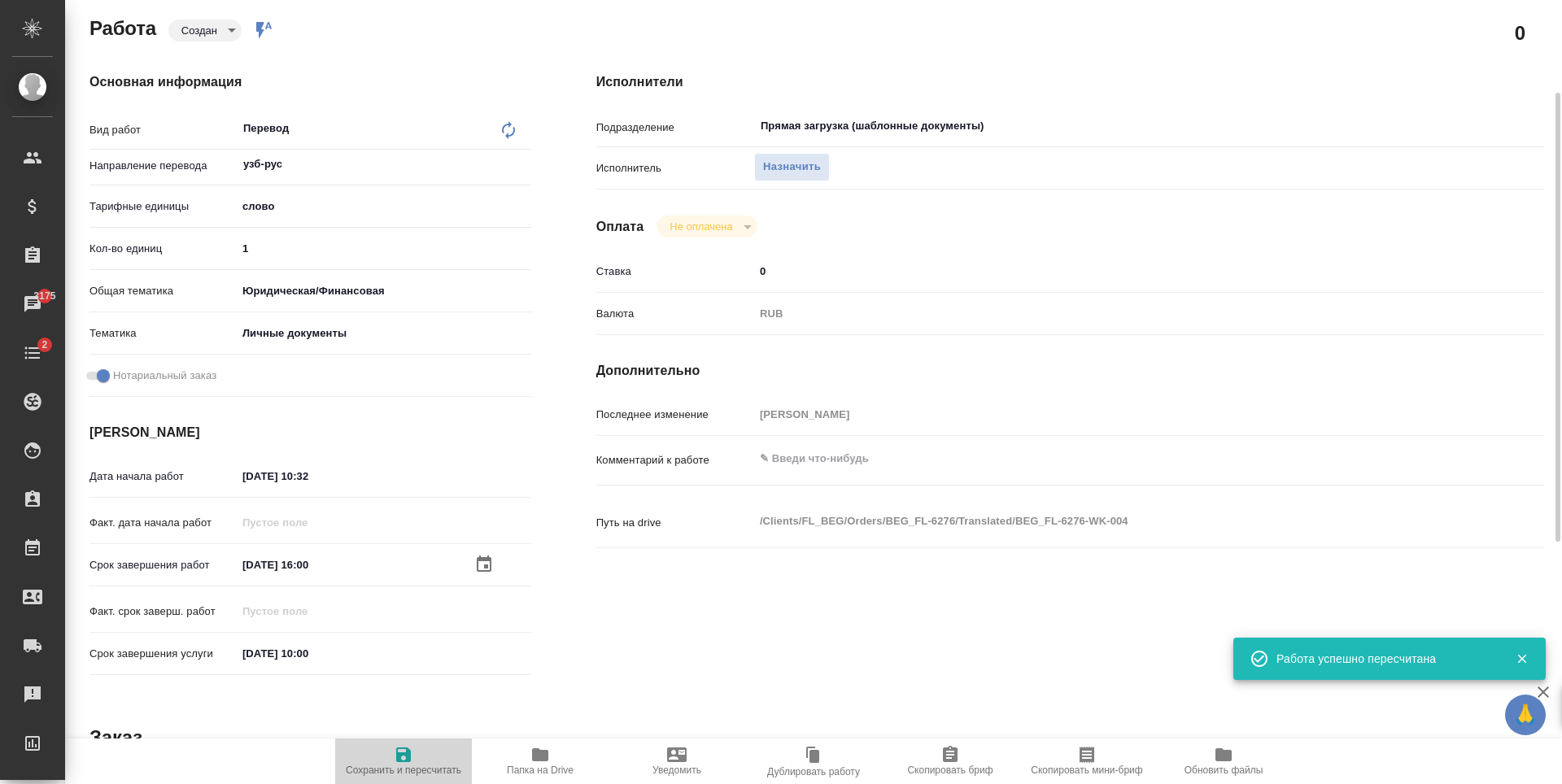
click at [449, 775] on span "Сохранить и пересчитать" at bounding box center [403, 771] width 116 height 12
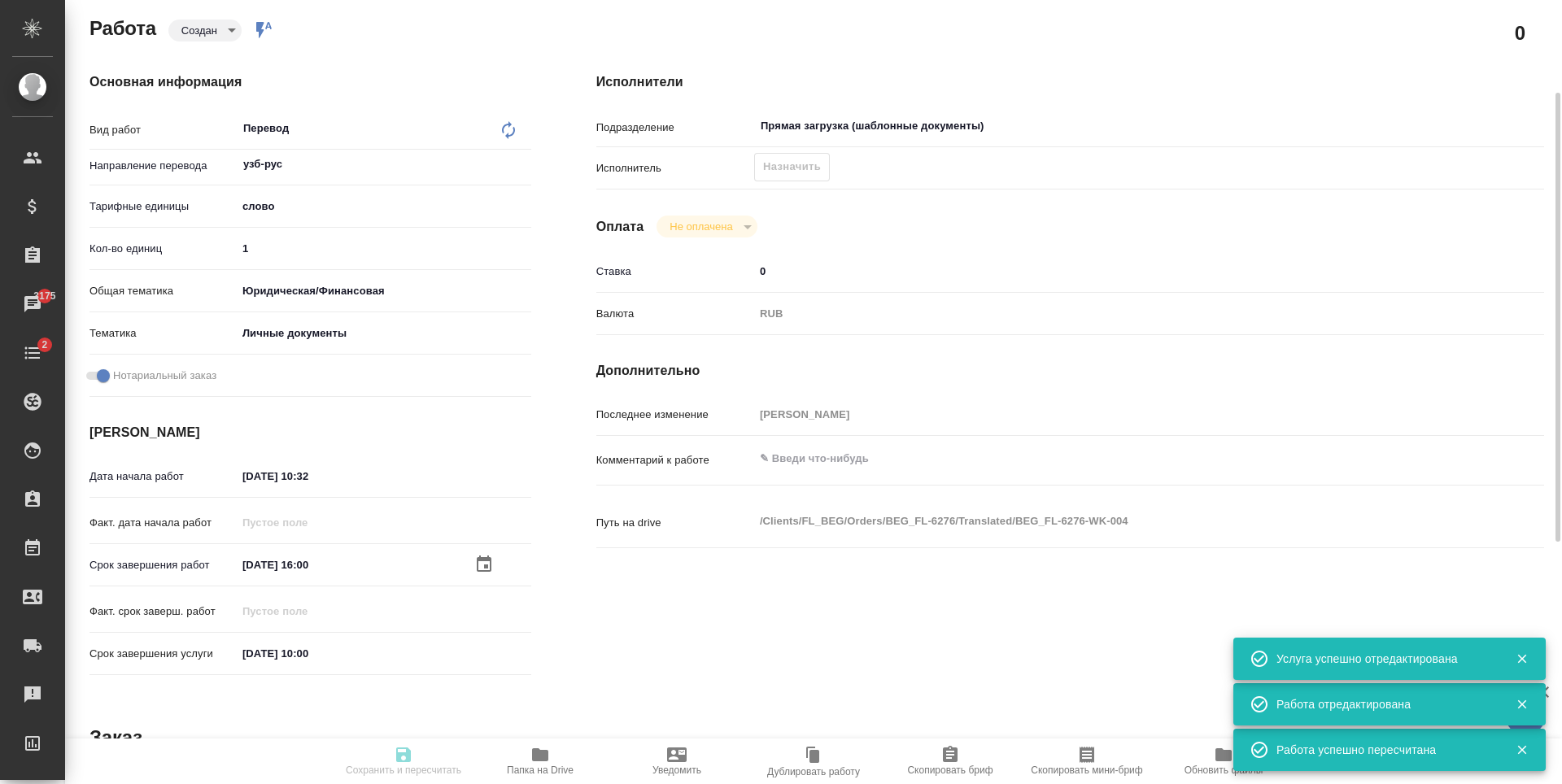
type input "created"
type input "узб-рус"
type input "5a8b1489cc6b4906c91bfd90"
type input "1"
type input "yr-fn"
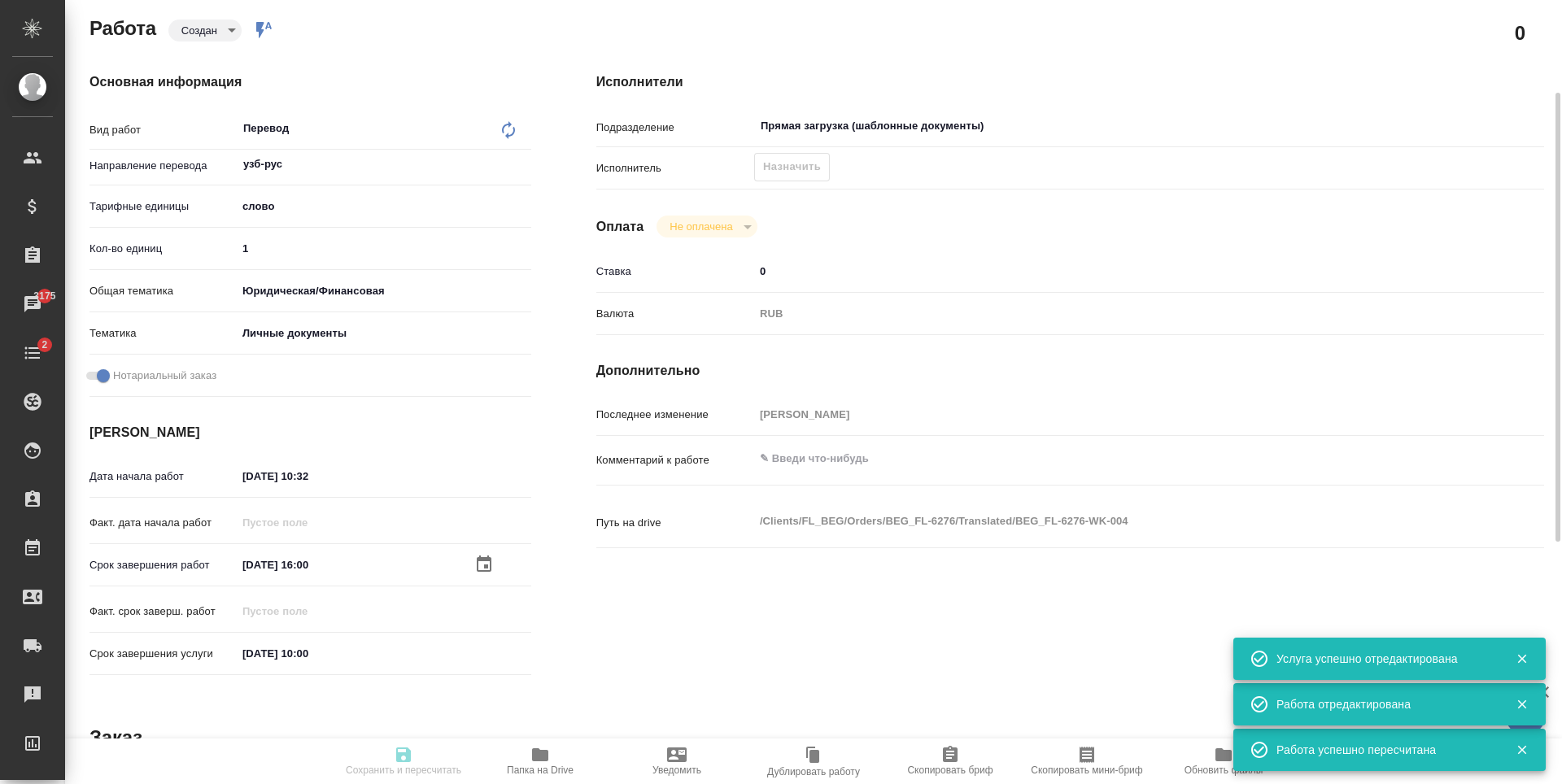
type input "5a8b8b956a9677013d343cfe"
checkbox input "true"
type input "[DATE] 10:32"
type input "12.09.2025 16:00"
type input "[DATE] 10:00"
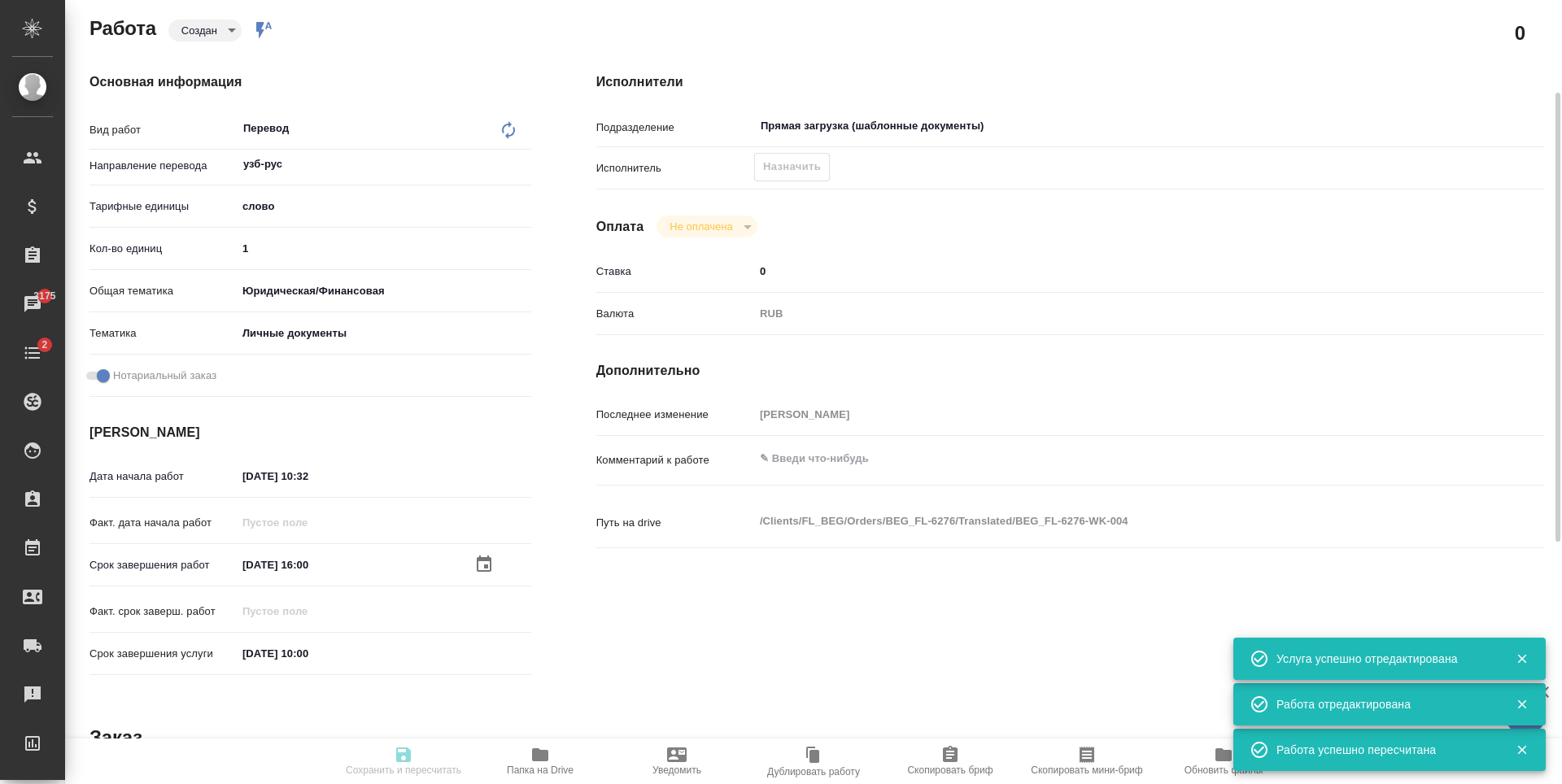
type input "Прямая загрузка (шаблонные документы)"
type input "notPayed"
type input "0"
type input "RUB"
type input "[PERSON_NAME]"
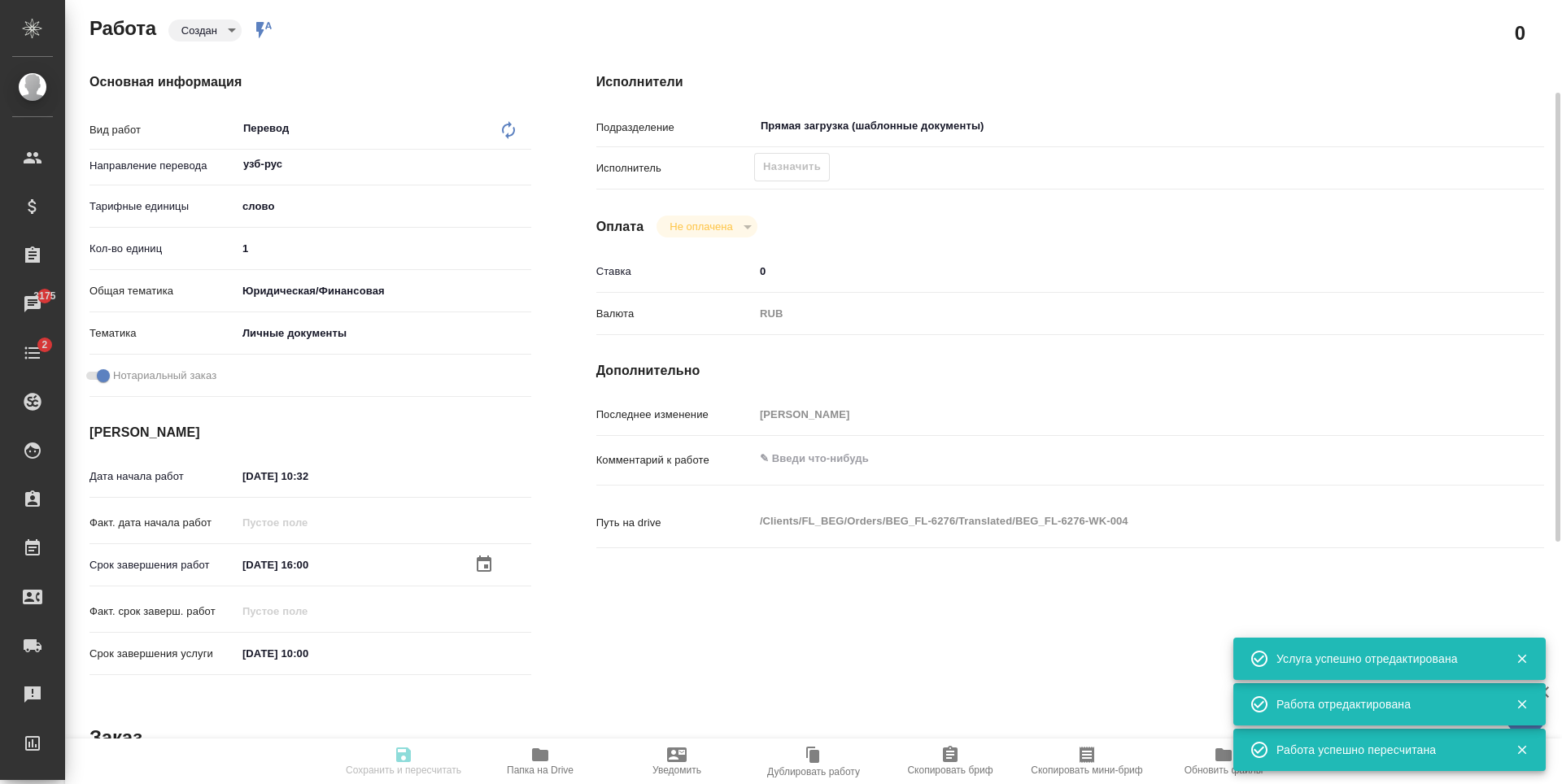
type input "BEG_FL-6276"
type input "Перевод станд. несрочный"
type input "Редактура, Корректура, Перевод, Постредактура машинного перевода, Приёмка по ка…"
type input "[PERSON_NAME]"
type input "/Clients/FL_BEG/Orders/BEG_FL-6276"
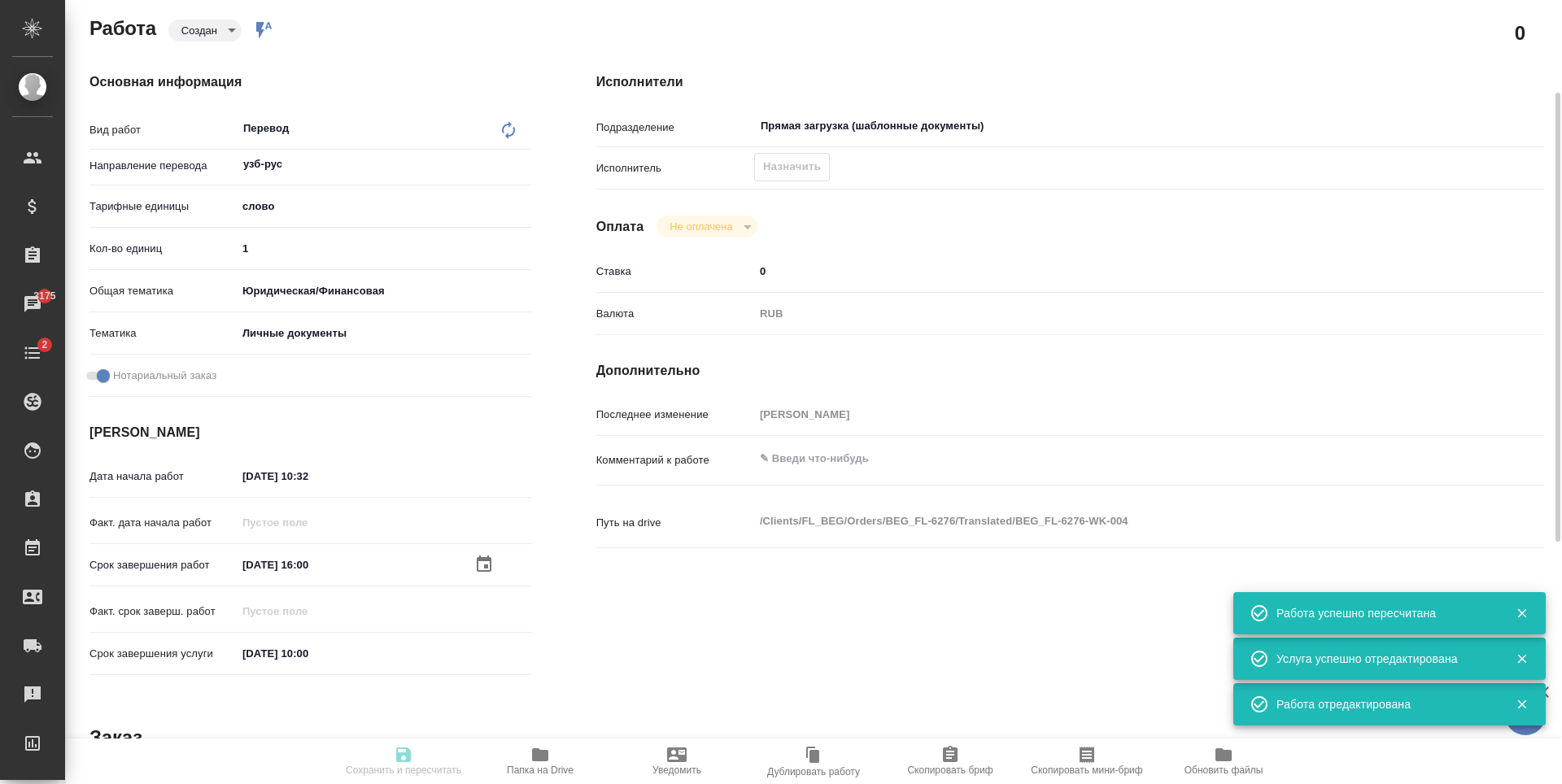
type input "created"
type input "узб-рус"
type input "5a8b1489cc6b4906c91bfd90"
type input "1"
type input "yr-fn"
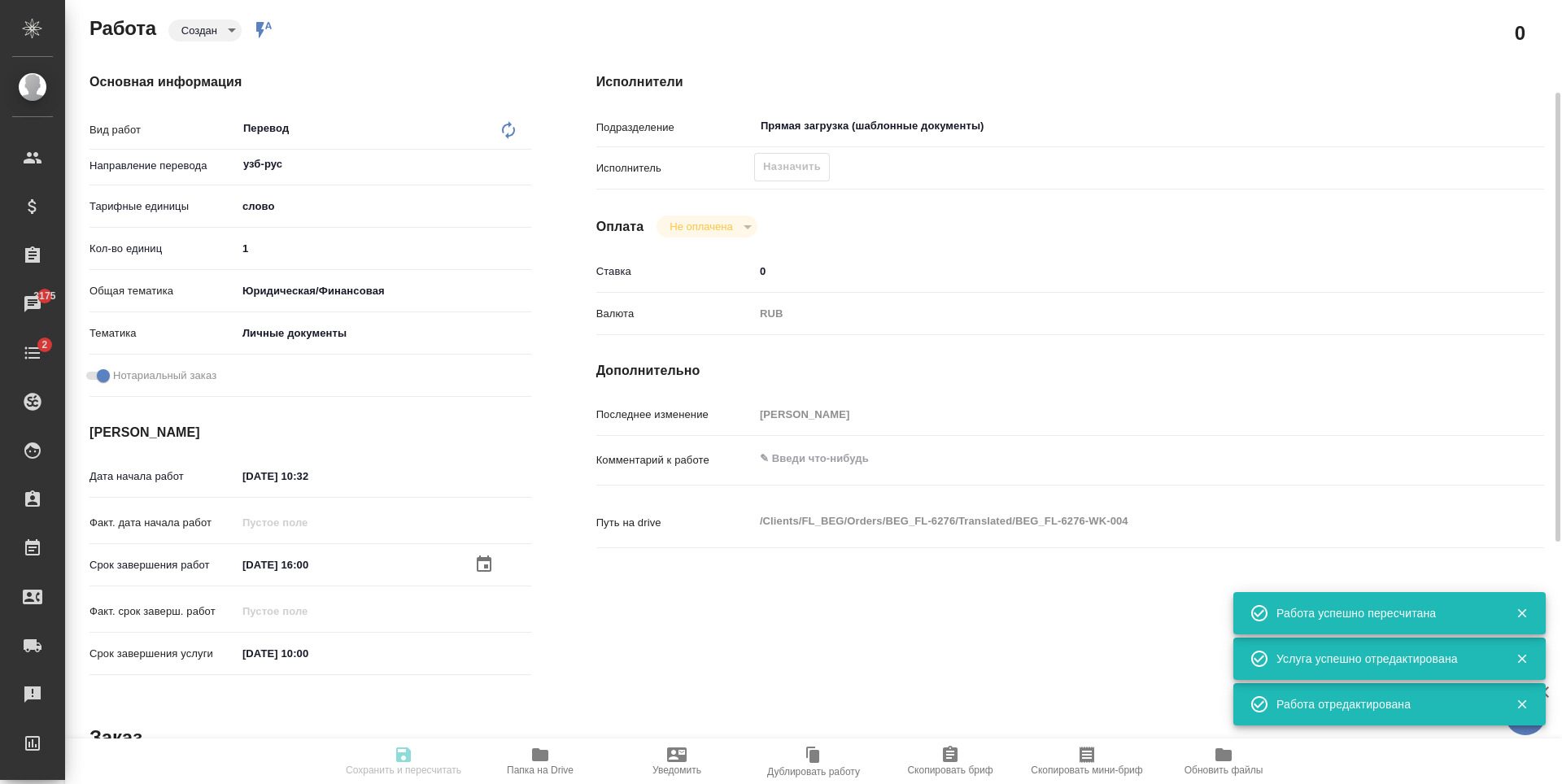
type input "5a8b8b956a9677013d343cfe"
checkbox input "true"
type input "[DATE] 10:32"
type input "12.09.2025 16:00"
type input "[DATE] 10:00"
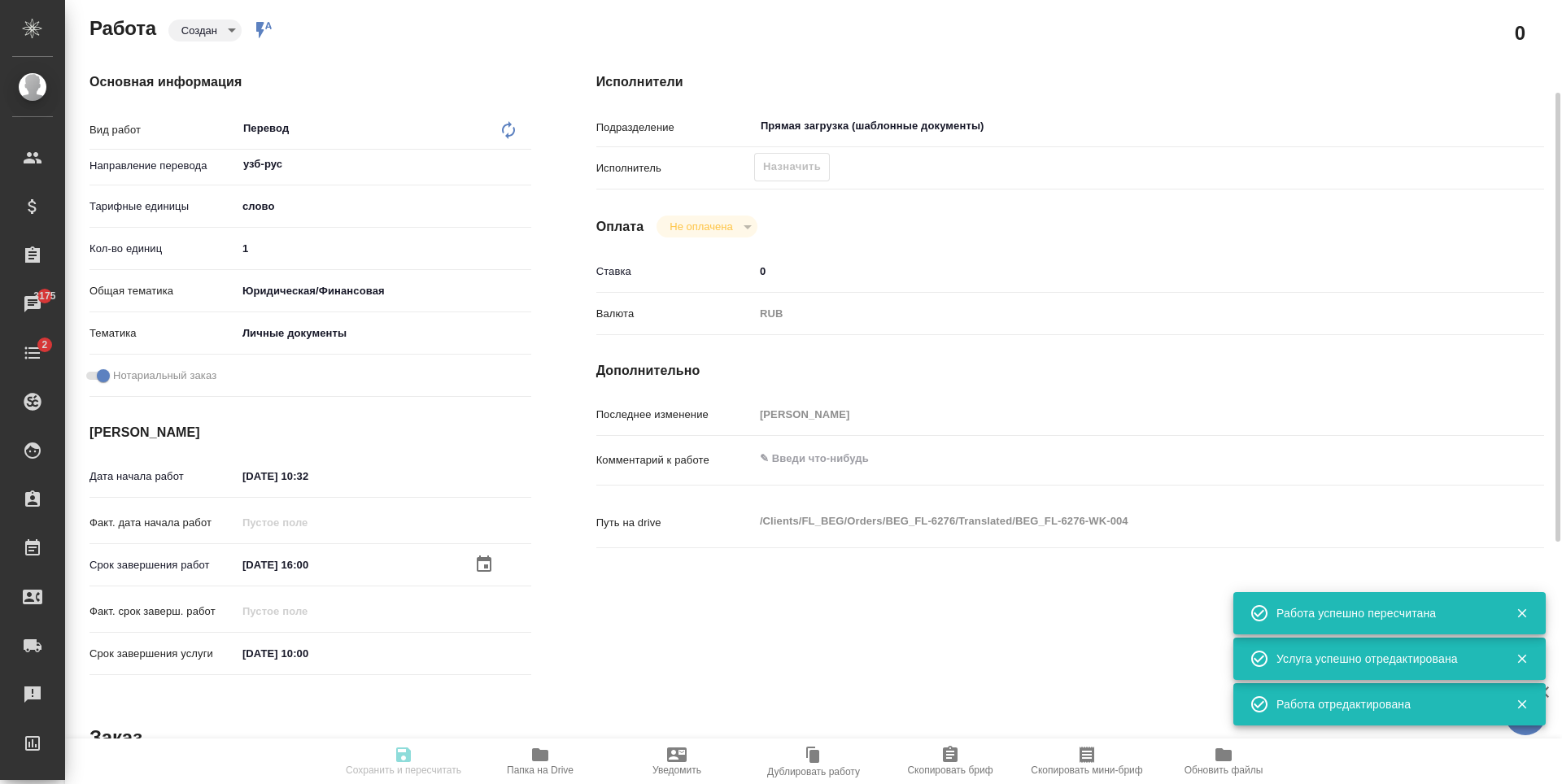
type input "Прямая загрузка (шаблонные документы)"
type input "notPayed"
type input "0"
type input "RUB"
type input "[PERSON_NAME]"
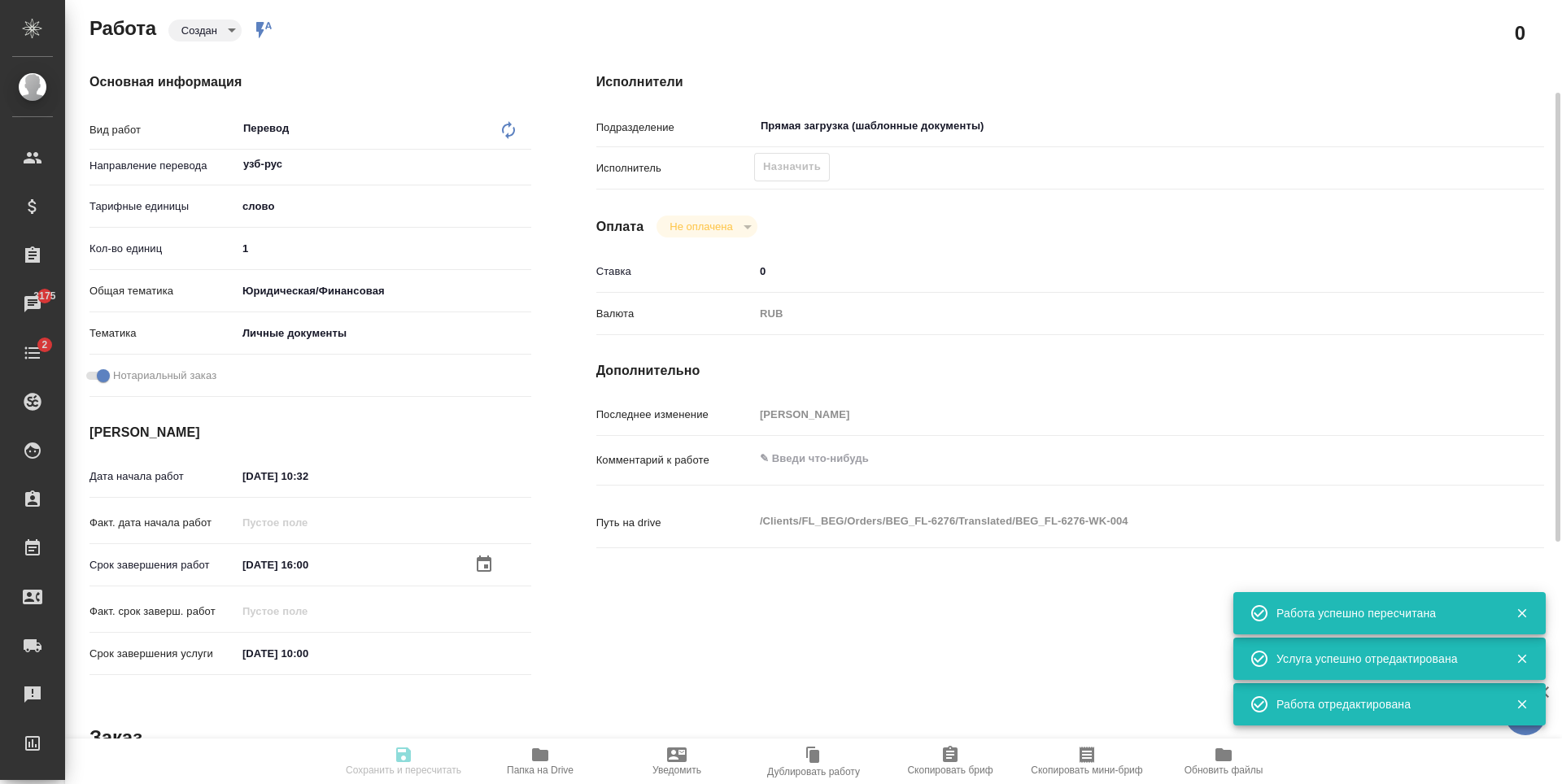
type input "BEG_FL-6276"
type input "Перевод станд. несрочный"
type input "Редактура, Корректура, Перевод, Постредактура машинного перевода, Приёмка по ка…"
type input "[PERSON_NAME]"
type input "/Clients/FL_BEG/Orders/BEG_FL-6276"
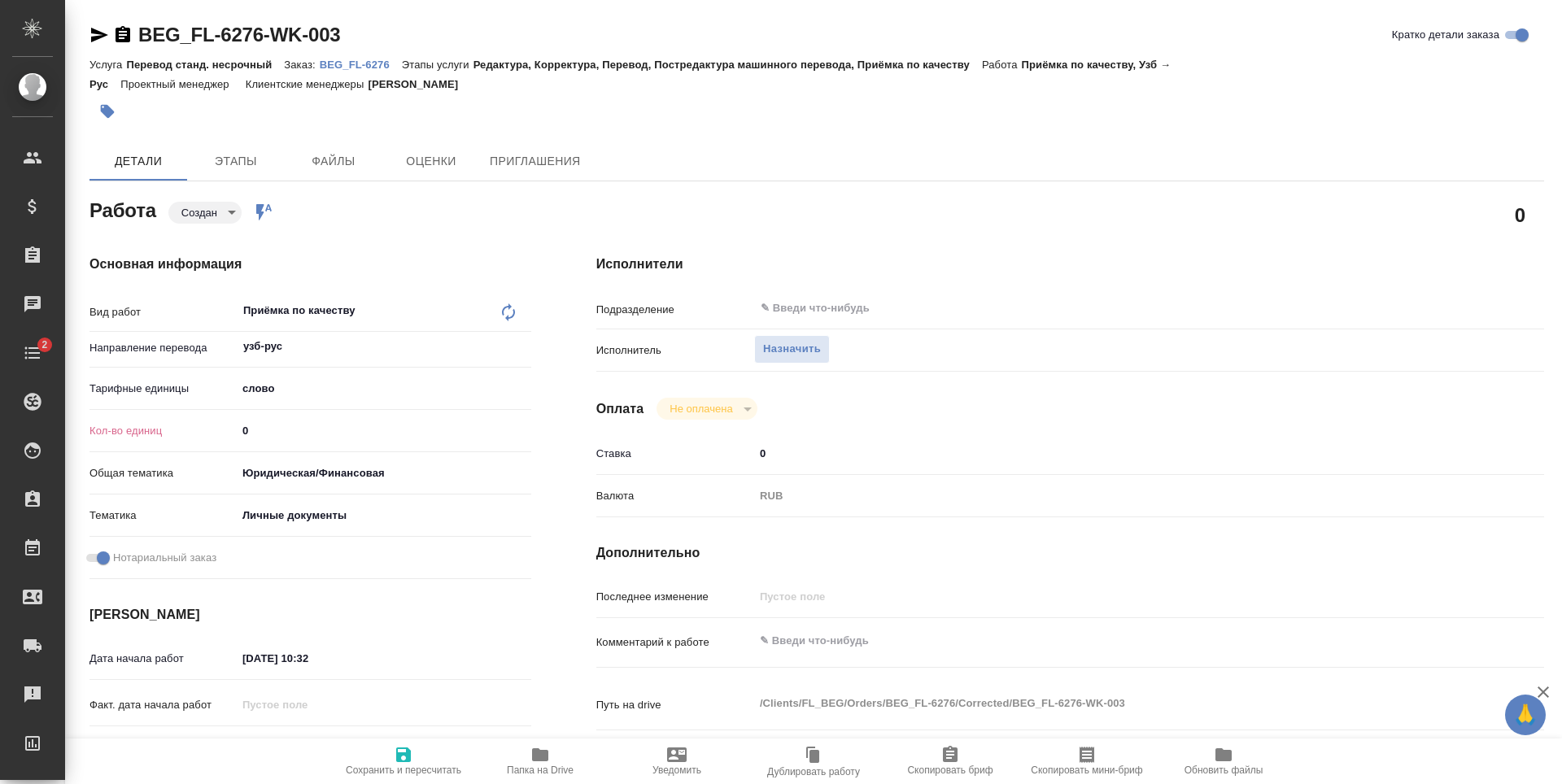
click at [295, 424] on input "0" at bounding box center [384, 431] width 294 height 24
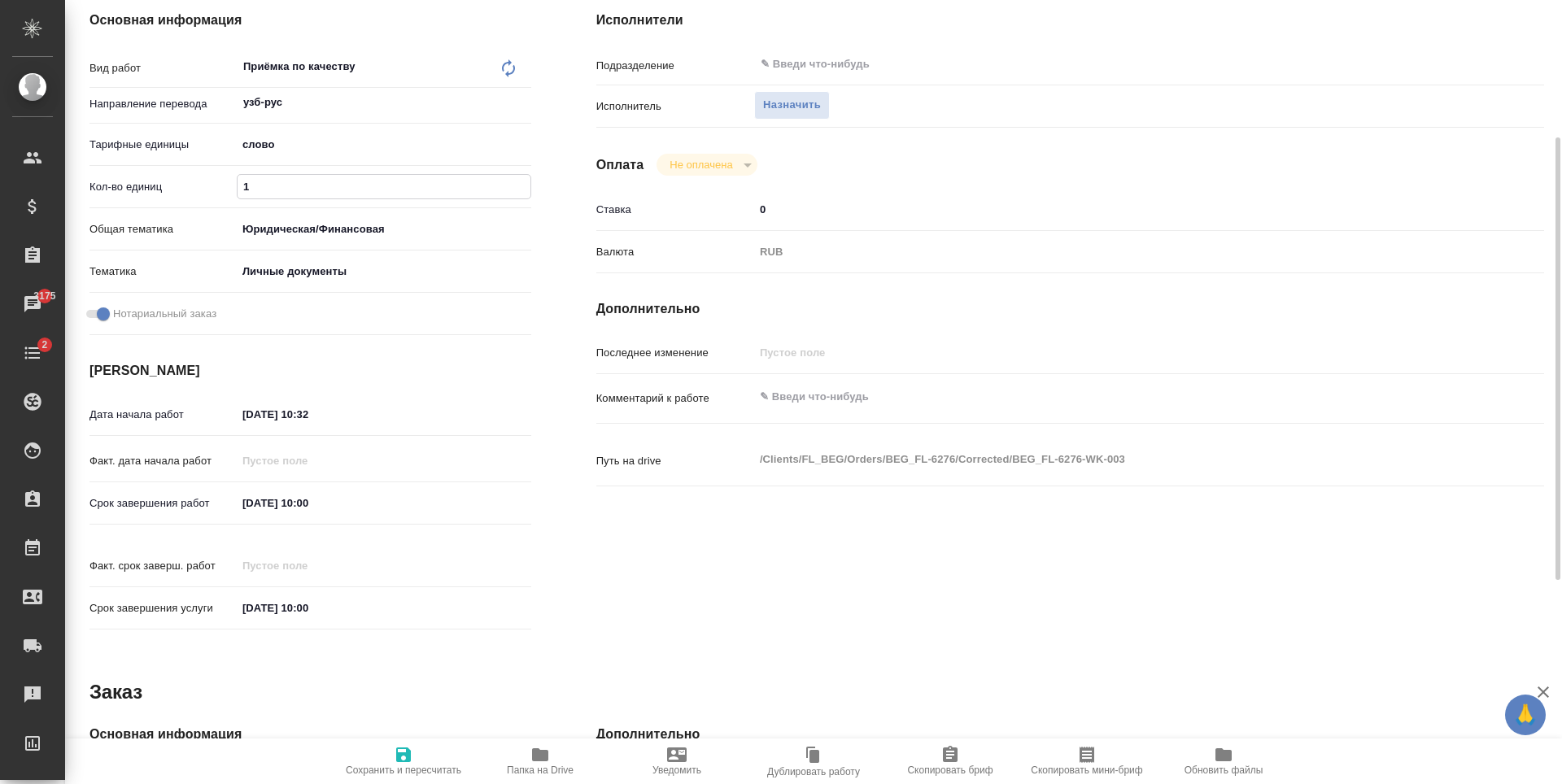
type input "1"
click at [321, 502] on input "[DATE] 10:00" at bounding box center [308, 503] width 143 height 24
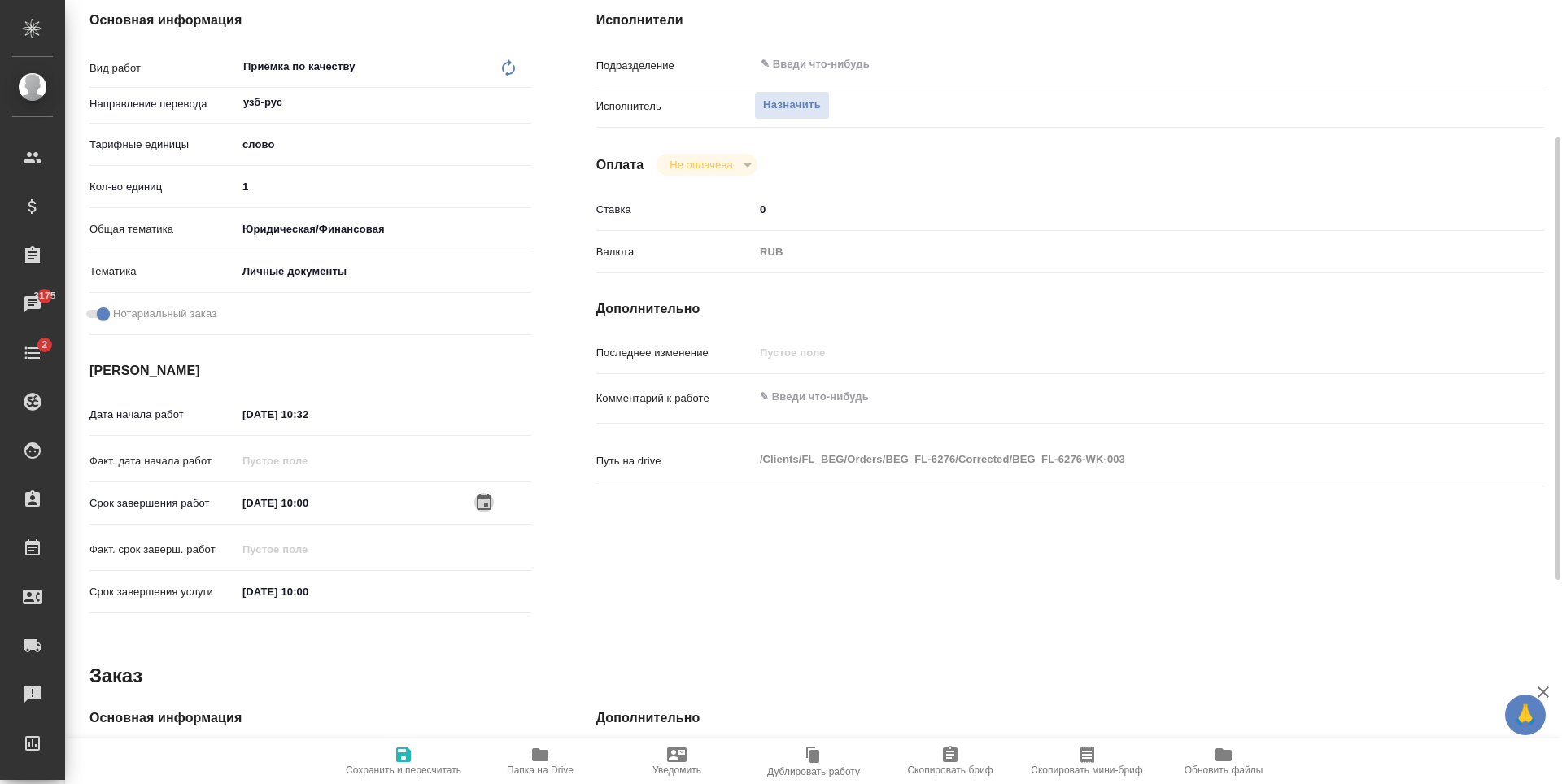
click at [482, 493] on icon "button" at bounding box center [483, 502] width 19 height 19
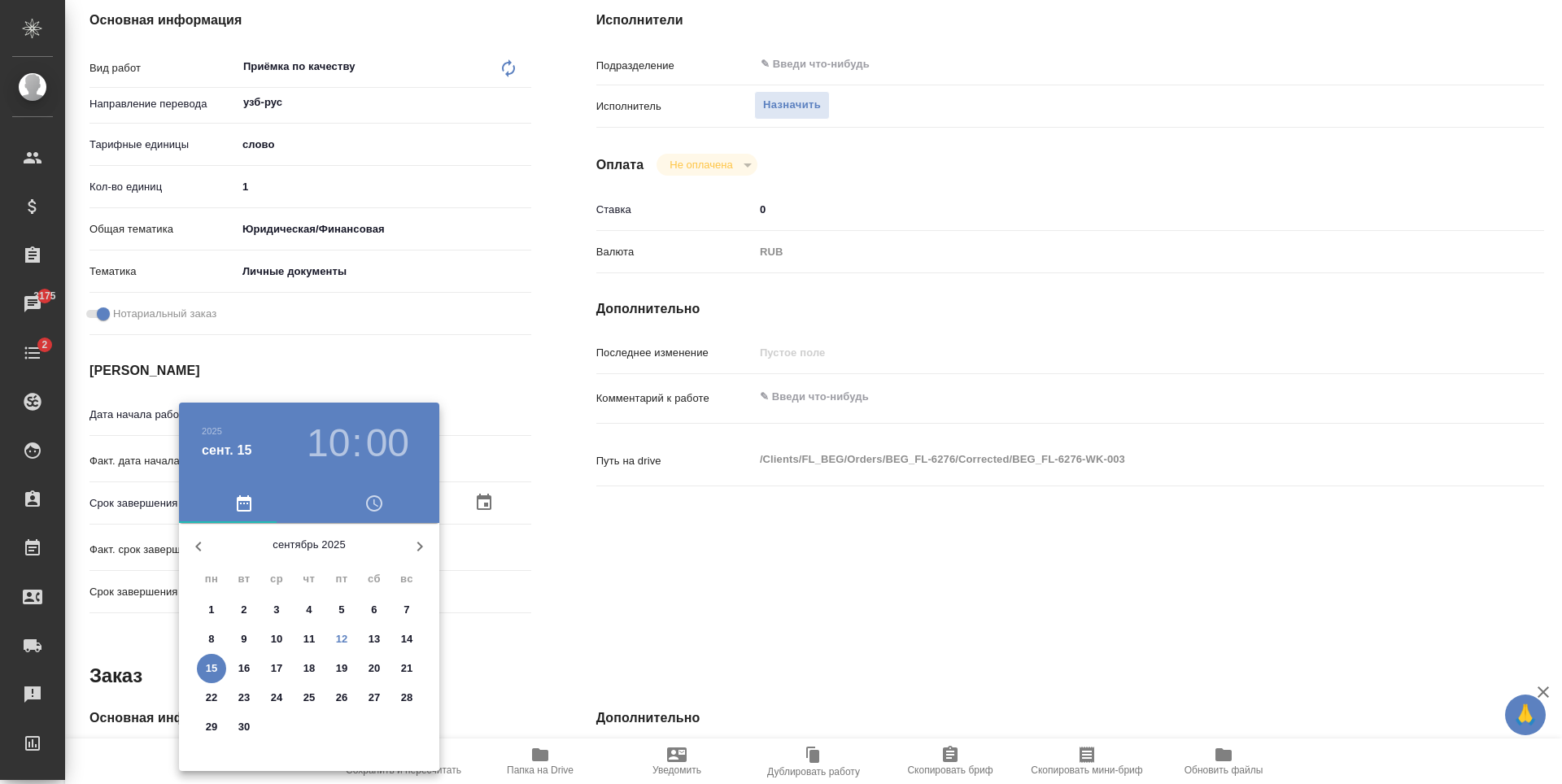
click at [348, 636] on span "12" at bounding box center [342, 639] width 30 height 16
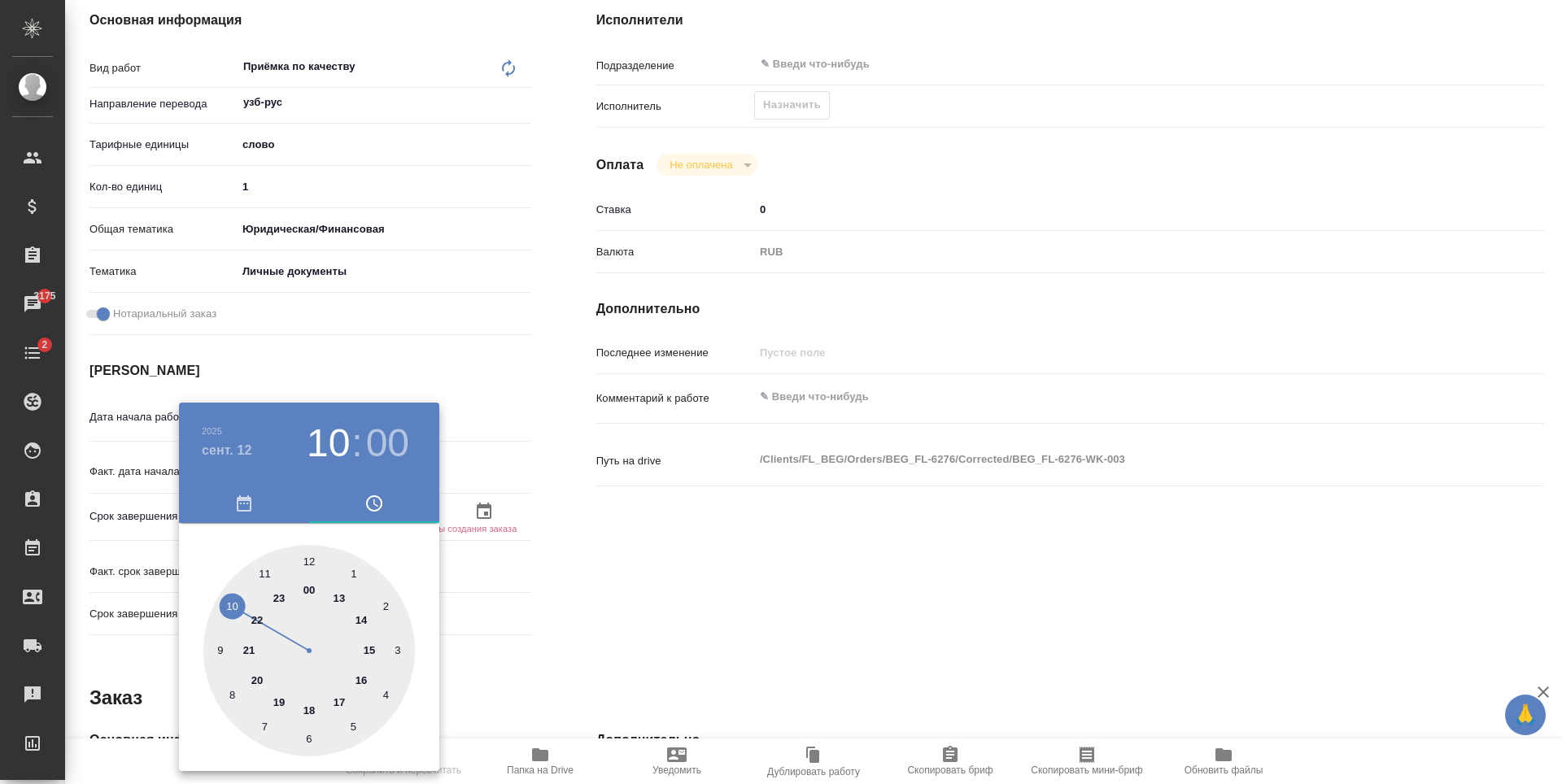
click at [333, 696] on div at bounding box center [309, 650] width 212 height 212
type input "[DATE] 17:00"
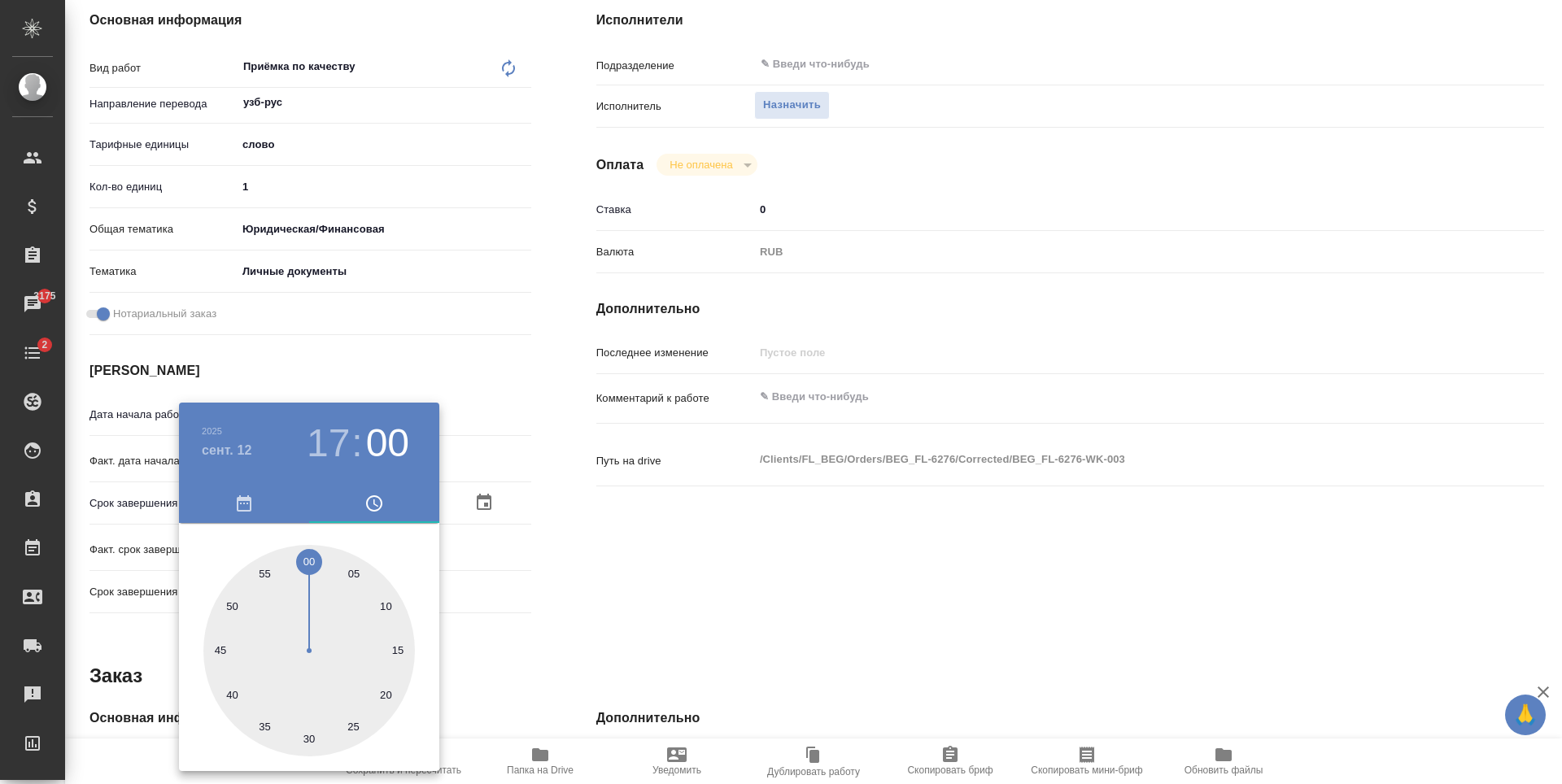
click at [584, 624] on div at bounding box center [781, 392] width 1562 height 784
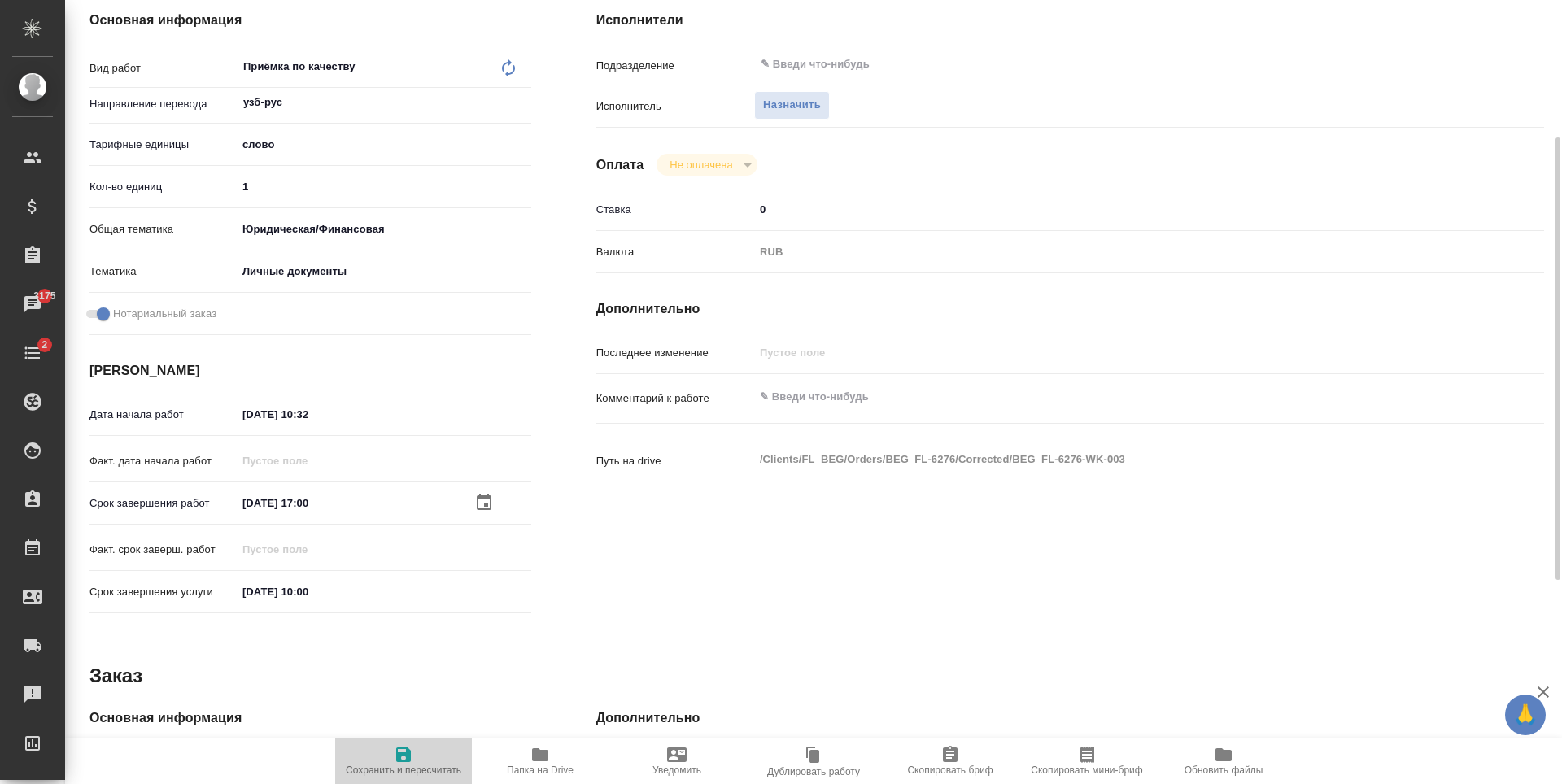
click at [402, 753] on icon "button" at bounding box center [403, 754] width 14 height 14
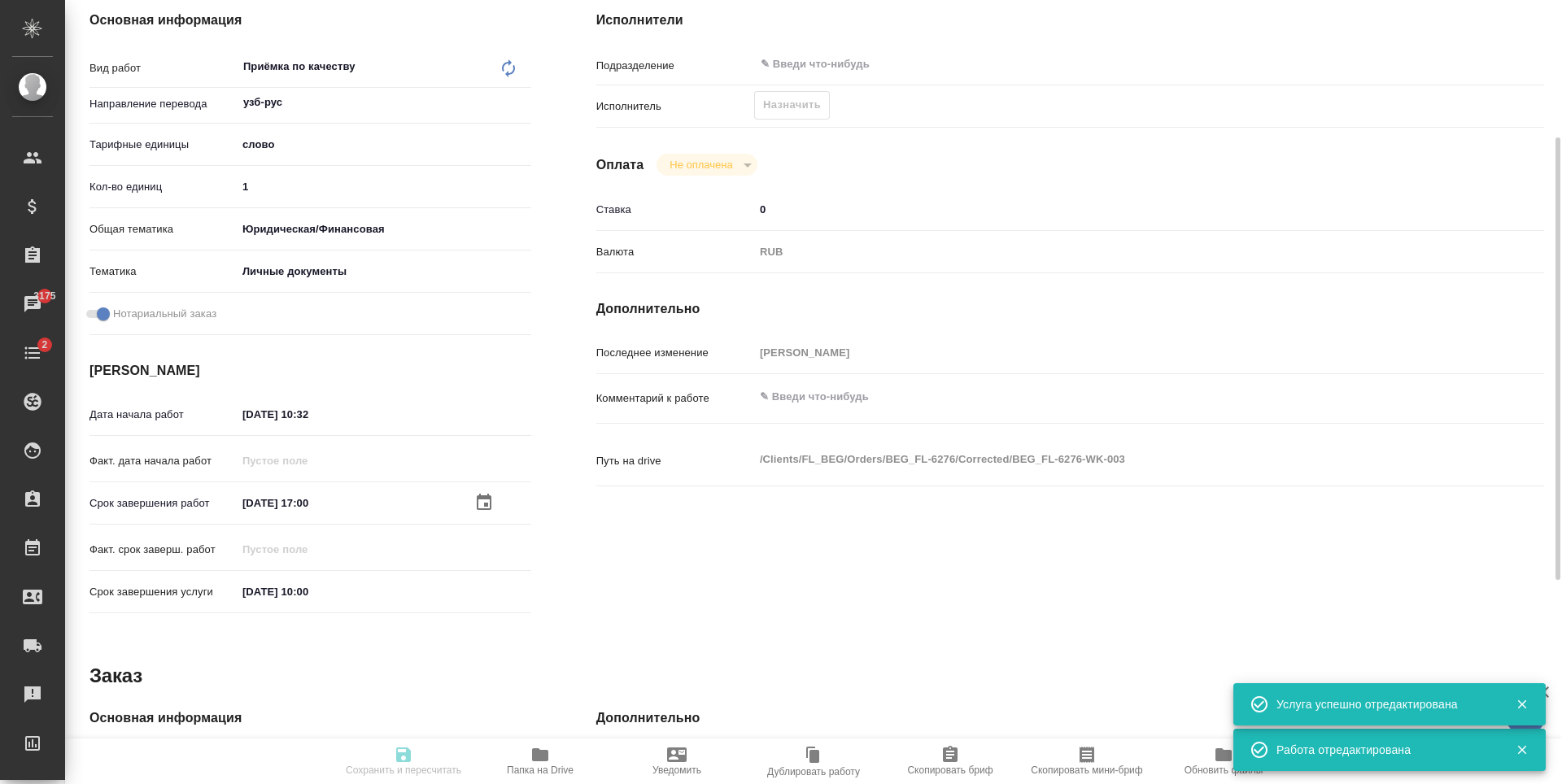
type input "created"
type input "узб-рус"
type input "5a8b1489cc6b4906c91bfd90"
type input "1"
type input "yr-fn"
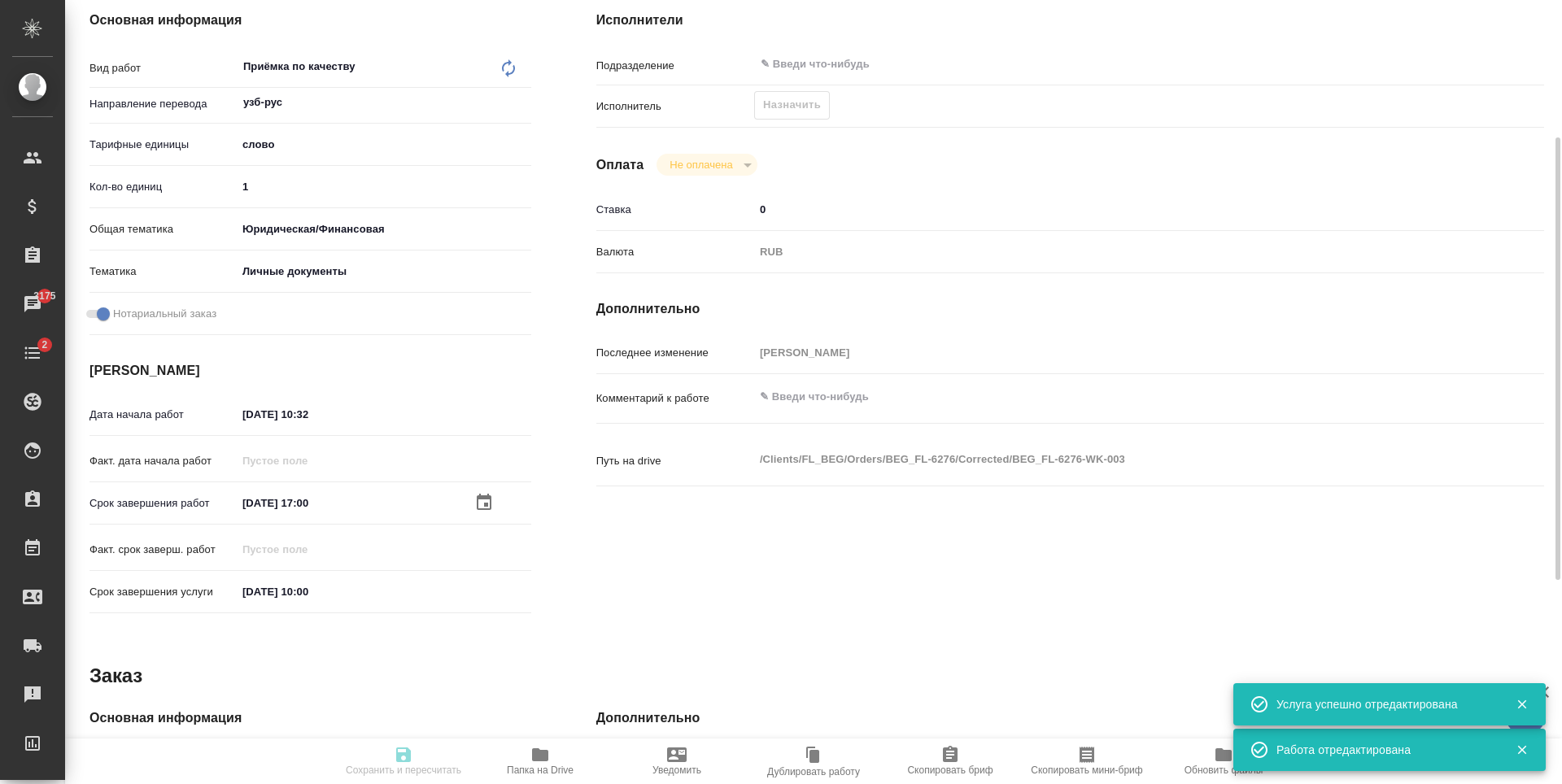
type input "5a8b8b956a9677013d343cfe"
checkbox input "true"
type input "[DATE] 10:32"
type input "[DATE] 17:00"
type input "[DATE] 10:00"
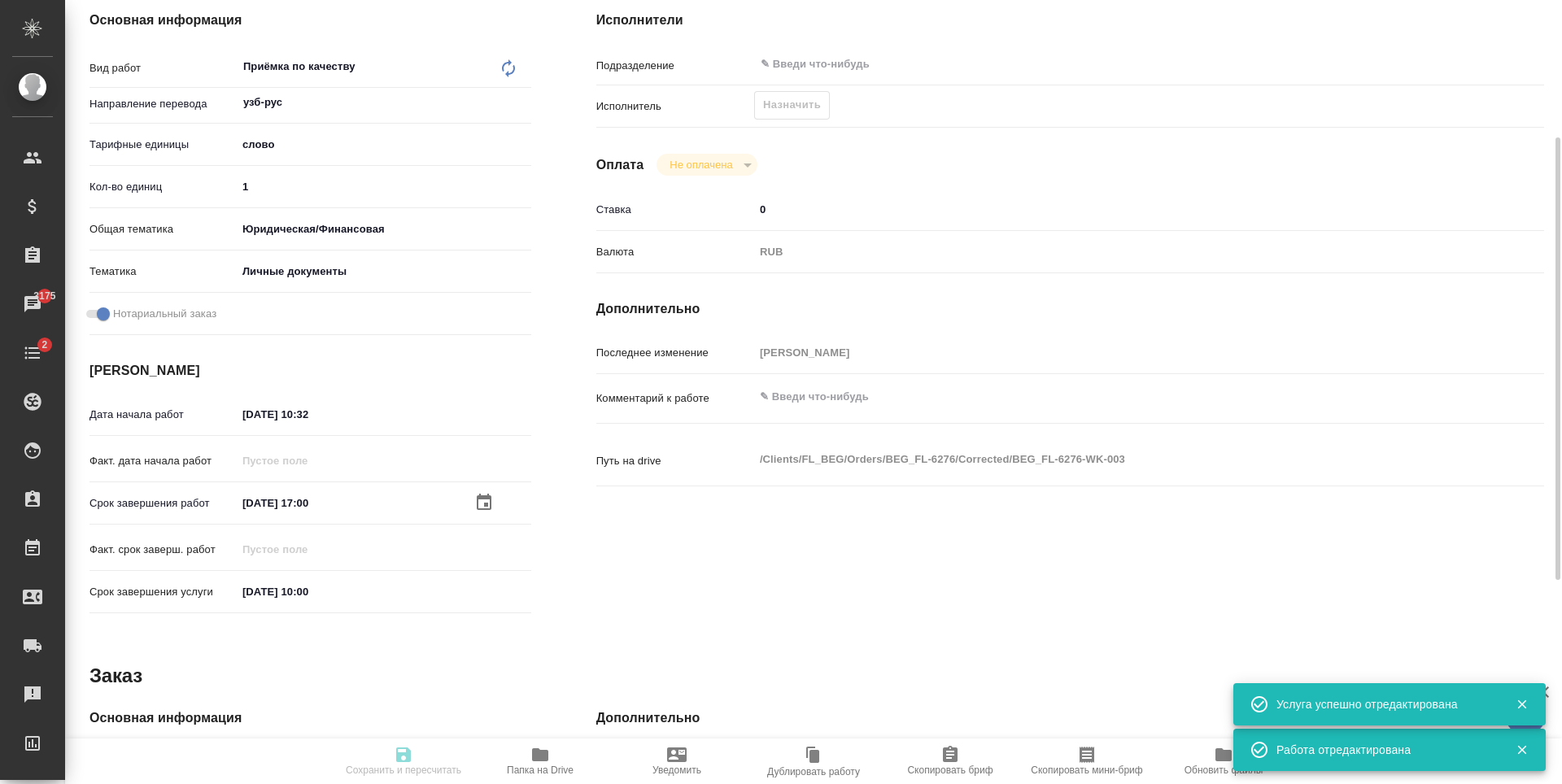
type input "notPayed"
type input "0"
type input "RUB"
type input "[PERSON_NAME]"
type input "BEG_FL-6276"
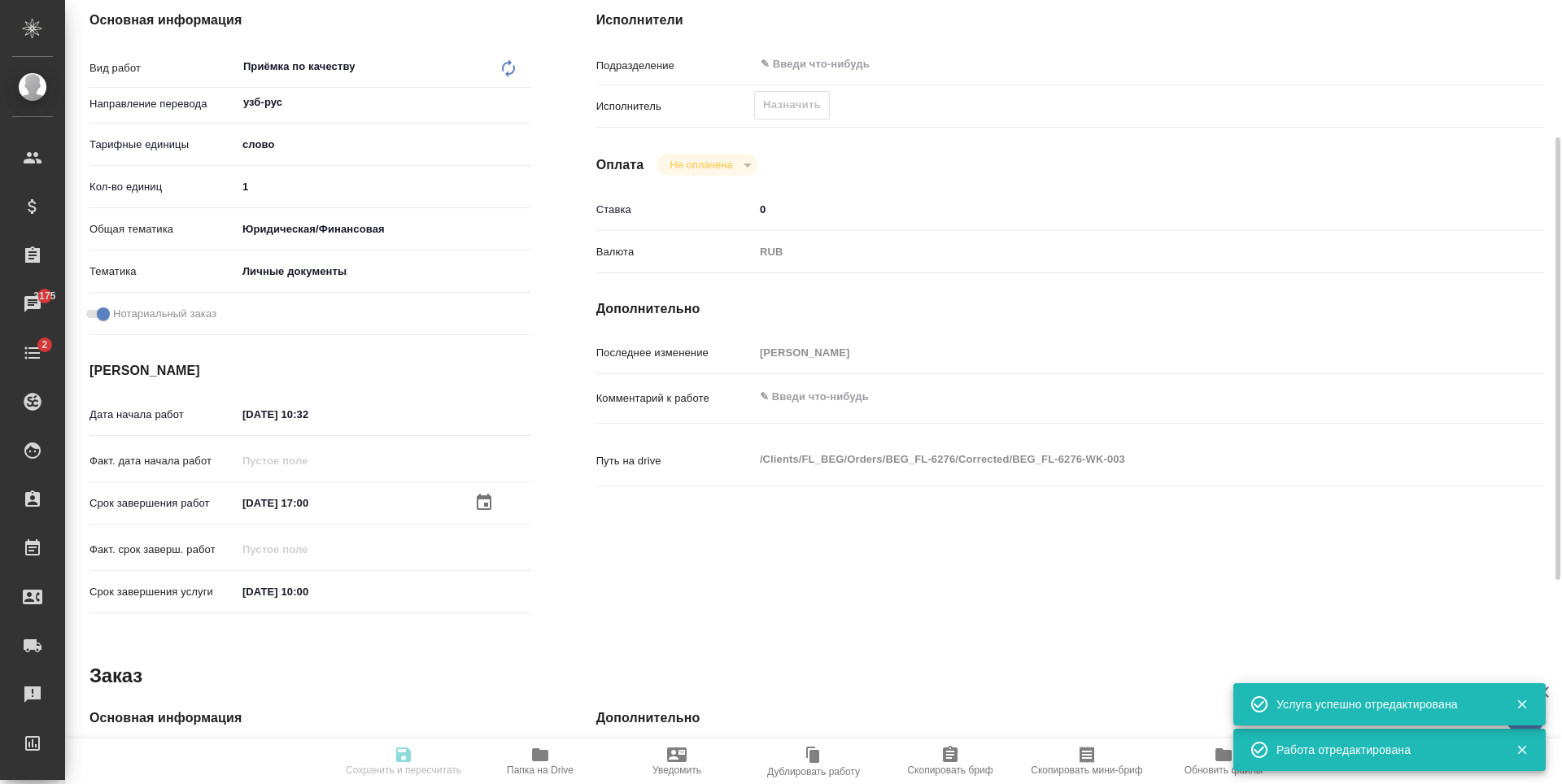
type input "Перевод станд. несрочный"
type input "Редактура, Корректура, Перевод, Постредактура машинного перевода, Приёмка по ка…"
type input "[PERSON_NAME]"
type input "/Clients/FL_BEG/Orders/BEG_FL-6276"
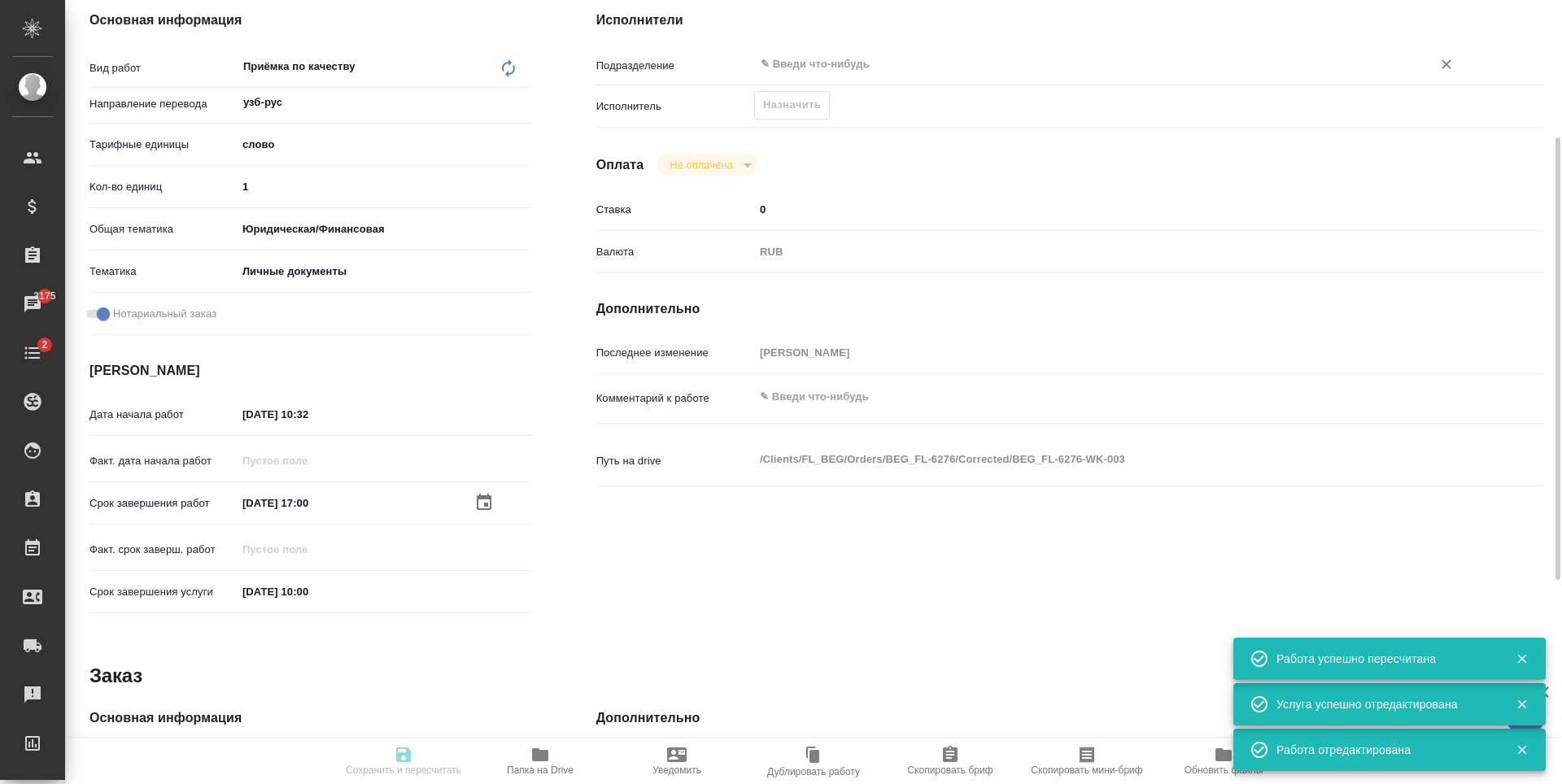
type input "created"
type input "узб-рус"
type input "5a8b1489cc6b4906c91bfd90"
type input "1"
type input "yr-fn"
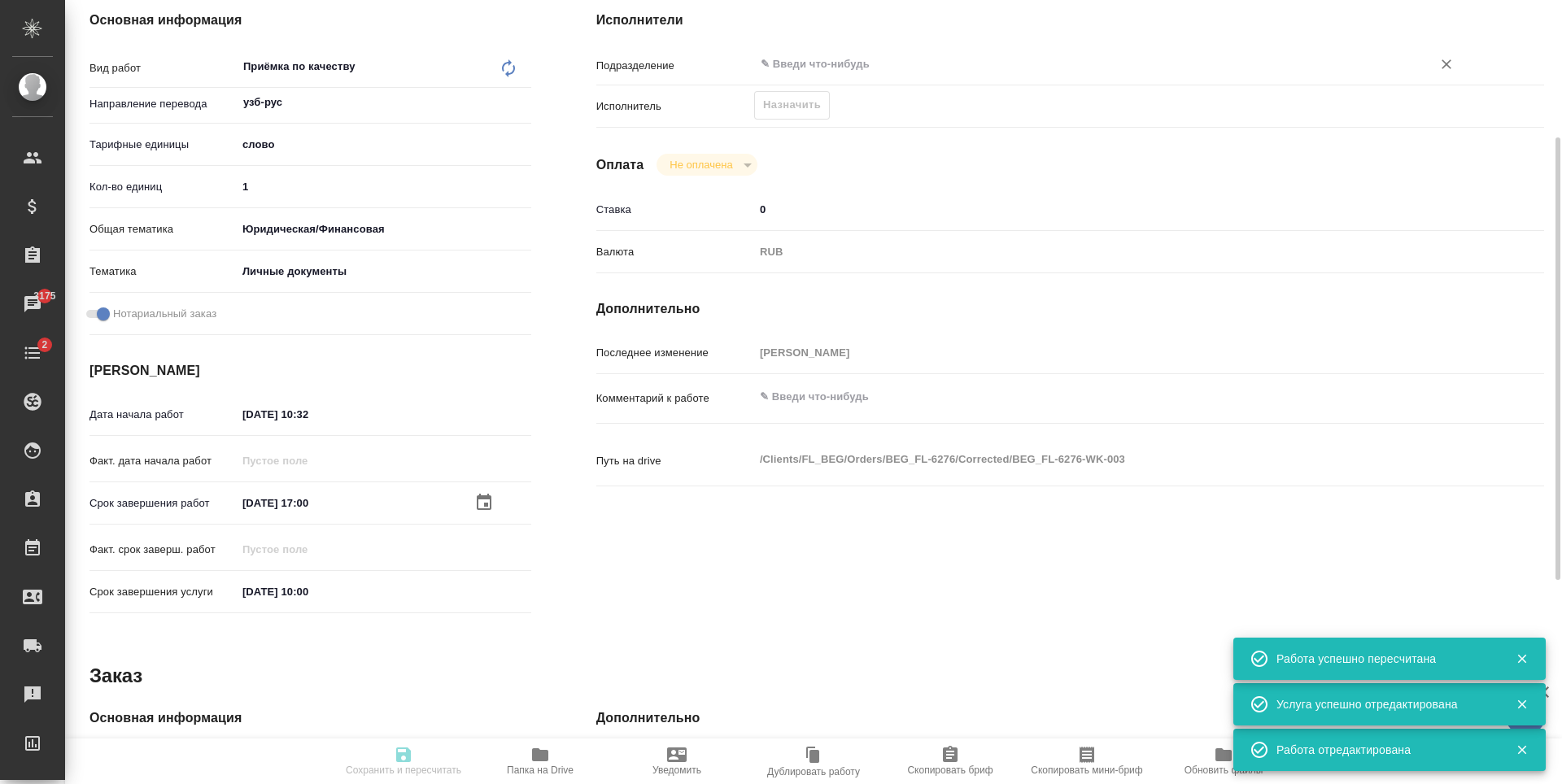
type input "5a8b8b956a9677013d343cfe"
checkbox input "true"
type input "[DATE] 10:32"
type input "[DATE] 17:00"
type input "[DATE] 10:00"
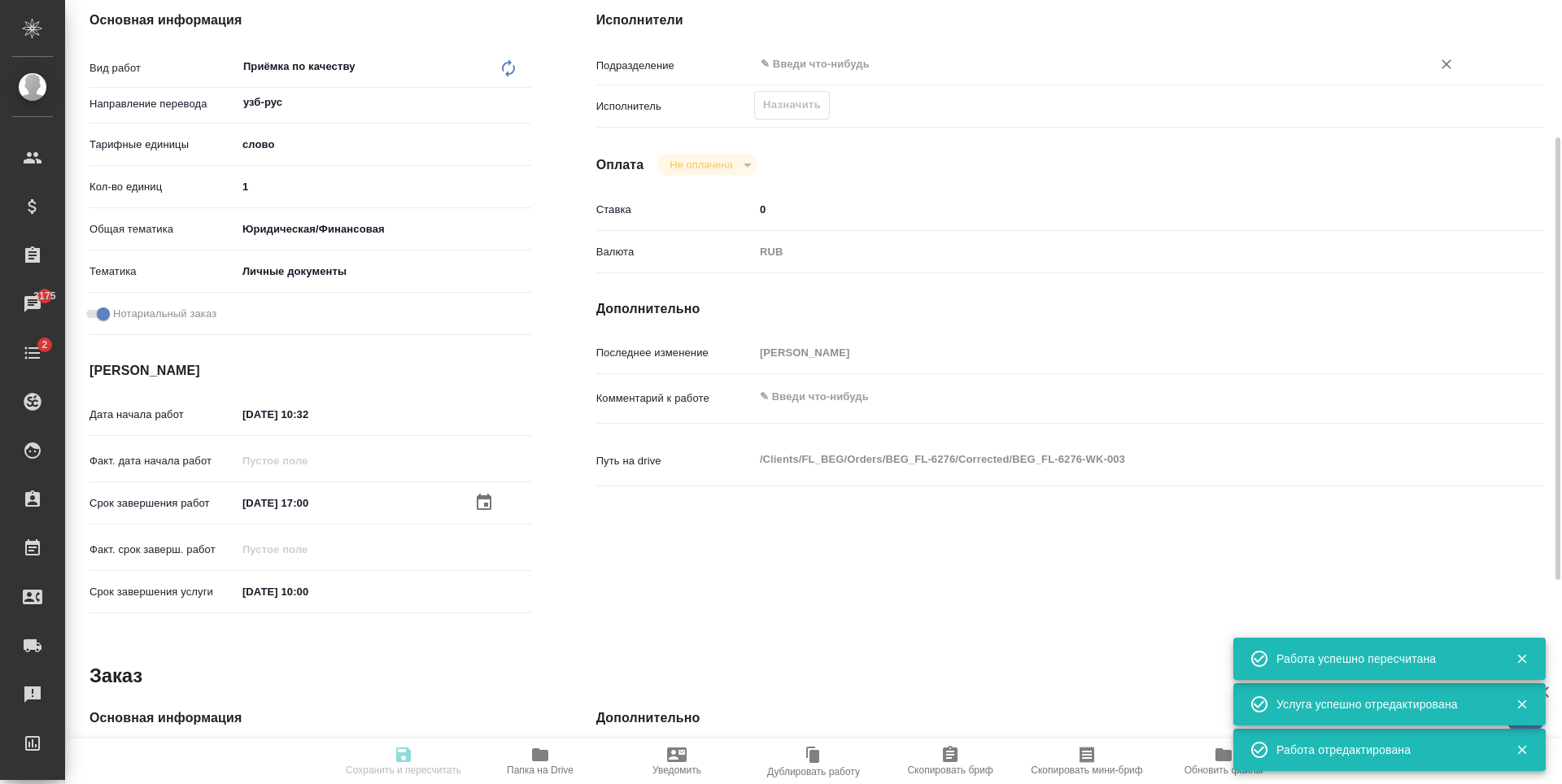
type input "notPayed"
type input "0"
type input "RUB"
type input "[PERSON_NAME]"
type input "BEG_FL-6276"
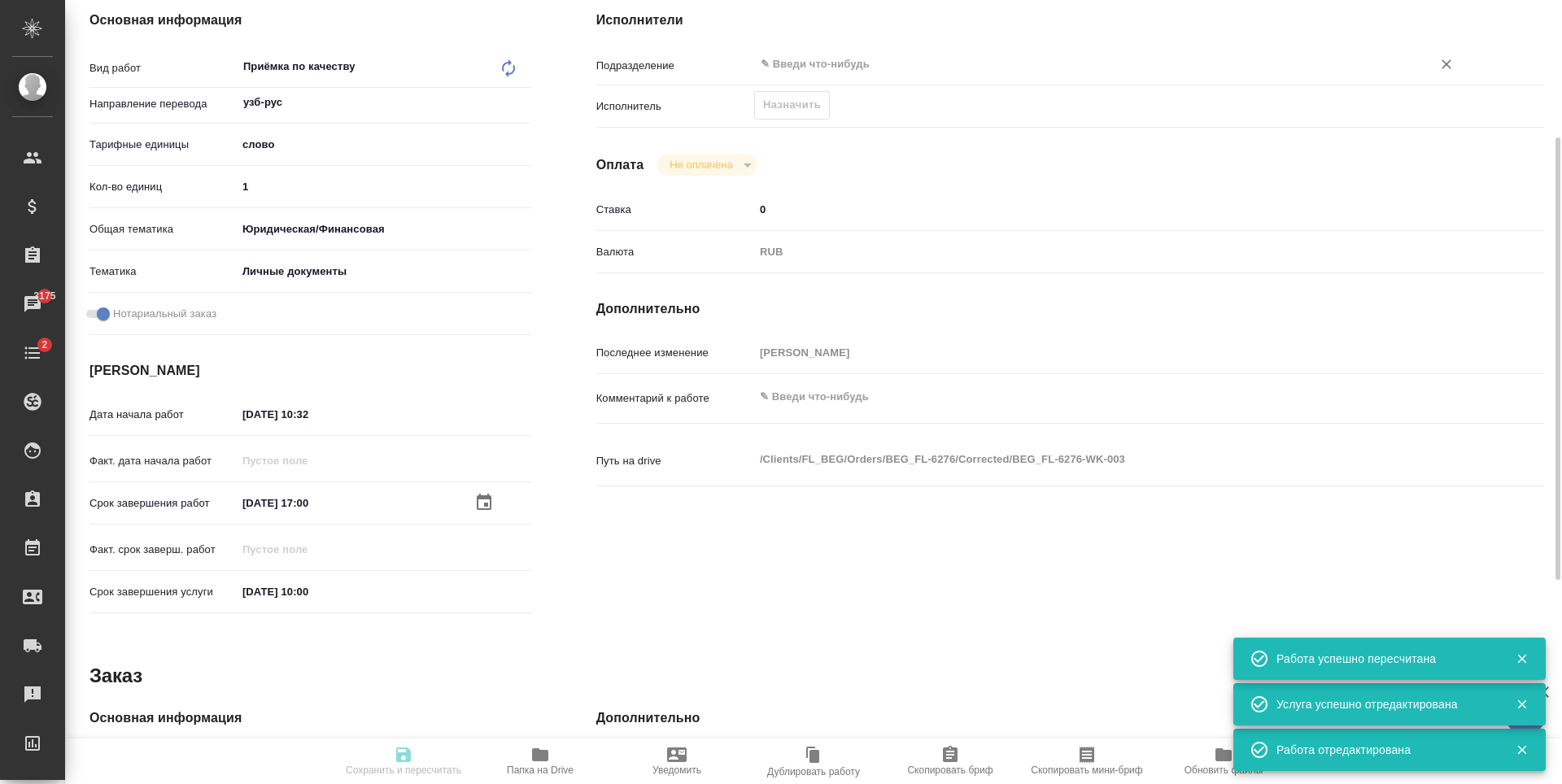
type input "Перевод станд. несрочный"
type input "Редактура, Корректура, Перевод, Постредактура машинного перевода, Приёмка по ка…"
type input "[PERSON_NAME]"
type input "/Clients/FL_BEG/Orders/BEG_FL-6276"
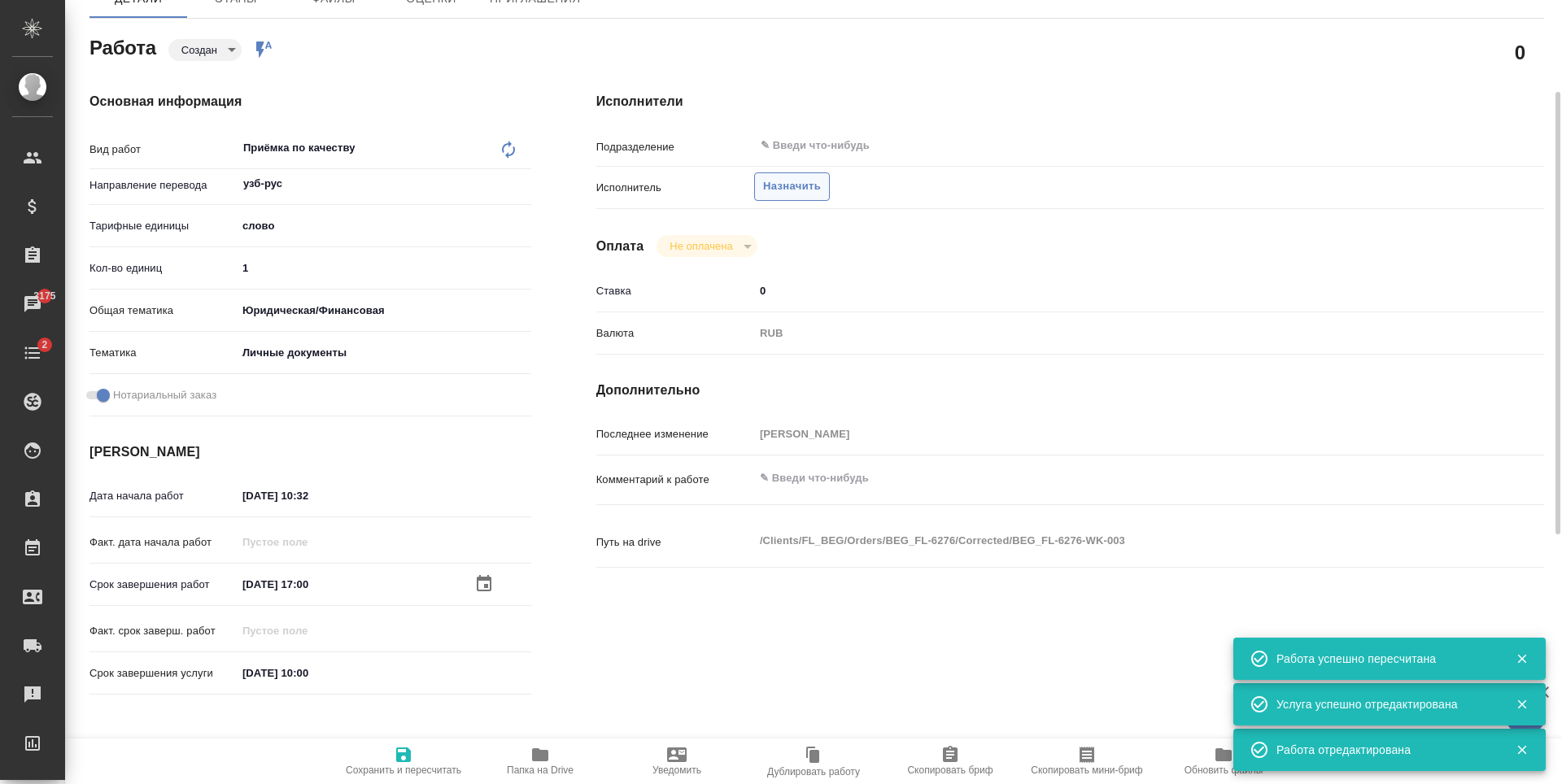
click at [783, 186] on span "Назначить" at bounding box center [792, 186] width 57 height 19
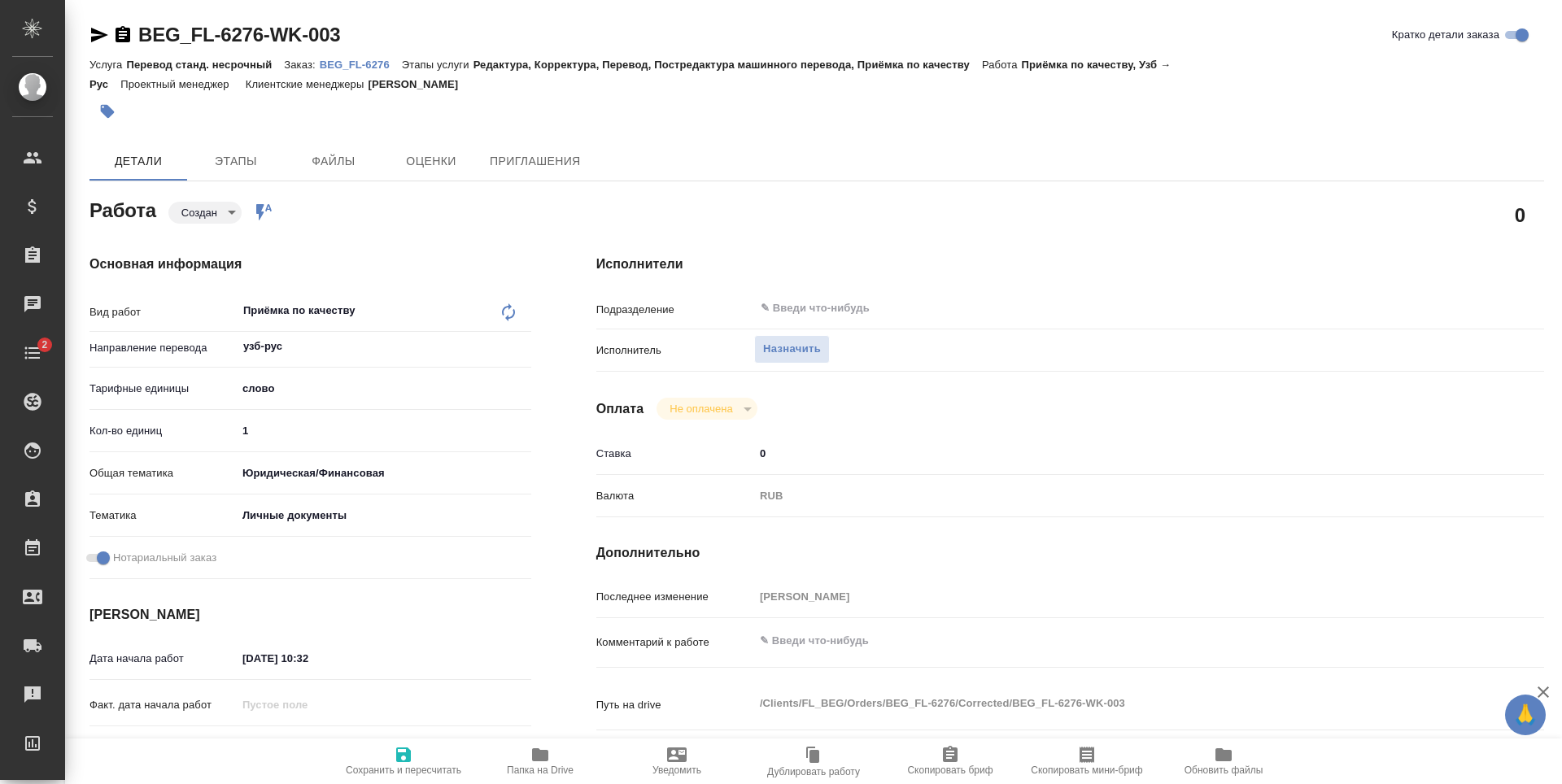
type textarea "x"
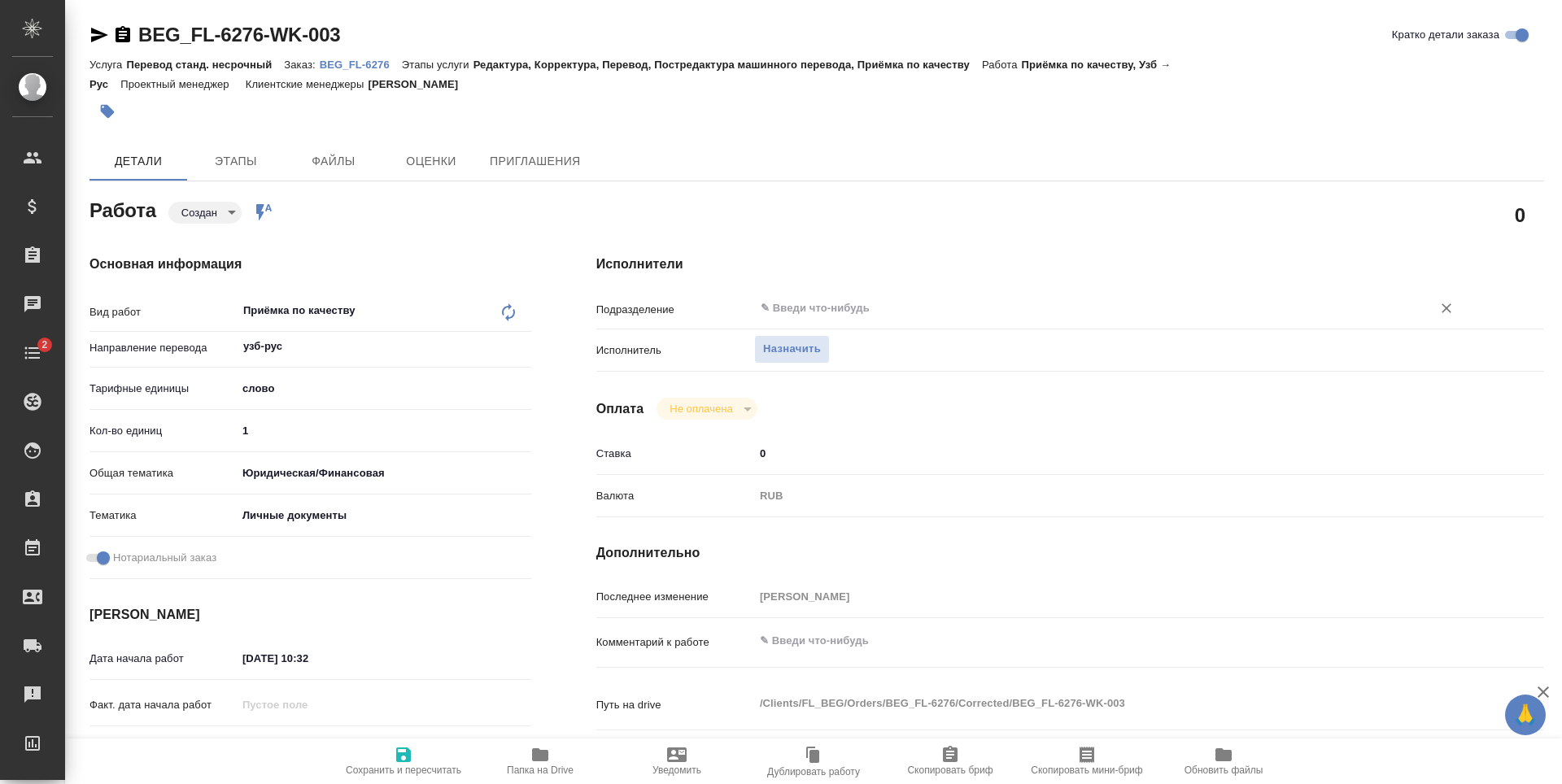
type textarea "x"
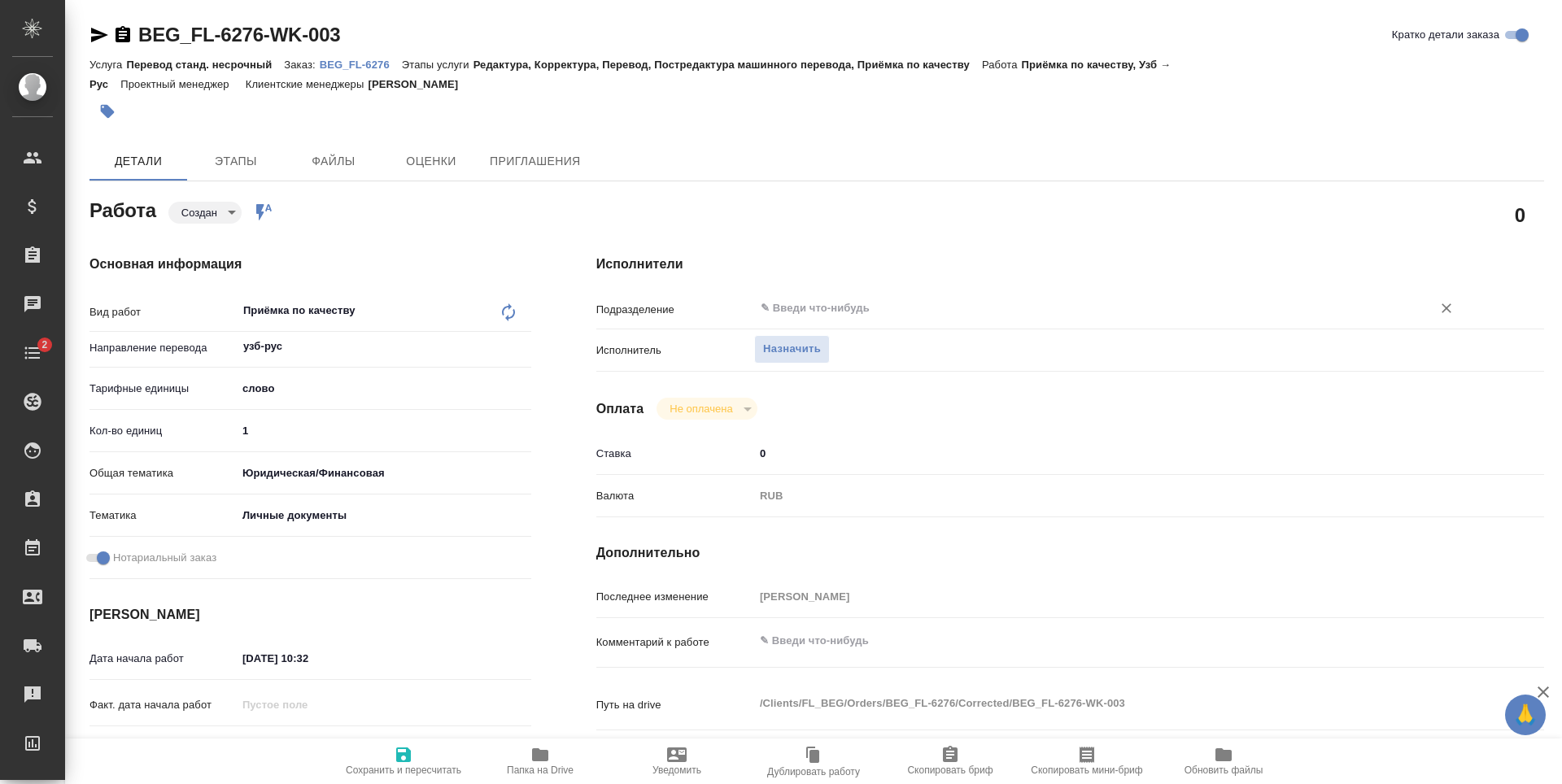
click at [935, 324] on div "​" at bounding box center [1109, 309] width 711 height 33
type textarea "x"
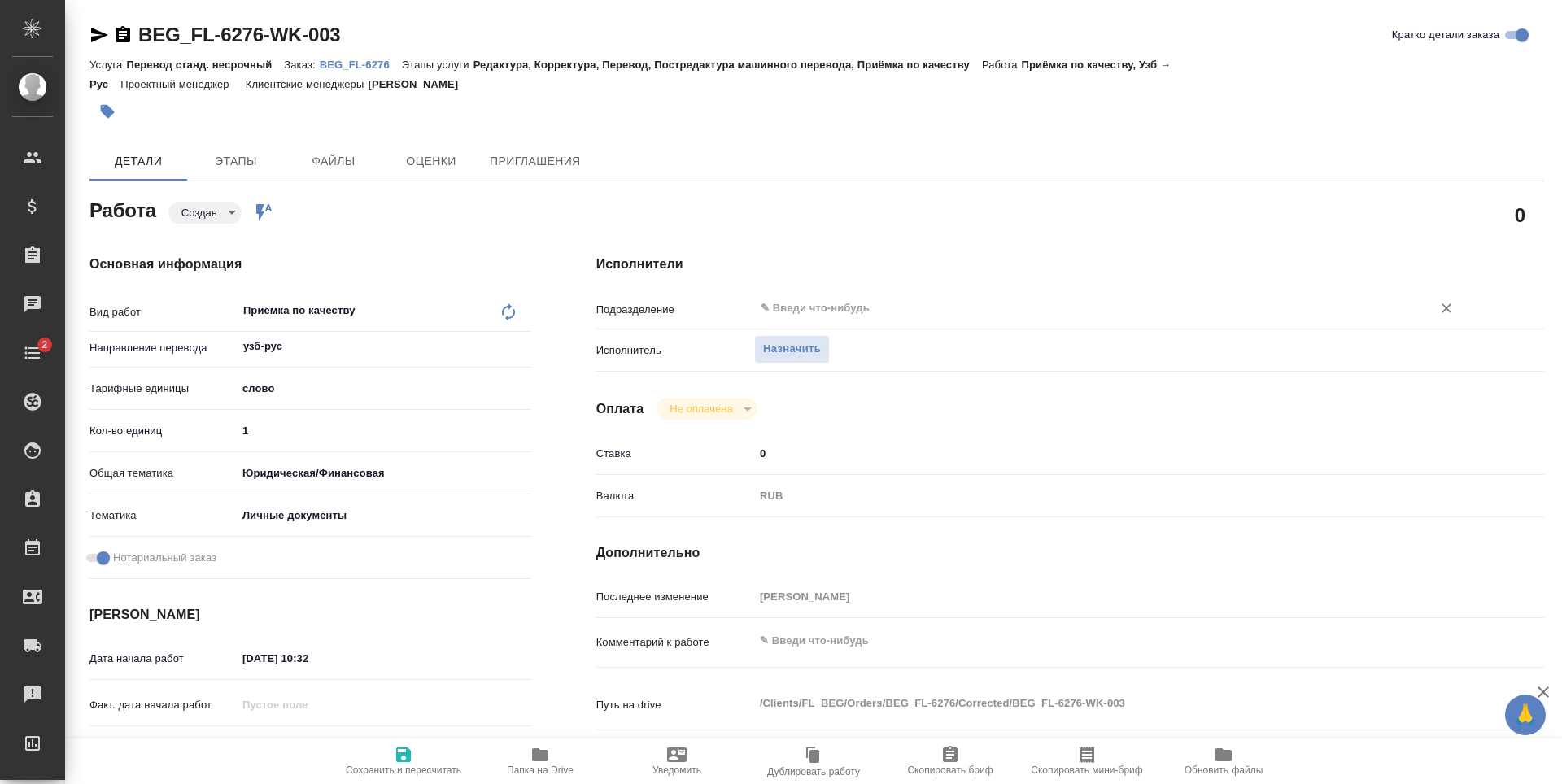
type textarea "x"
click at [936, 312] on input "text" at bounding box center [1082, 308] width 647 height 19
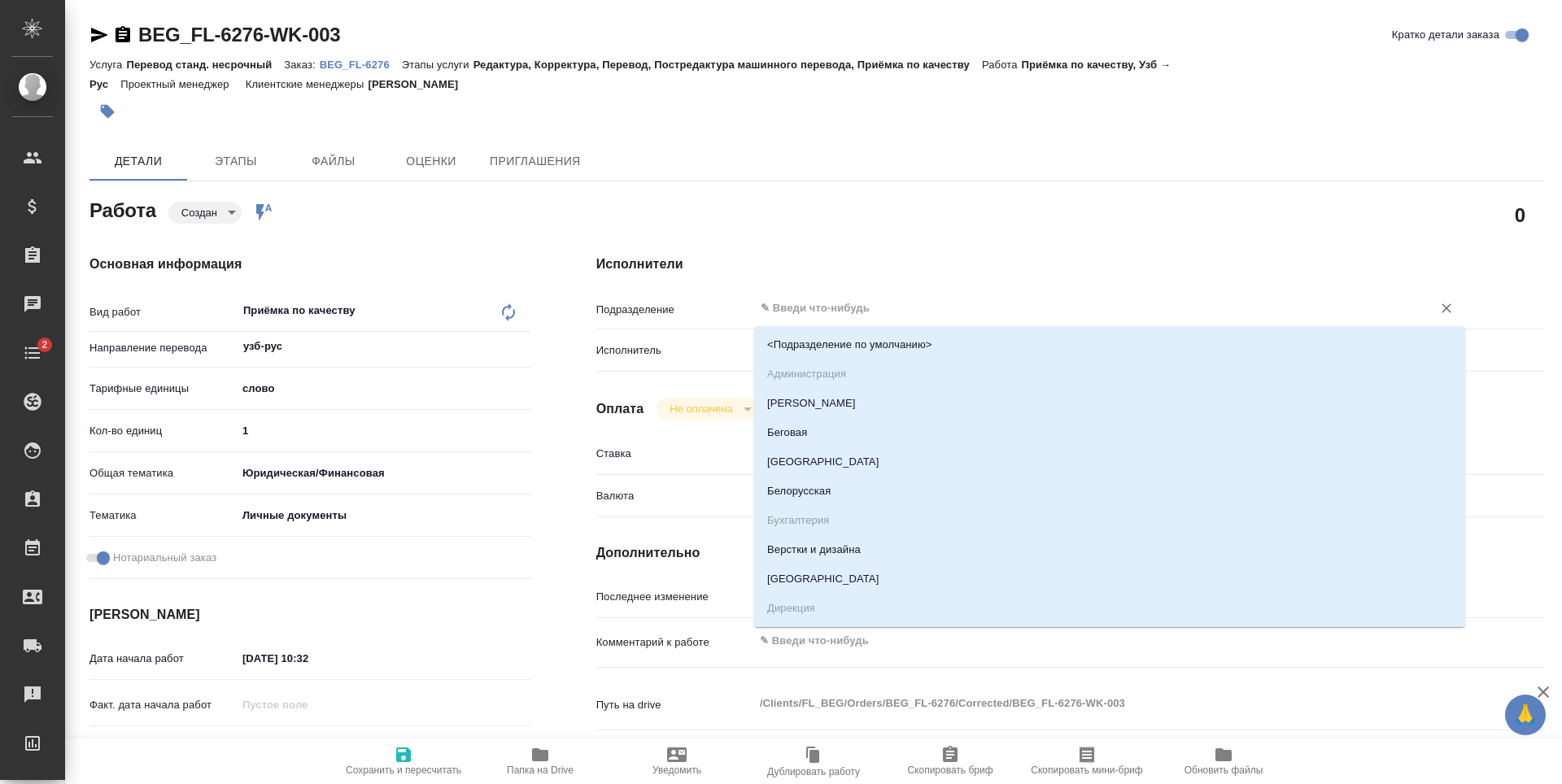
type textarea "x"
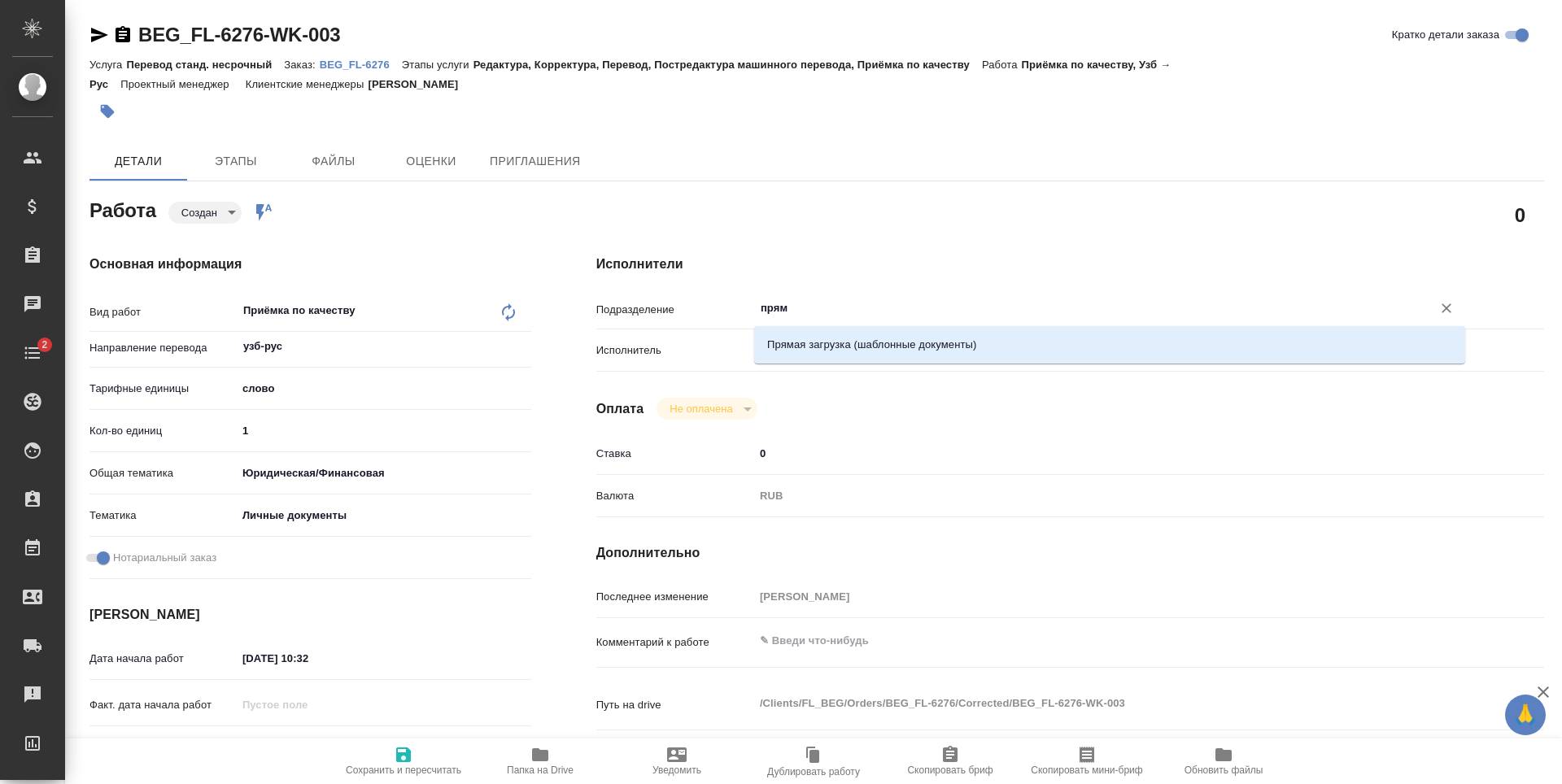
type input "пряма"
type textarea "x"
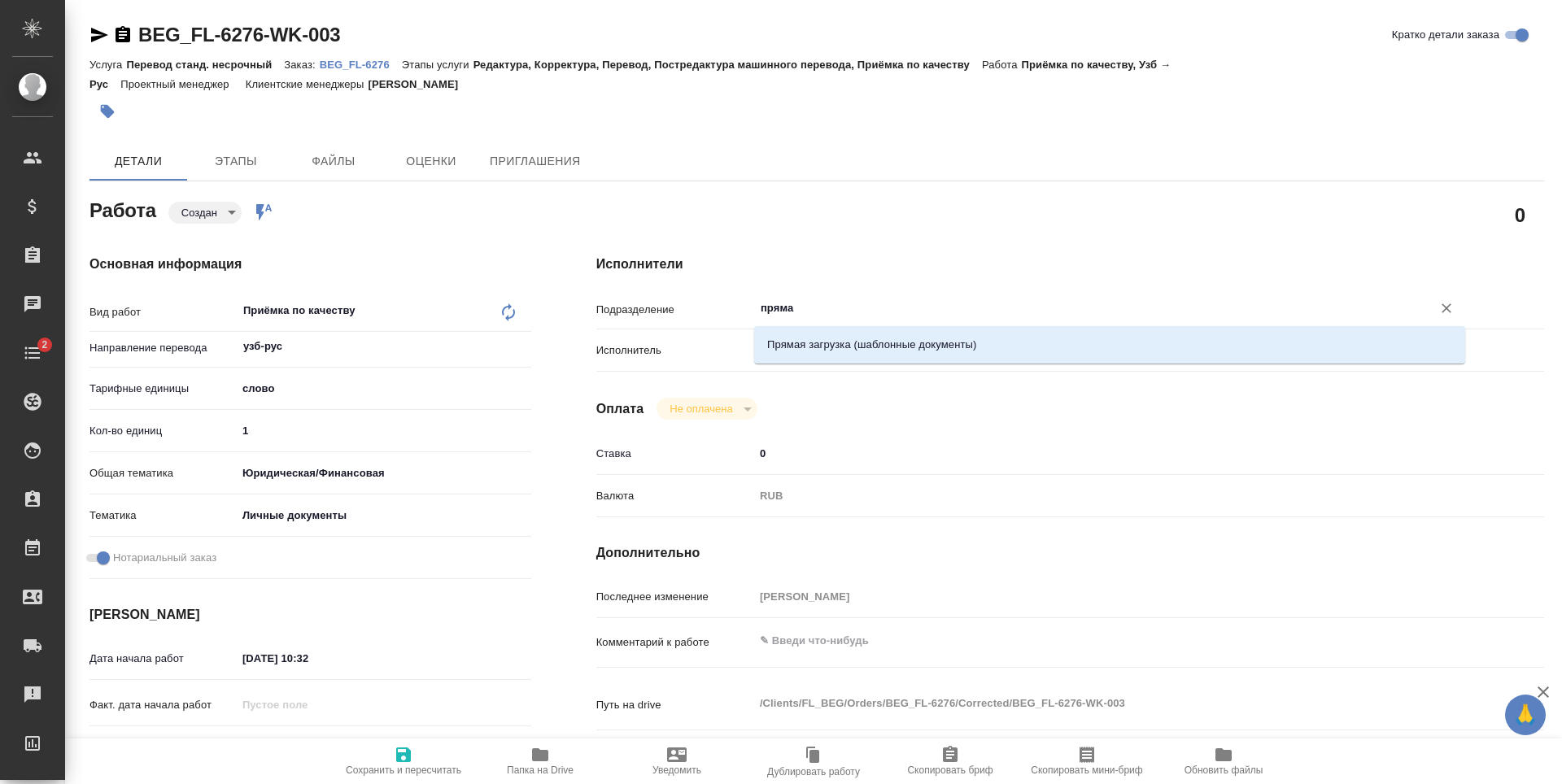
type textarea "x"
click at [941, 347] on li "Прямая загрузка (шаблонные документы)" at bounding box center [1109, 345] width 711 height 30
type textarea "x"
type input "Прямая загрузка (шаблонные документы)"
type textarea "x"
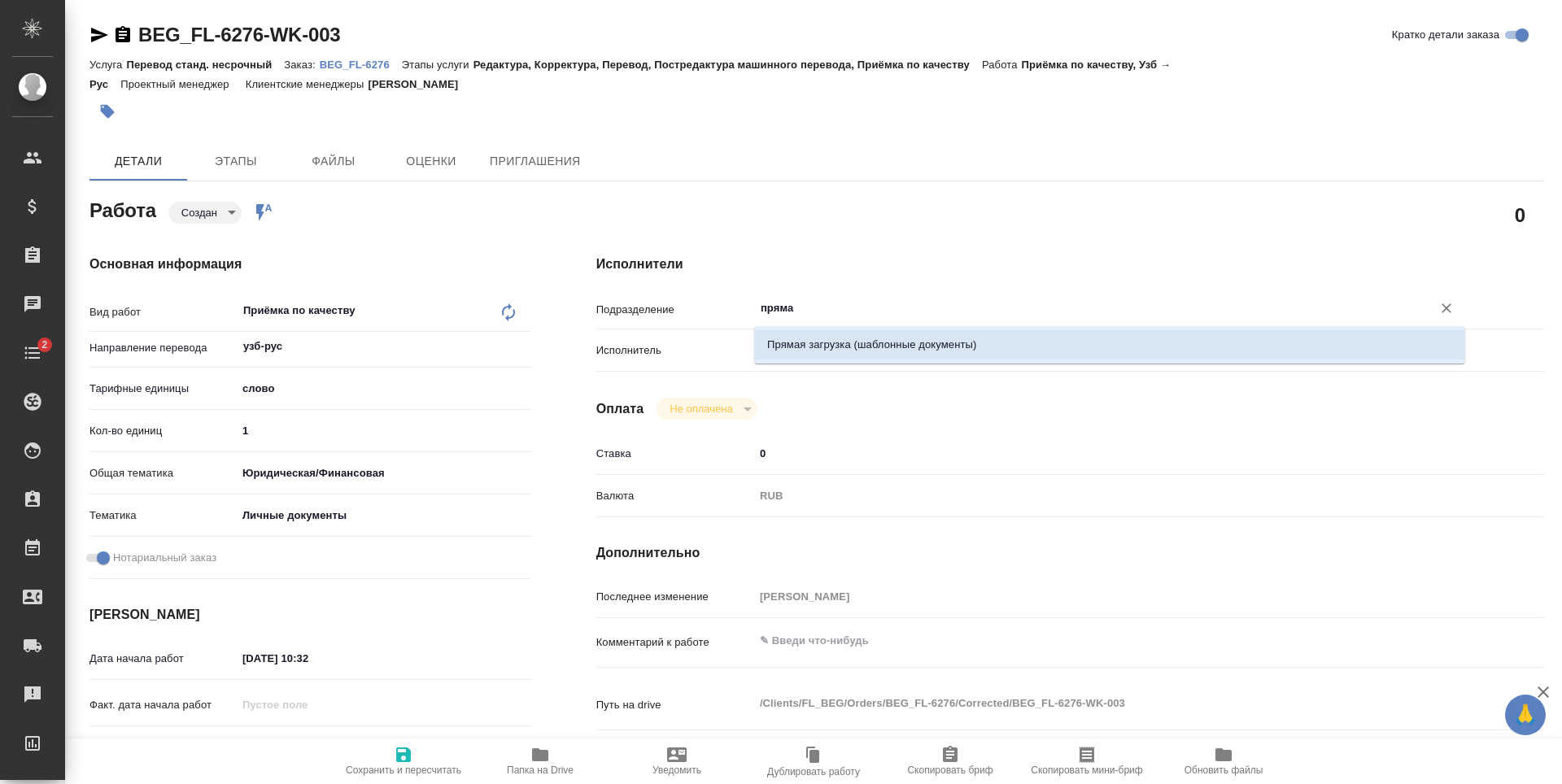
type textarea "x"
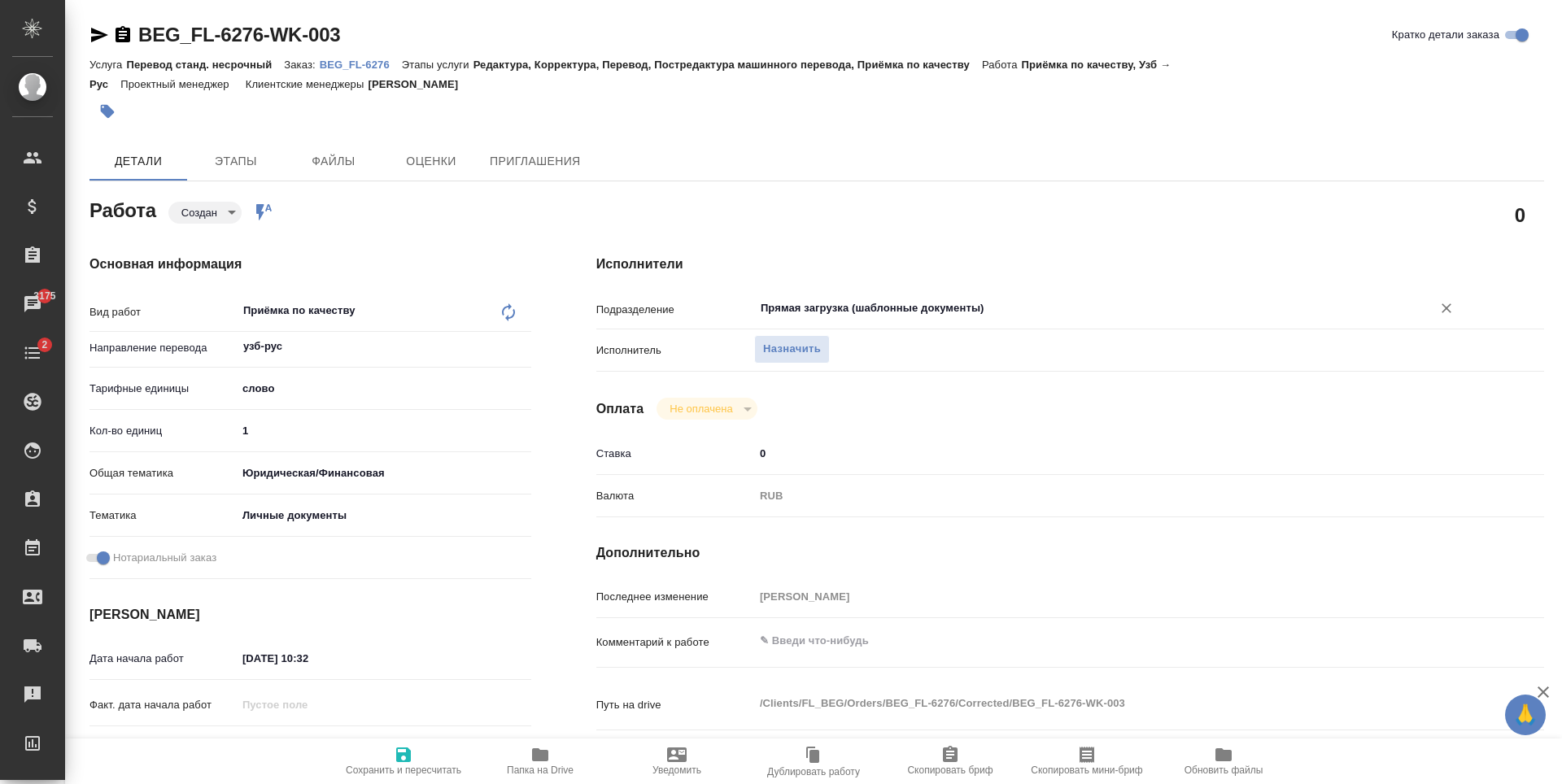
type input "Прямая загрузка (шаблонные документы)"
click at [417, 744] on button "Сохранить и пересчитать" at bounding box center [403, 761] width 137 height 46
type textarea "x"
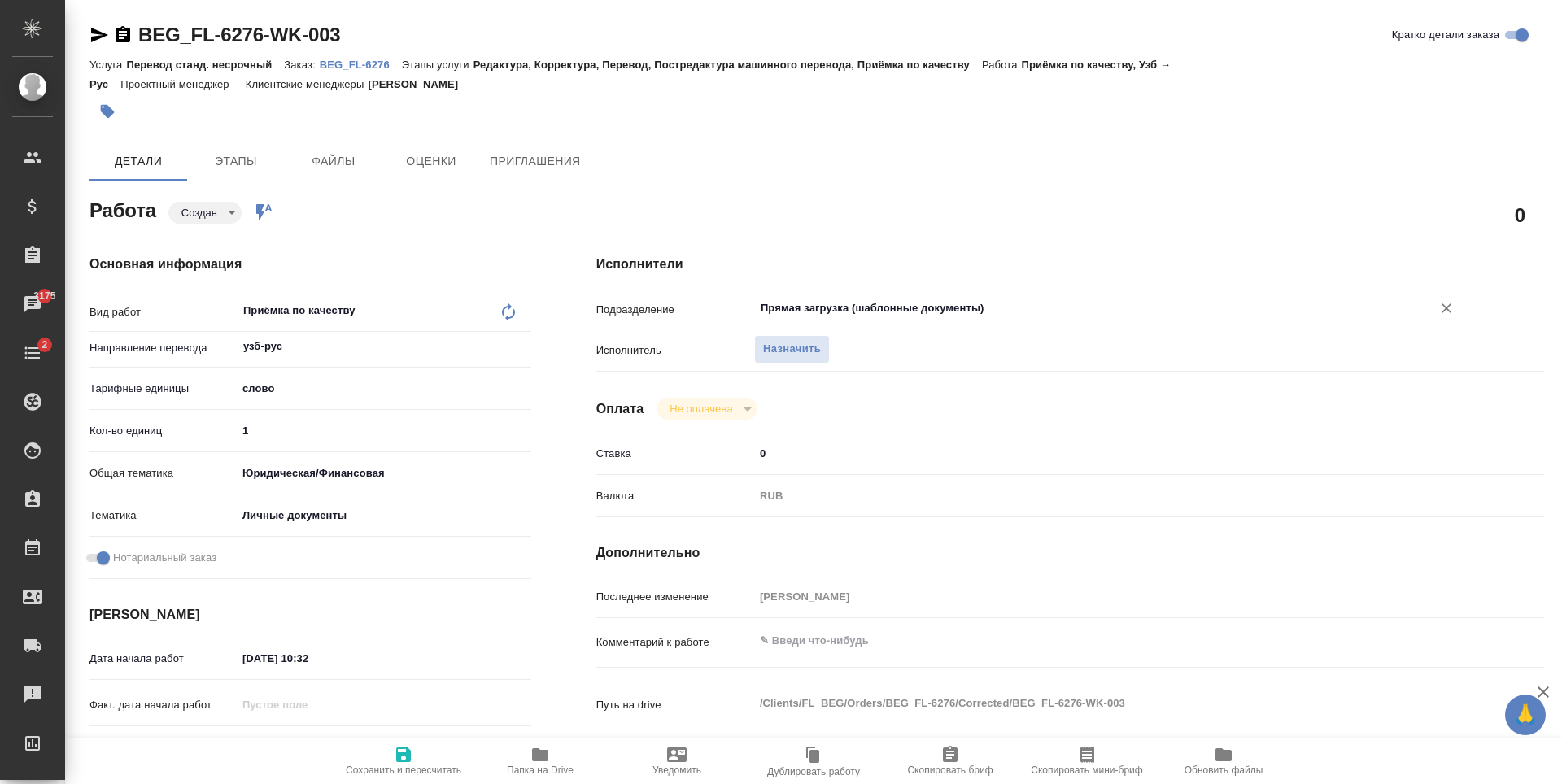
type textarea "x"
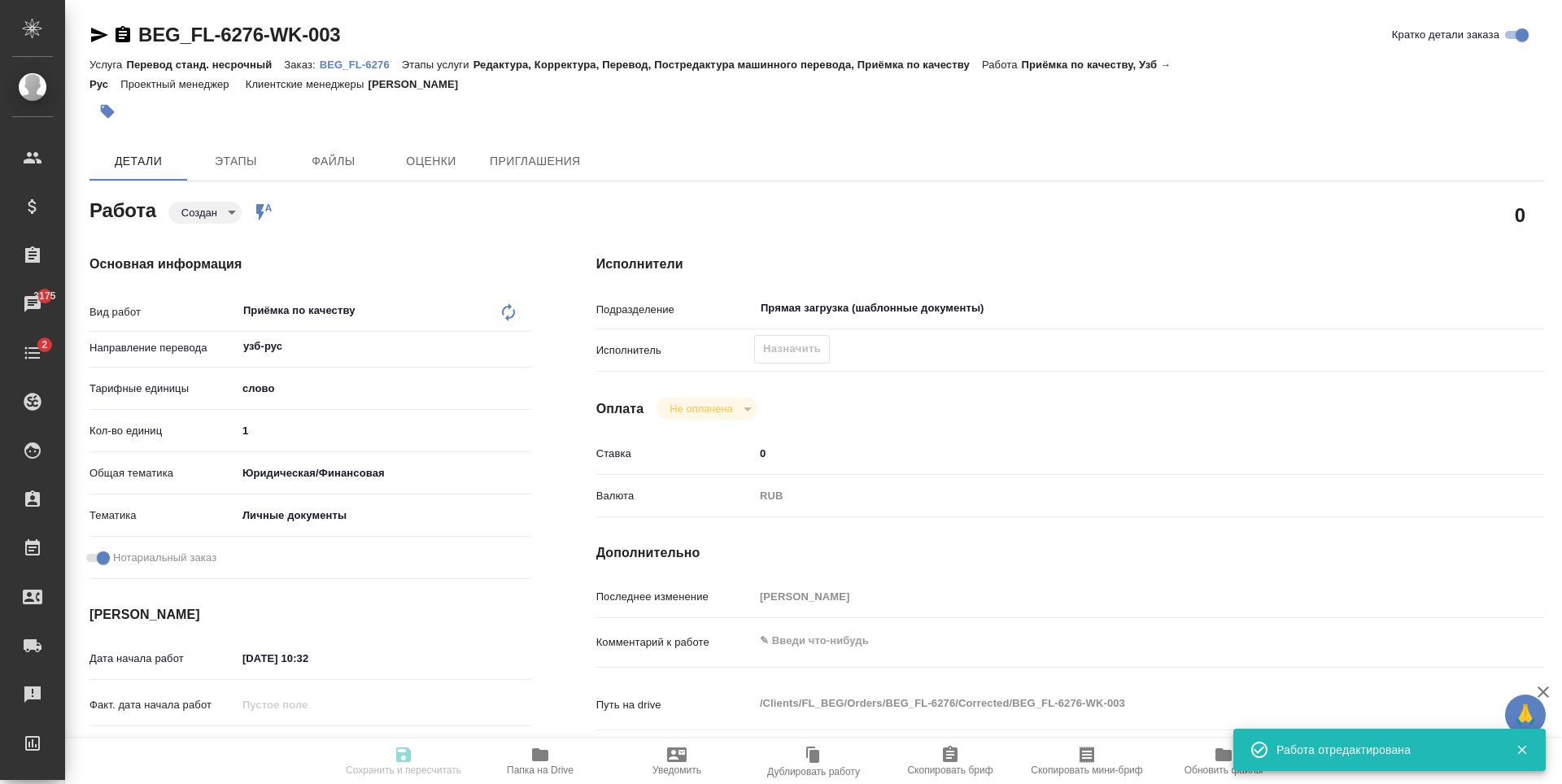
type textarea "x"
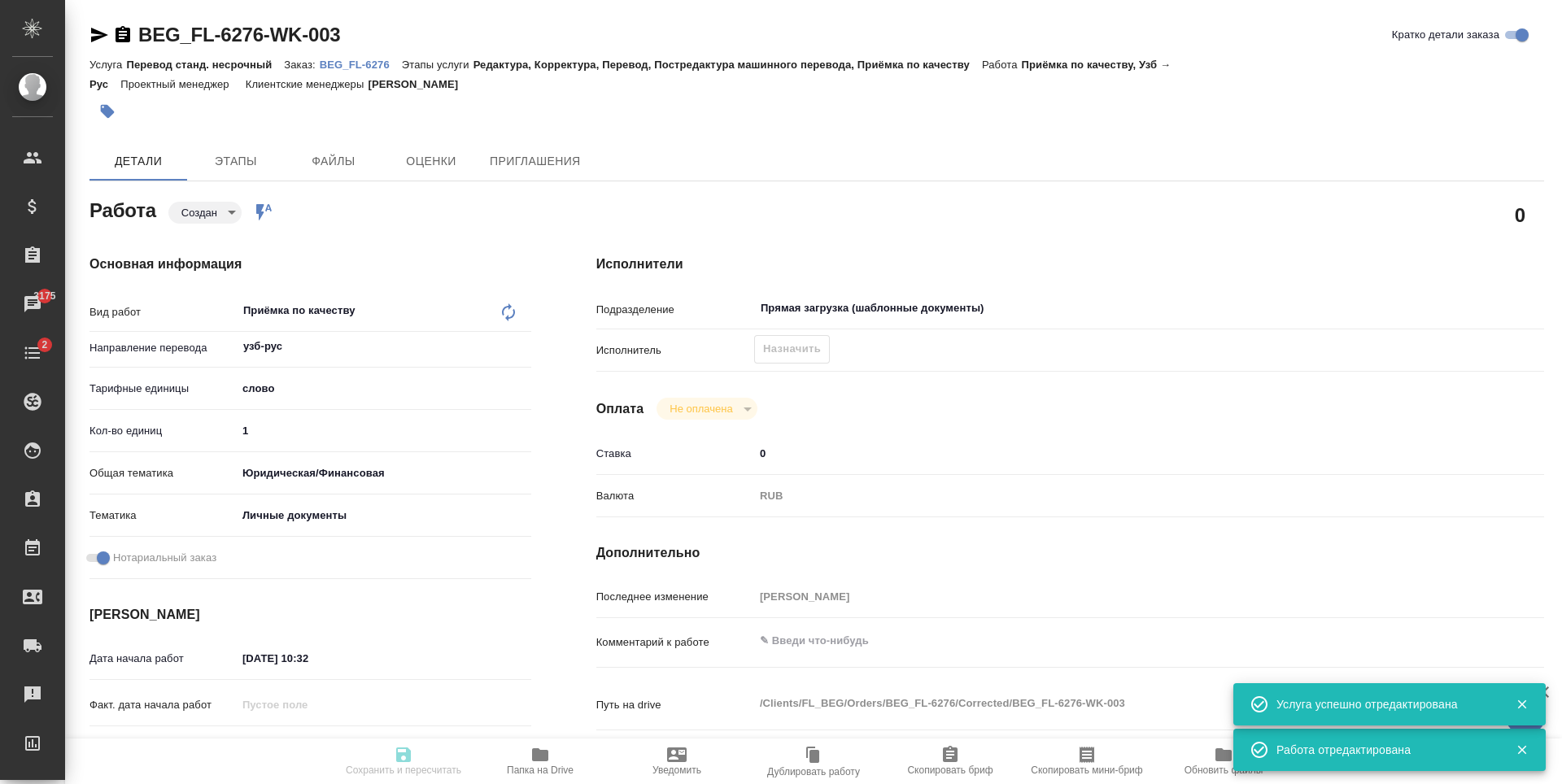
type input "created"
type textarea "Приёмка по качеству"
type textarea "x"
type input "узб-рус"
type input "5a8b1489cc6b4906c91bfd90"
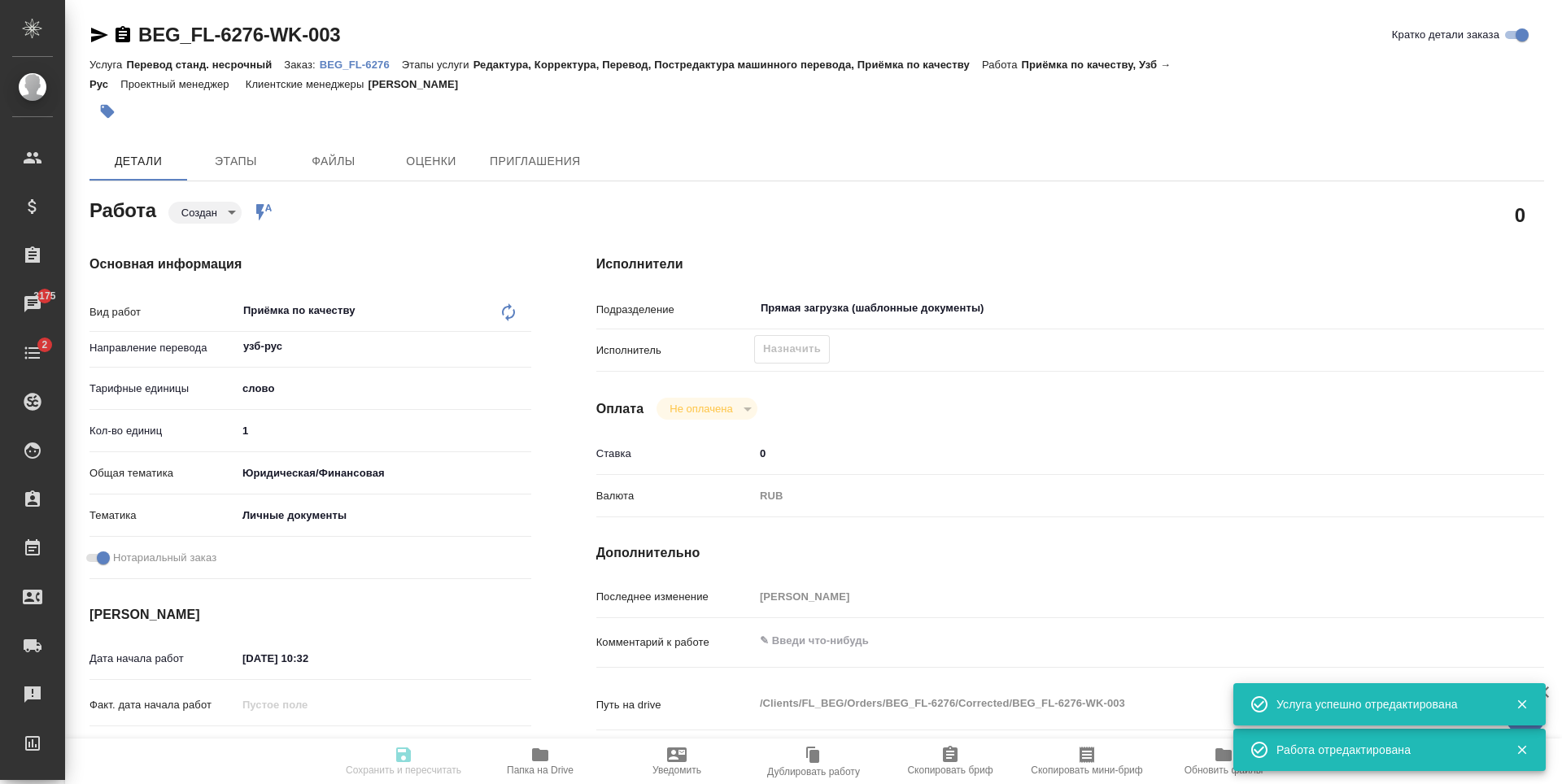
type input "1"
type input "yr-fn"
type input "5a8b8b956a9677013d343cfe"
checkbox input "true"
type input "[DATE] 10:32"
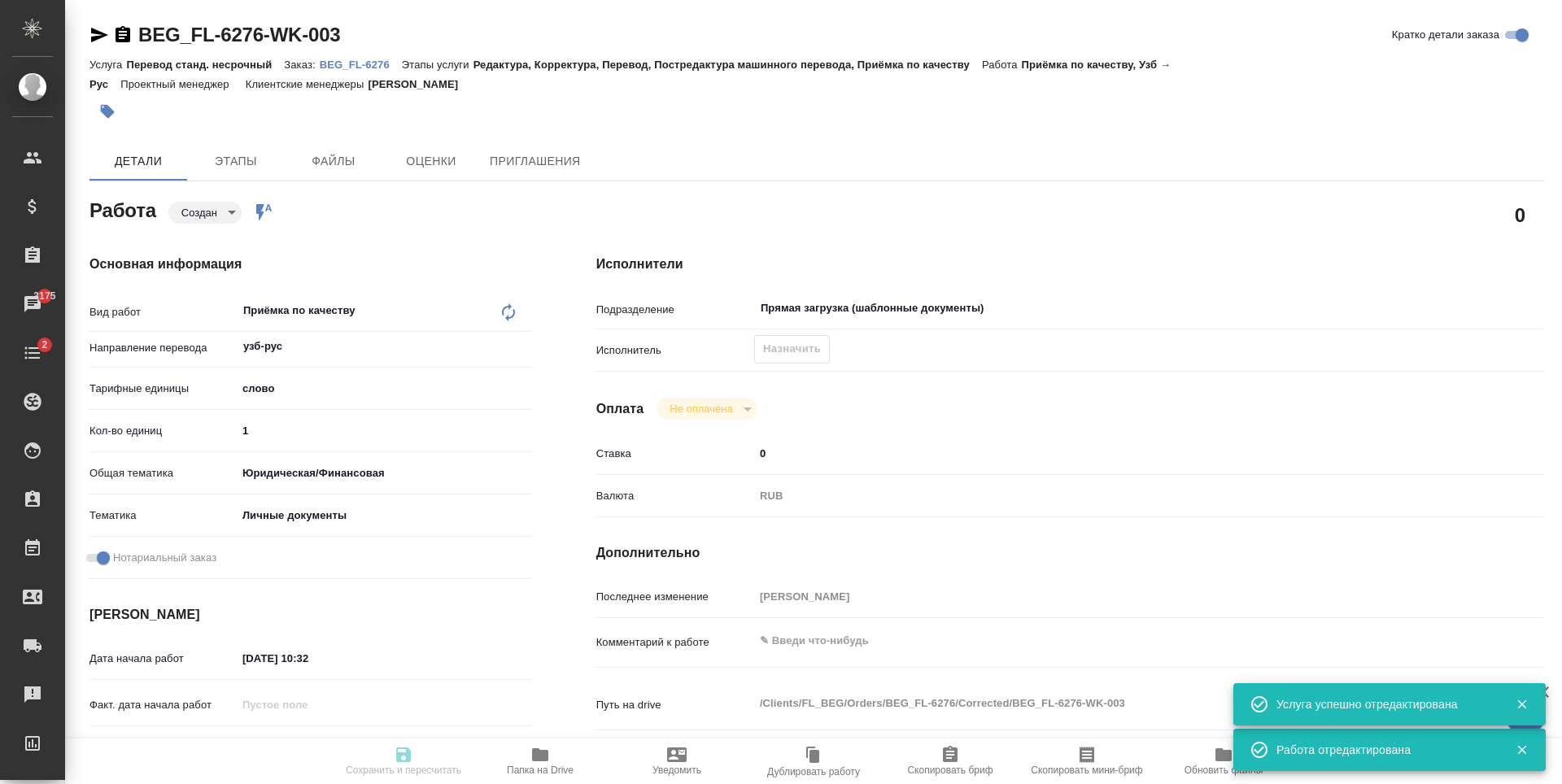
type input "12.09.2025 17:00"
type input "[DATE] 10:00"
type input "Прямая загрузка (шаблонные документы)"
type input "notPayed"
type input "0"
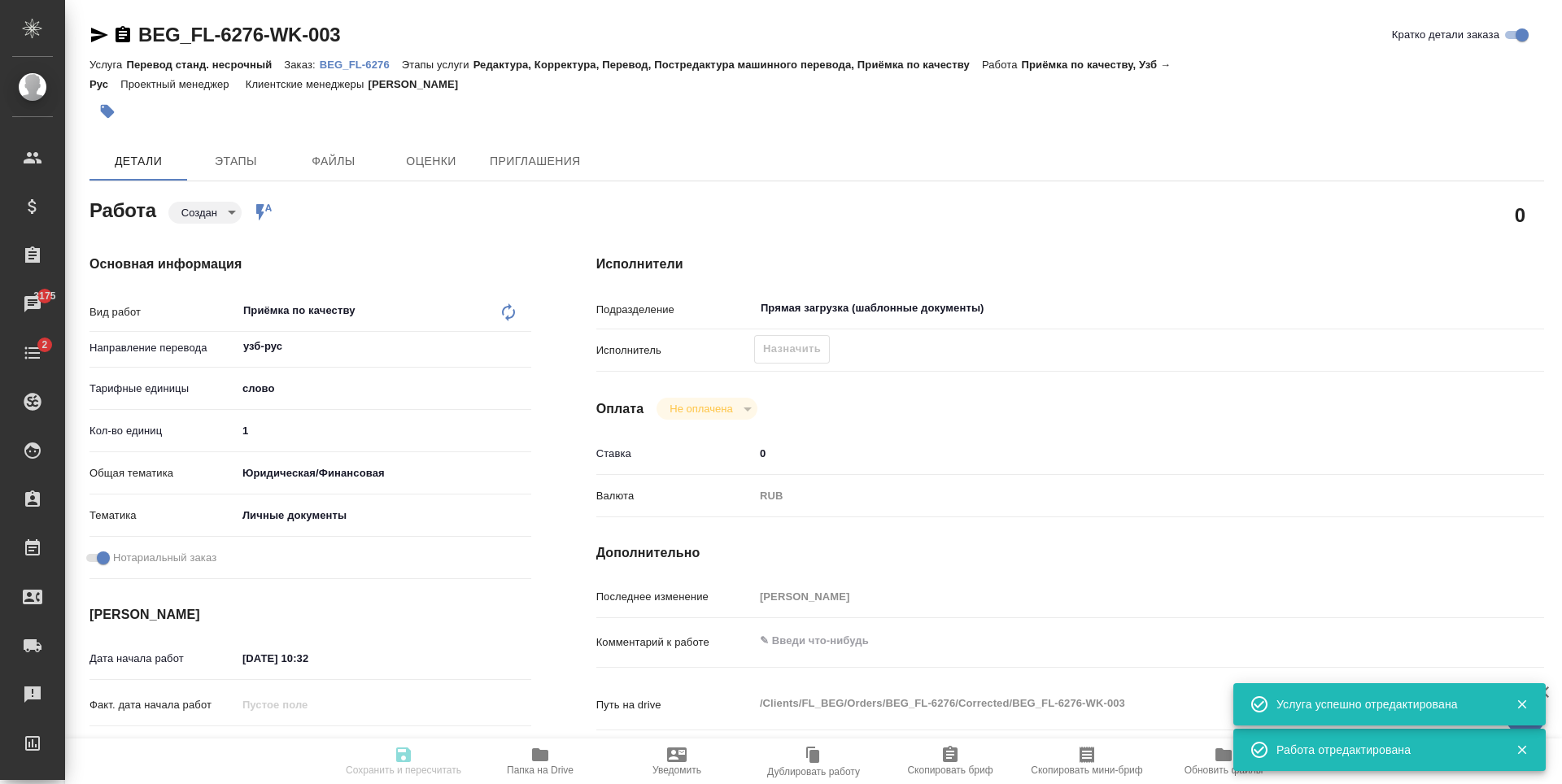
type input "RUB"
type input "[PERSON_NAME]"
type textarea "x"
type textarea "/Clients/FL_BEG/Orders/BEG_FL-6276/Corrected/BEG_FL-6276-WK-003"
type textarea "x"
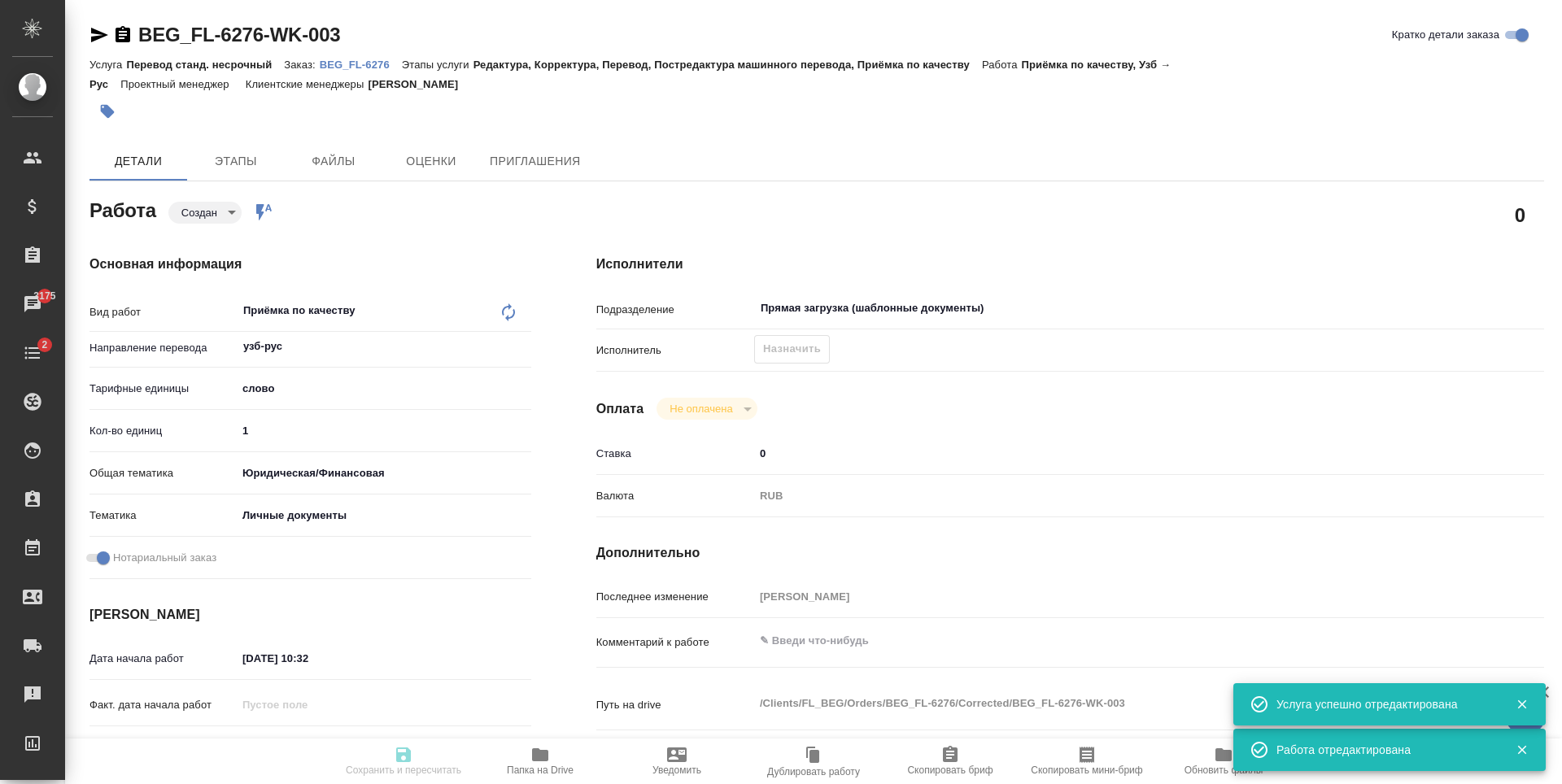
type input "BEG_FL-6276"
type input "Перевод станд. несрочный"
type input "Редактура, Корректура, Перевод, Постредактура машинного перевода, Приёмка по ка…"
type input "[PERSON_NAME]"
type input "/Clients/FL_BEG/Orders/BEG_FL-6276"
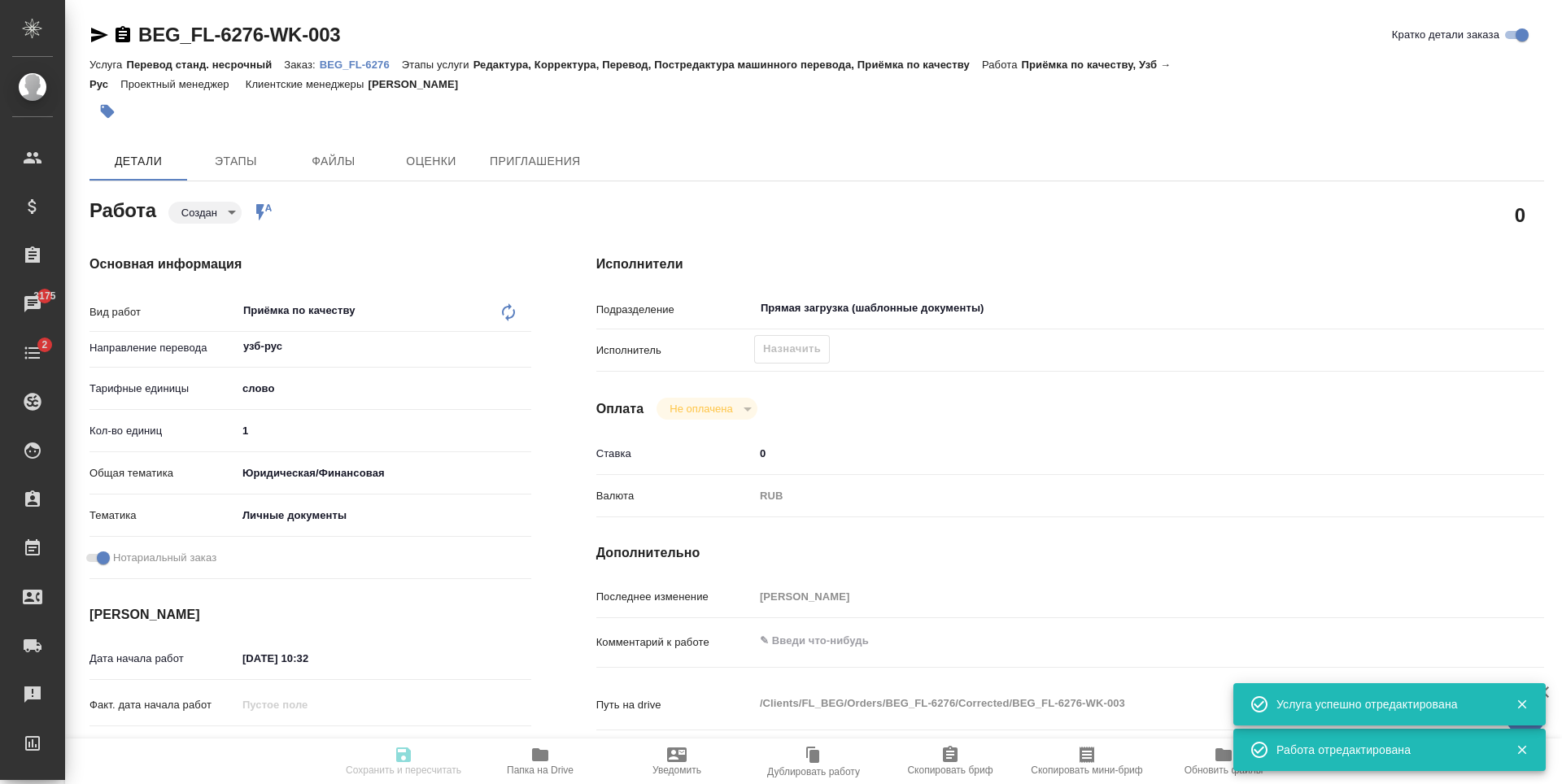
type textarea "[PERSON_NAME] Угли"
type textarea "x"
type textarea "Под нот, для работы/госуслуг"
type textarea "x"
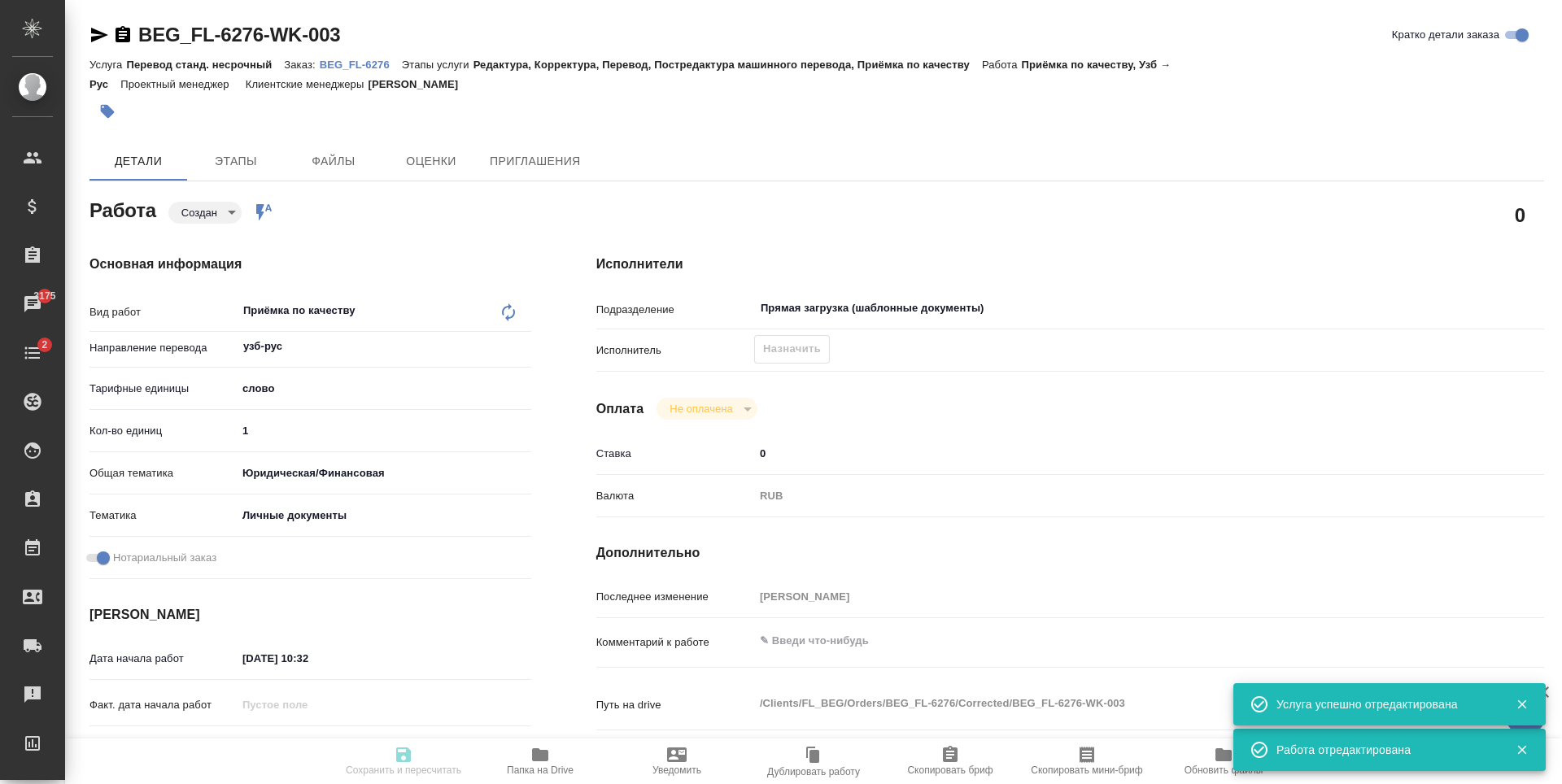
type textarea "x"
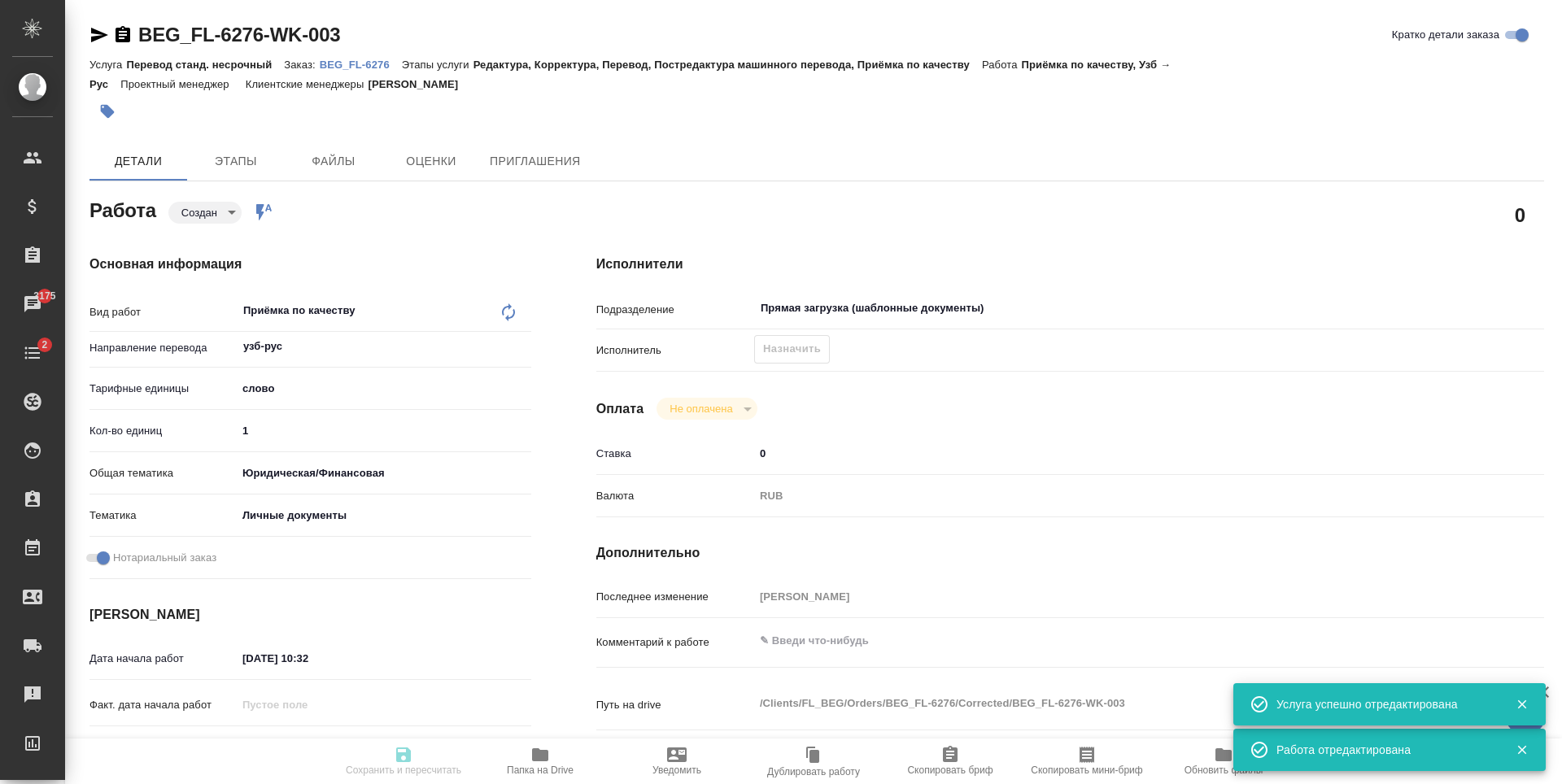
type textarea "x"
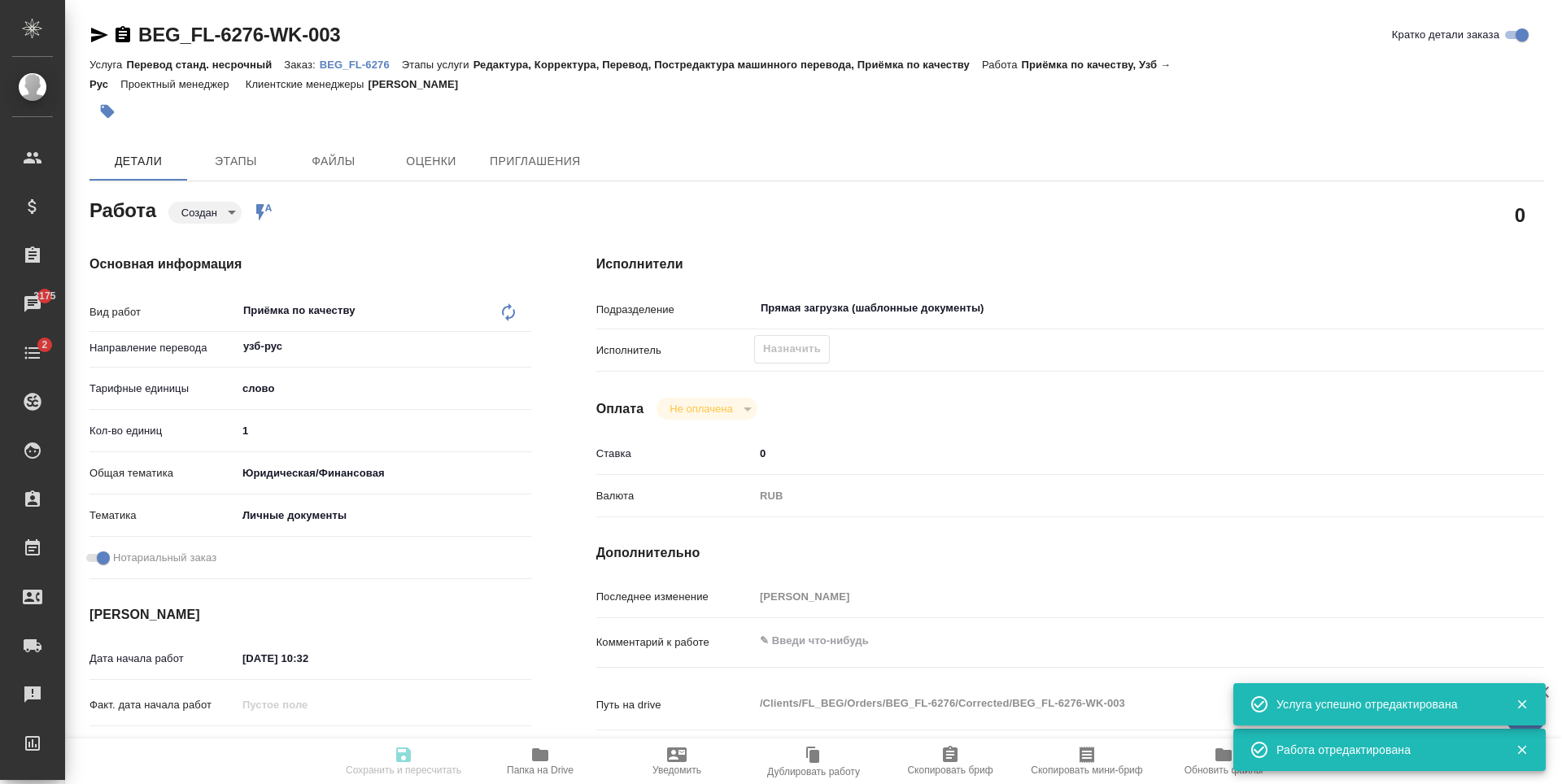
type textarea "x"
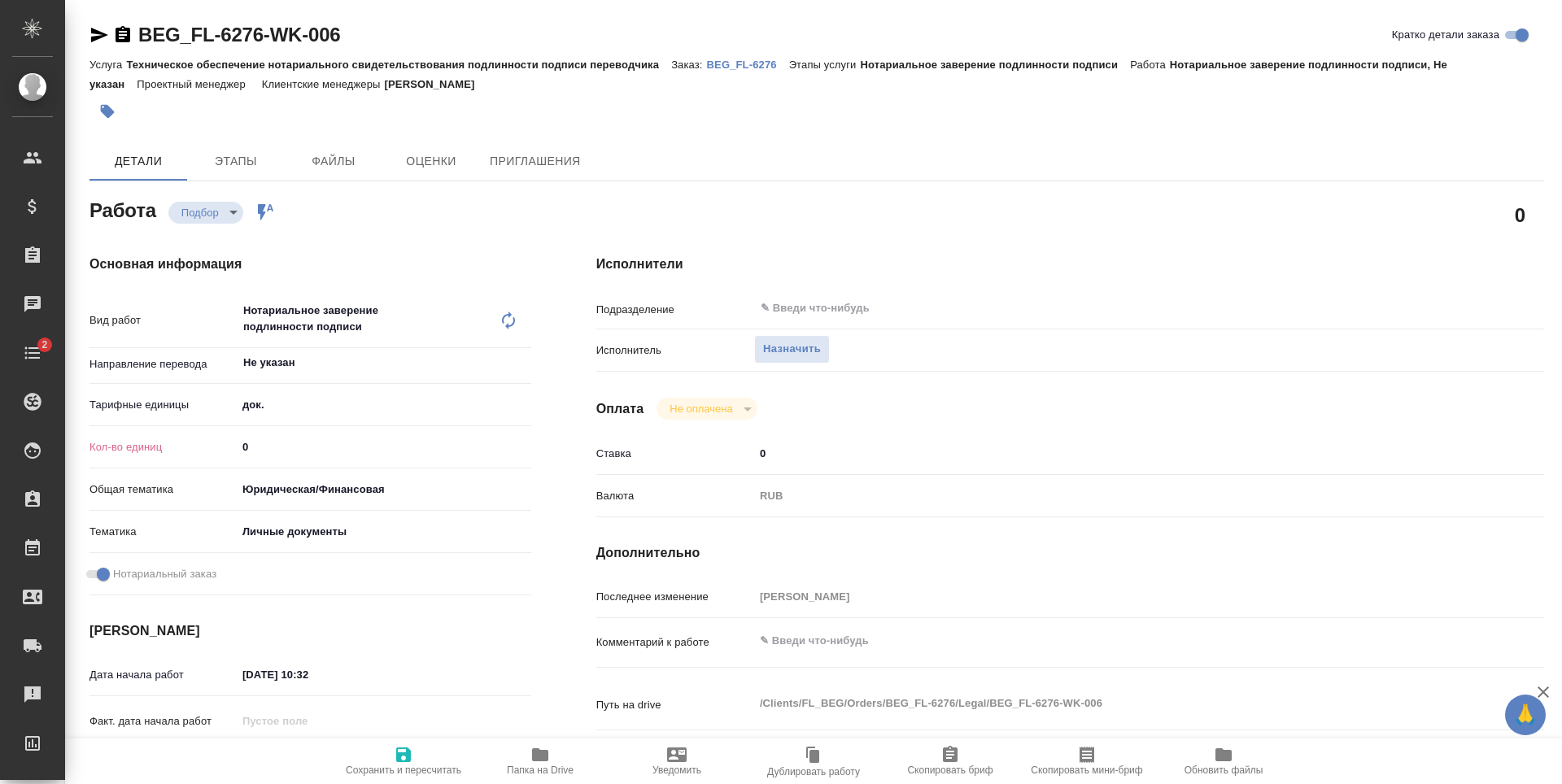
type textarea "x"
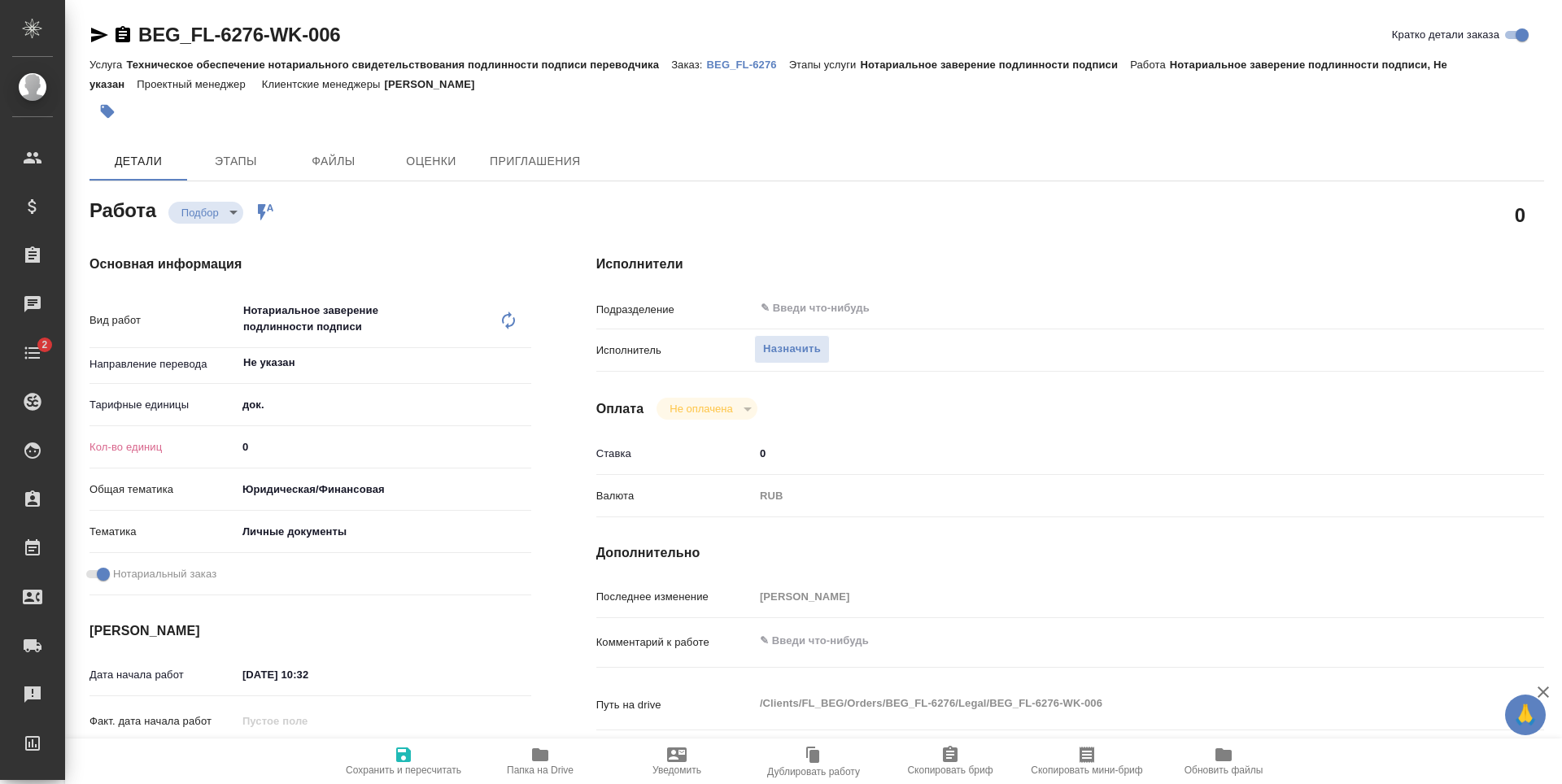
type textarea "x"
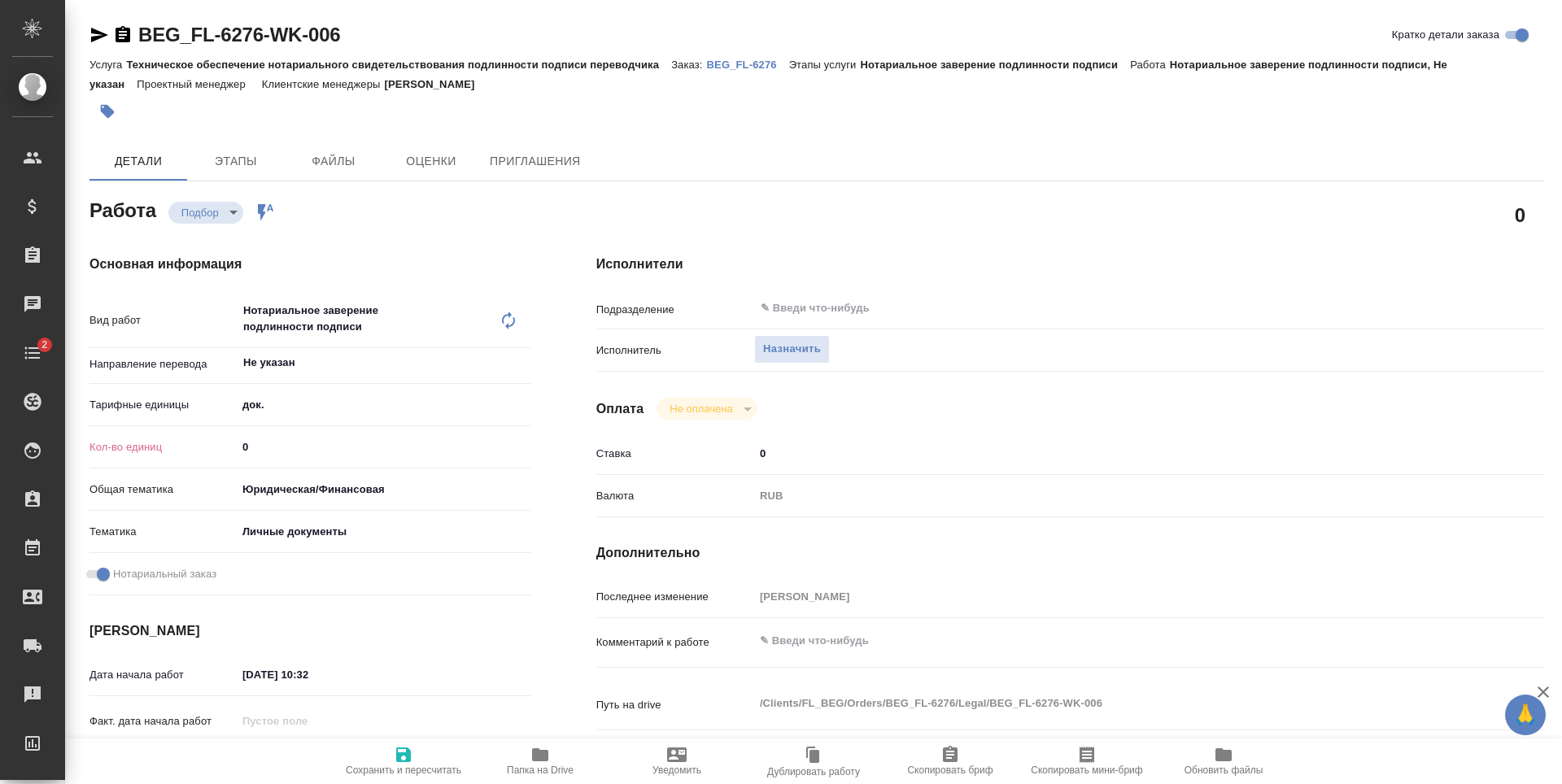
click at [333, 451] on input "0" at bounding box center [384, 447] width 294 height 24
type textarea "x"
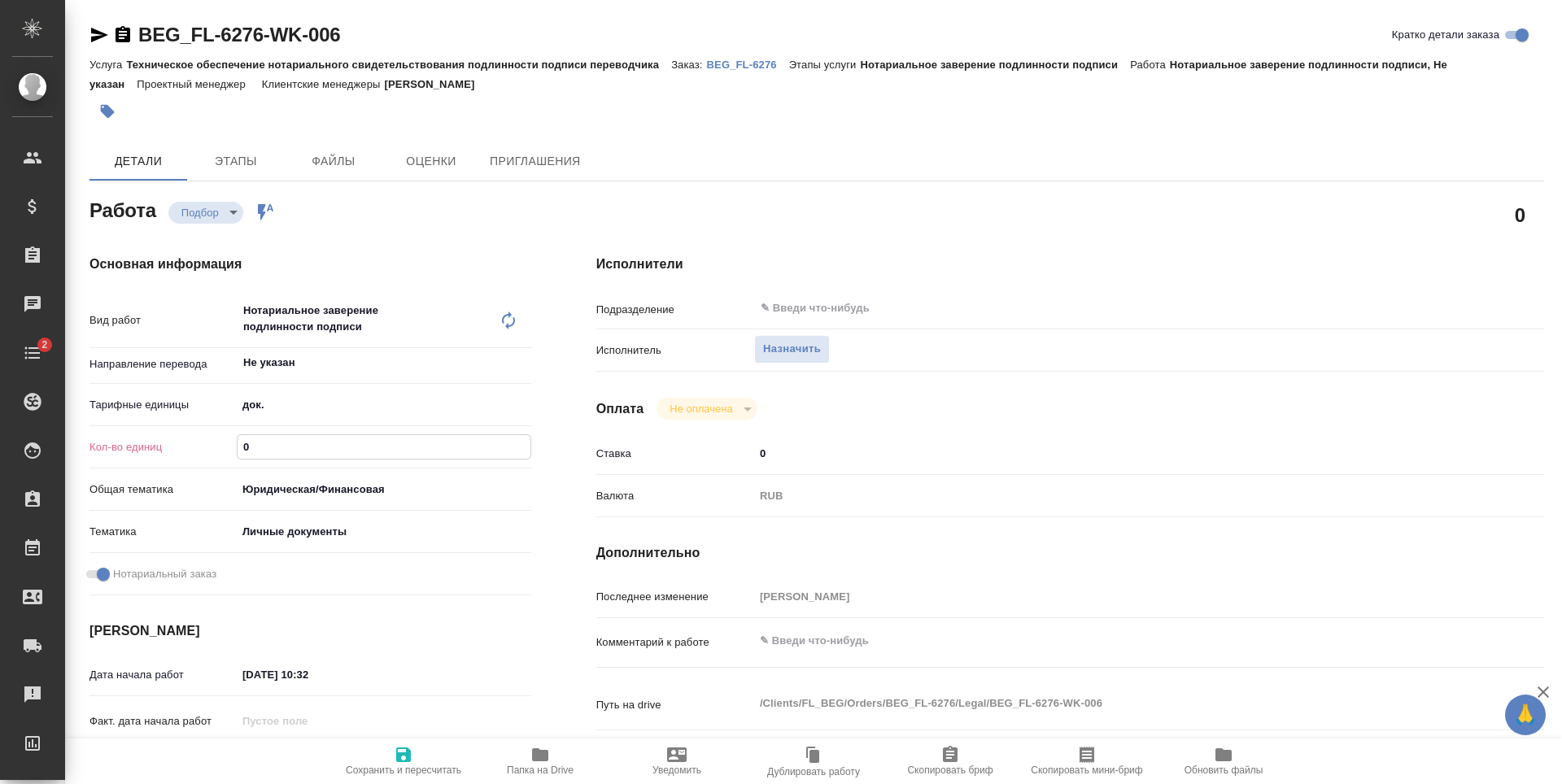
type textarea "x"
type input "1"
type textarea "x"
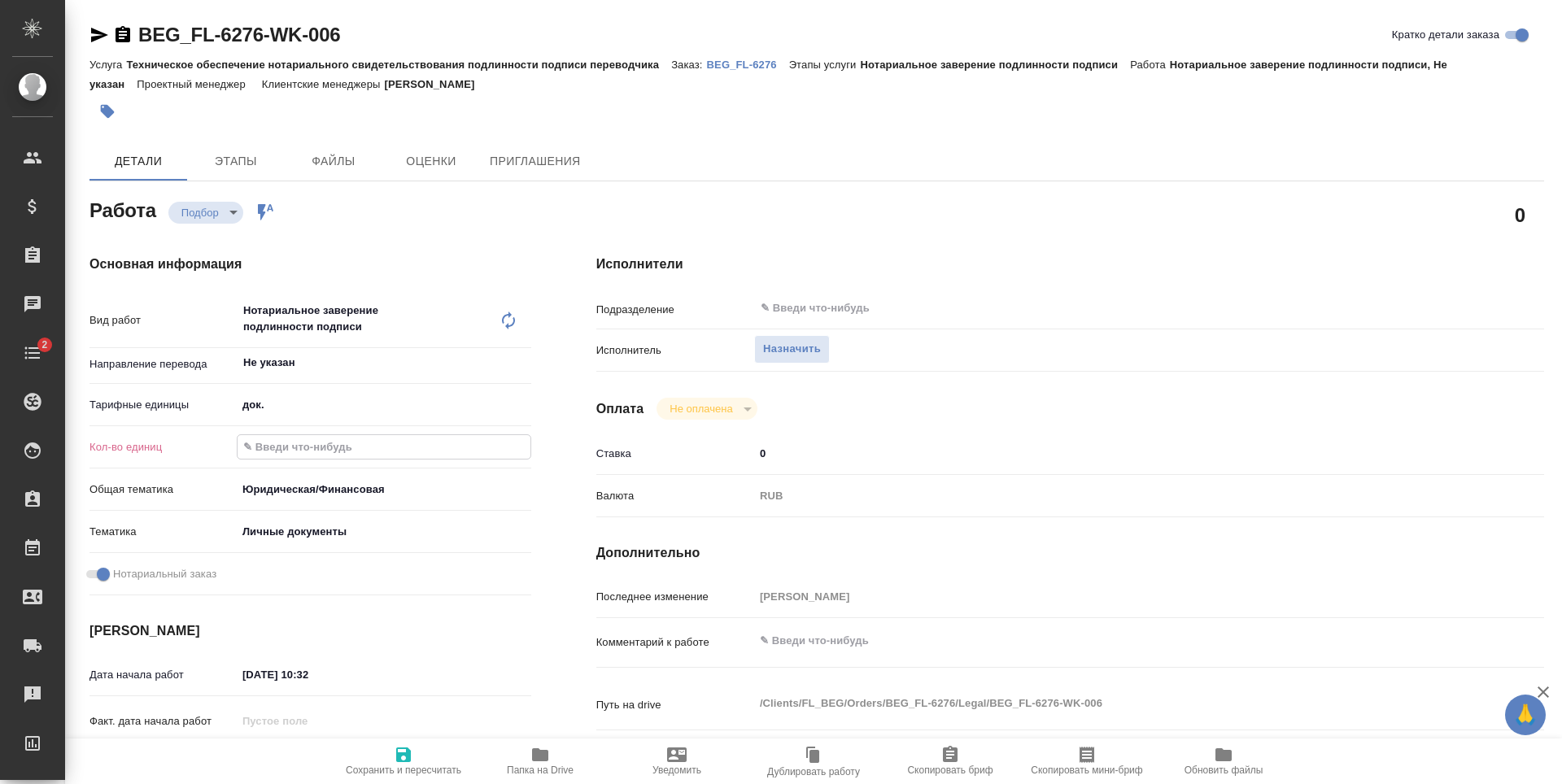
type textarea "x"
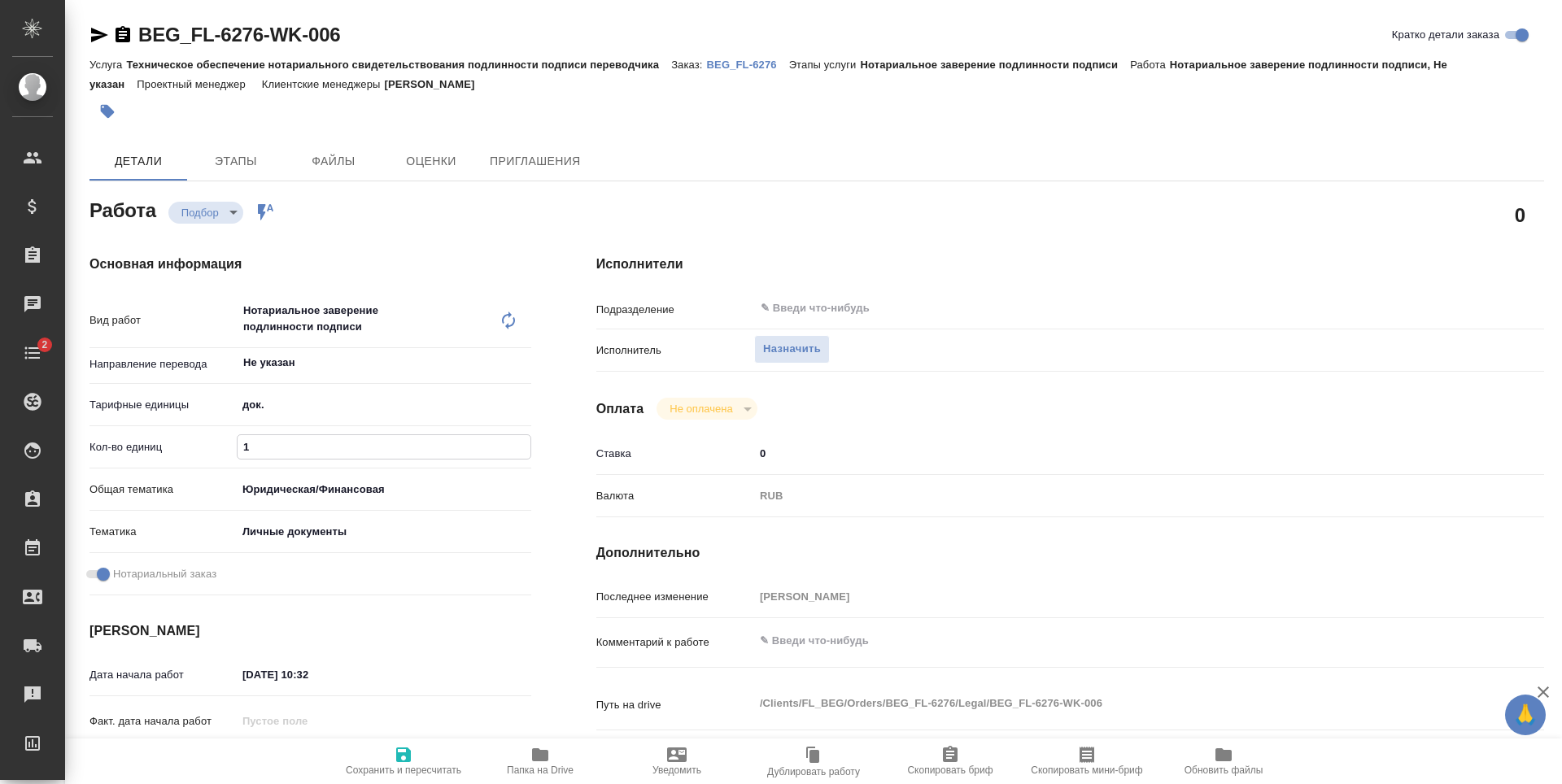
type textarea "x"
type input "1"
click at [399, 753] on icon "button" at bounding box center [403, 754] width 14 height 14
type textarea "x"
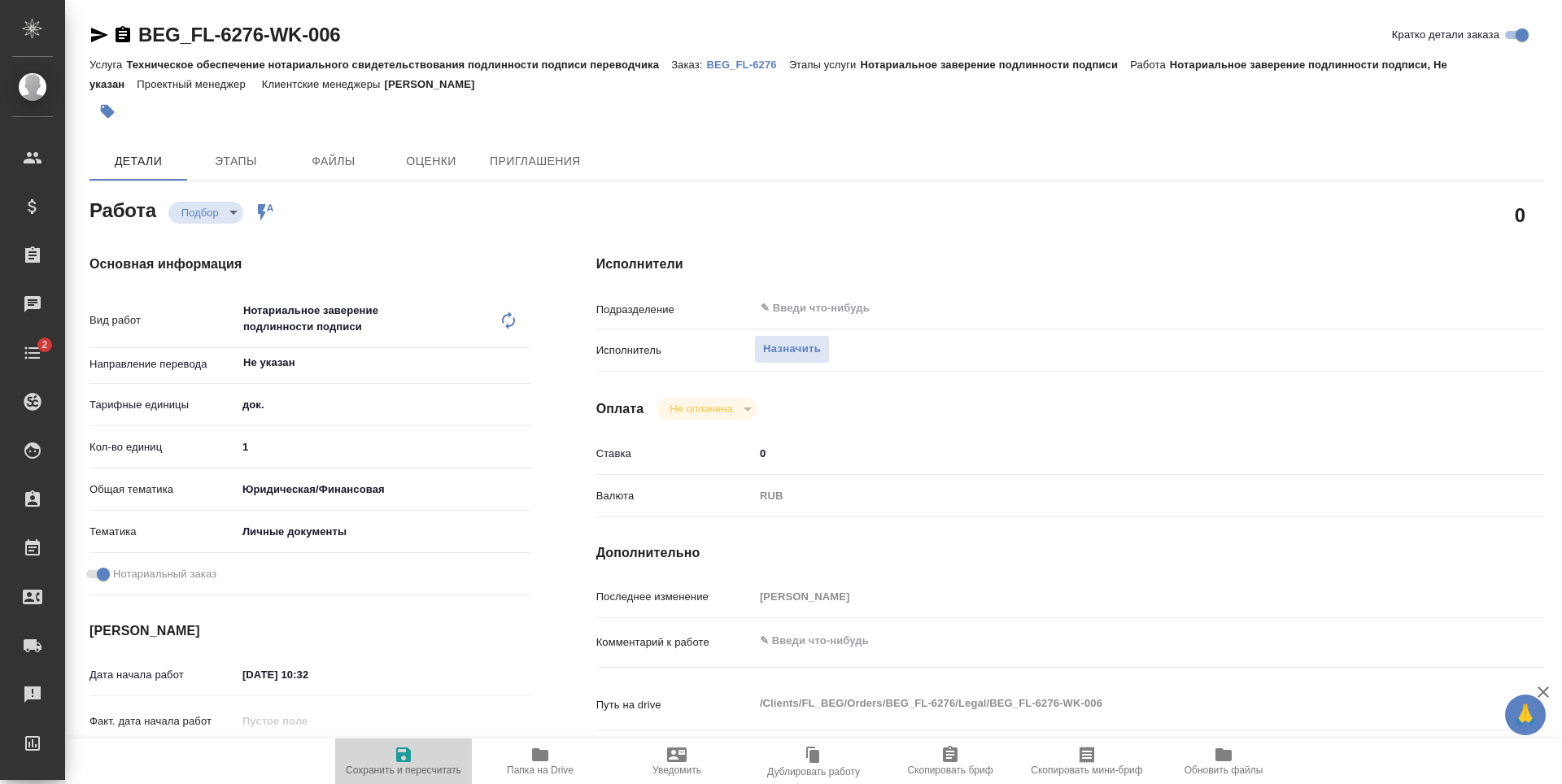
type textarea "x"
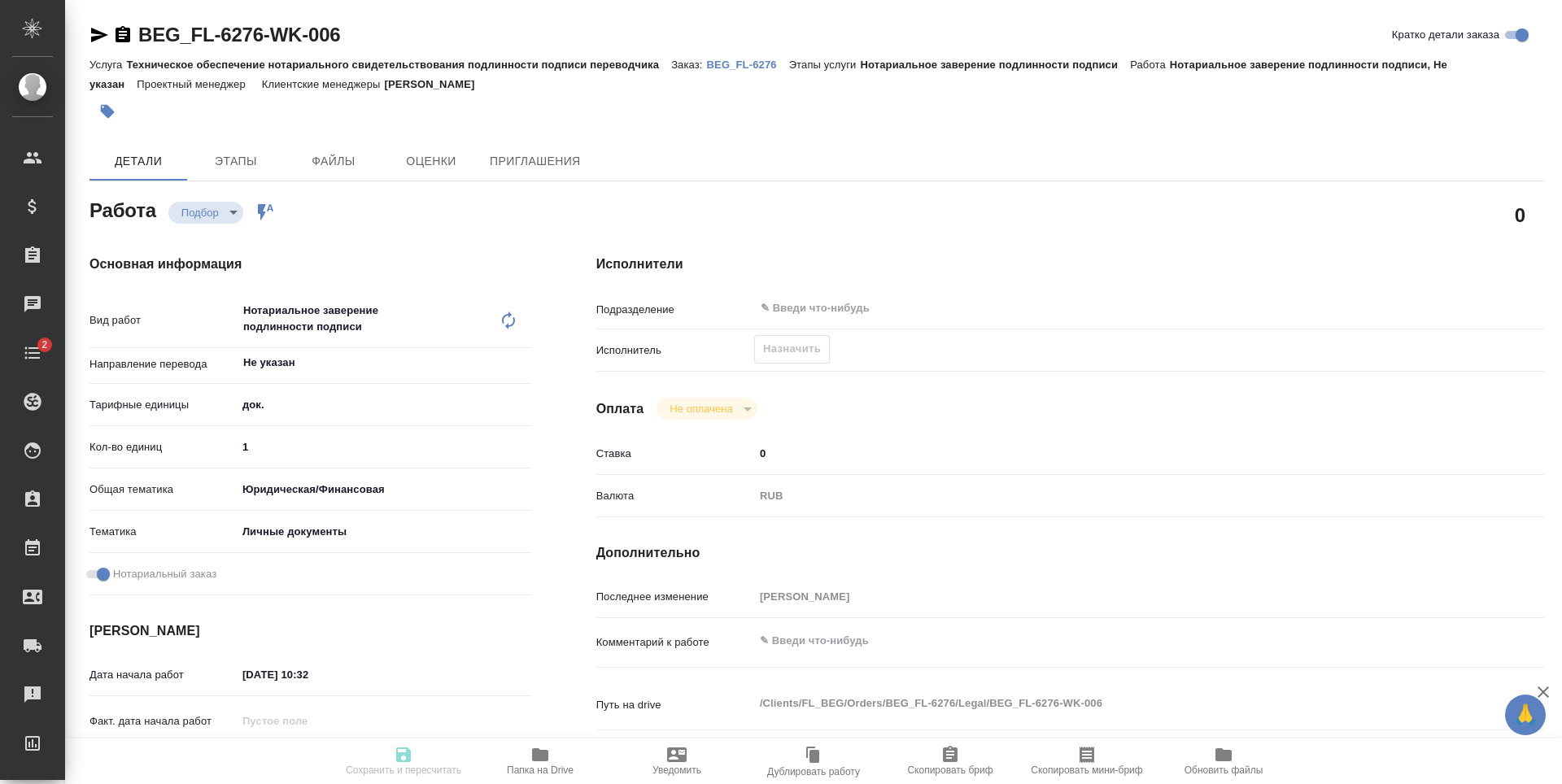
type textarea "x"
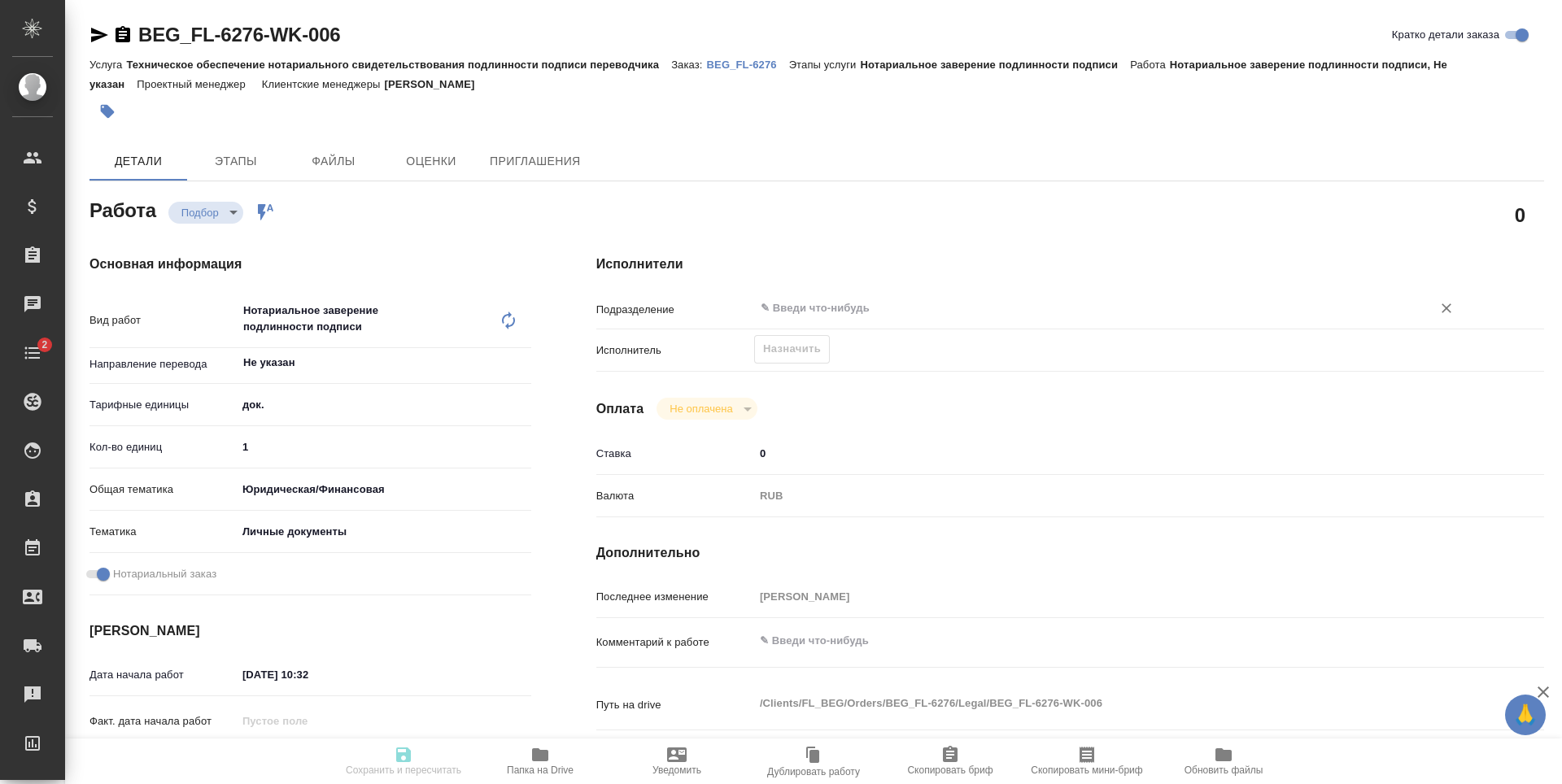
type textarea "x"
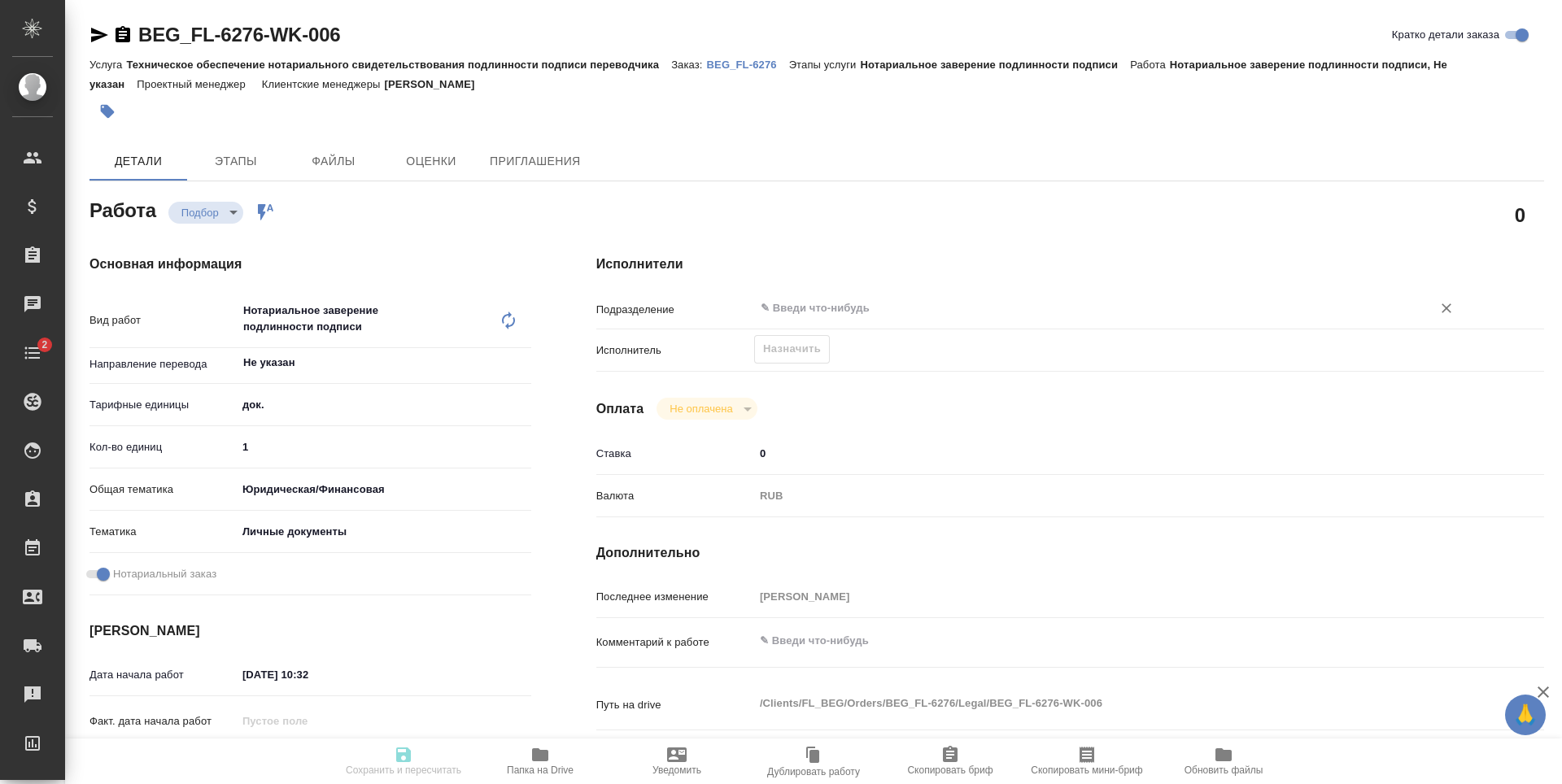
type textarea "x"
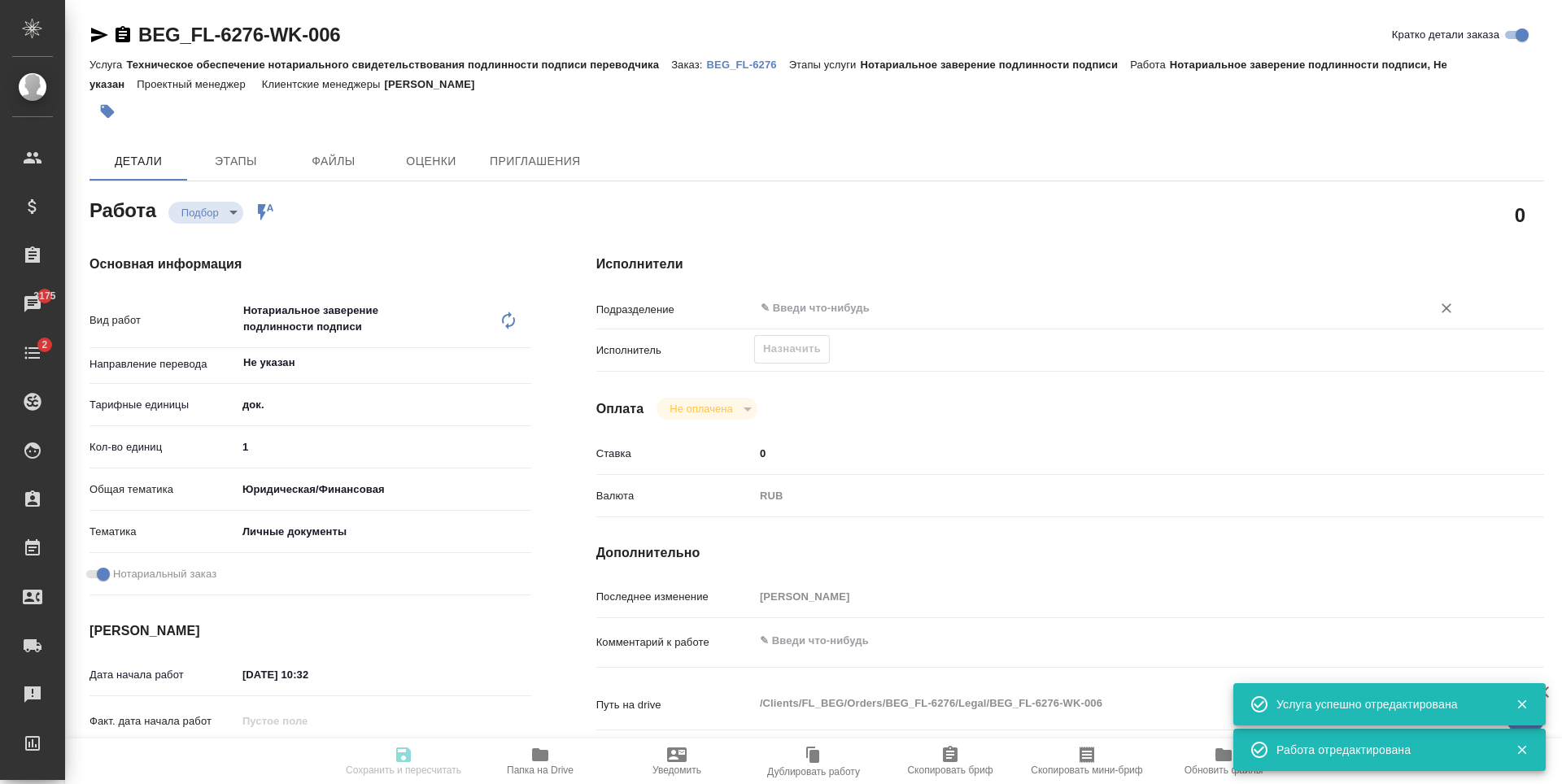
type input "recruiting"
type textarea "Нотариальное заверение подлинности подписи"
type textarea "x"
type input "Не указан"
type input "5a8b1489cc6b4906c91bfd8b"
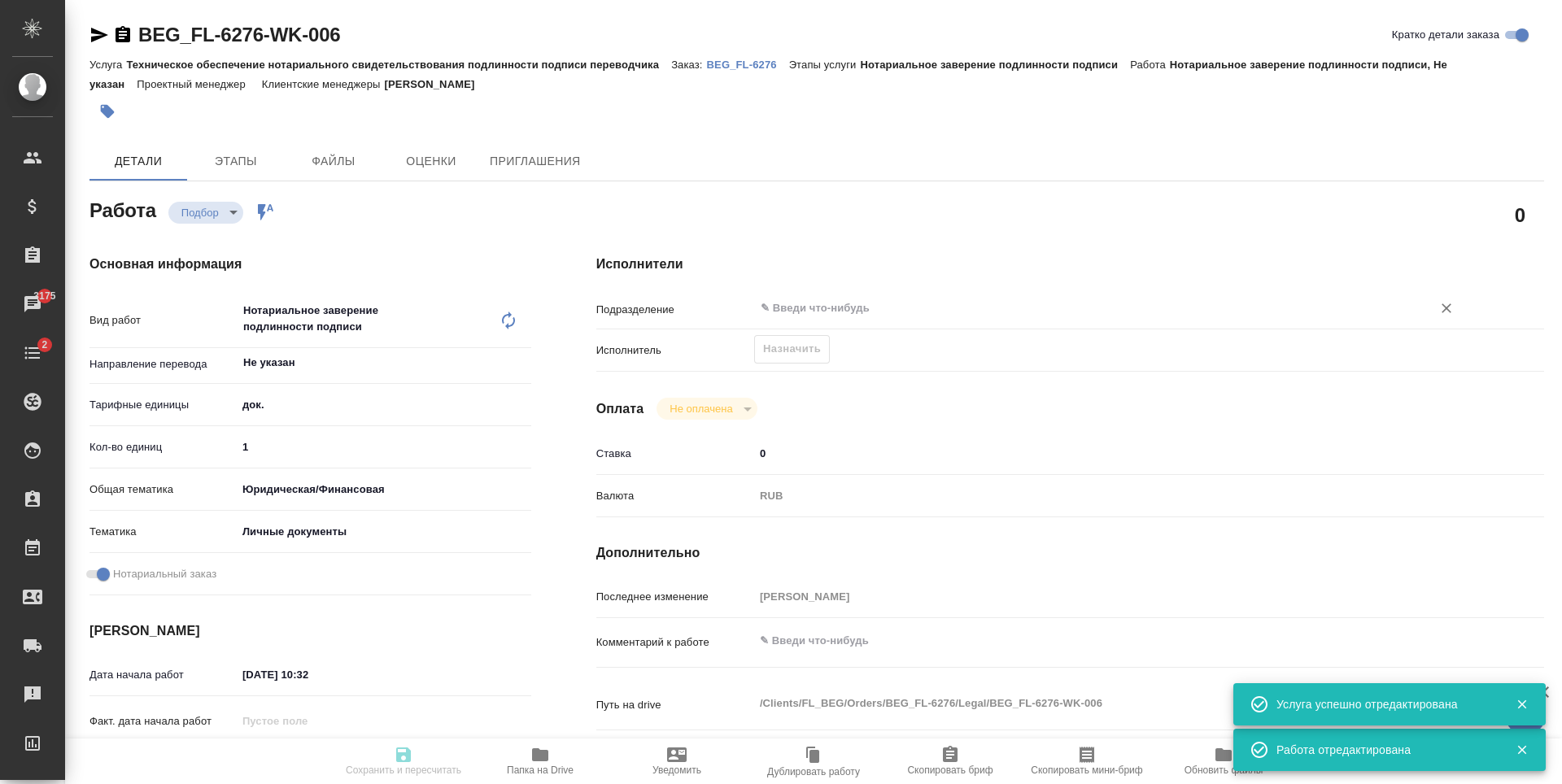
type input "1"
type input "yr-fn"
type input "5a8b8b956a9677013d343cfe"
checkbox input "true"
type input "12.09.2025 10:32"
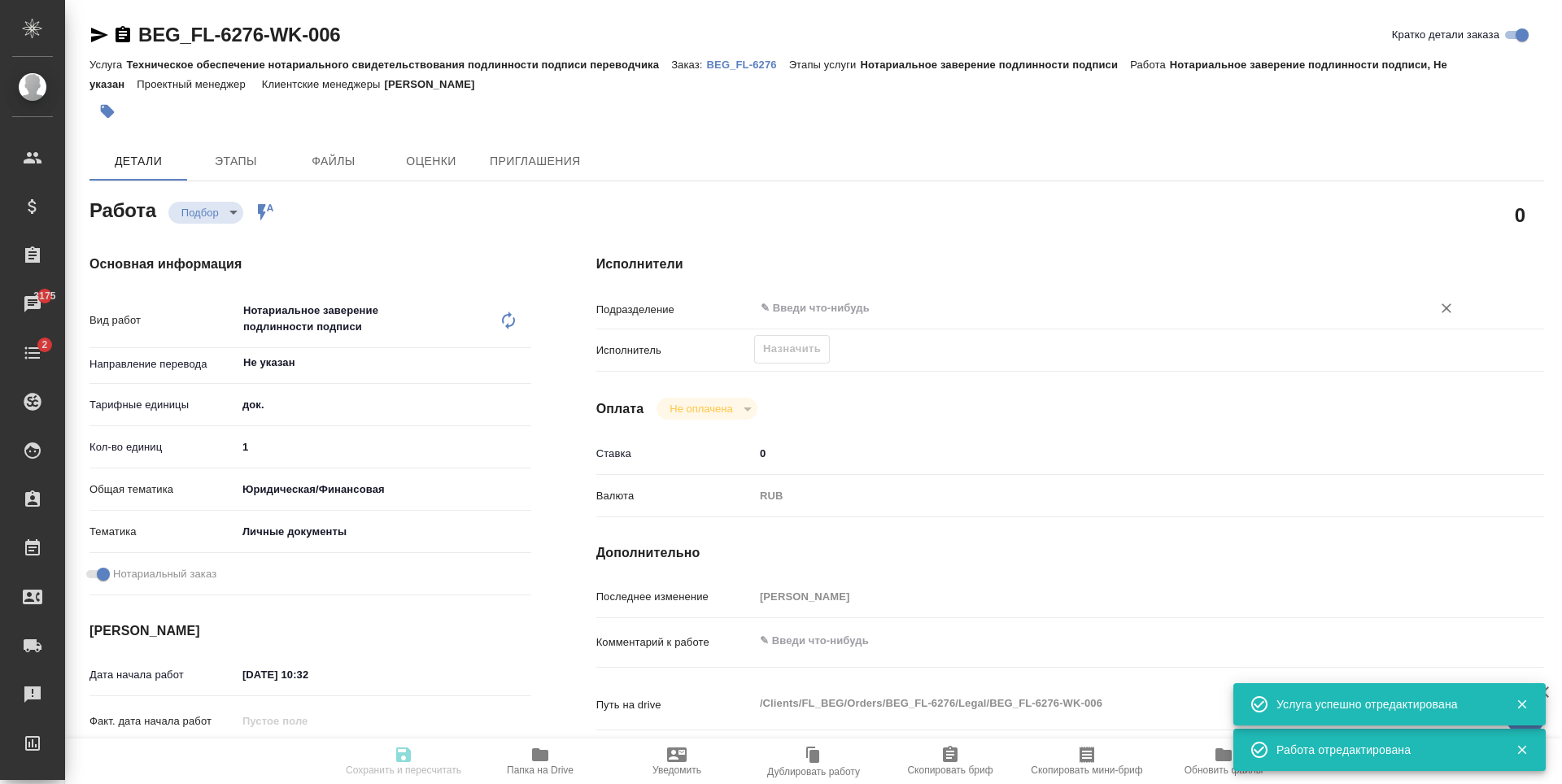
type input "15.09.2025 10:00"
type input "notPayed"
type input "0"
type input "RUB"
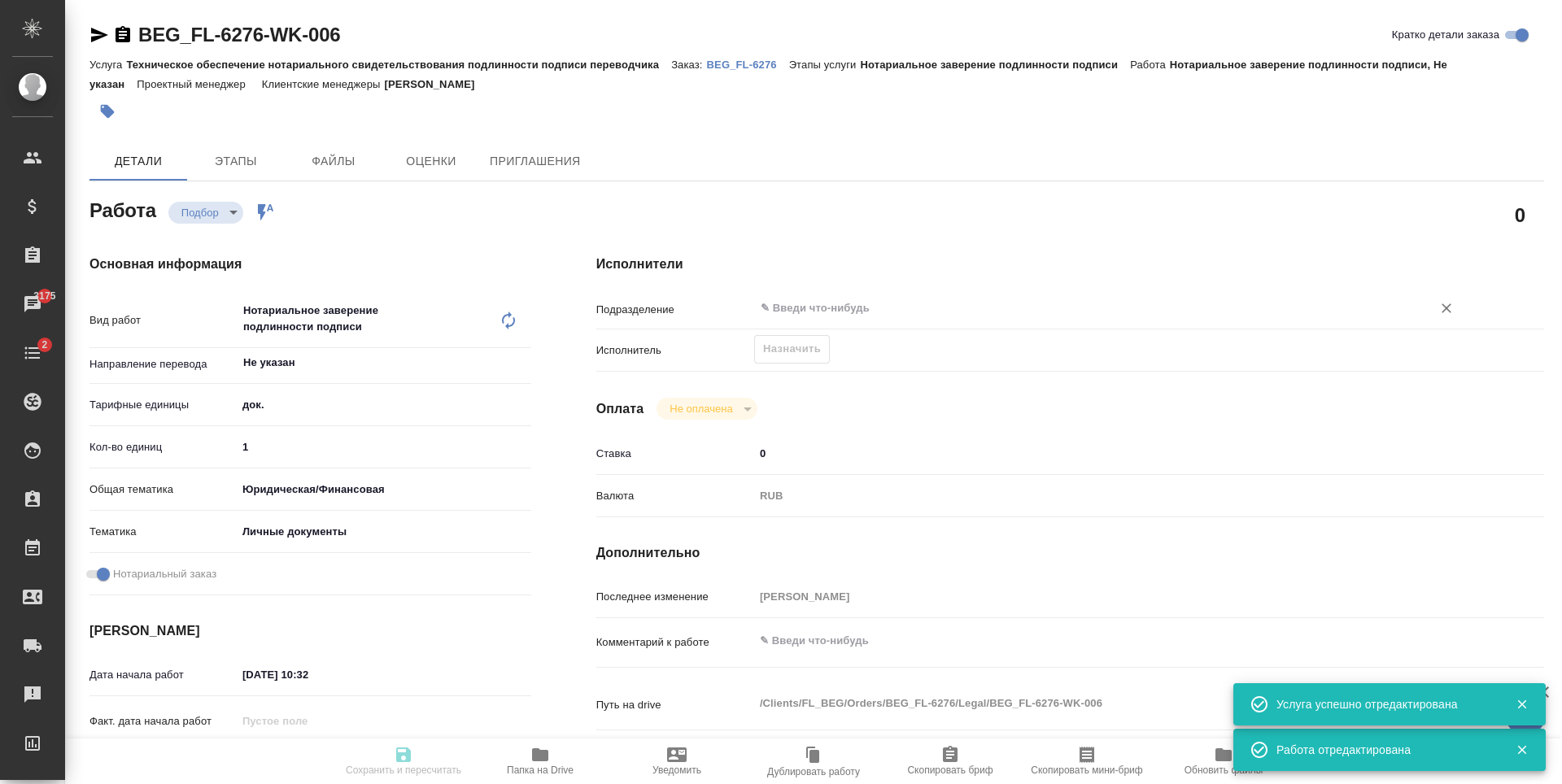
type input "[PERSON_NAME]"
type textarea "x"
type textarea "/Clients/FL_BEG/Orders/BEG_FL-6276/Legal/BEG_FL-6276-WK-006"
type textarea "x"
type input "BEG_FL-6276"
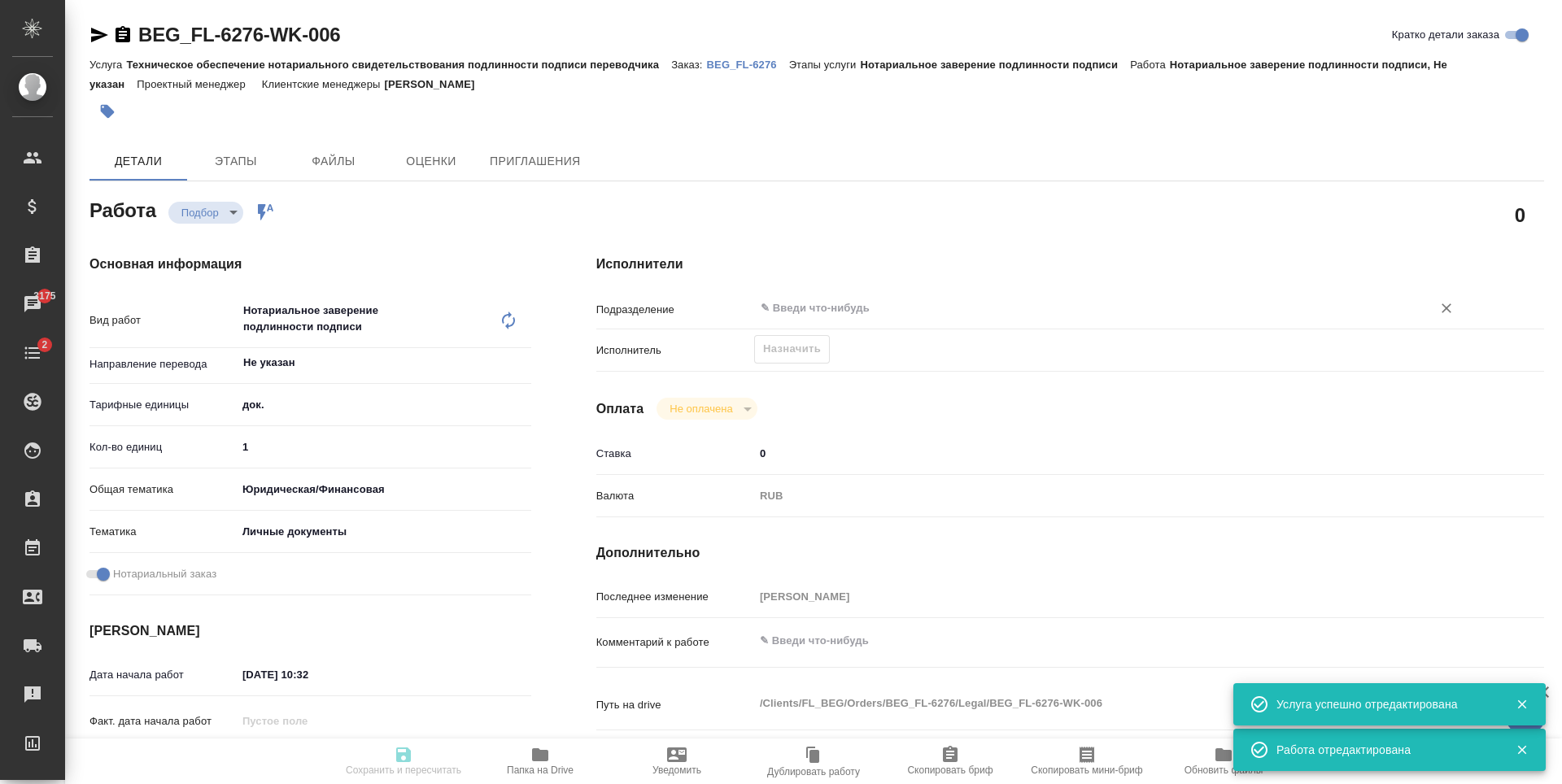
type input "Техническое обеспечение нотариального свидетельствования подлинности подписи пе…"
type input "Нотариальное заверение подлинности подписи"
type input "[PERSON_NAME]"
type input "/Clients/FL_BEG/Orders/BEG_FL-6276"
type textarea "Хаитов Кувончбек Эргаш Угли"
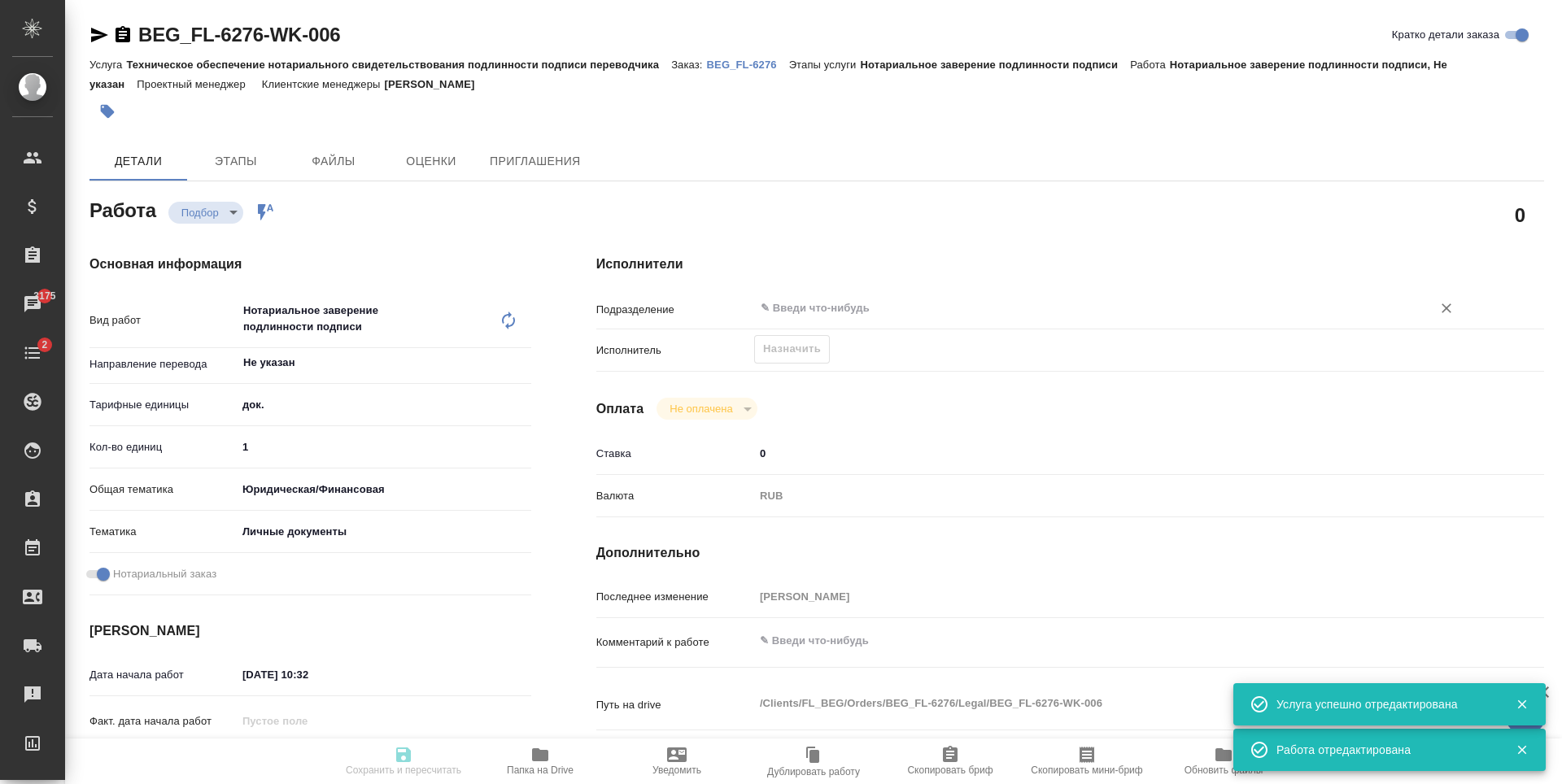
type textarea "x"
type textarea "Под нот, для работы/госуслуг"
type textarea "x"
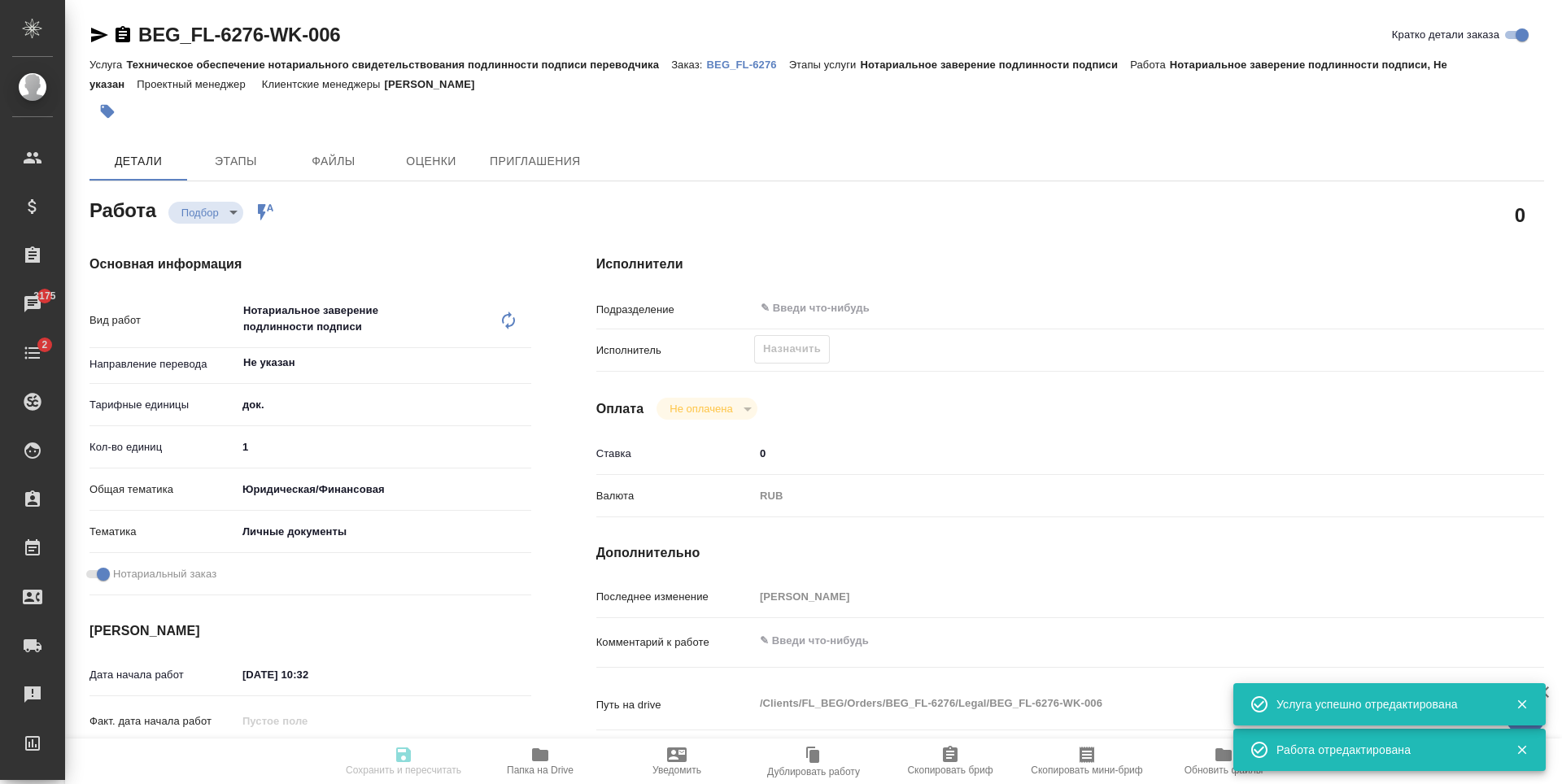
type textarea "x"
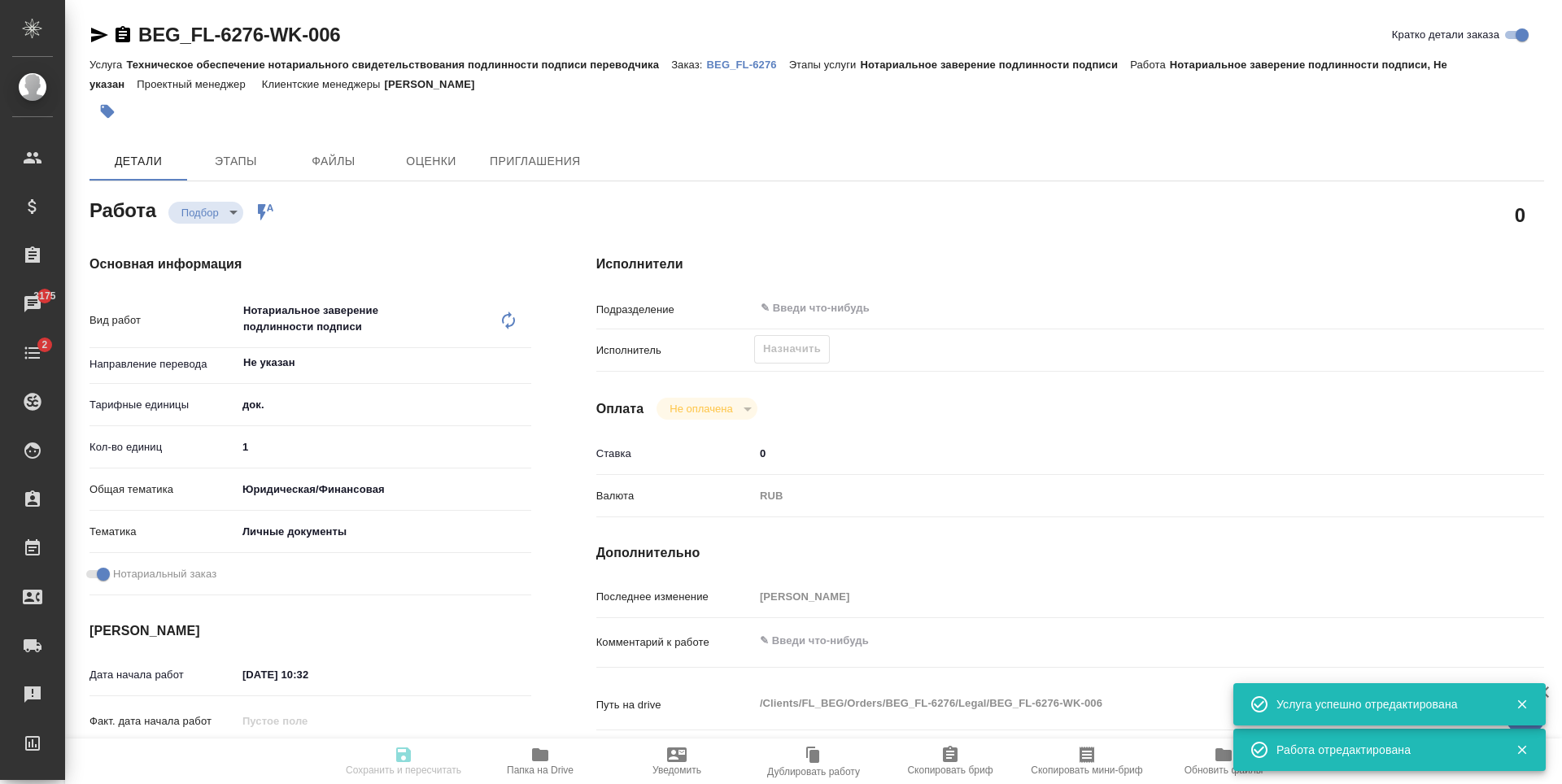
type textarea "x"
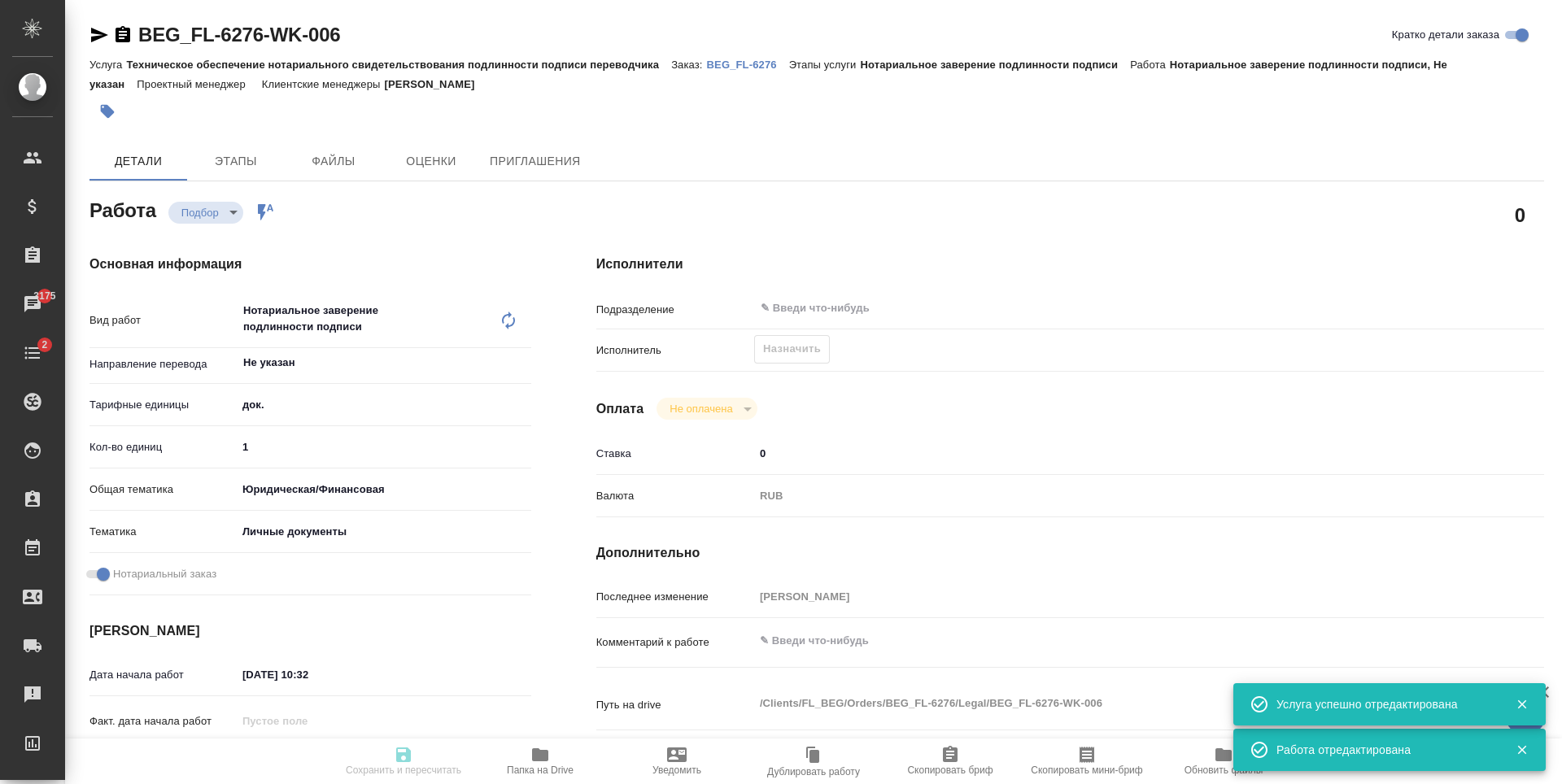
type textarea "x"
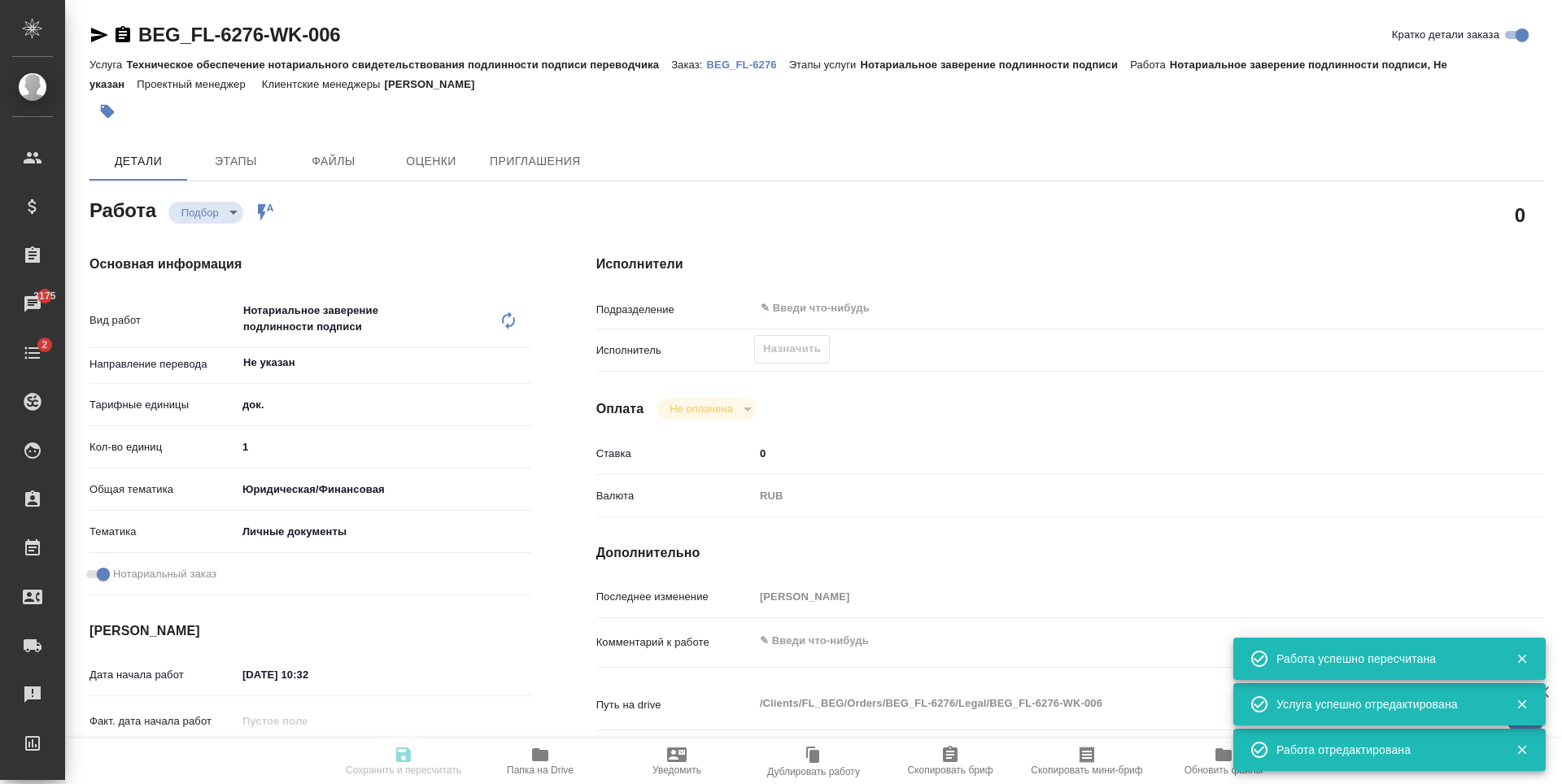
type input "recruiting"
type textarea "Нотариальное заверение подлинности подписи"
type textarea "x"
type input "Не указан"
type input "5a8b1489cc6b4906c91bfd8b"
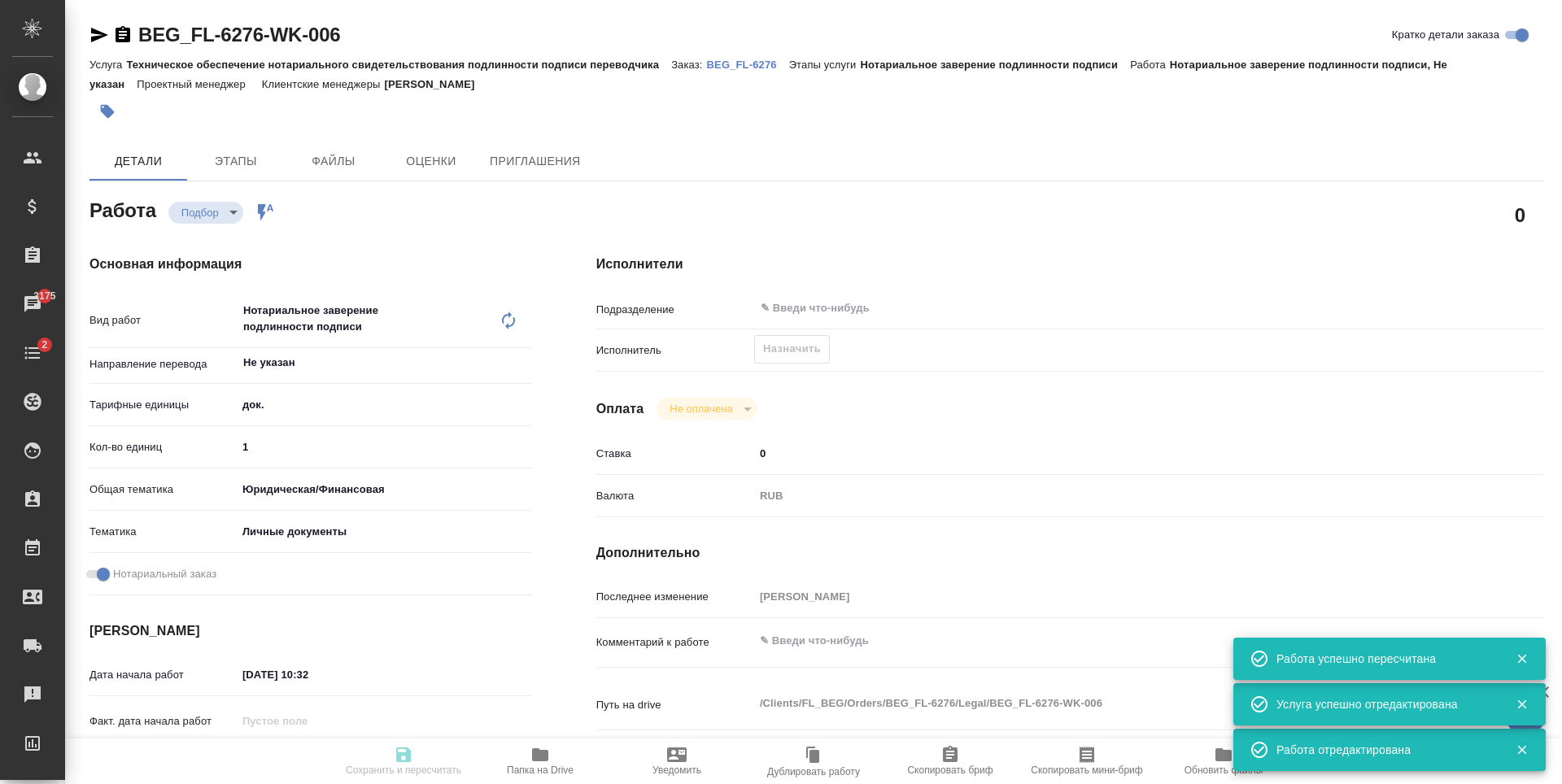
type input "1"
type input "yr-fn"
type input "5a8b8b956a9677013d343cfe"
checkbox input "true"
type input "12.09.2025 10:32"
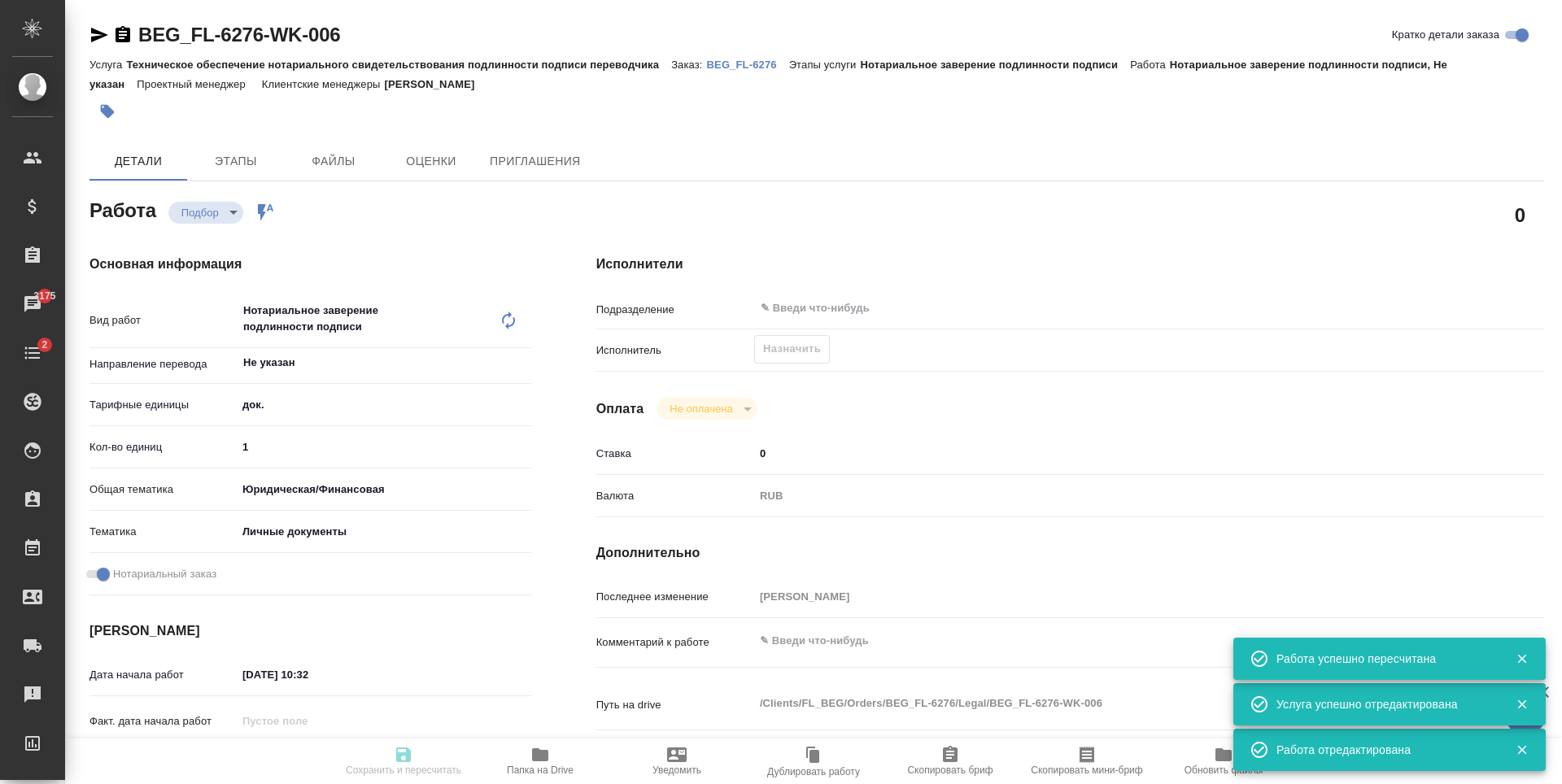
type input "15.09.2025 10:00"
type input "notPayed"
type input "0"
type input "RUB"
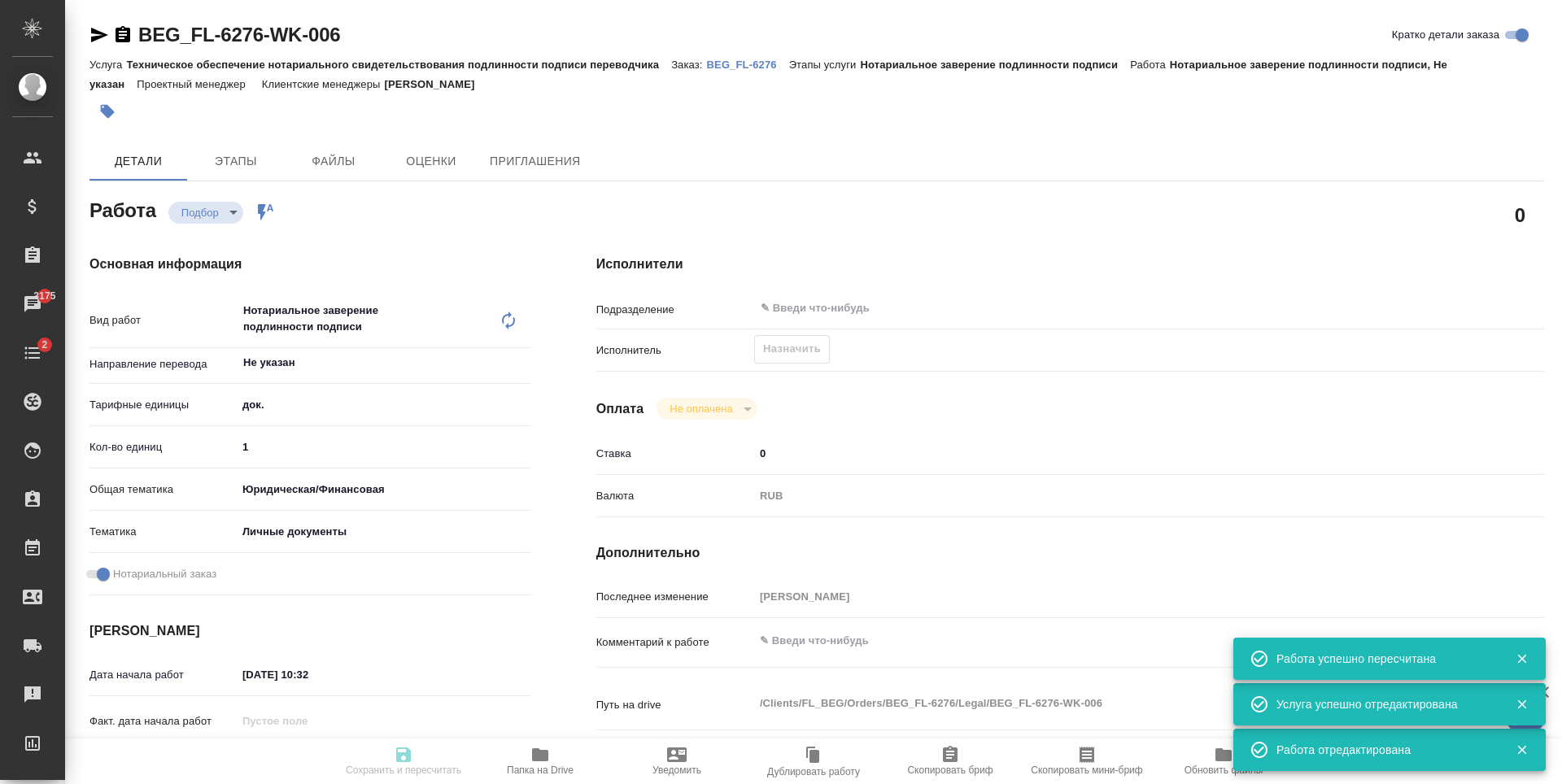
type input "[PERSON_NAME]"
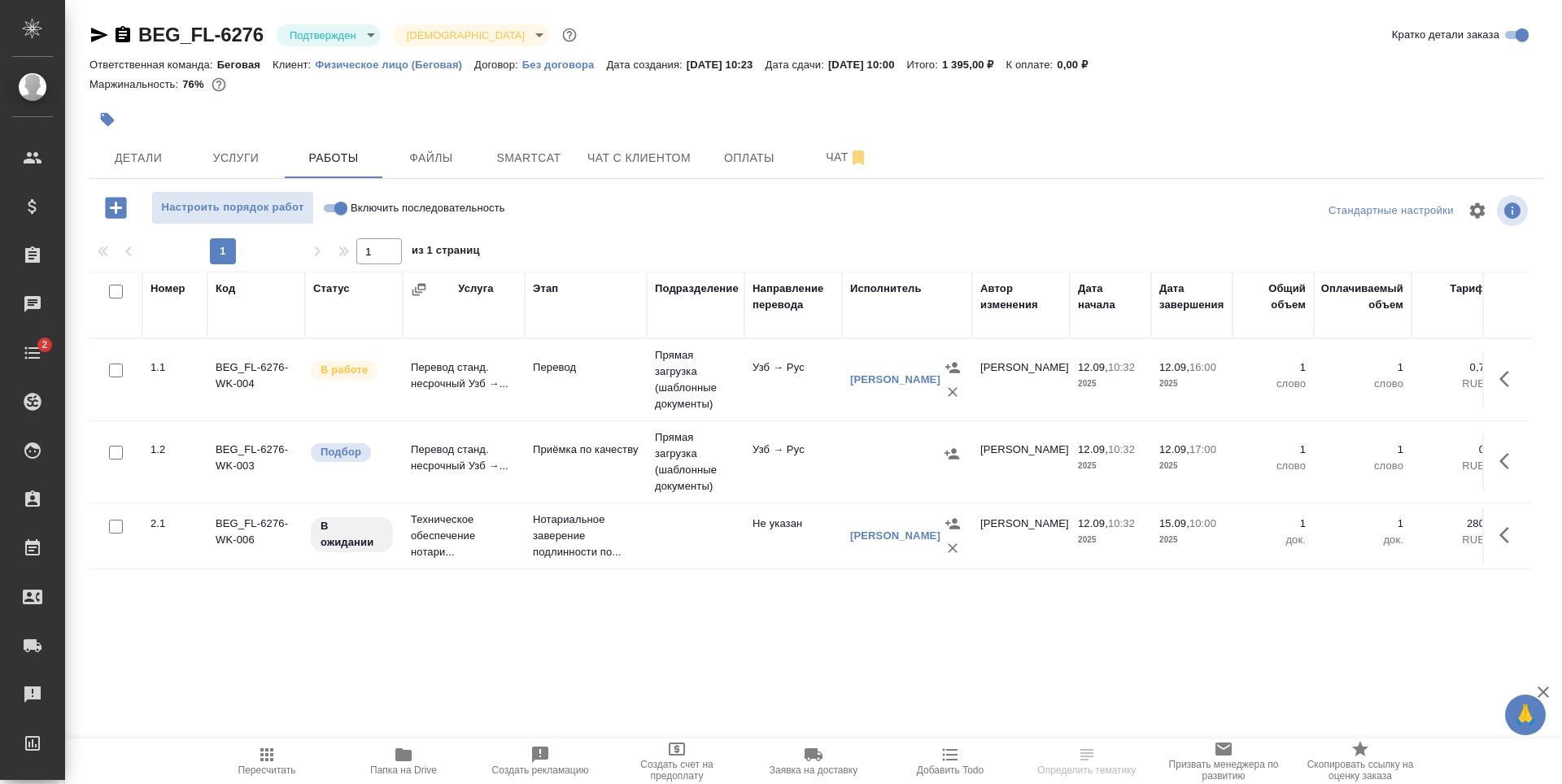
click at [335, 42] on body "🙏 .cls-1 fill:#fff; AWATERA [PERSON_NAME] Спецификации Заказы Чаты 2 Todo Проек…" at bounding box center [781, 392] width 1562 height 784
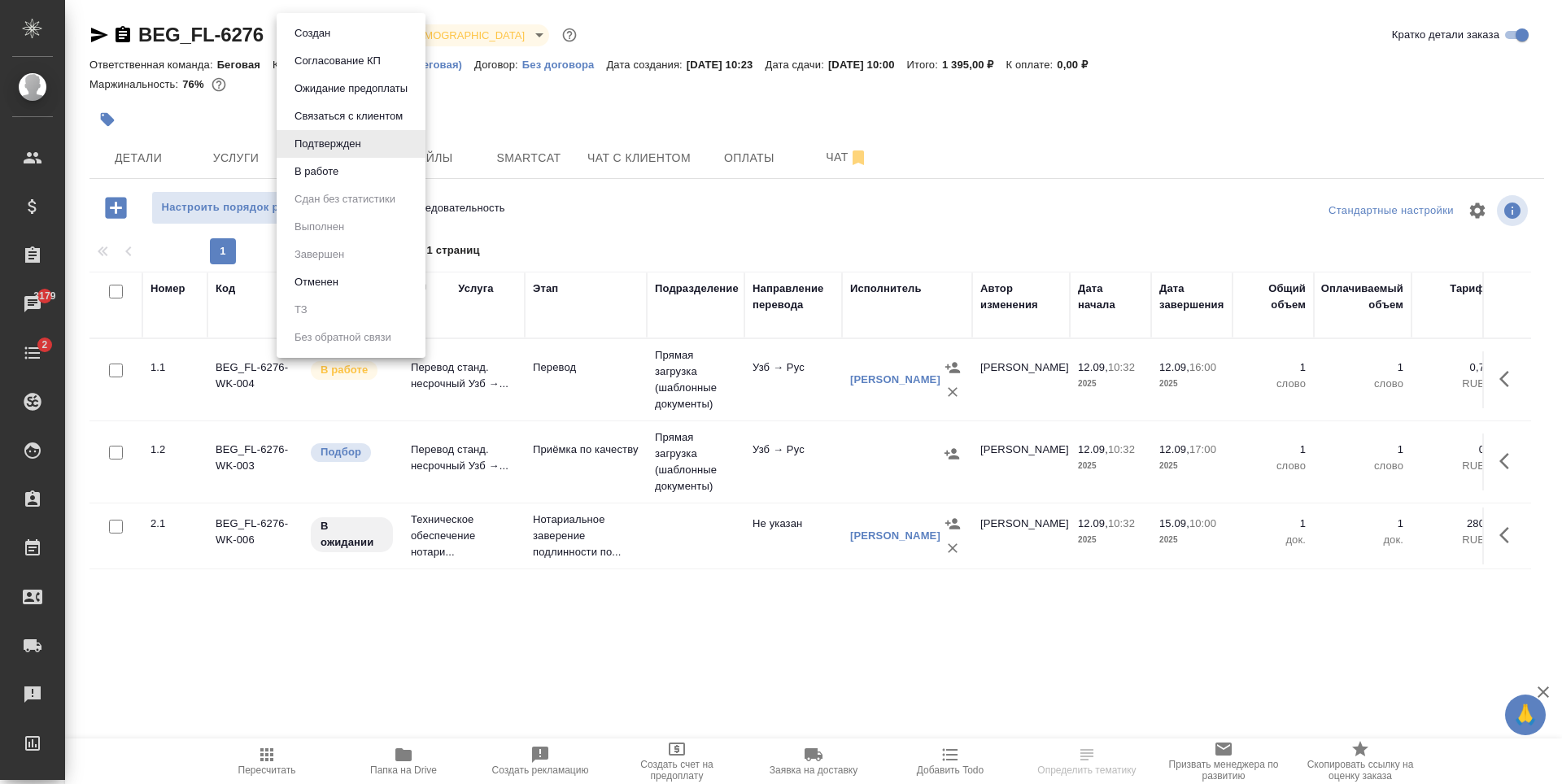
click at [358, 162] on li "В работе" at bounding box center [351, 171] width 149 height 28
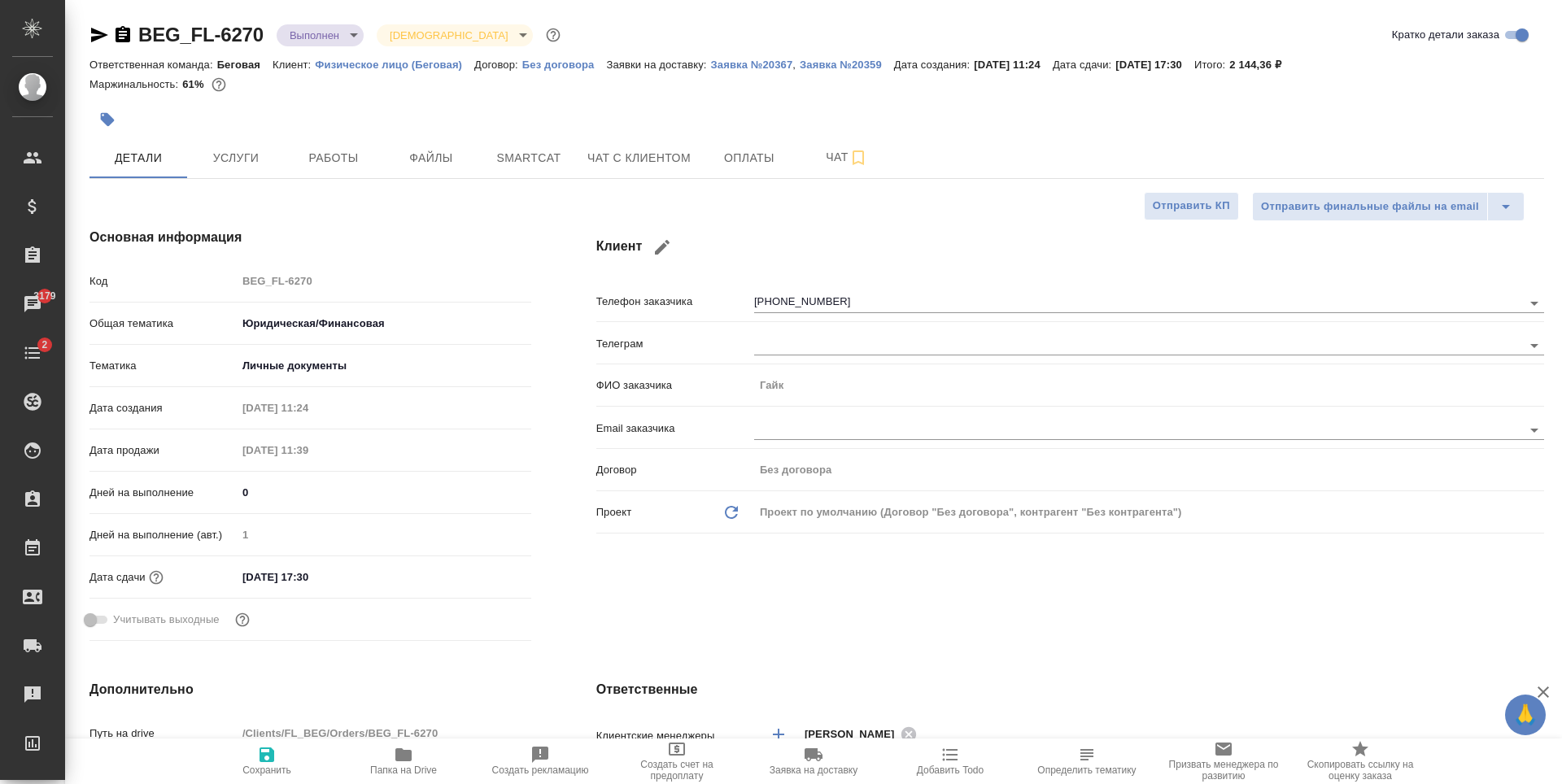
select select "RU"
click at [609, 153] on span "Чат с клиентом" at bounding box center [639, 158] width 104 height 20
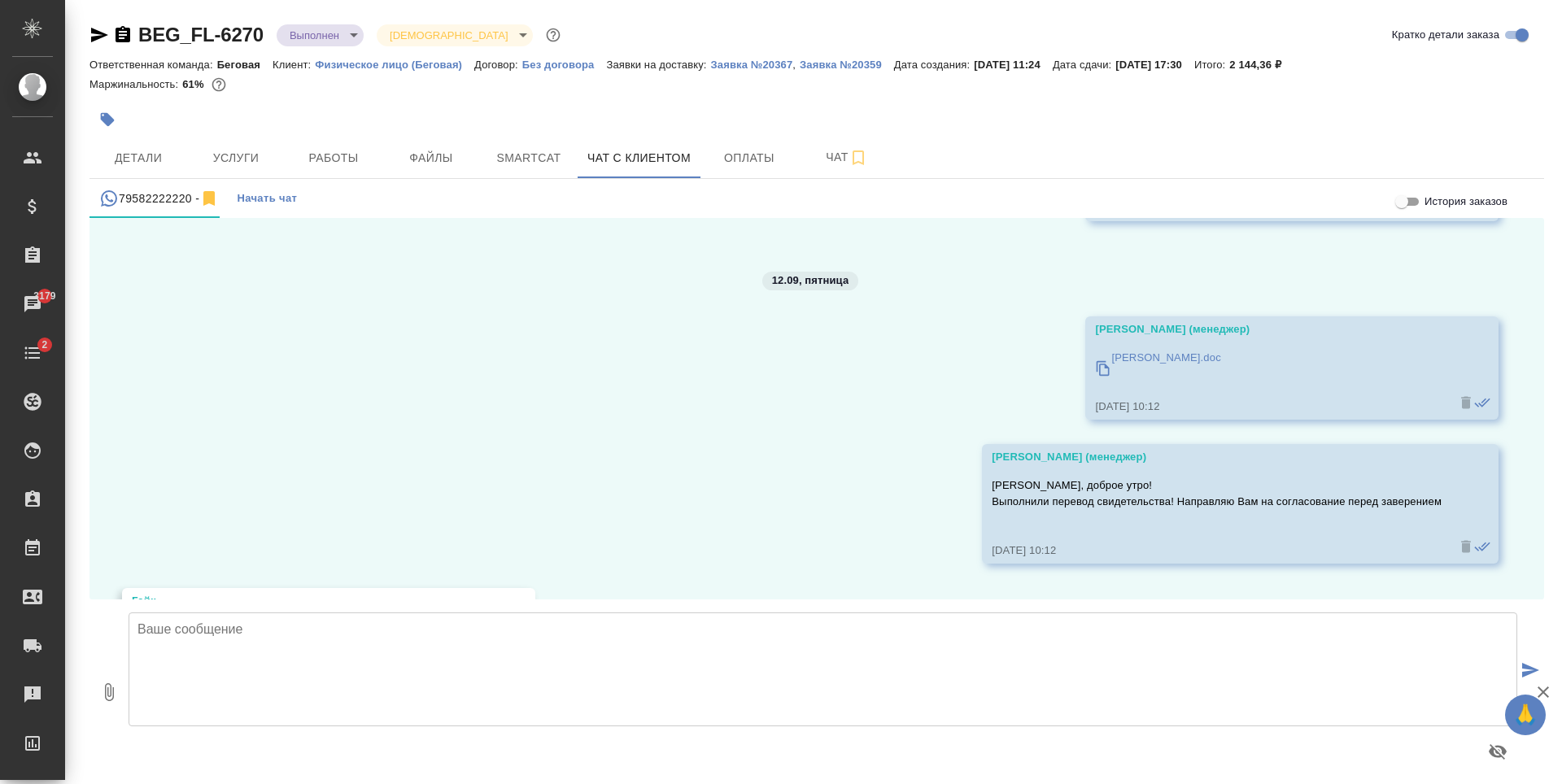
scroll to position [2073, 0]
